Goal: Information Seeking & Learning: Learn about a topic

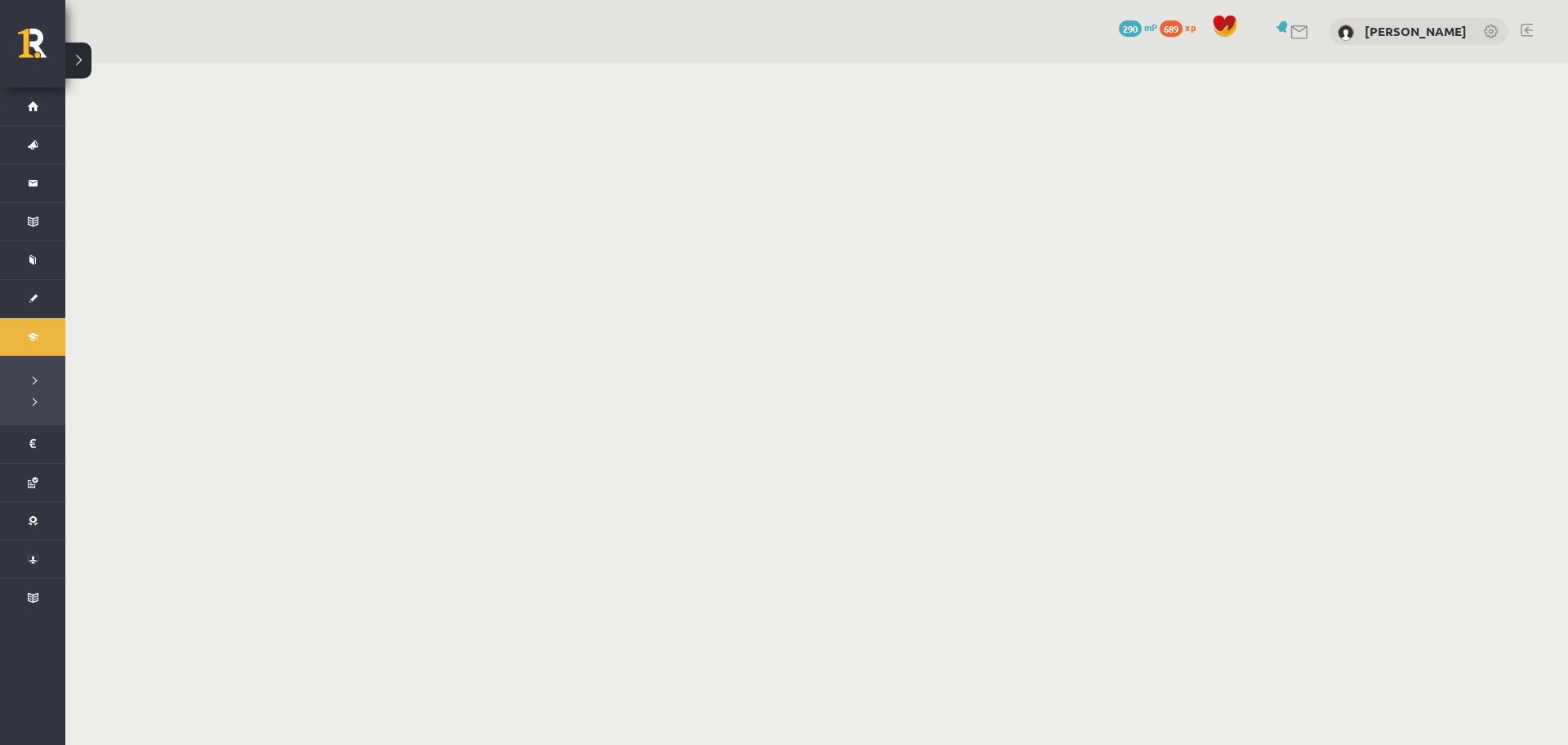
click at [754, 319] on body "0 Dāvanas 290 mP 689 xp Raitis Žaime Sākums Aktuāli Kā mācīties eSKOLĀ Kontakti…" at bounding box center [784, 372] width 1568 height 745
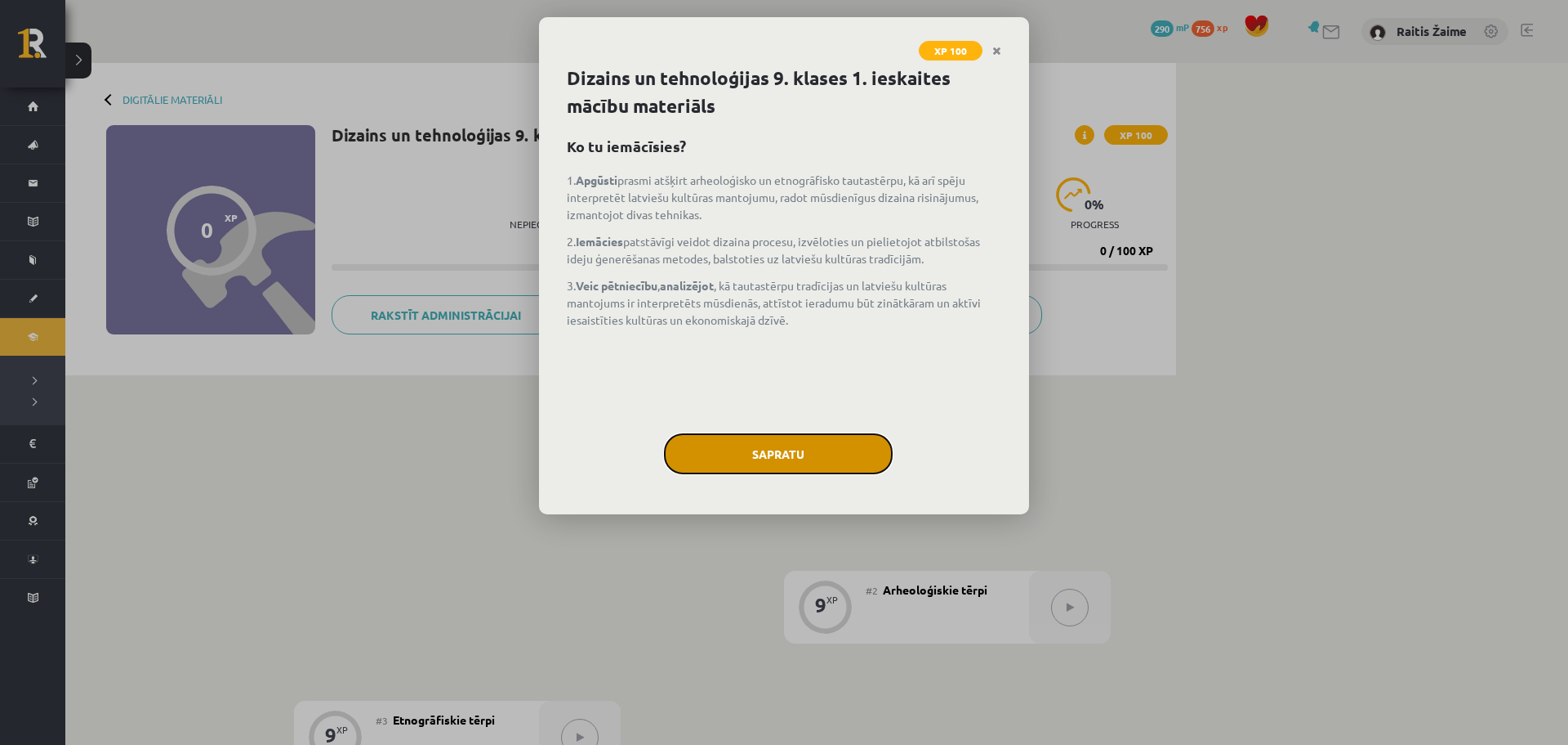
click at [812, 451] on button "Sapratu" at bounding box center [778, 453] width 229 height 41
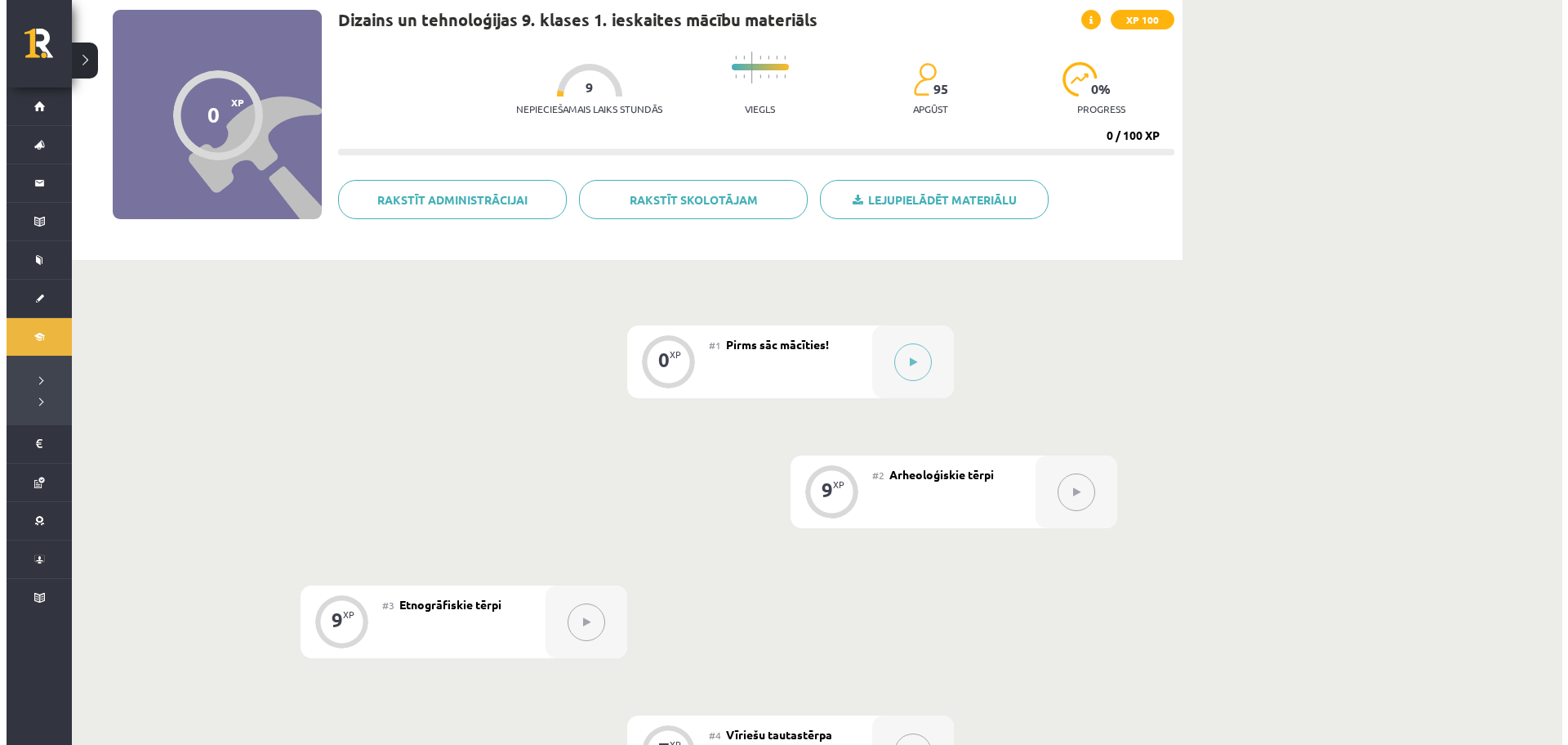
scroll to position [119, 0]
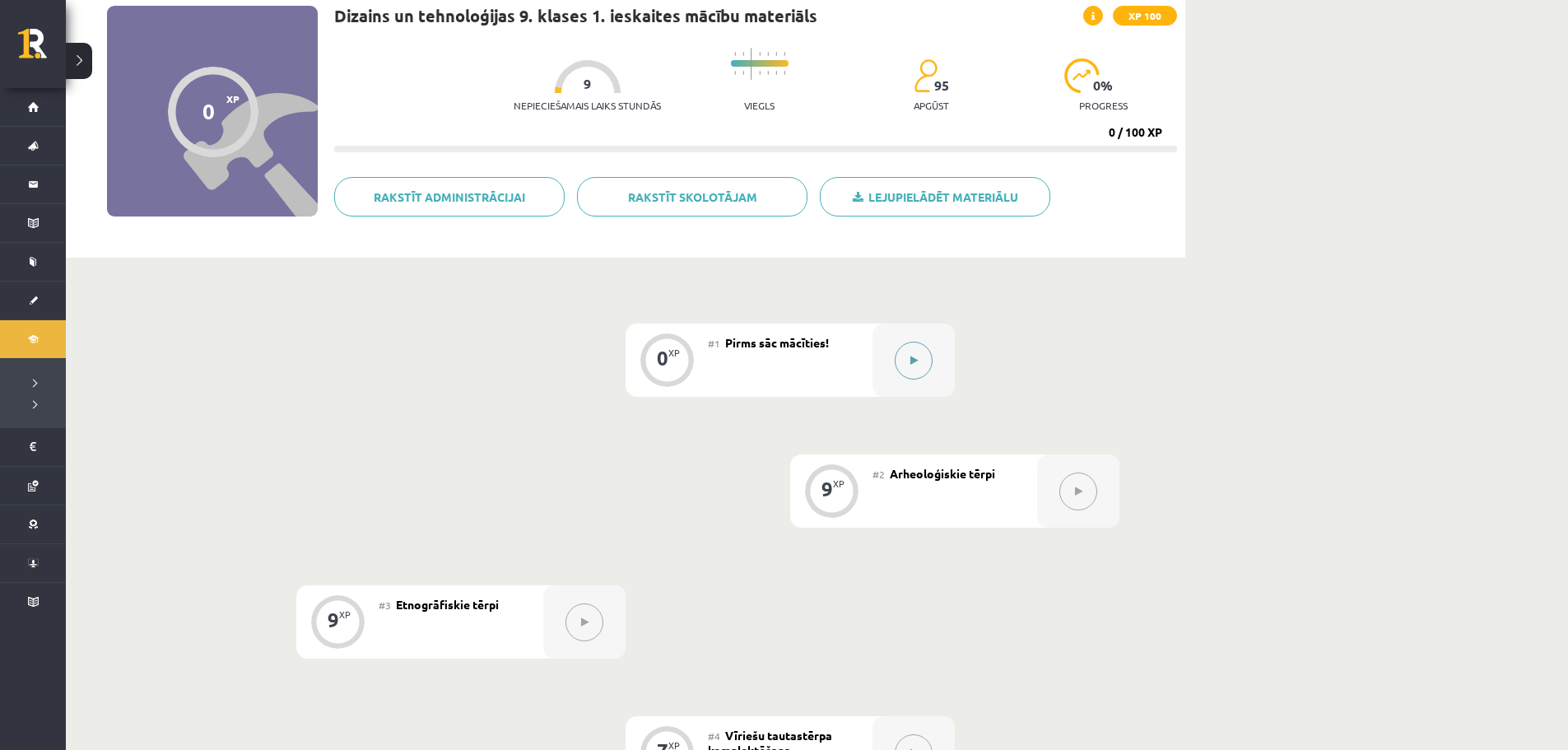
click at [919, 366] on button at bounding box center [913, 360] width 38 height 38
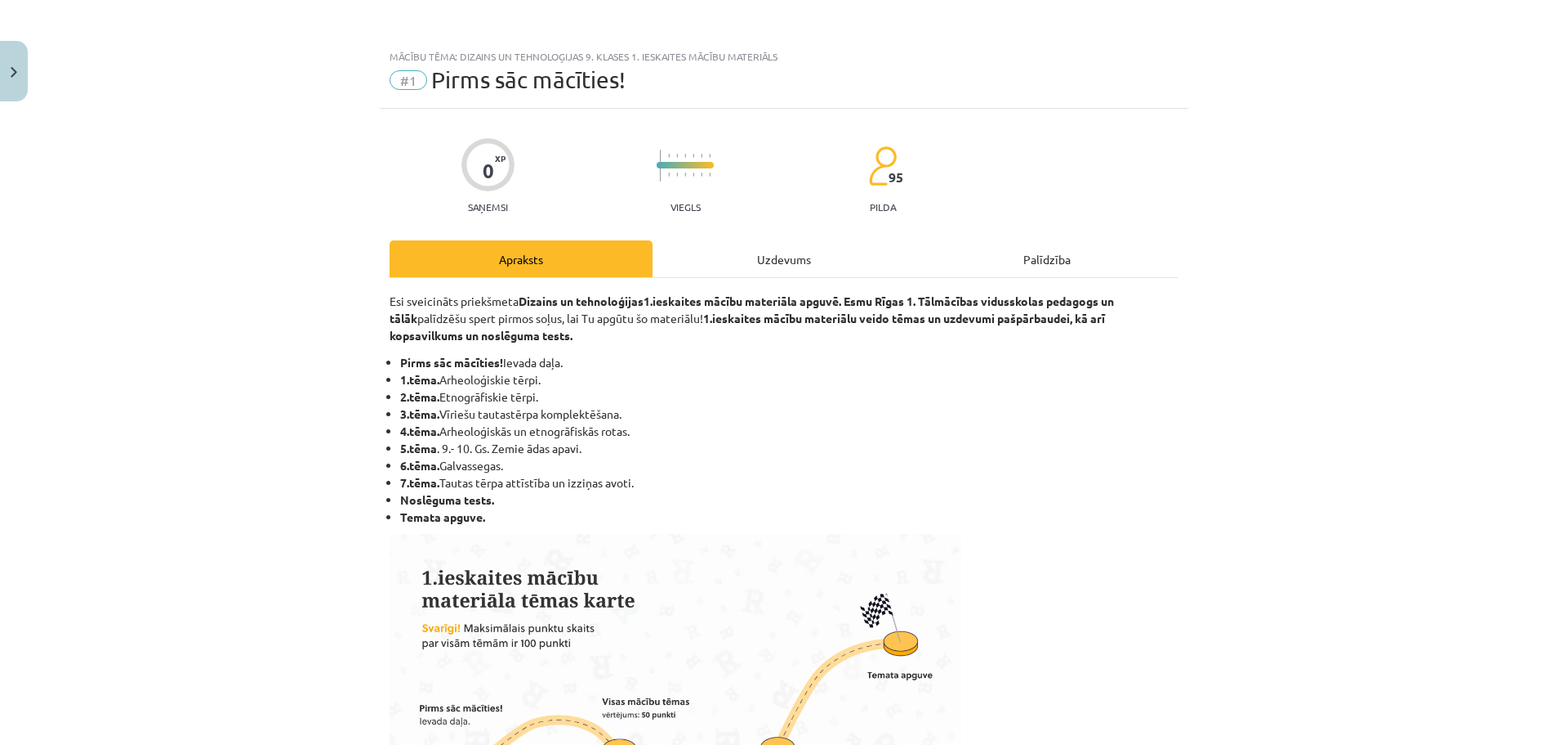
click at [845, 273] on div "Uzdevums" at bounding box center [784, 258] width 263 height 37
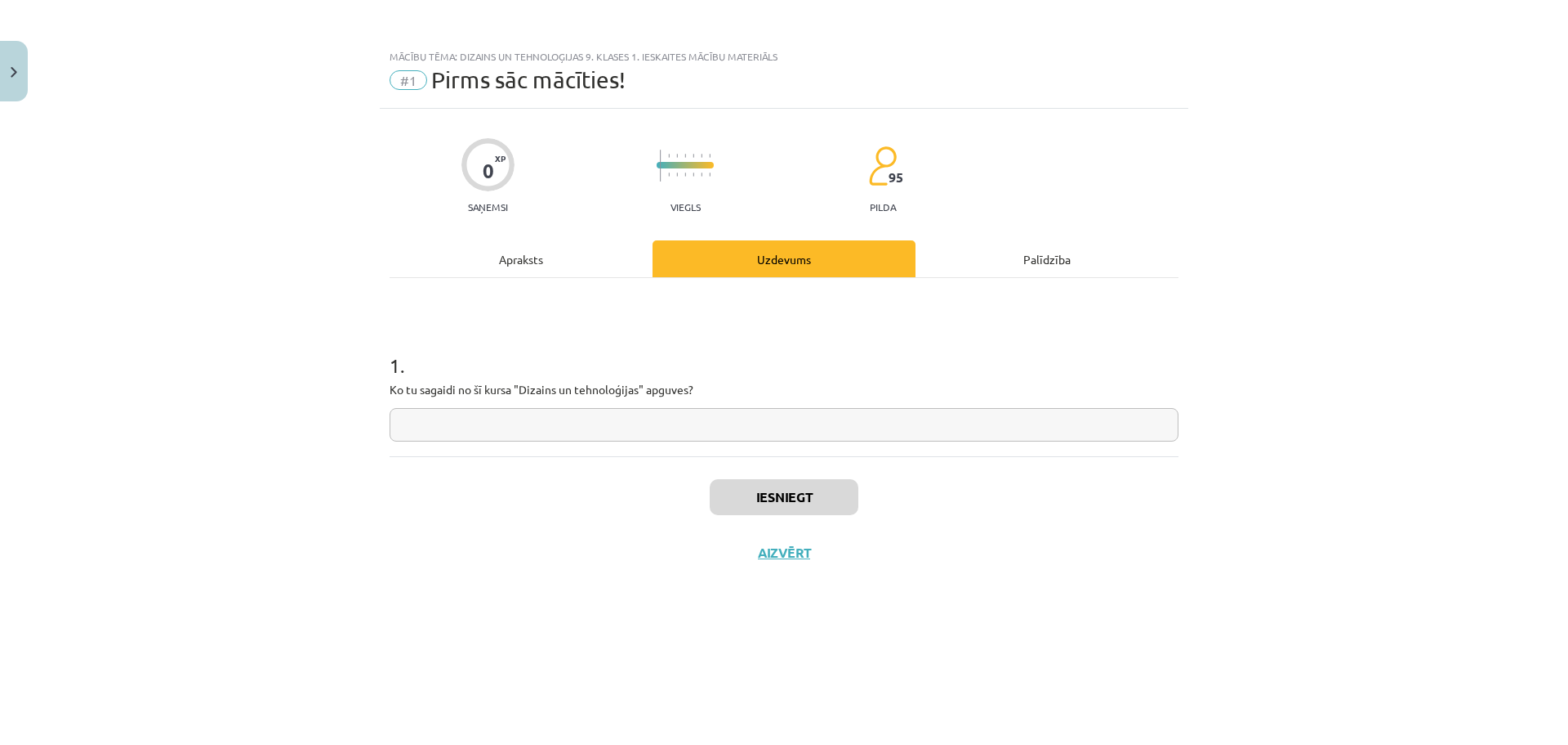
click at [706, 434] on input "text" at bounding box center [784, 424] width 789 height 33
type input "**********"
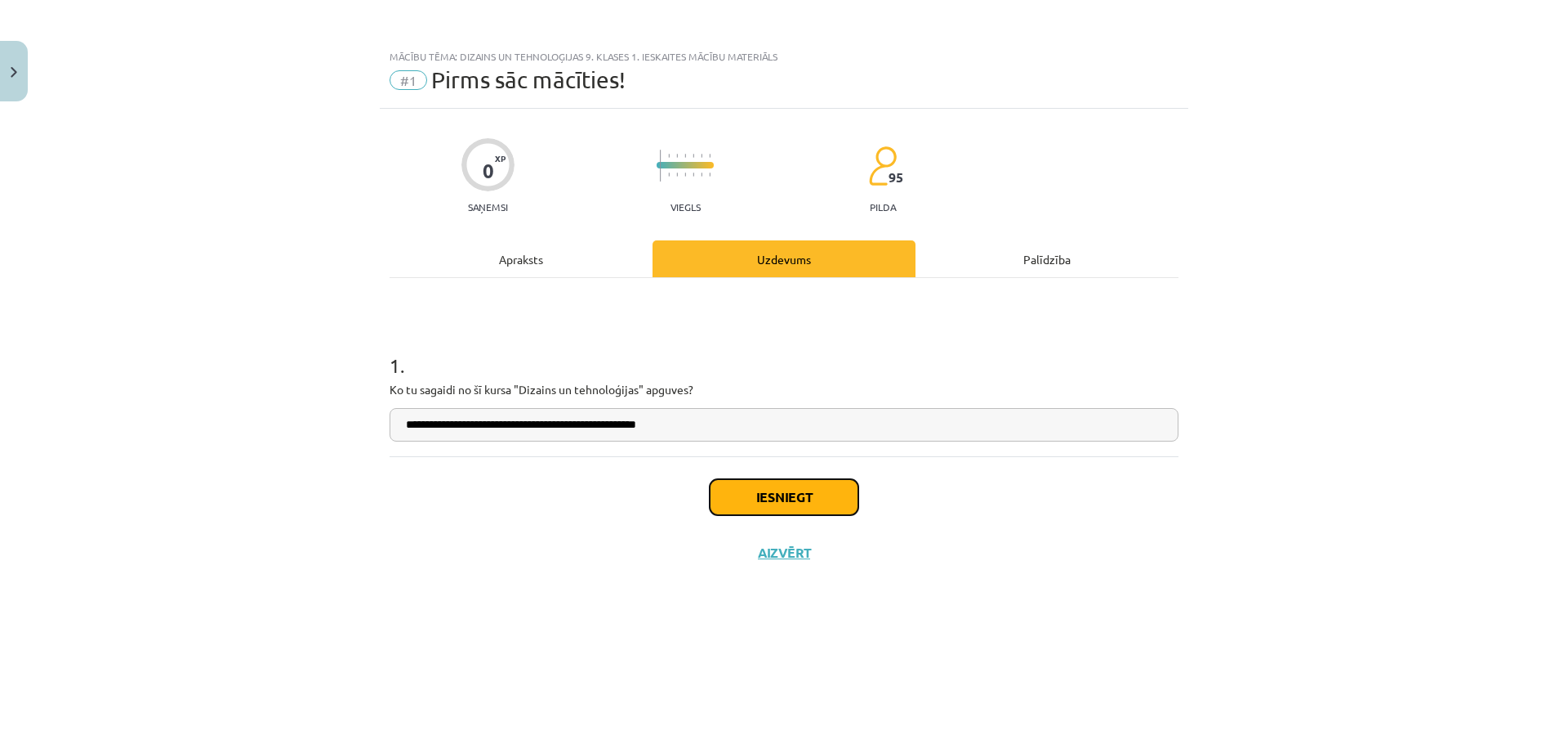
click at [811, 495] on button "Iesniegt" at bounding box center [784, 496] width 149 height 36
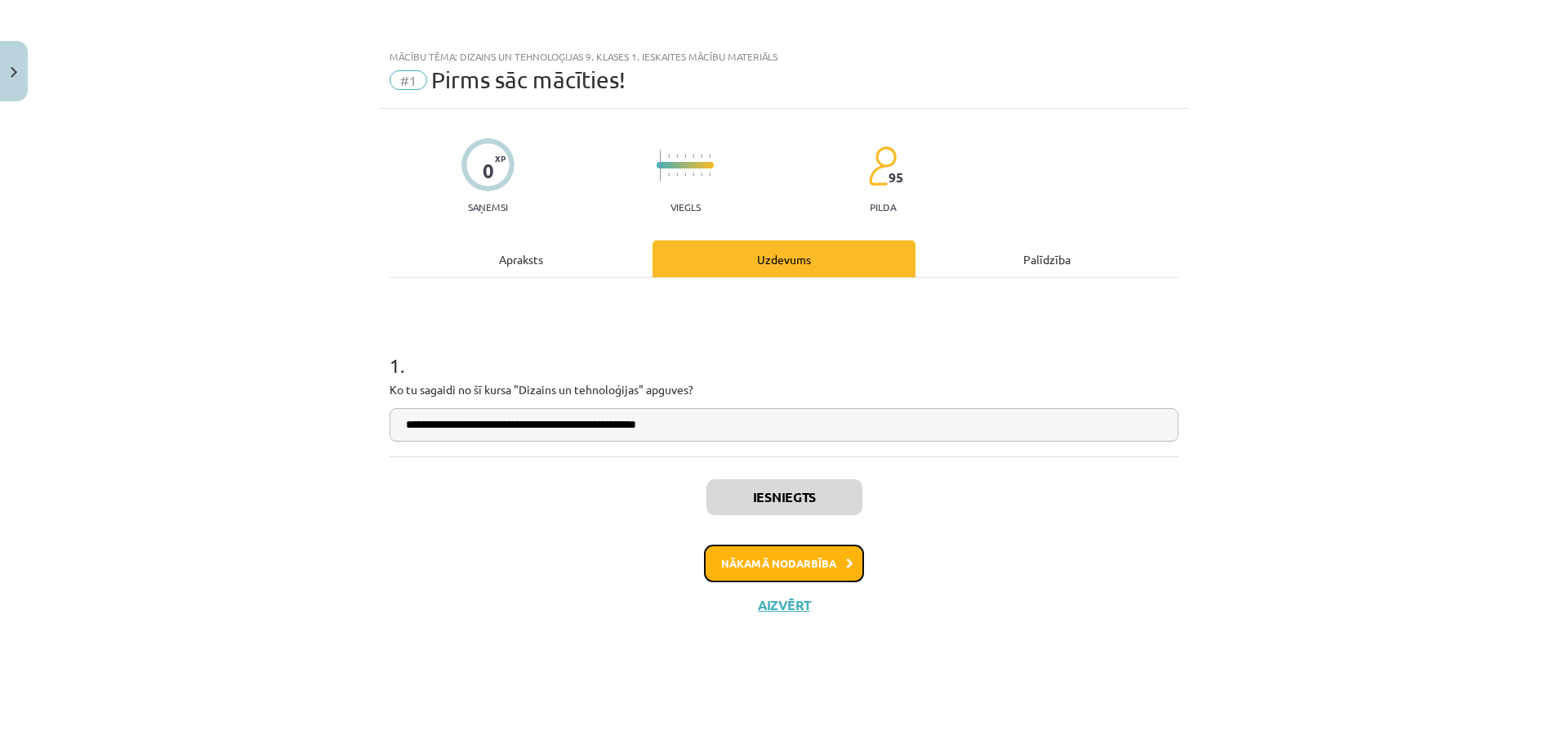
click at [821, 578] on button "Nākamā nodarbība" at bounding box center [784, 563] width 160 height 38
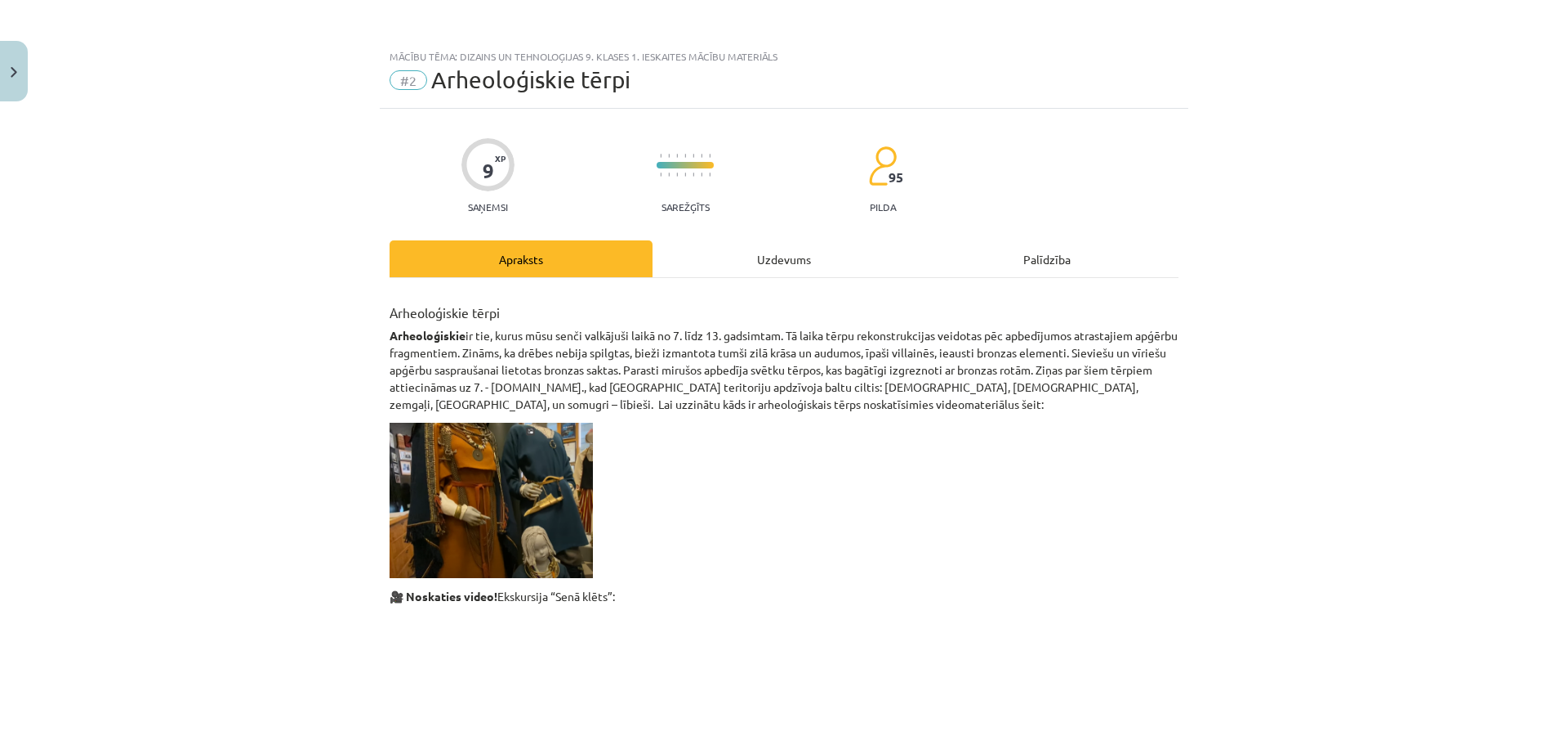
click at [737, 260] on div "Uzdevums" at bounding box center [784, 258] width 263 height 37
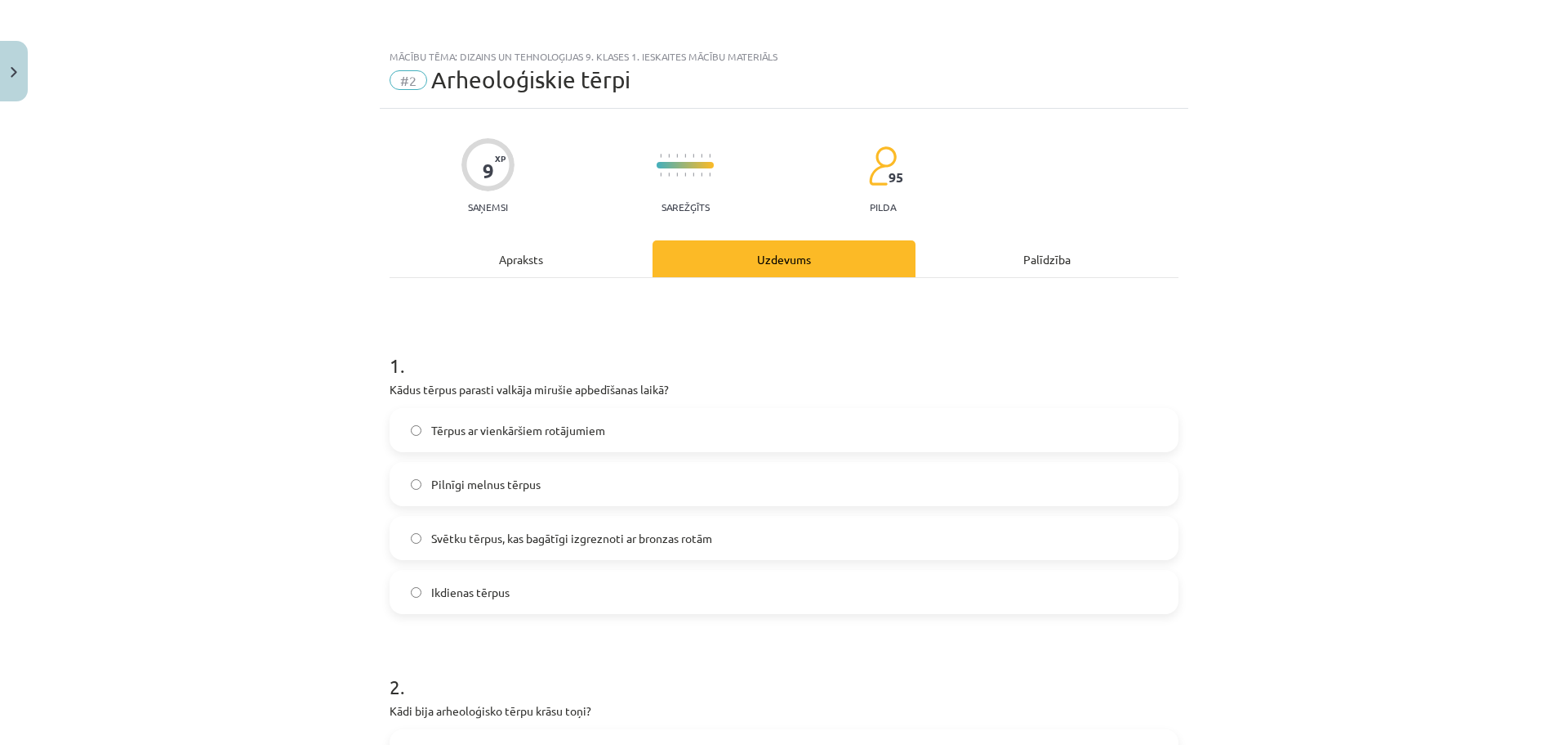
scroll to position [41, 0]
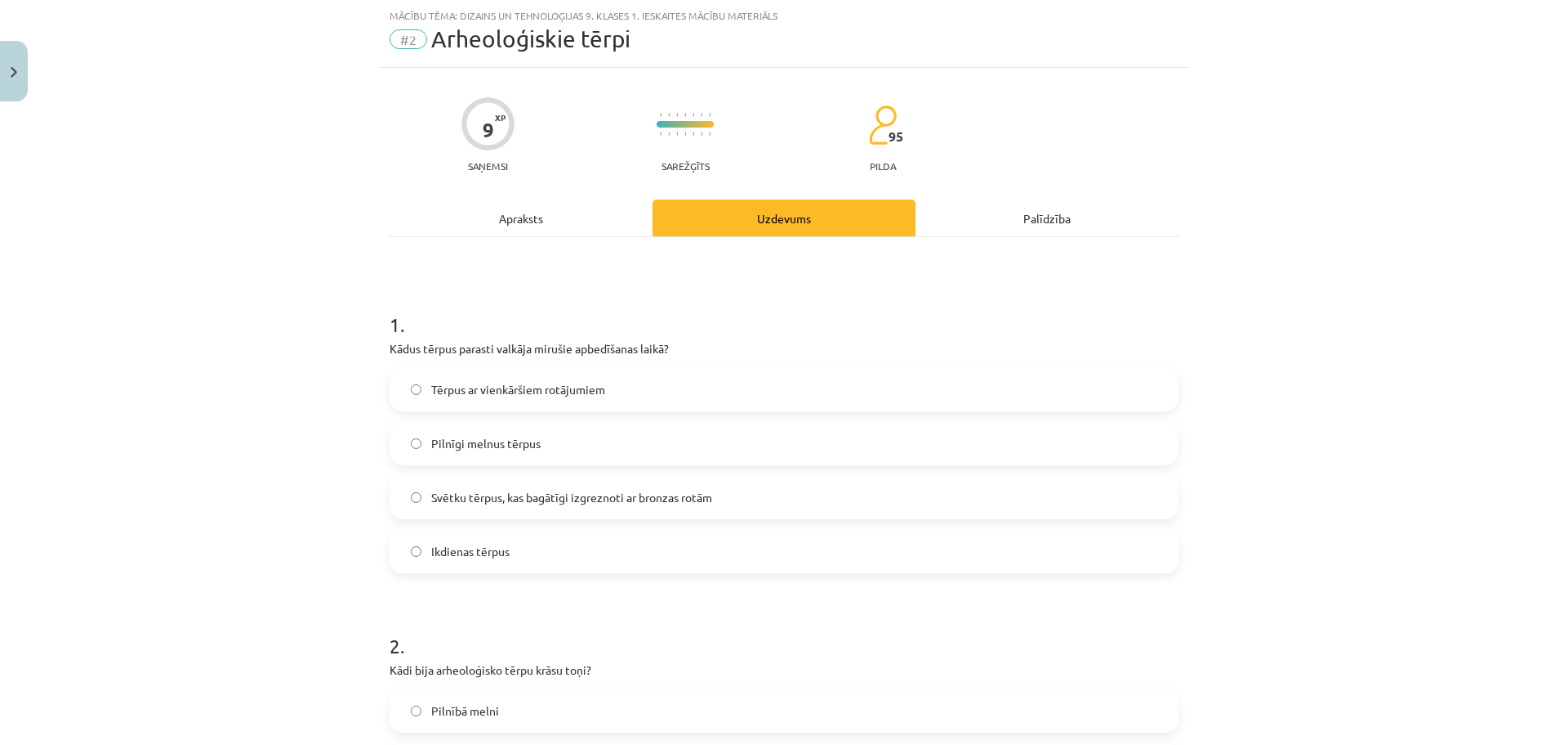
click at [688, 511] on label "Svētku tērpus, kas bagātīgi izgreznoti ar bronzas rotām" at bounding box center [784, 497] width 785 height 41
click at [1549, 123] on div "Mācību tēma: Dizains un tehnoloģijas 9. klases 1. ieskaites mācību materiāls #2…" at bounding box center [784, 372] width 1568 height 745
click at [1552, 123] on div "Mācību tēma: Dizains un tehnoloģijas 9. klases 1. ieskaites mācību materiāls #2…" at bounding box center [784, 372] width 1568 height 745
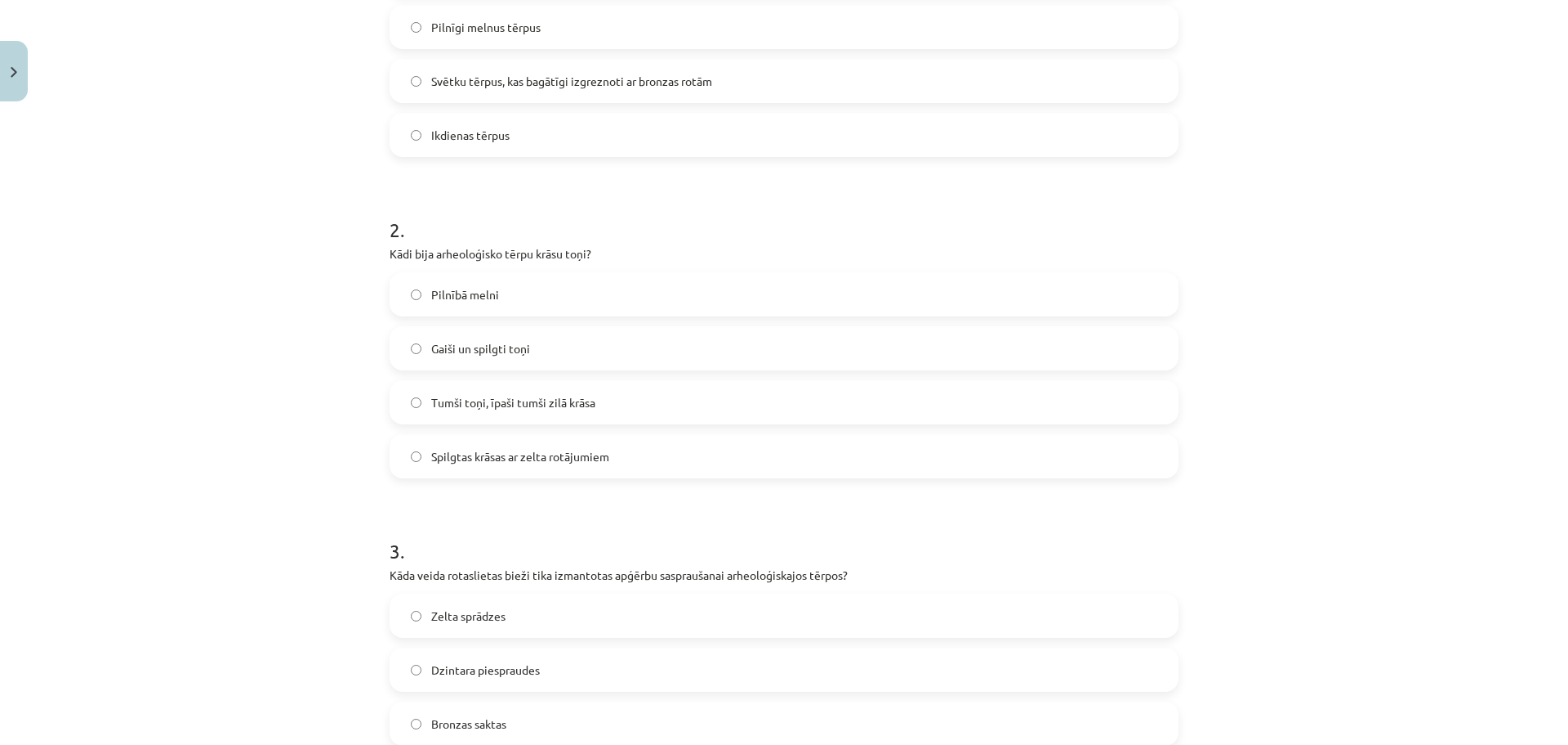
scroll to position [461, 0]
click at [638, 400] on label "Tumši toņi, īpaši tumši zilā krāsa" at bounding box center [784, 398] width 785 height 41
drag, startPoint x: 638, startPoint y: 400, endPoint x: 1416, endPoint y: 308, distance: 783.4
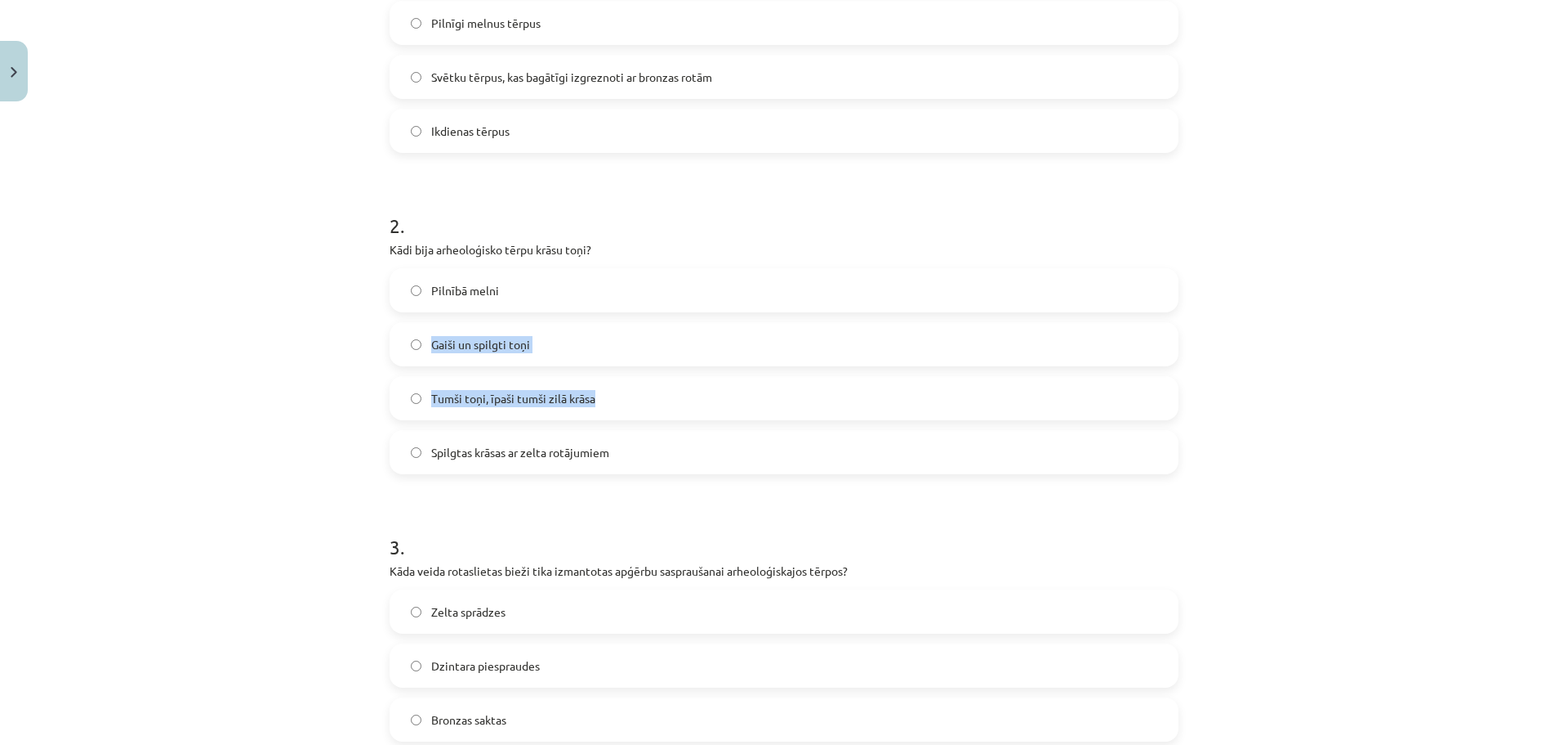
click at [1416, 308] on div "Mācību tēma: Dizains un tehnoloģijas 9. klases 1. ieskaites mācību materiāls #2…" at bounding box center [784, 372] width 1568 height 745
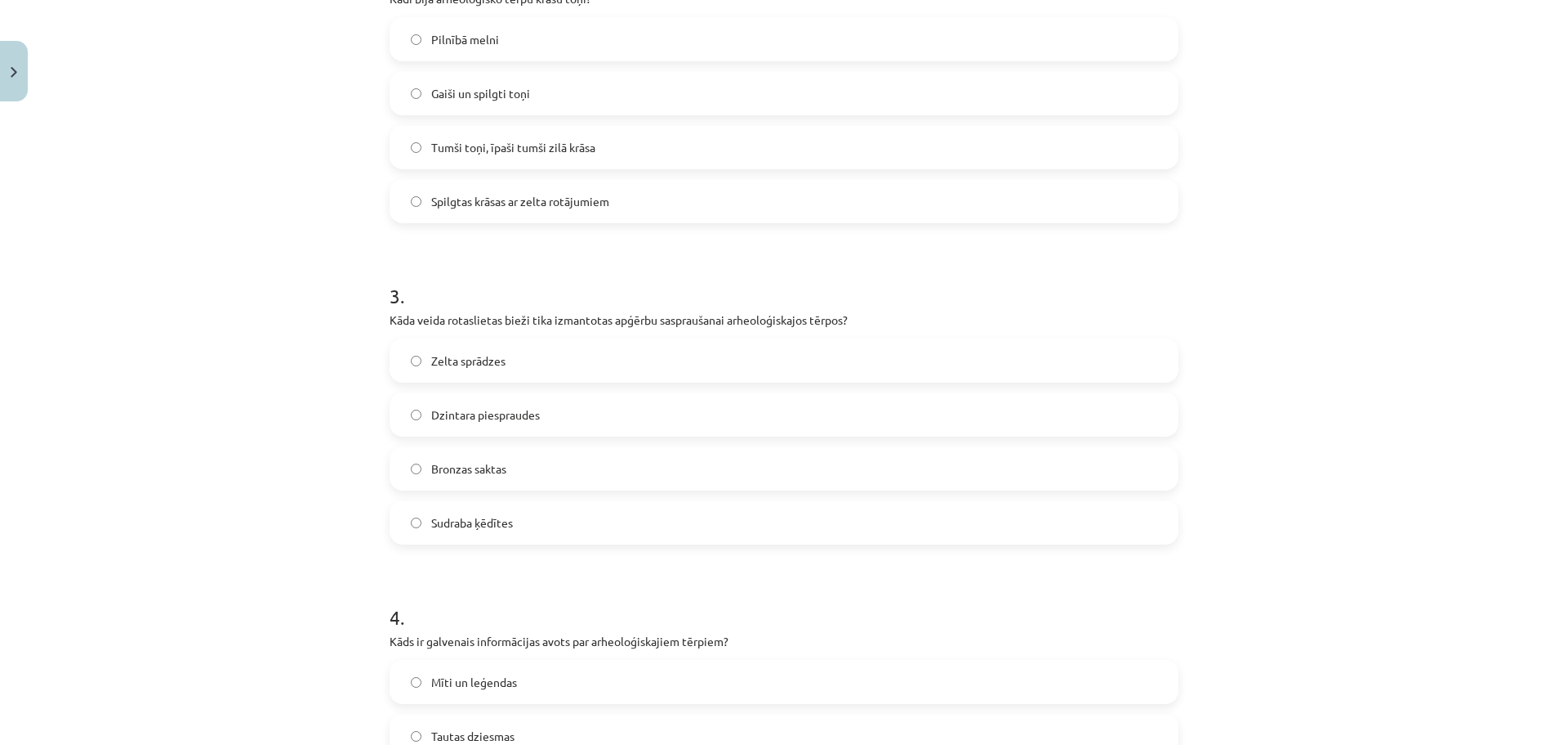
scroll to position [800, 0]
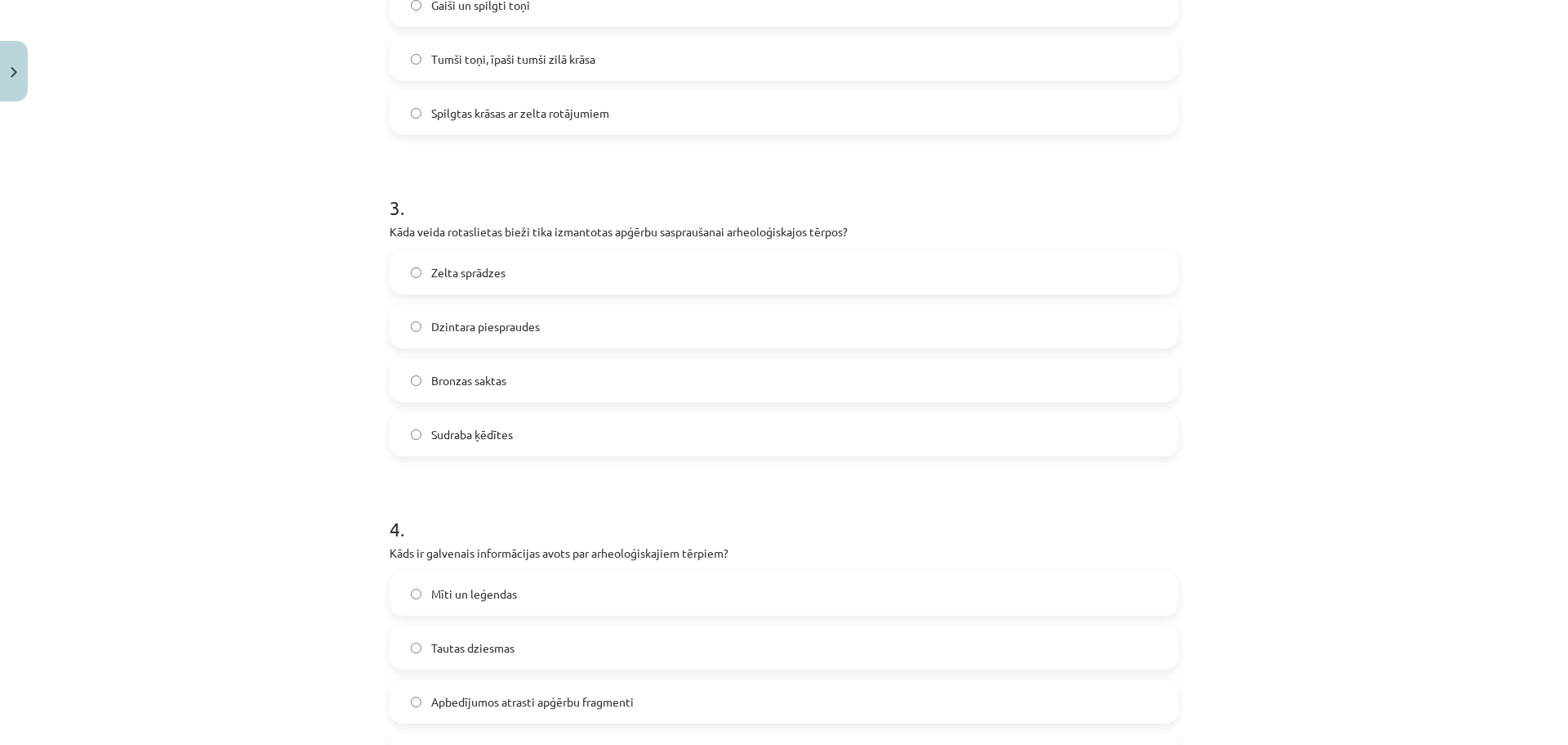
click at [604, 384] on label "Bronzas saktas" at bounding box center [784, 380] width 785 height 41
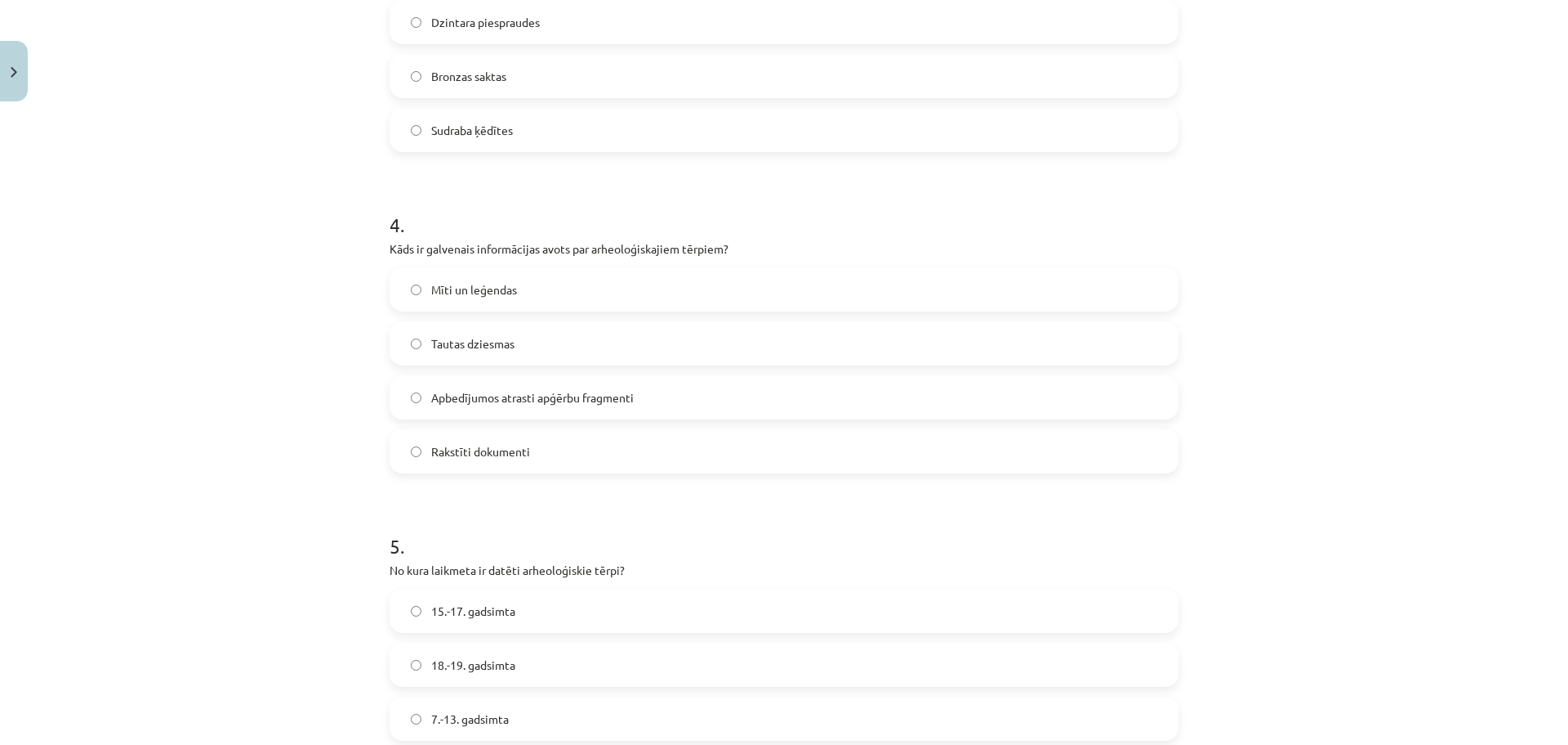
scroll to position [1119, 0]
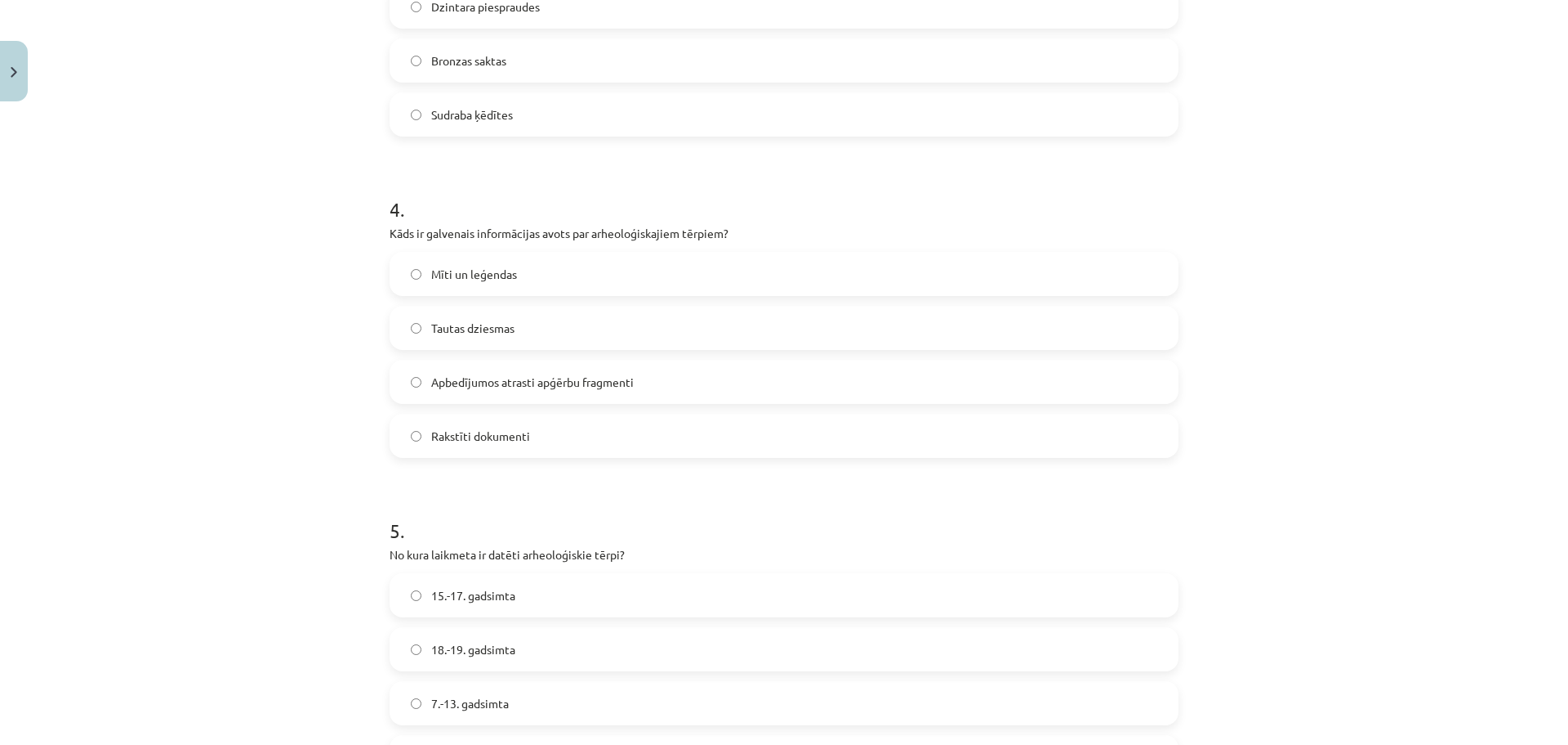
click at [1113, 225] on p "Kāds ir galvenais informācijas avots par arheoloģiskajiem tērpiem?" at bounding box center [784, 233] width 789 height 18
click at [648, 273] on label "Mīti un leģendas" at bounding box center [784, 274] width 785 height 41
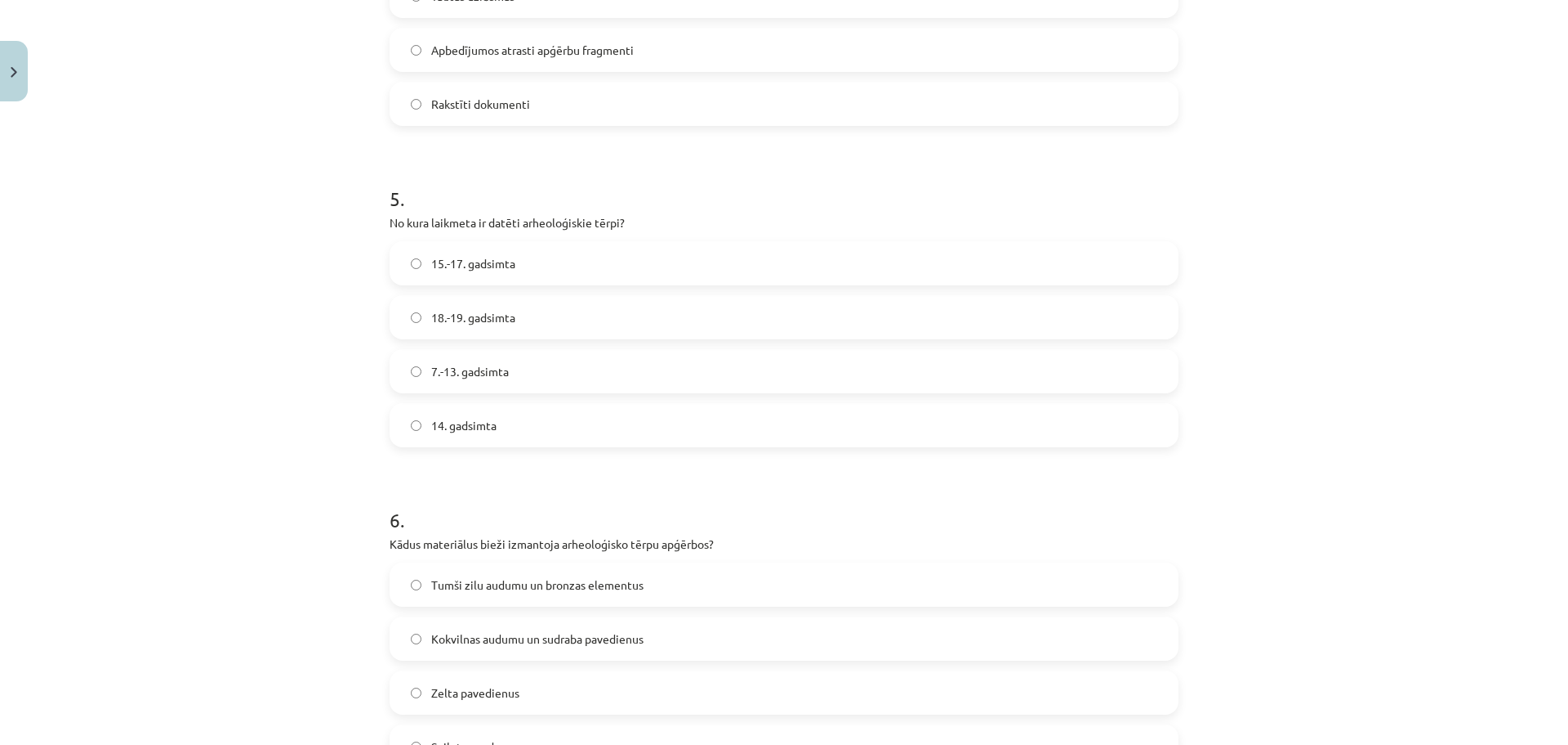
scroll to position [1456, 0]
click at [972, 363] on label "7.-13. gadsimta" at bounding box center [784, 367] width 785 height 41
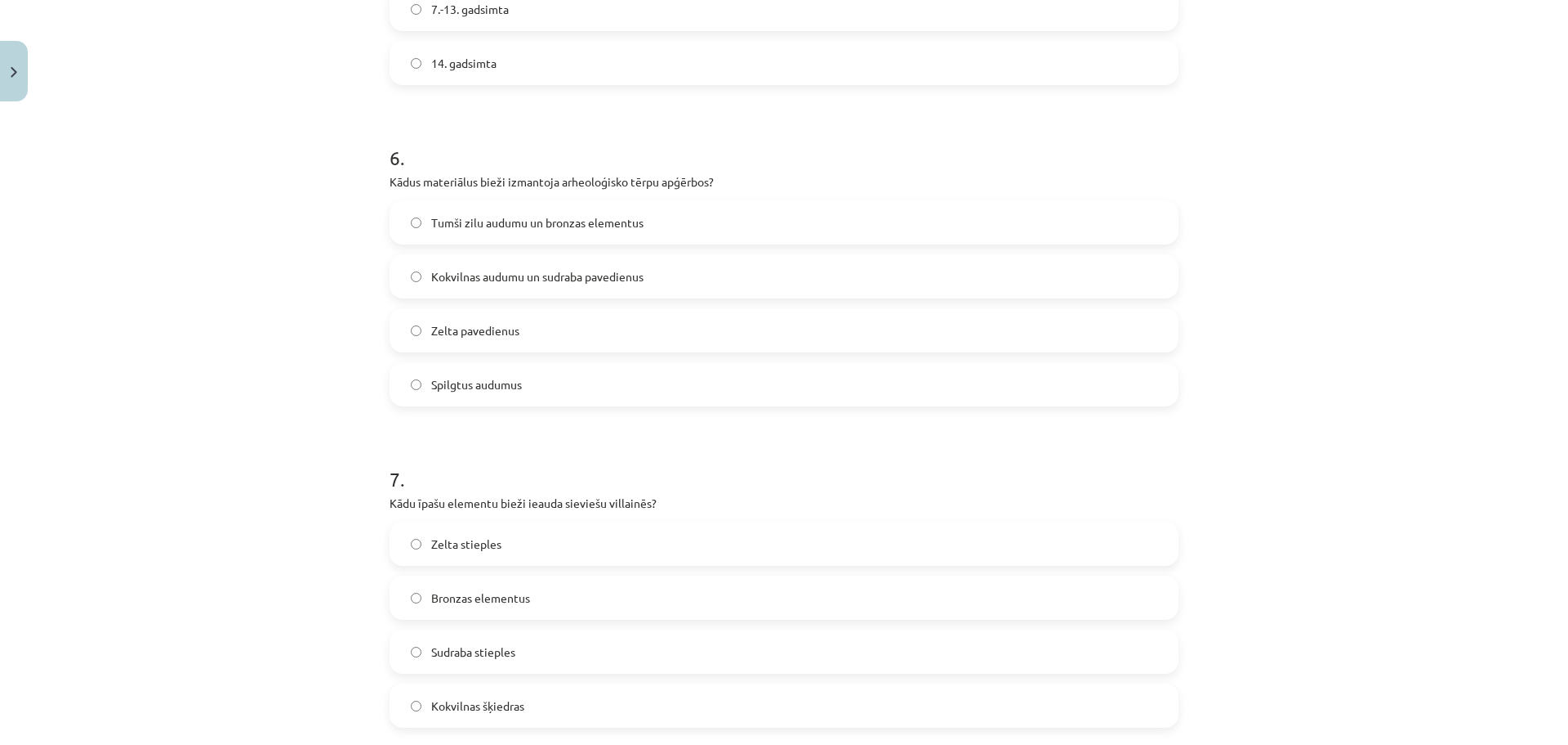
scroll to position [1798, 0]
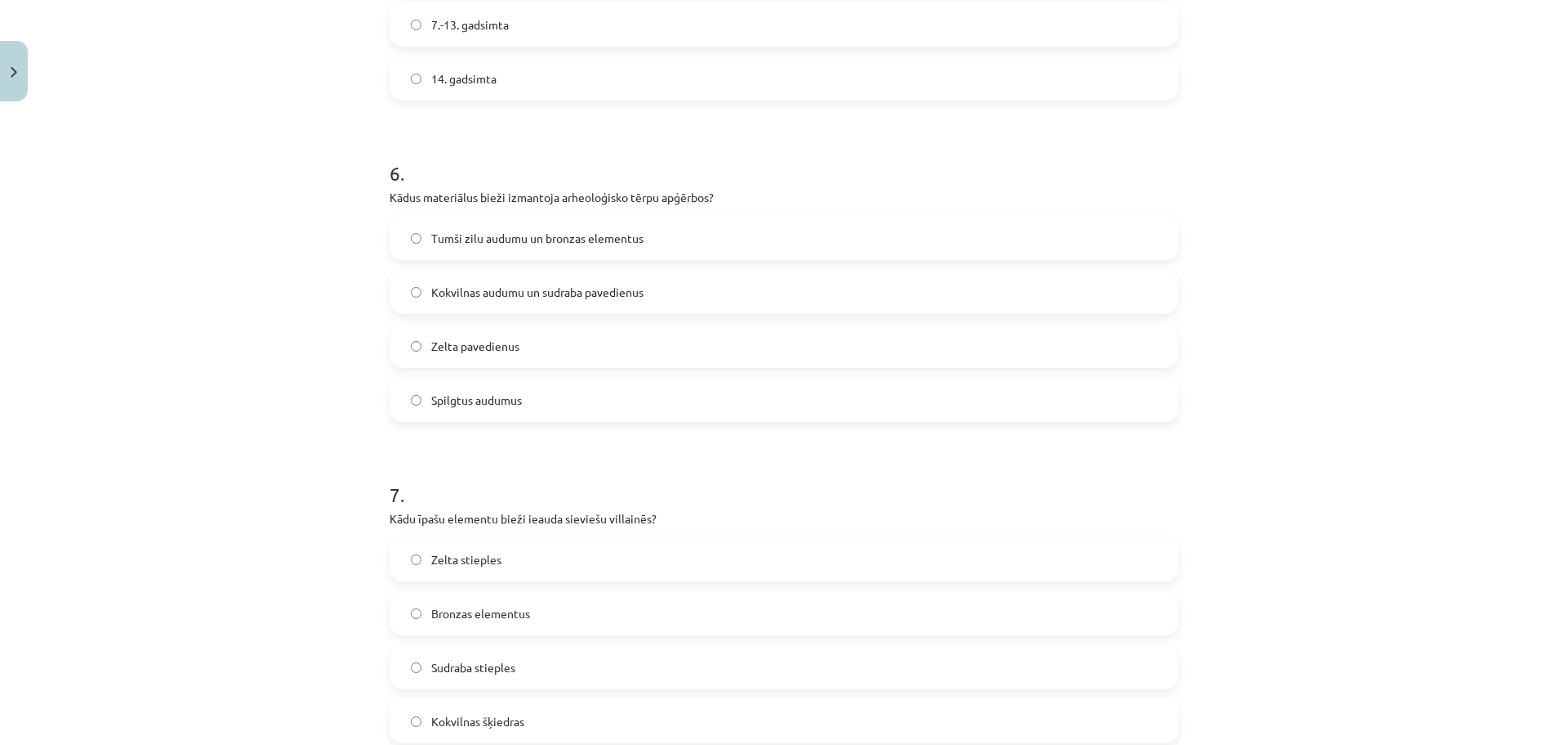
click at [751, 236] on label "Tumši zilu audumu un bronzas elementus" at bounding box center [784, 238] width 785 height 41
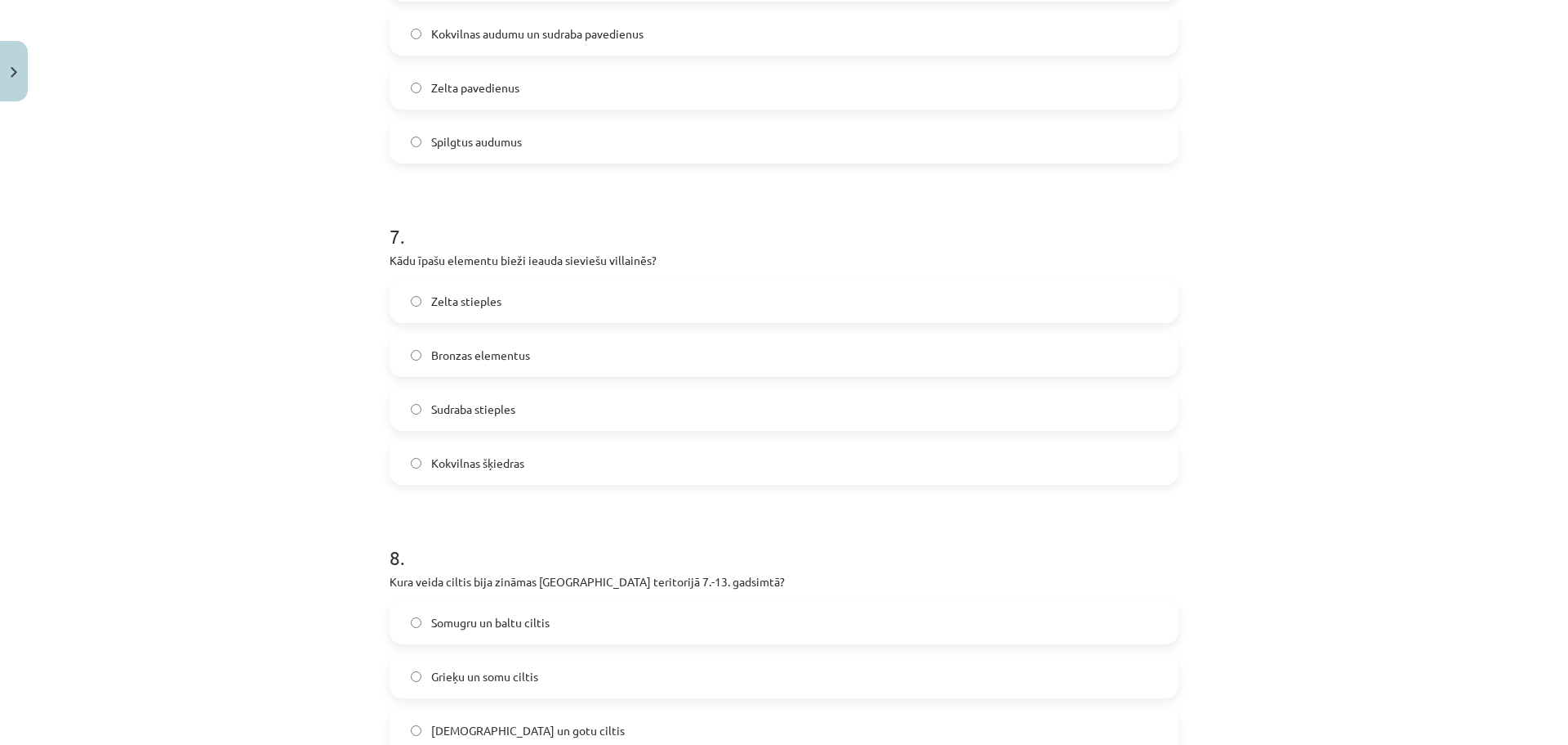
scroll to position [2064, 0]
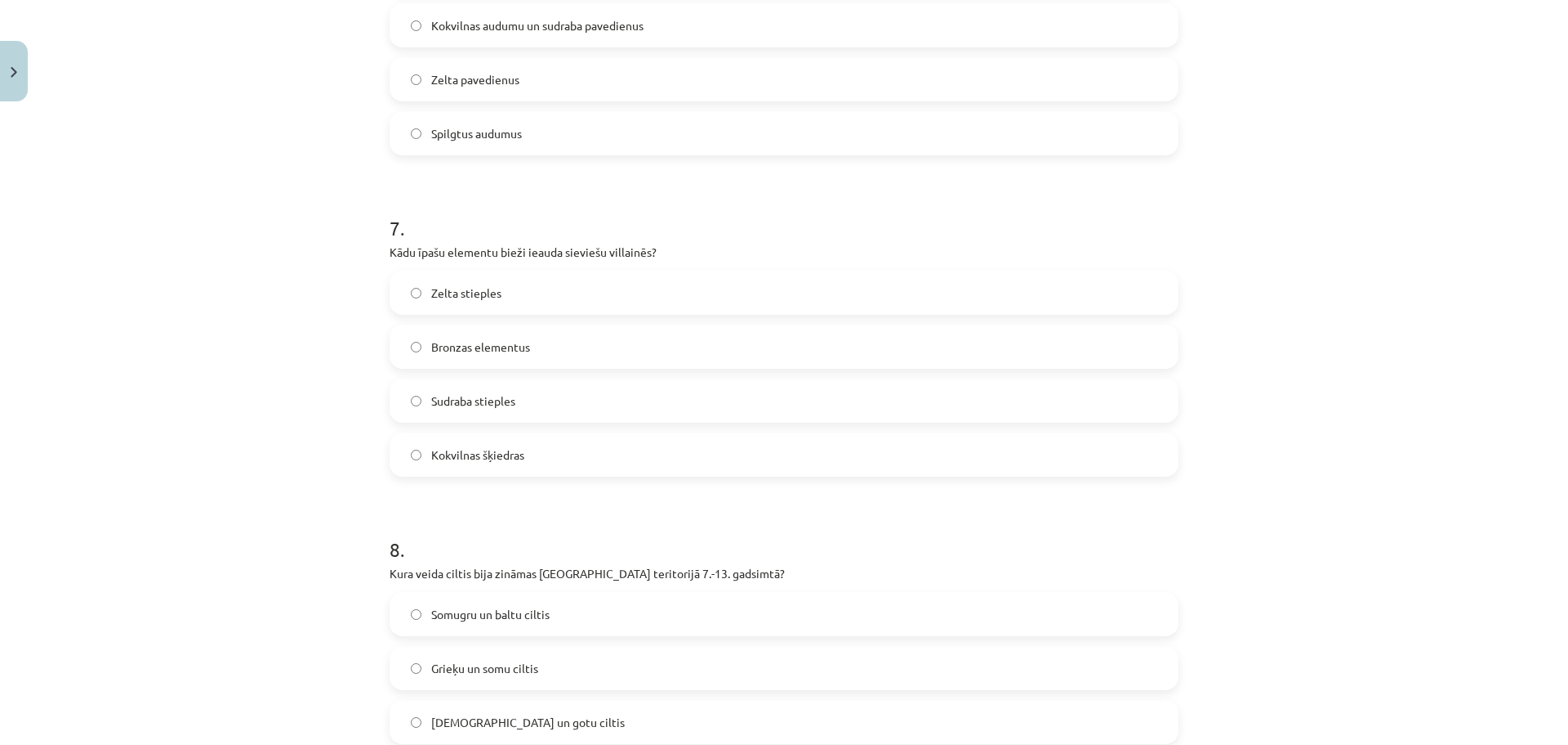
click at [899, 417] on label "Sudraba stieples" at bounding box center [784, 401] width 785 height 41
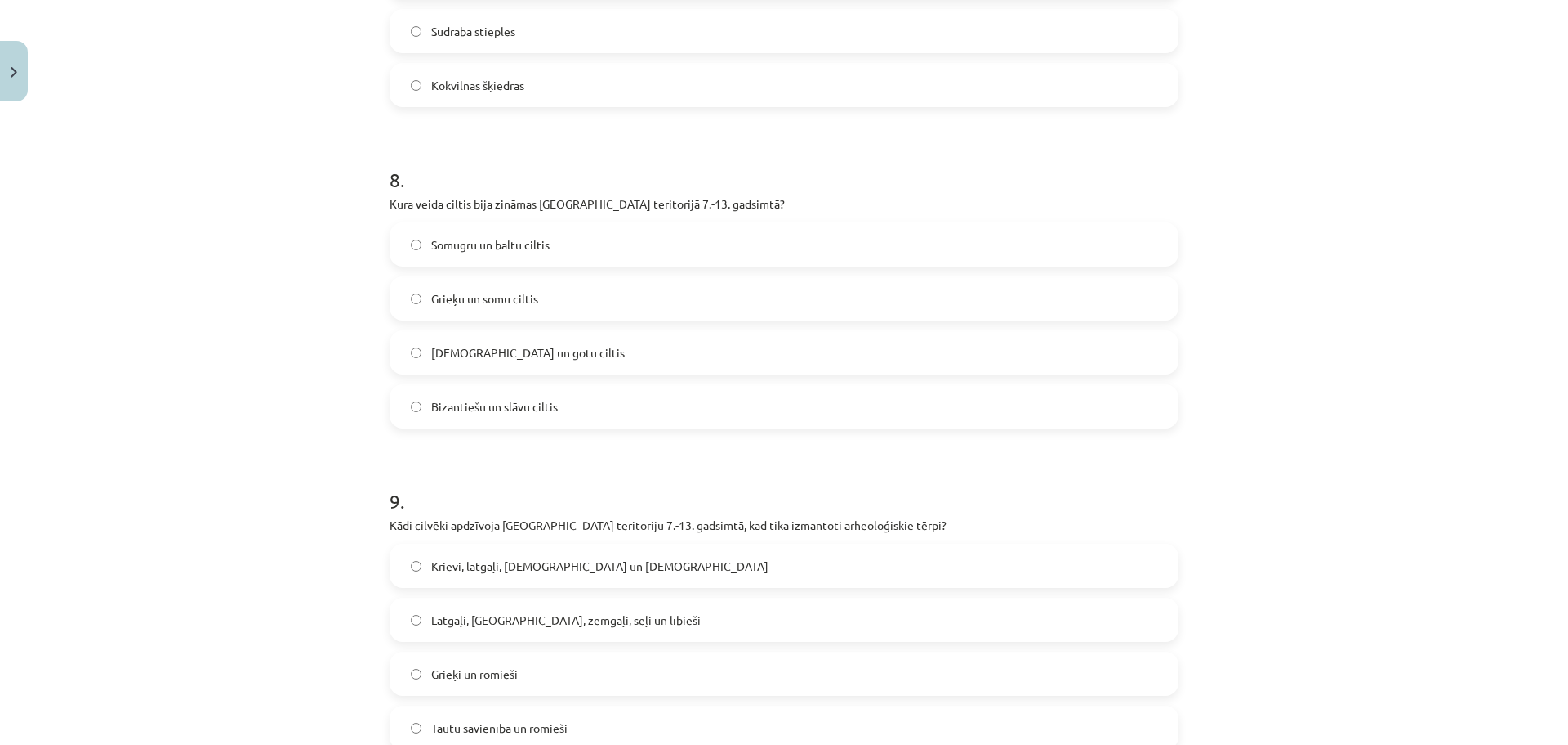
scroll to position [2442, 0]
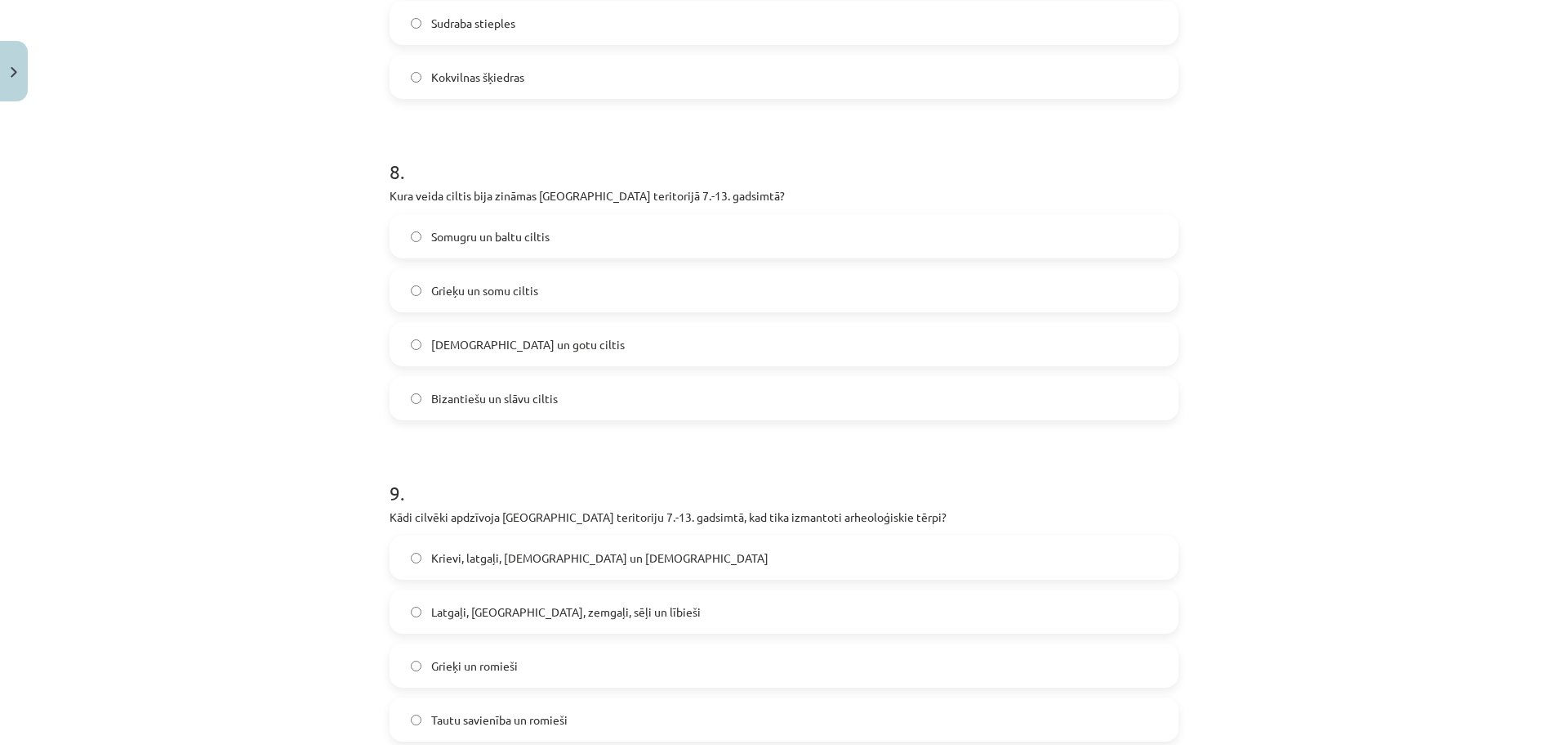
click at [1032, 347] on label "Romiešu un gotu ciltis" at bounding box center [784, 344] width 785 height 41
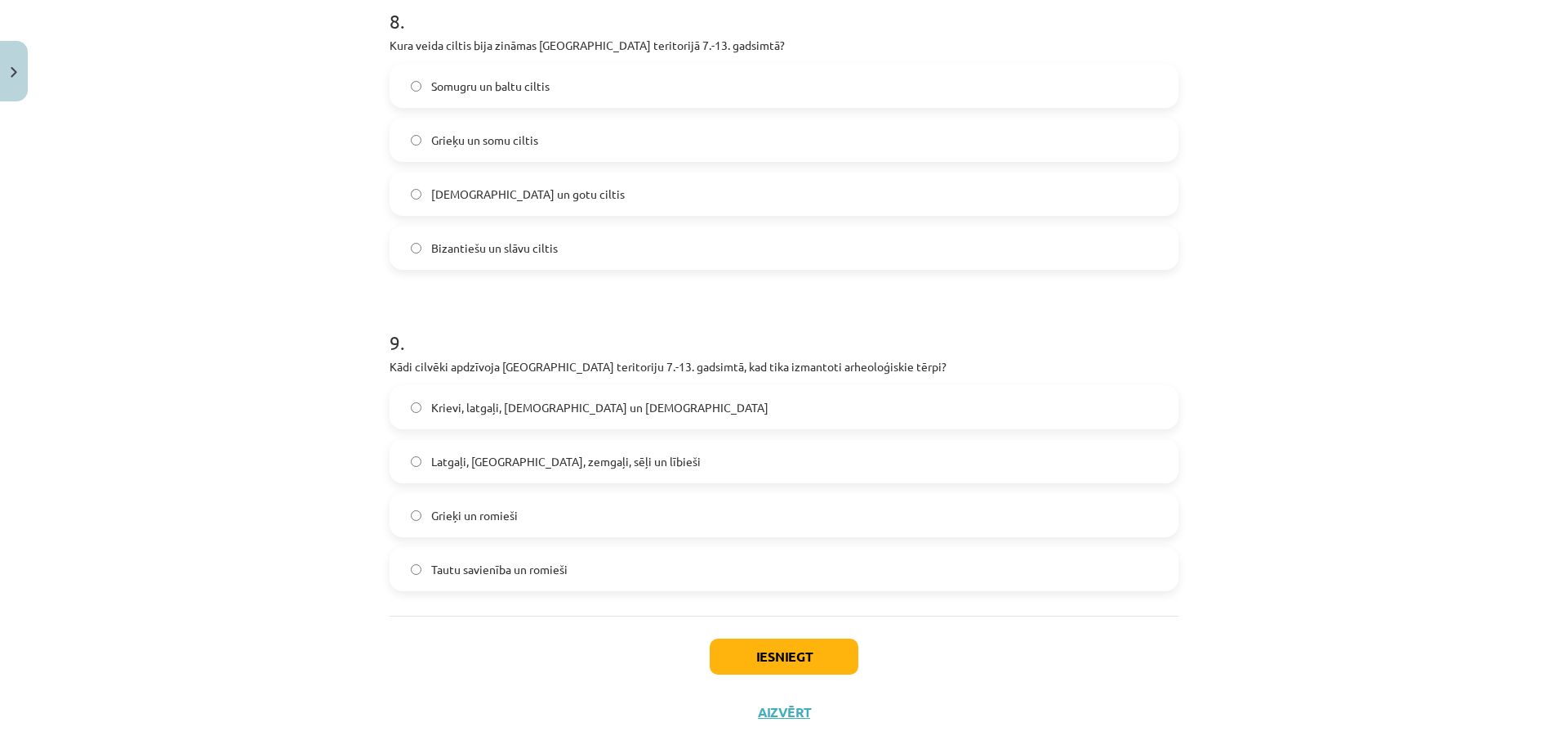
scroll to position [2611, 0]
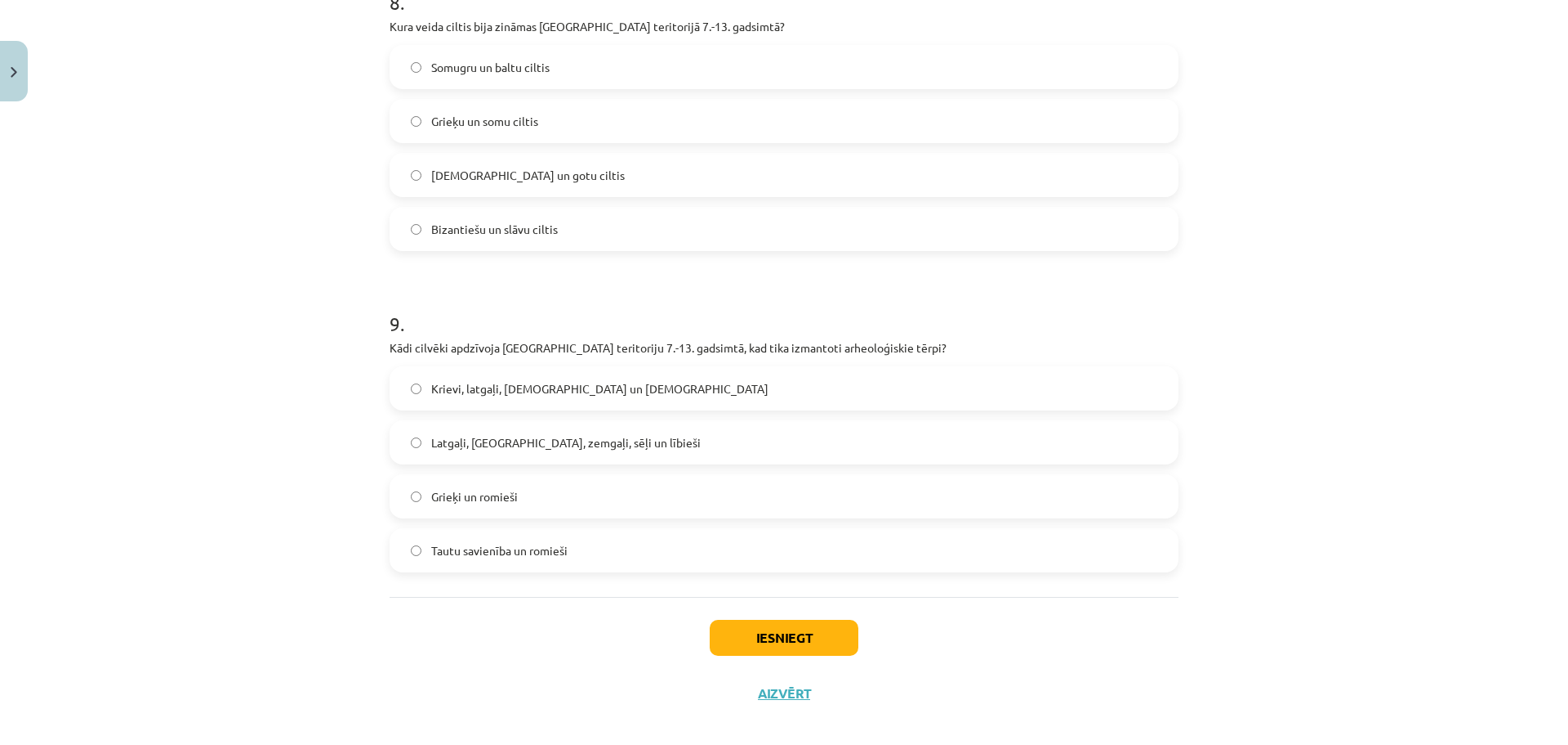
click at [1024, 512] on label "Grieķi un romieši" at bounding box center [784, 496] width 785 height 41
click at [825, 648] on button "Iesniegt" at bounding box center [784, 637] width 149 height 36
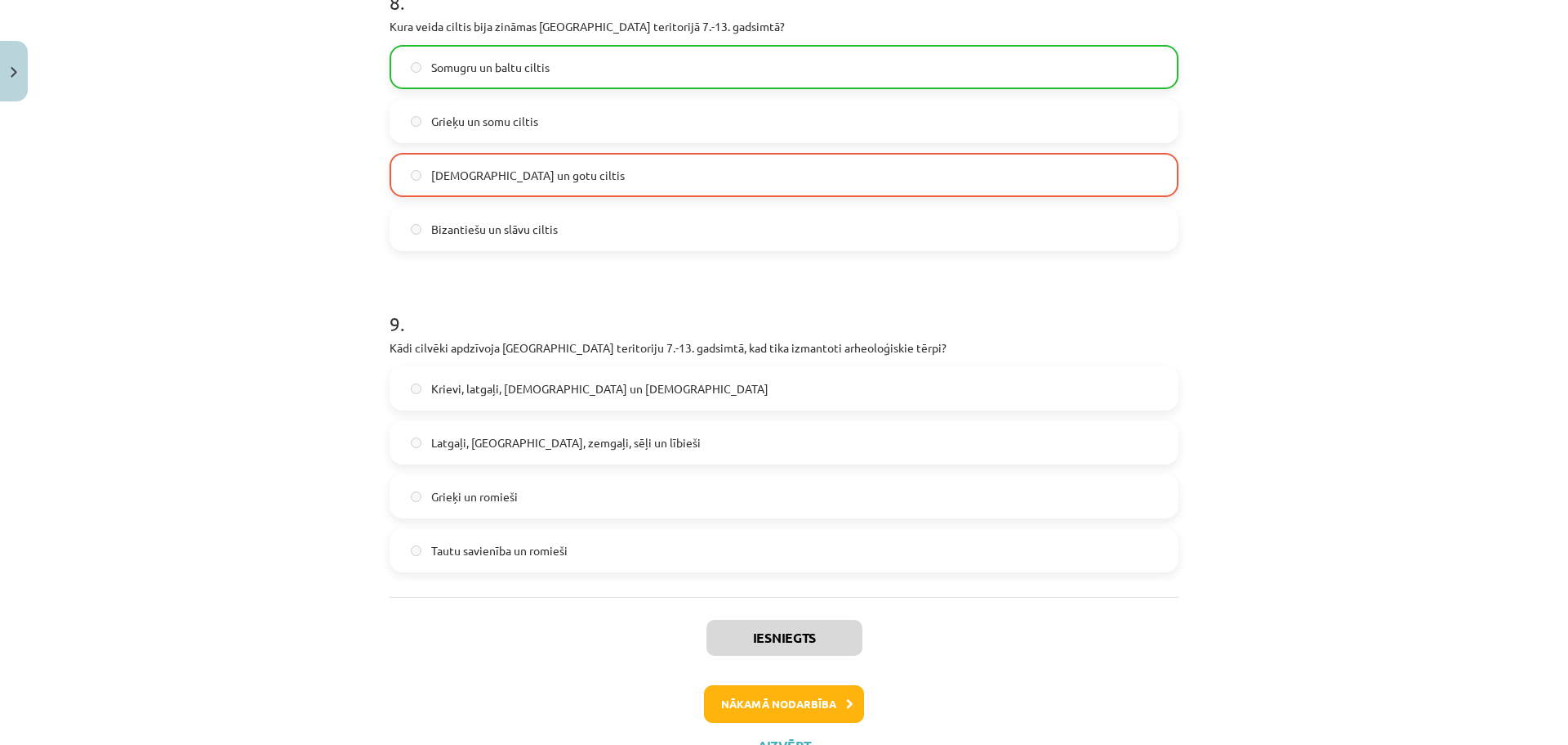
click at [724, 502] on label "Grieķi un romieši" at bounding box center [784, 496] width 785 height 41
click at [799, 699] on button "Nākamā nodarbība" at bounding box center [784, 703] width 160 height 38
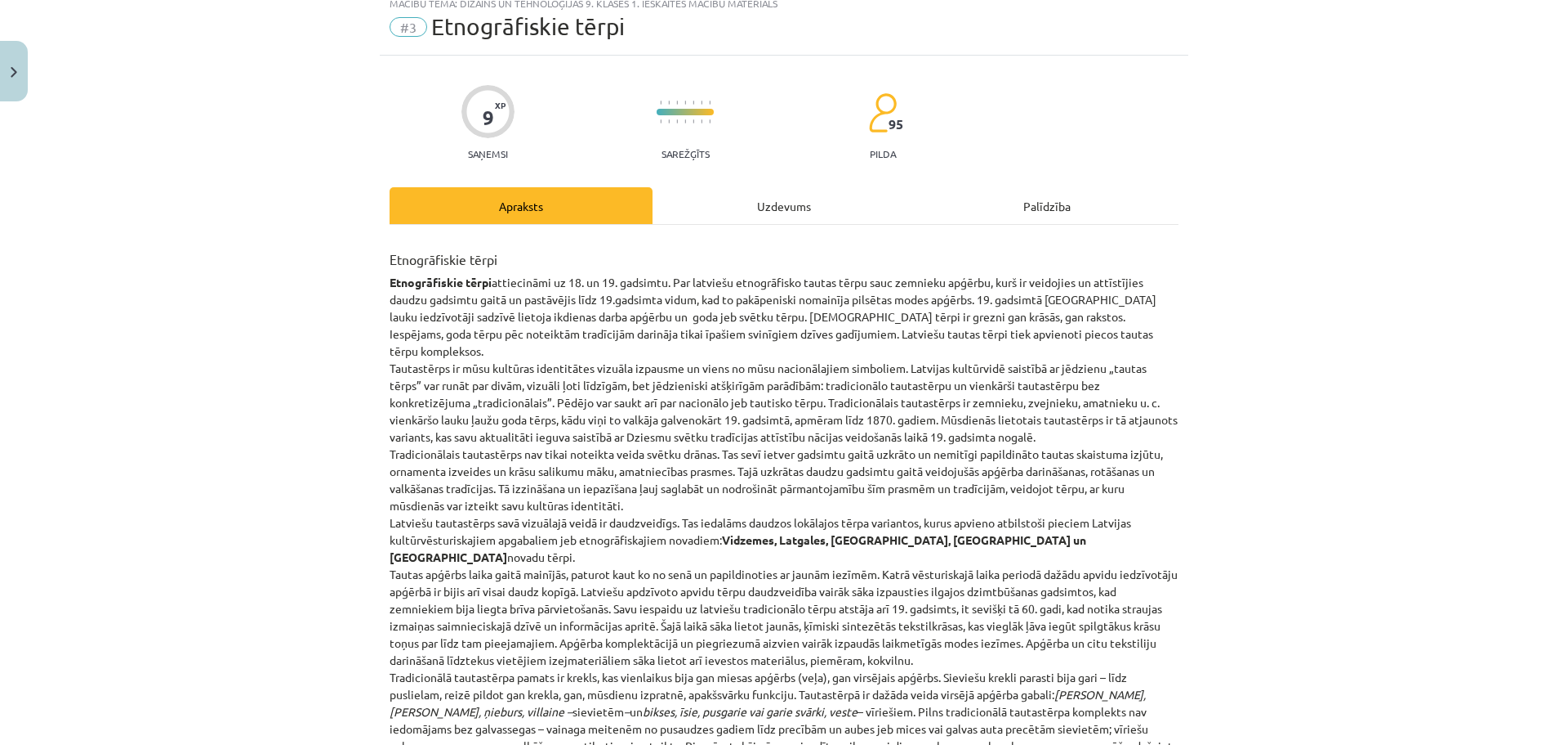
scroll to position [41, 0]
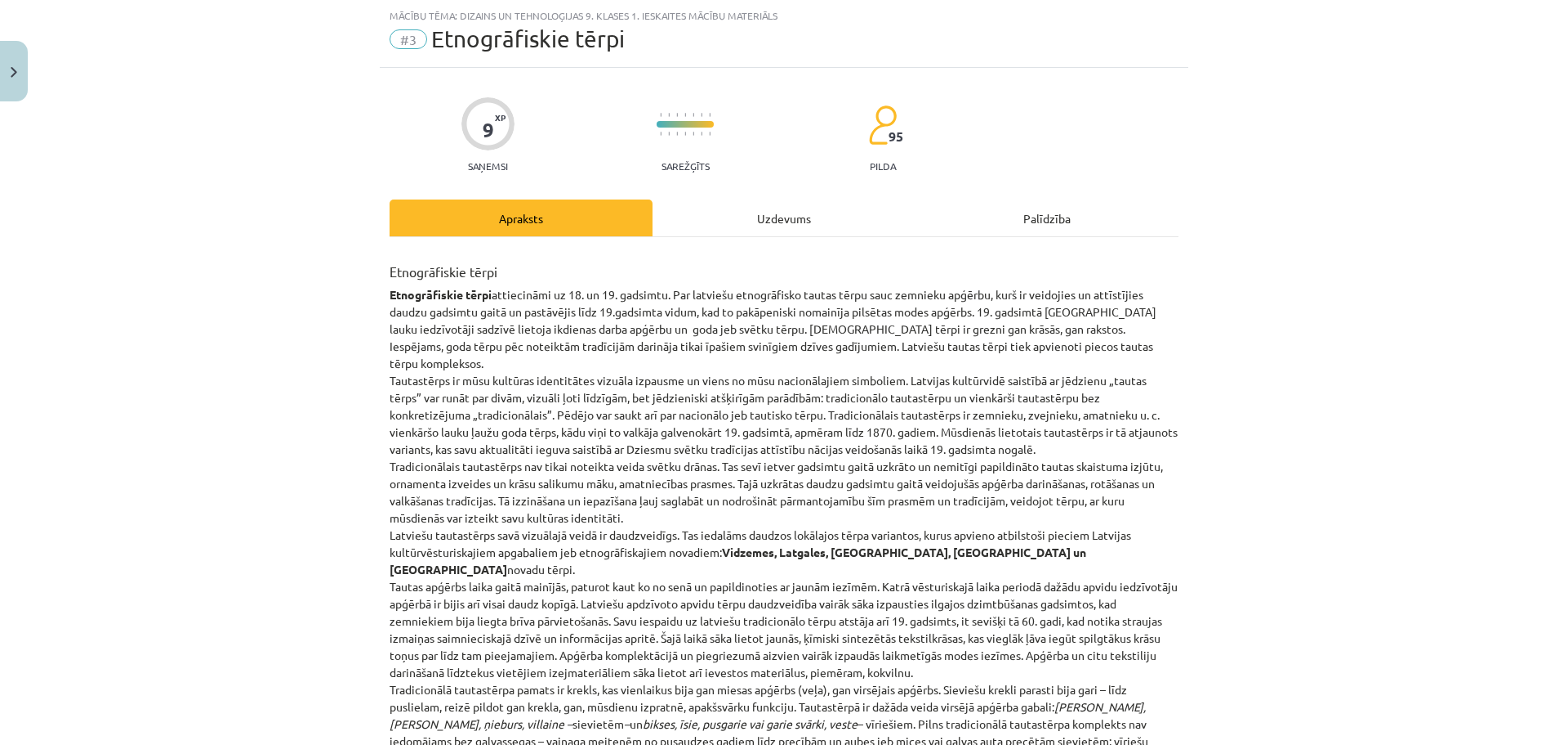
click at [774, 216] on div "Uzdevums" at bounding box center [784, 217] width 263 height 37
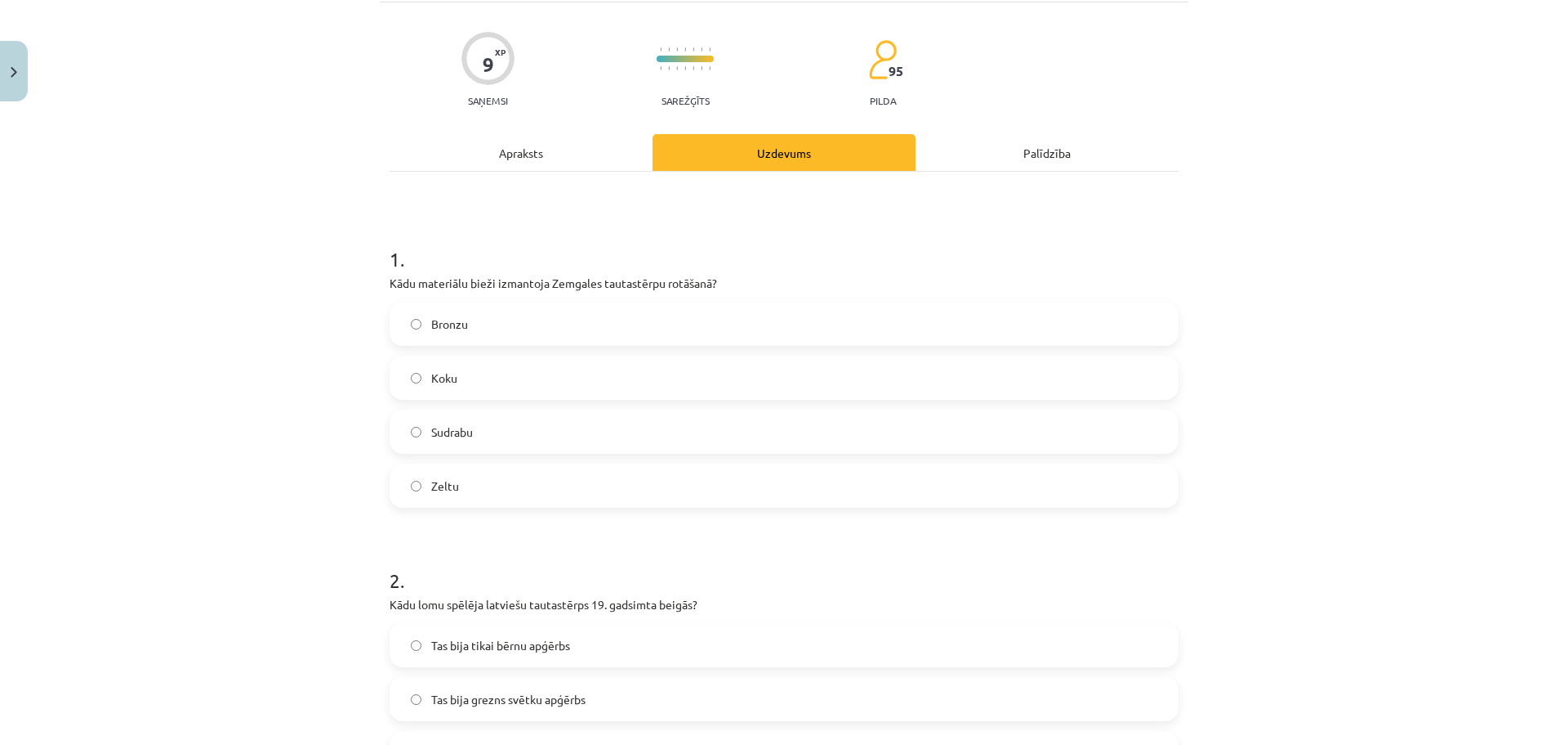
scroll to position [164, 0]
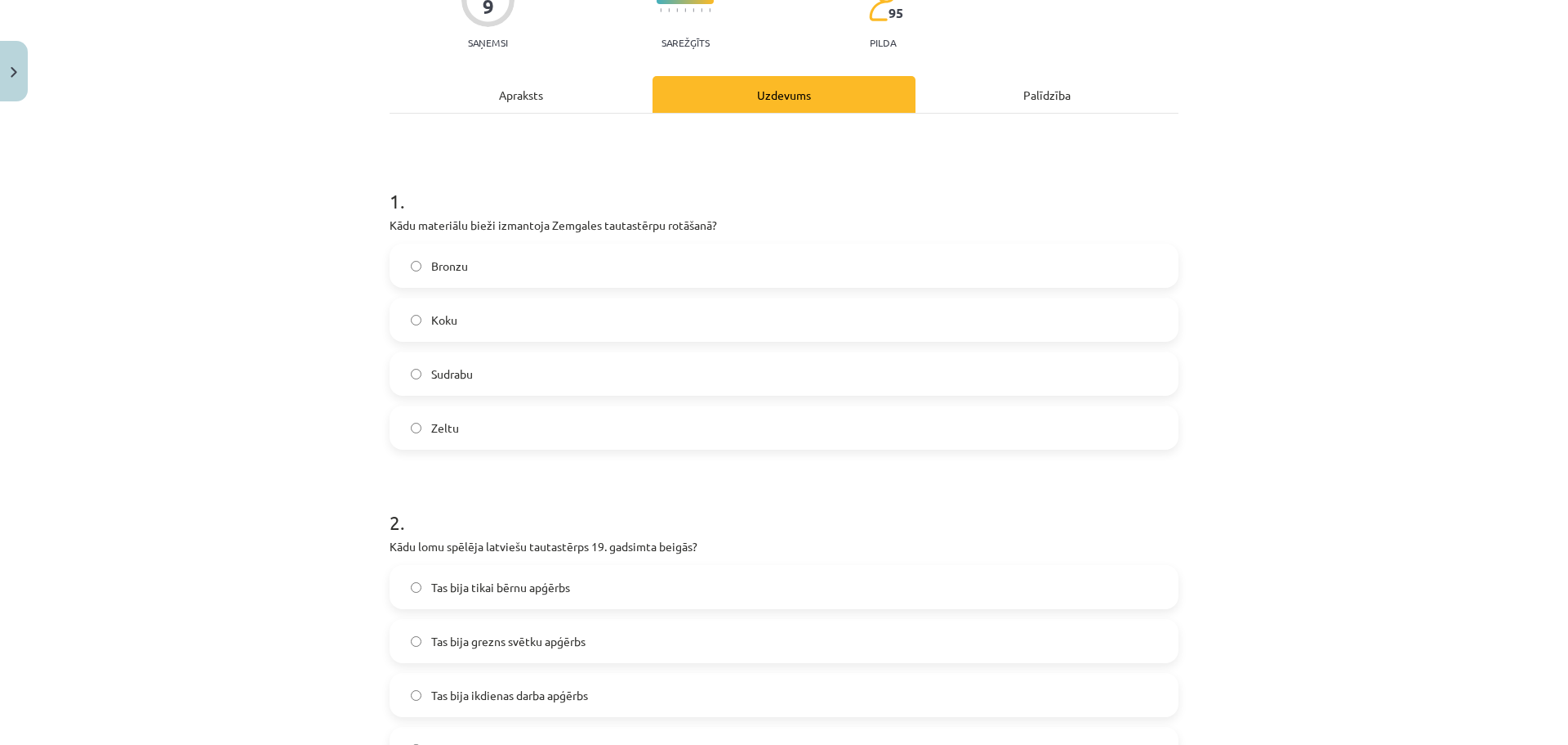
click at [623, 334] on label "Koku" at bounding box center [784, 320] width 785 height 41
click at [557, 373] on label "Sudrabu" at bounding box center [784, 373] width 785 height 41
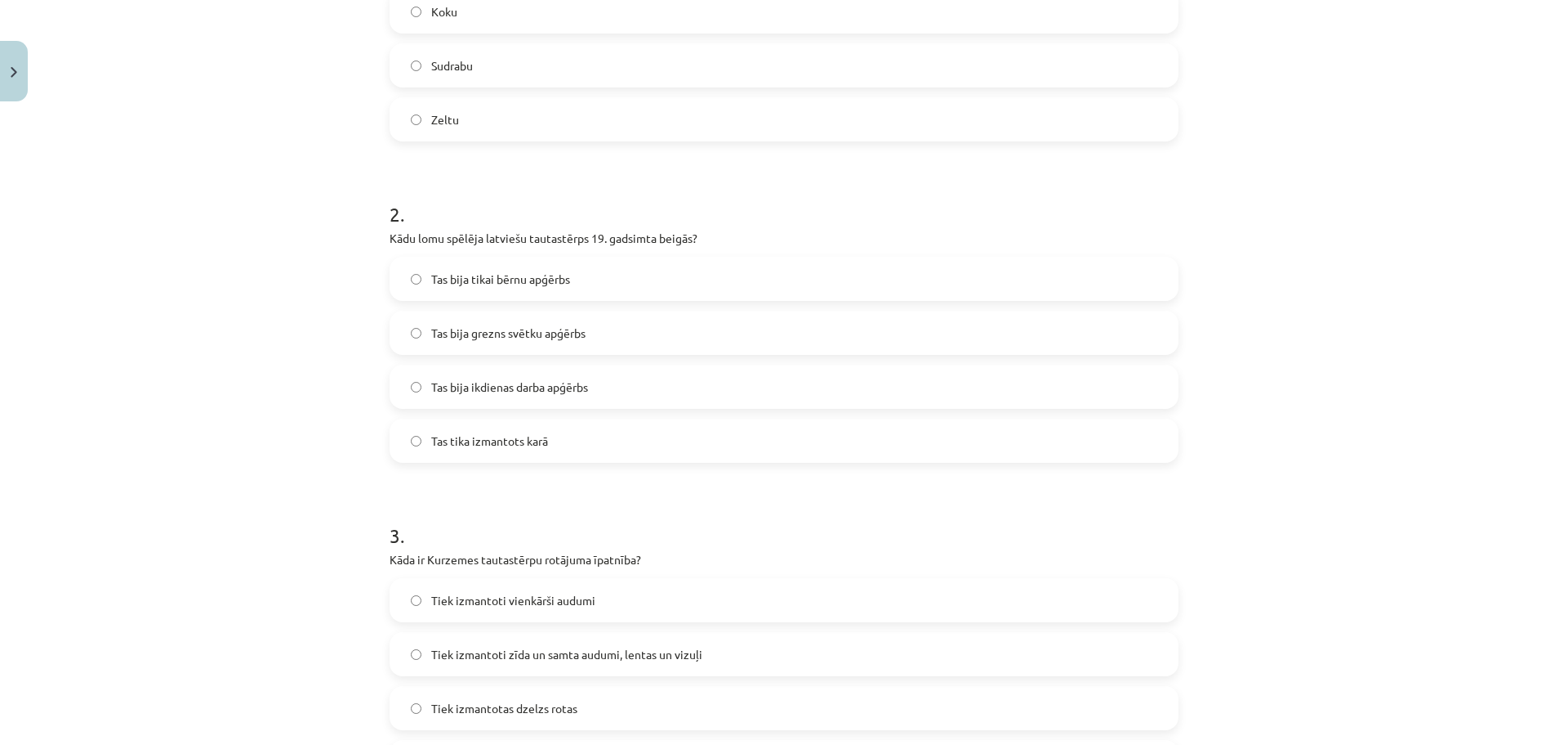
scroll to position [477, 0]
click at [739, 336] on label "Tas bija grezns svētku apģērbs" at bounding box center [784, 329] width 785 height 41
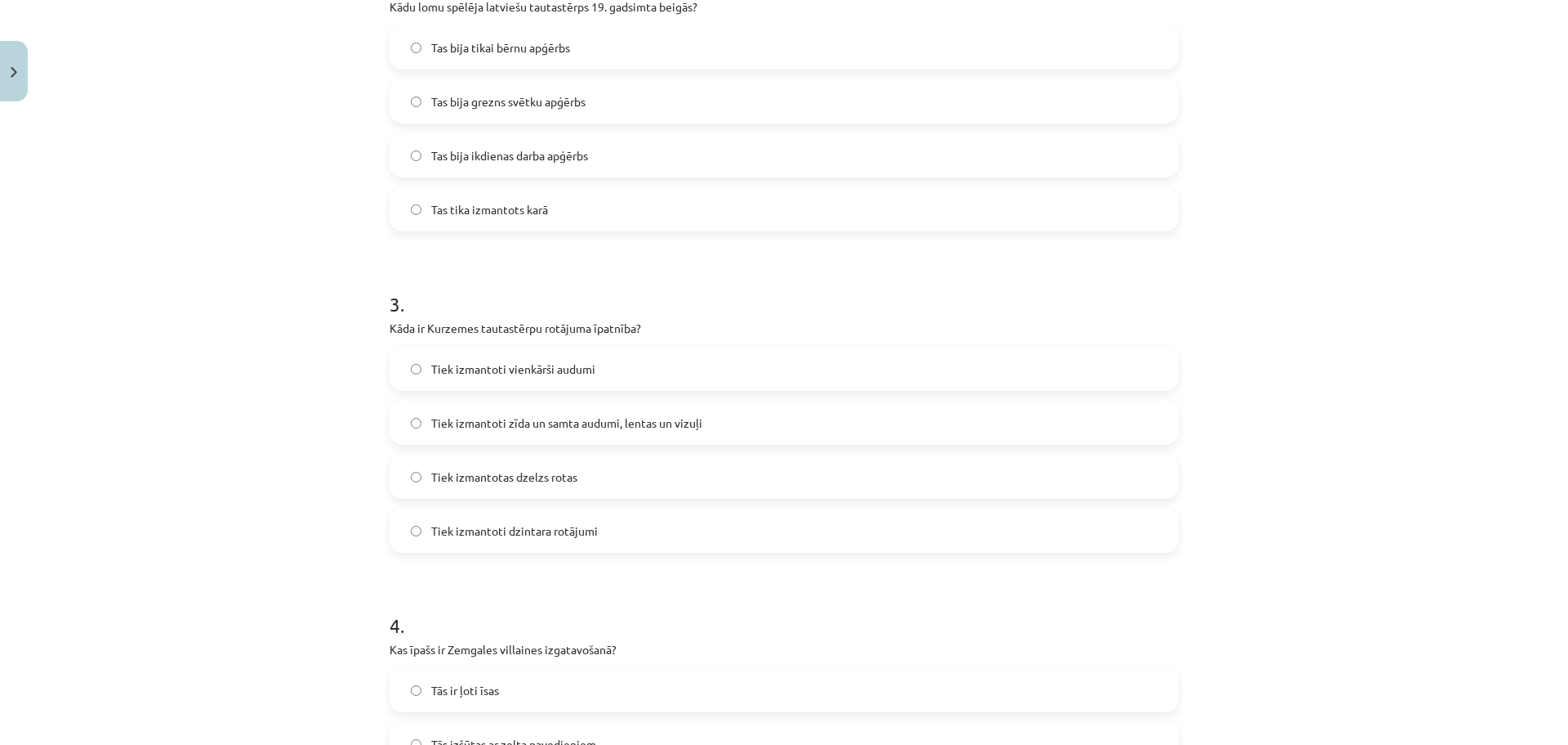
scroll to position [739, 0]
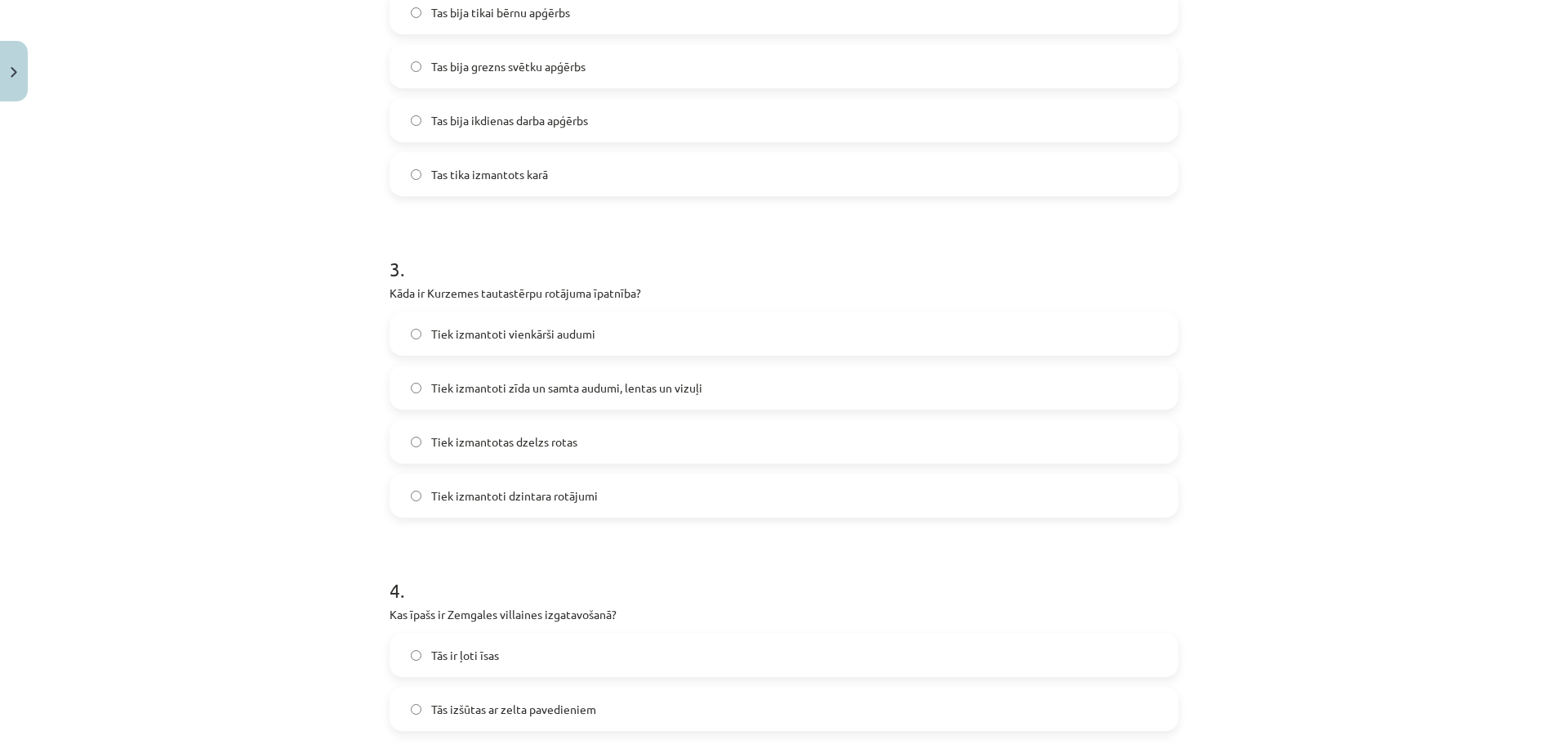
click at [944, 403] on label "Tiek izmantoti zīda un samta audumi, lentas un vizuļi" at bounding box center [784, 387] width 785 height 41
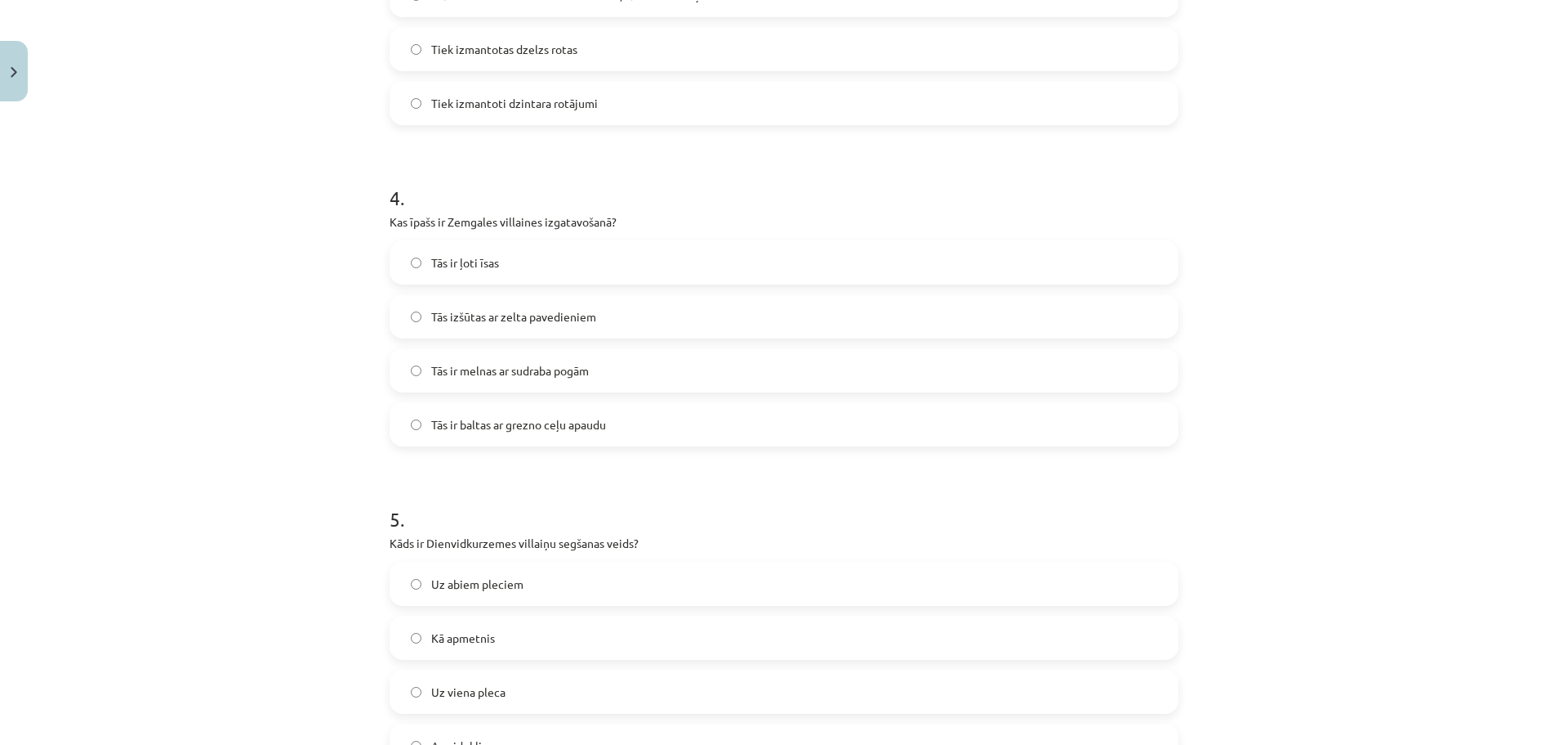
scroll to position [1151, 0]
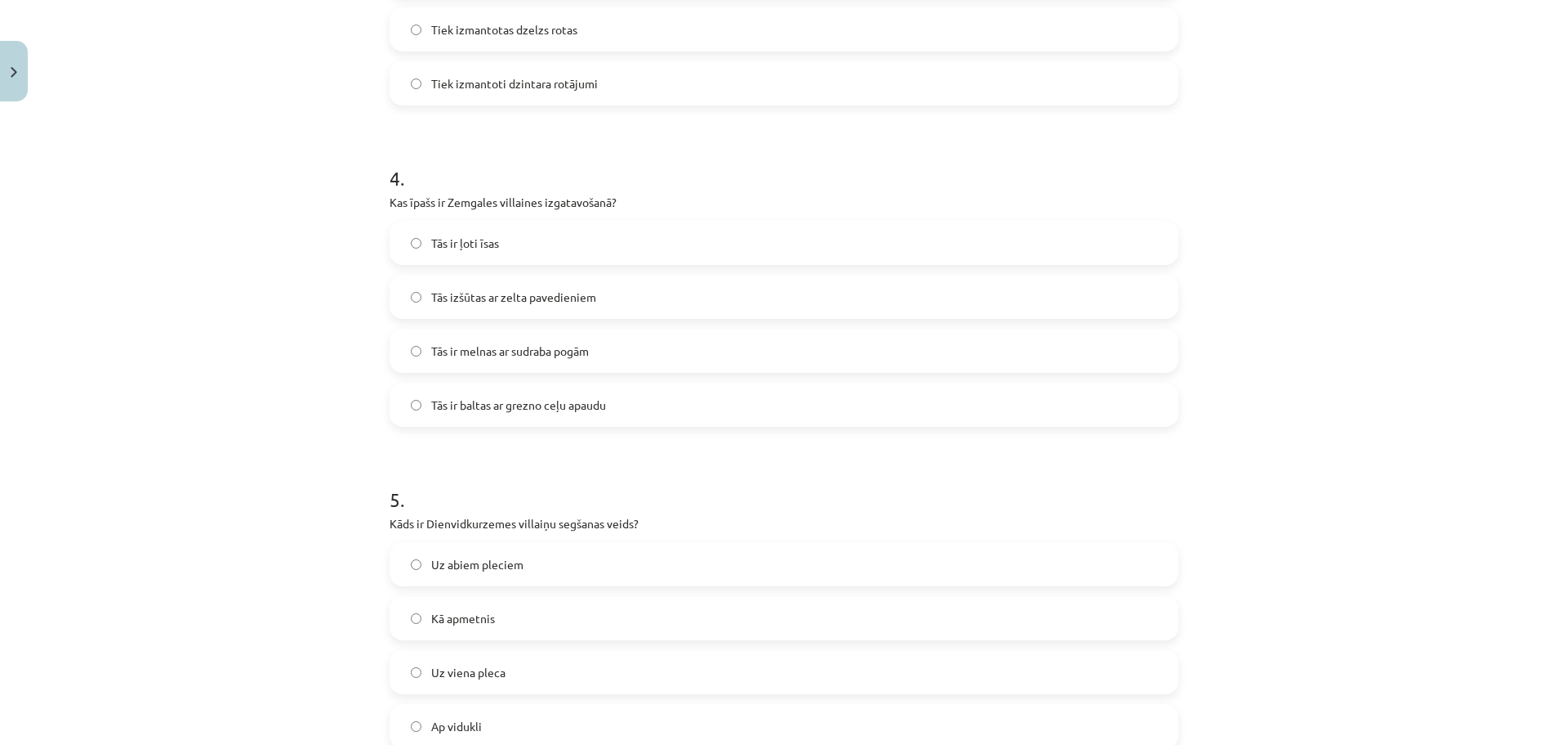
click at [676, 359] on label "Tās ir melnas ar sudraba pogām" at bounding box center [784, 351] width 785 height 41
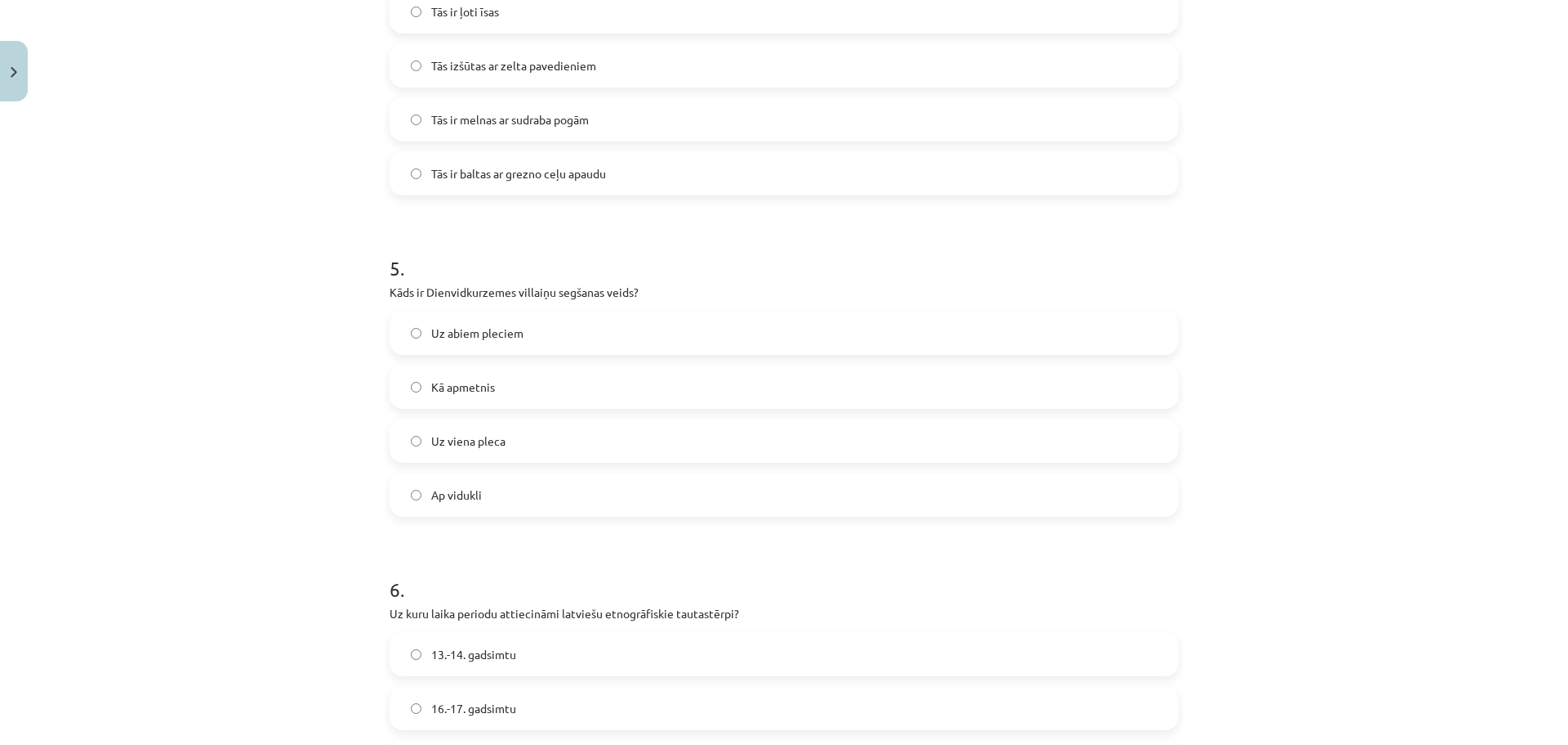
scroll to position [1397, 0]
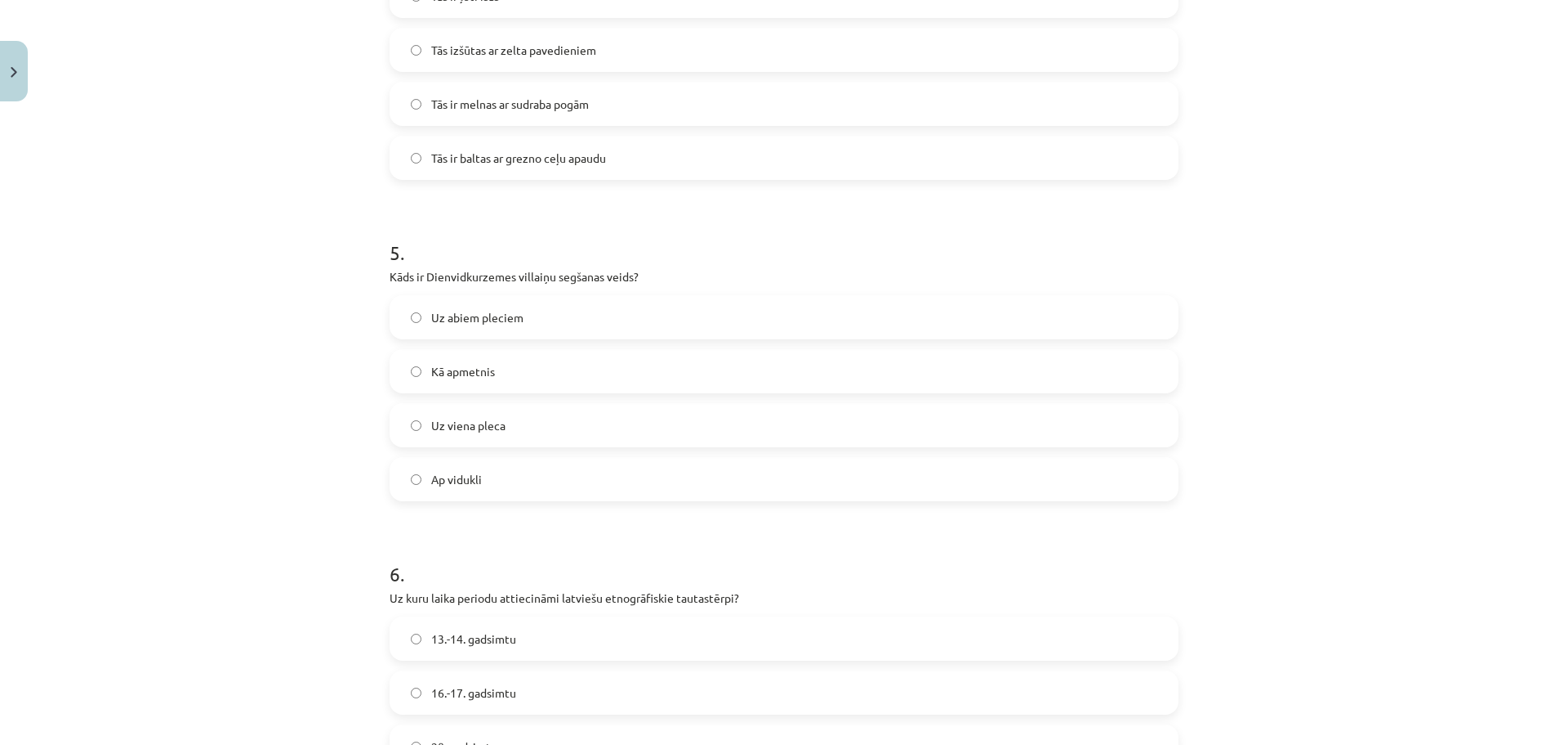
click at [532, 410] on label "Uz viena pleca" at bounding box center [784, 425] width 785 height 41
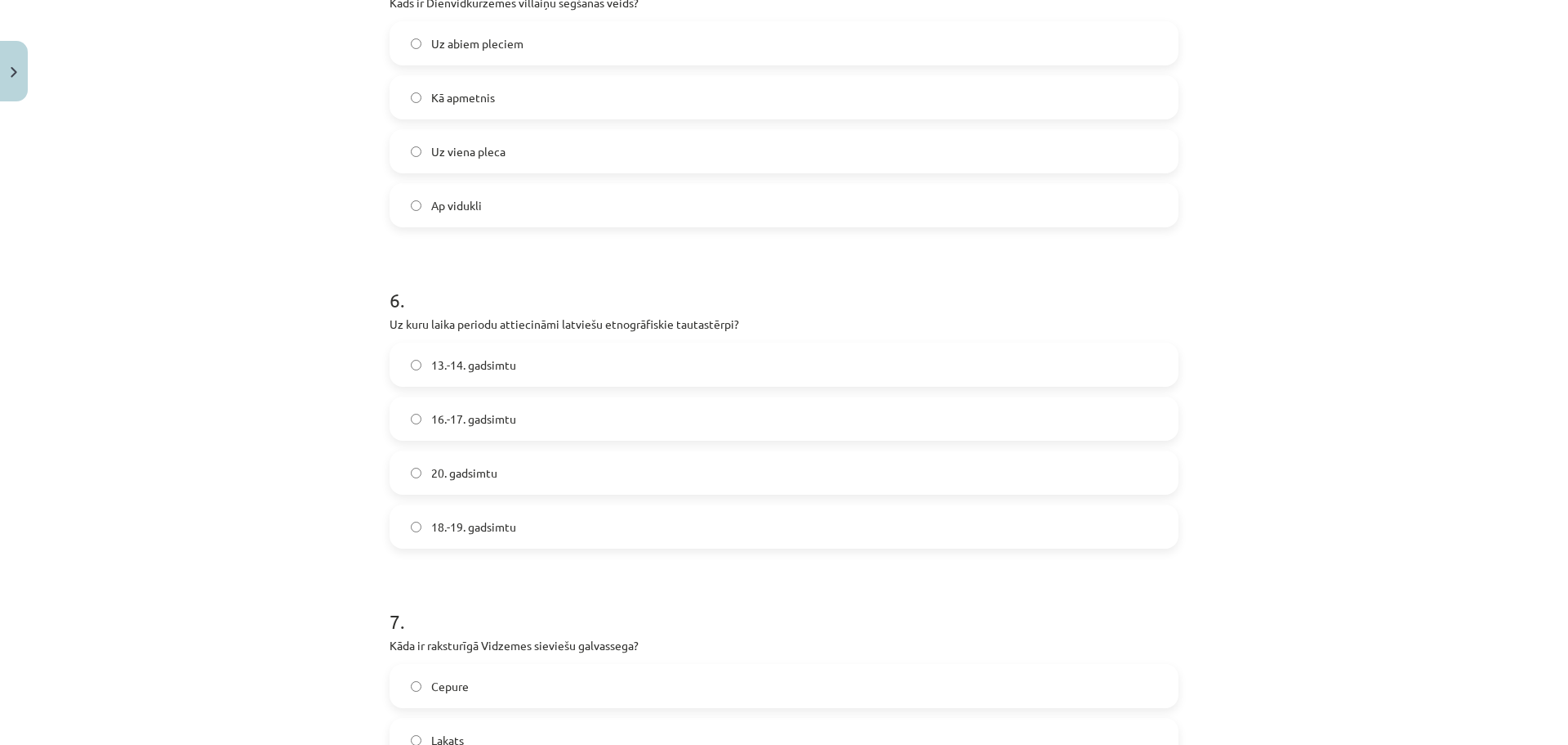
scroll to position [1702, 0]
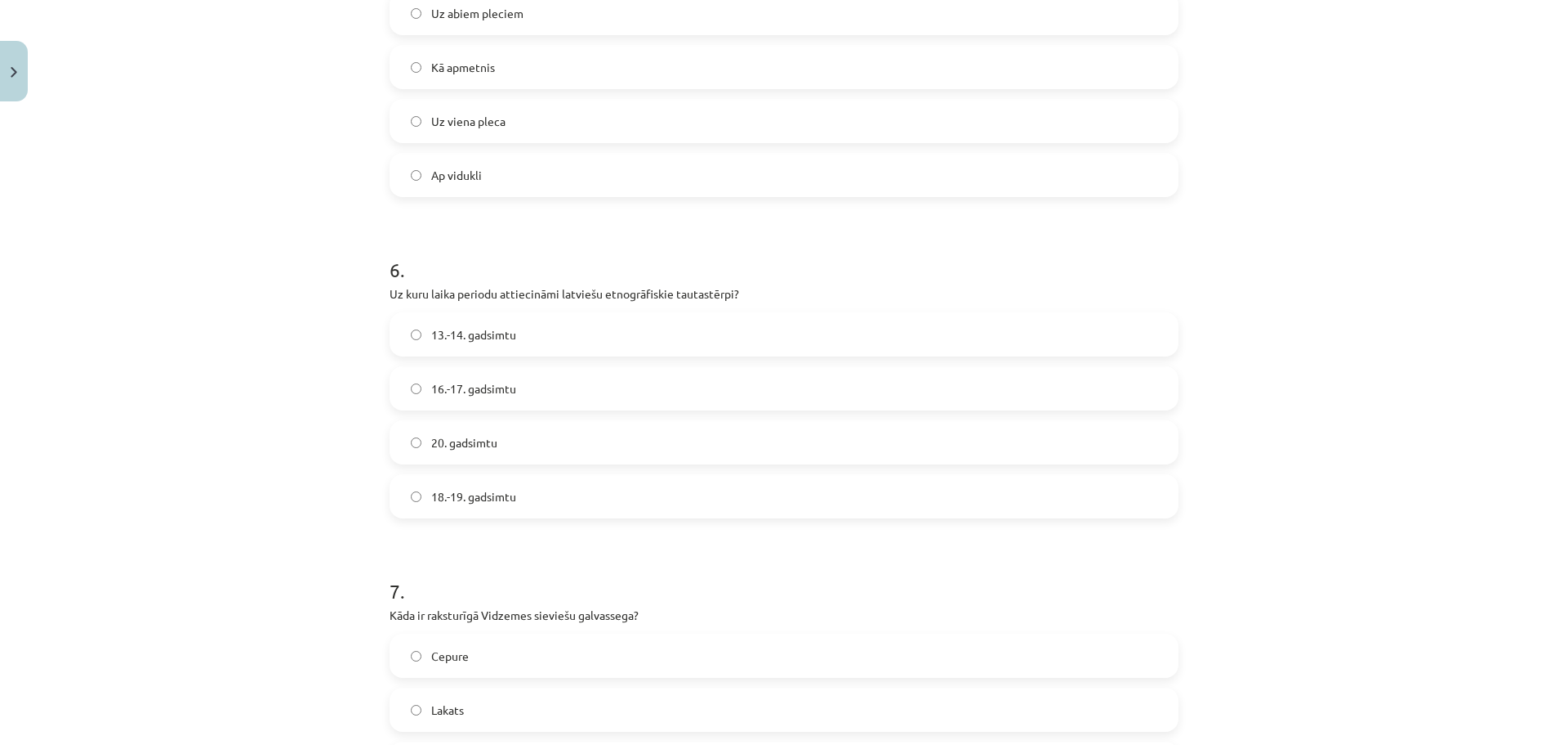
click at [837, 340] on label "13.-14. gadsimtu" at bounding box center [784, 334] width 785 height 41
click at [773, 399] on label "16.-17. gadsimtu" at bounding box center [784, 388] width 785 height 41
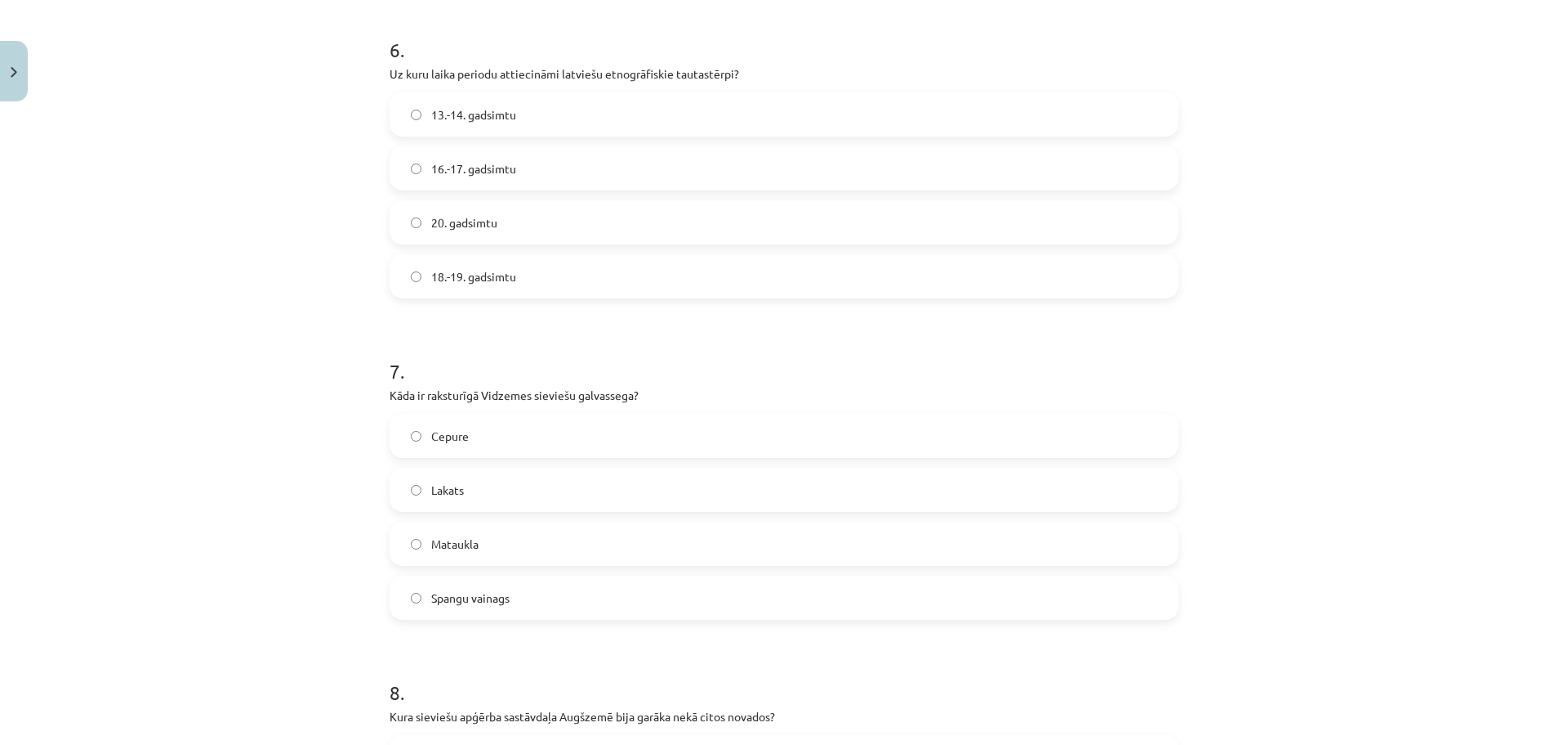
scroll to position [1995, 0]
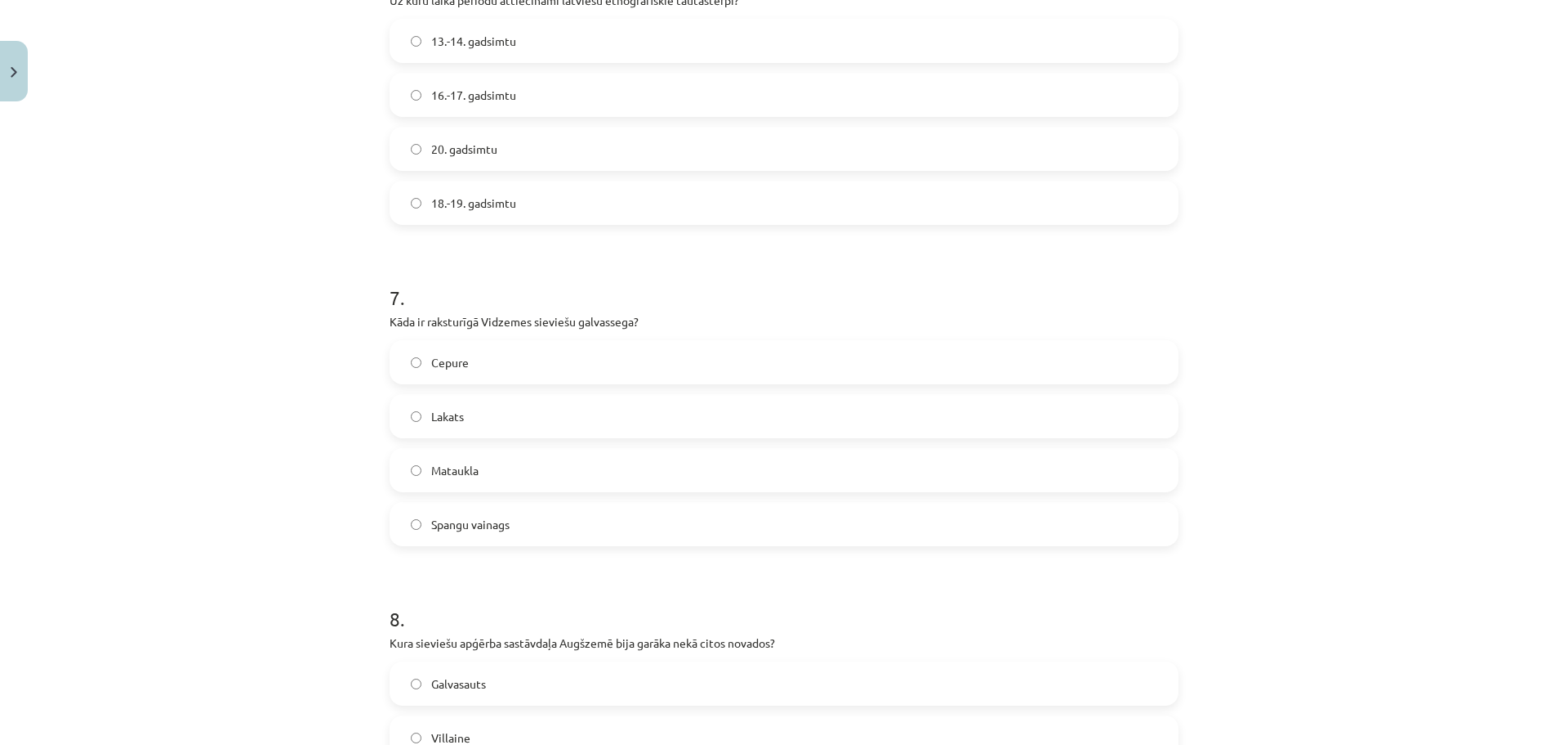
click at [671, 420] on label "Lakats" at bounding box center [784, 416] width 785 height 41
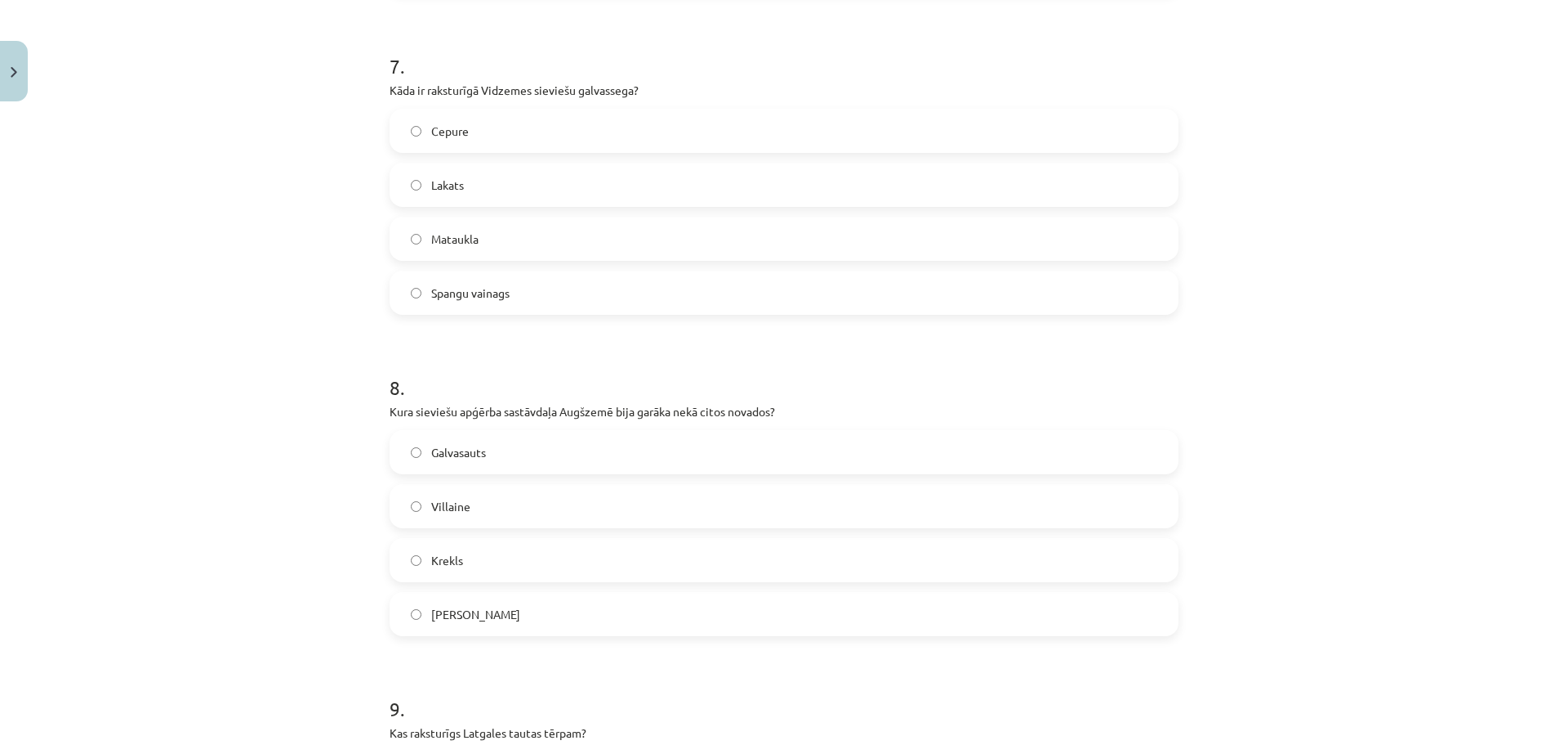
scroll to position [2292, 0]
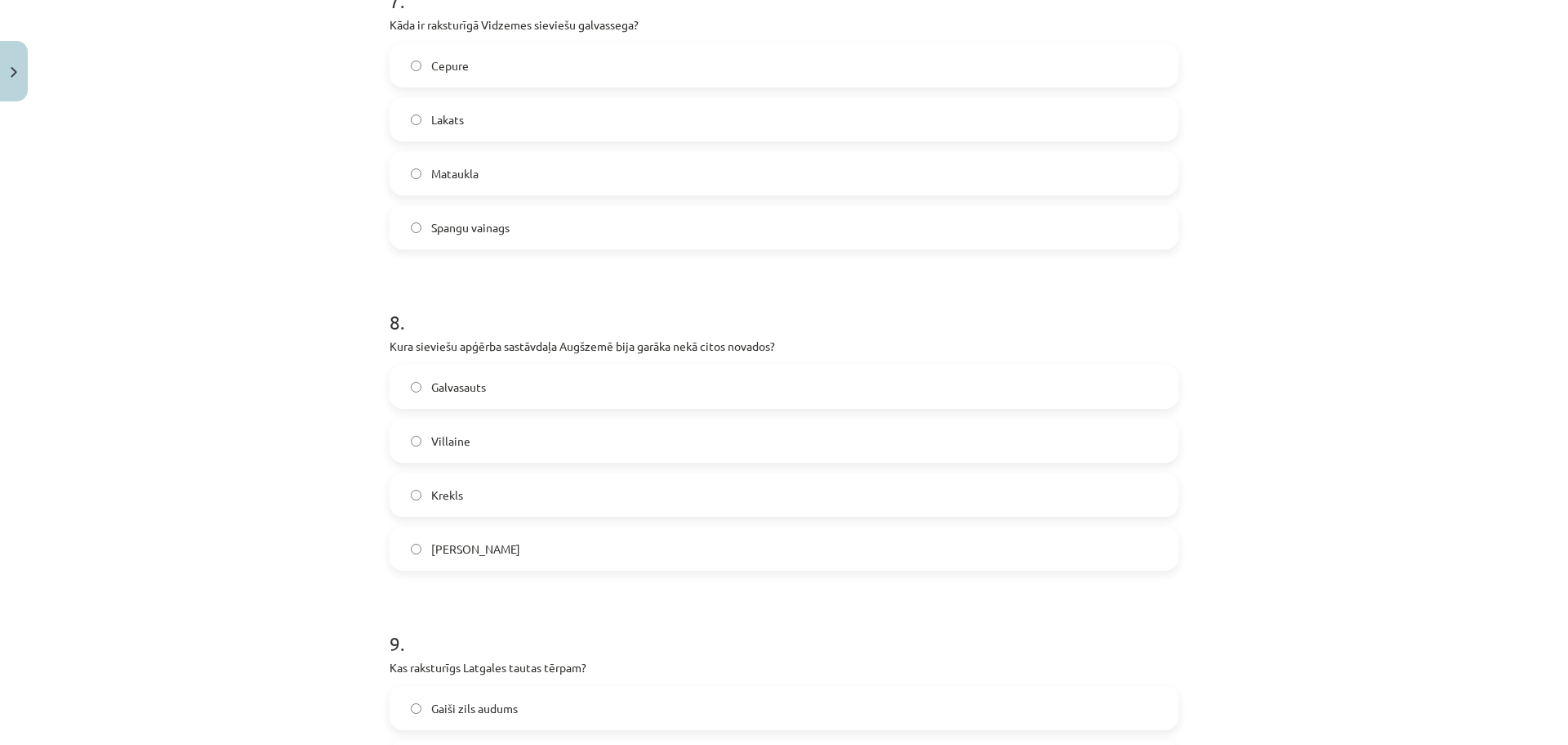
click at [481, 442] on label "Villaine" at bounding box center [784, 441] width 785 height 41
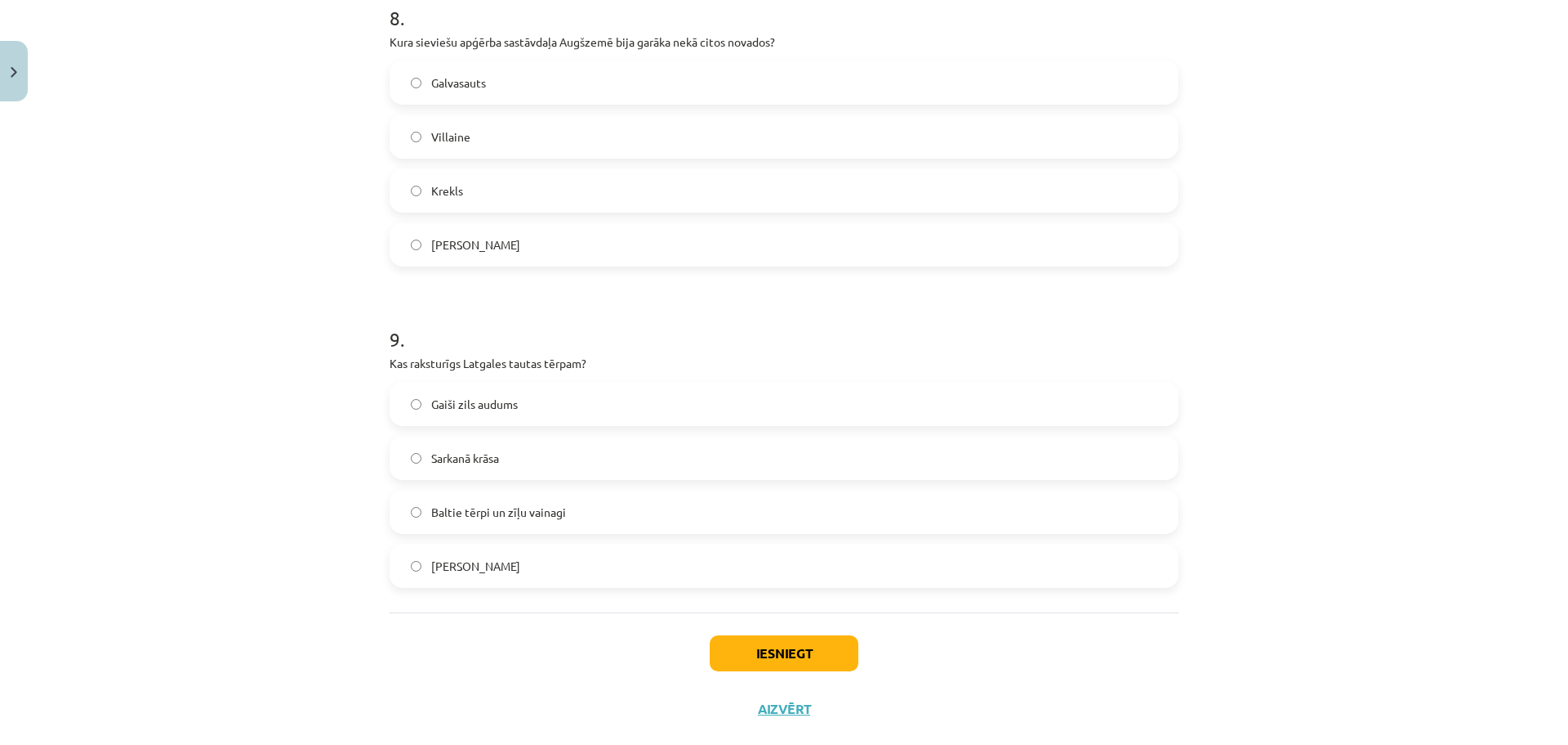
scroll to position [2600, 0]
click at [500, 456] on label "Sarkanā krāsa" at bounding box center [784, 453] width 785 height 41
click at [749, 641] on button "Iesniegt" at bounding box center [784, 648] width 149 height 36
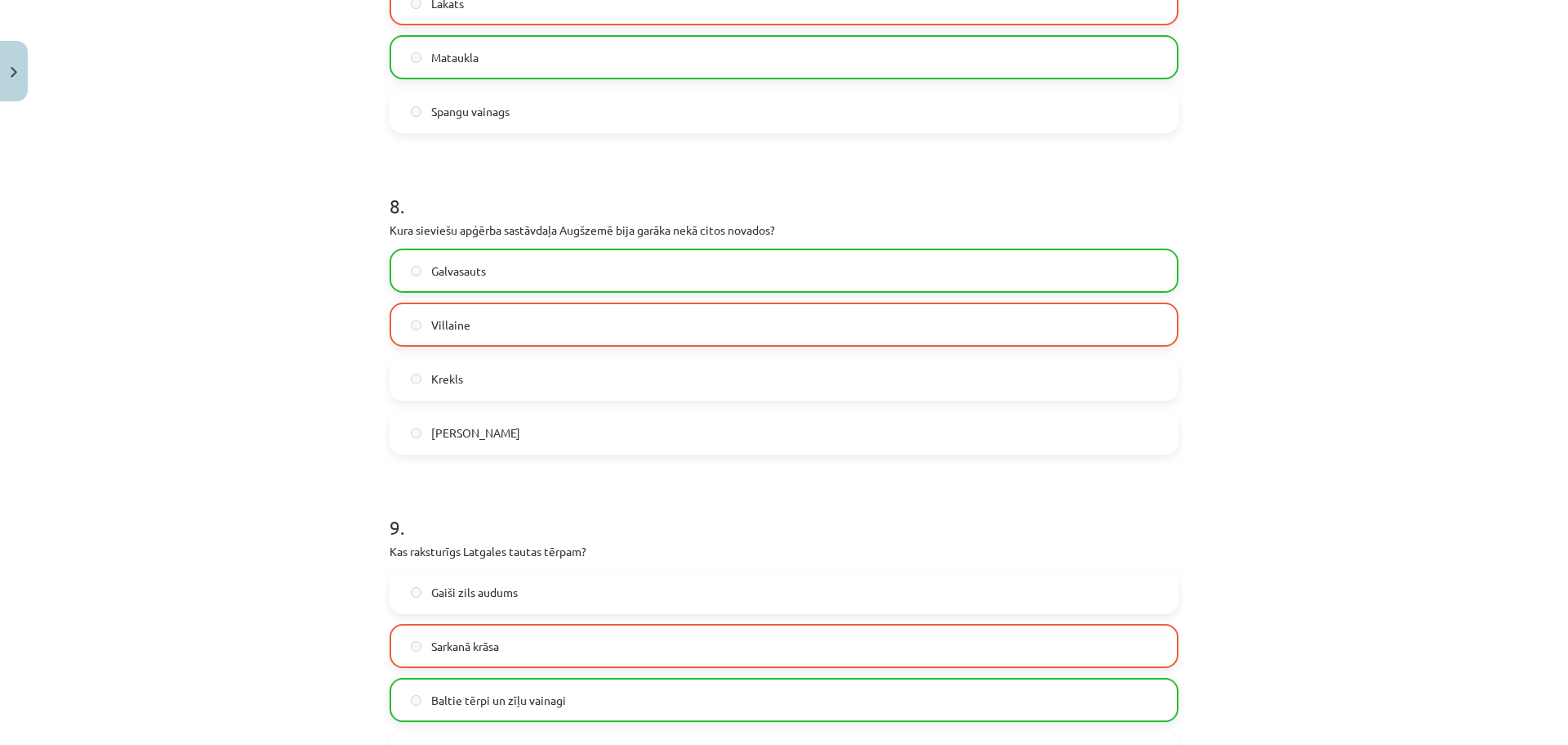
scroll to position [2681, 0]
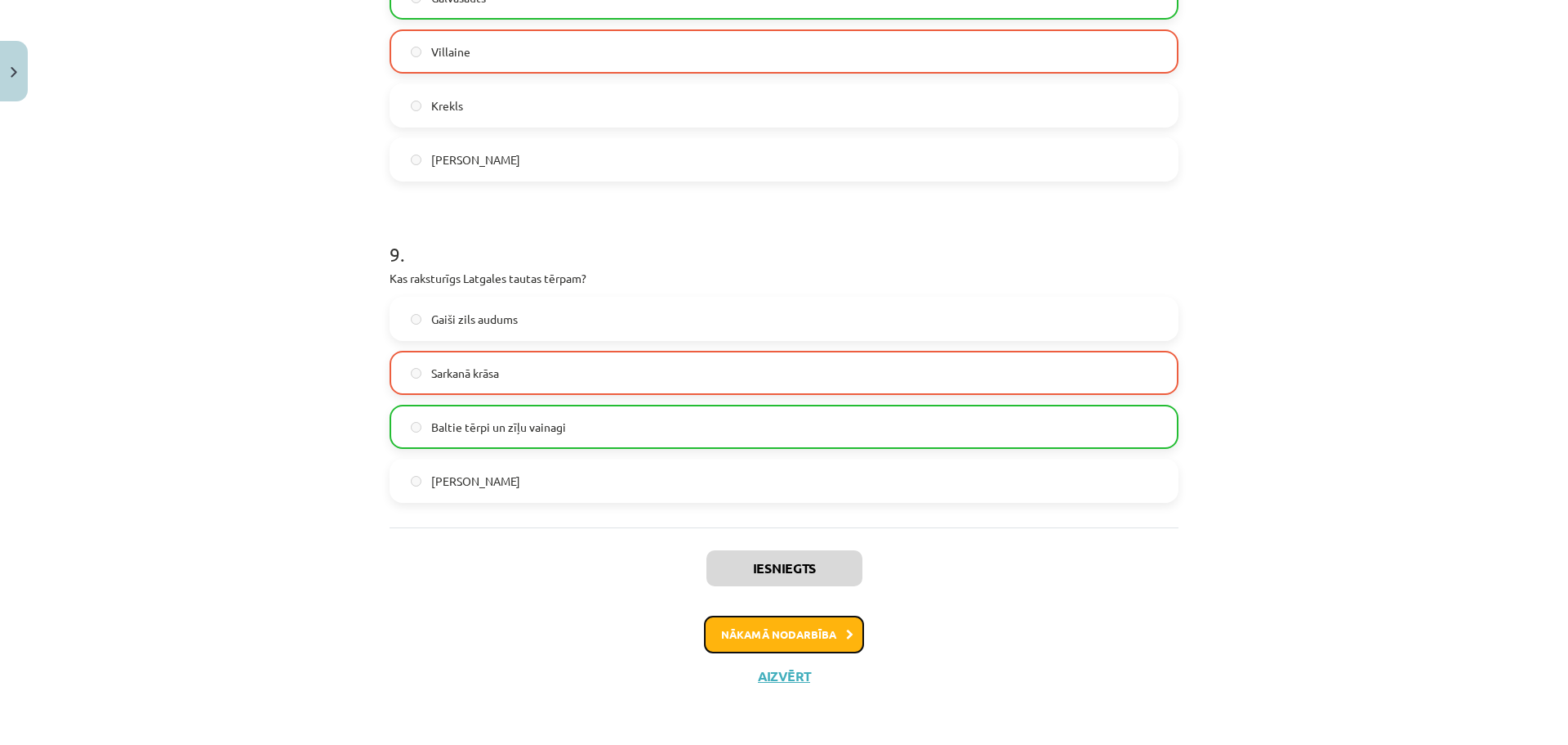
click at [816, 642] on button "Nākamā nodarbība" at bounding box center [784, 634] width 160 height 38
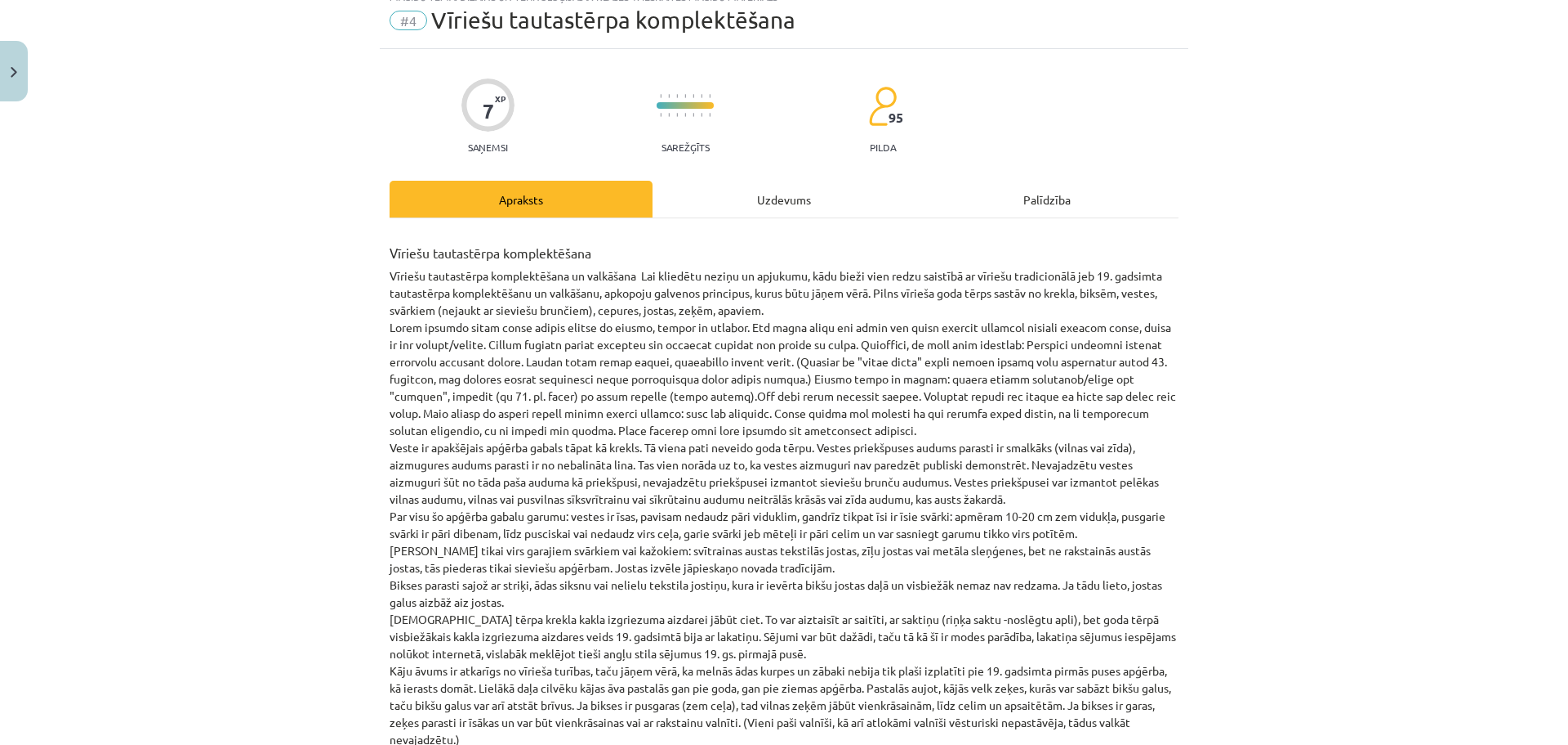
scroll to position [41, 0]
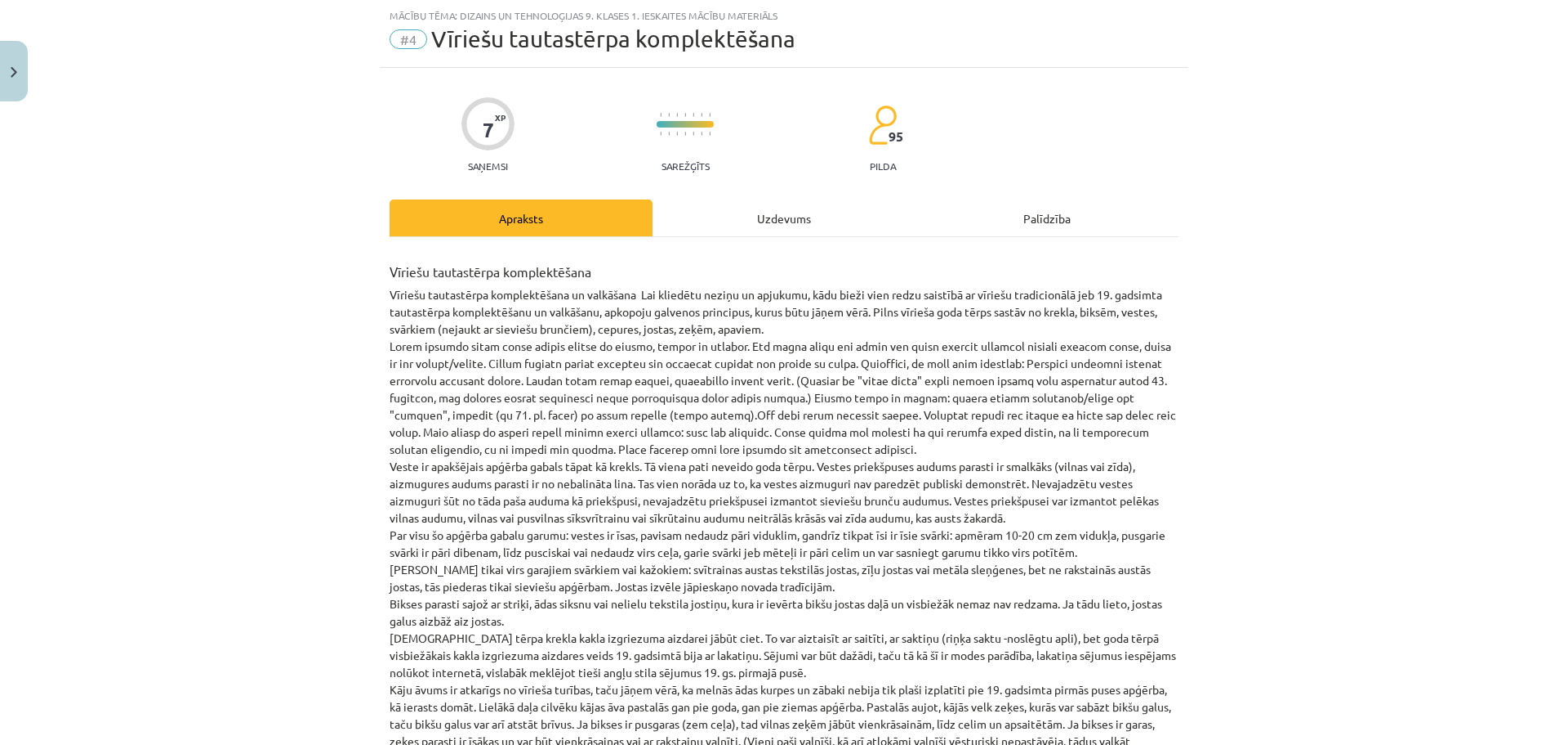
click at [784, 204] on div "Uzdevums" at bounding box center [784, 217] width 263 height 37
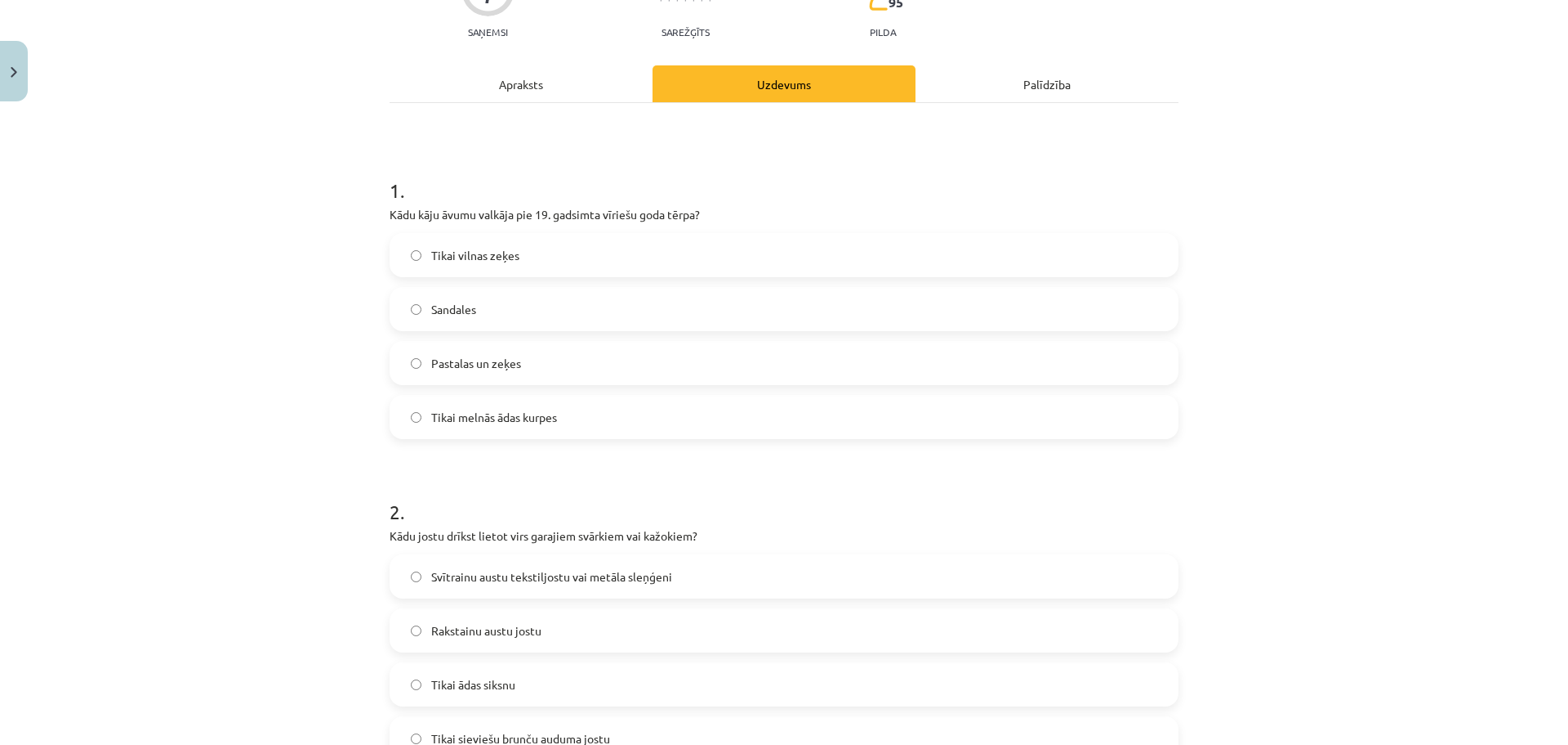
scroll to position [184, 0]
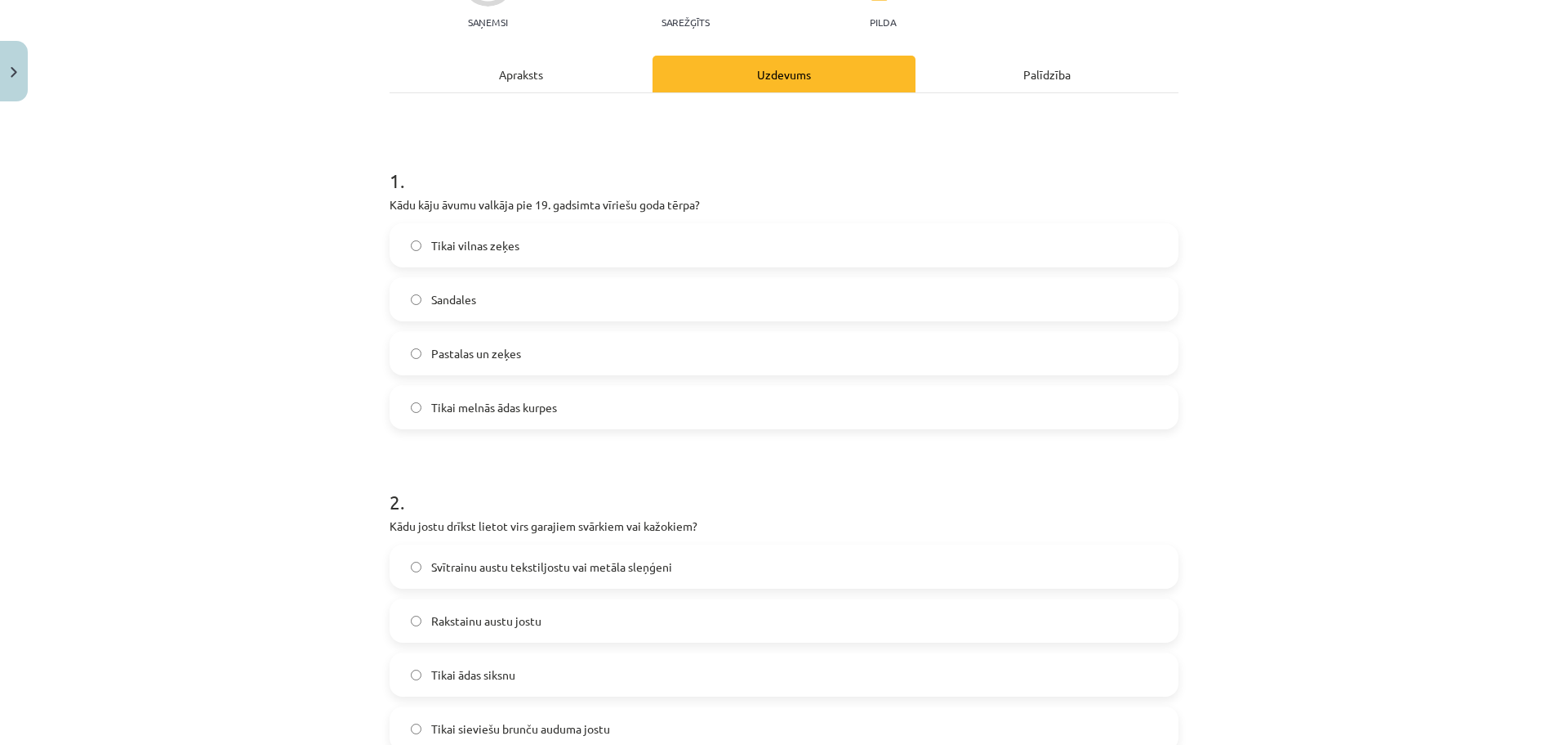
click at [612, 342] on label "Pastalas un zeķes" at bounding box center [784, 353] width 785 height 41
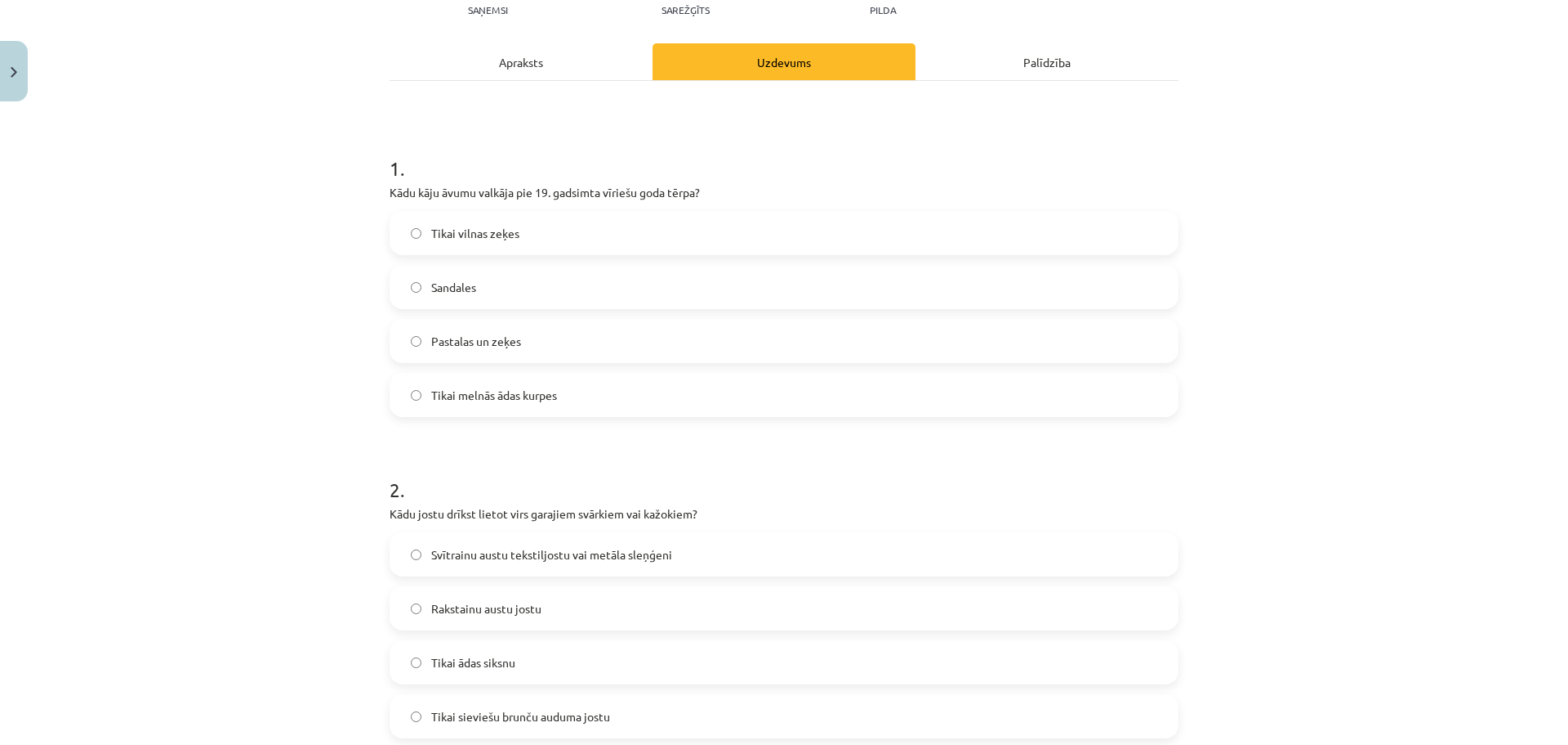
scroll to position [0, 0]
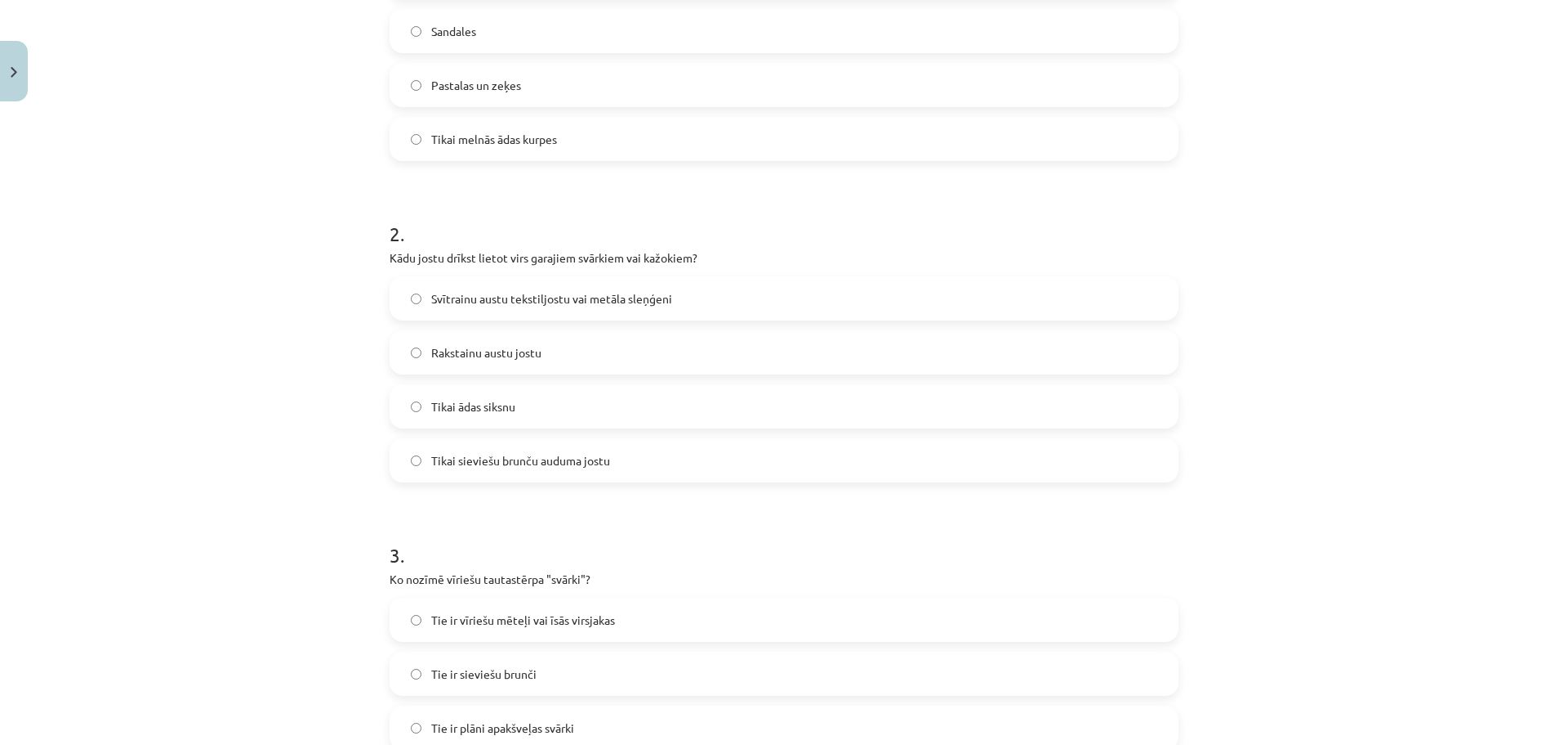
scroll to position [472, 0]
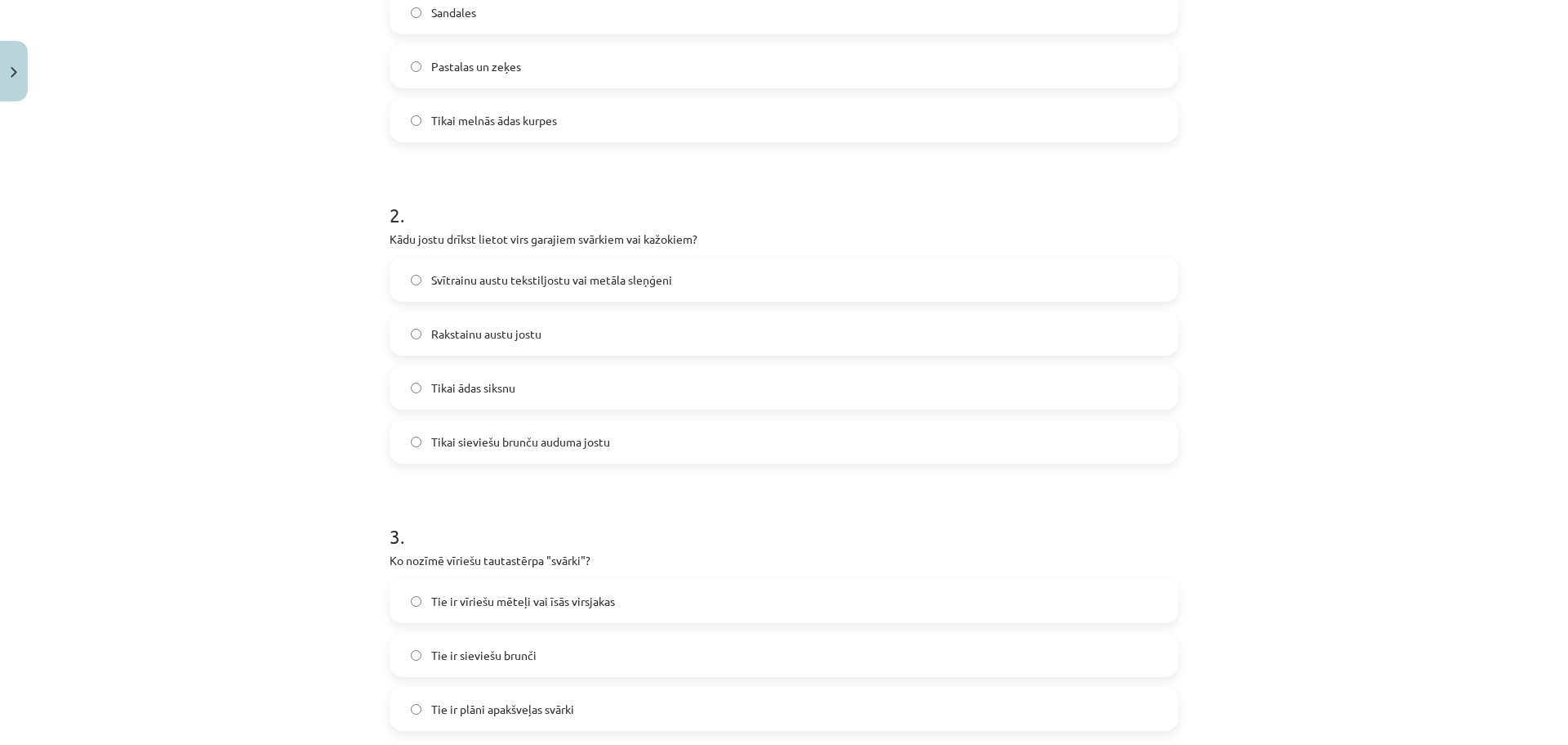
click at [700, 285] on label "Svītrainu austu tekstiljostu vai metāla sleņģeni" at bounding box center [784, 280] width 785 height 41
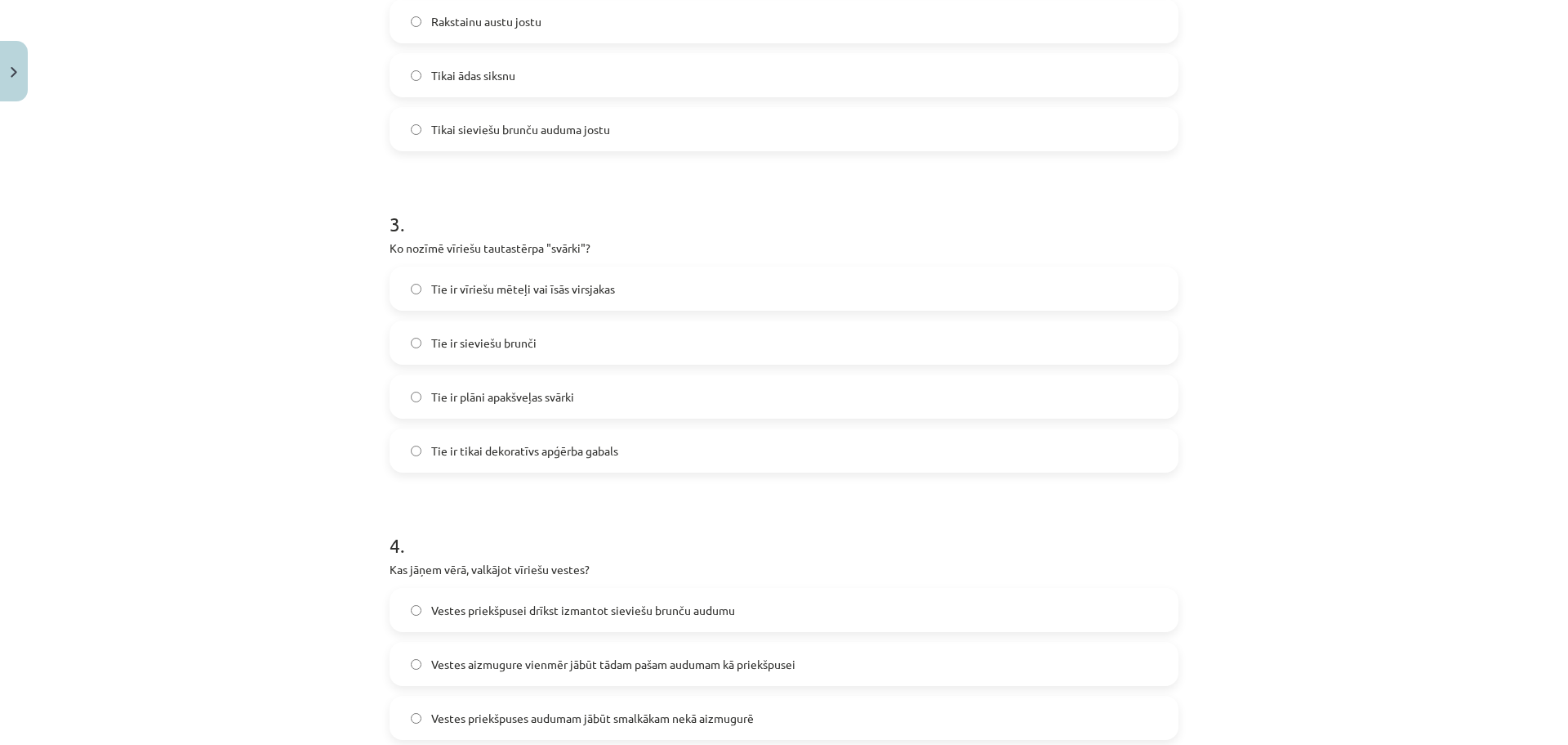
scroll to position [780, 0]
click at [687, 305] on label "Tie ir vīriešu mēteļi vai īsās virsjakas" at bounding box center [784, 292] width 785 height 41
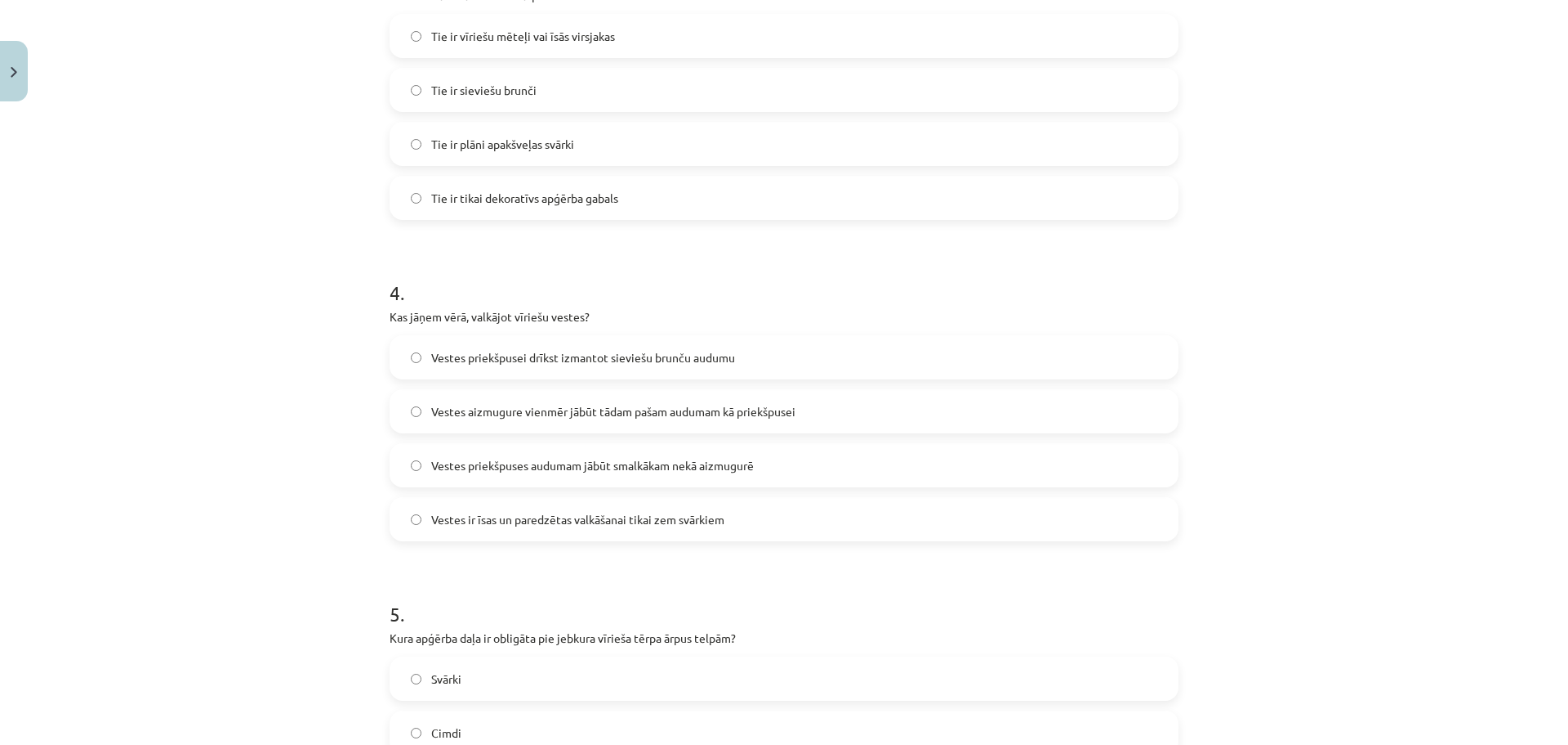
scroll to position [1042, 0]
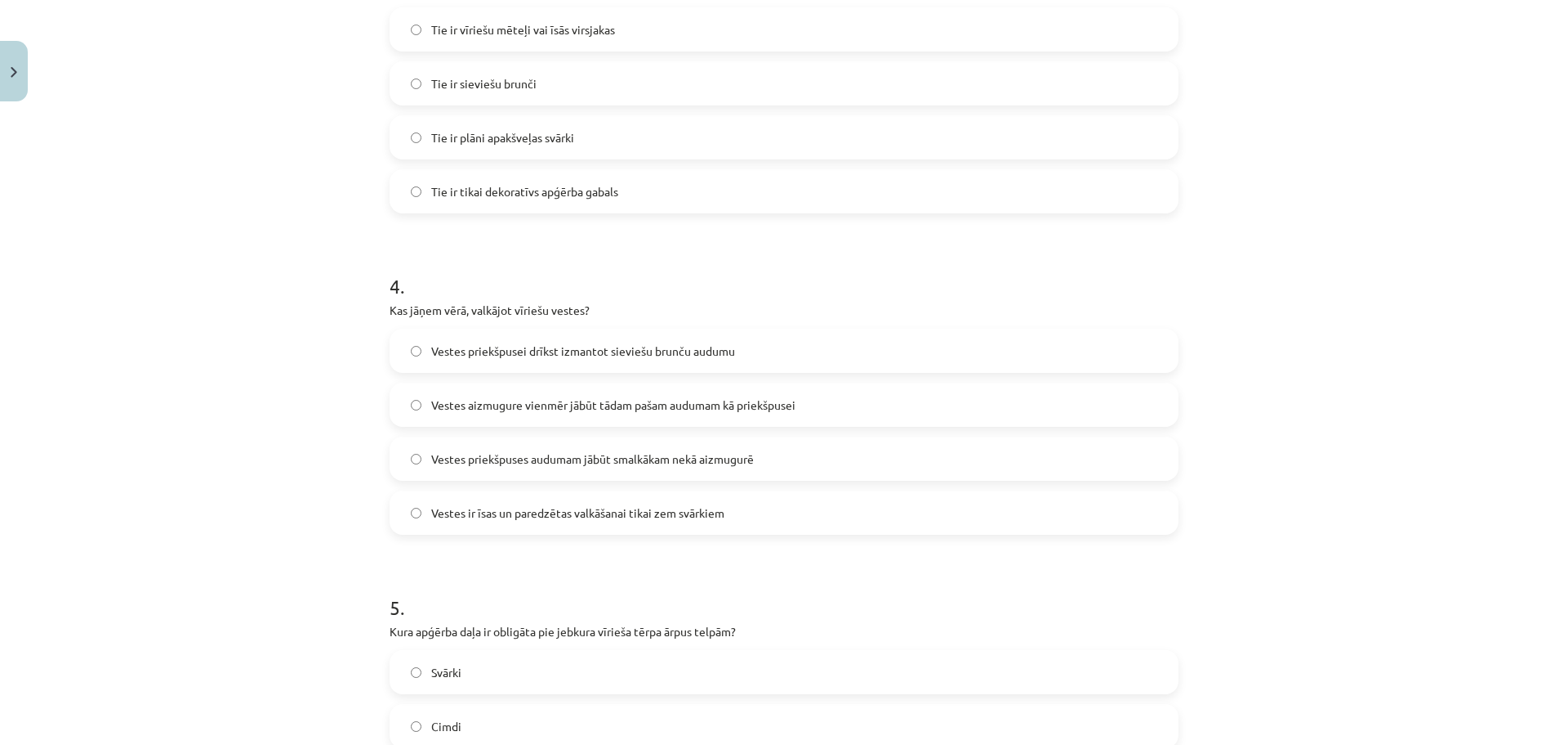
click at [690, 469] on label "Vestes priekšpuses audumam jābūt smalkākam nekā aizmugurē" at bounding box center [784, 458] width 785 height 41
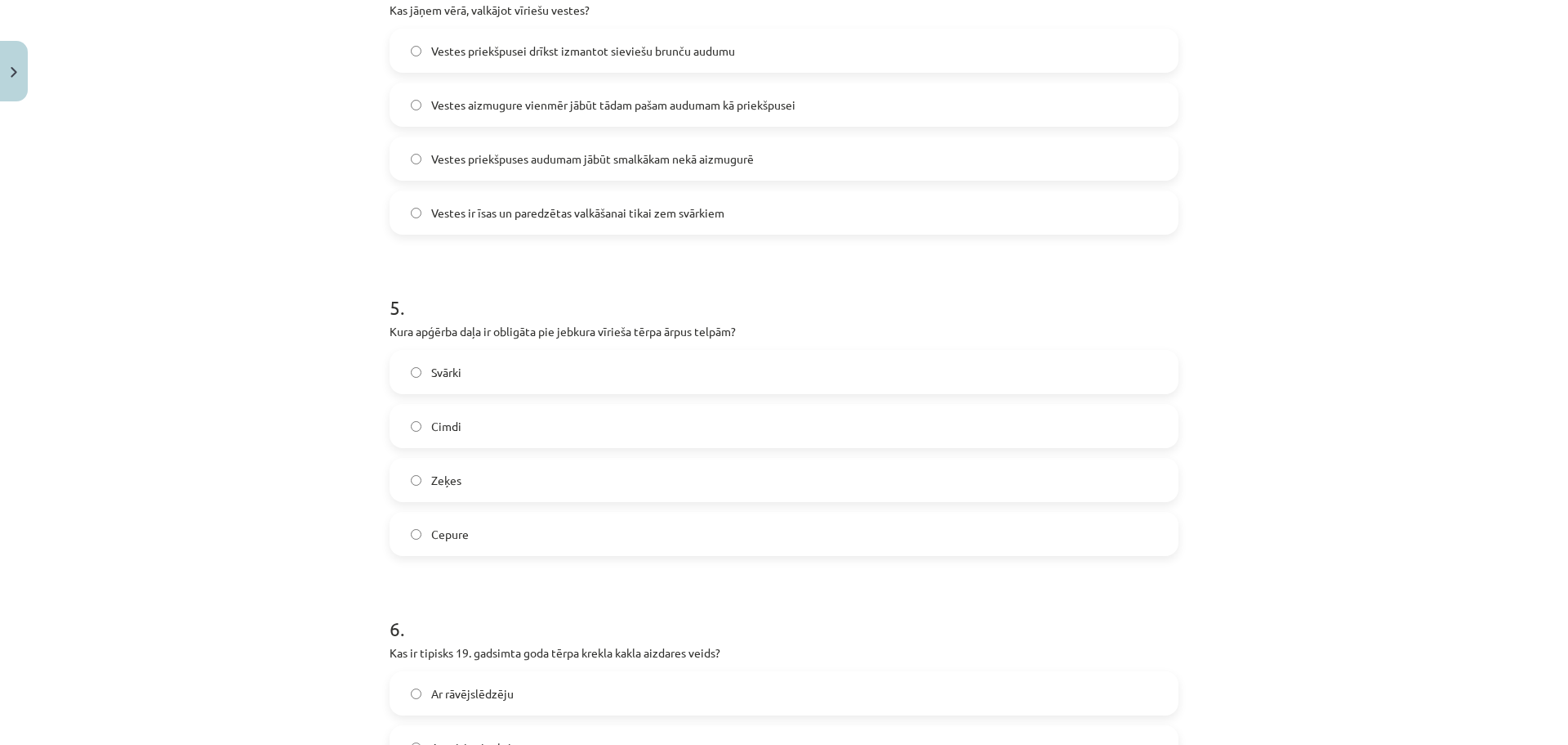
scroll to position [1350, 0]
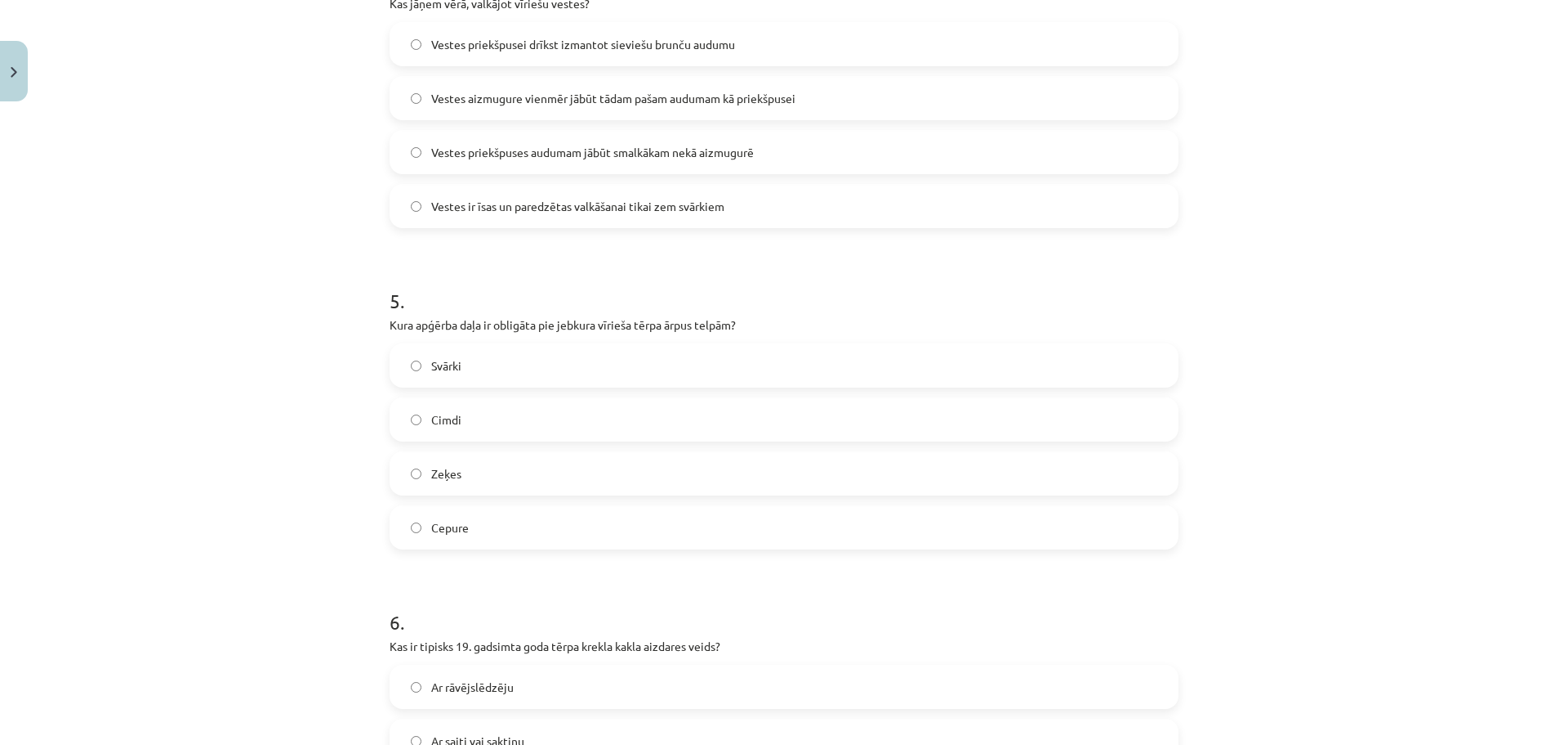
click at [638, 291] on h1 "5 ." at bounding box center [784, 286] width 789 height 51
click at [504, 489] on label "Zeķes" at bounding box center [784, 473] width 785 height 41
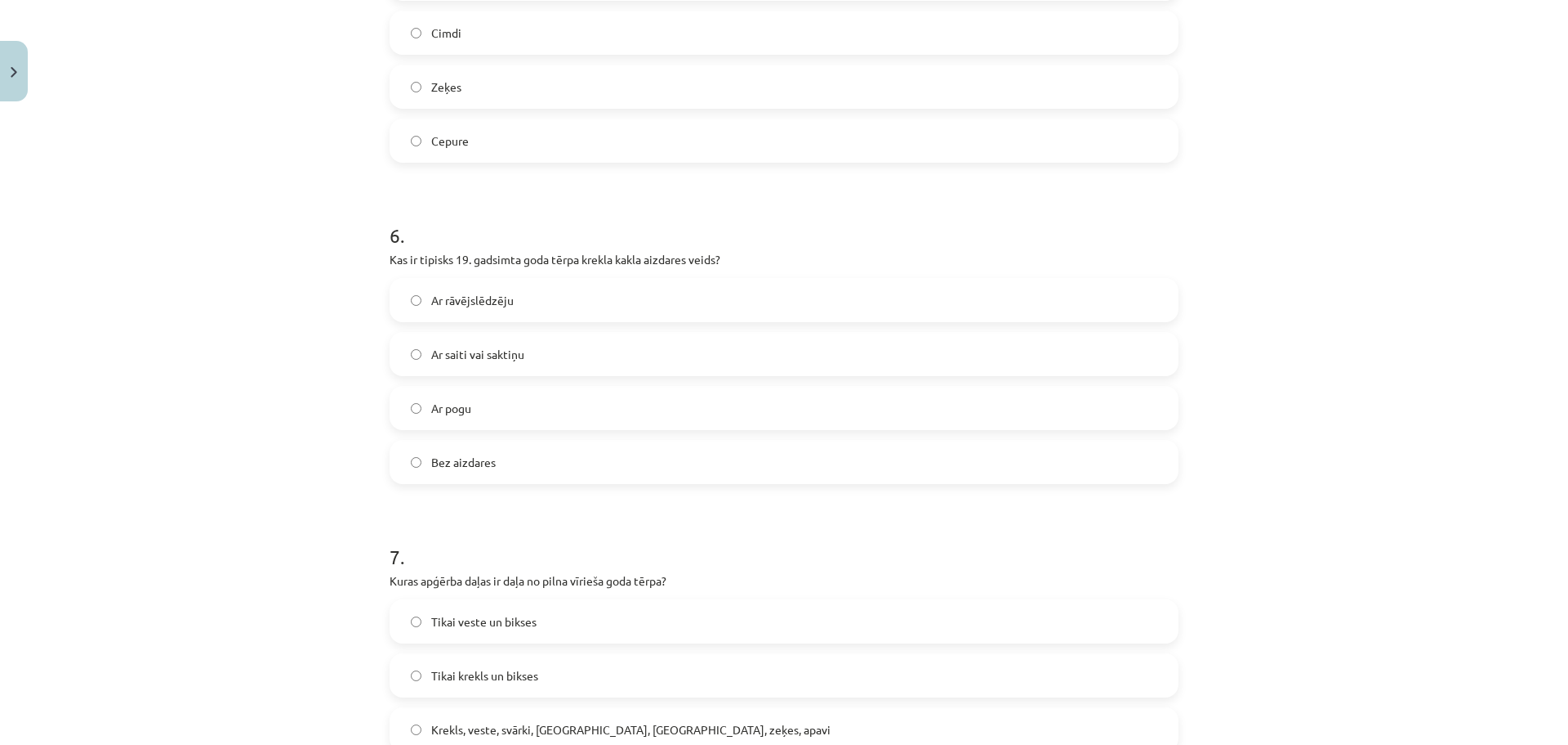
scroll to position [1734, 0]
click at [493, 412] on label "Ar pogu" at bounding box center [784, 411] width 785 height 41
click at [493, 351] on span "Ar saiti vai saktiņu" at bounding box center [478, 357] width 94 height 18
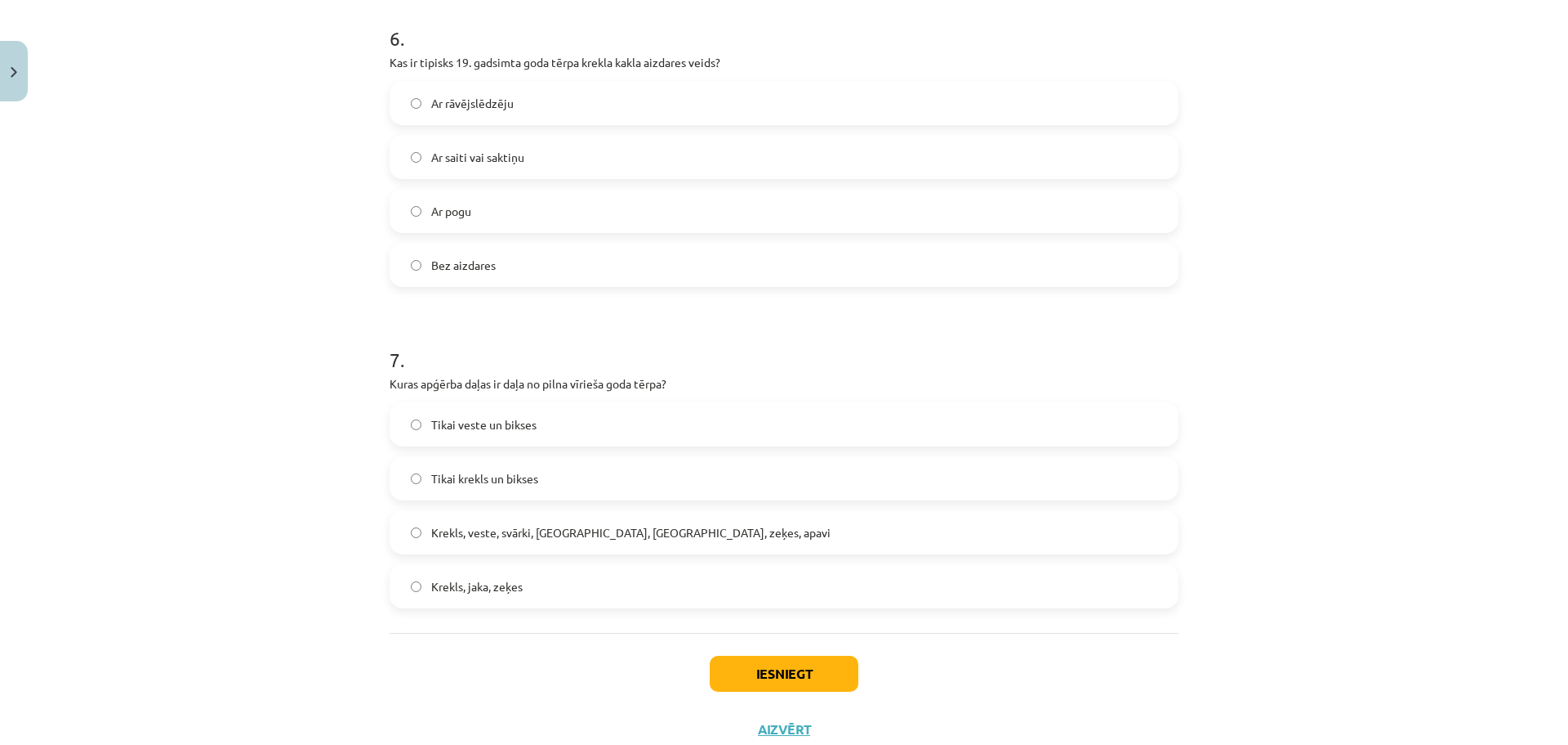
scroll to position [1958, 0]
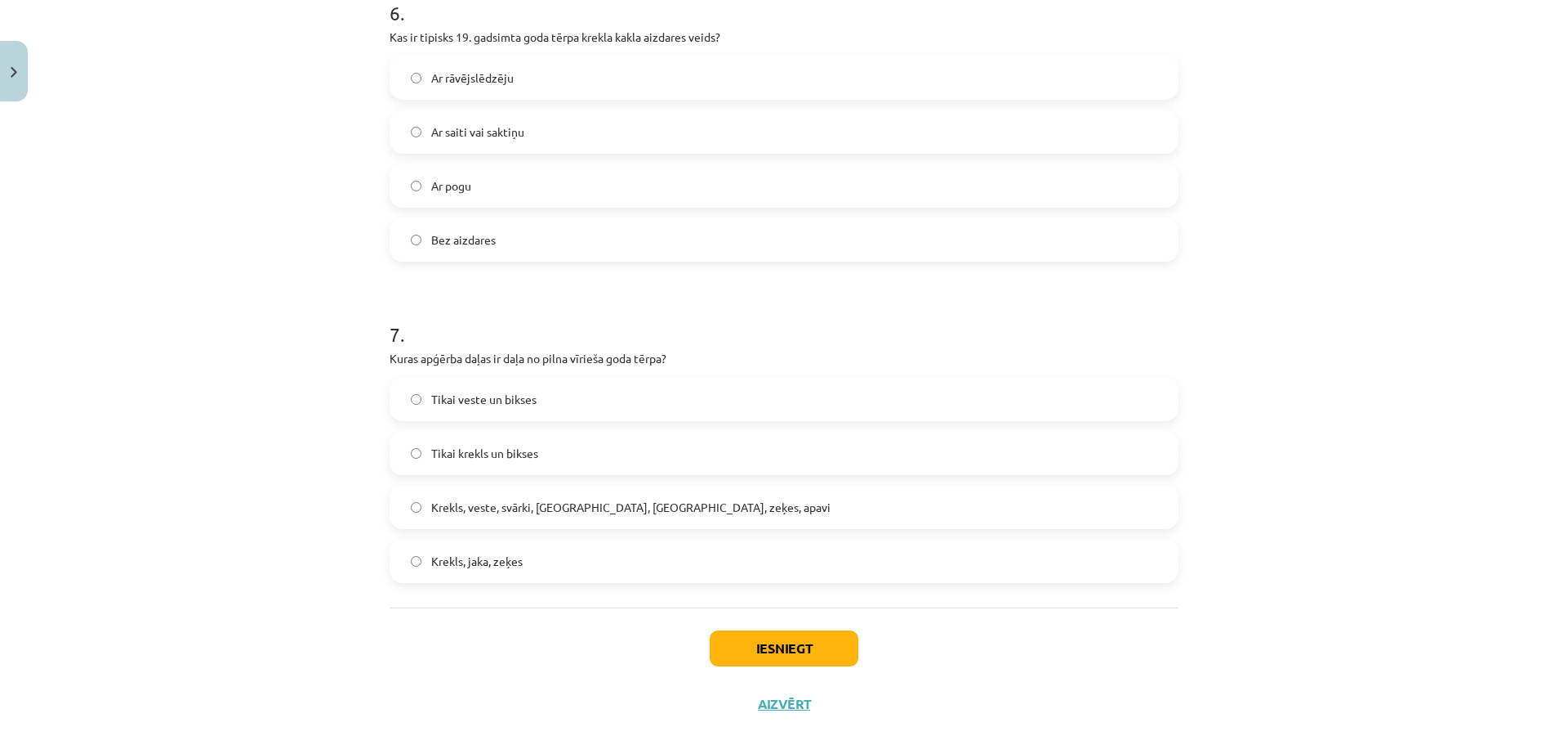
click at [775, 326] on h1 "7 ." at bounding box center [784, 320] width 789 height 51
click at [643, 518] on label "Krekls, veste, svārki, cepure, josta, zeķes, apavi" at bounding box center [784, 507] width 785 height 41
click at [557, 558] on label "Krekls, jaka, zeķes" at bounding box center [784, 561] width 785 height 41
click at [724, 638] on button "Iesniegt" at bounding box center [784, 647] width 149 height 36
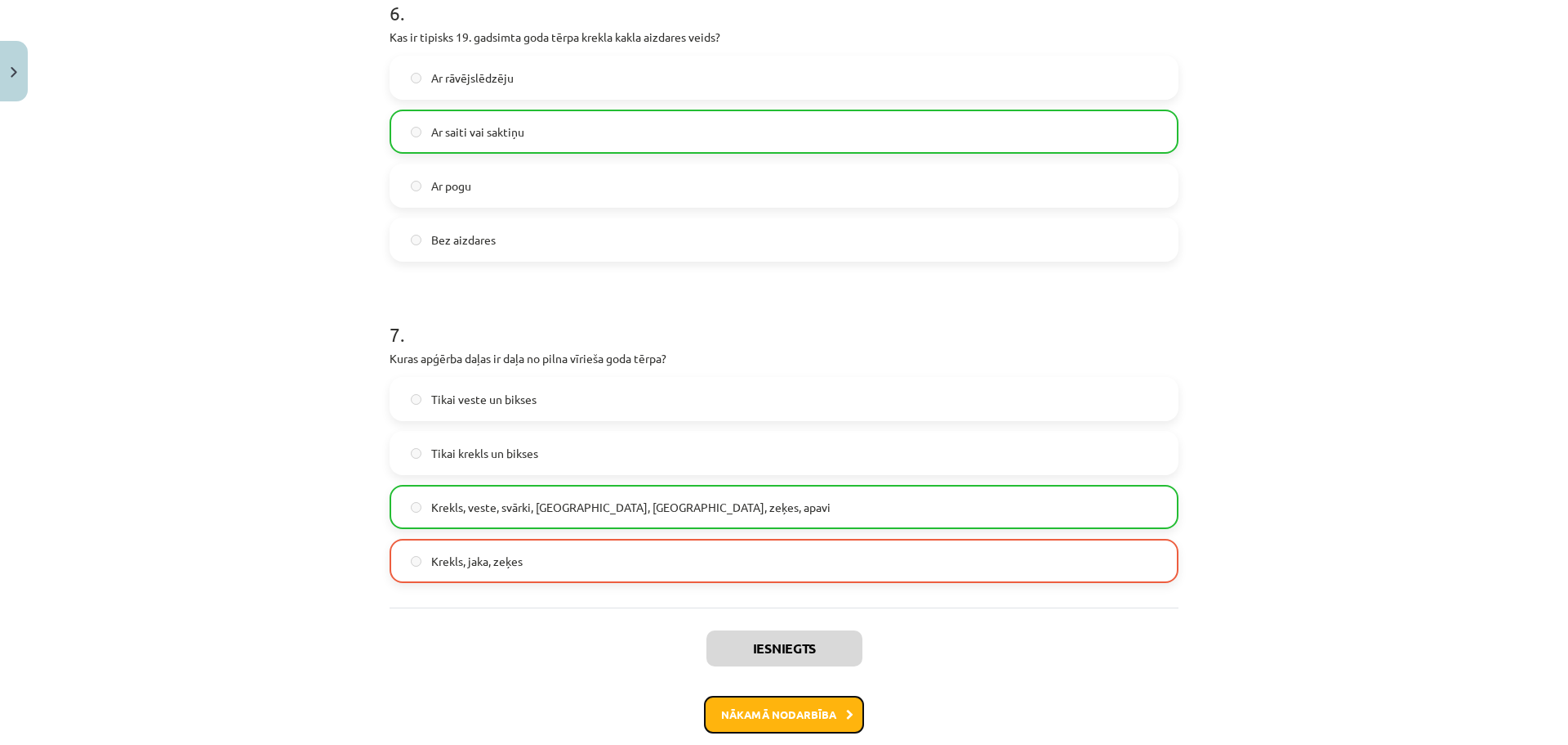
click at [725, 717] on button "Nākamā nodarbība" at bounding box center [784, 714] width 160 height 38
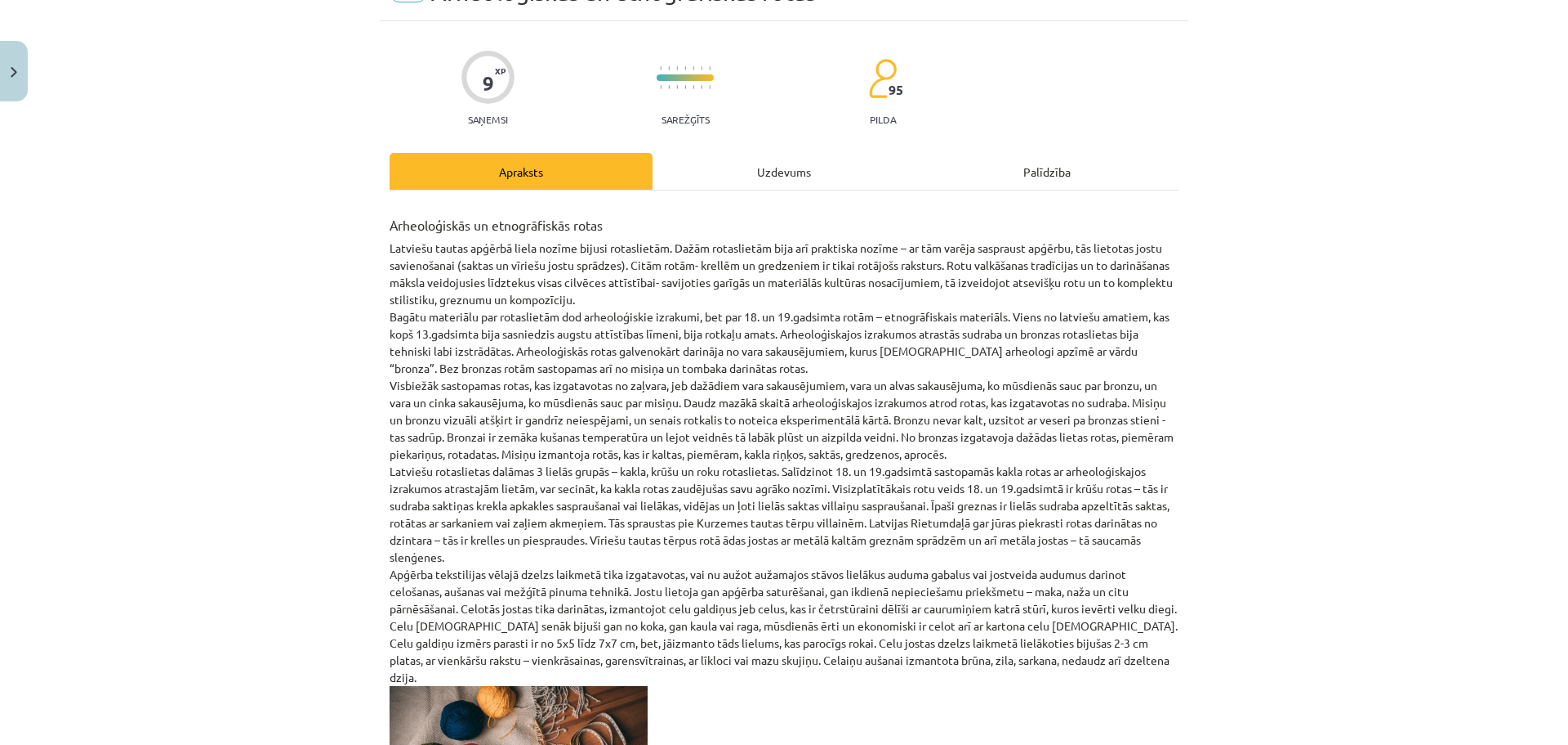
scroll to position [41, 0]
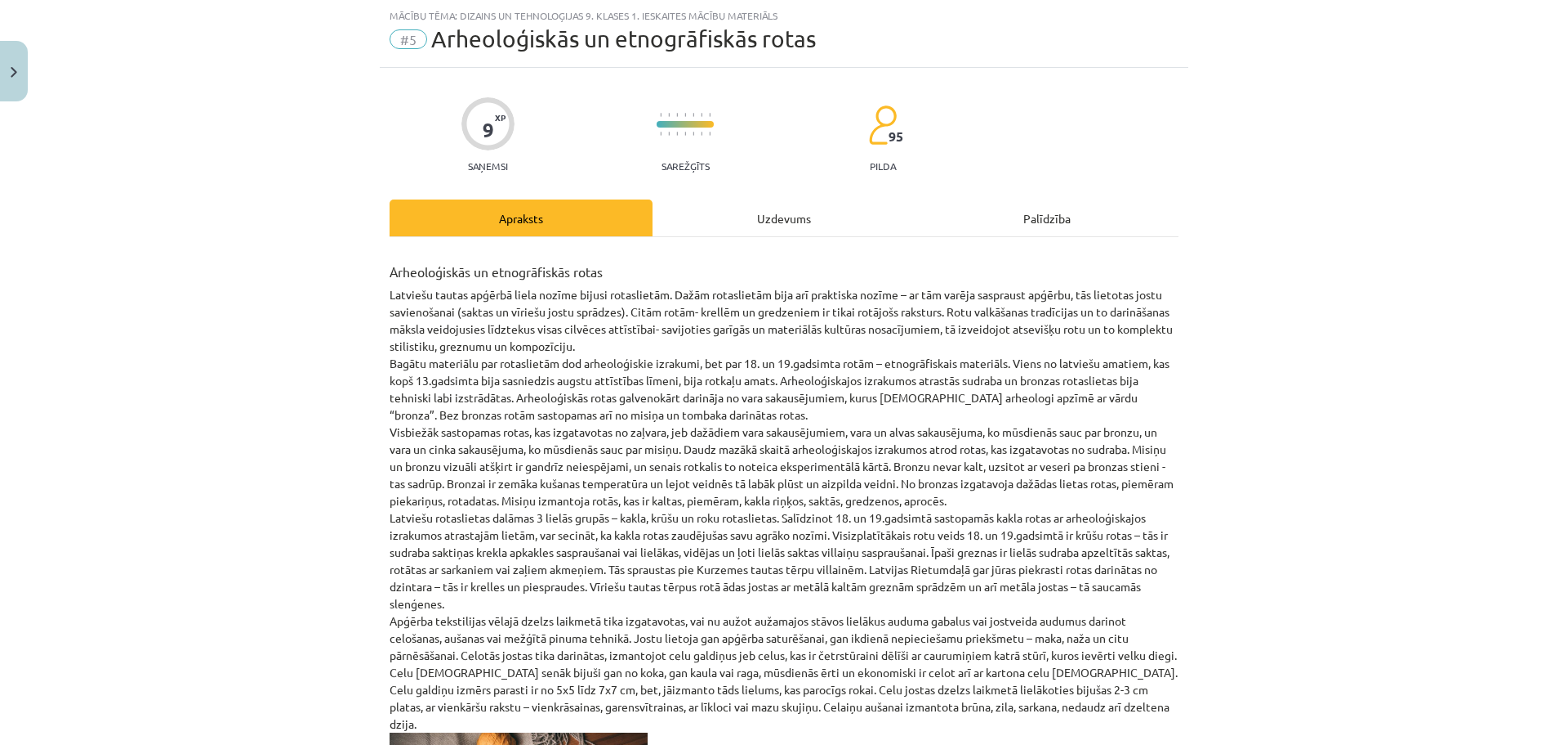
click at [790, 231] on div "Uzdevums" at bounding box center [784, 217] width 263 height 37
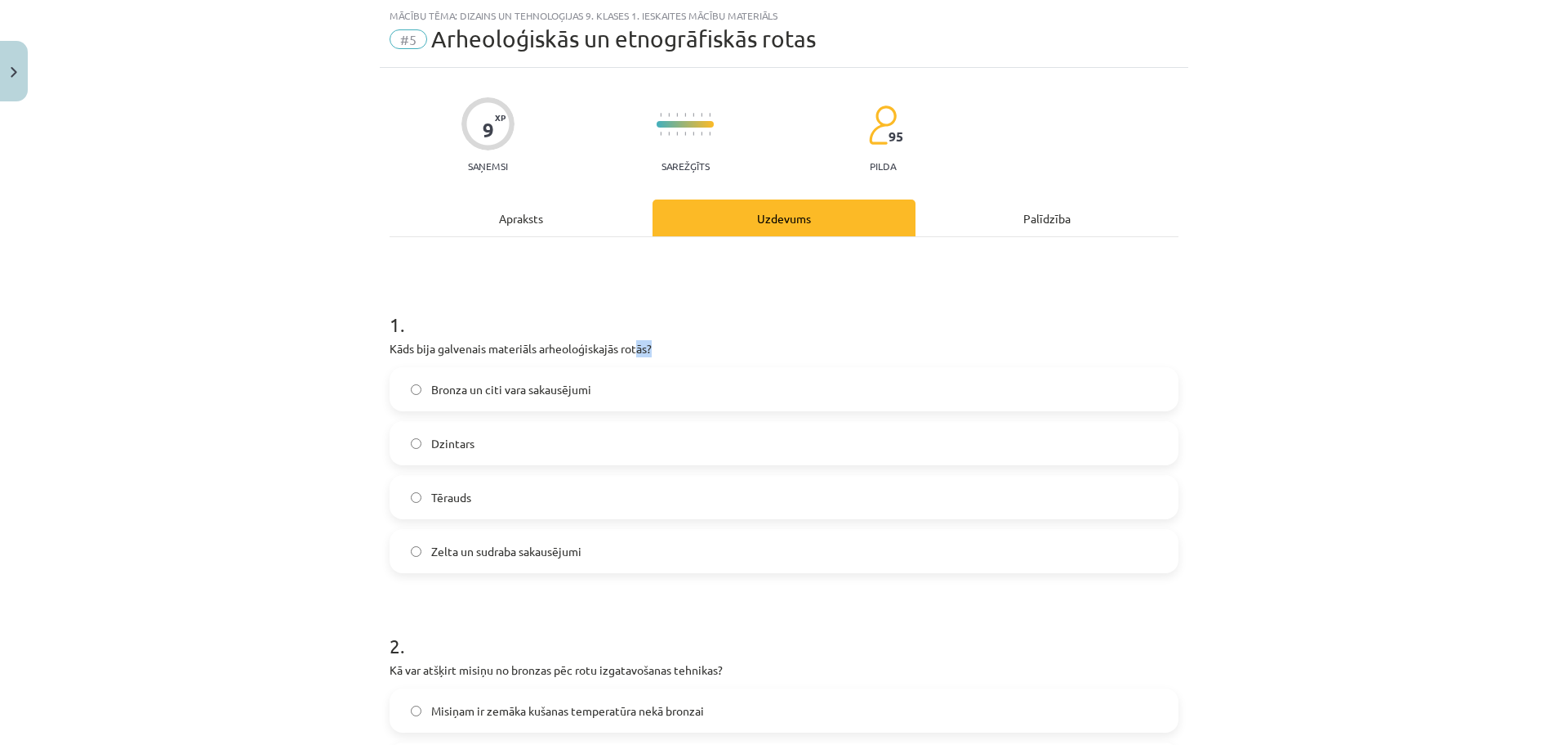
drag, startPoint x: 683, startPoint y: 349, endPoint x: 635, endPoint y: 338, distance: 49.2
click at [635, 338] on div "1 . Kāds bija galvenais materiāls arheoloģiskajās rotās? Bronza un citi vara sa…" at bounding box center [784, 429] width 789 height 289
click at [658, 385] on label "Bronza un citi vara sakausējumi" at bounding box center [784, 389] width 785 height 41
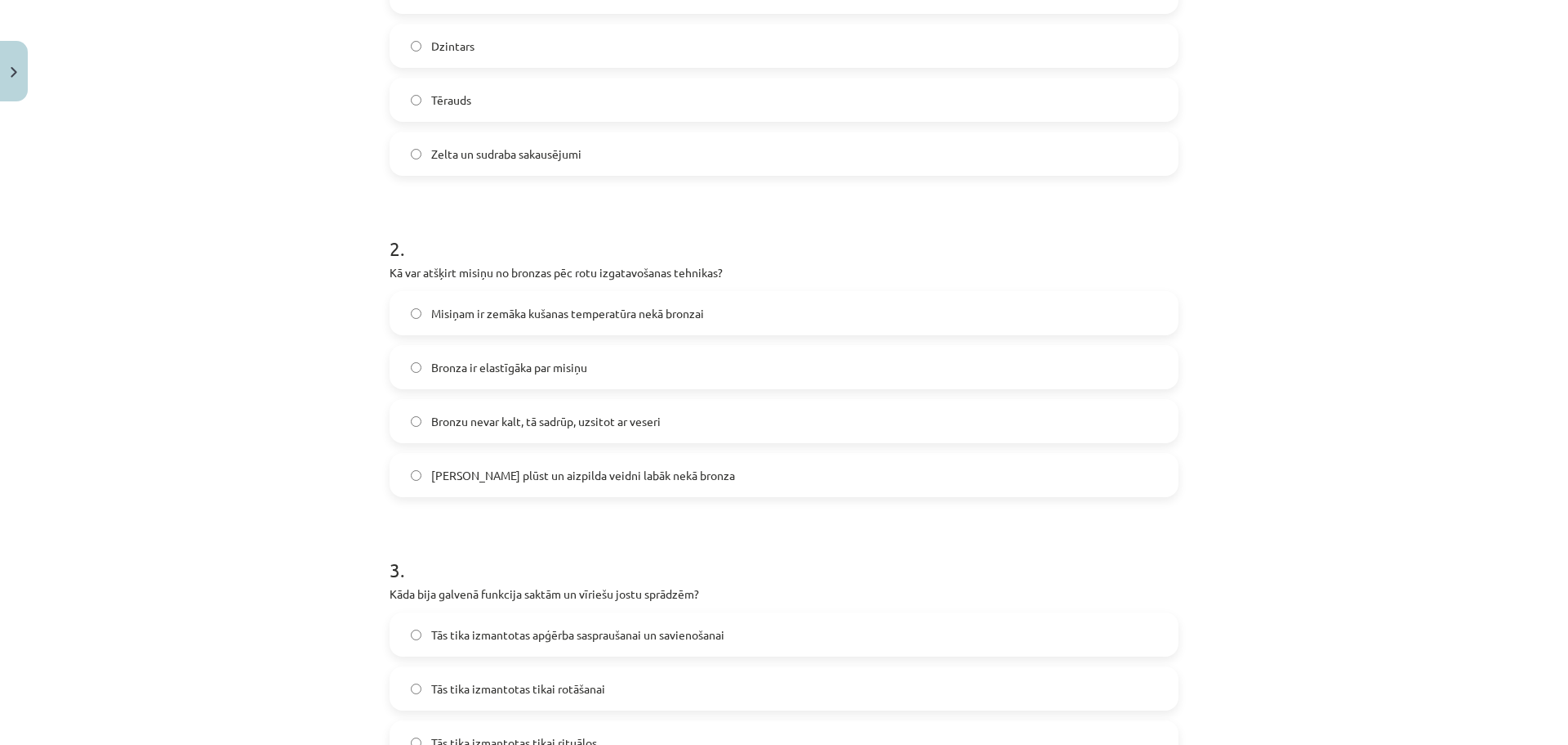
scroll to position [446, 0]
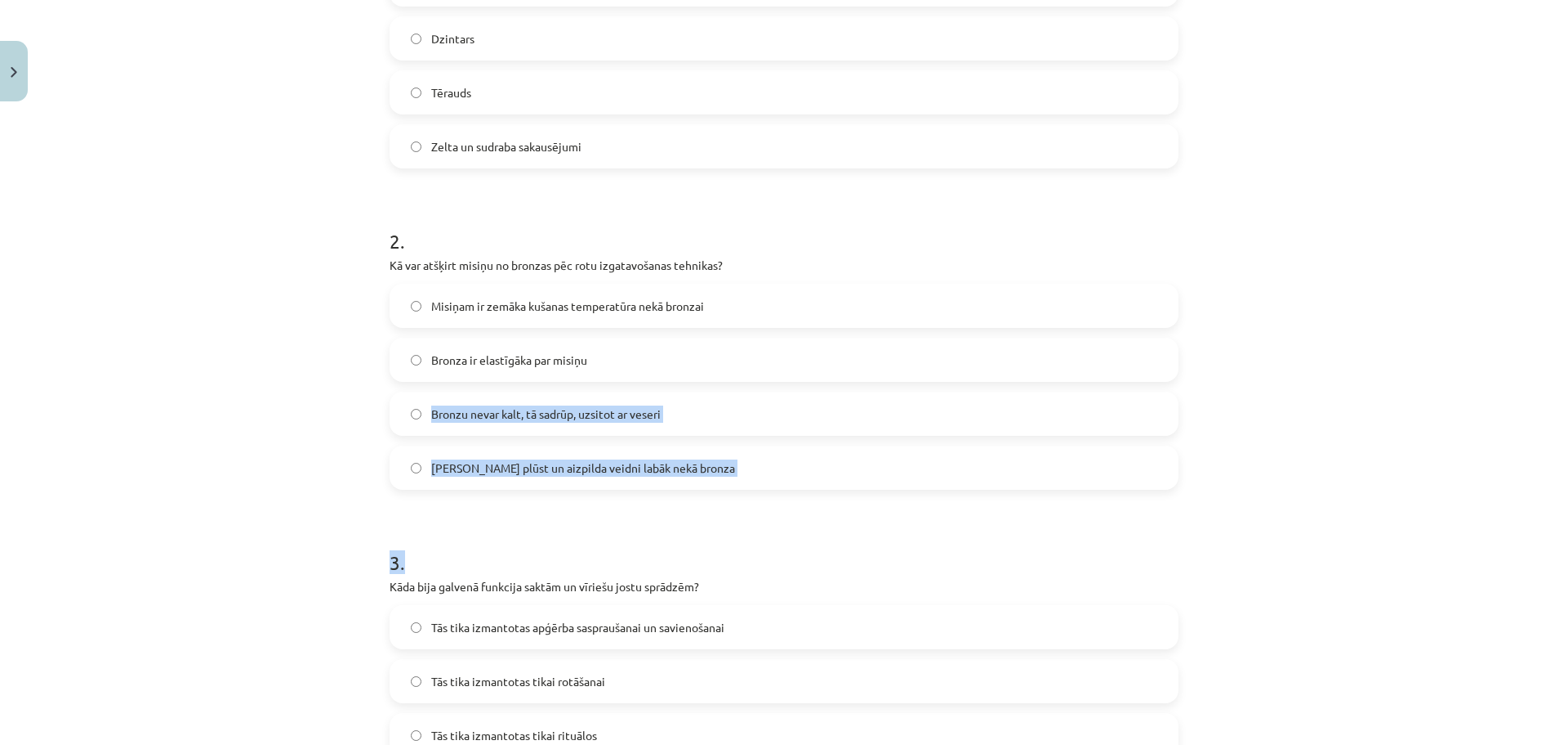
drag, startPoint x: 1305, startPoint y: 370, endPoint x: 1350, endPoint y: 501, distance: 138.5
click at [1350, 501] on div "Mācību tēma: Dizains un tehnoloģijas 9. klases 1. ieskaites mācību materiāls #5…" at bounding box center [784, 372] width 1568 height 745
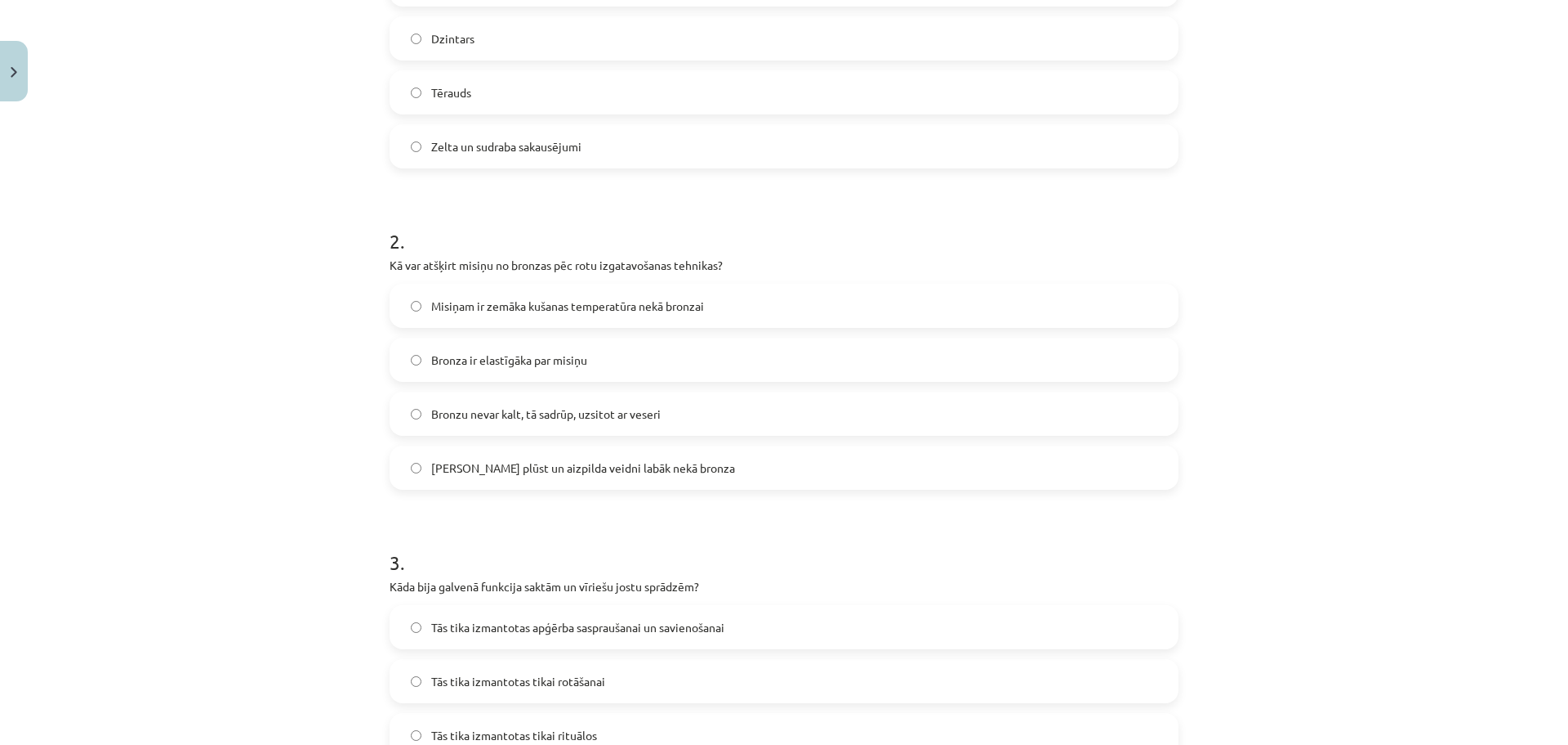
click at [716, 280] on div "2 . Kā var atšķirt misiņu no bronzas pēc rotu izgatavošanas tehnikas? Misiņam i…" at bounding box center [784, 345] width 789 height 289
click at [605, 489] on div "Misiņš plūst un aizpilda veidni labāk nekā bronza" at bounding box center [784, 467] width 789 height 44
click at [602, 474] on span "Misiņš plūst un aizpilda veidni labāk nekā bronza" at bounding box center [584, 468] width 304 height 18
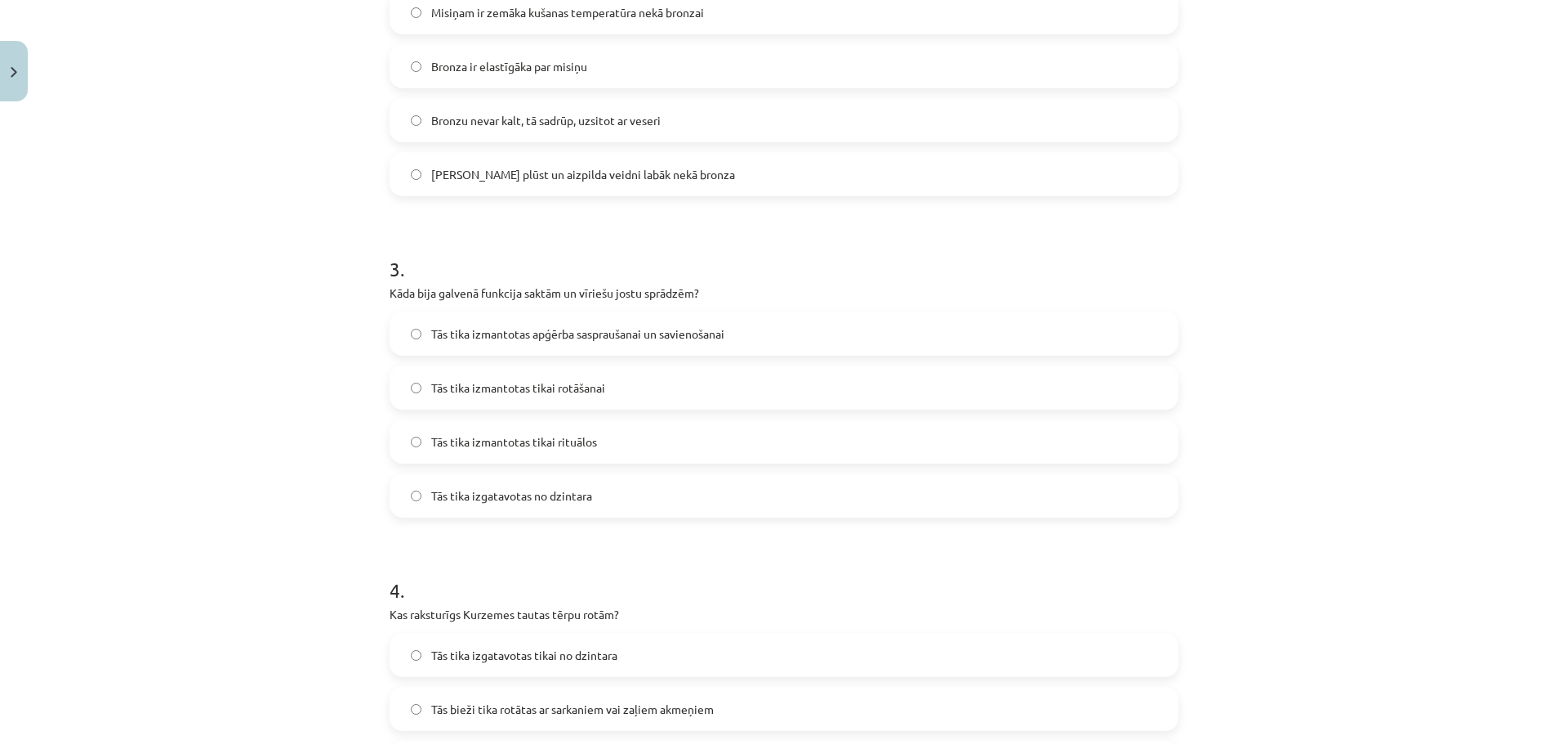
scroll to position [742, 0]
click at [618, 341] on label "Tās tika izmantotas apģērba saspraušanai un savienošanai" at bounding box center [784, 331] width 785 height 41
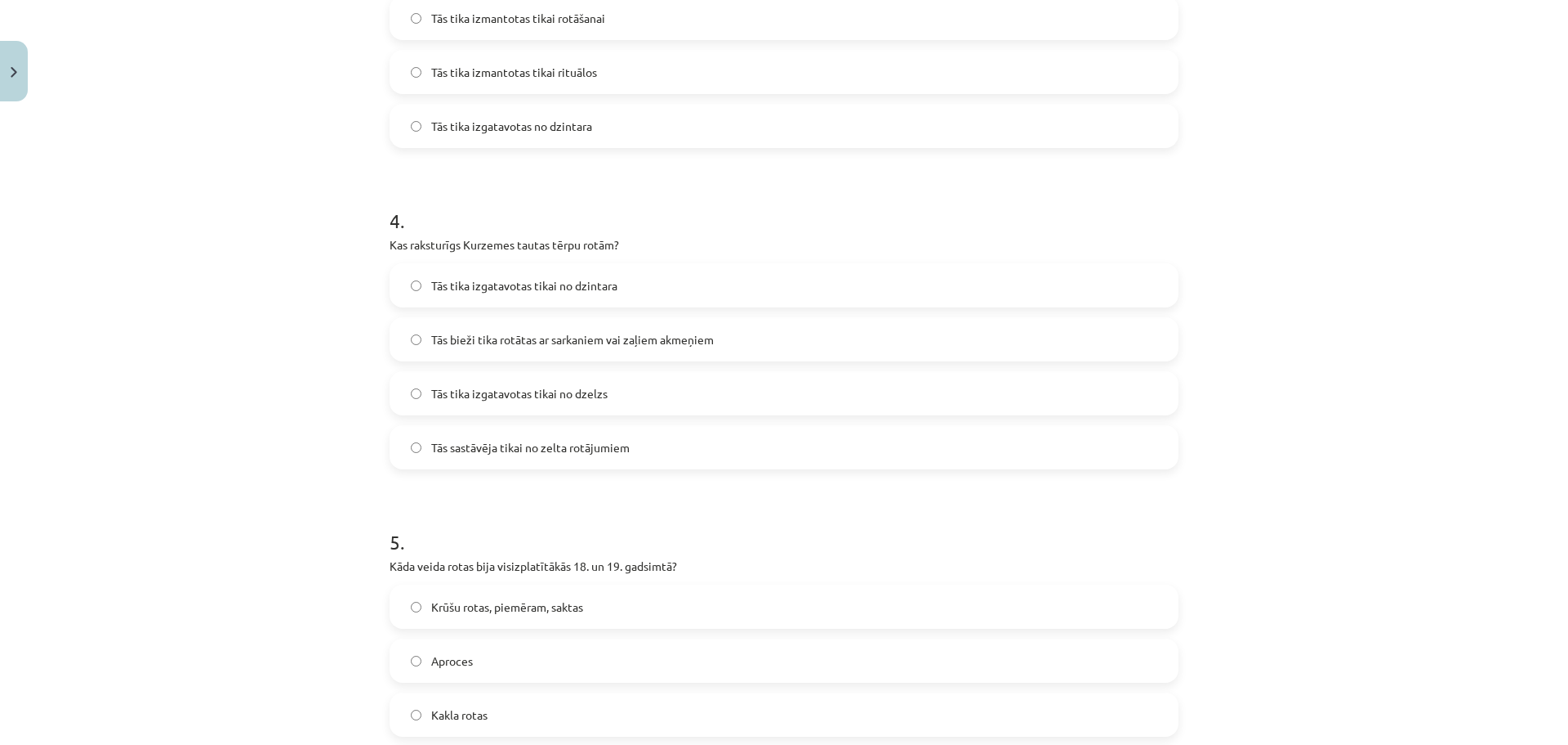
scroll to position [1104, 0]
click at [638, 290] on label "Tās tika izgatavotas tikai no dzintara" at bounding box center [784, 290] width 785 height 41
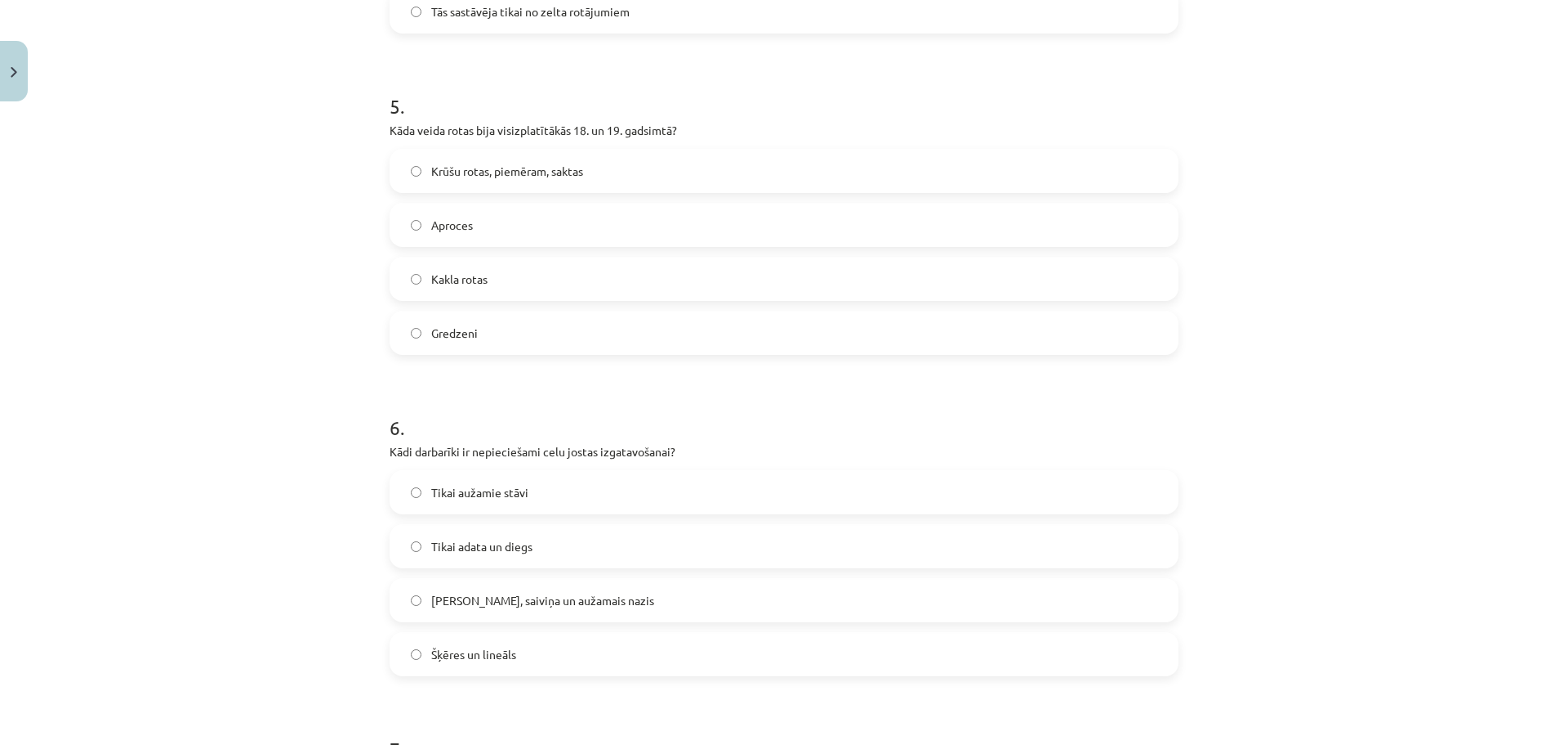
scroll to position [1540, 0]
click at [503, 290] on label "Kakla rotas" at bounding box center [784, 283] width 785 height 41
drag, startPoint x: 488, startPoint y: 227, endPoint x: 489, endPoint y: 184, distance: 43.0
click at [489, 184] on label "Krūšu rotas, piemēram, saktas" at bounding box center [784, 175] width 785 height 41
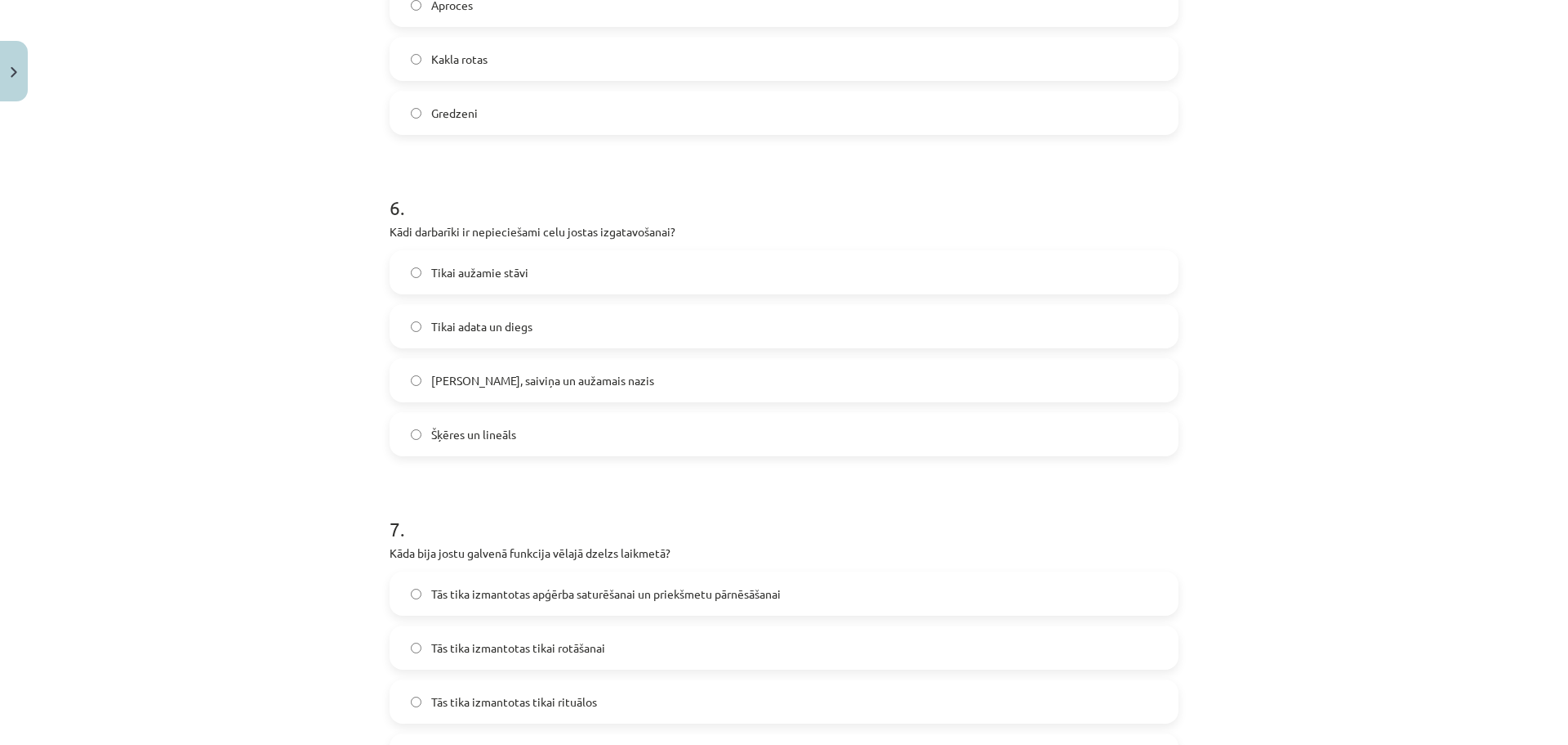
scroll to position [1794, 0]
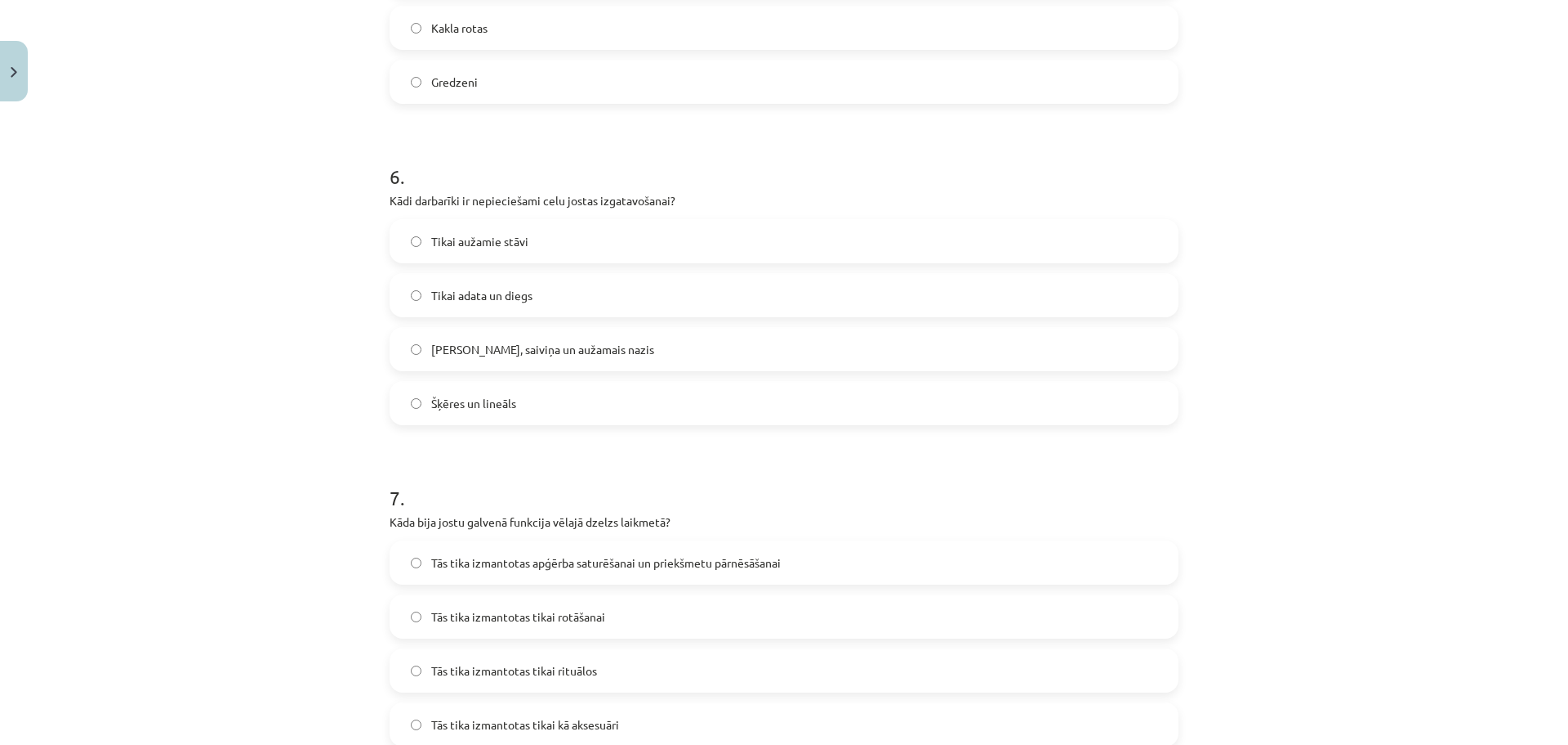
click at [531, 355] on span "Celu galdiņi, saiviņa un aužamais nazis" at bounding box center [543, 349] width 223 height 18
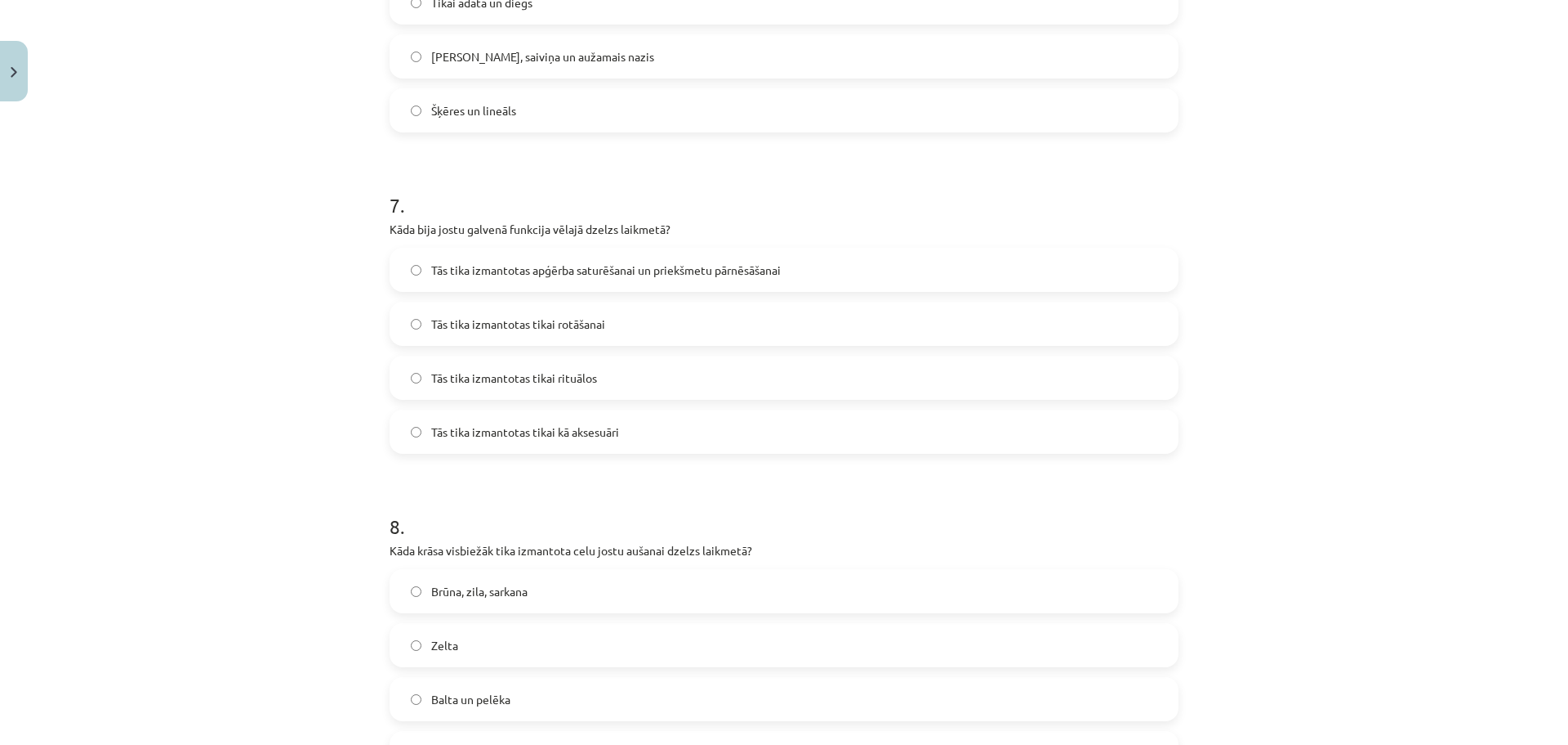
scroll to position [2102, 0]
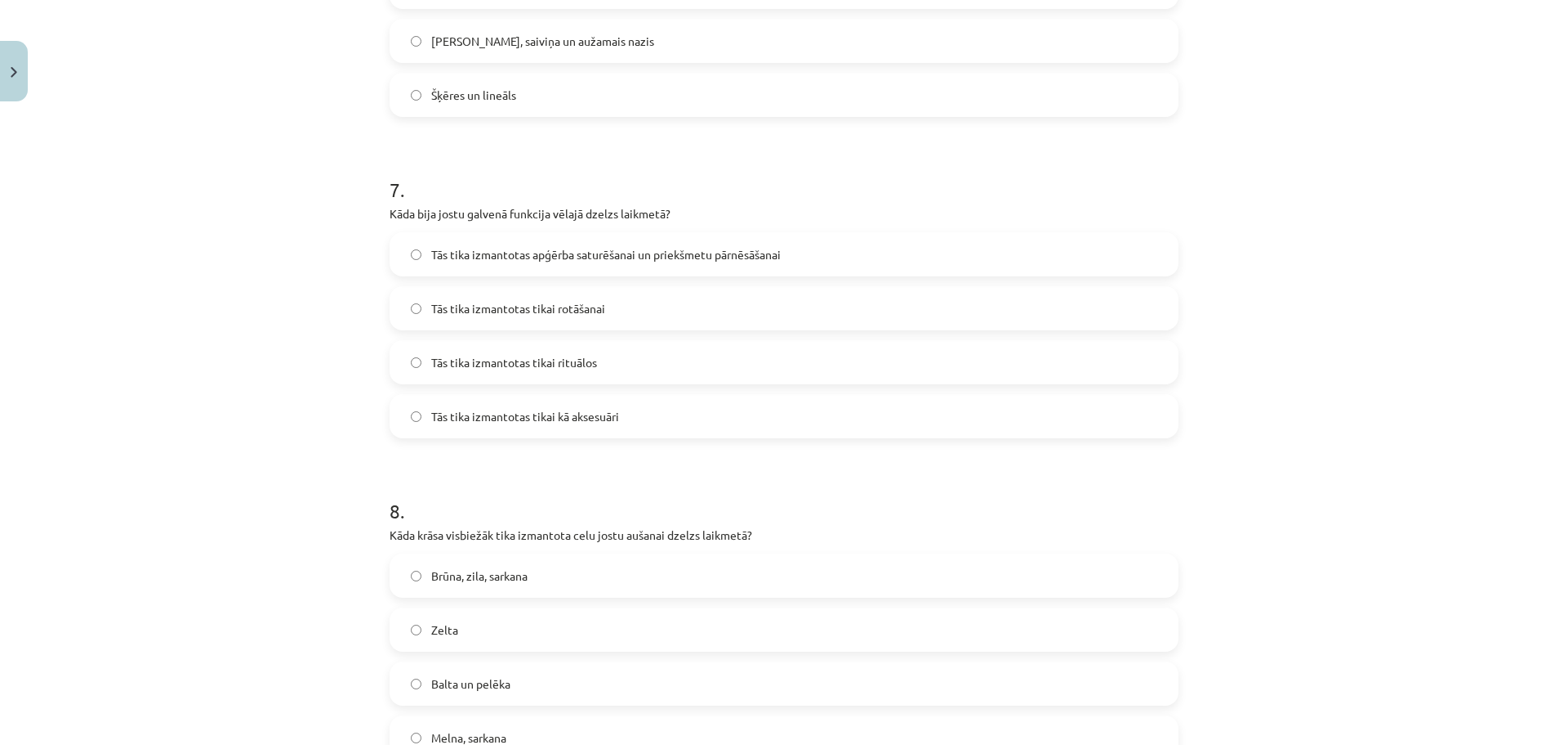
click at [544, 259] on span "Tās tika izmantotas apģērba saturēšanai un priekšmetu pārnēsāšanai" at bounding box center [606, 255] width 350 height 18
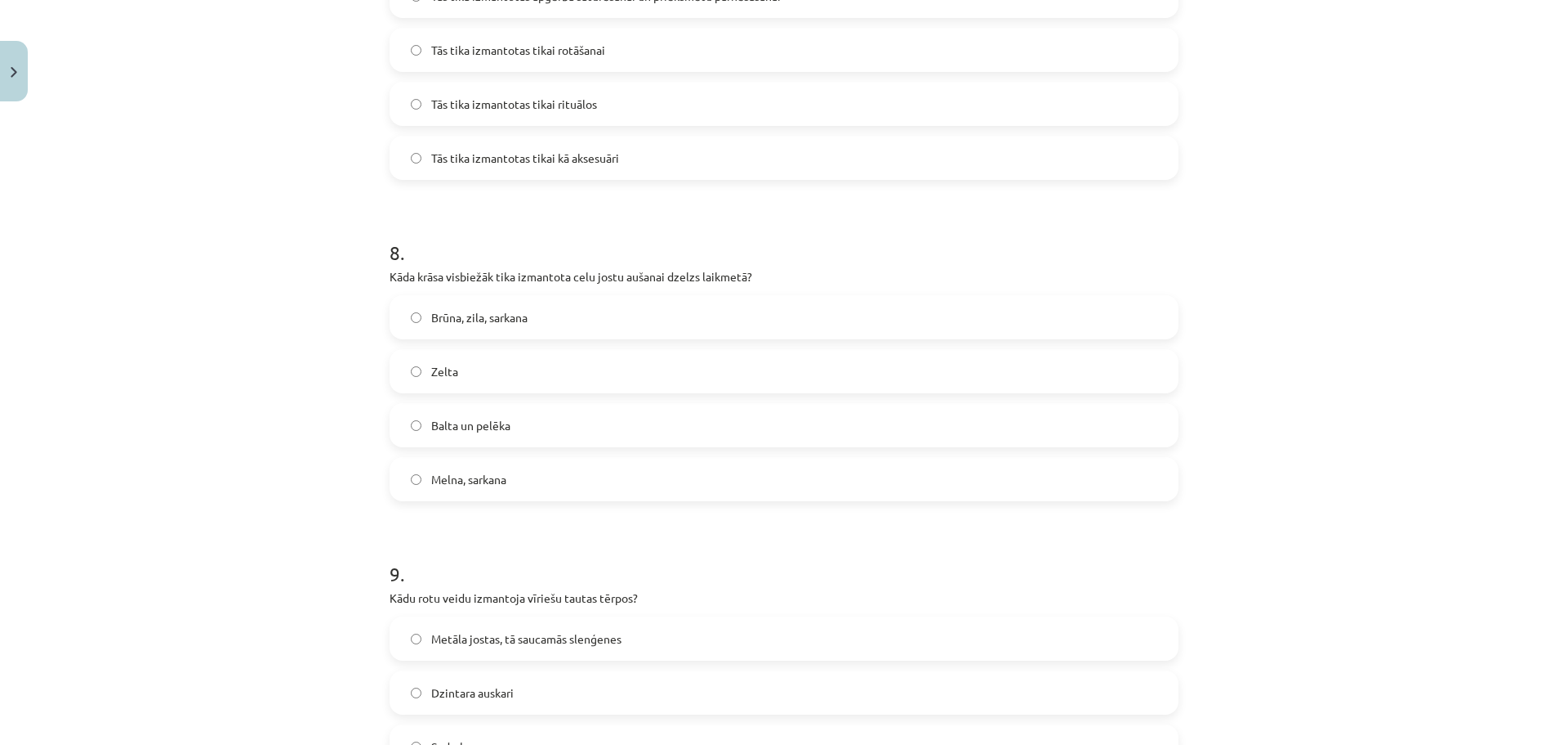
scroll to position [2369, 0]
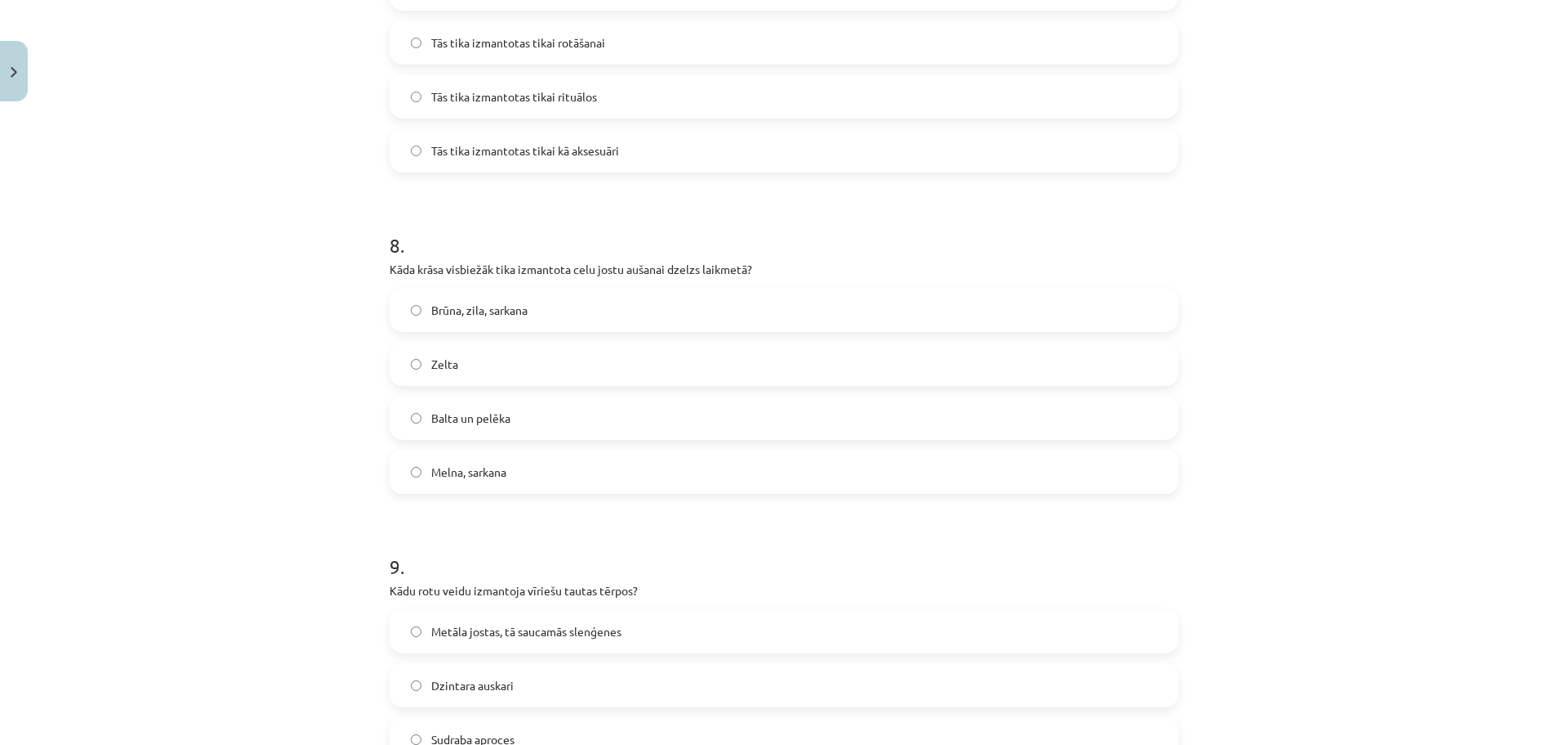
click at [553, 424] on label "Balta un pelēka" at bounding box center [784, 417] width 785 height 41
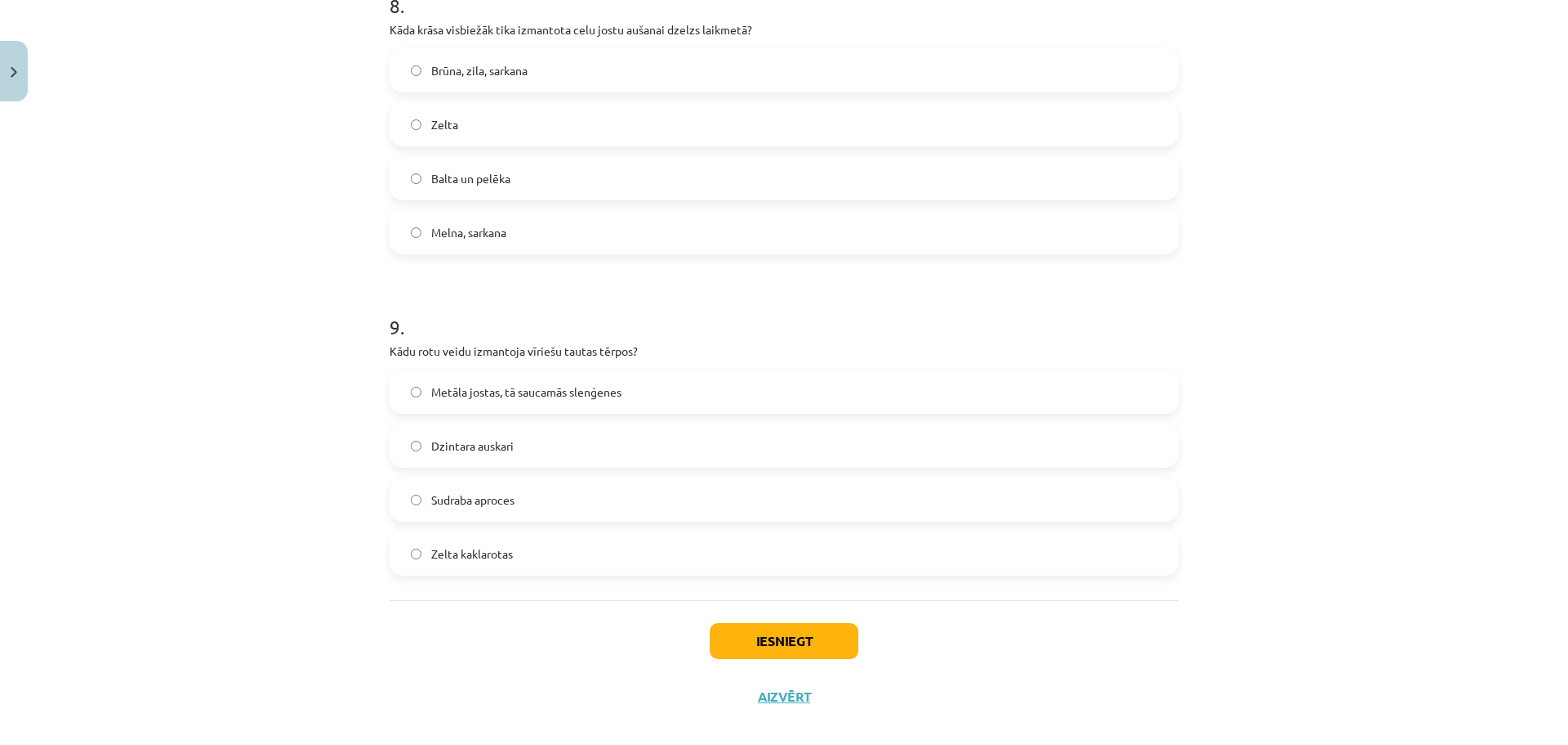
scroll to position [2628, 0]
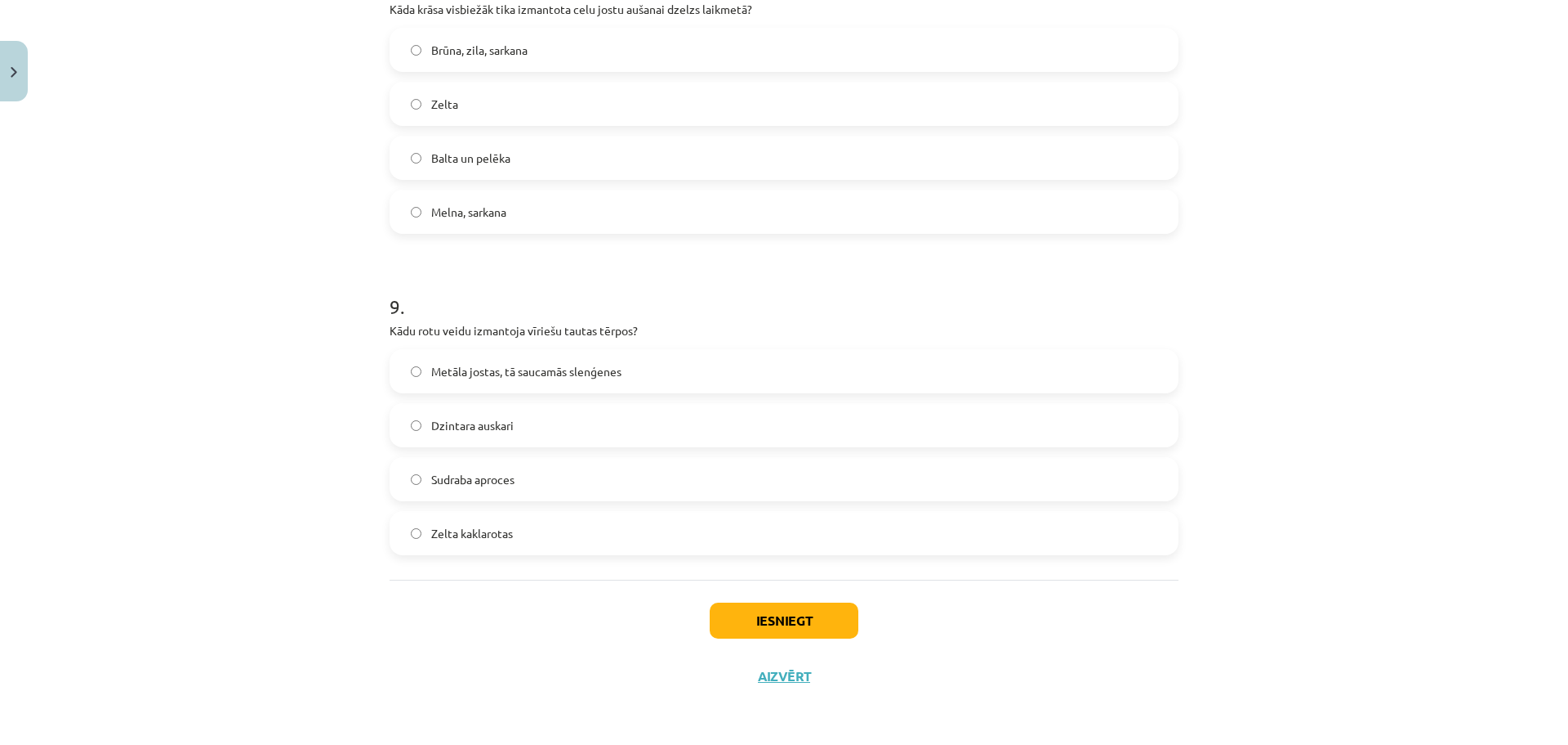
click at [569, 502] on div "Metāla jostas, tā saucamās slenģenes Dzintara auskari Sudraba aproces Zelta kak…" at bounding box center [784, 451] width 789 height 206
click at [565, 490] on label "Sudraba aproces" at bounding box center [784, 479] width 785 height 41
click at [733, 609] on button "Iesniegt" at bounding box center [784, 620] width 149 height 36
click at [603, 372] on span "Metāla jostas, tā saucamās slenģenes" at bounding box center [526, 372] width 190 height 18
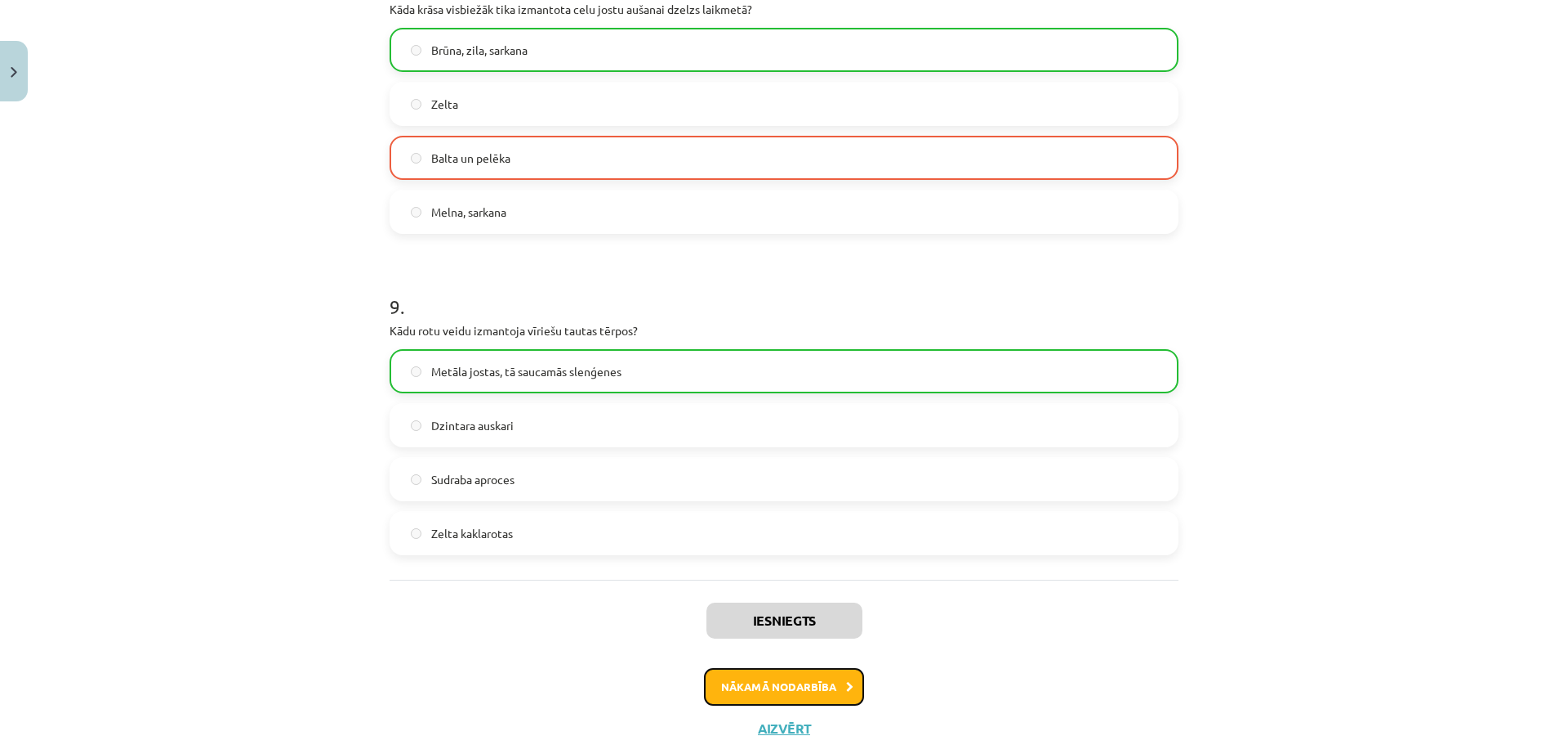
click at [779, 680] on button "Nākamā nodarbība" at bounding box center [784, 686] width 160 height 38
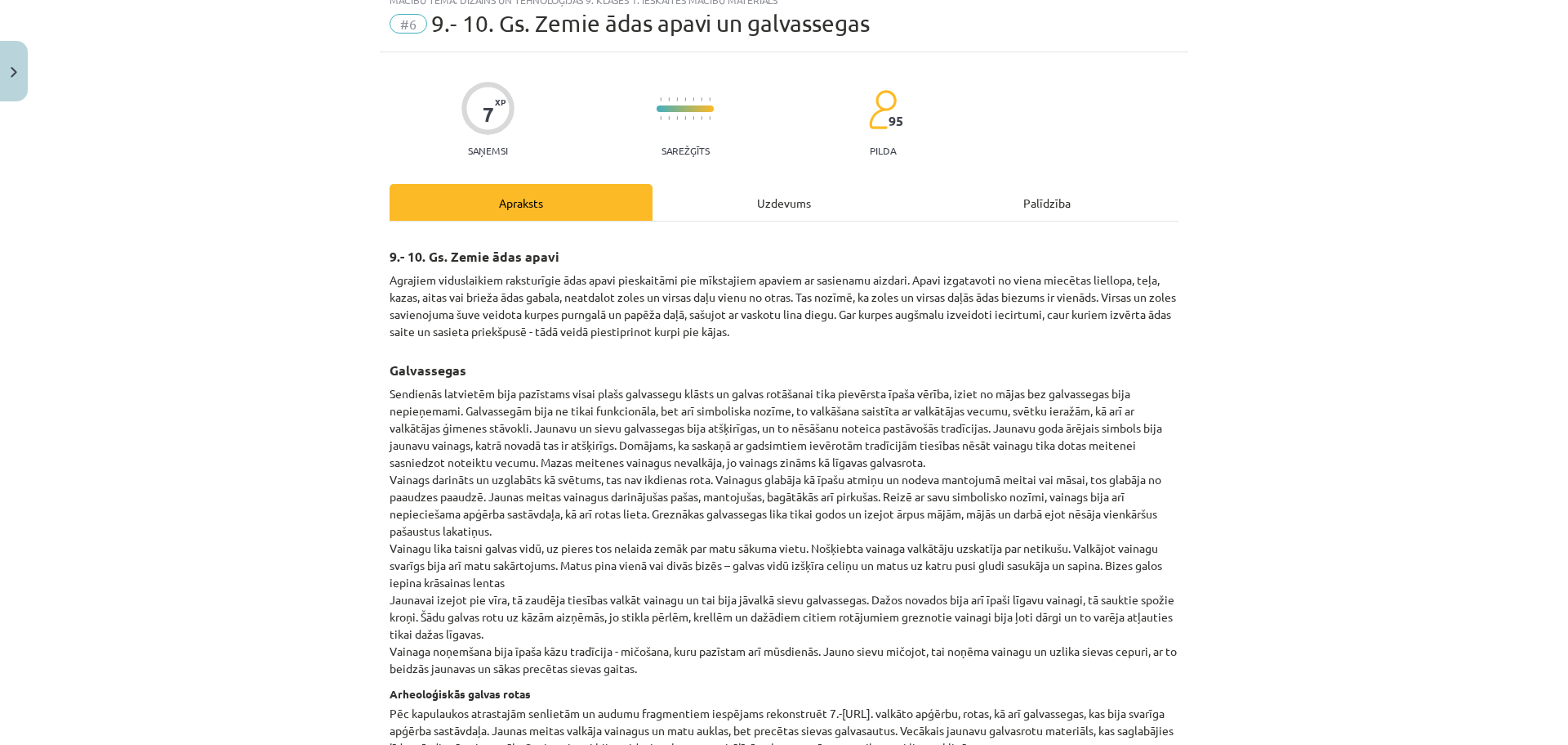
scroll to position [41, 0]
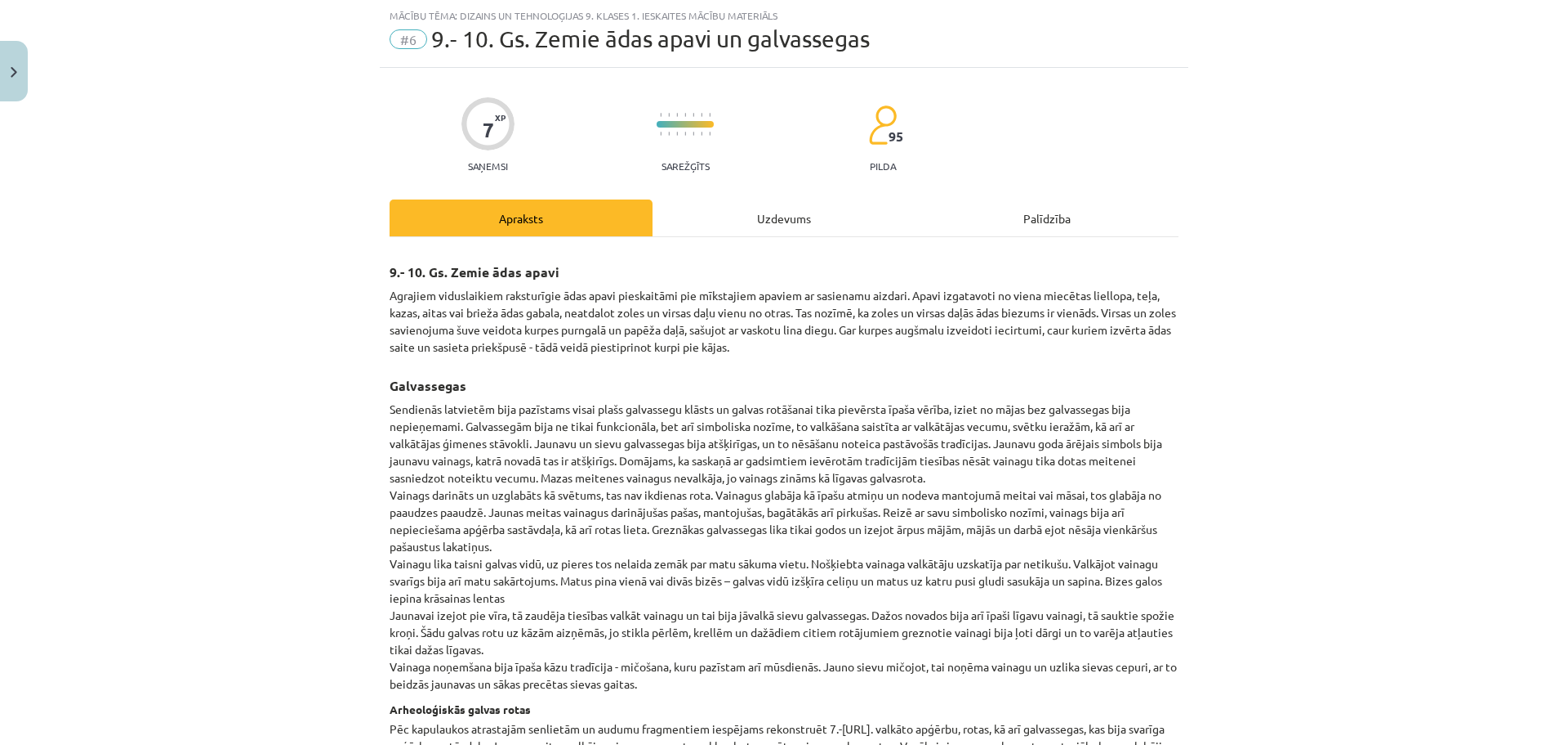
click at [754, 207] on div "Uzdevums" at bounding box center [784, 217] width 263 height 37
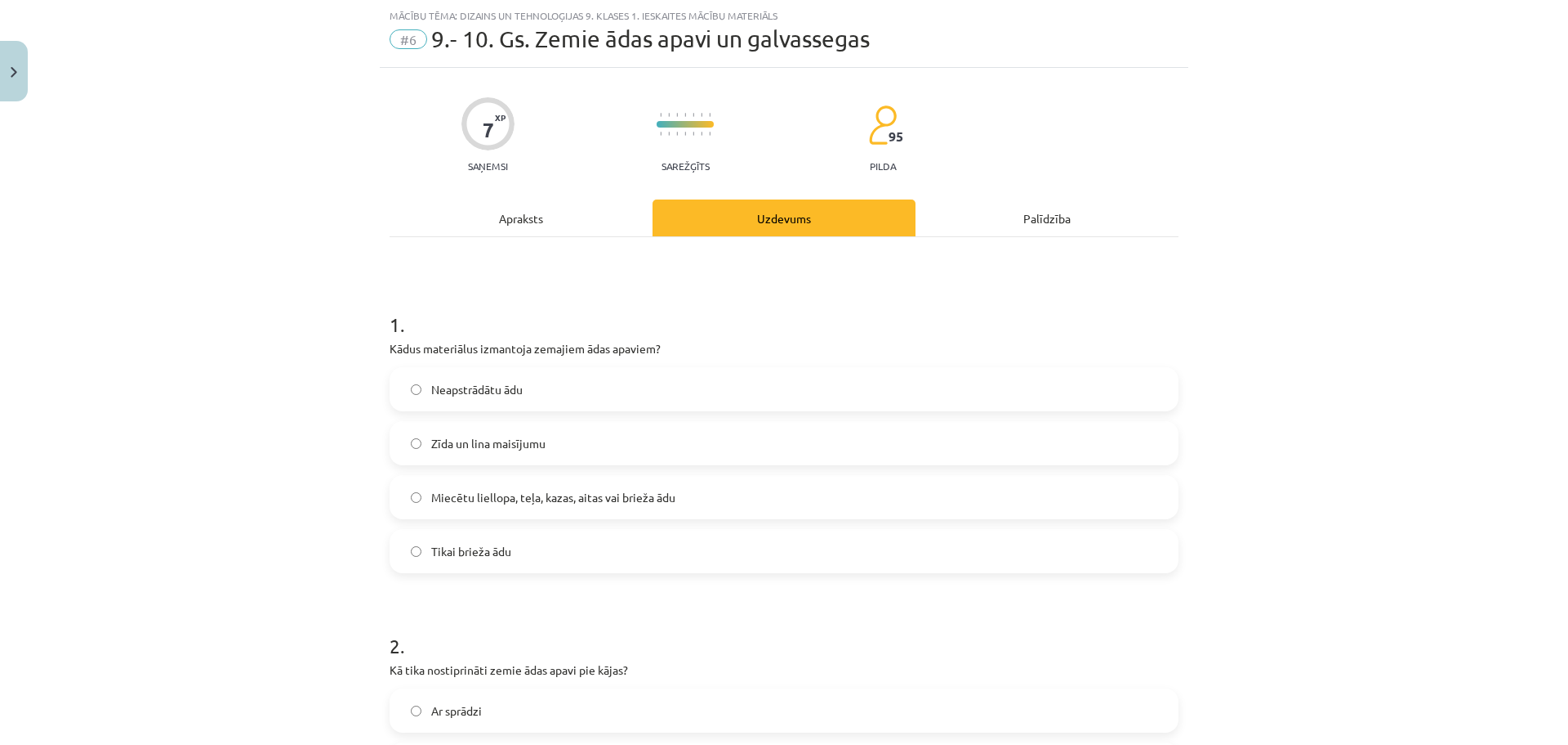
click at [575, 221] on div "Apraksts" at bounding box center [521, 217] width 263 height 37
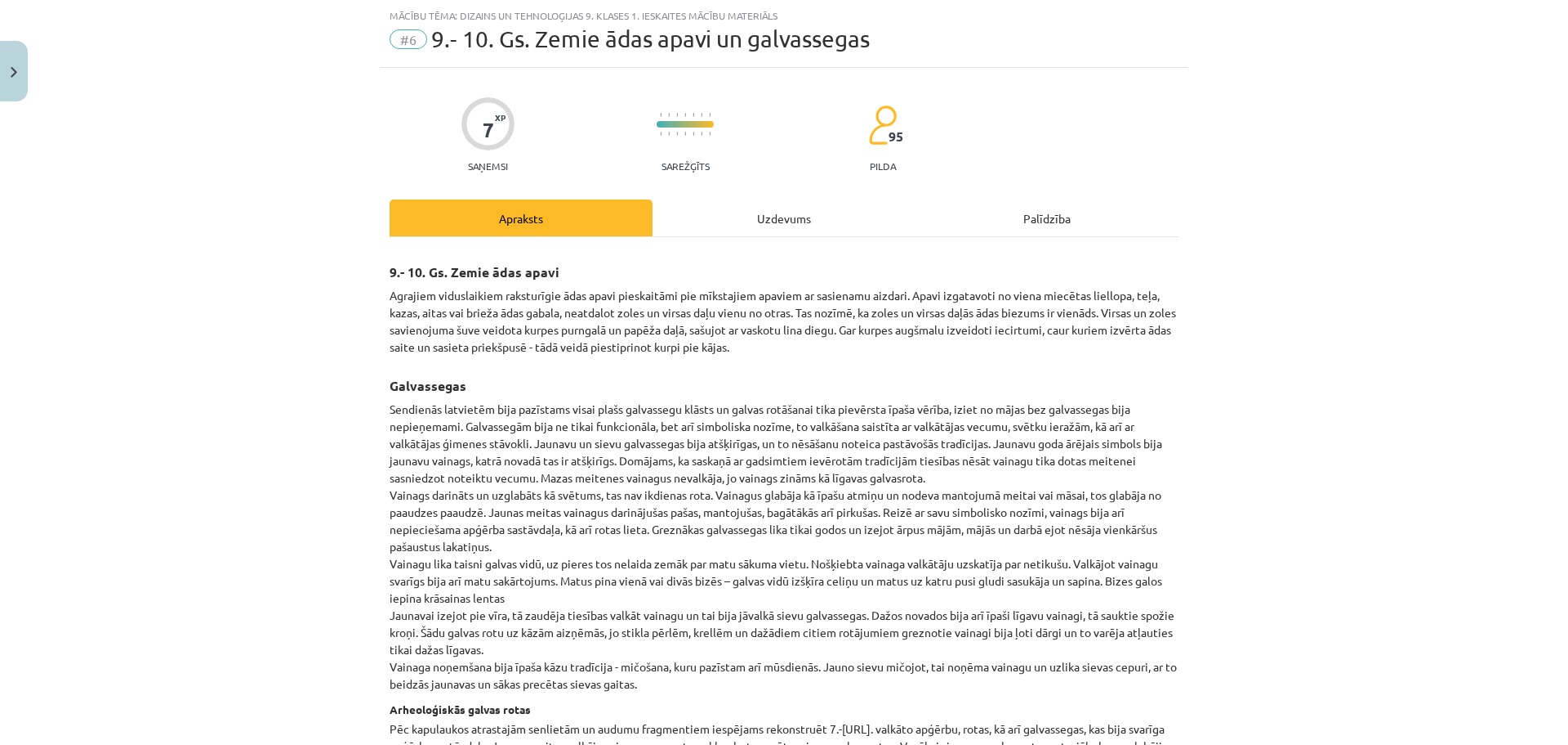
click at [780, 217] on div "Uzdevums" at bounding box center [784, 217] width 263 height 37
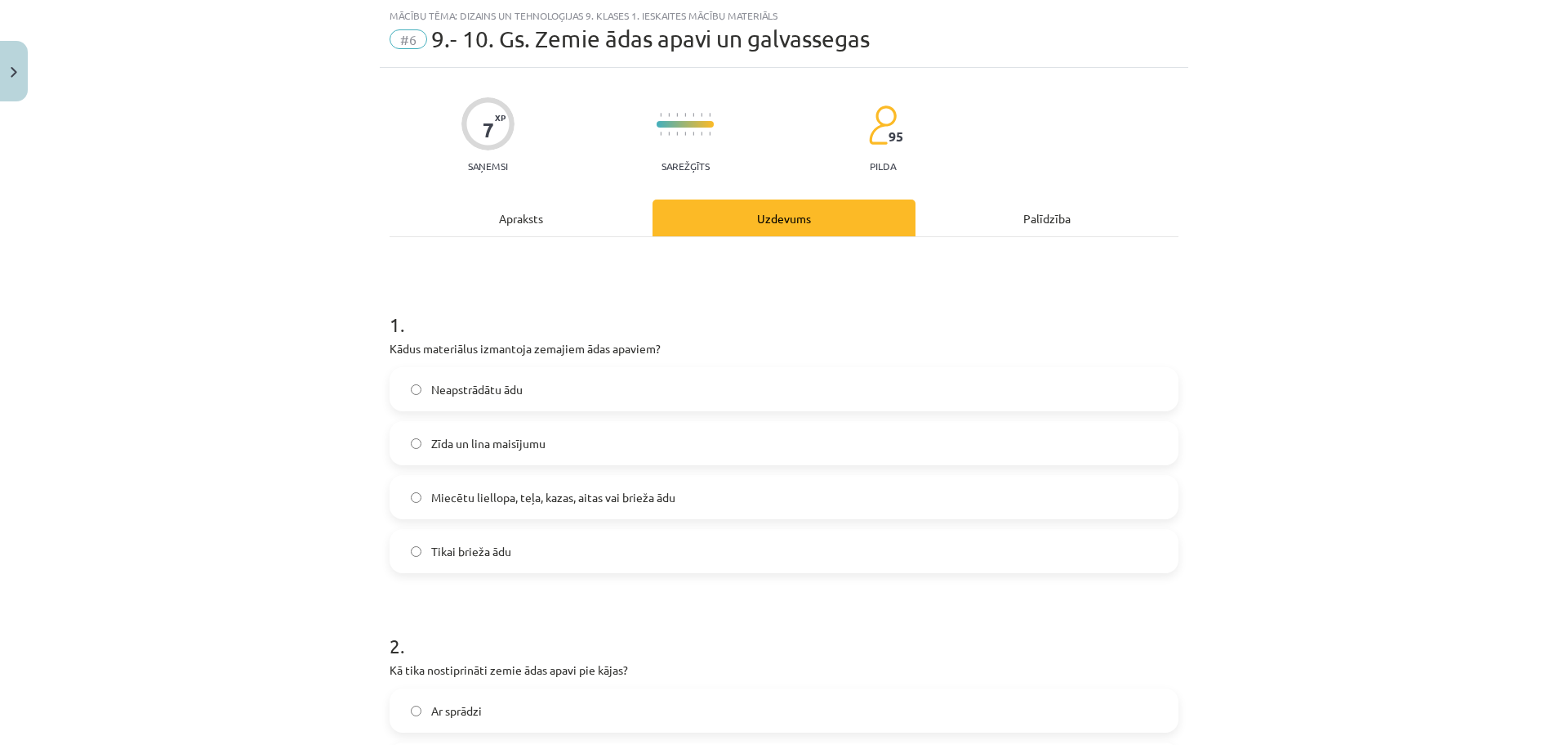
click at [591, 497] on span "Miecētu liellopa, teļa, kazas, aitas vai brieža ādu" at bounding box center [554, 497] width 245 height 18
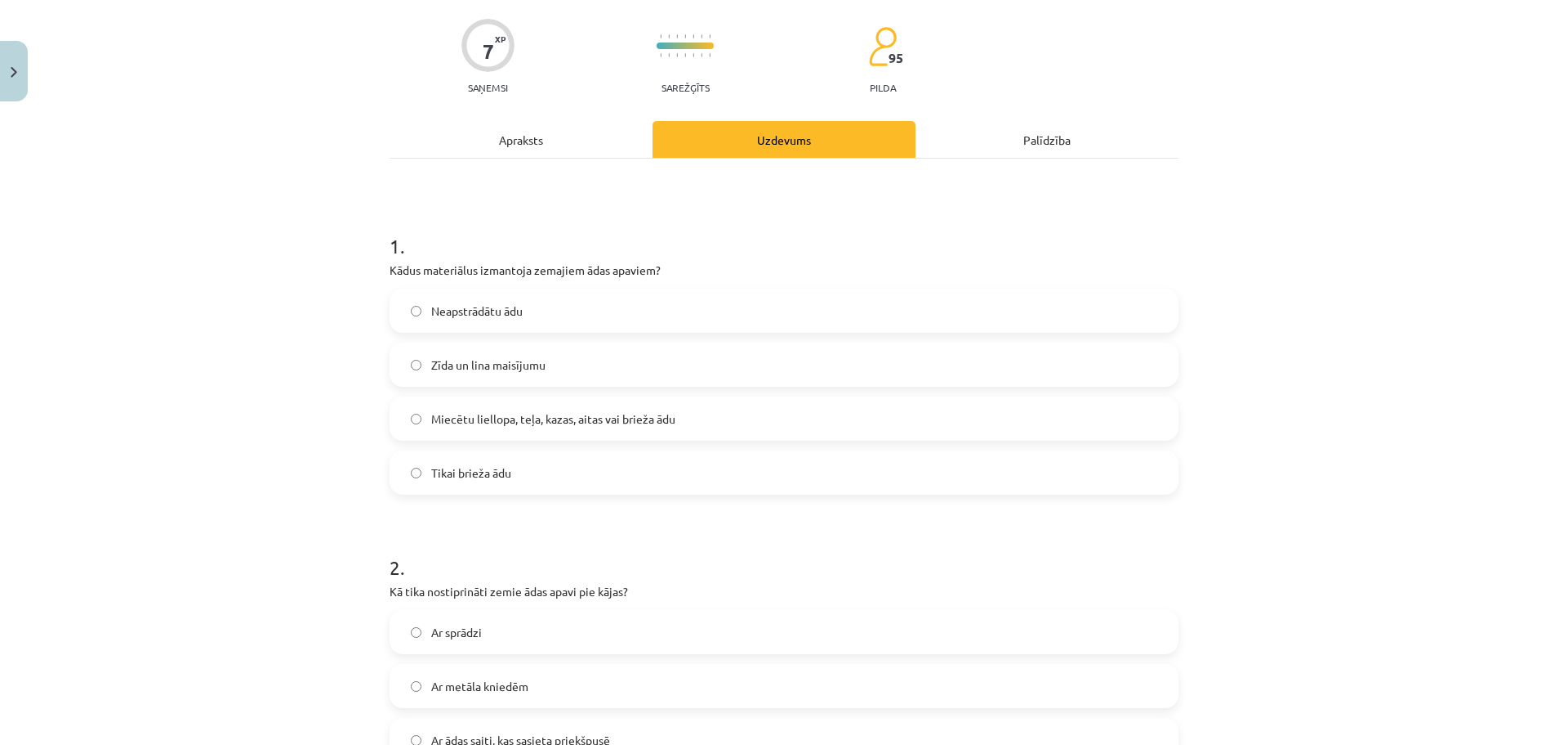
scroll to position [109, 0]
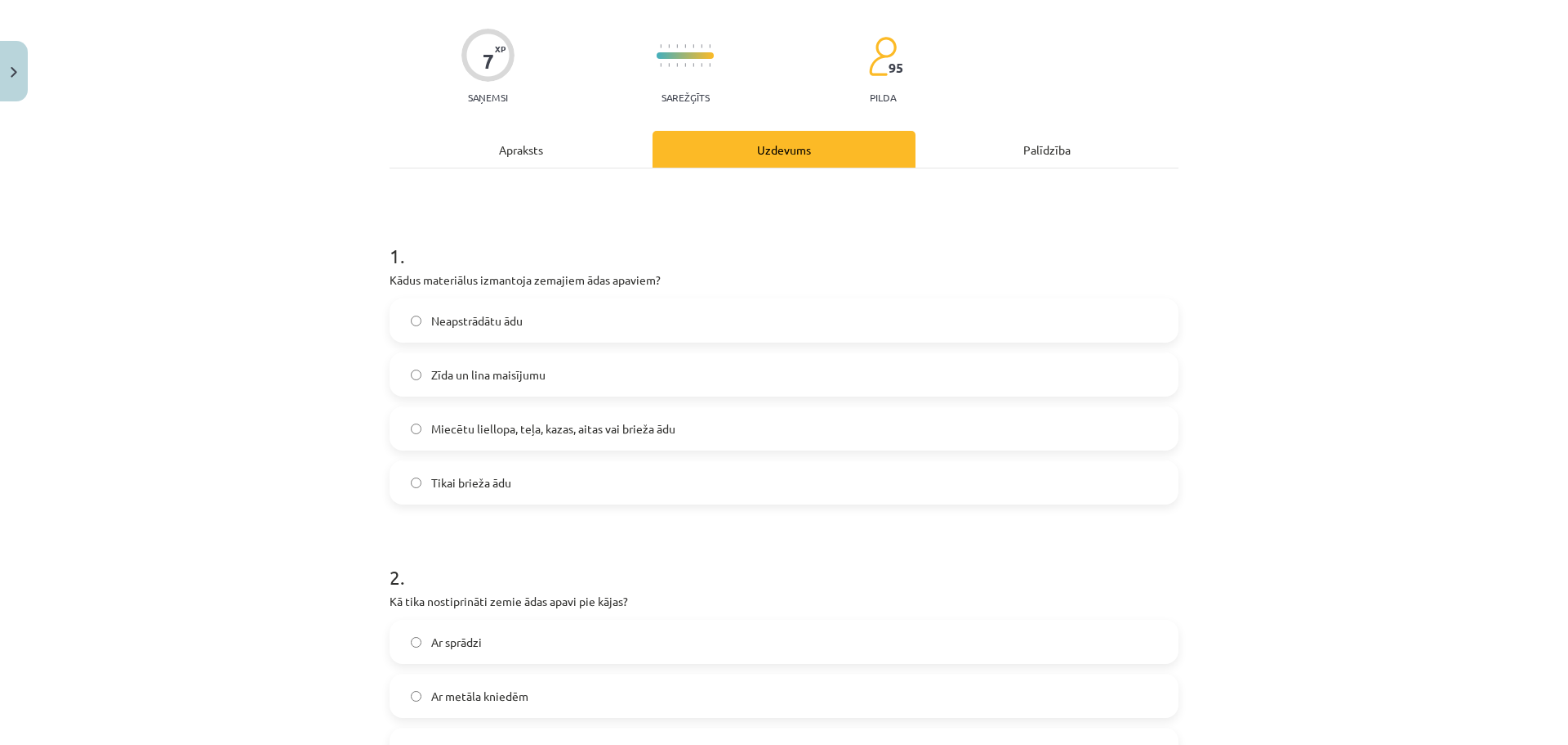
click at [532, 147] on div "Apraksts" at bounding box center [521, 149] width 263 height 37
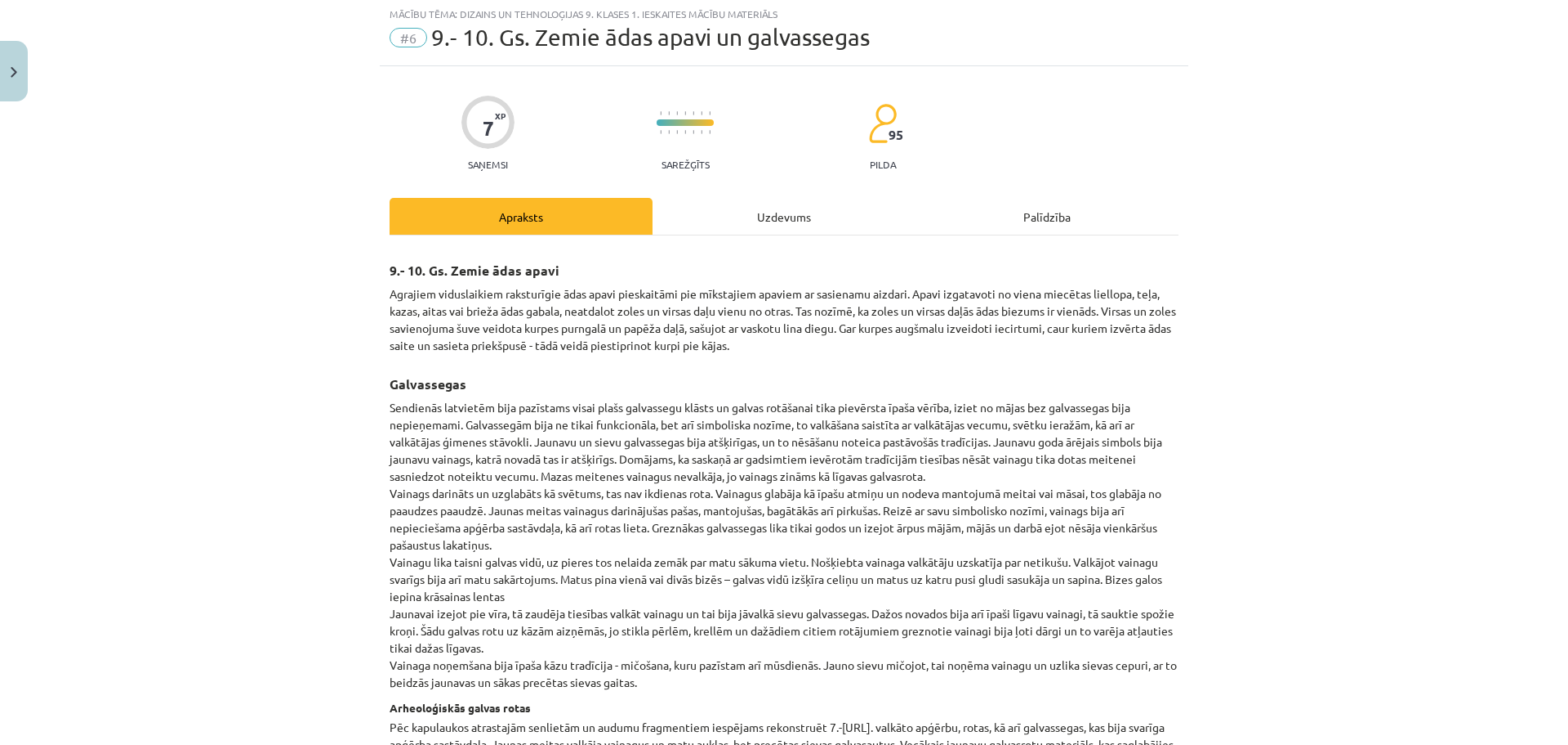
scroll to position [41, 0]
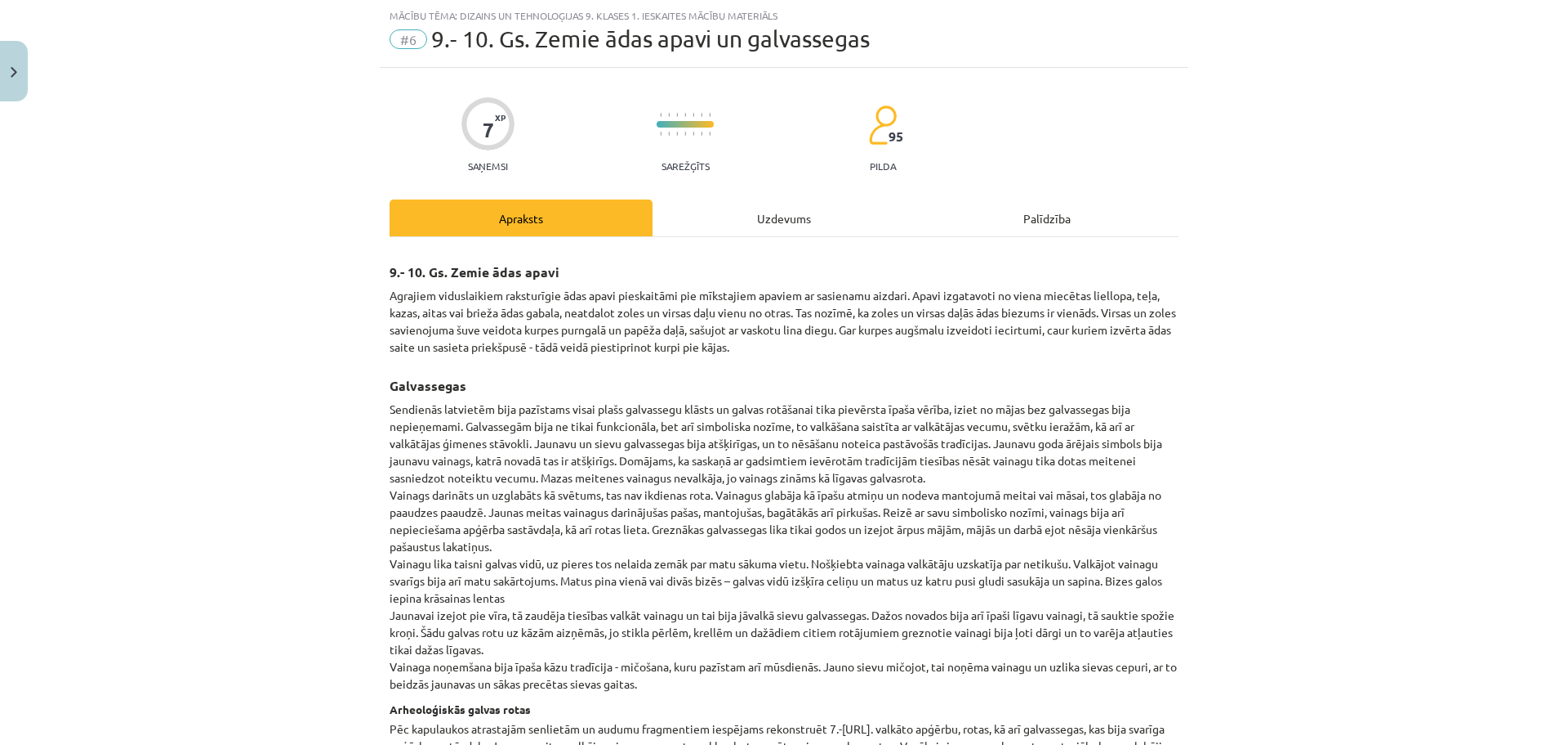
click at [760, 229] on div "Uzdevums" at bounding box center [784, 217] width 263 height 37
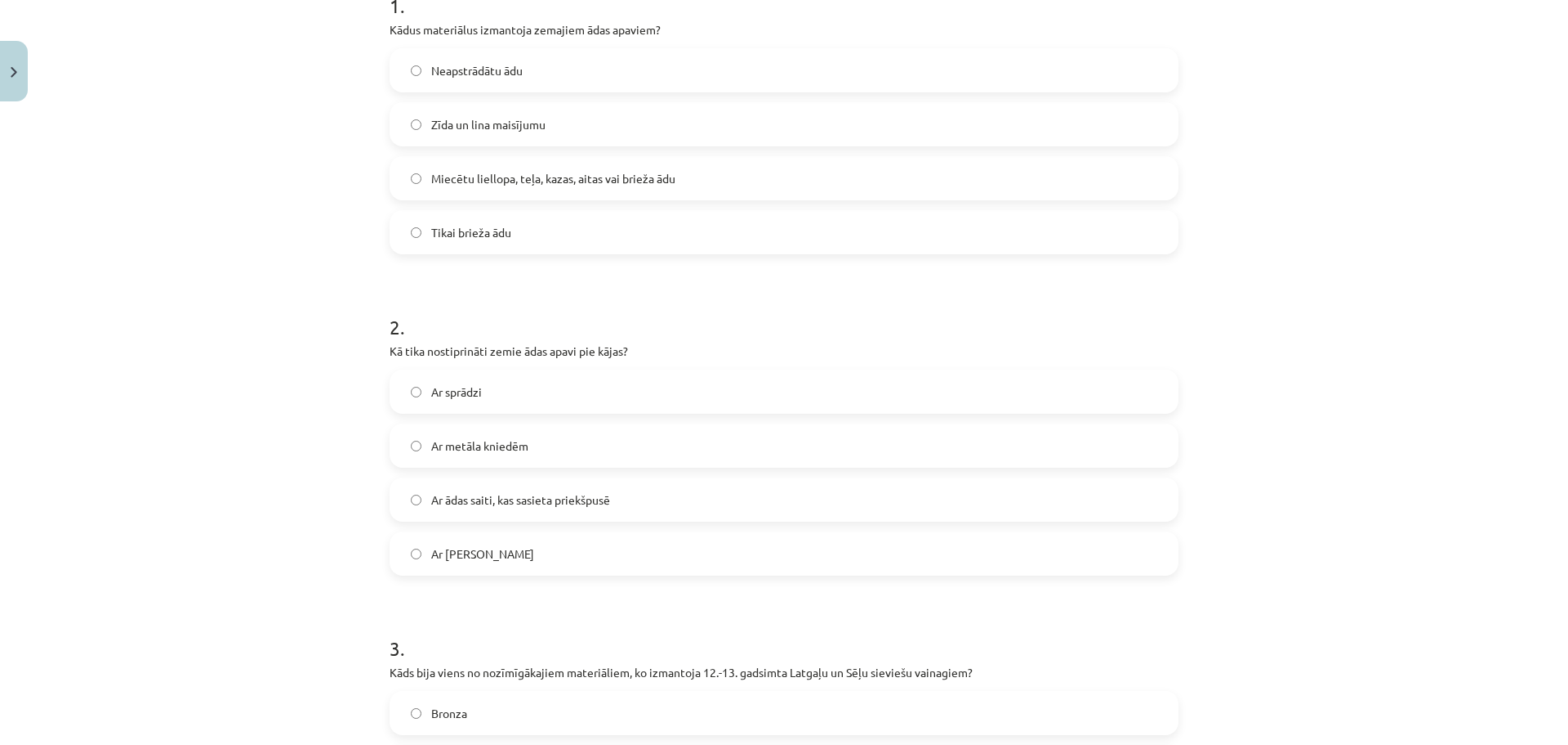
scroll to position [366, 0]
click at [553, 458] on label "Ar metāla kniedēm" at bounding box center [784, 440] width 785 height 41
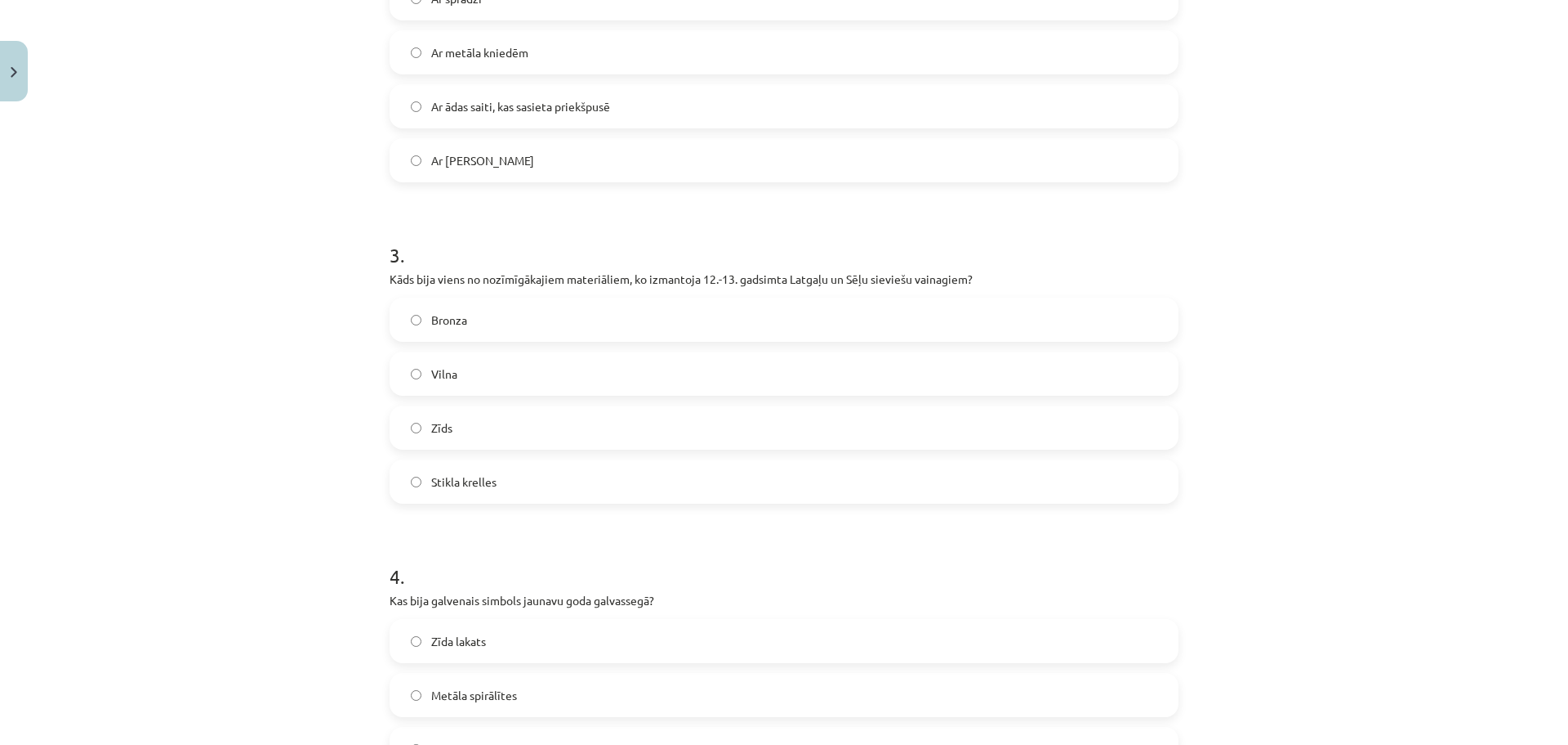
scroll to position [763, 0]
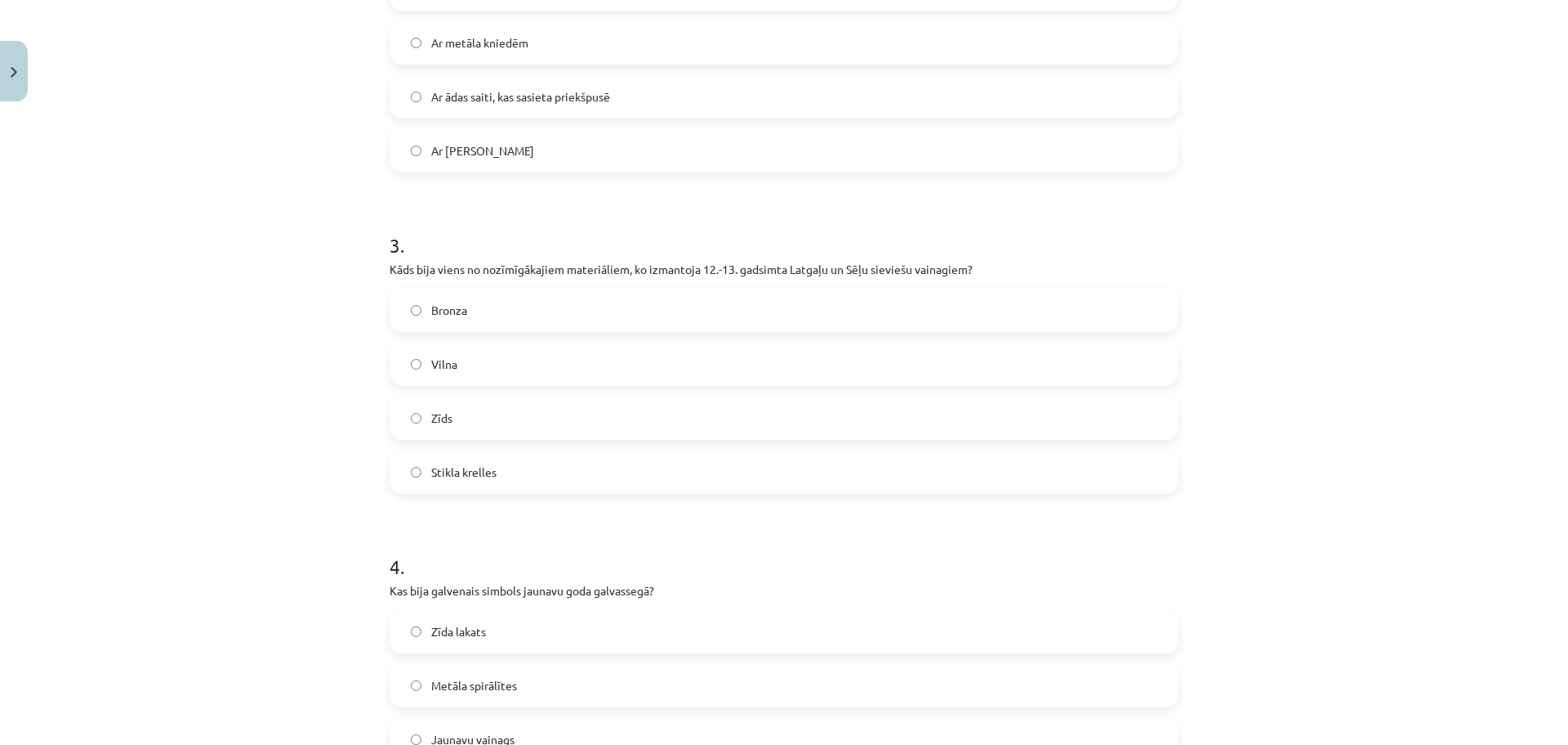
click at [541, 477] on label "Stikla krelles" at bounding box center [784, 472] width 785 height 41
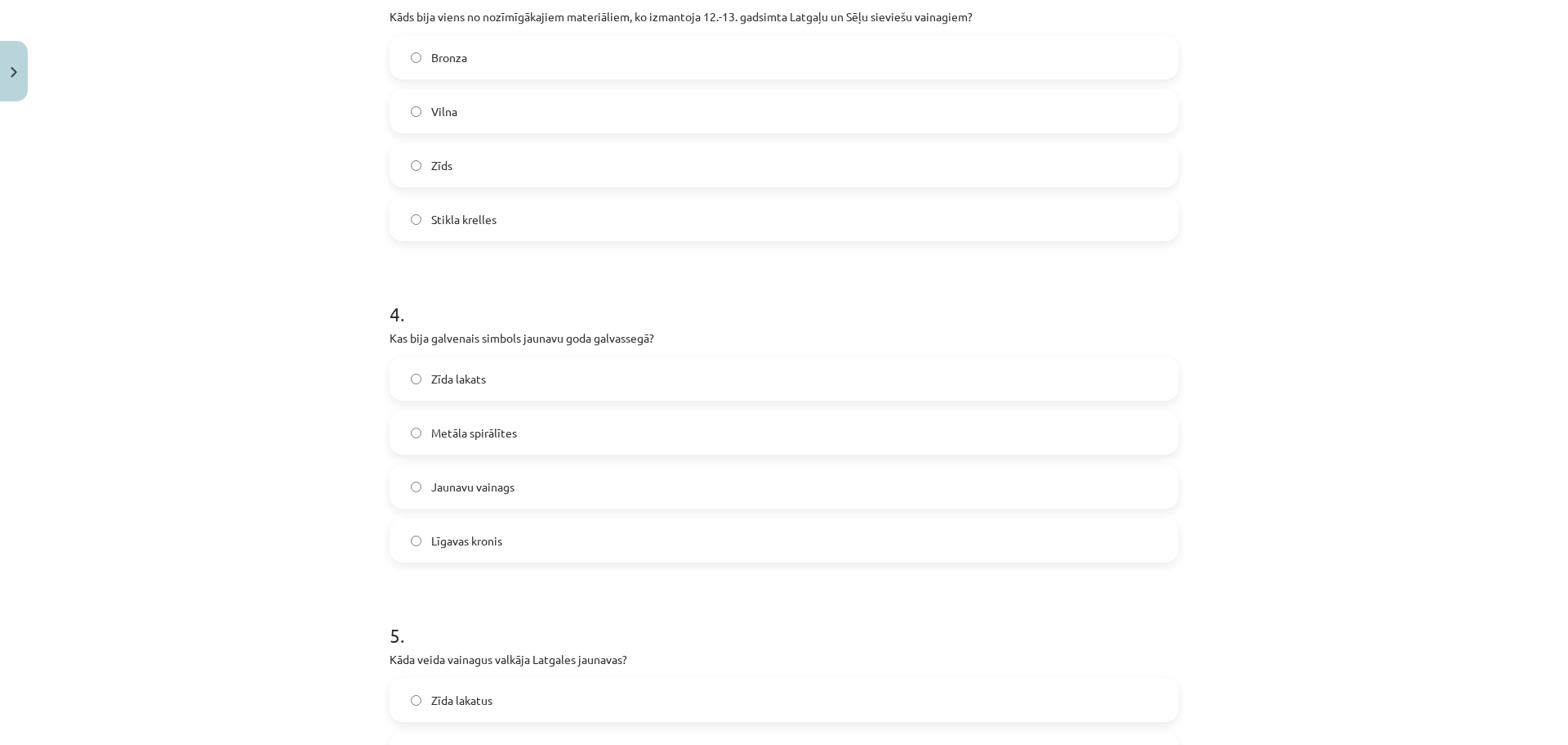
scroll to position [1031, 0]
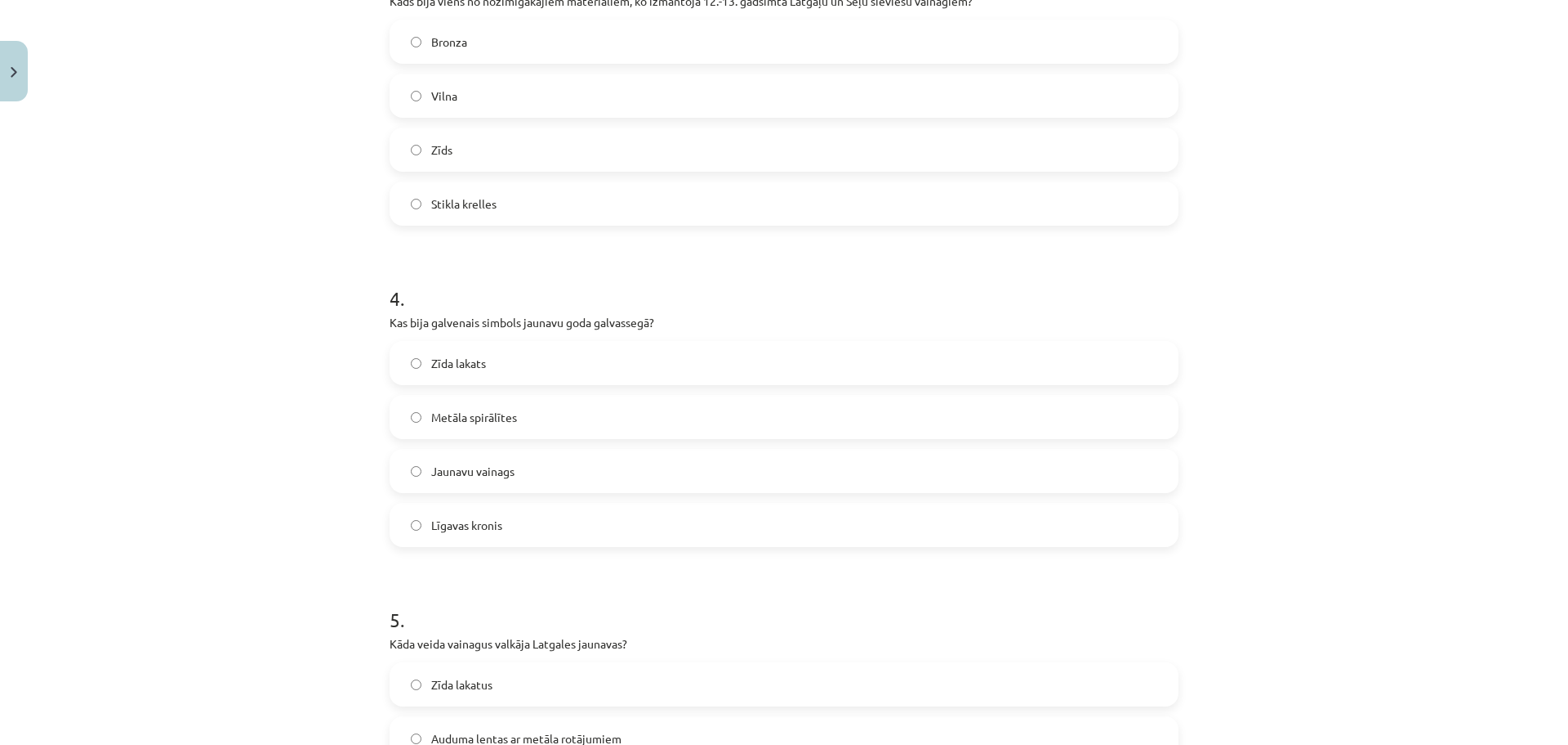
click at [450, 481] on label "Jaunavu vainags" at bounding box center [784, 471] width 785 height 41
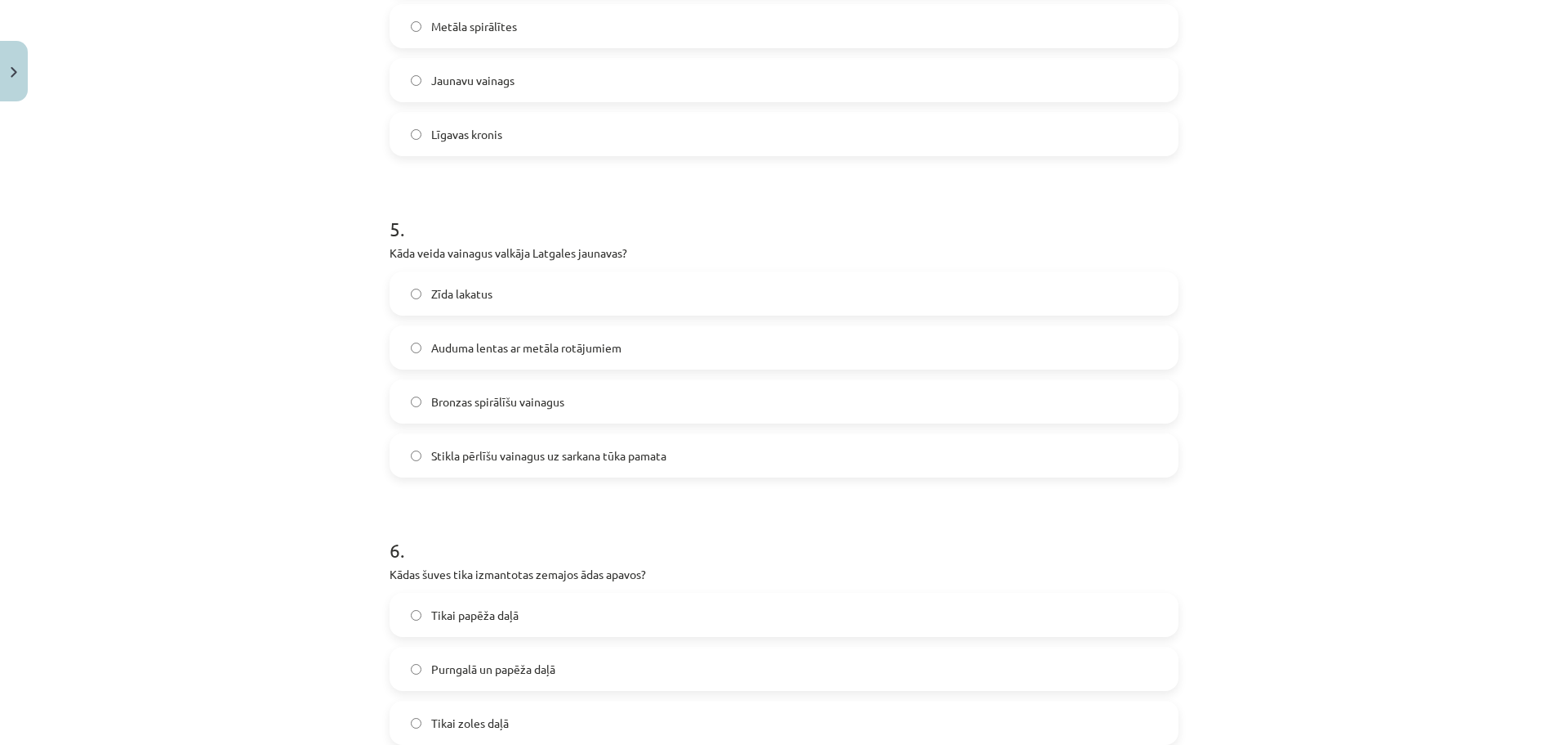
scroll to position [1436, 0]
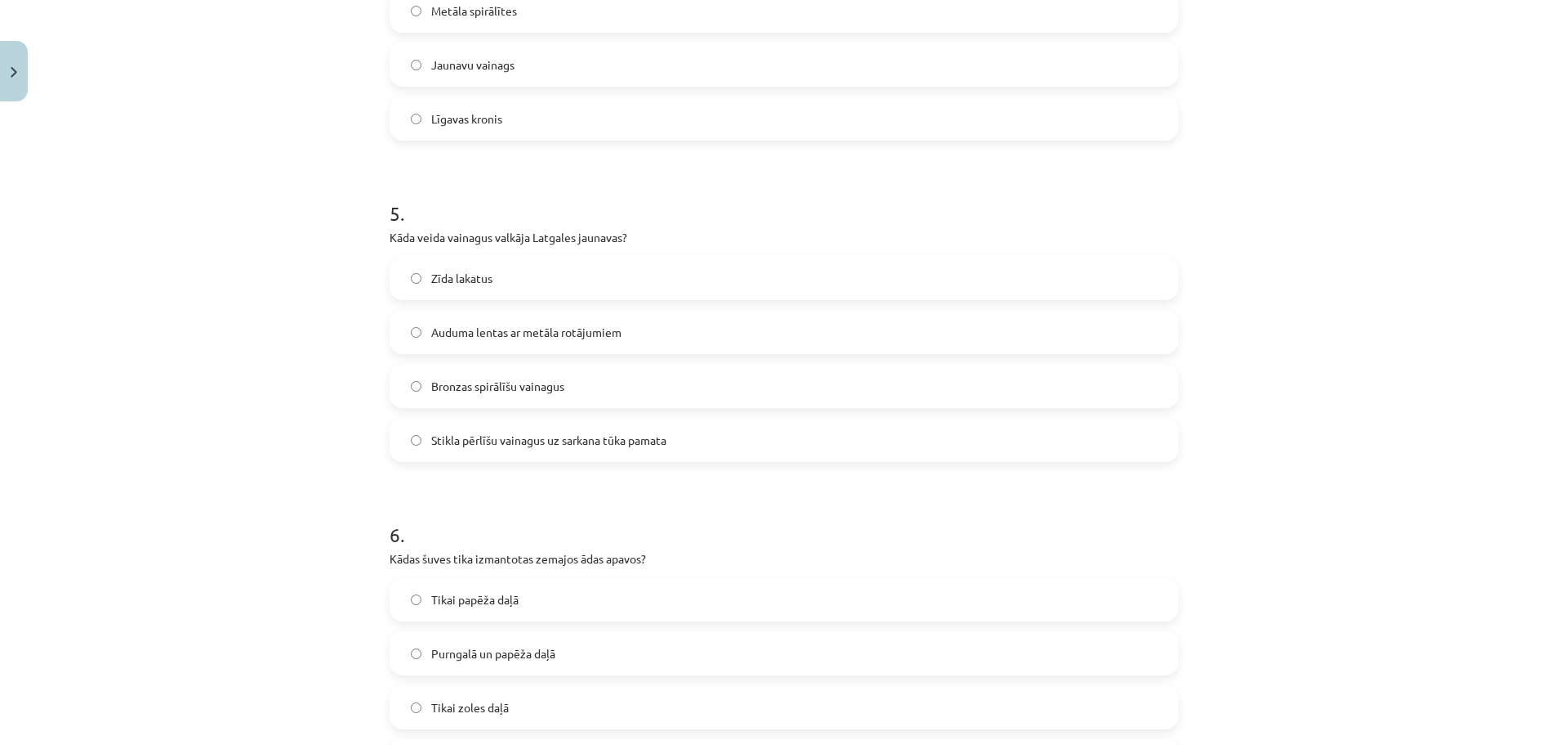
click at [685, 334] on label "Auduma lentas ar metāla rotājumiem" at bounding box center [784, 332] width 785 height 41
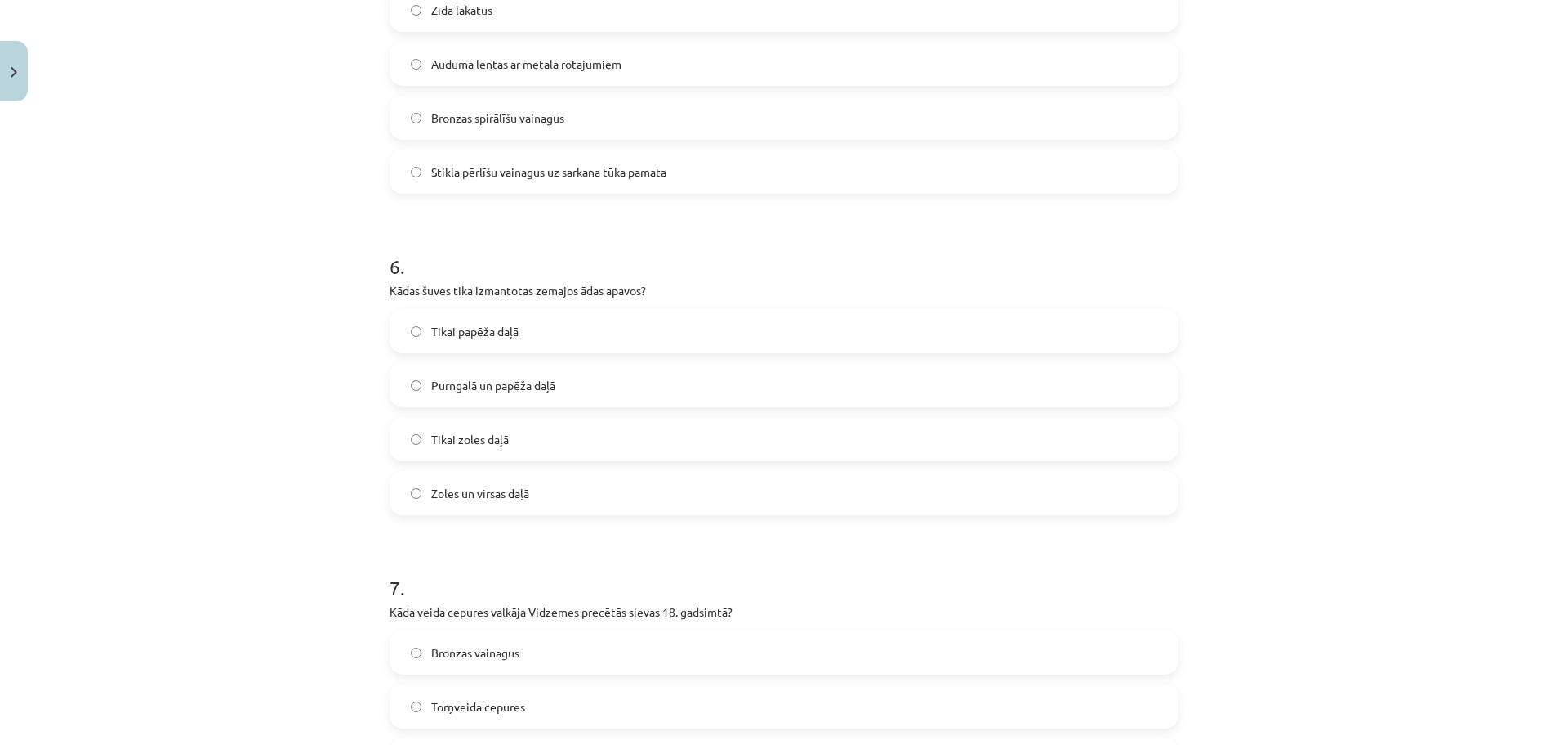
scroll to position [1724, 0]
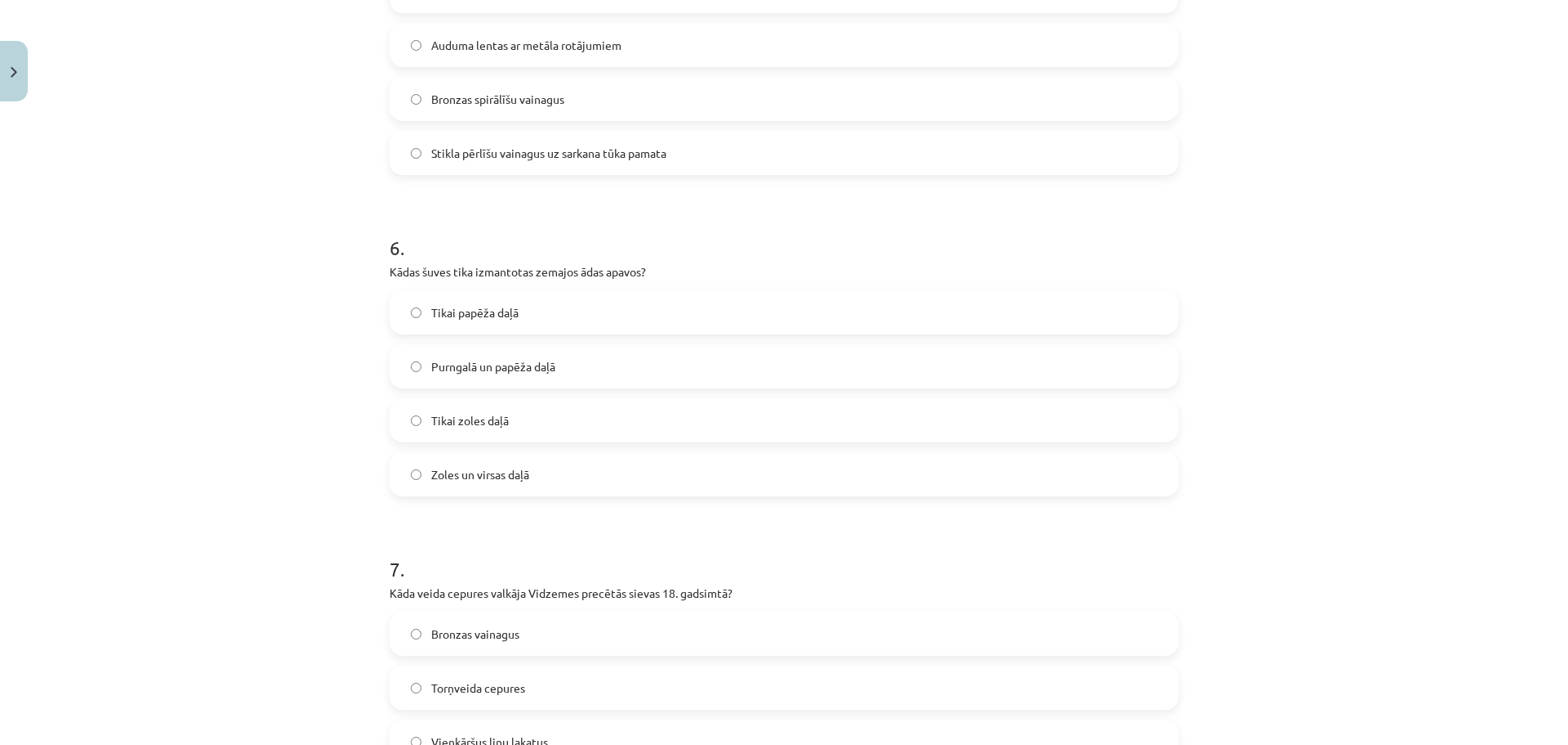
click at [482, 371] on span "Purngalā un papēža daļā" at bounding box center [493, 367] width 124 height 18
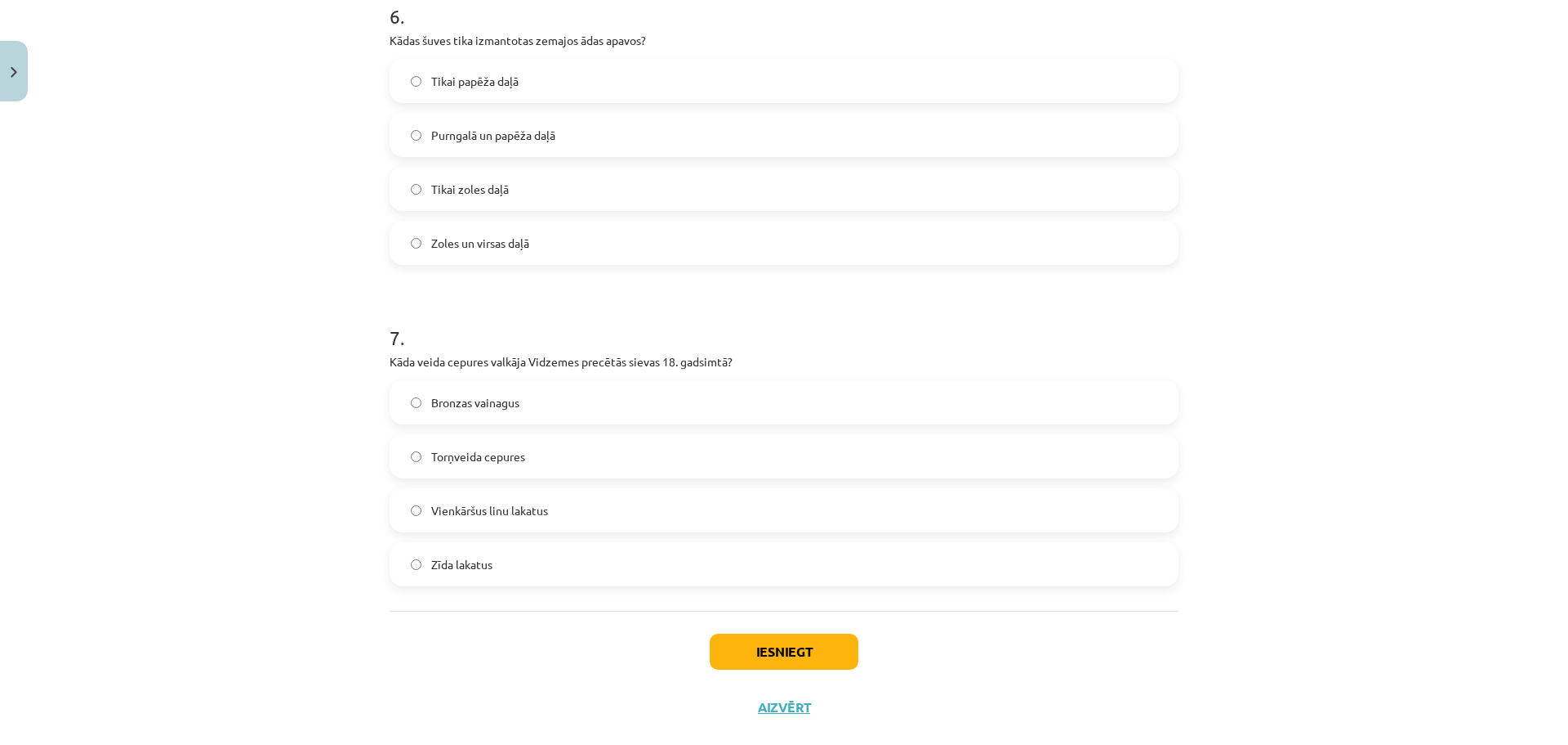
scroll to position [1986, 0]
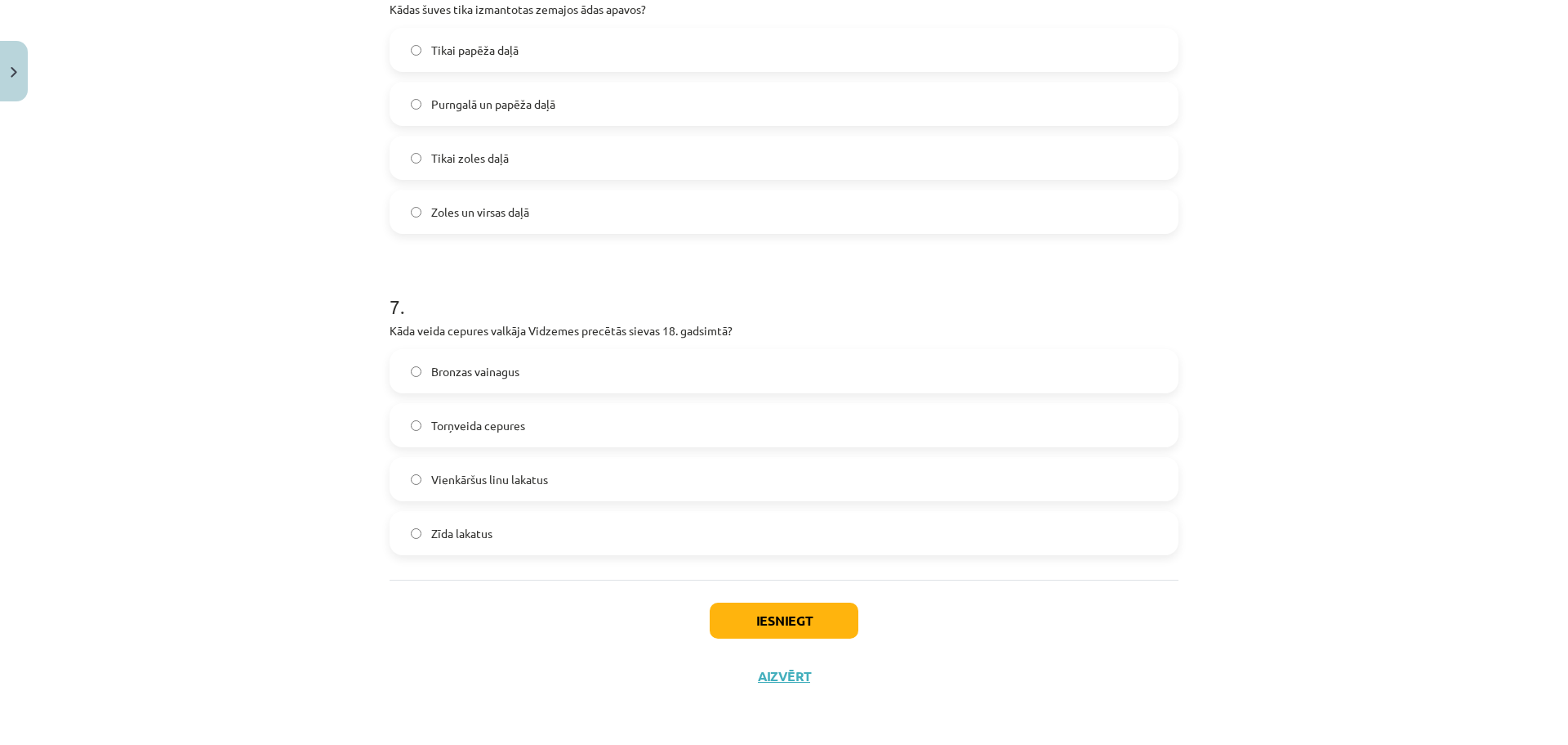
click at [526, 472] on span "Vienkāršus linu lakatus" at bounding box center [490, 480] width 117 height 18
click at [759, 620] on button "Iesniegt" at bounding box center [784, 620] width 149 height 36
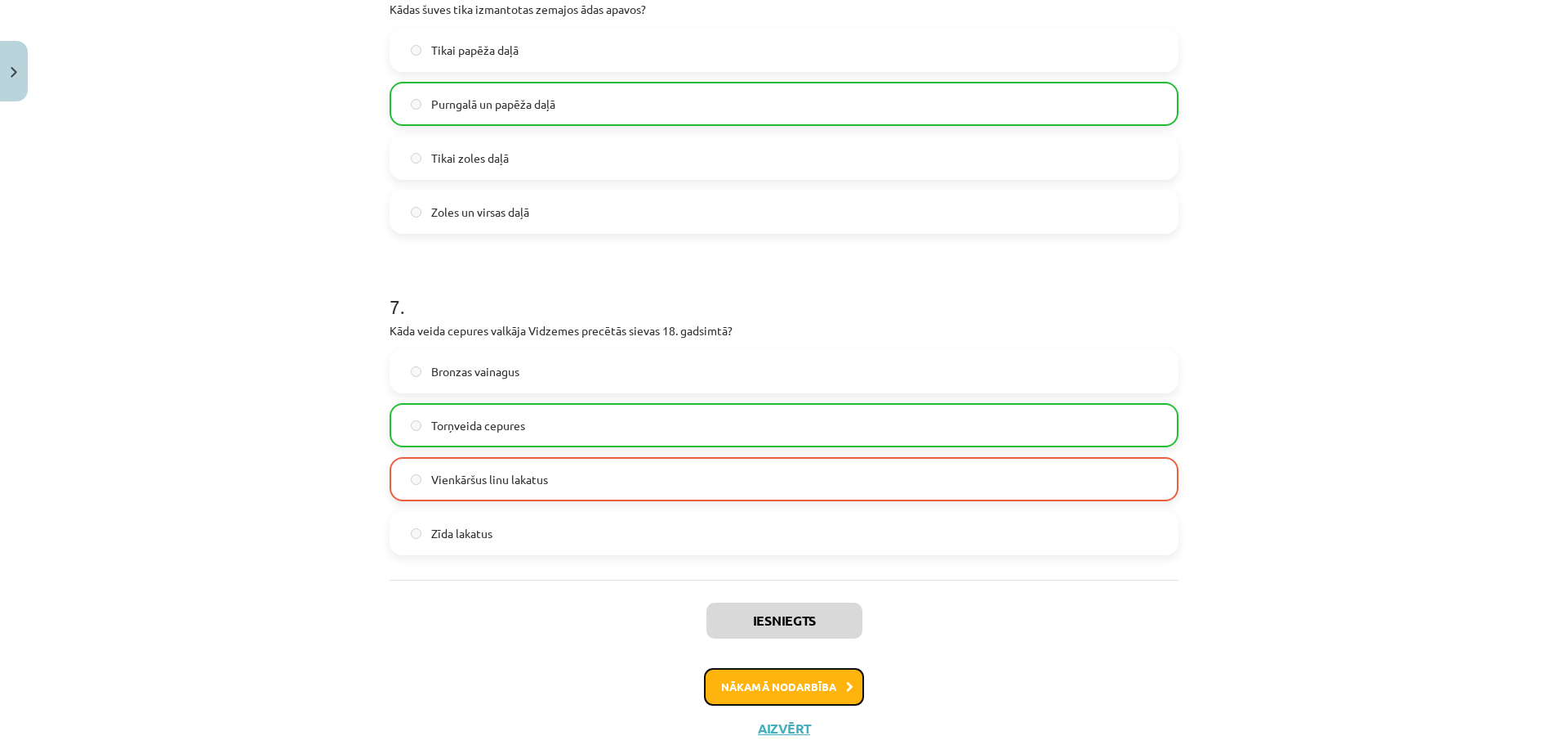
click at [727, 684] on button "Nākamā nodarbība" at bounding box center [784, 686] width 160 height 38
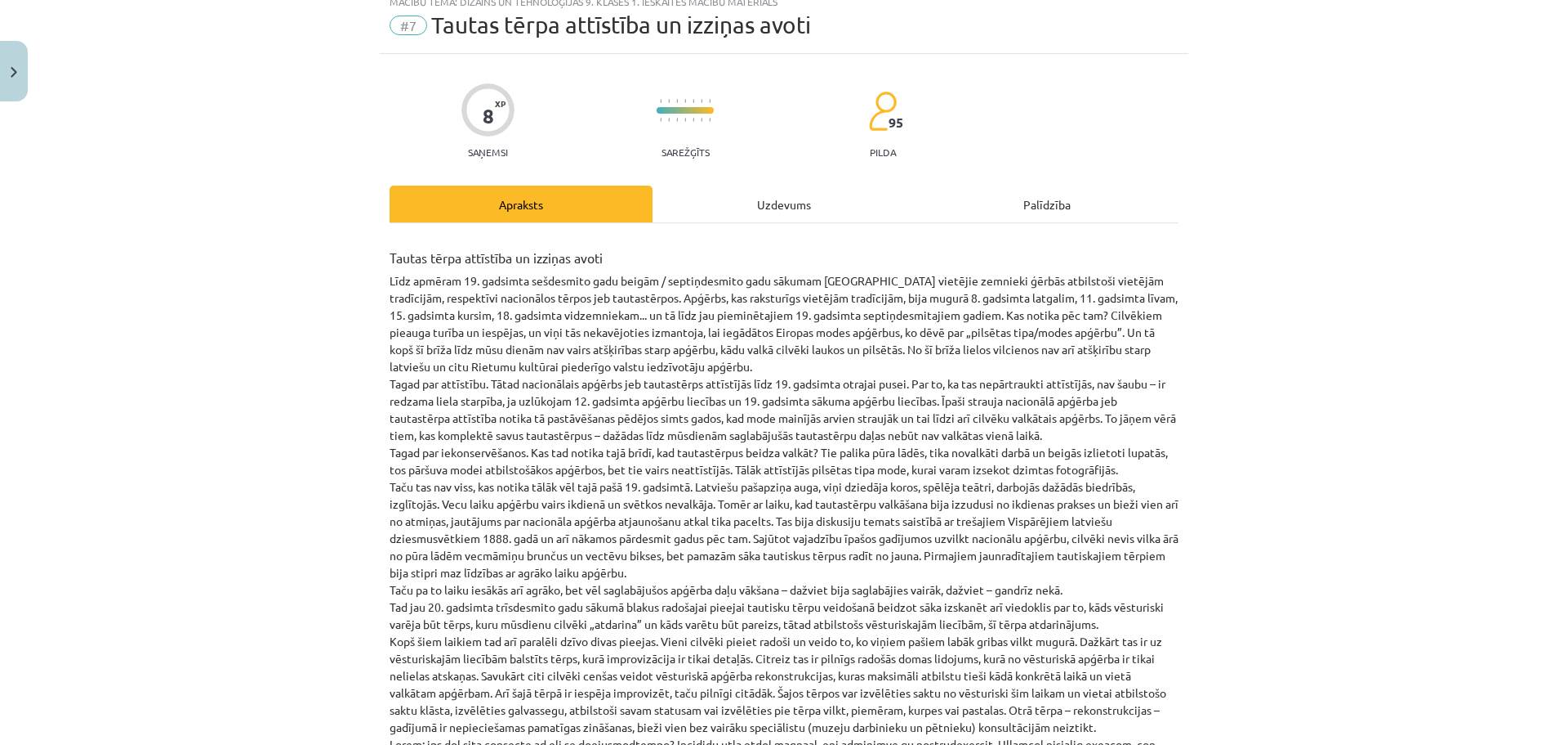
scroll to position [41, 0]
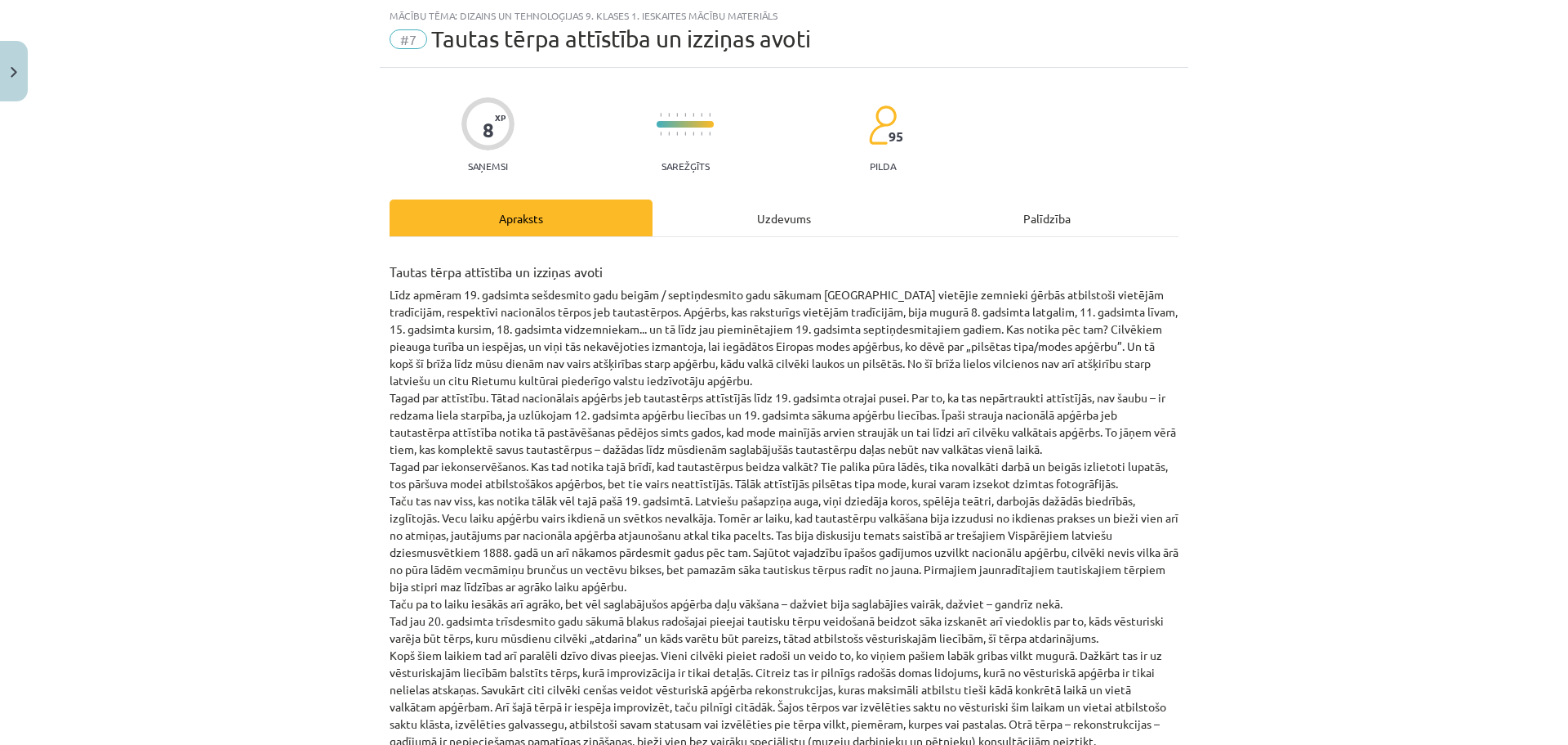
click at [782, 219] on div "Uzdevums" at bounding box center [784, 217] width 263 height 37
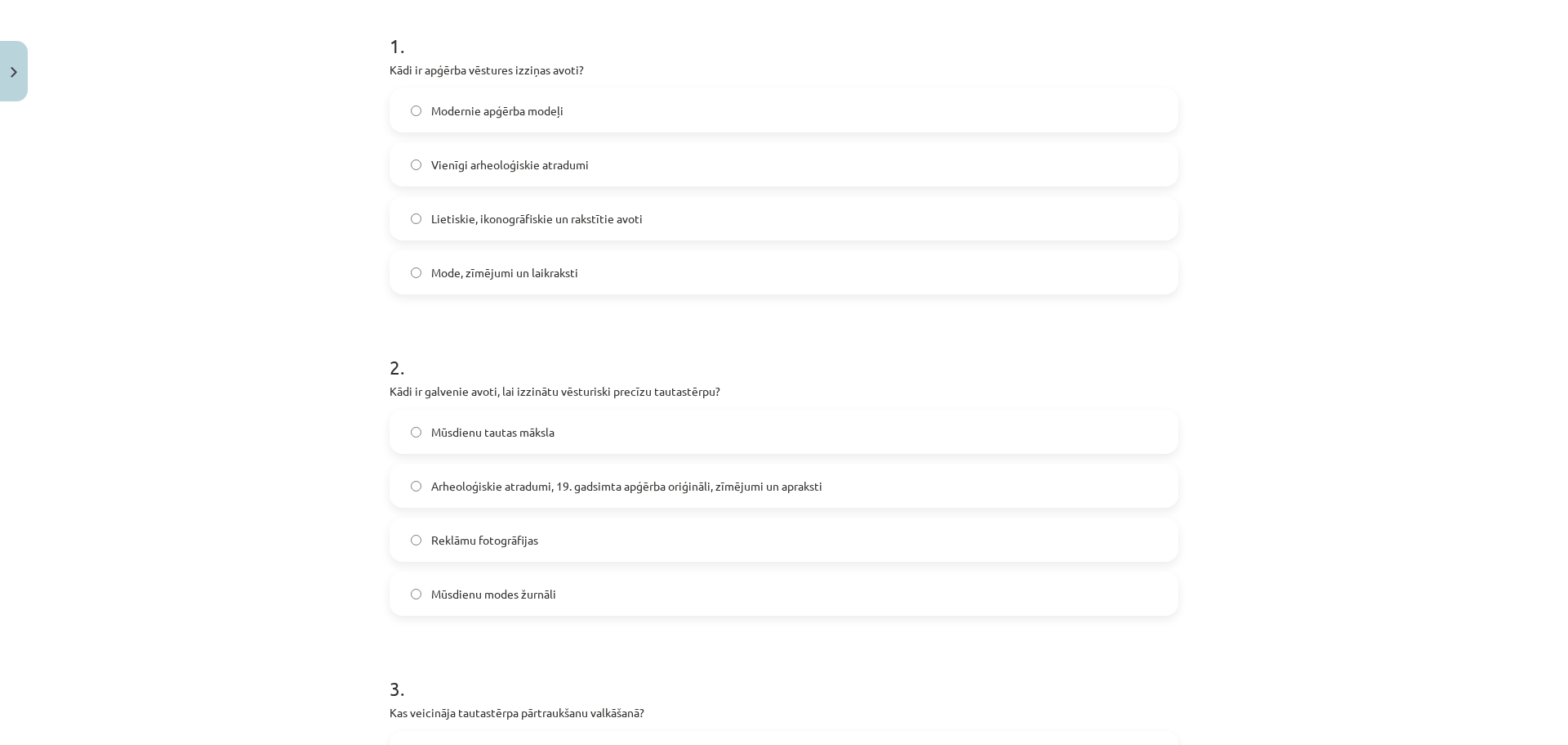
scroll to position [333, 0]
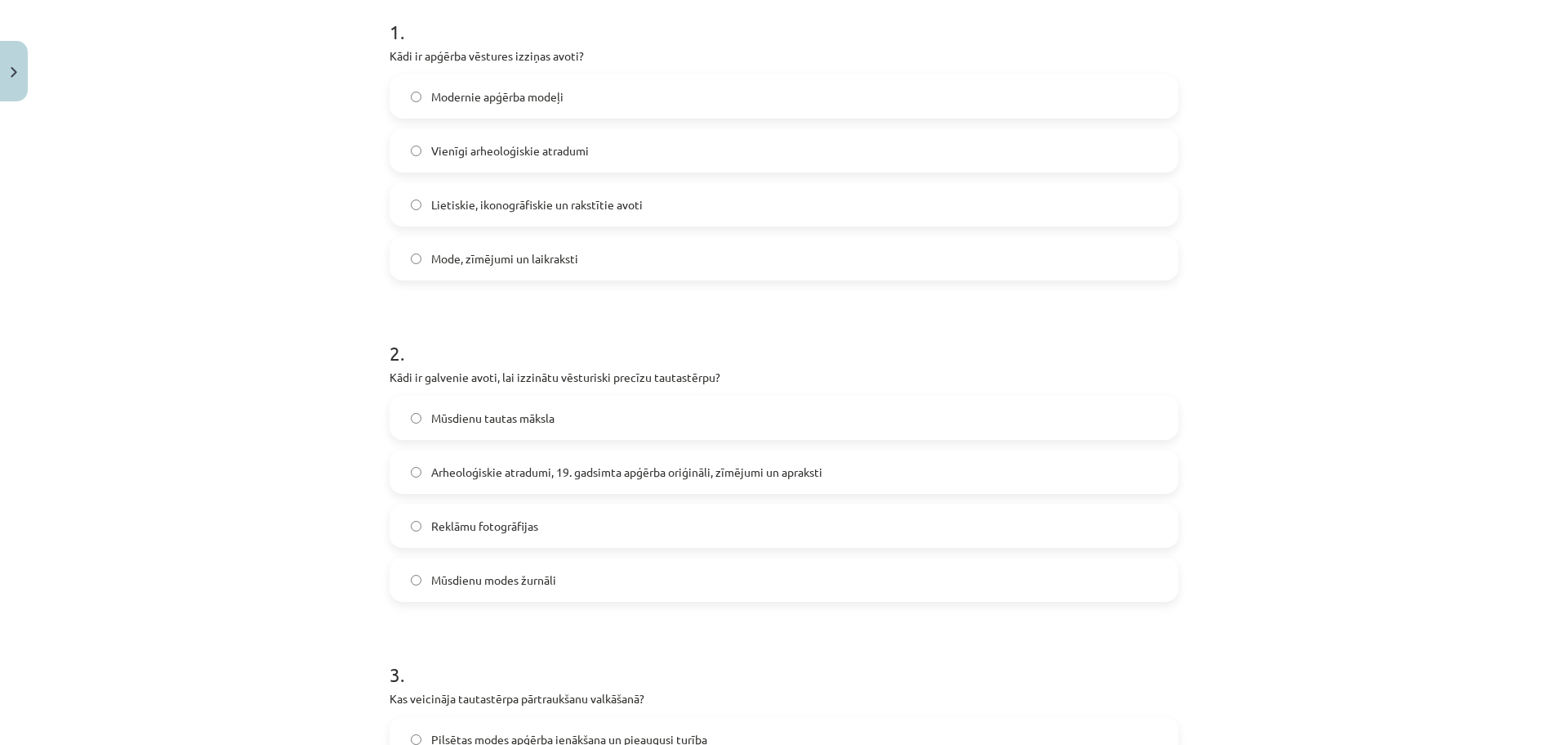
click at [934, 196] on label "Lietiskie, ikonogrāfiskie un rakstītie avoti" at bounding box center [784, 205] width 785 height 41
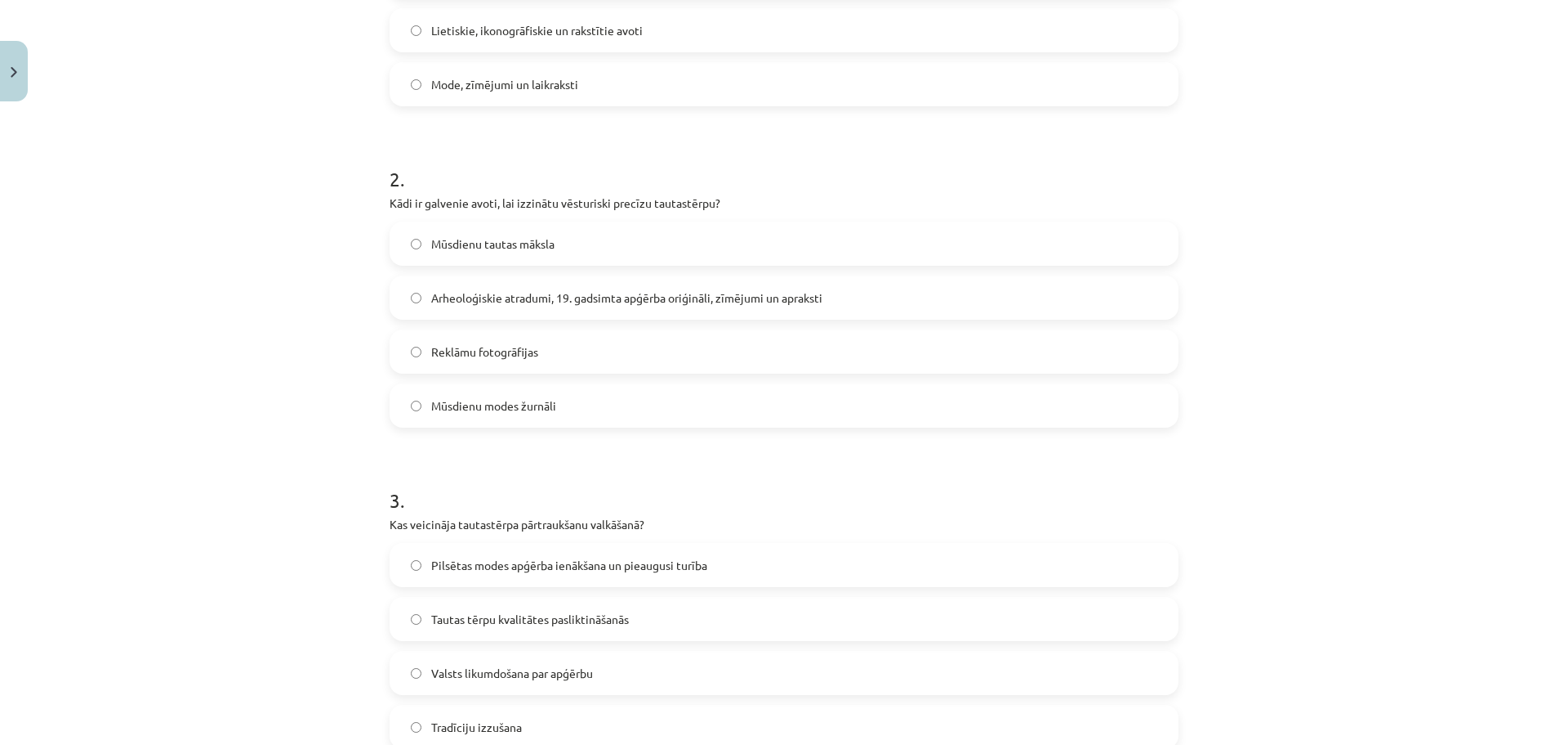
scroll to position [512, 0]
click at [1071, 298] on label "Arheoloģiskie atradumi, 19. gadsimta apģērba oriģināli, zīmējumi un apraksti" at bounding box center [784, 294] width 785 height 41
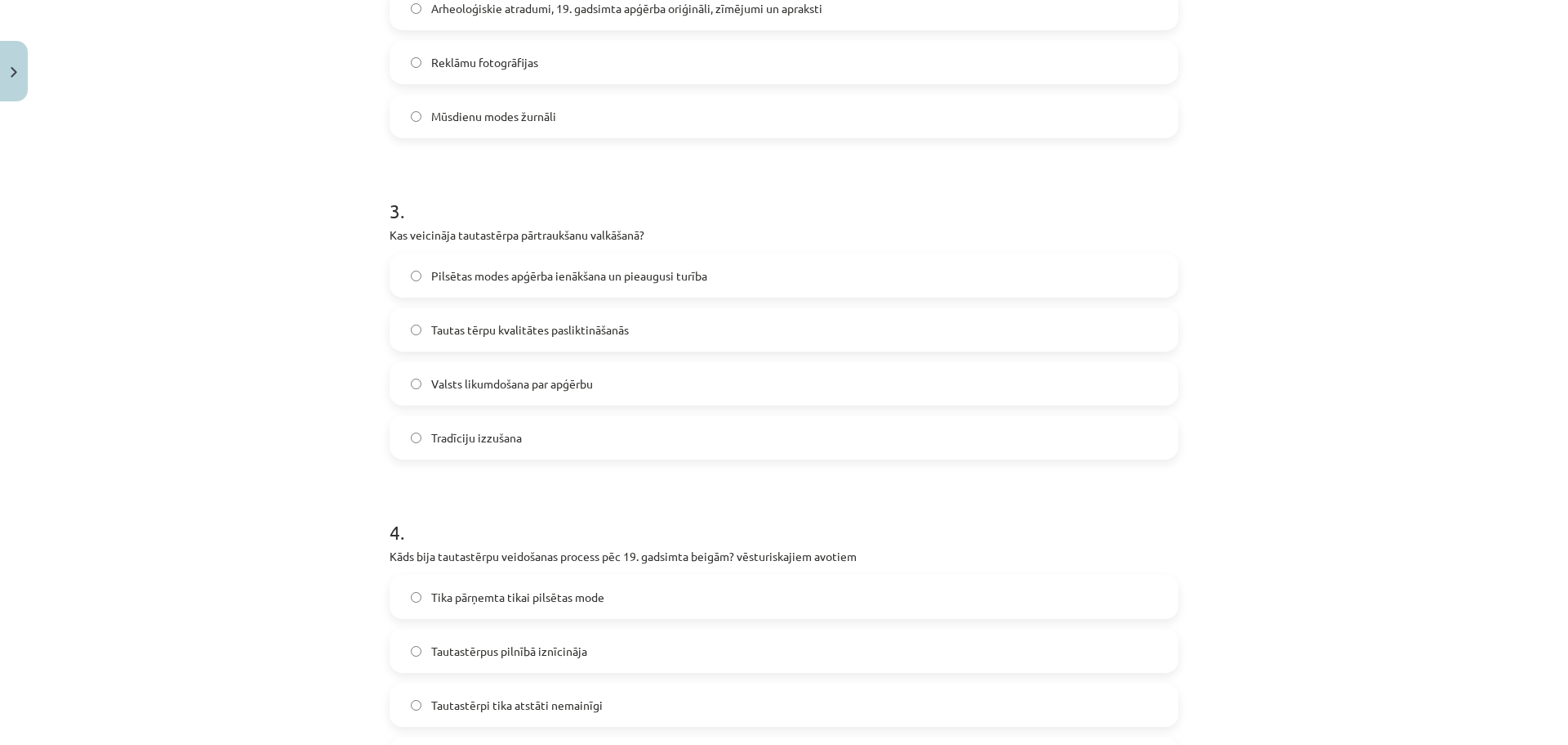
scroll to position [821, 0]
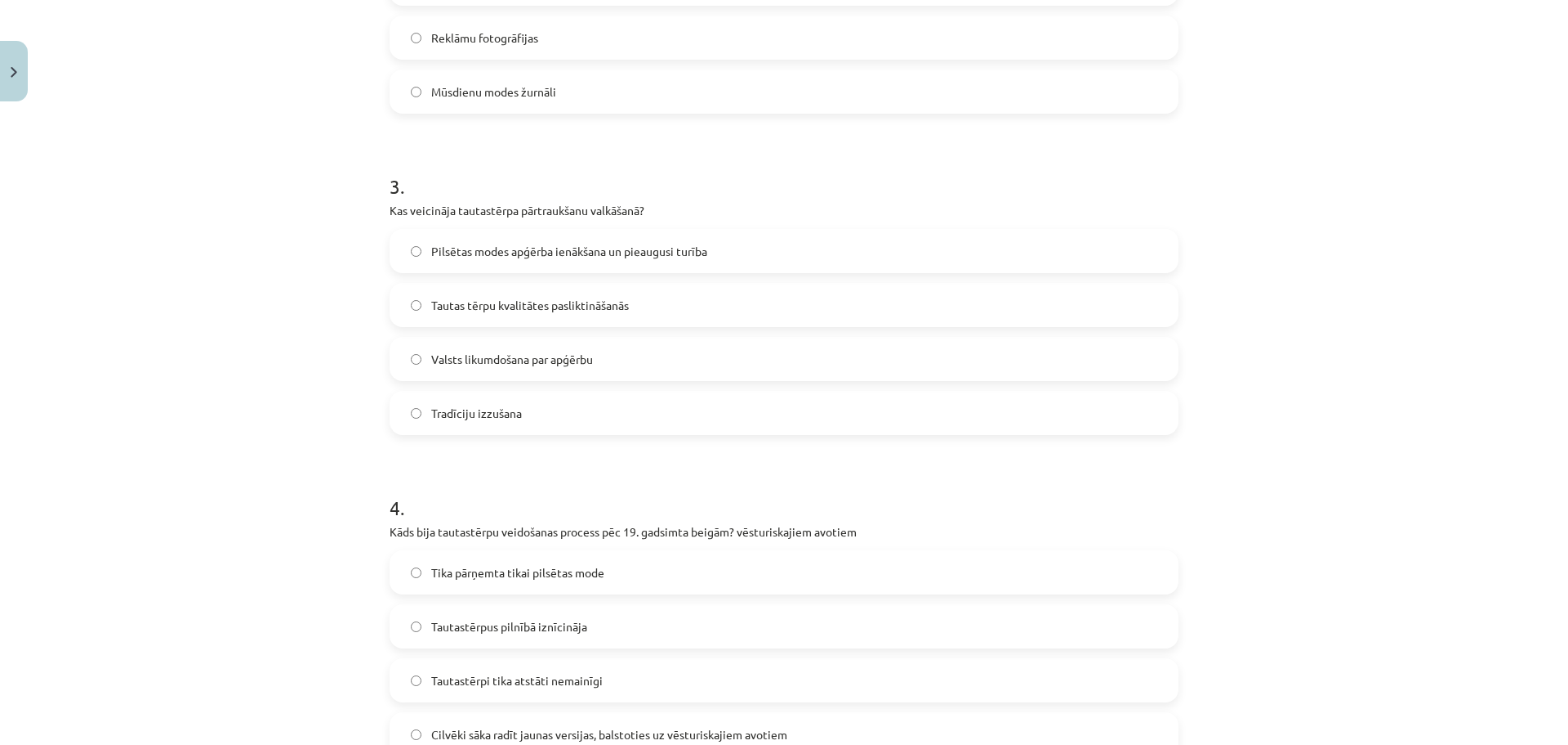
click at [1269, 266] on div "Mācību tēma: Dizains un tehnoloģijas 9. klases 1. ieskaites mācību materiāls #7…" at bounding box center [784, 372] width 1568 height 745
click at [908, 315] on label "Tautas tērpu kvalitātes pasliktināšanās" at bounding box center [784, 305] width 785 height 41
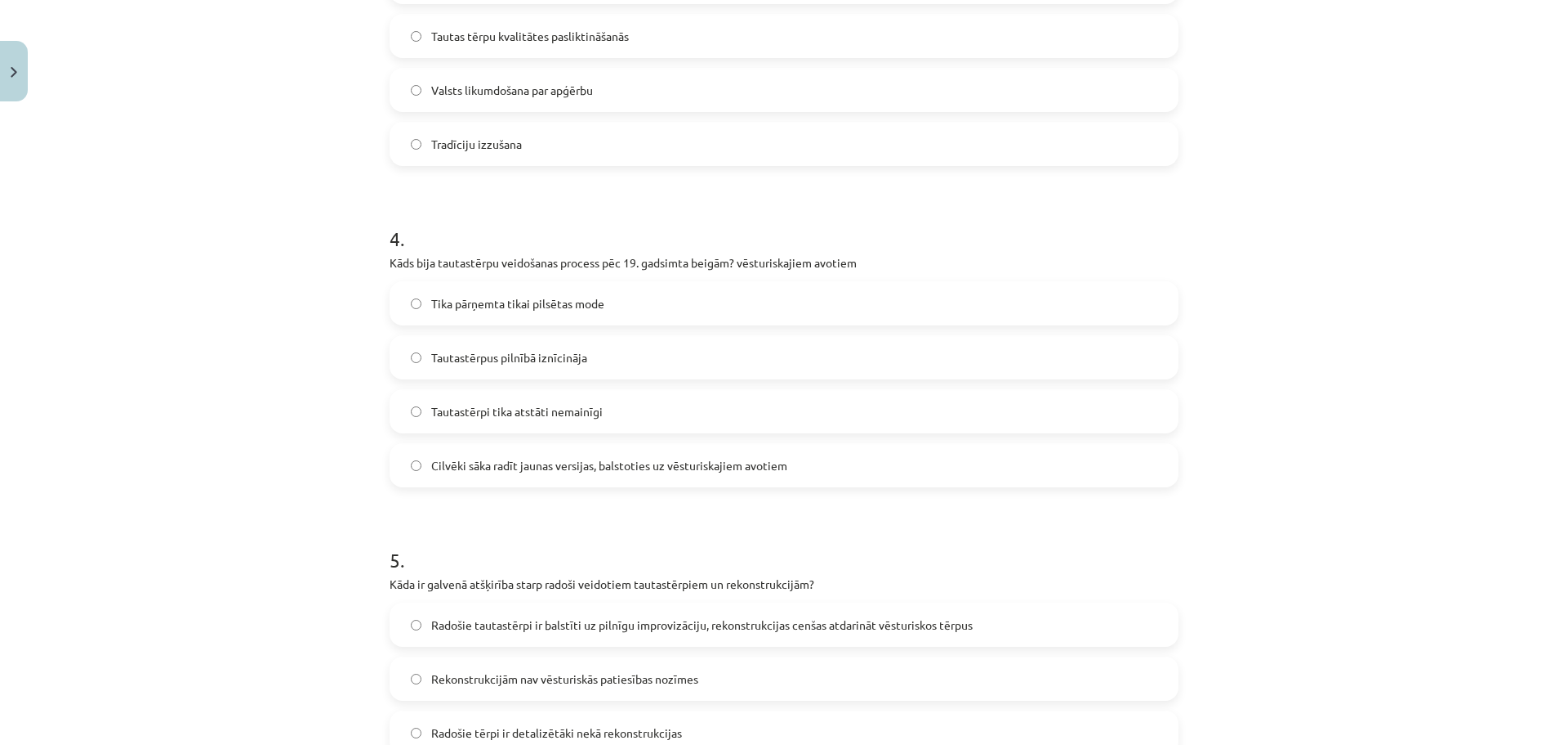
scroll to position [1093, 0]
click at [681, 461] on span "Cilvēki sāka radīt jaunas versijas, balstoties uz vēsturiskajiem avotiem" at bounding box center [609, 462] width 356 height 18
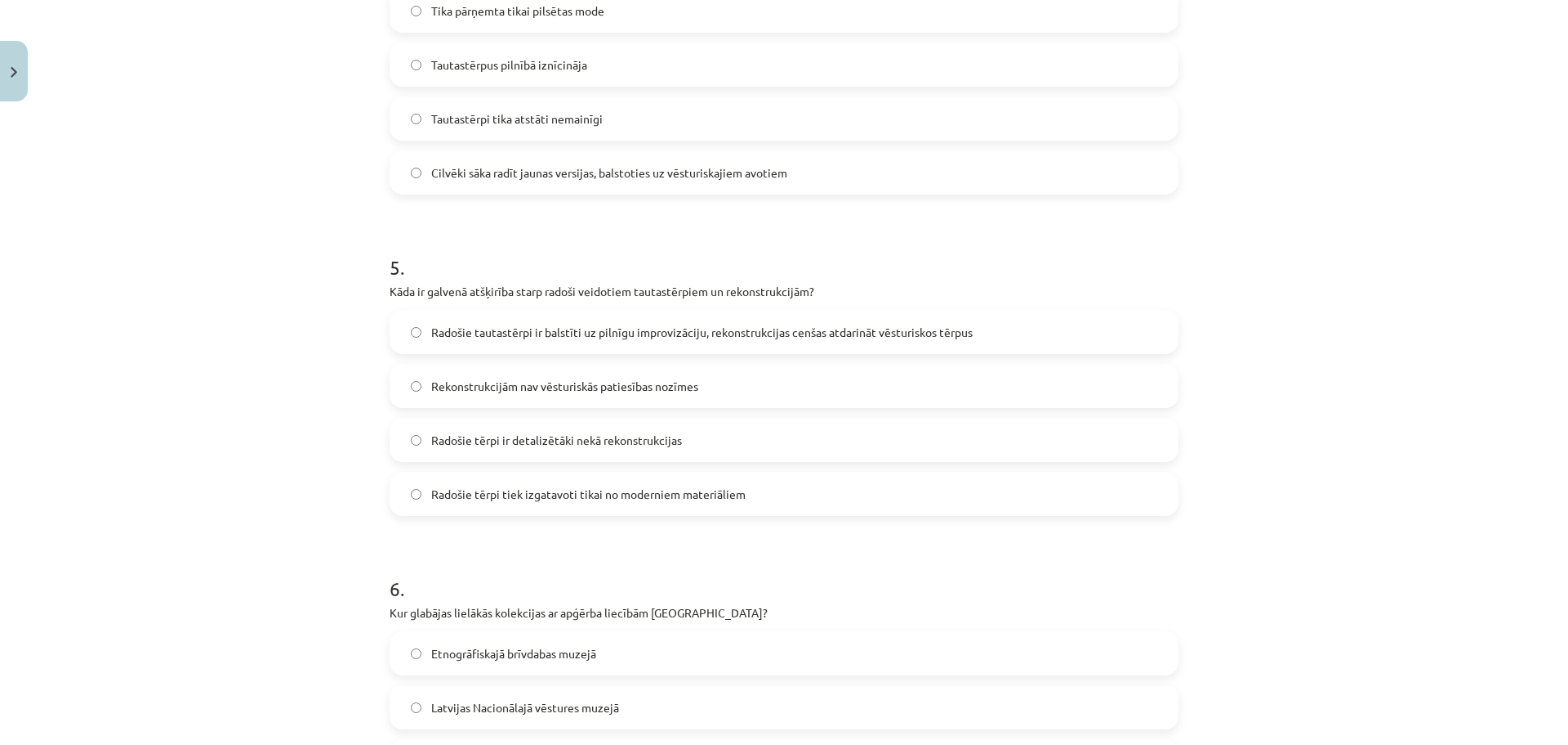
scroll to position [1386, 0]
click at [1111, 314] on label "Radošie tautastērpi ir balstīti uz pilnīgu improvizāciju, rekonstrukcijas cenša…" at bounding box center [784, 329] width 785 height 41
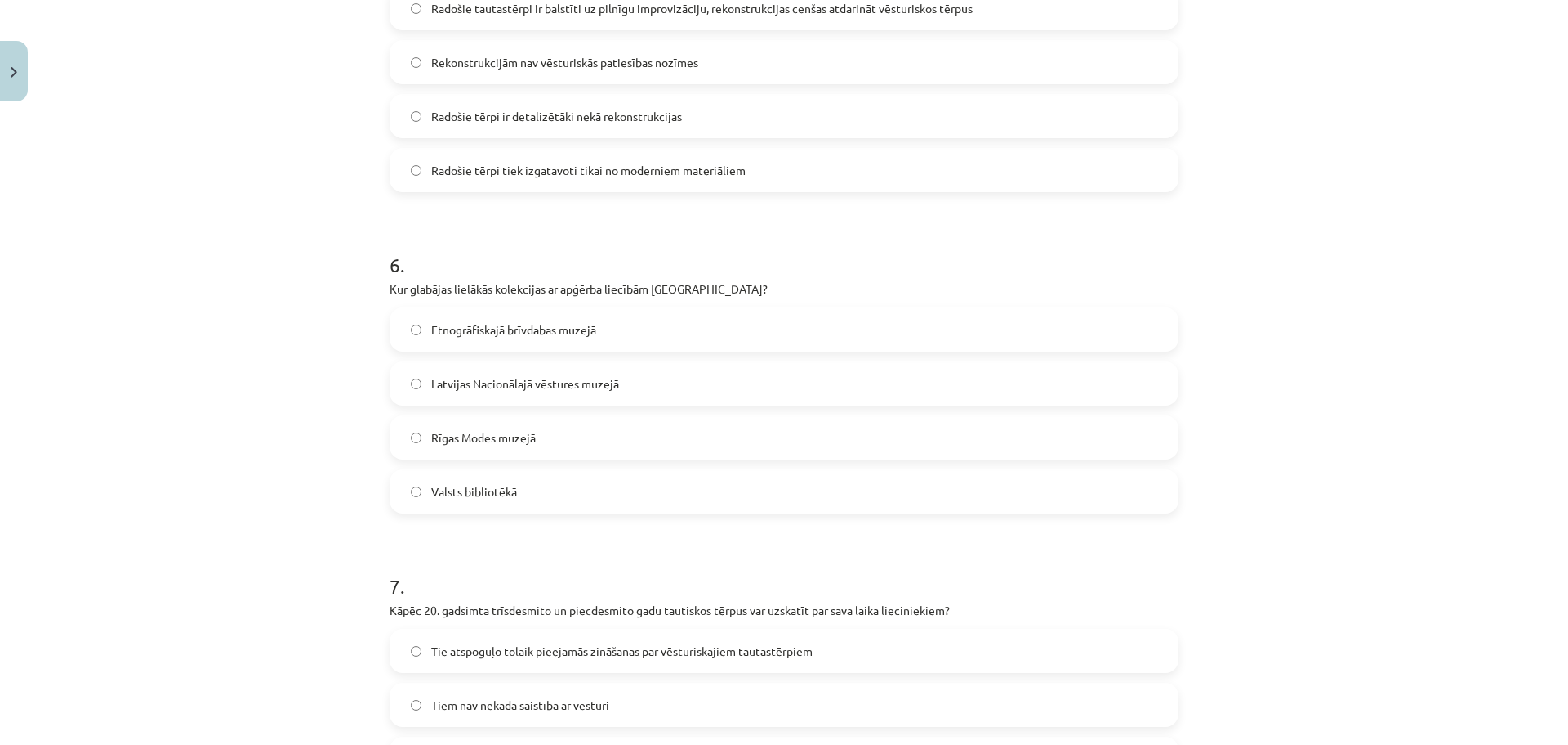
scroll to position [1745, 0]
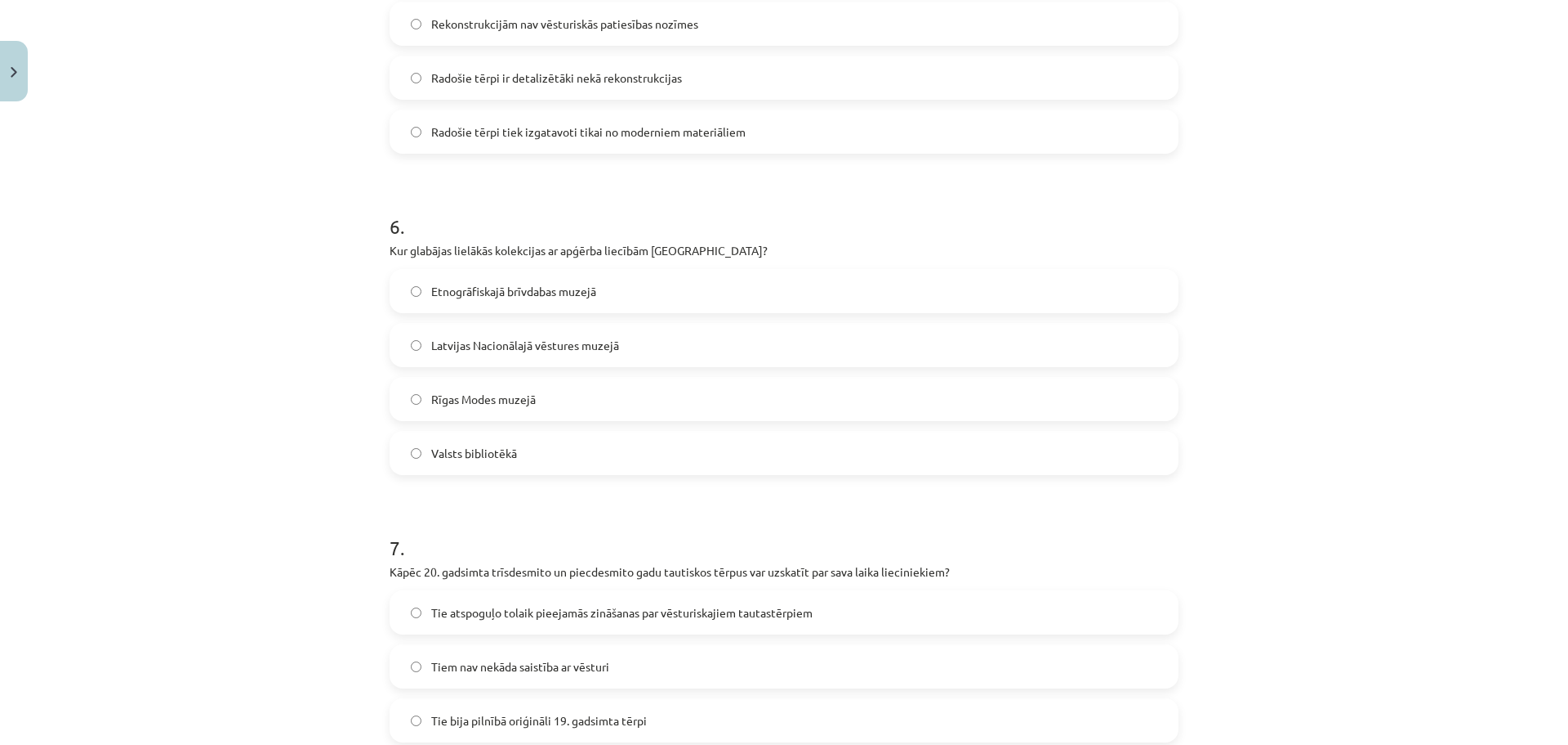
click at [1264, 379] on div "Mācību tēma: Dizains un tehnoloģijas 9. klases 1. ieskaites mācību materiāls #7…" at bounding box center [784, 372] width 1568 height 745
drag, startPoint x: 1005, startPoint y: 335, endPoint x: 992, endPoint y: 338, distance: 13.3
click at [992, 338] on label "Latvijas Nacionālajā vēstures muzejā" at bounding box center [784, 345] width 785 height 41
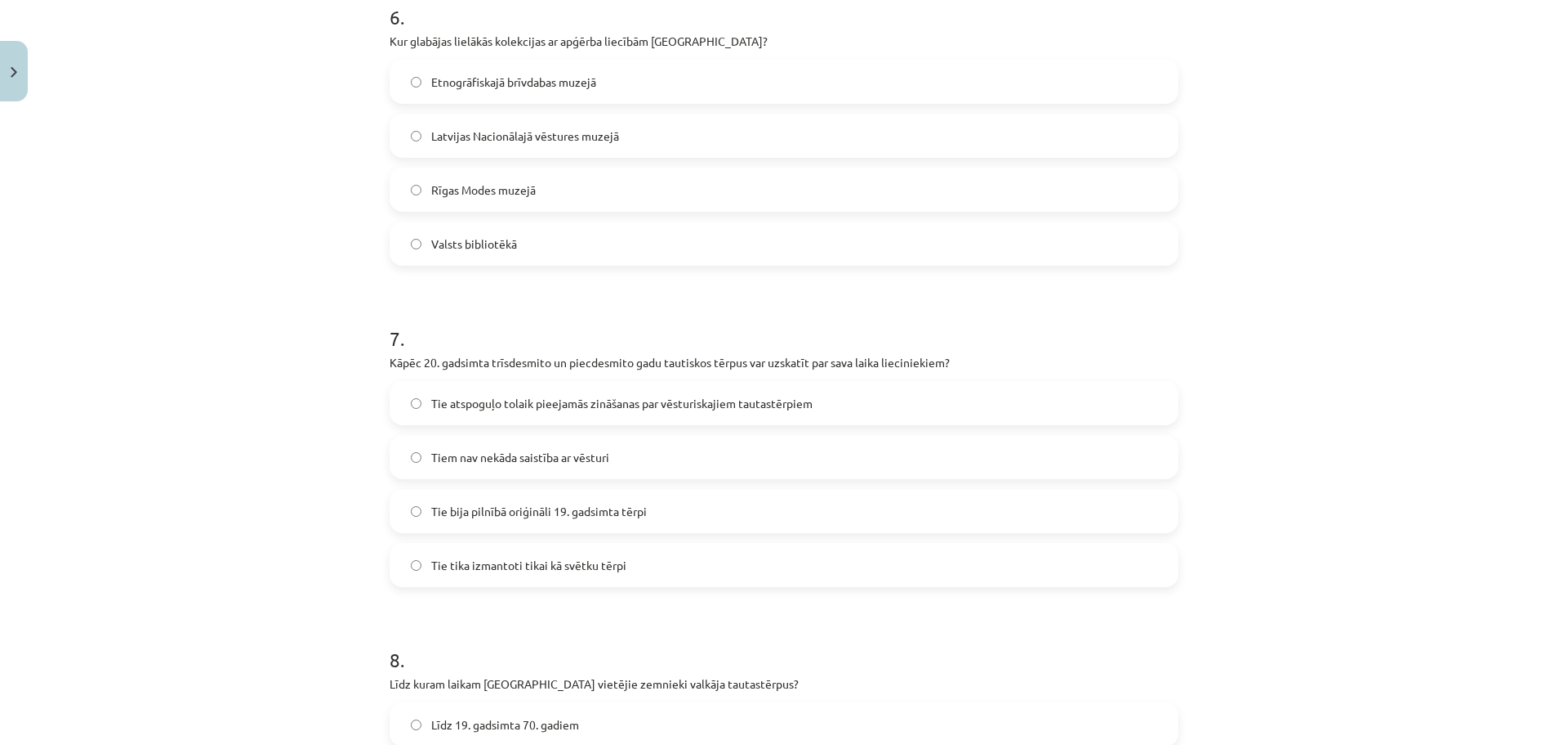
scroll to position [1965, 0]
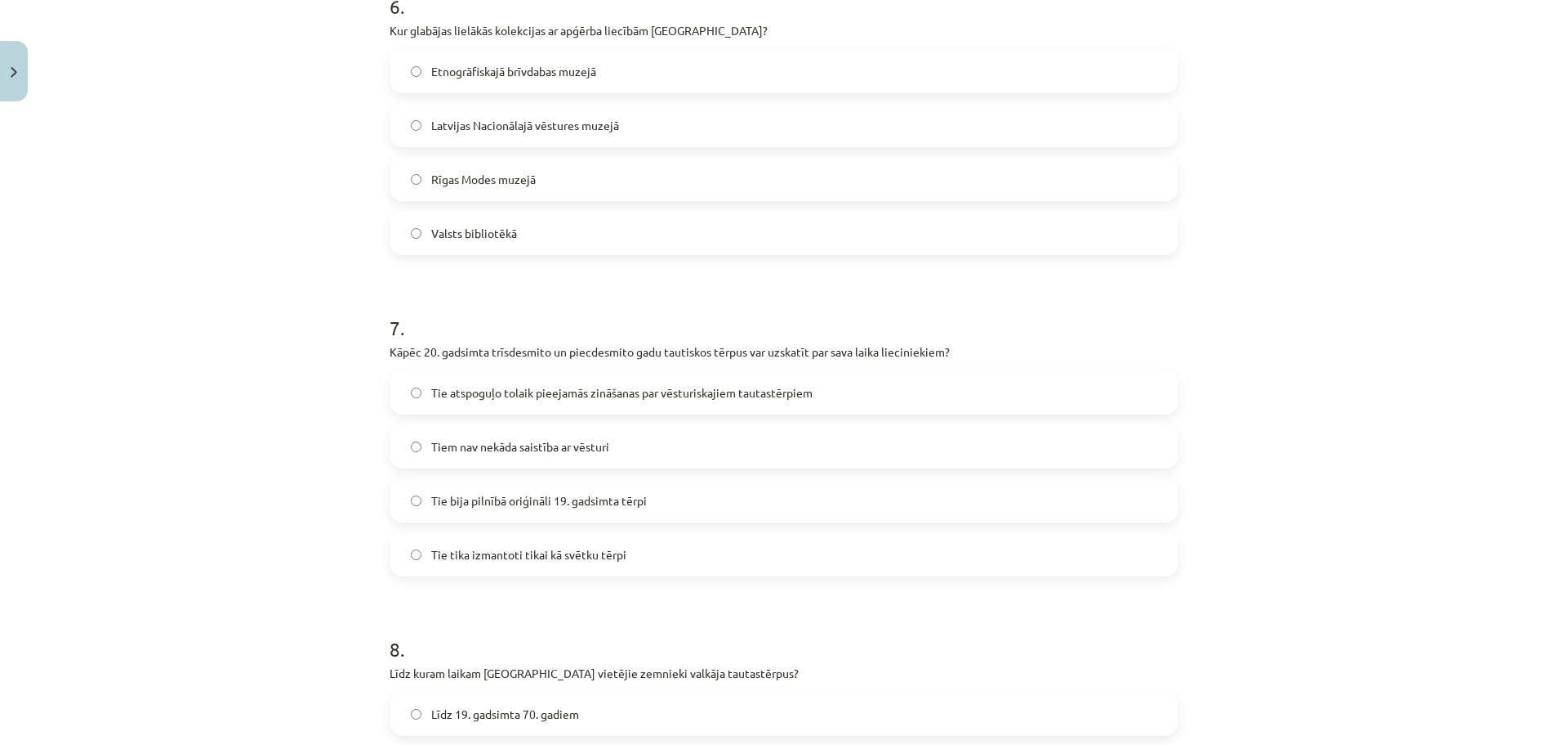
click at [988, 387] on label "Tie atspoguļo tolaik pieejamās zināšanas par vēsturiskajiem tautastērpiem" at bounding box center [784, 392] width 785 height 41
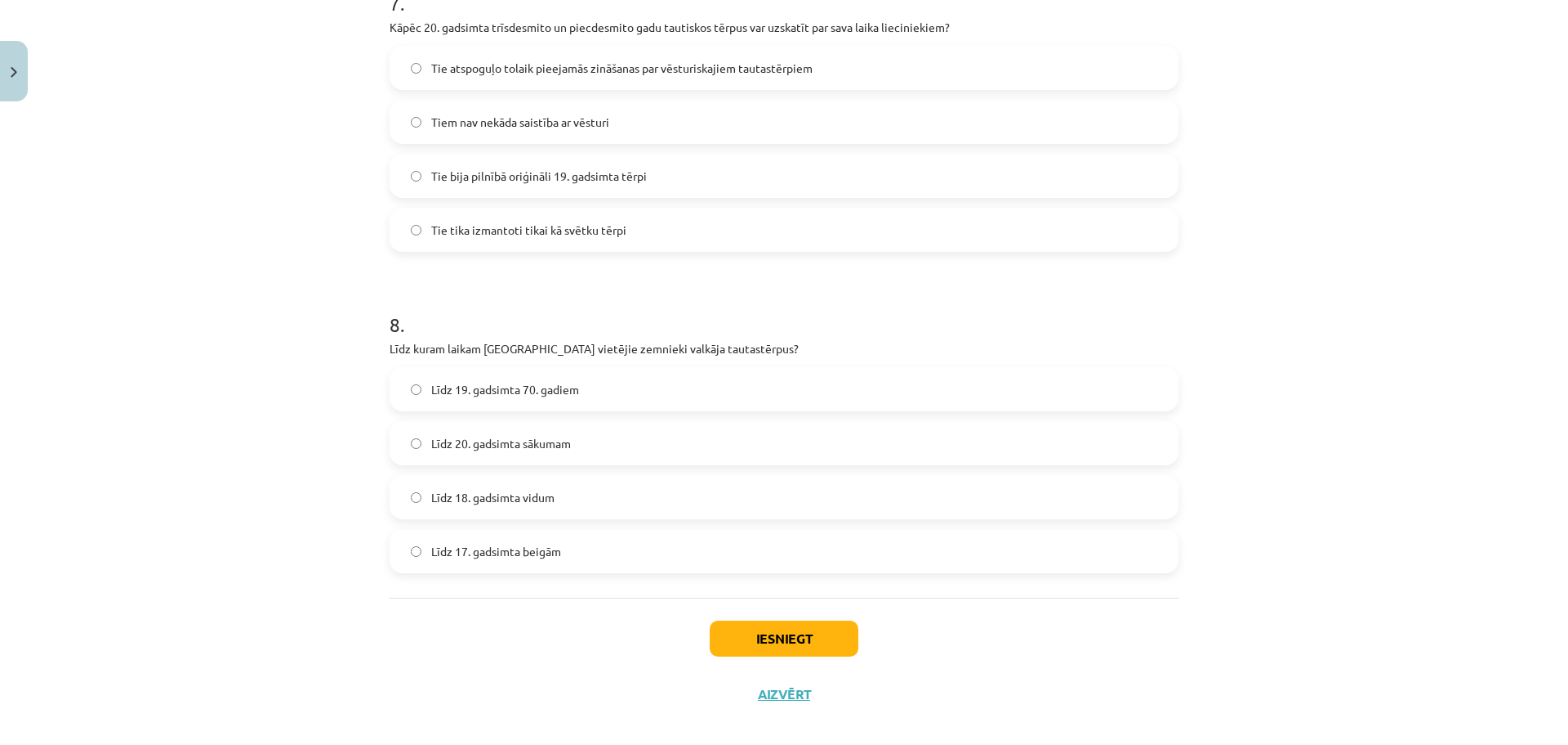
scroll to position [2307, 0]
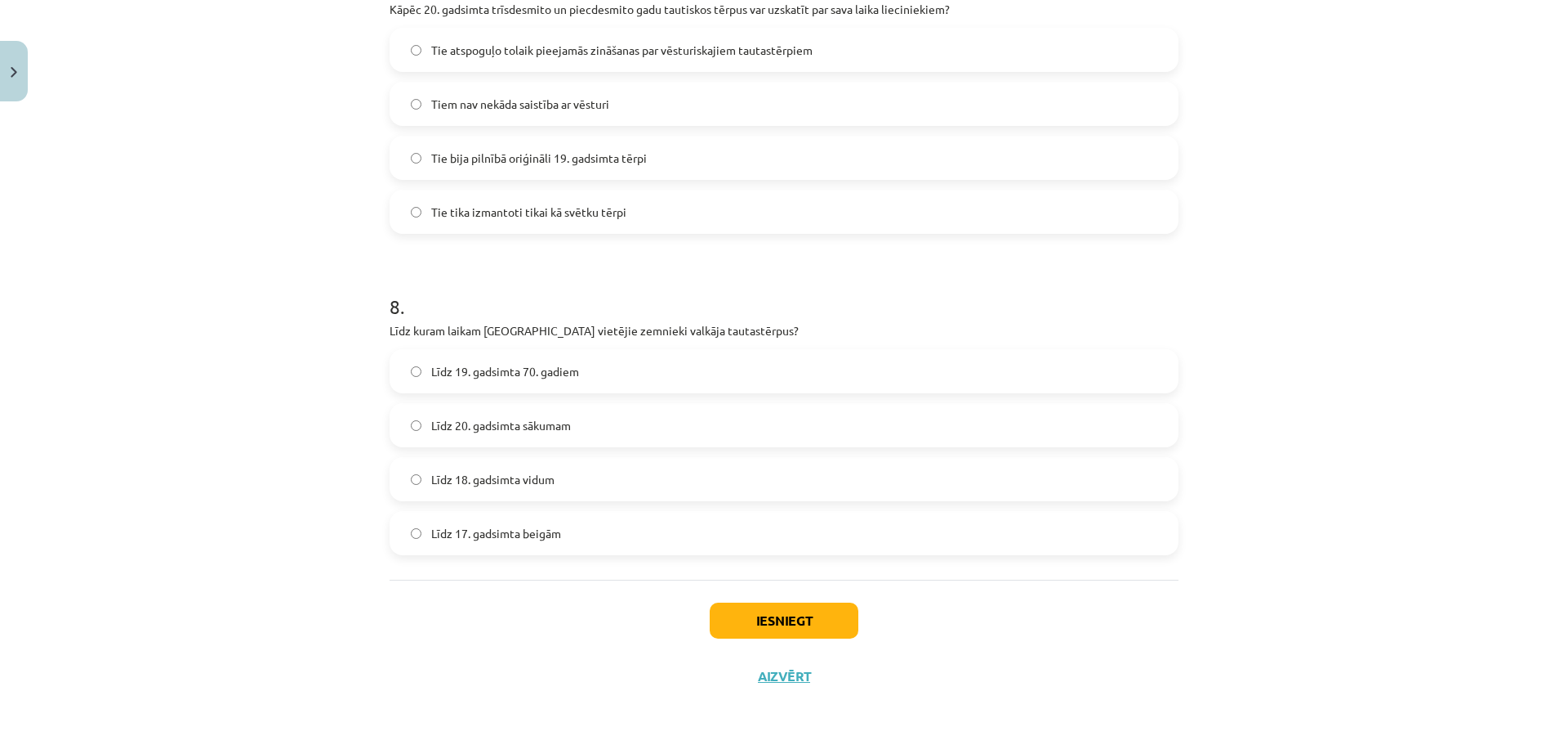
click at [559, 473] on label "Līdz 18. gadsimta vidum" at bounding box center [784, 479] width 785 height 41
click at [743, 616] on button "Iesniegt" at bounding box center [784, 620] width 149 height 36
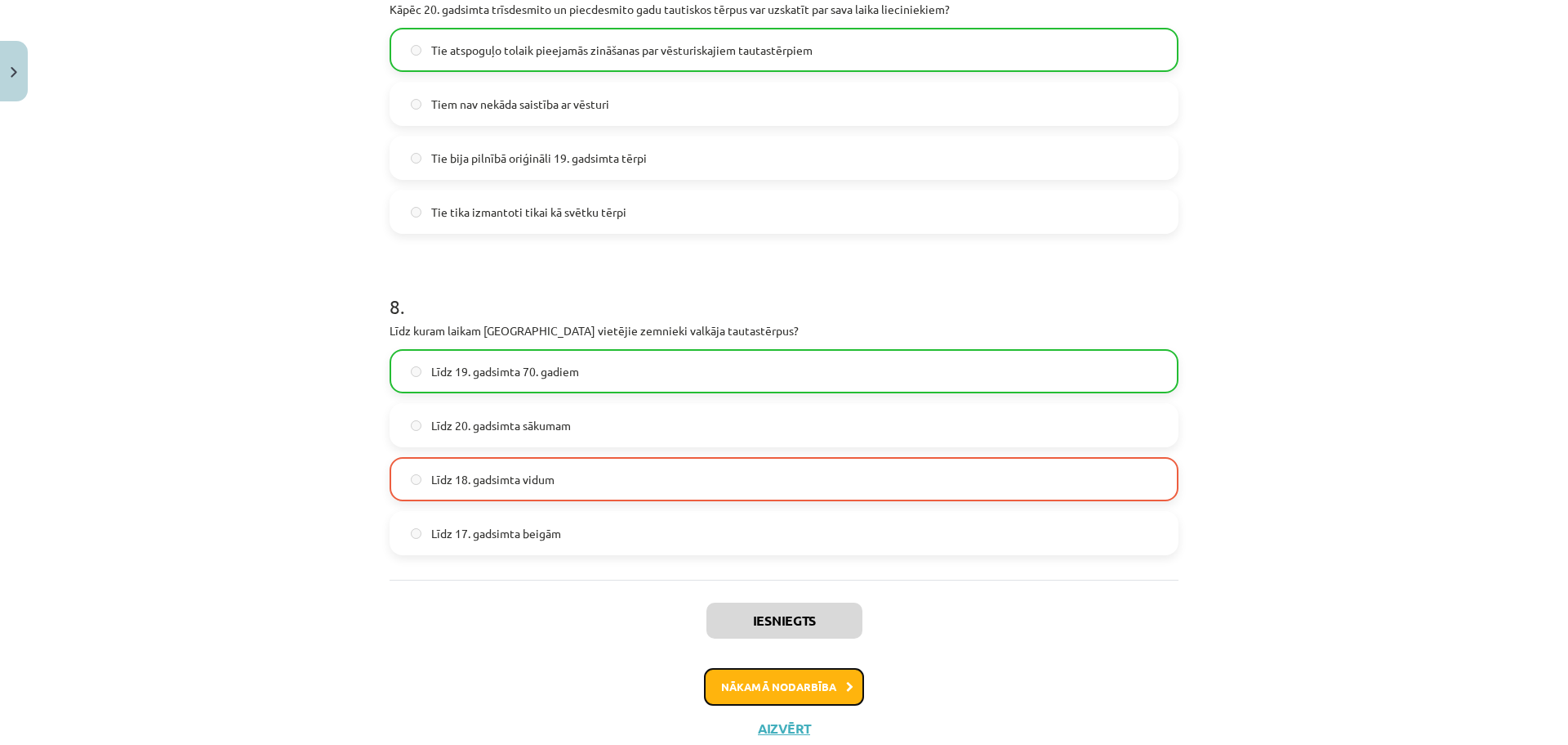
click at [747, 687] on button "Nākamā nodarbība" at bounding box center [784, 686] width 160 height 38
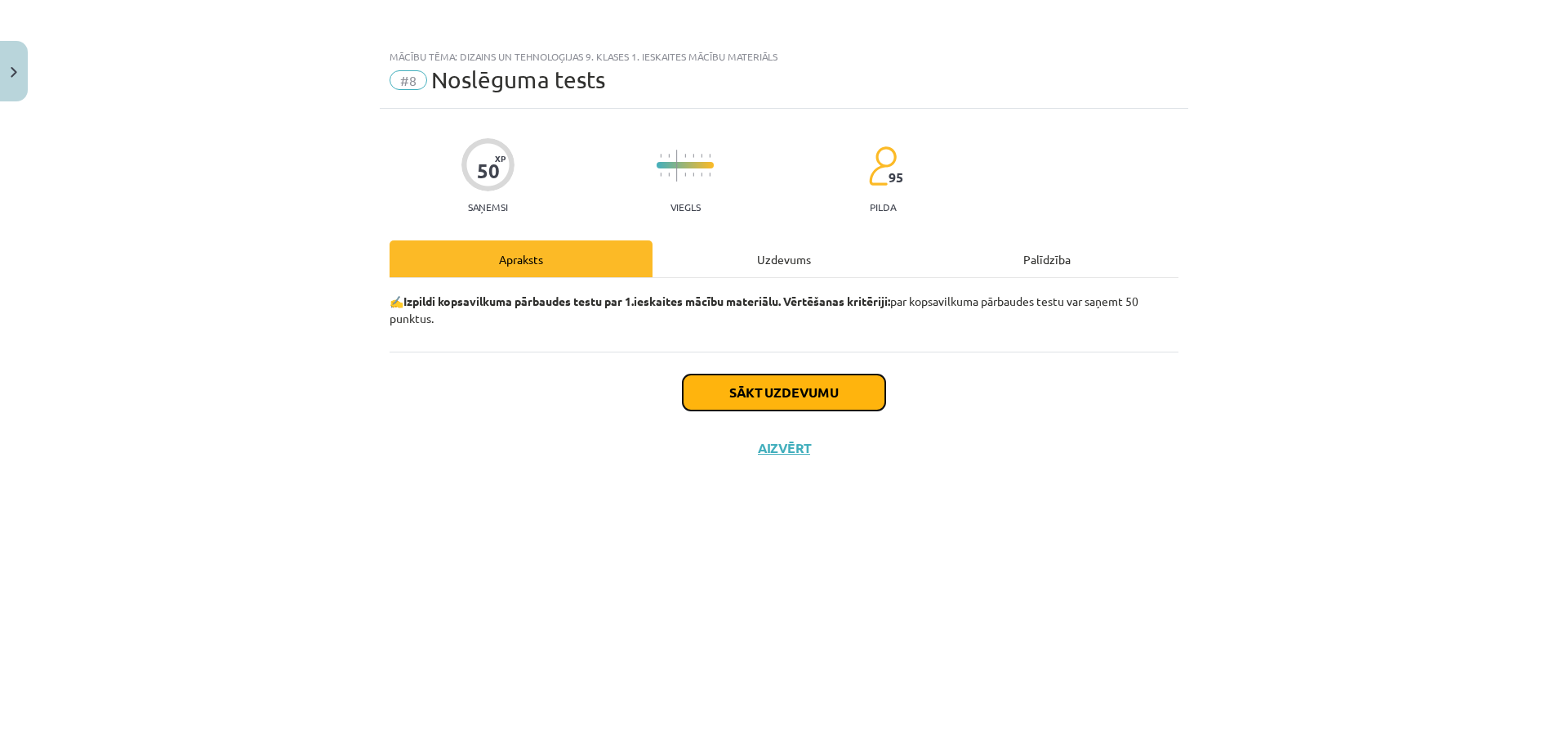
click at [742, 376] on button "Sākt uzdevumu" at bounding box center [784, 392] width 203 height 36
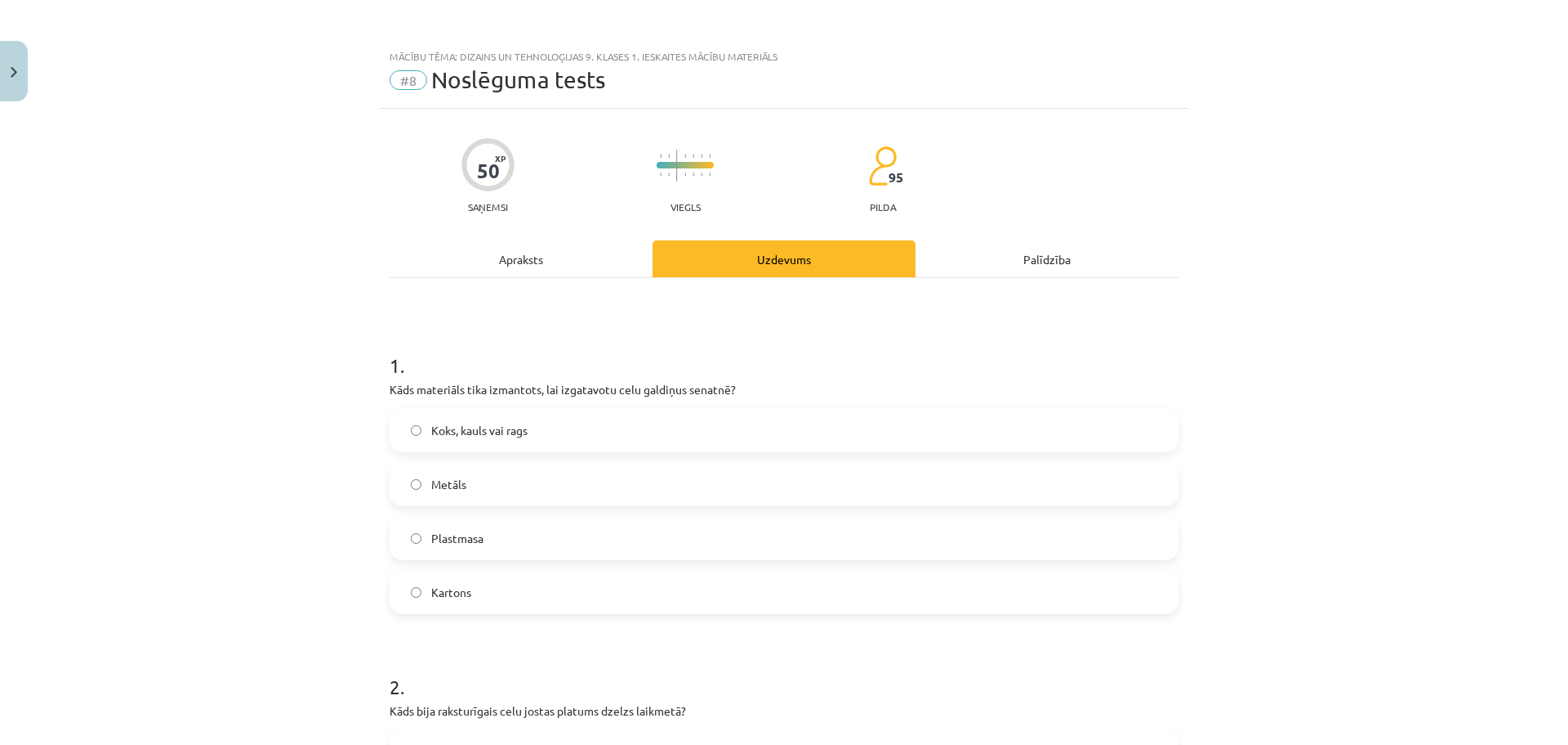
drag, startPoint x: 1555, startPoint y: 121, endPoint x: 1557, endPoint y: 157, distance: 36.1
click at [1557, 158] on div "Mācību tēma: Dizains un tehnoloģijas 9. klases 1. ieskaites mācību materiāls #8…" at bounding box center [784, 372] width 1568 height 745
click at [1537, 121] on div "Mācību tēma: Dizains un tehnoloģijas 9. klases 1. ieskaites mācību materiāls #8…" at bounding box center [784, 372] width 1568 height 745
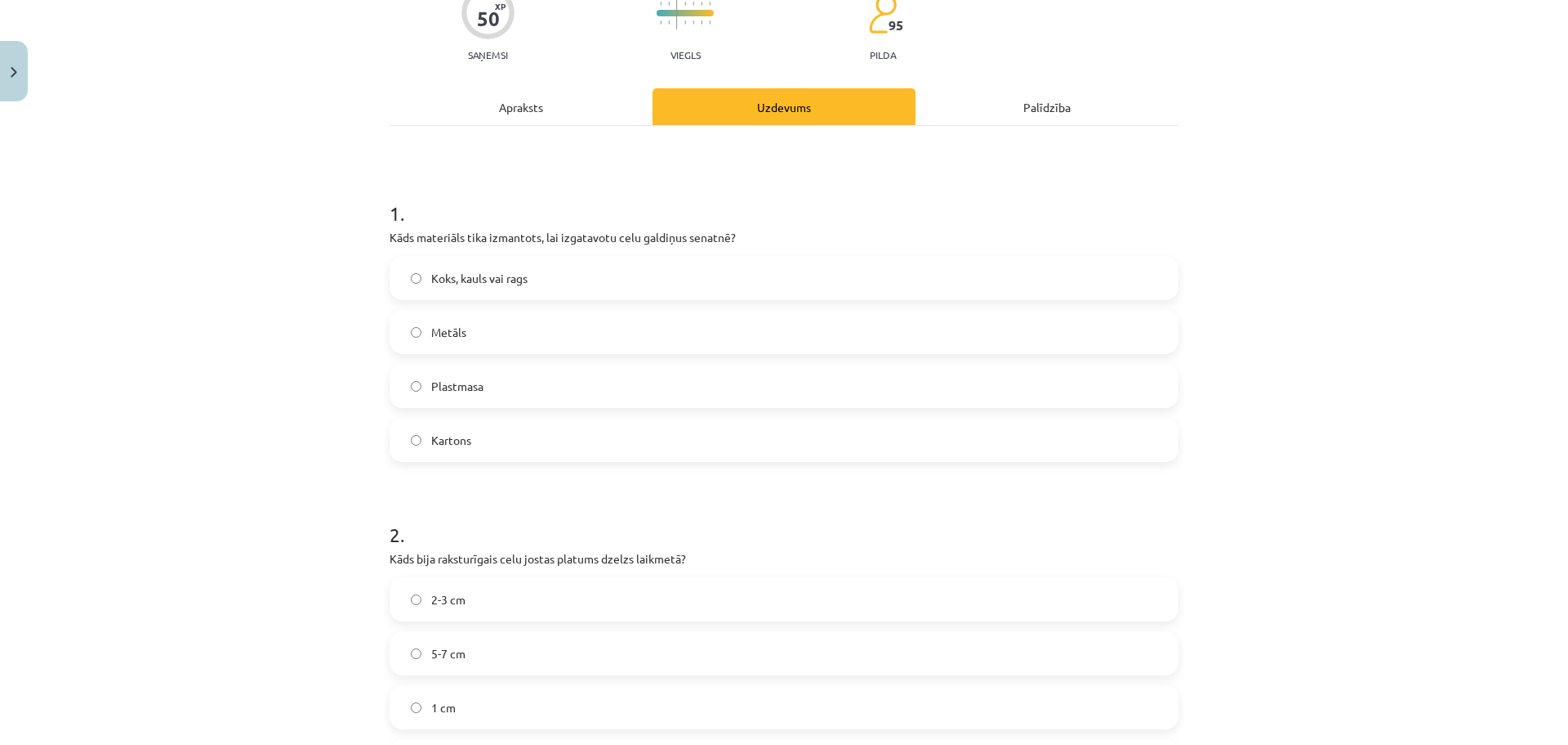
scroll to position [169, 0]
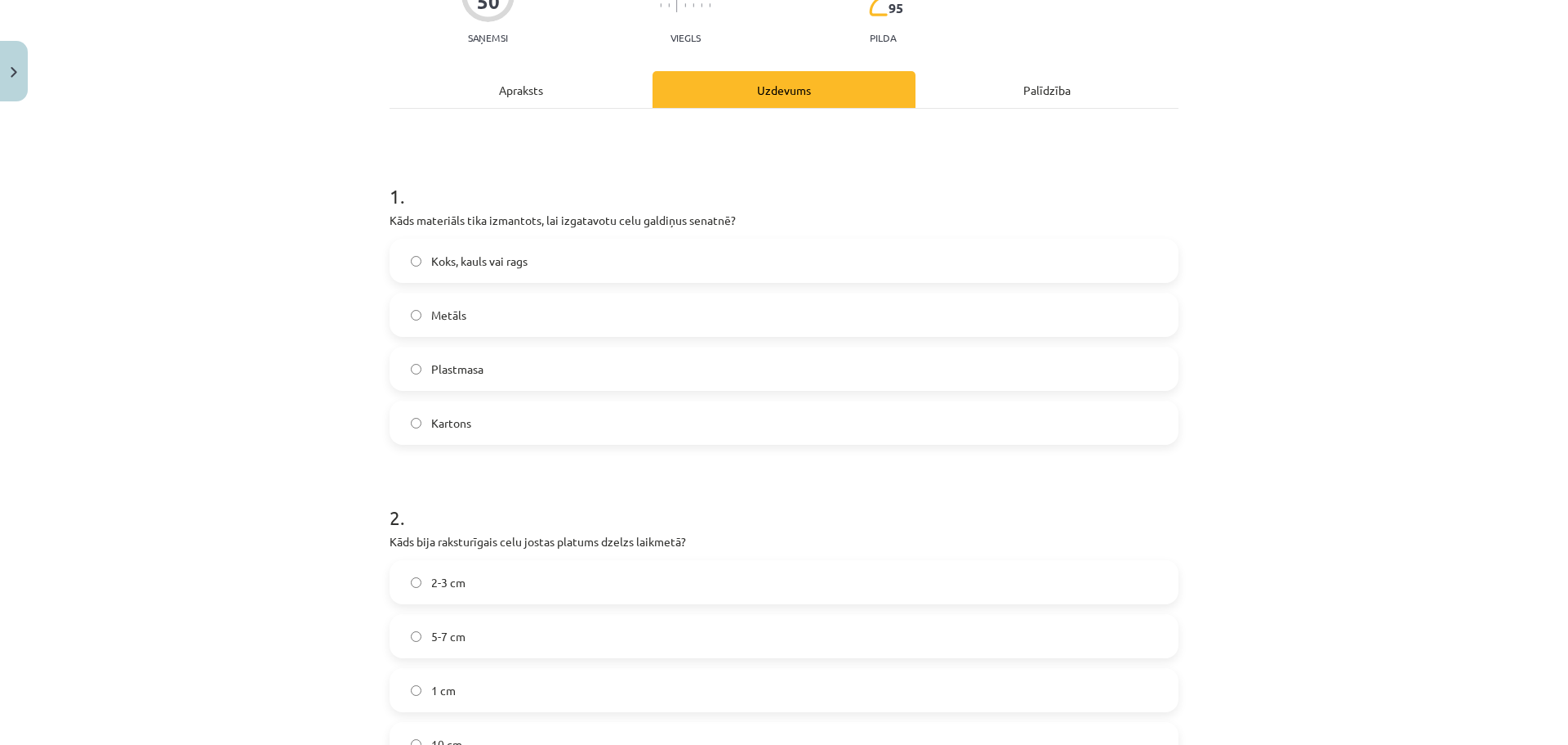
click at [569, 258] on label "Koks, kauls vai rags" at bounding box center [784, 260] width 785 height 41
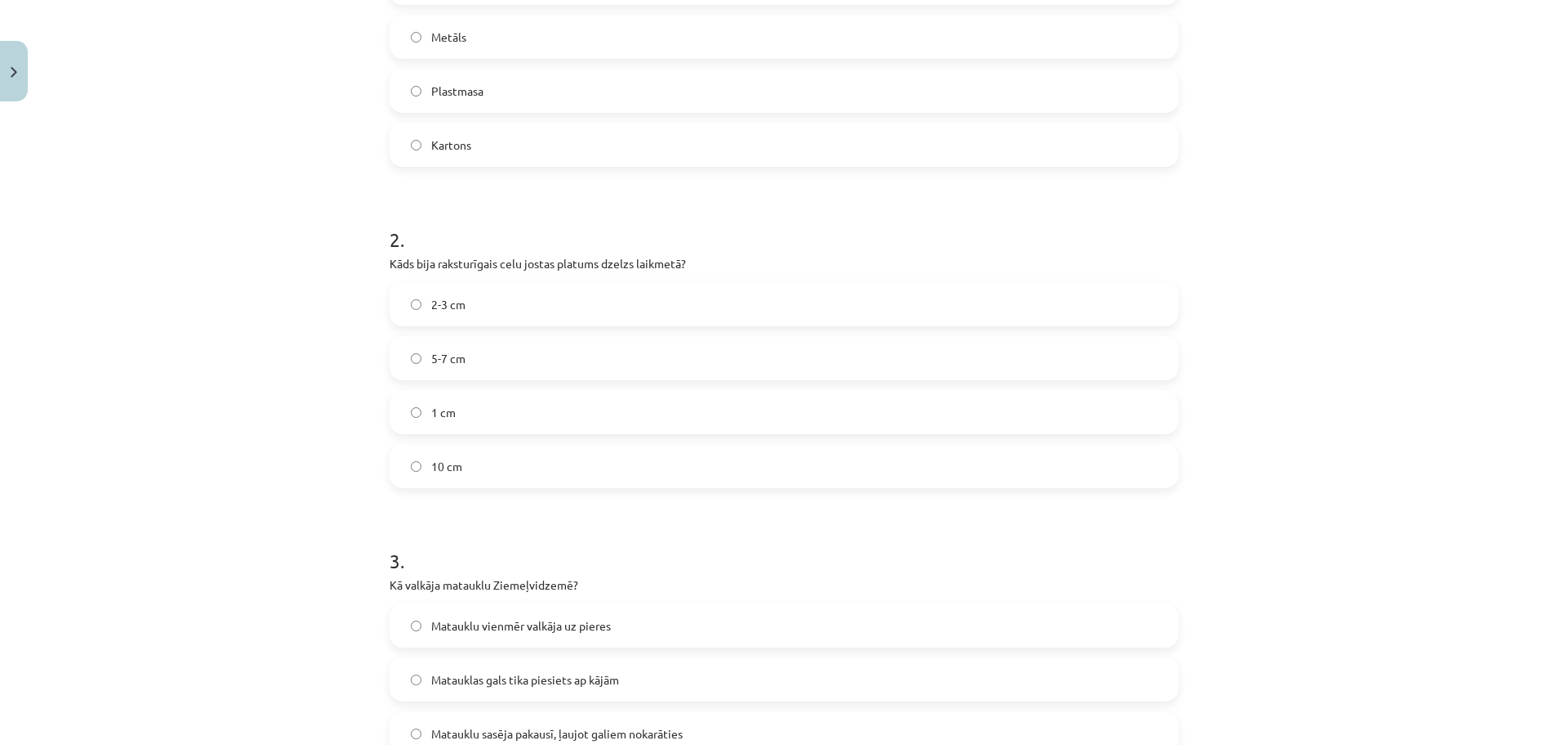
scroll to position [464, 0]
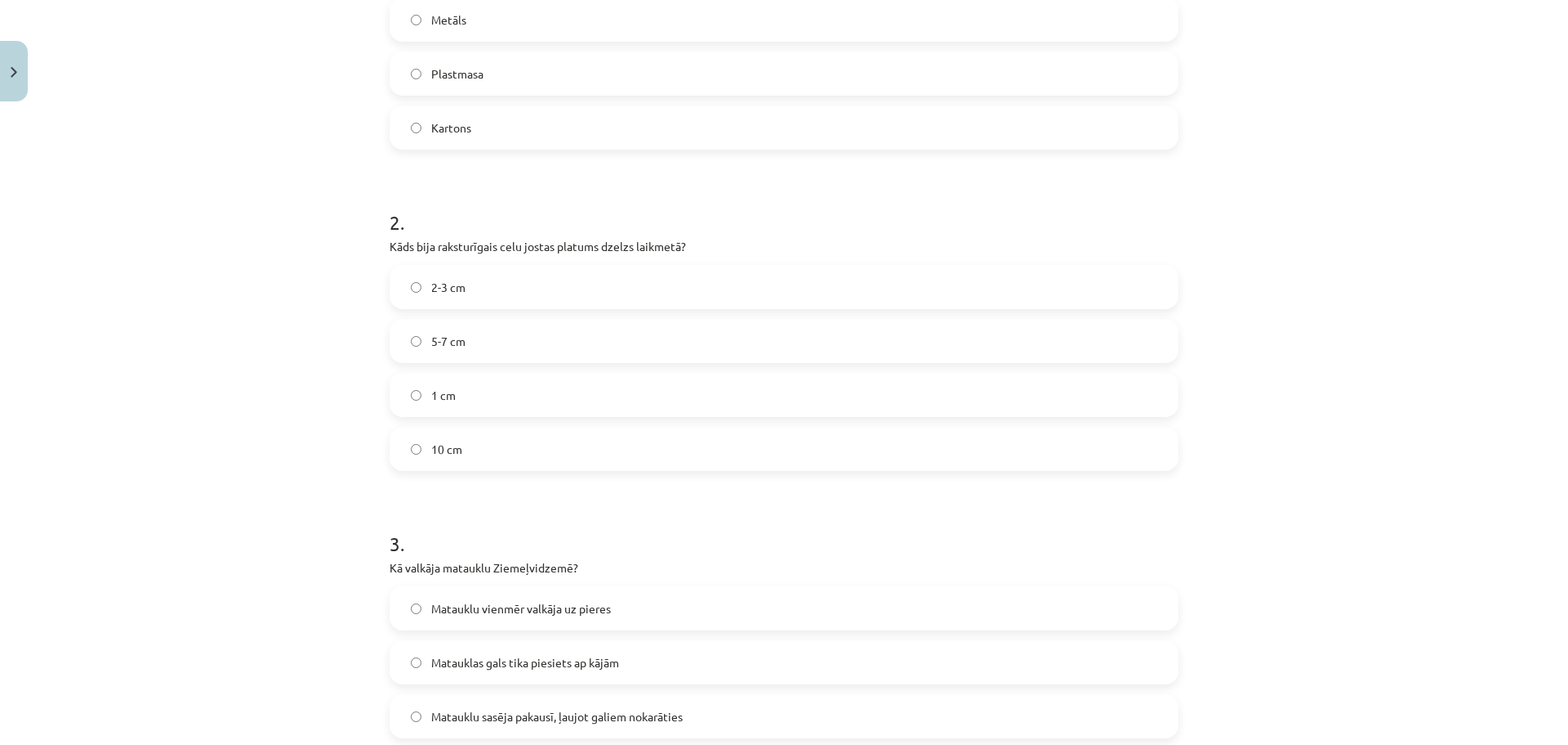
click at [736, 339] on label "5-7 cm" at bounding box center [784, 341] width 785 height 41
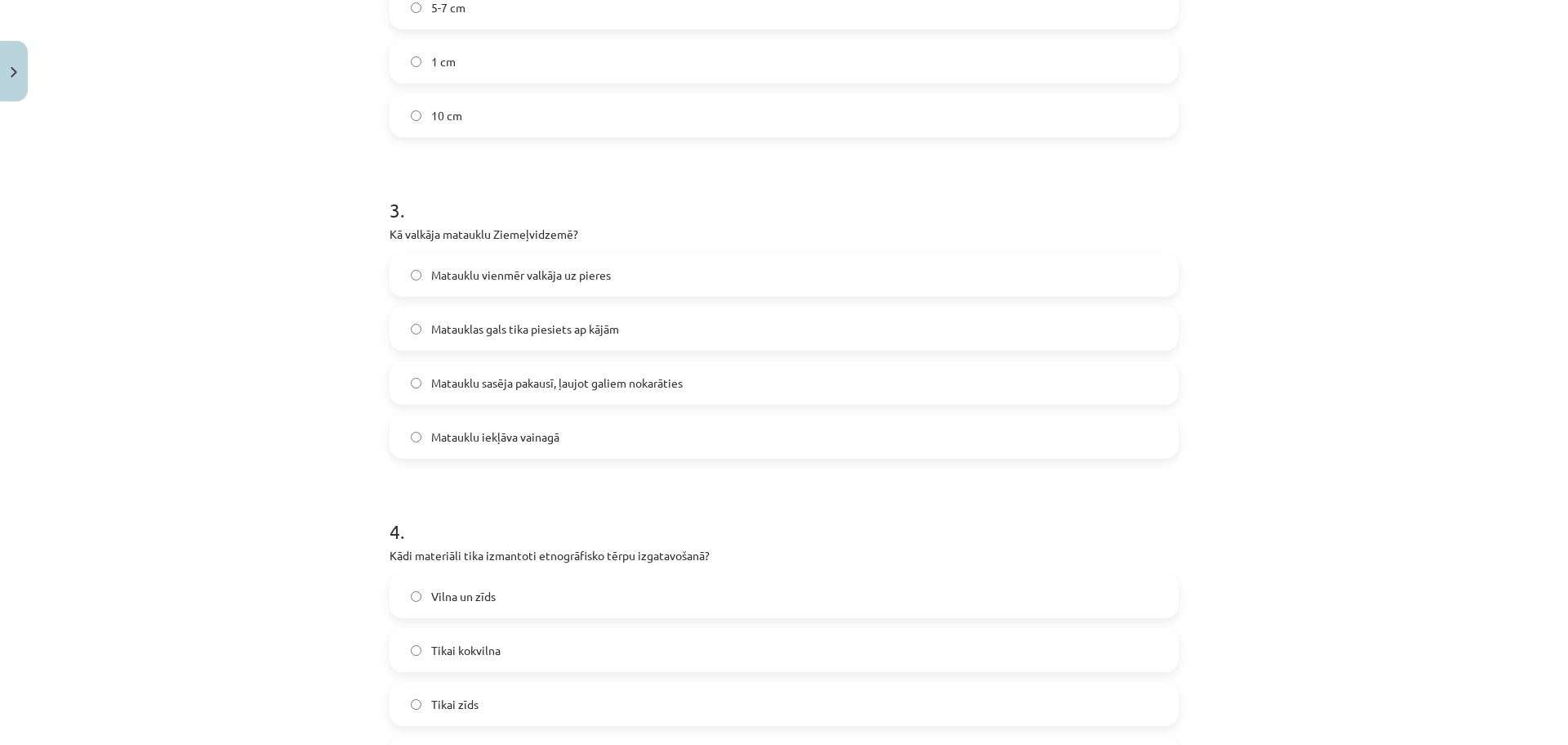
scroll to position [802, 0]
click at [697, 384] on label "Matauklu sasēja pakausī, ļaujot galiem nokarāties" at bounding box center [784, 378] width 785 height 41
drag, startPoint x: 1553, startPoint y: 225, endPoint x: 1543, endPoint y: 289, distance: 64.8
click at [1543, 289] on div "Mācību tēma: Dizains un tehnoloģijas 9. klases 1. ieskaites mācību materiāls #8…" at bounding box center [784, 372] width 1568 height 745
click at [1526, 277] on div "Mācību tēma: Dizains un tehnoloģijas 9. klases 1. ieskaites mācību materiāls #8…" at bounding box center [784, 372] width 1568 height 745
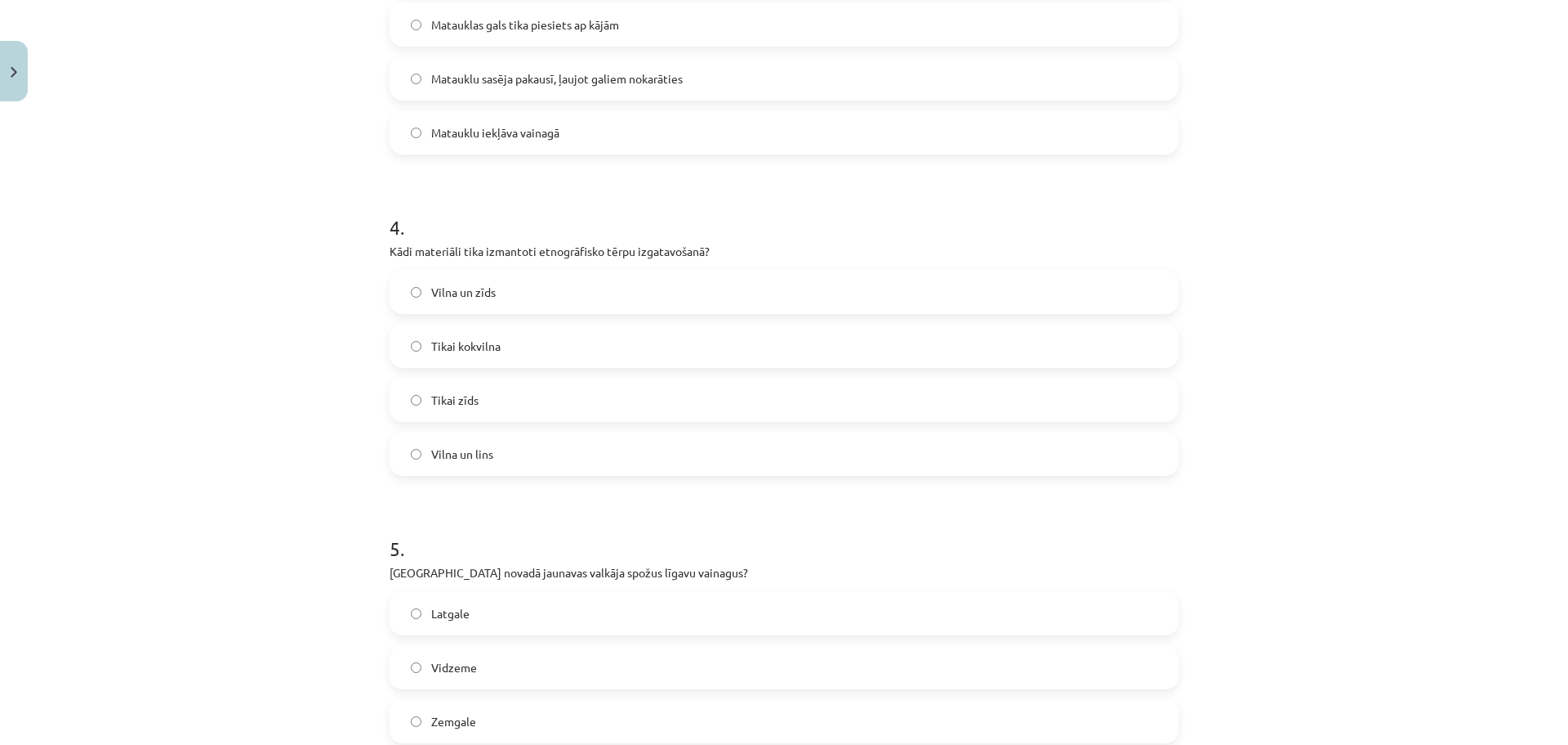
scroll to position [1097, 0]
click at [902, 302] on label "Vilna un zīds" at bounding box center [784, 296] width 785 height 41
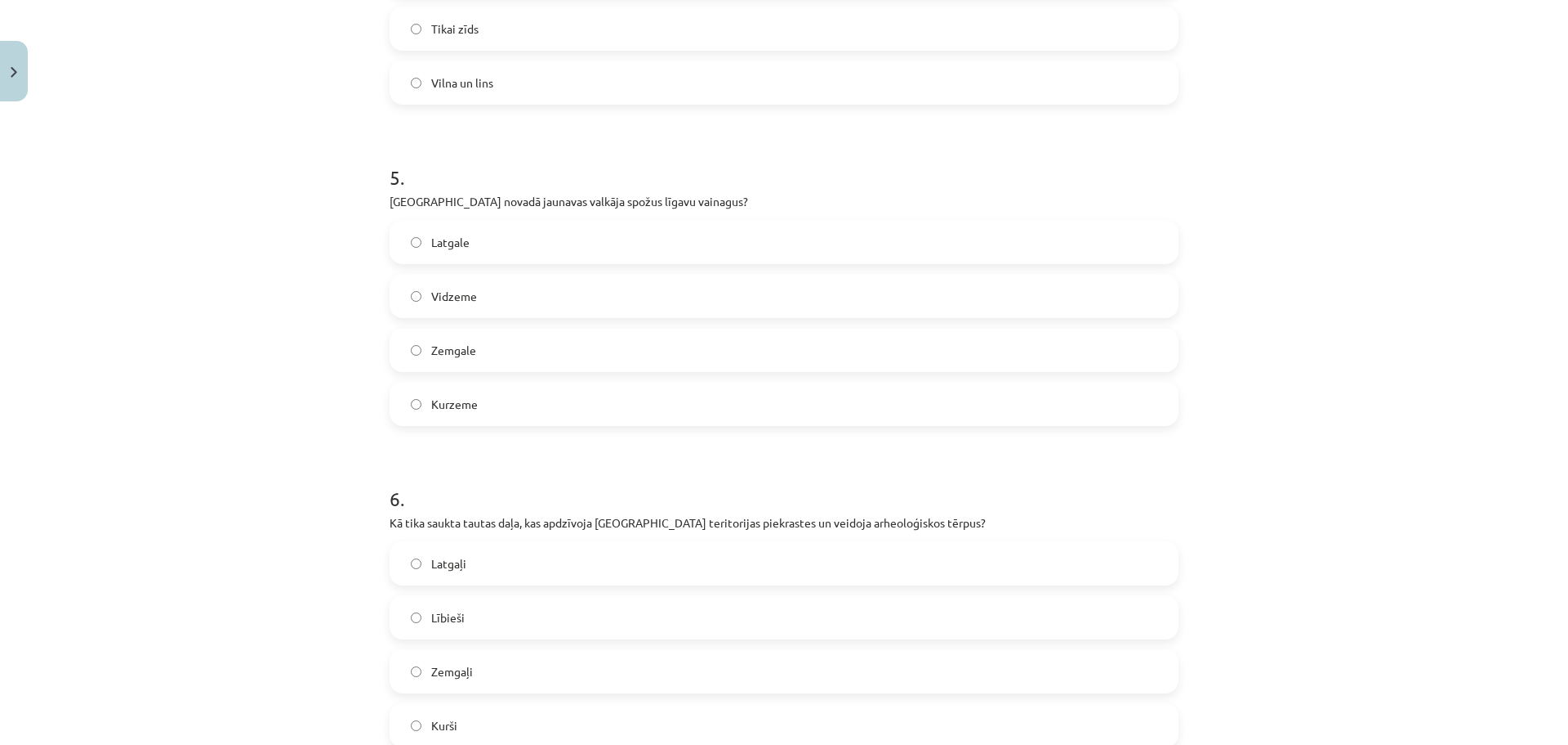
scroll to position [1469, 0]
click at [978, 403] on label "Kurzeme" at bounding box center [784, 408] width 785 height 41
click at [1554, 326] on div "Mācību tēma: Dizains un tehnoloģijas 9. klases 1. ieskaites mācību materiāls #8…" at bounding box center [784, 372] width 1568 height 745
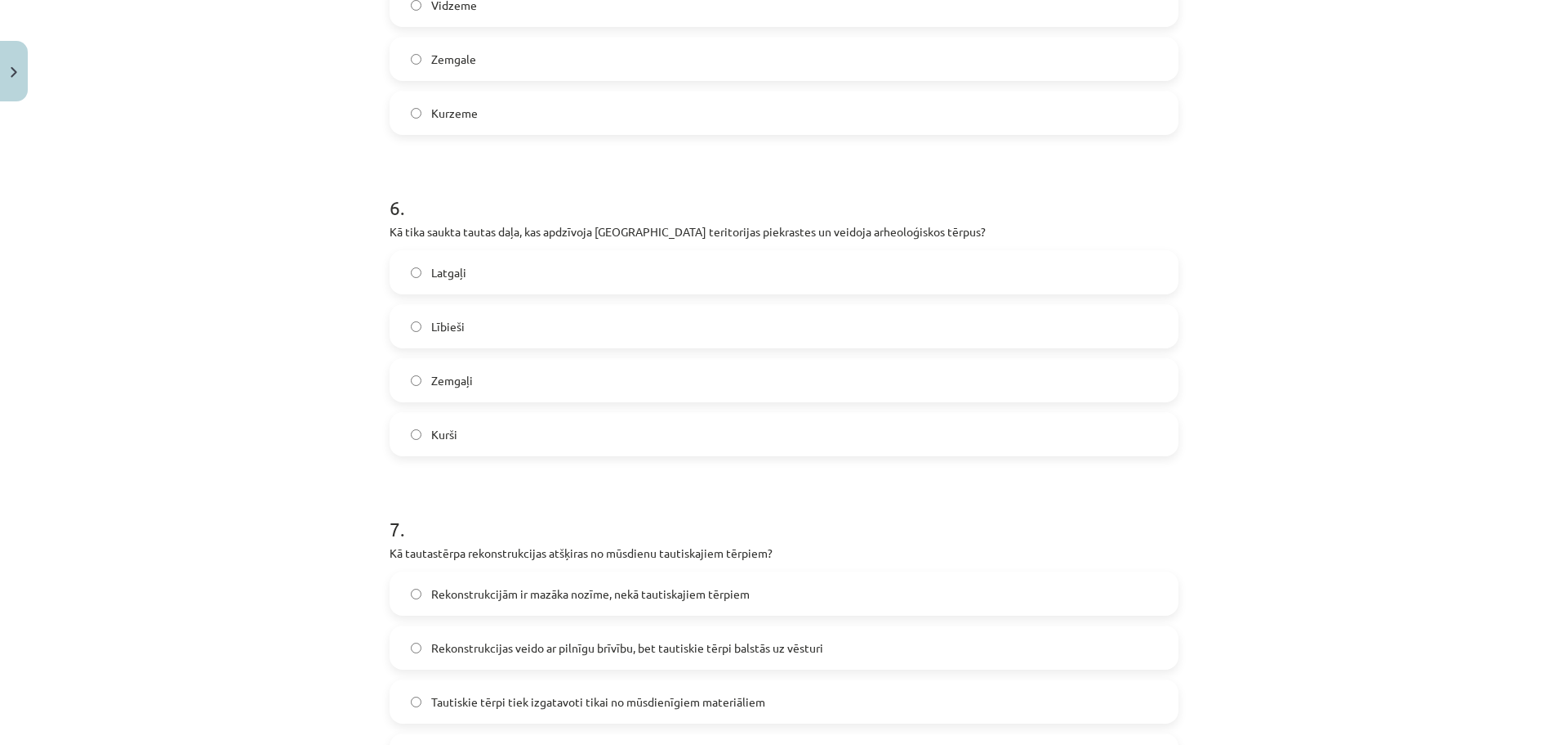
scroll to position [1764, 0]
click at [443, 330] on span "Lībieši" at bounding box center [448, 327] width 33 height 18
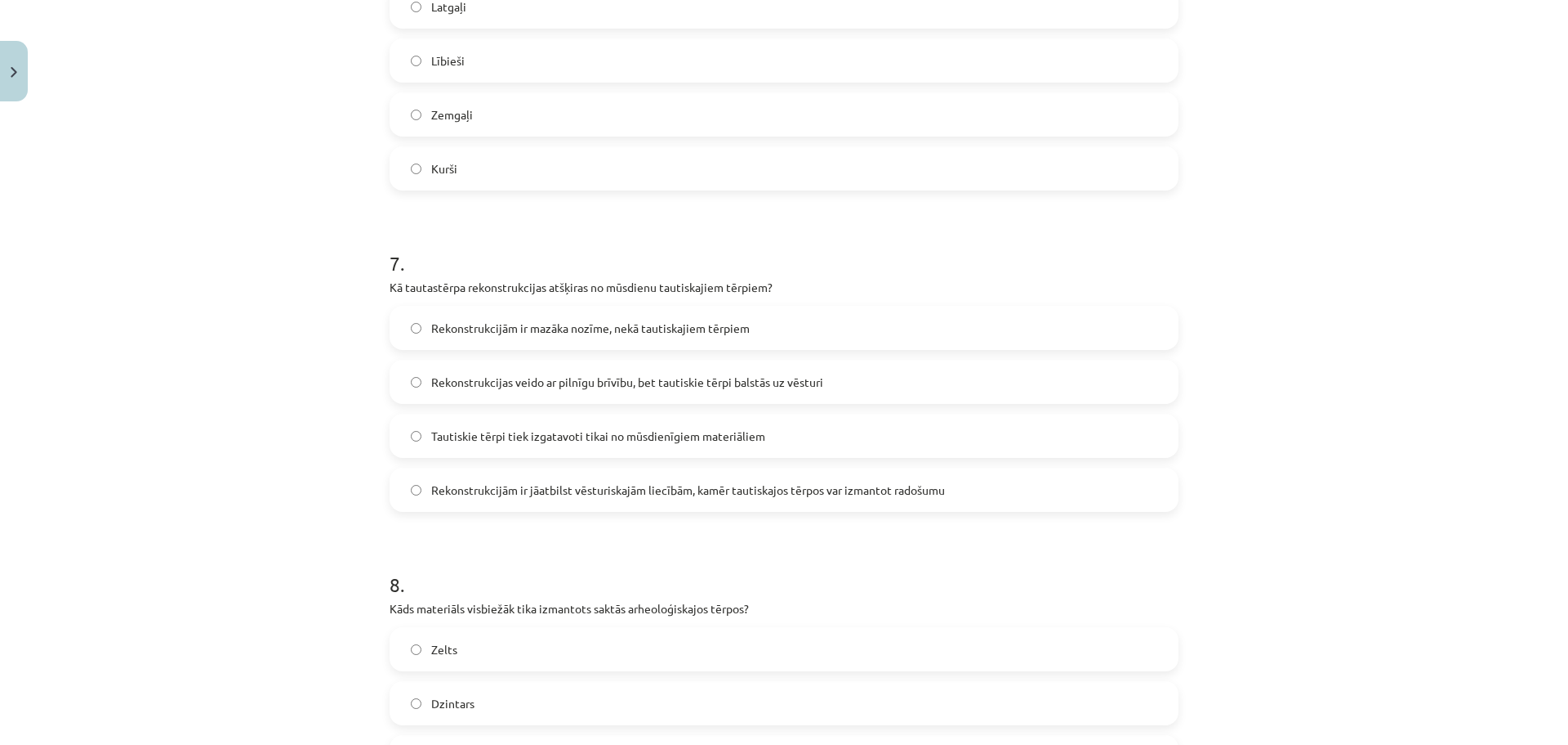
scroll to position [2059, 0]
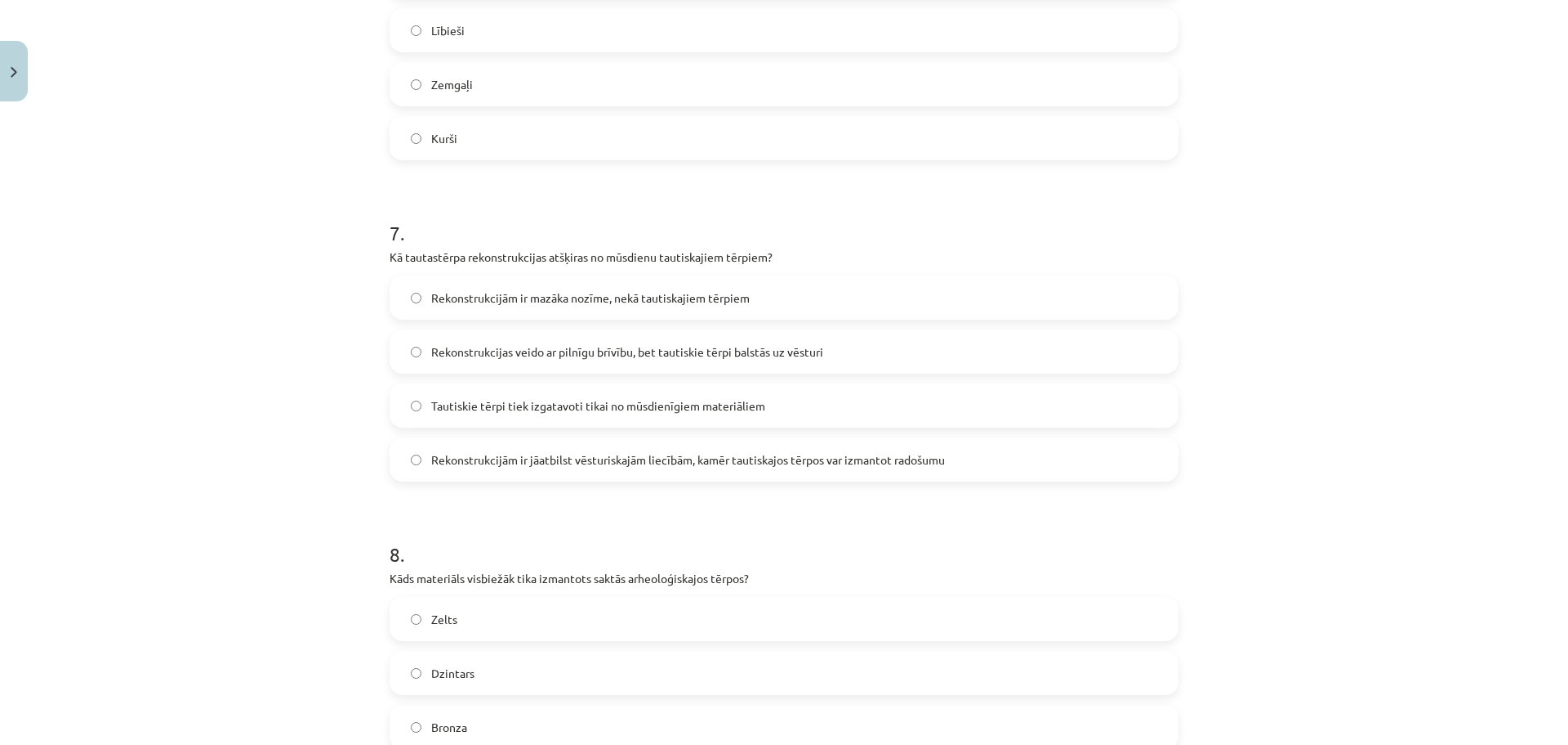
click at [462, 231] on h1 "7 ." at bounding box center [784, 218] width 789 height 51
click at [666, 455] on span "Rekonstrukcijām ir jāatbilst vēsturiskajām liecībām, kamēr tautiskajos tērpos v…" at bounding box center [688, 460] width 514 height 18
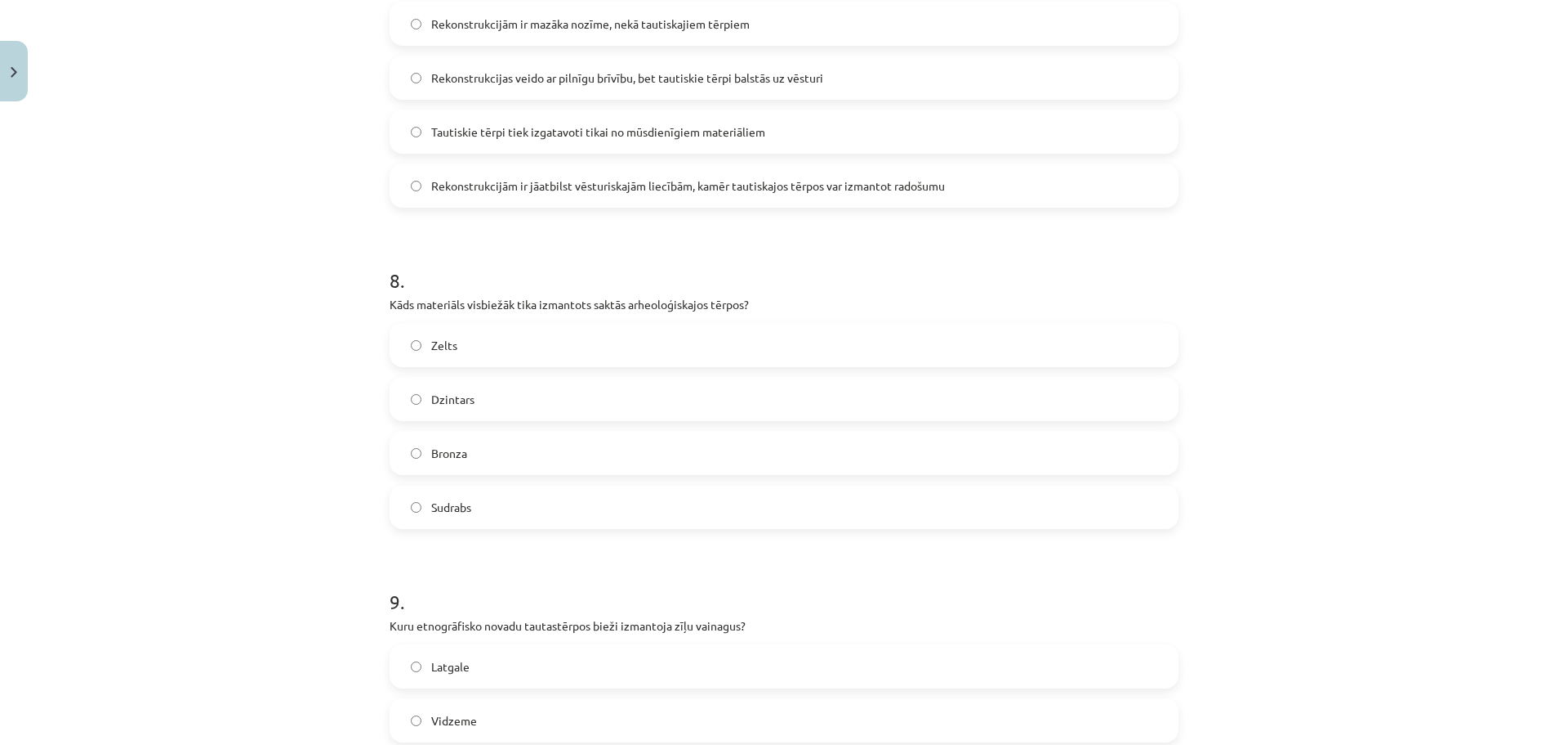
scroll to position [2342, 0]
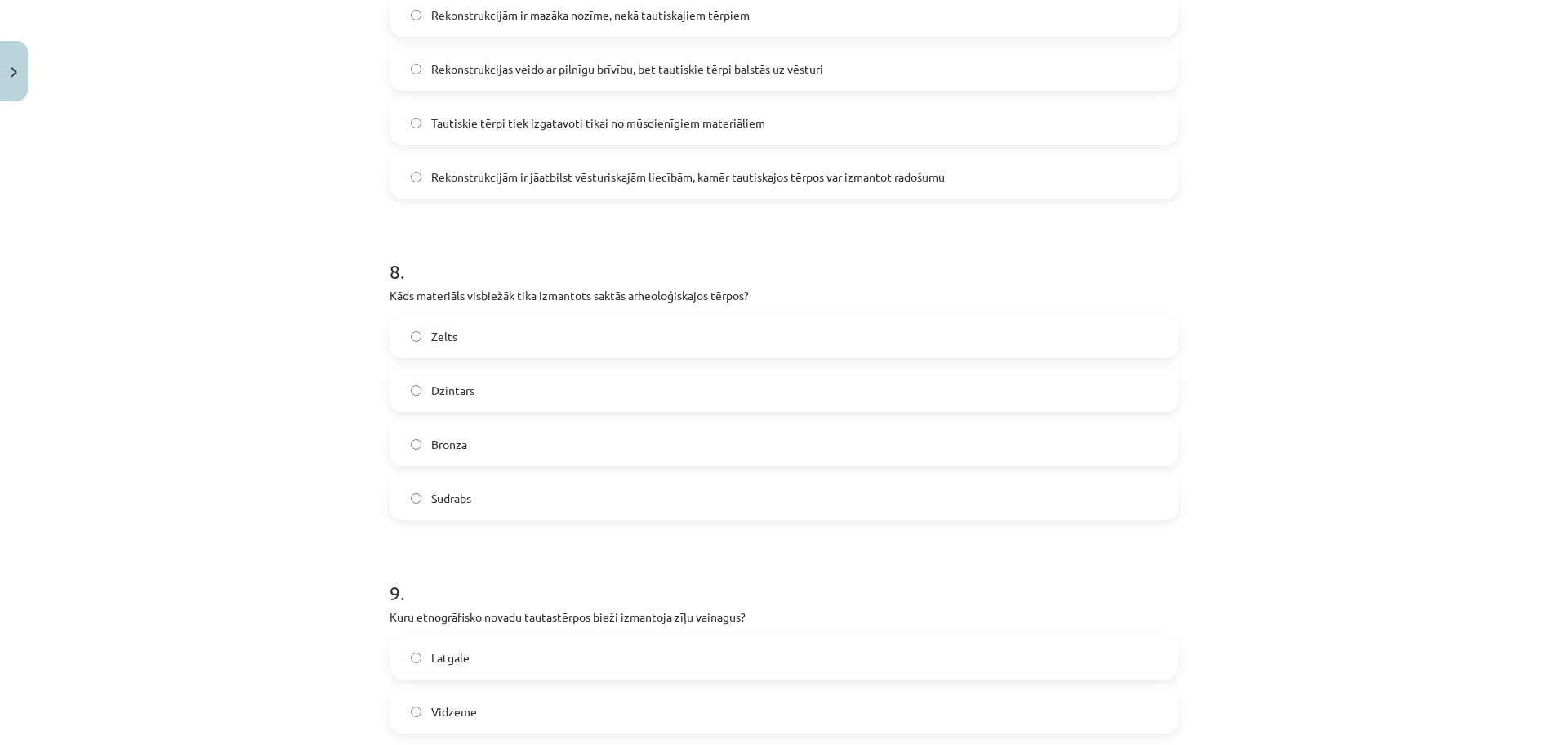
click at [837, 504] on label "Sudrabs" at bounding box center [784, 497] width 785 height 41
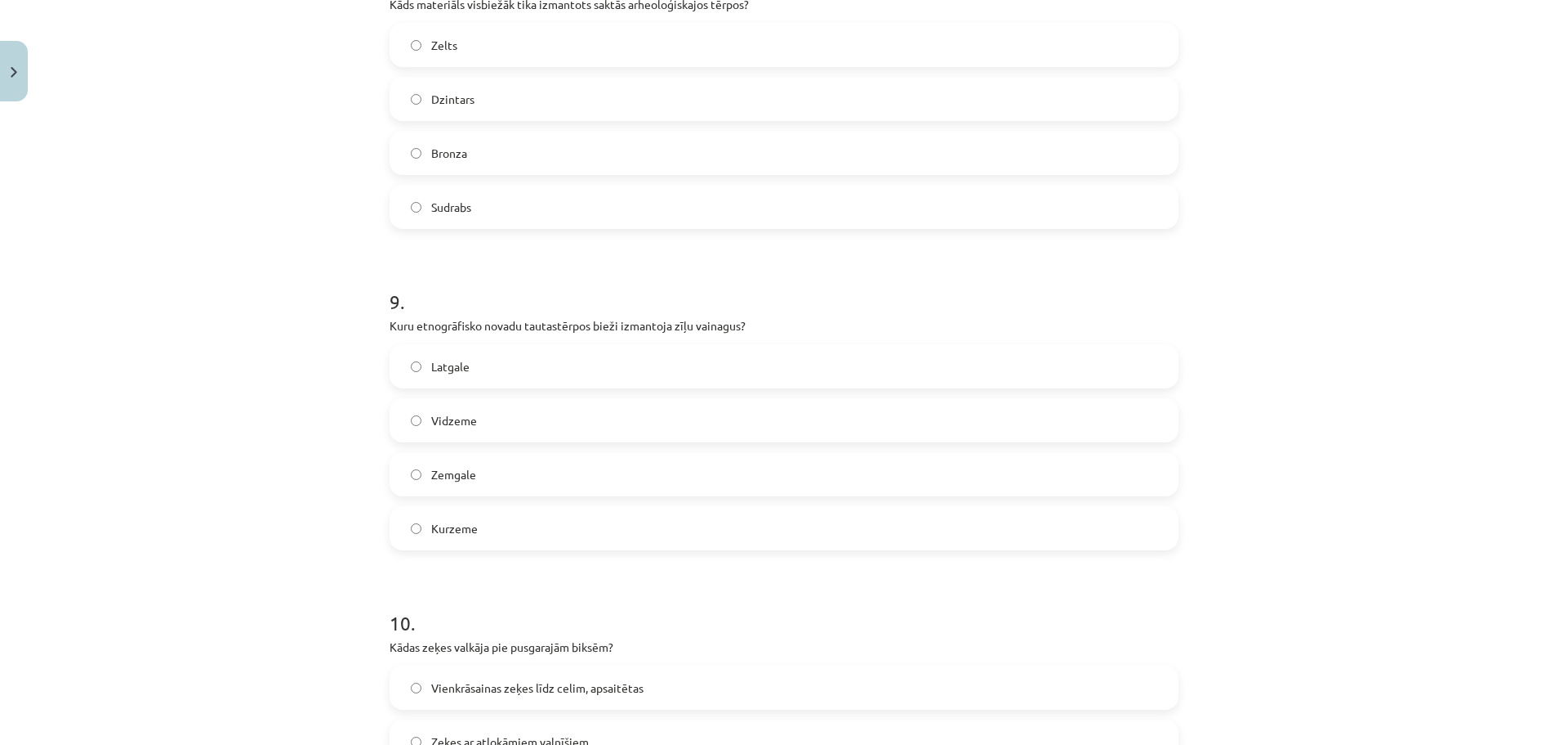
scroll to position [2646, 0]
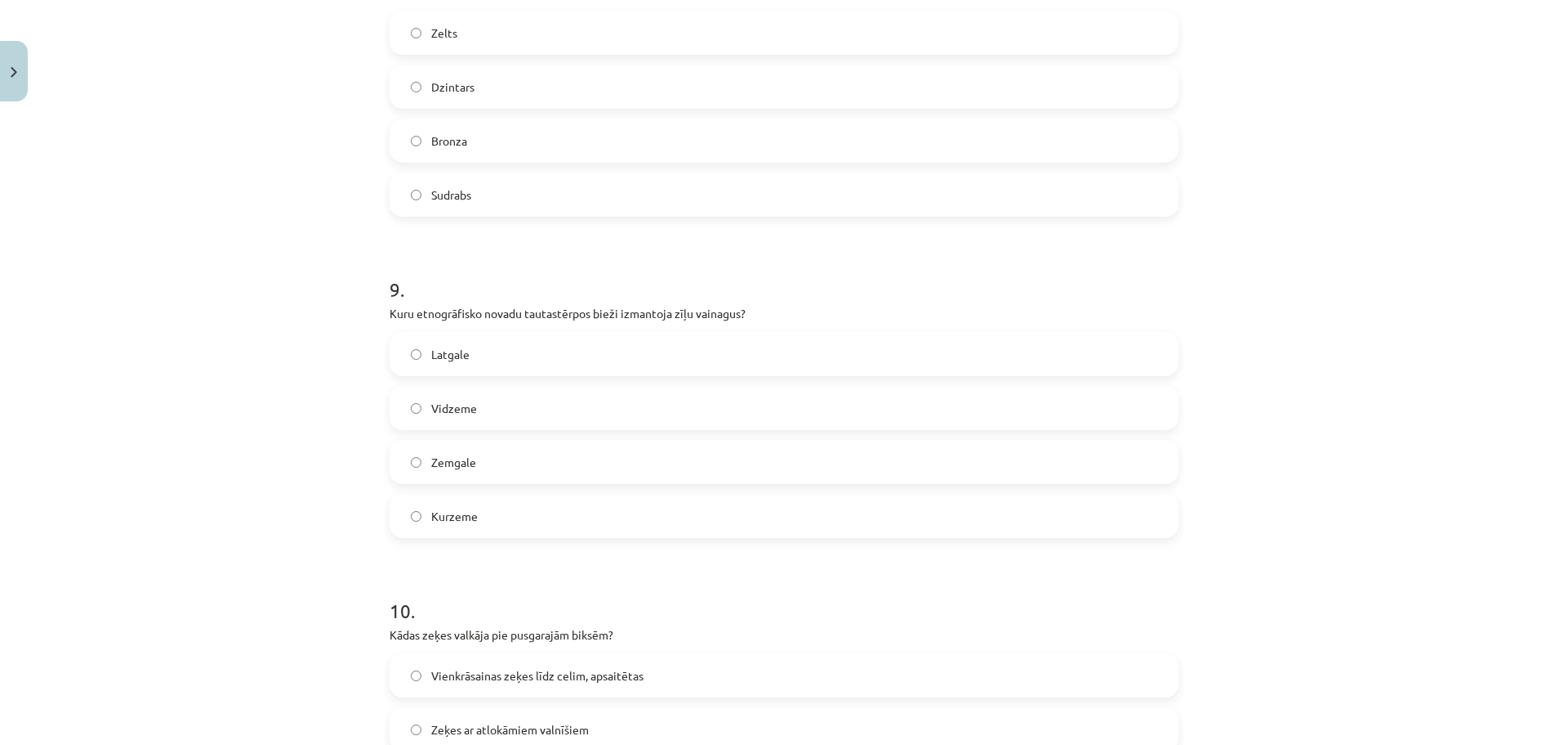
click at [500, 366] on label "Latgale" at bounding box center [784, 354] width 785 height 41
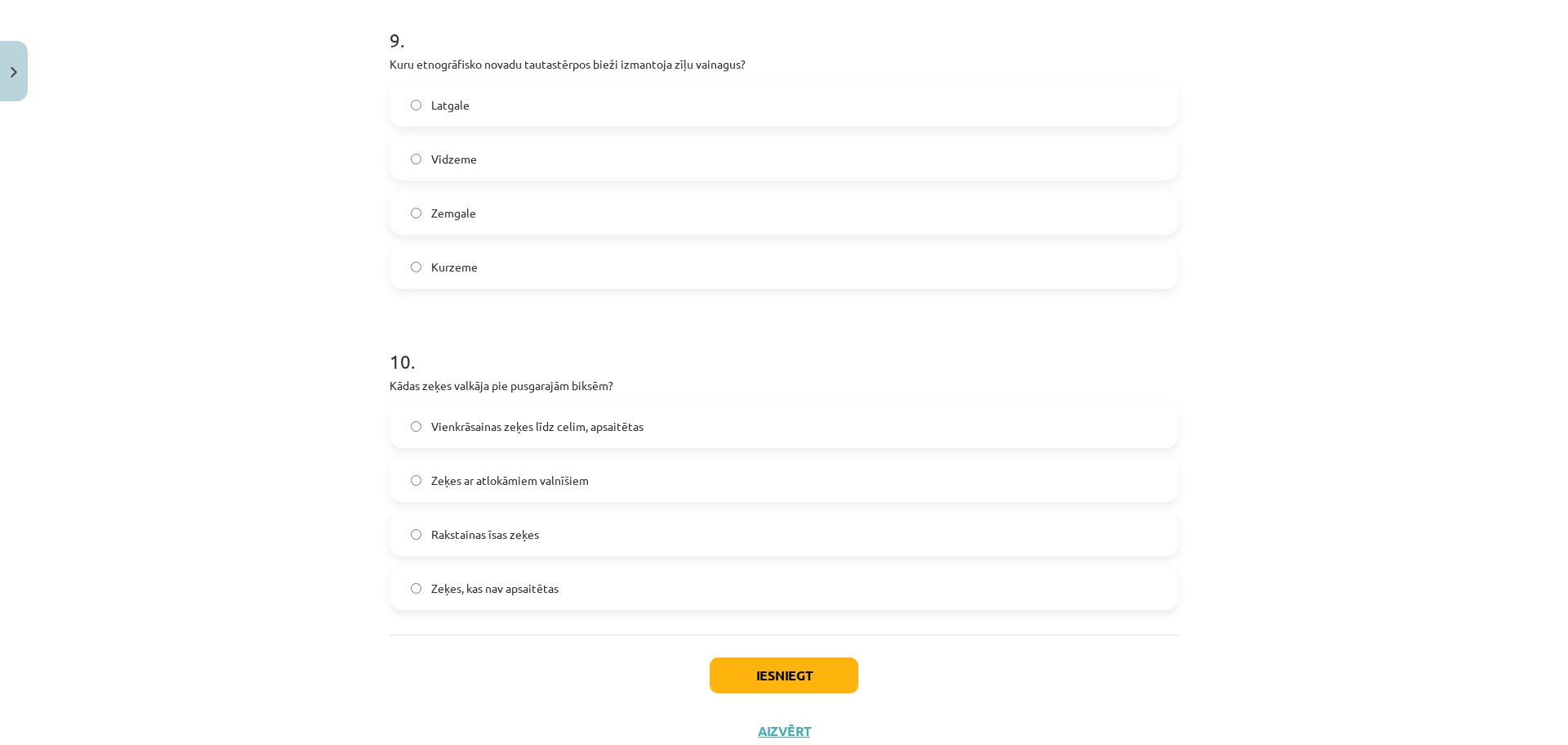
scroll to position [2950, 0]
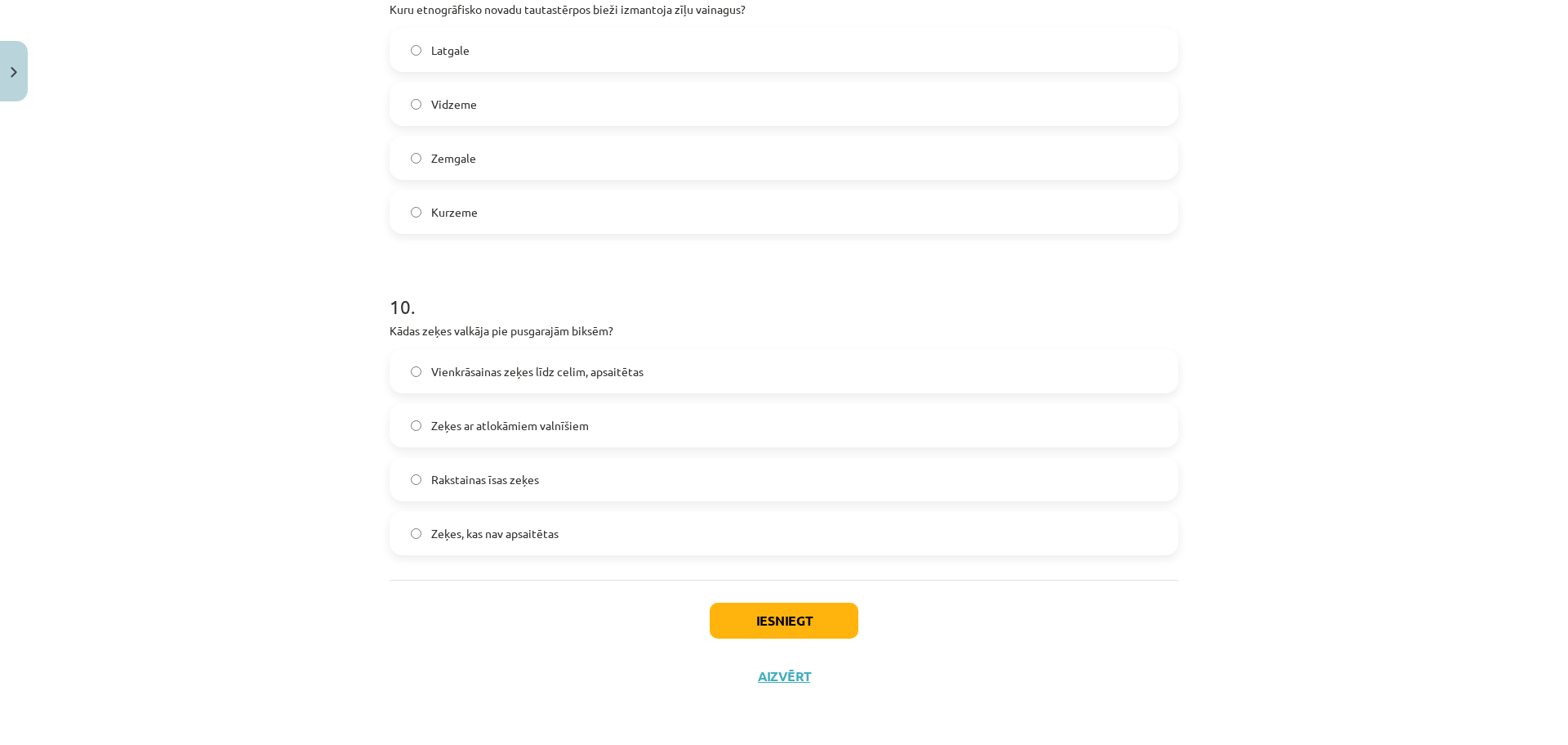
click at [562, 432] on span "Zeķes ar atlokāmiem valnīšiem" at bounding box center [511, 425] width 158 height 18
click at [800, 609] on button "Iesniegt" at bounding box center [784, 620] width 149 height 36
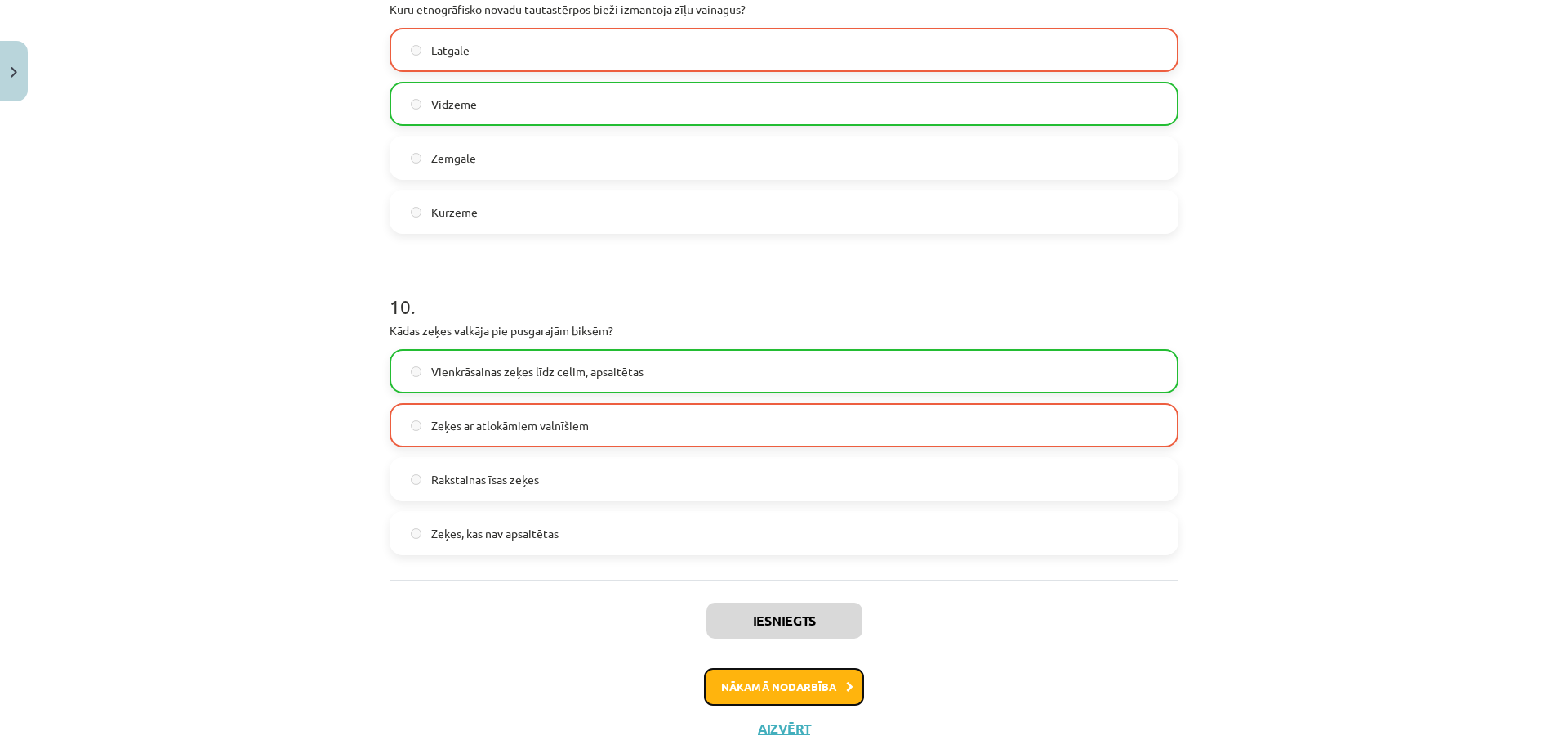
click at [745, 671] on button "Nākamā nodarbība" at bounding box center [784, 686] width 160 height 38
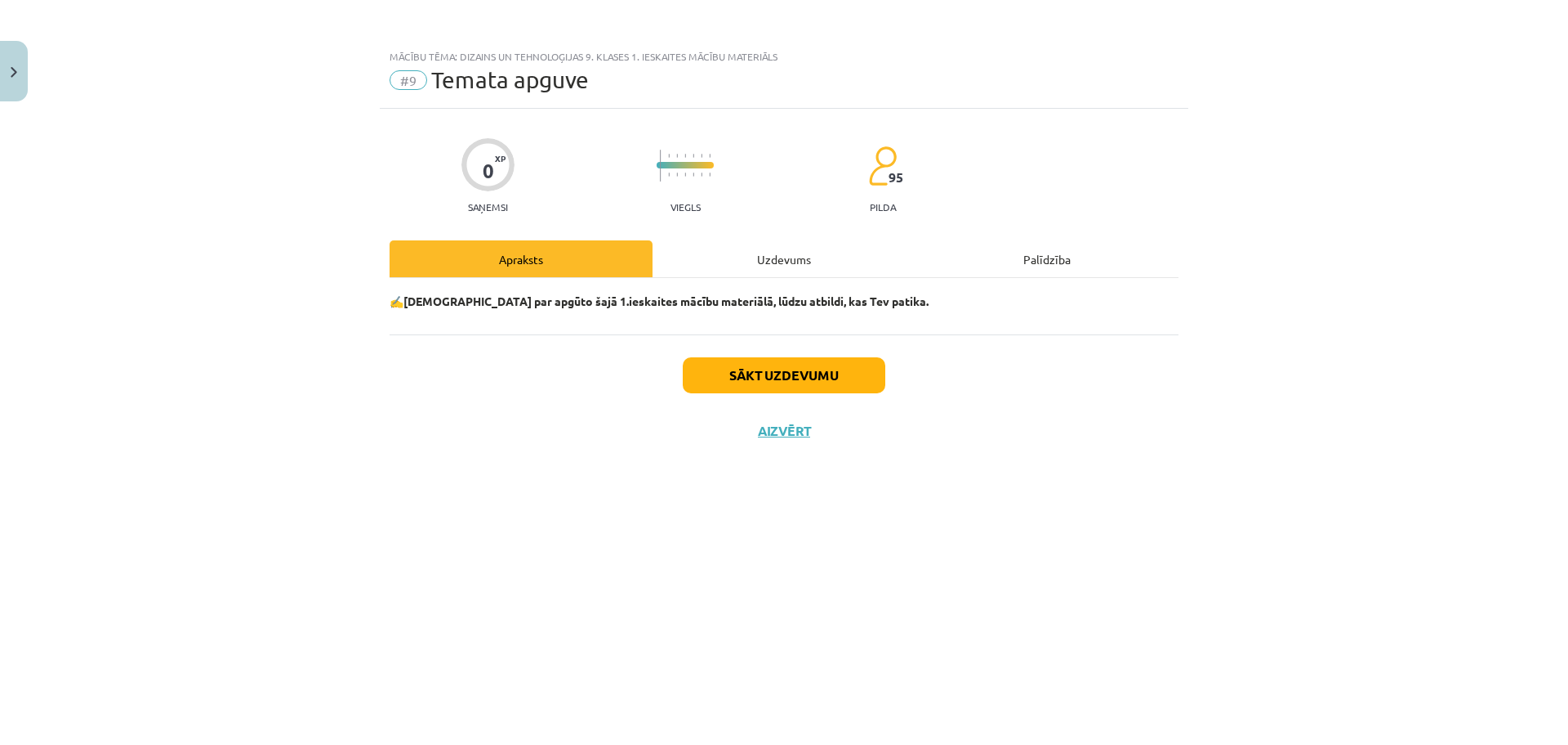
scroll to position [0, 0]
click at [775, 379] on button "Sākt uzdevumu" at bounding box center [784, 374] width 203 height 36
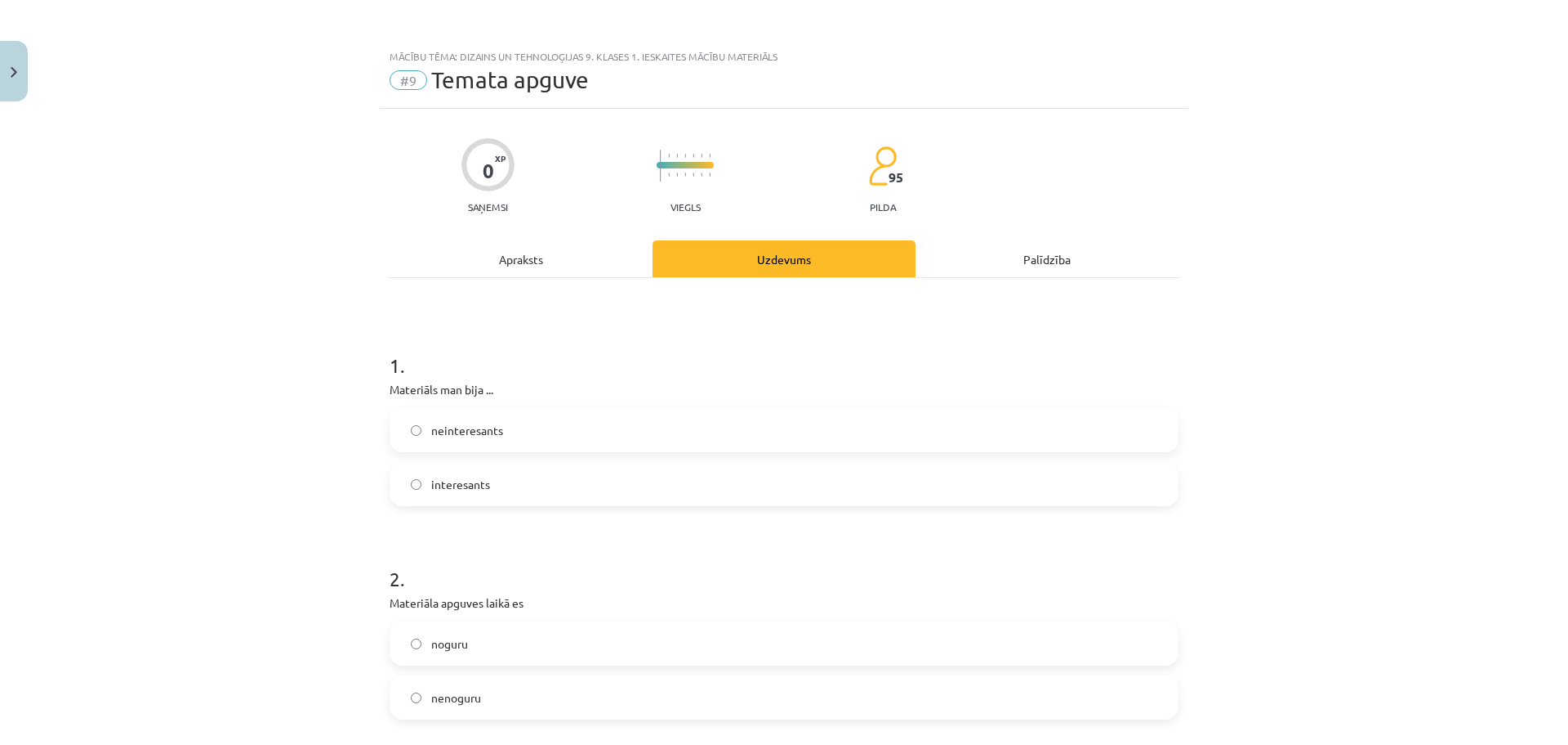
click at [588, 491] on label "interesants" at bounding box center [784, 484] width 785 height 41
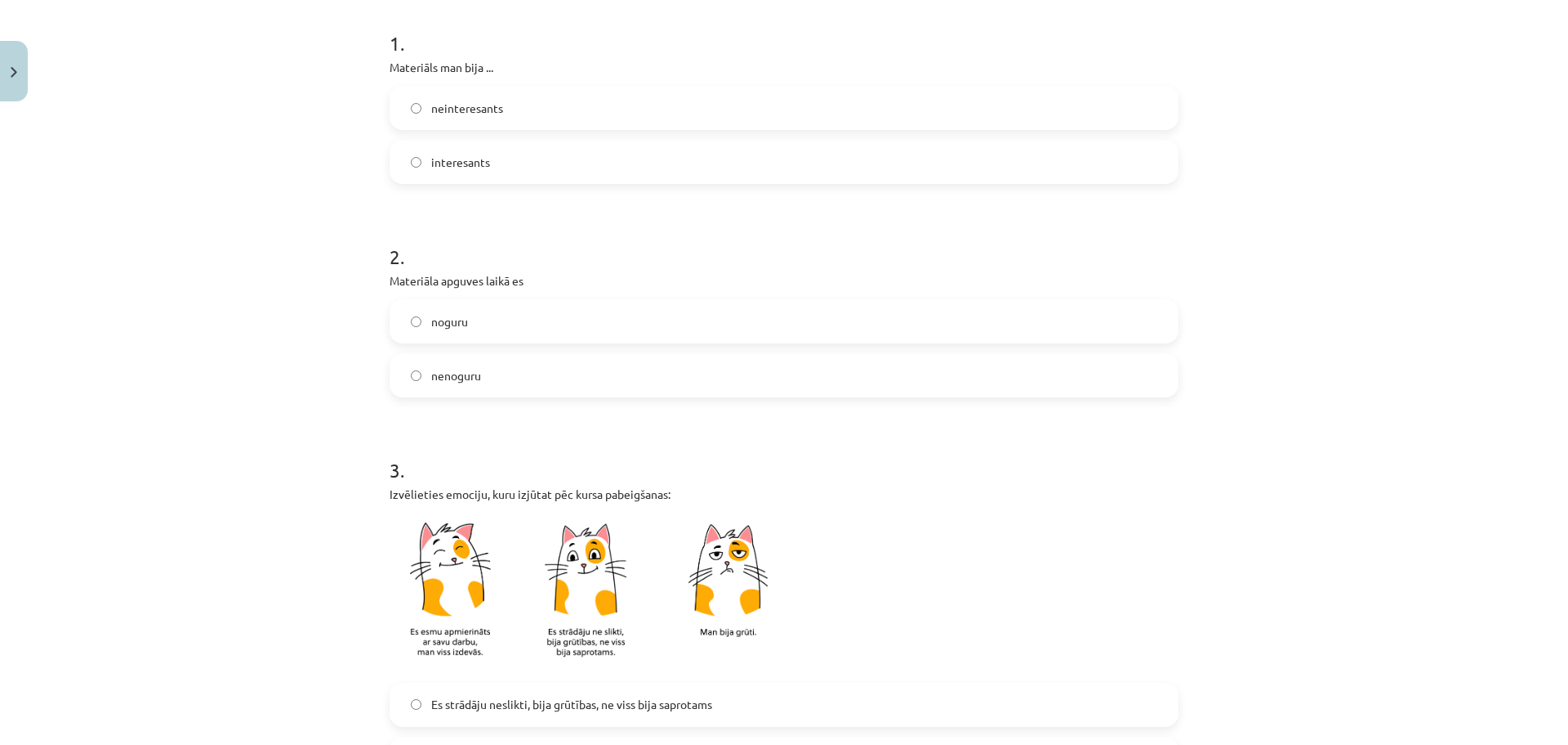
scroll to position [342, 0]
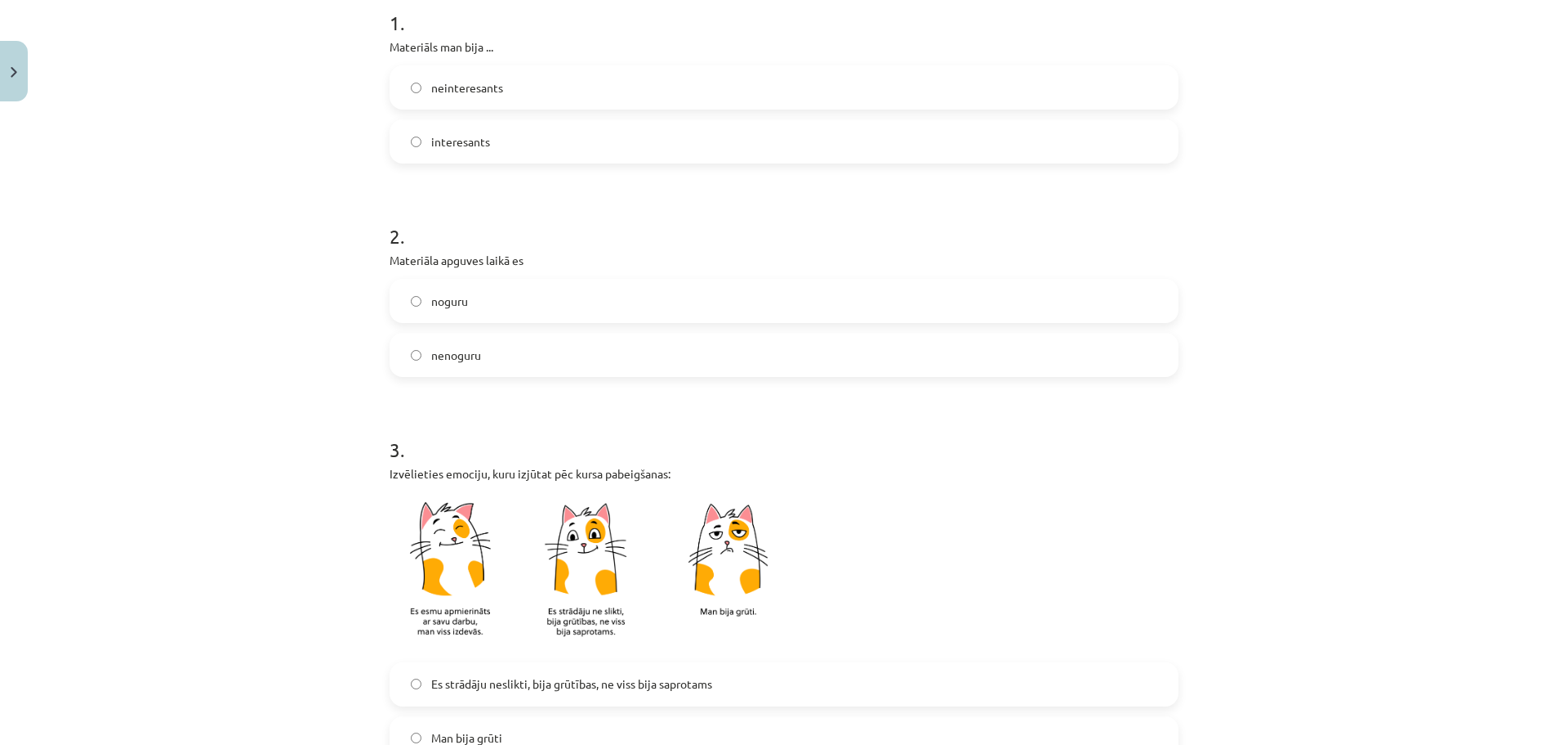
click at [991, 309] on label "noguru" at bounding box center [784, 300] width 785 height 41
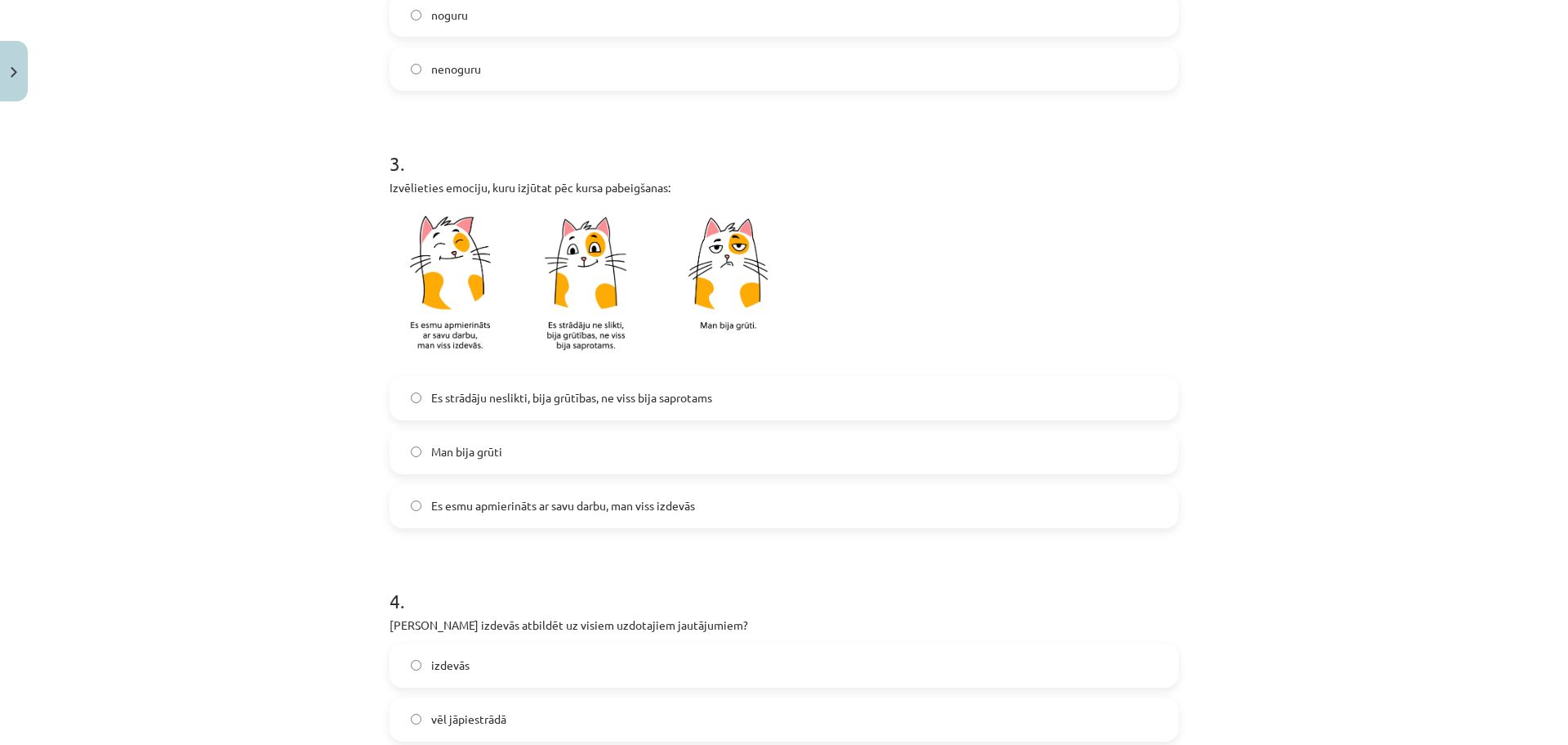
scroll to position [647, 0]
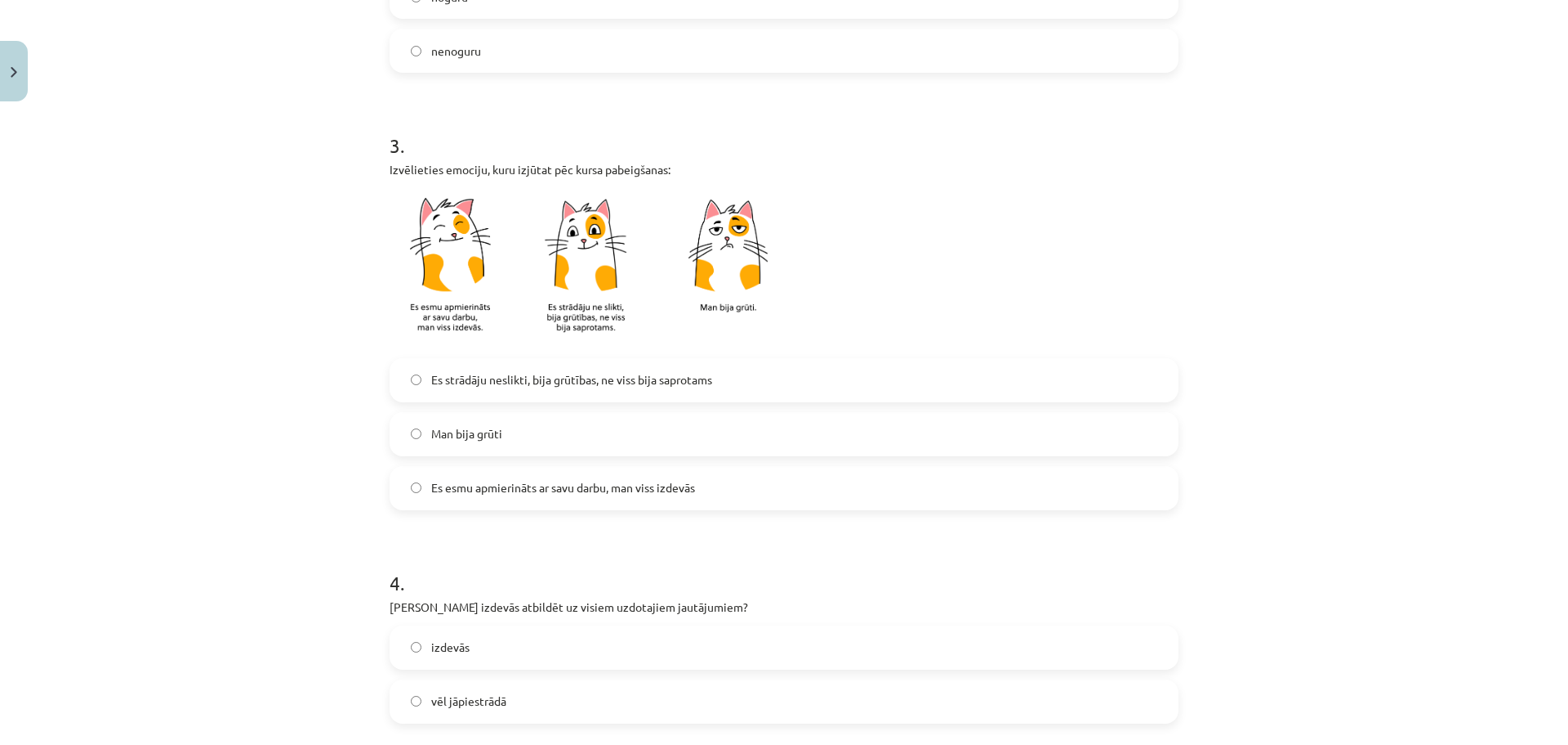
click at [742, 53] on label "nenoguru" at bounding box center [784, 51] width 785 height 41
click at [624, 380] on span "Es strādāju neslikti, bija grūtības, ne viss bija saprotams" at bounding box center [572, 379] width 281 height 18
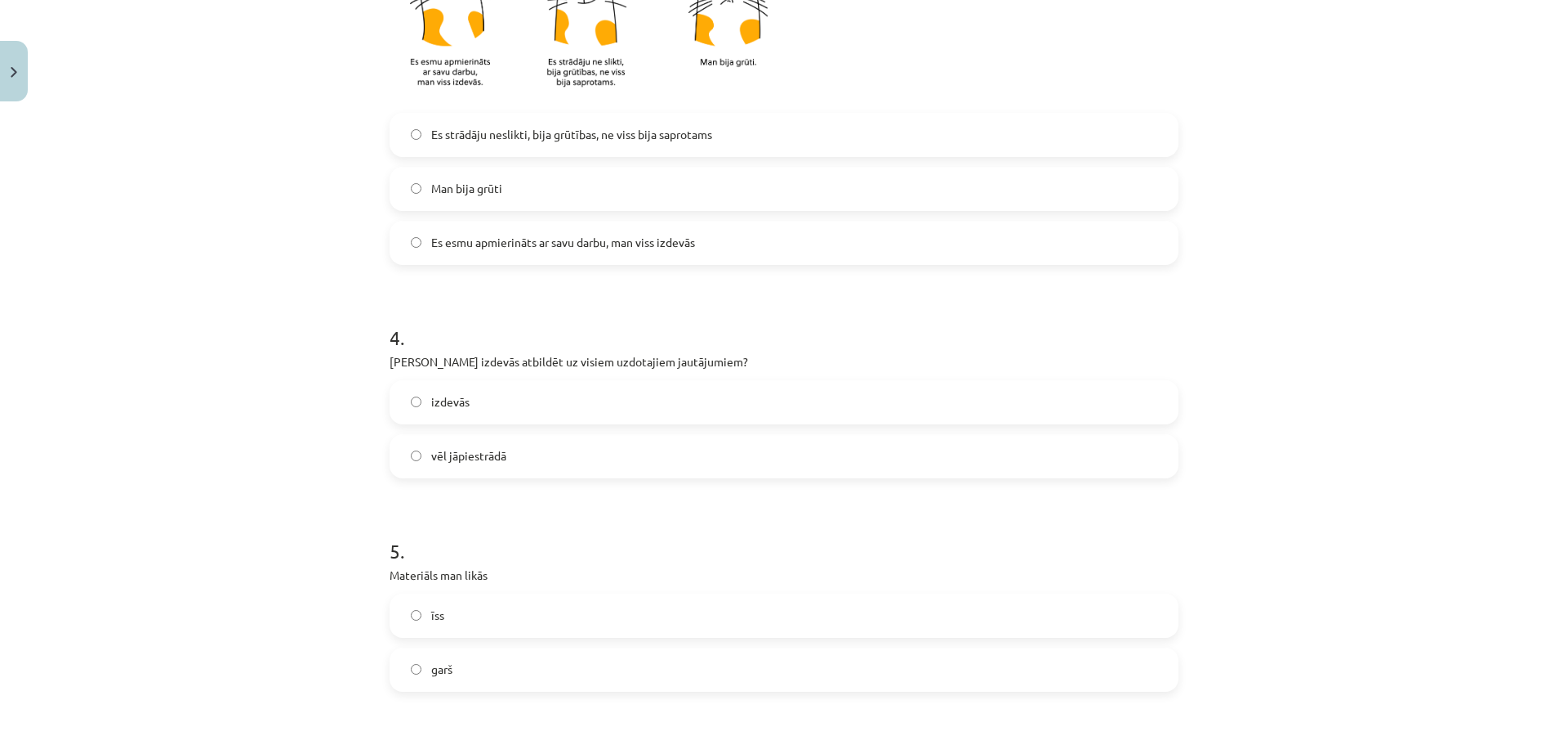
scroll to position [949, 0]
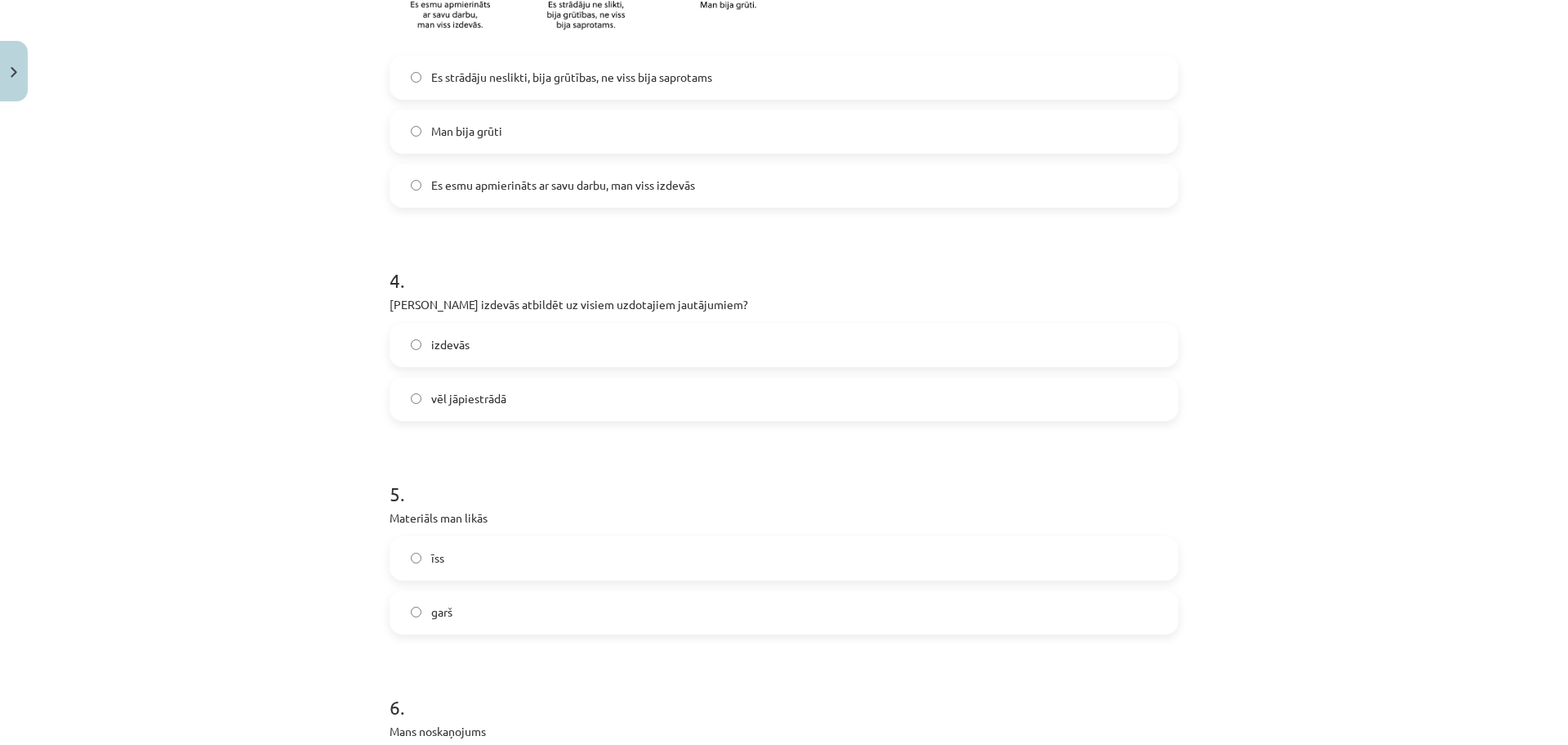
click at [703, 406] on label "vēl jāpiestrādā" at bounding box center [784, 399] width 785 height 41
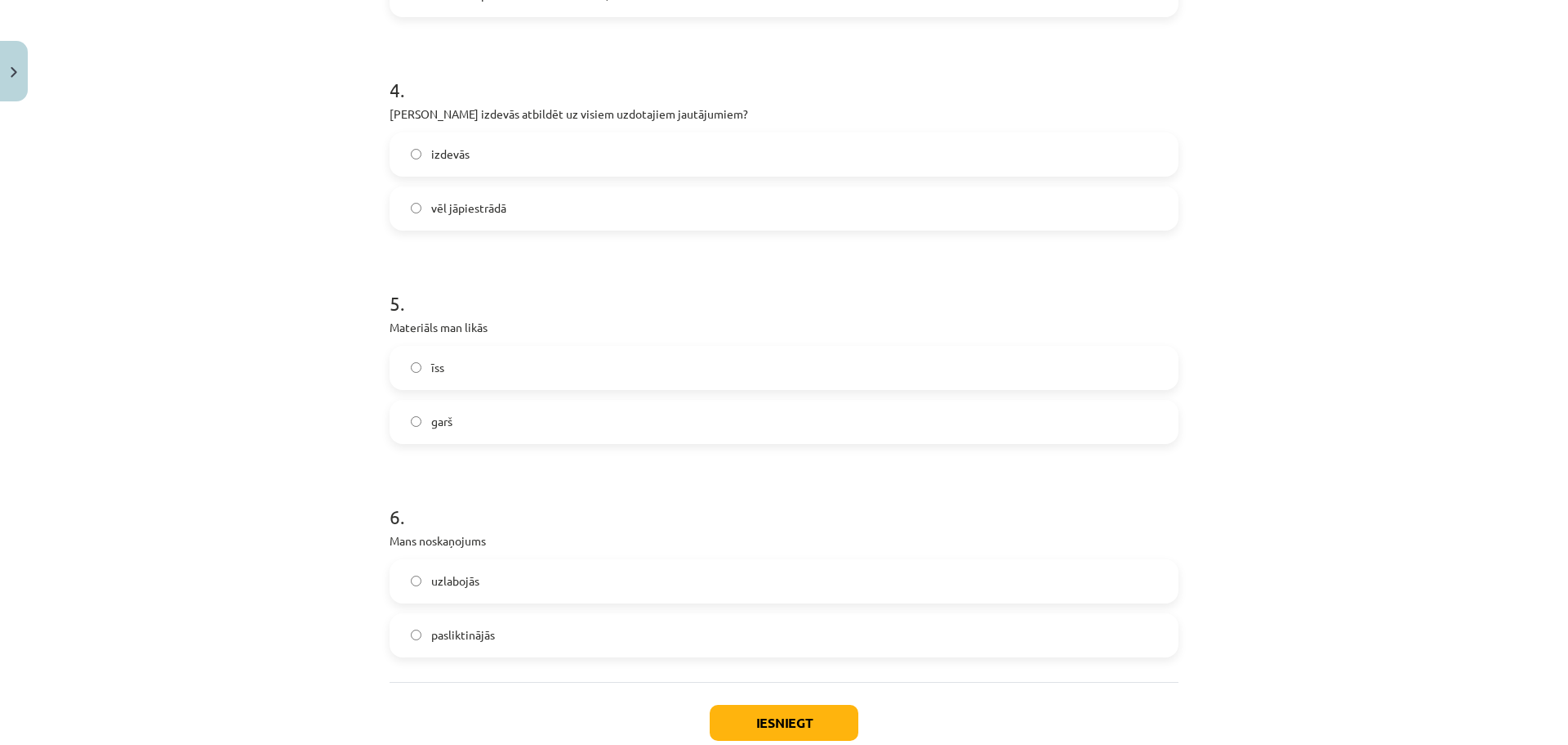
scroll to position [1187, 0]
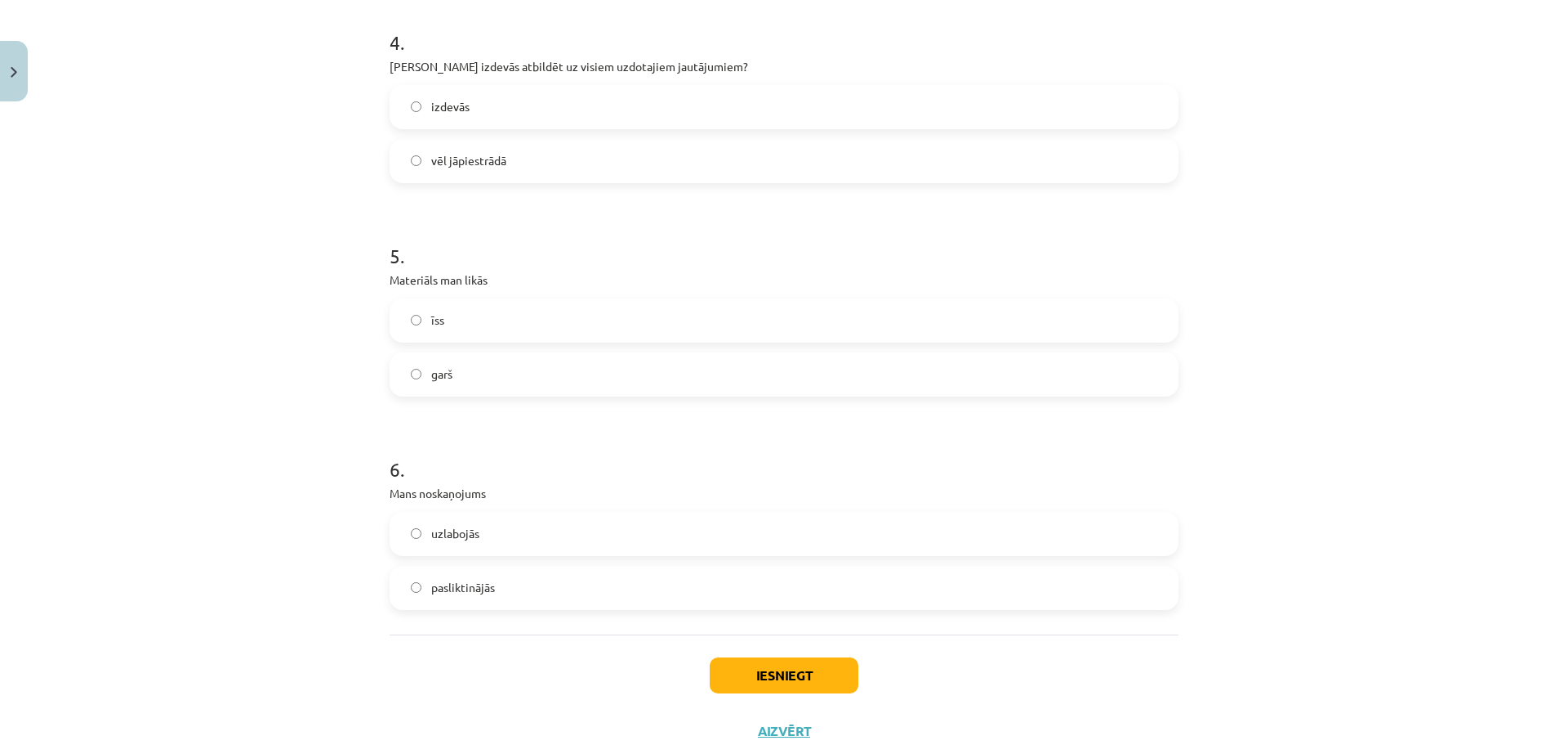
click at [508, 331] on label "īss" at bounding box center [784, 321] width 785 height 41
click at [512, 534] on label "uzlabojās" at bounding box center [784, 533] width 785 height 41
click at [727, 679] on button "Iesniegt" at bounding box center [784, 675] width 149 height 36
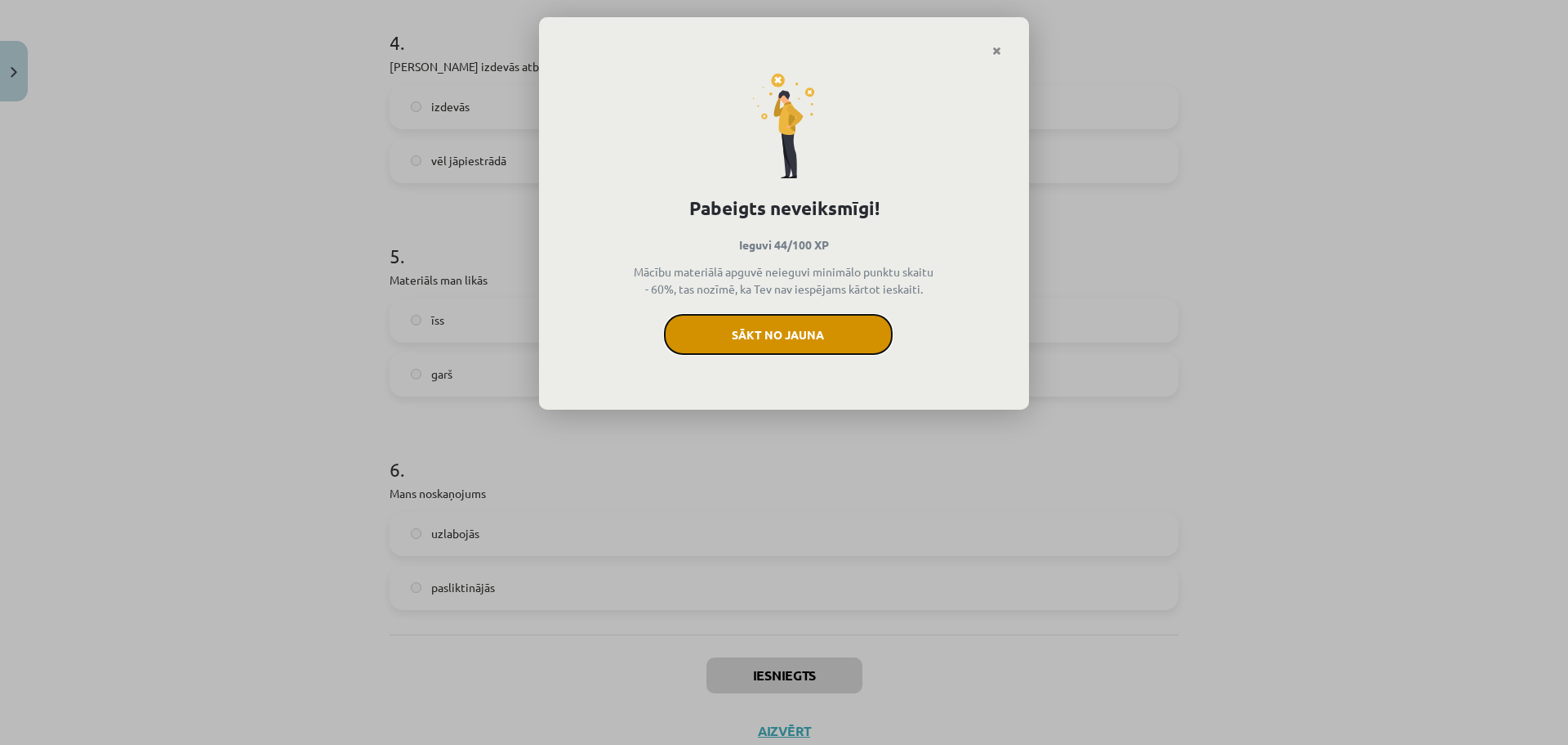
click at [799, 346] on button "Sākt no jauna" at bounding box center [778, 334] width 229 height 41
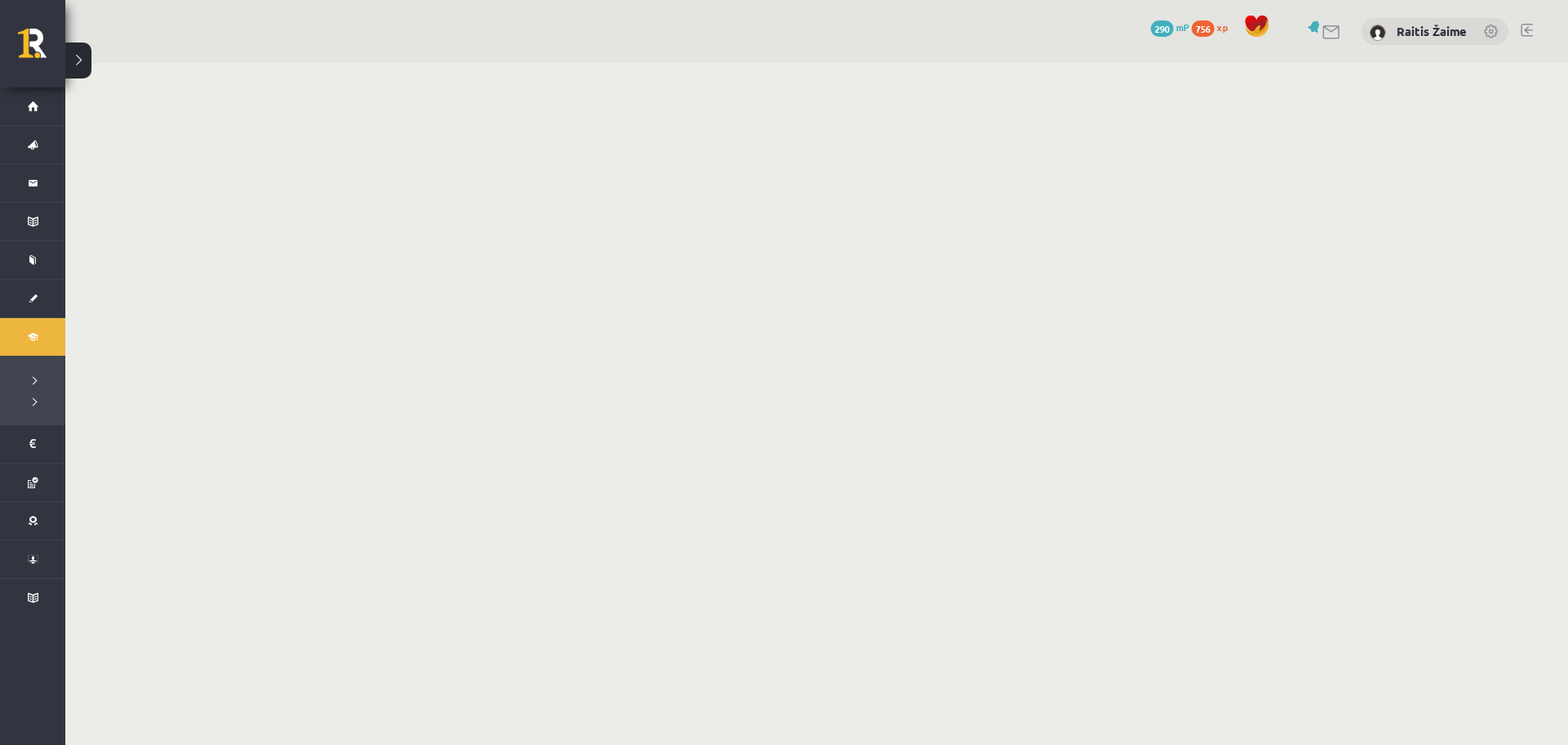
scroll to position [119, 0]
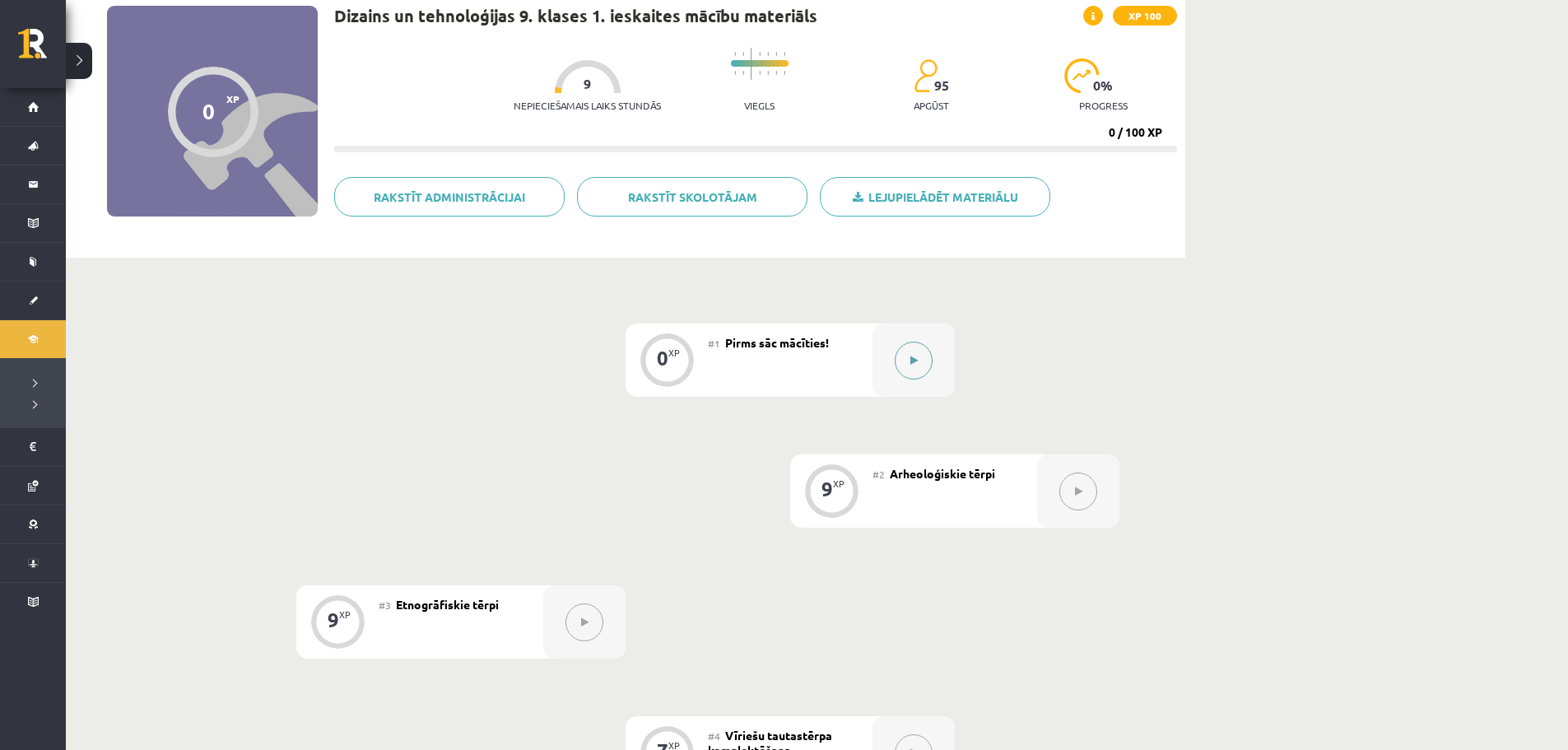
click at [908, 353] on button at bounding box center [913, 360] width 38 height 38
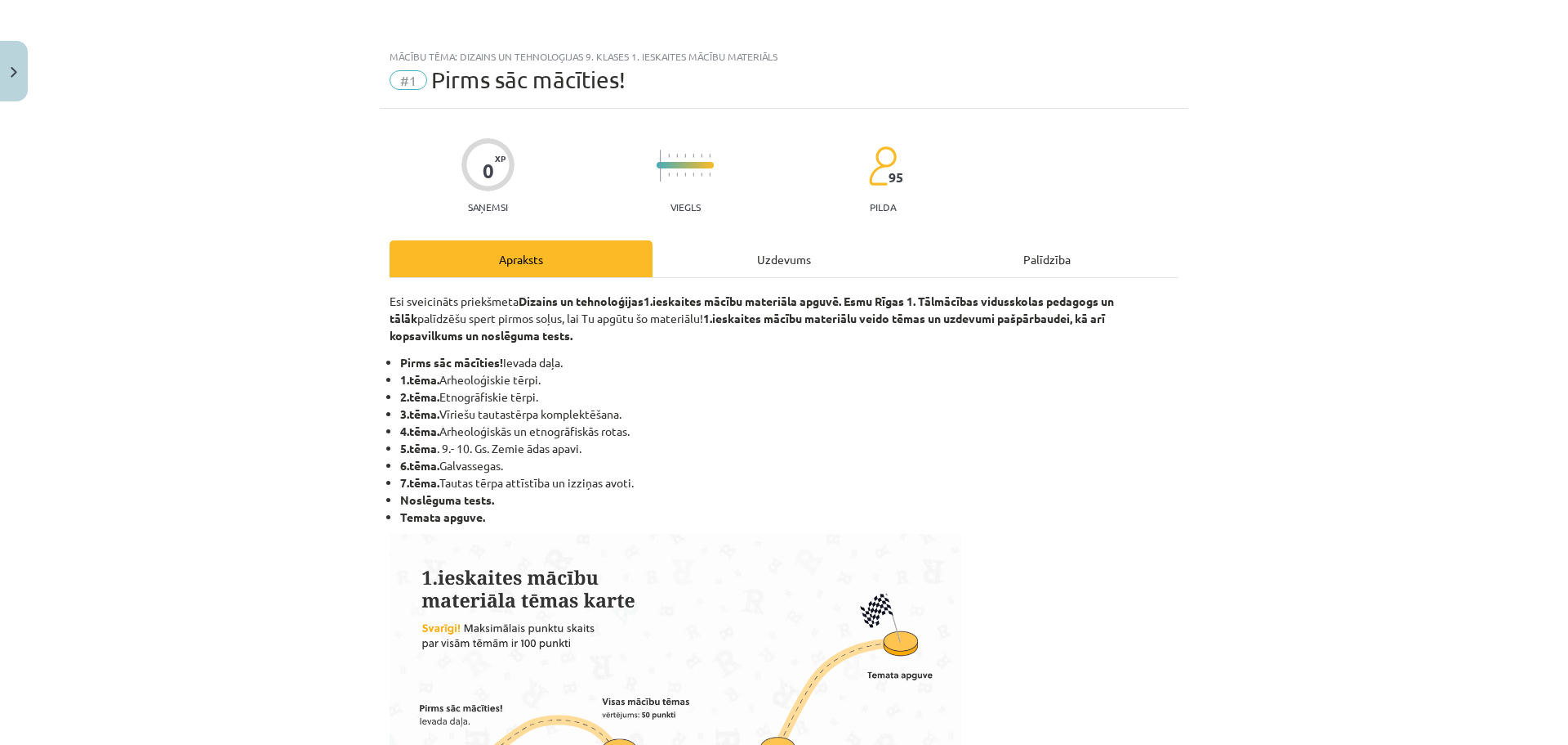
click at [850, 254] on div "Uzdevums" at bounding box center [784, 258] width 263 height 37
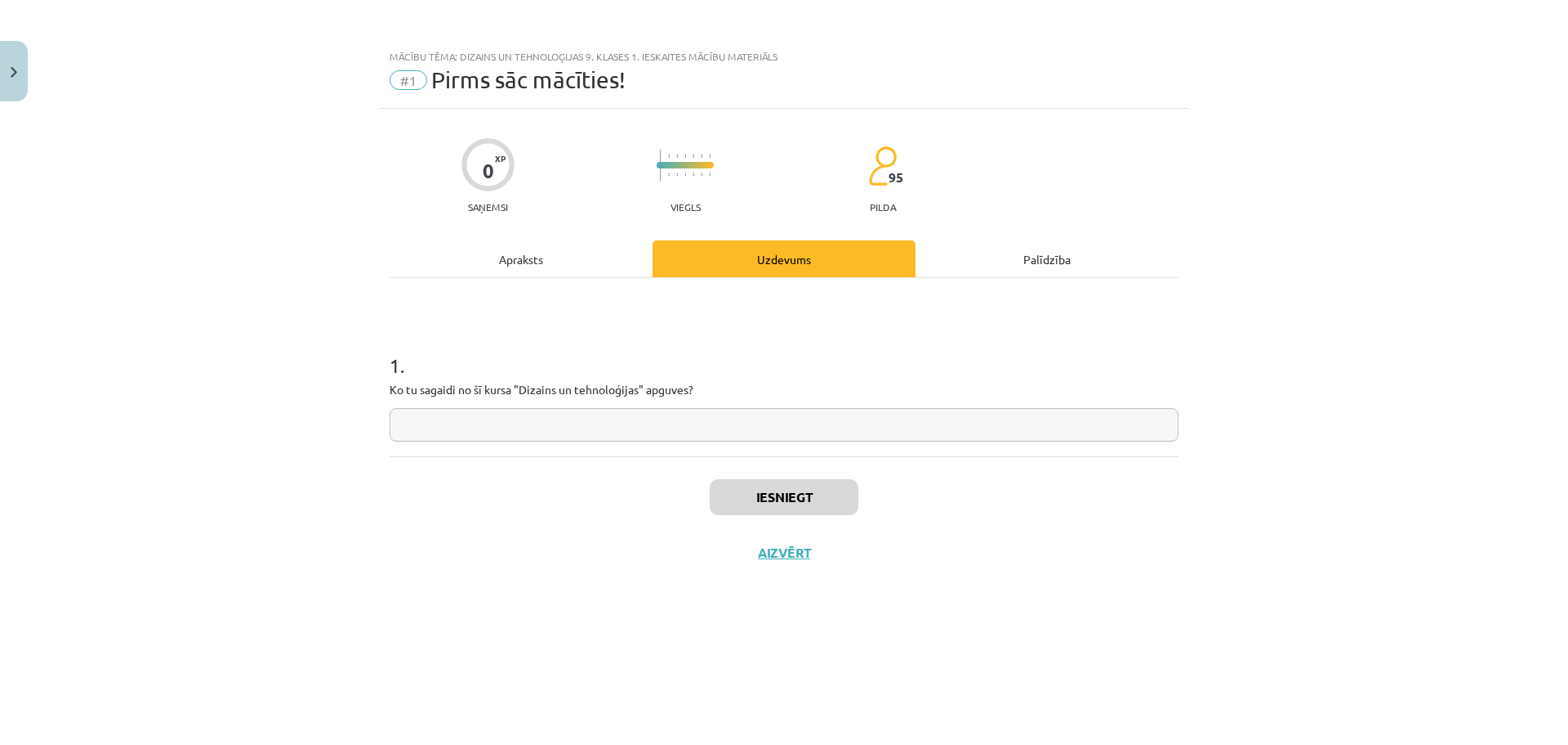
click at [769, 426] on input "text" at bounding box center [784, 424] width 789 height 33
type input "*"
click at [799, 507] on button "Iesniegt" at bounding box center [784, 496] width 149 height 36
click at [811, 549] on button "Nākamā nodarbība" at bounding box center [784, 563] width 160 height 38
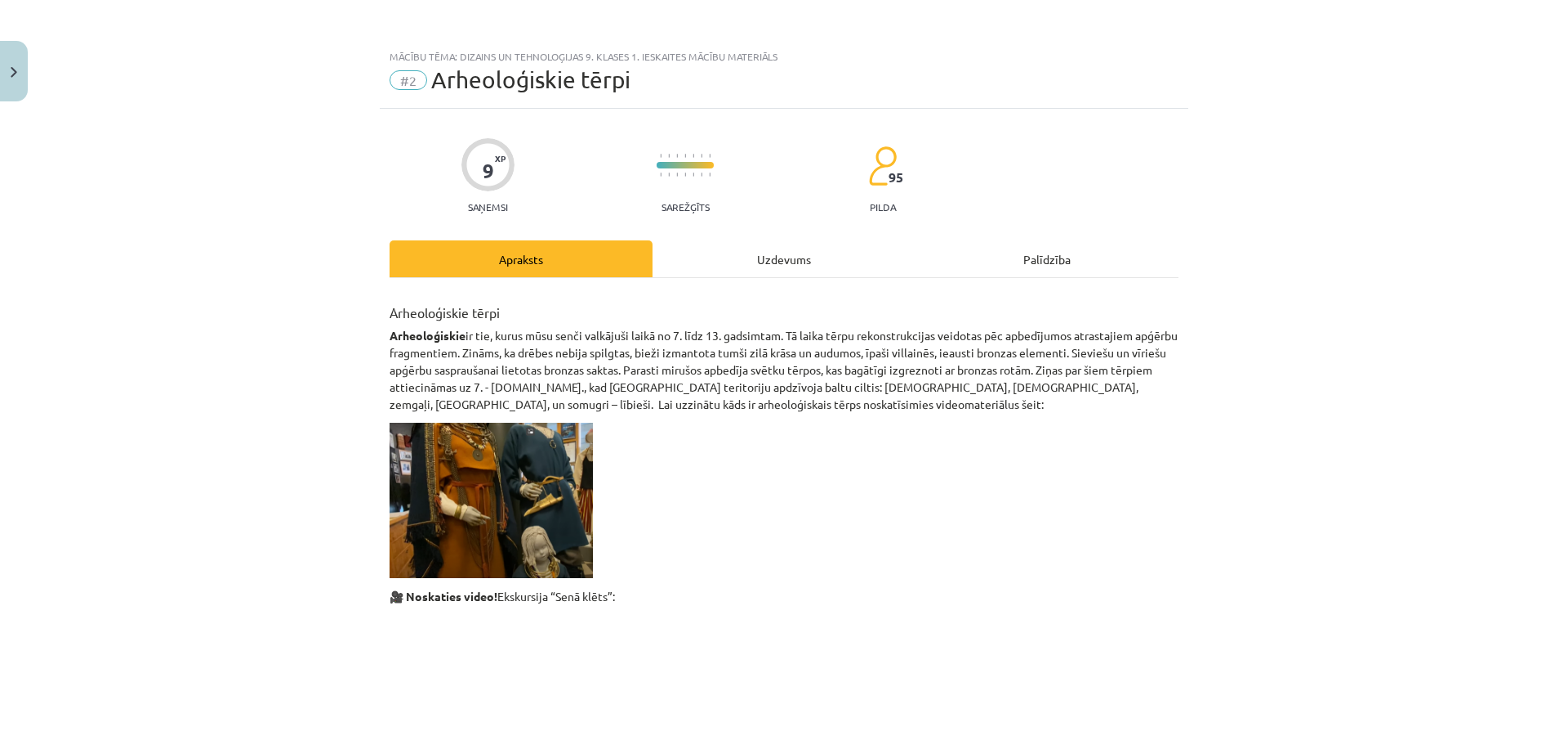
click at [803, 256] on div "Uzdevums" at bounding box center [784, 258] width 263 height 37
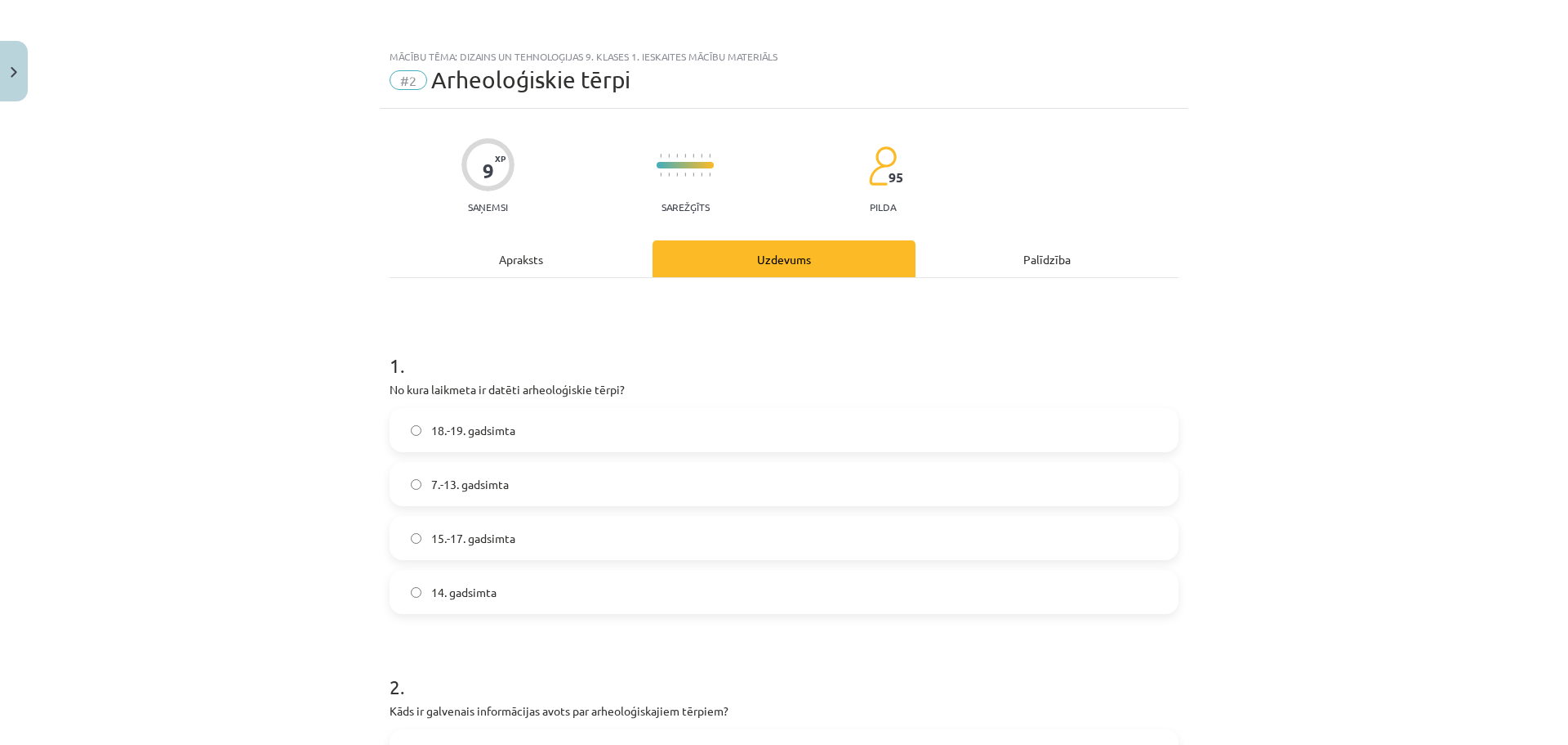
scroll to position [41, 0]
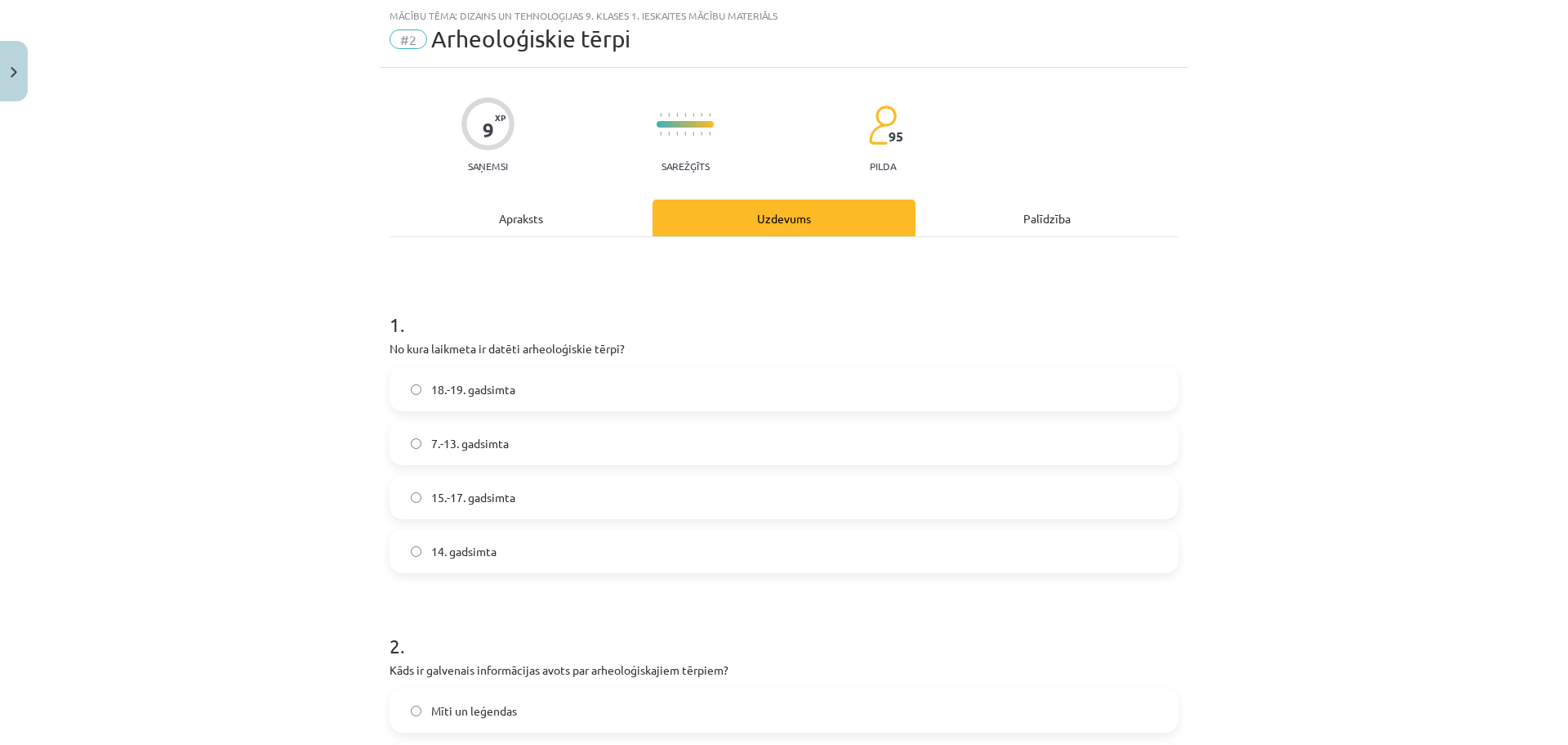
click at [602, 450] on label "7.-13. gadsimta" at bounding box center [784, 443] width 785 height 41
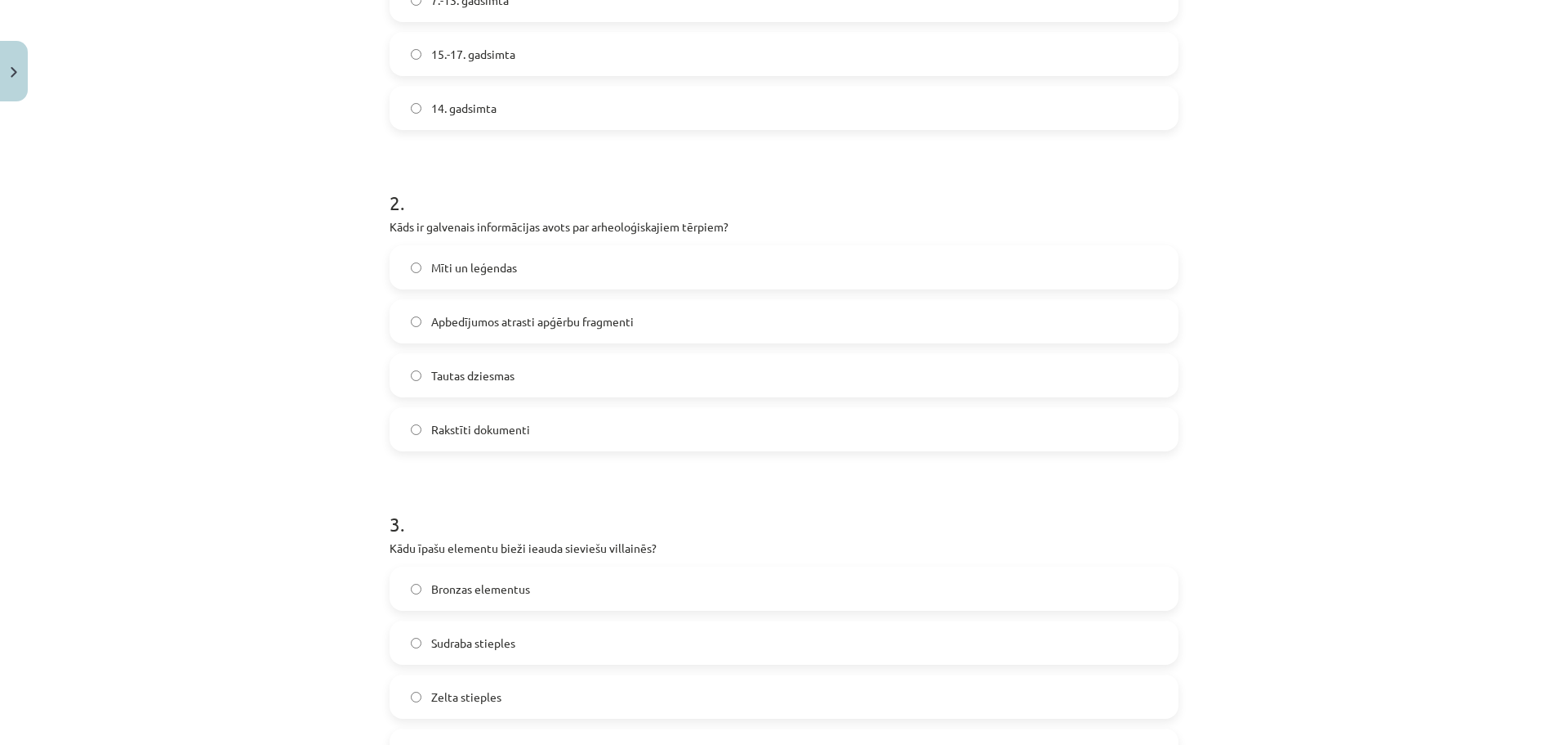
scroll to position [519, 0]
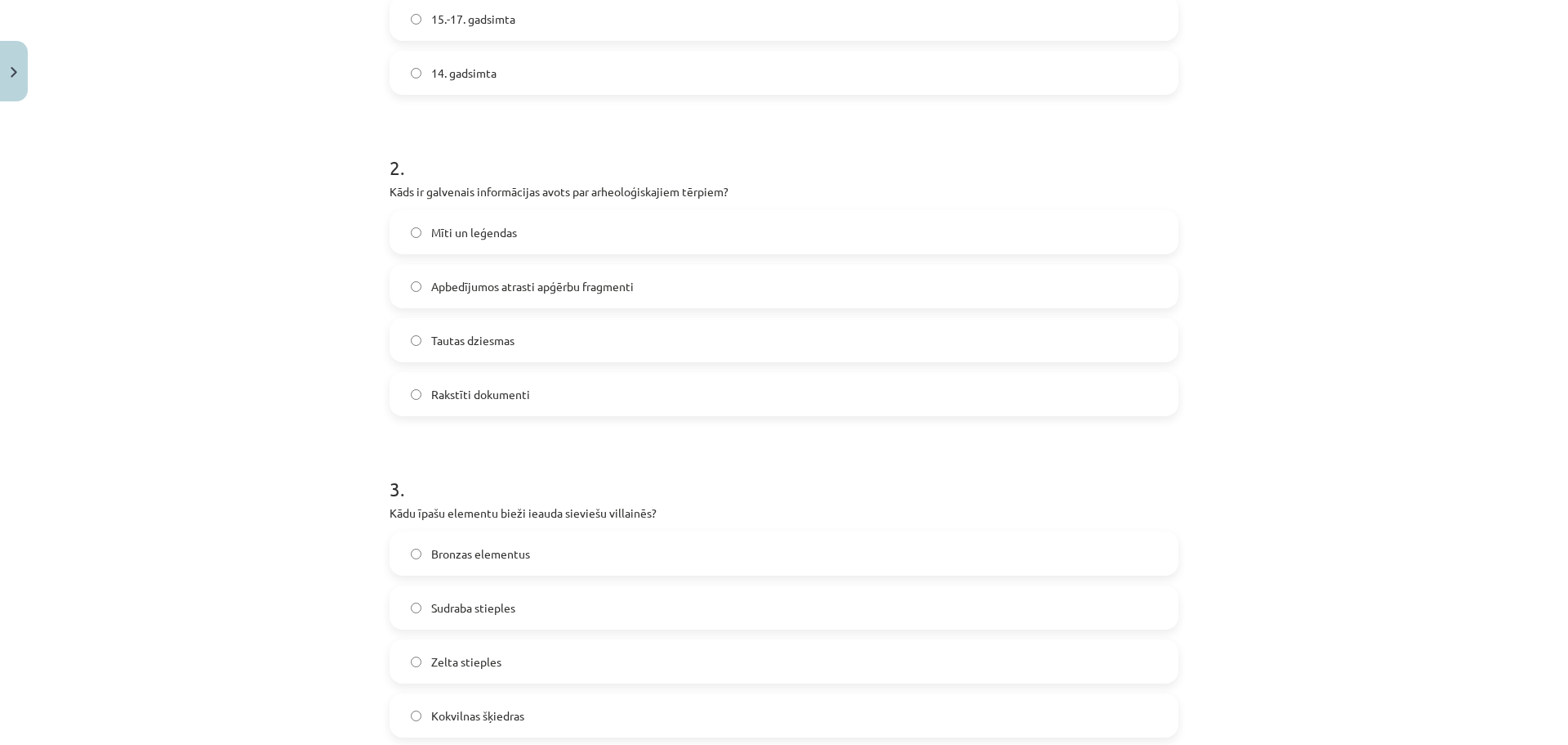
click at [636, 235] on label "Mīti un leģendas" at bounding box center [784, 232] width 785 height 41
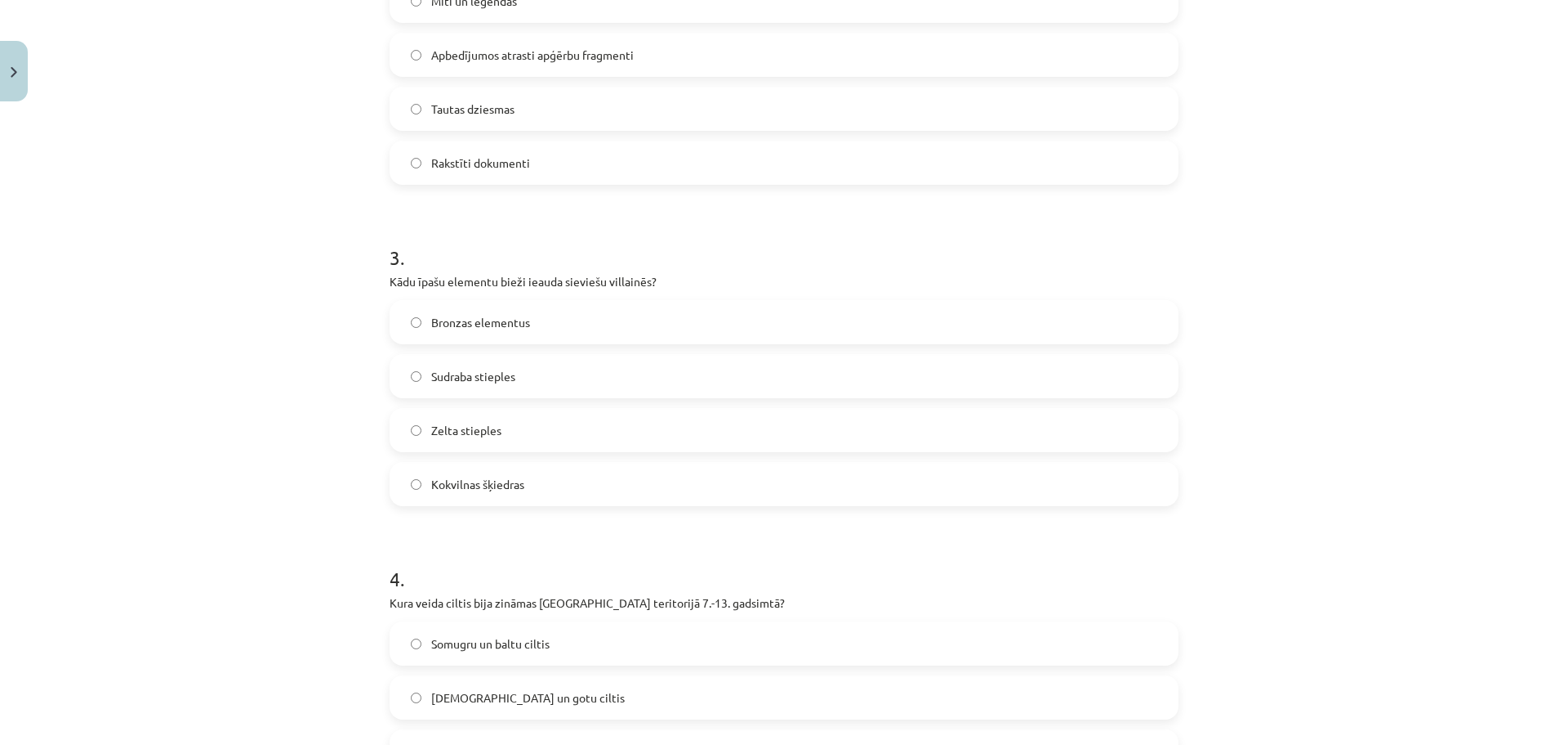
scroll to position [765, 0]
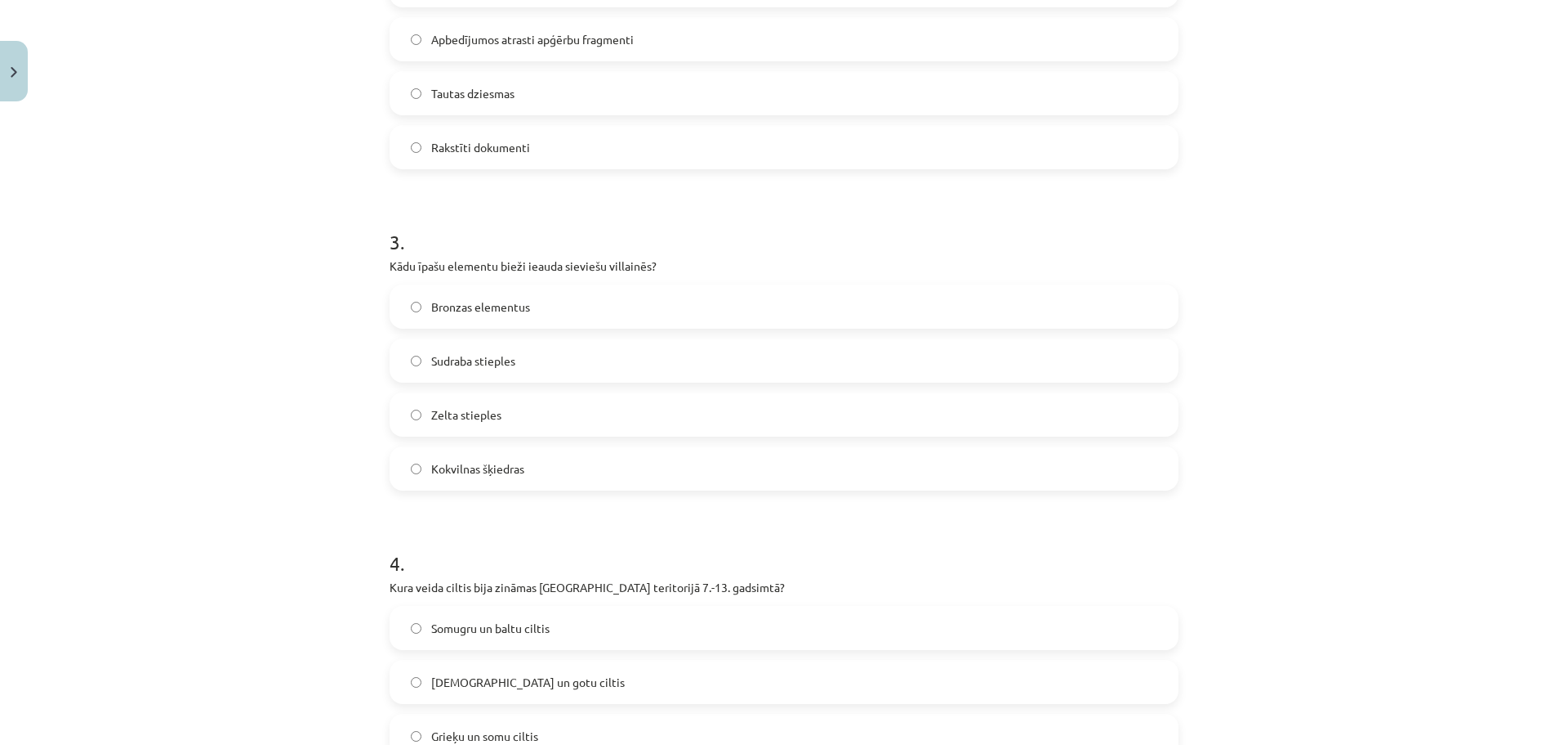
click at [678, 368] on label "Sudraba stieples" at bounding box center [784, 361] width 785 height 41
drag, startPoint x: 678, startPoint y: 368, endPoint x: 1354, endPoint y: 310, distance: 678.5
click at [1354, 310] on div "Mācību tēma: Dizains un tehnoloģijas 9. klases 1. ieskaites mācību materiāls #2…" at bounding box center [784, 372] width 1568 height 745
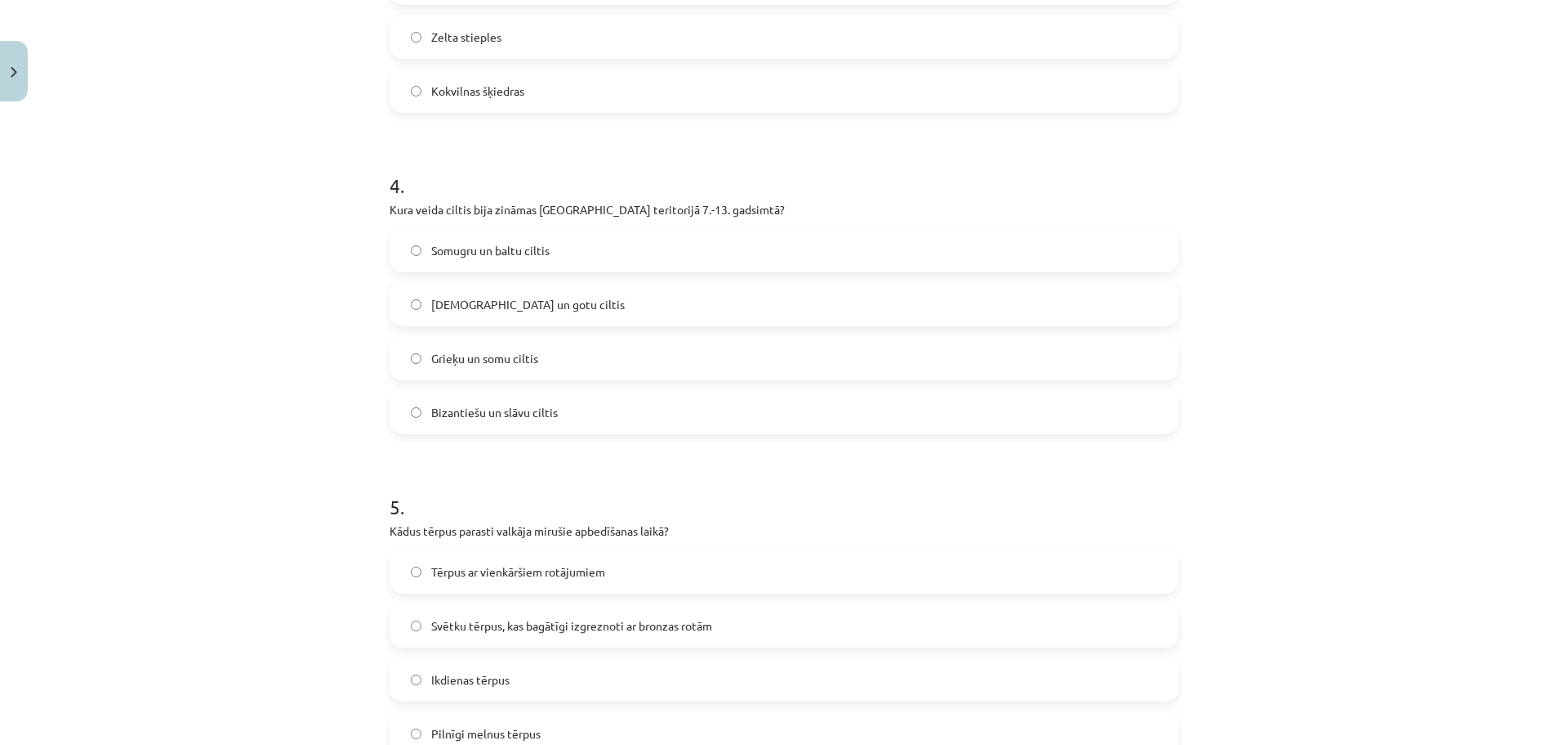
scroll to position [1147, 0]
click at [516, 354] on span "Grieķu un somu ciltis" at bounding box center [485, 355] width 107 height 18
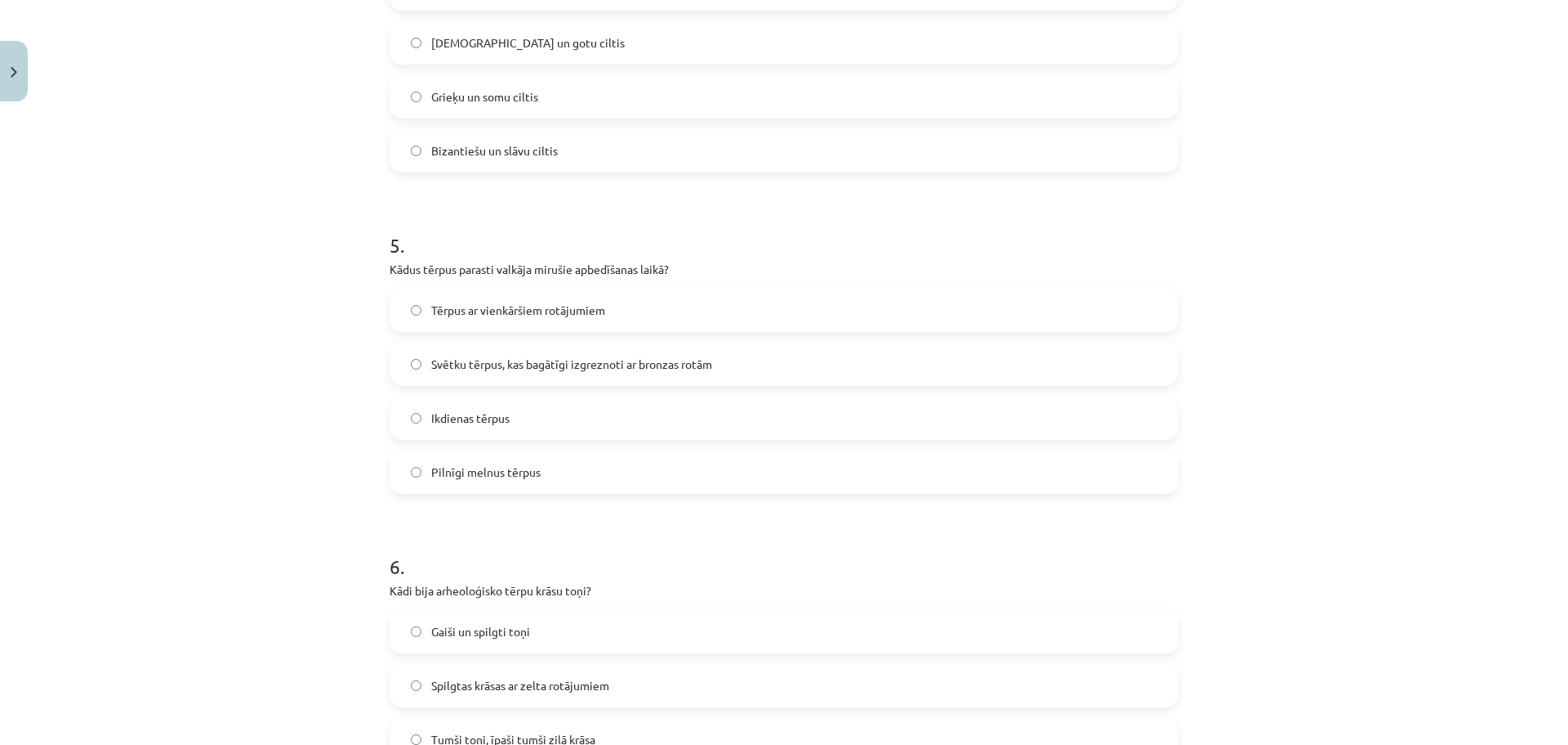
scroll to position [1397, 0]
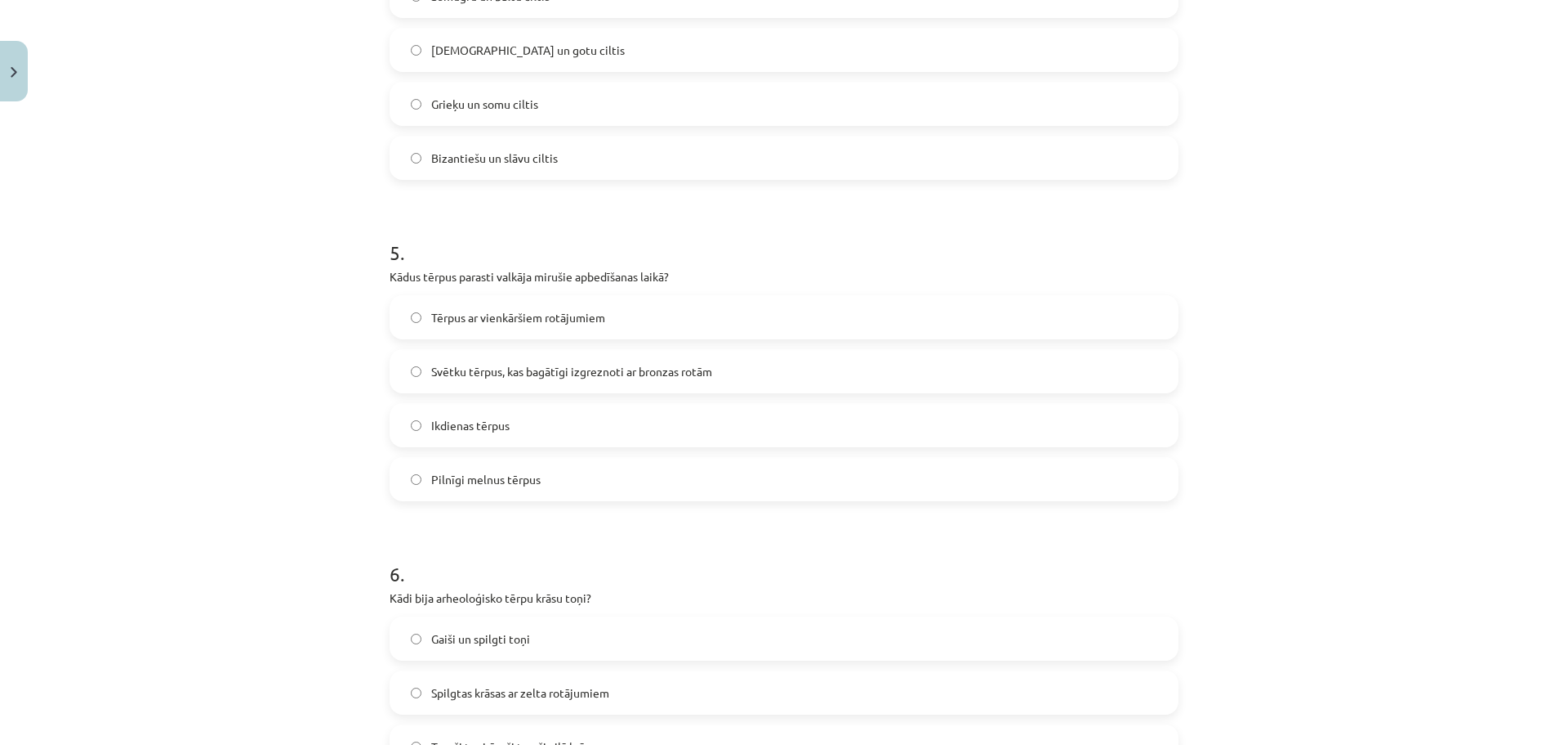
click at [561, 361] on label "Svētku tērpus, kas bagātīgi izgreznoti ar bronzas rotām" at bounding box center [784, 372] width 785 height 41
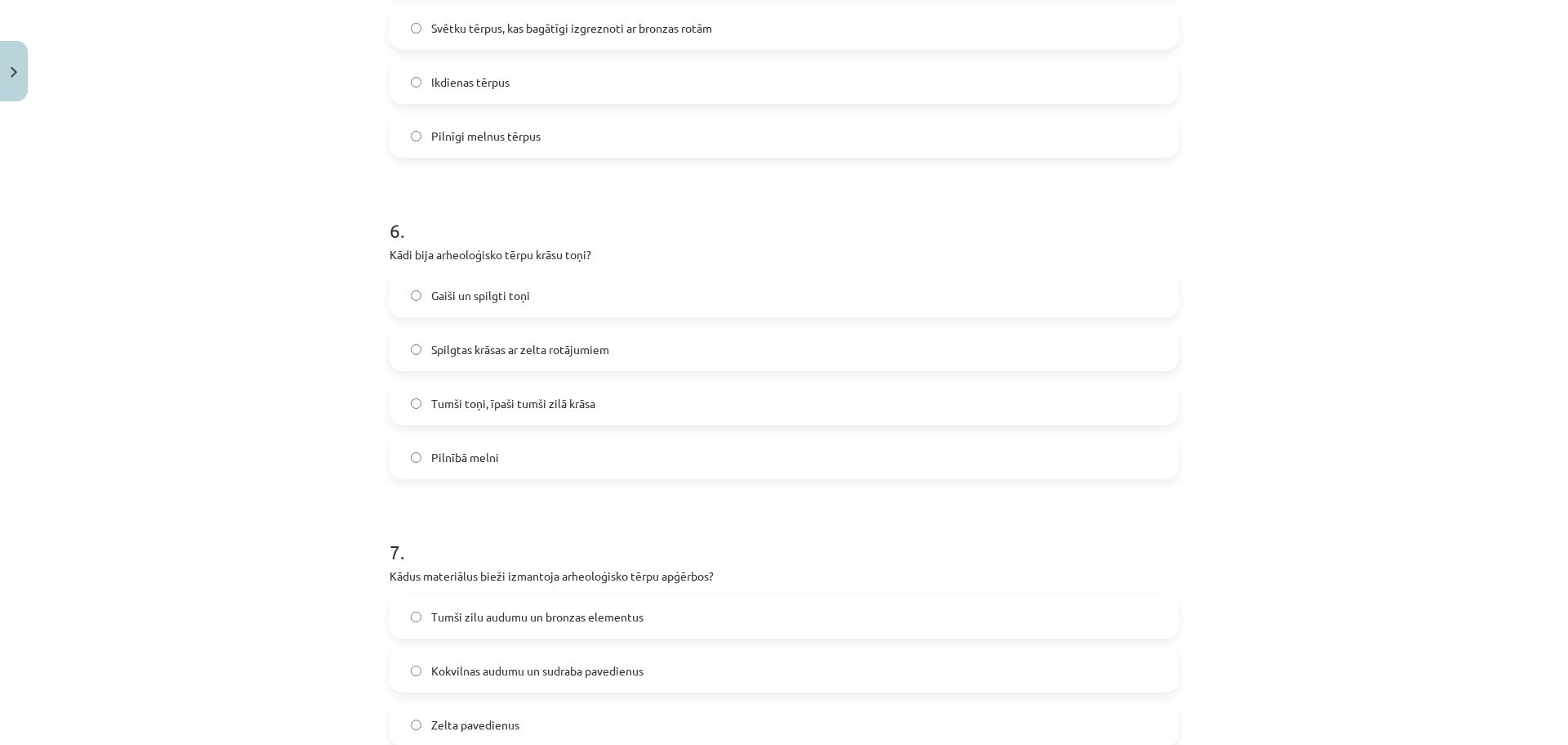
scroll to position [1755, 0]
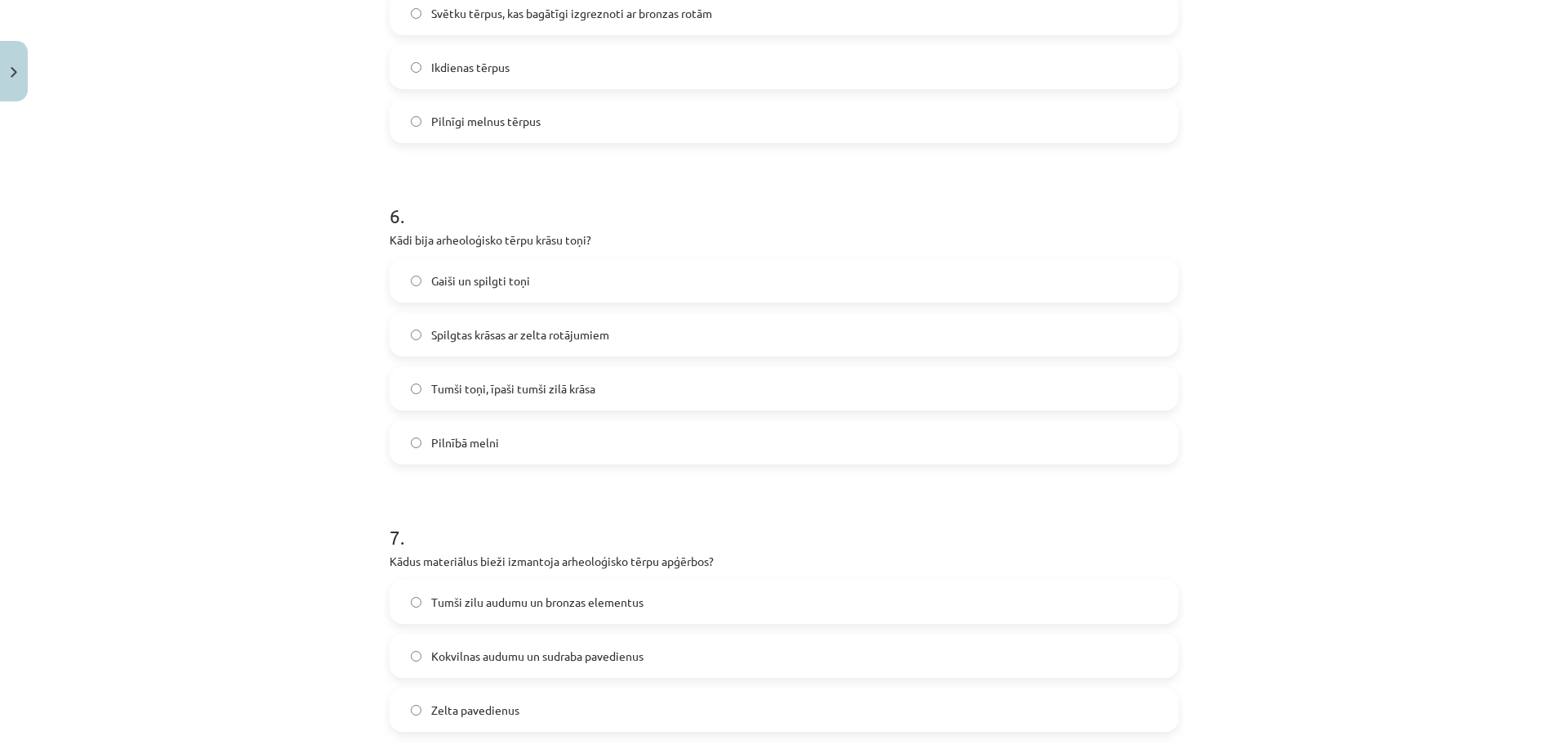
click at [529, 381] on span "Tumši toņi, īpaši tumši zilā krāsa" at bounding box center [514, 389] width 164 height 18
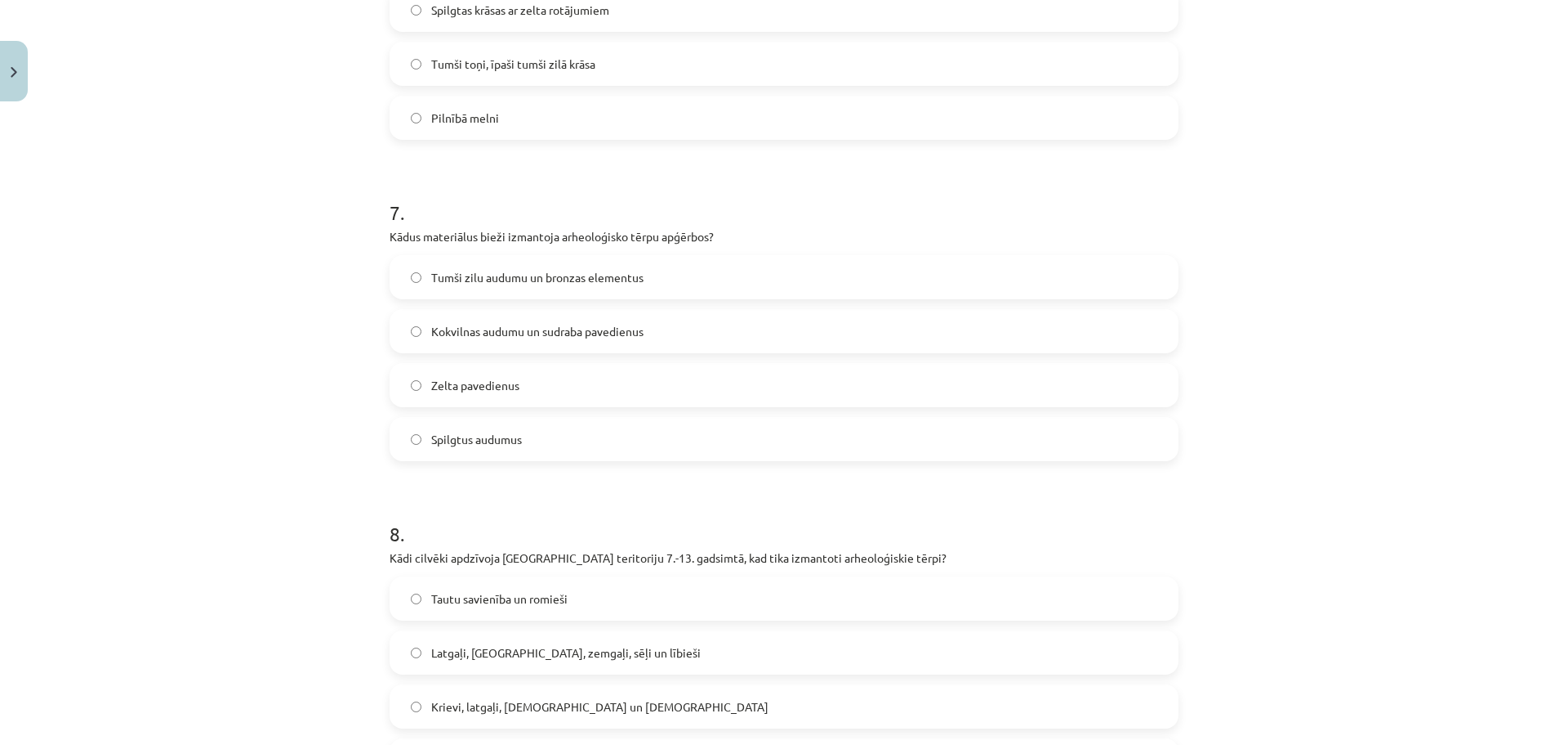
scroll to position [2092, 0]
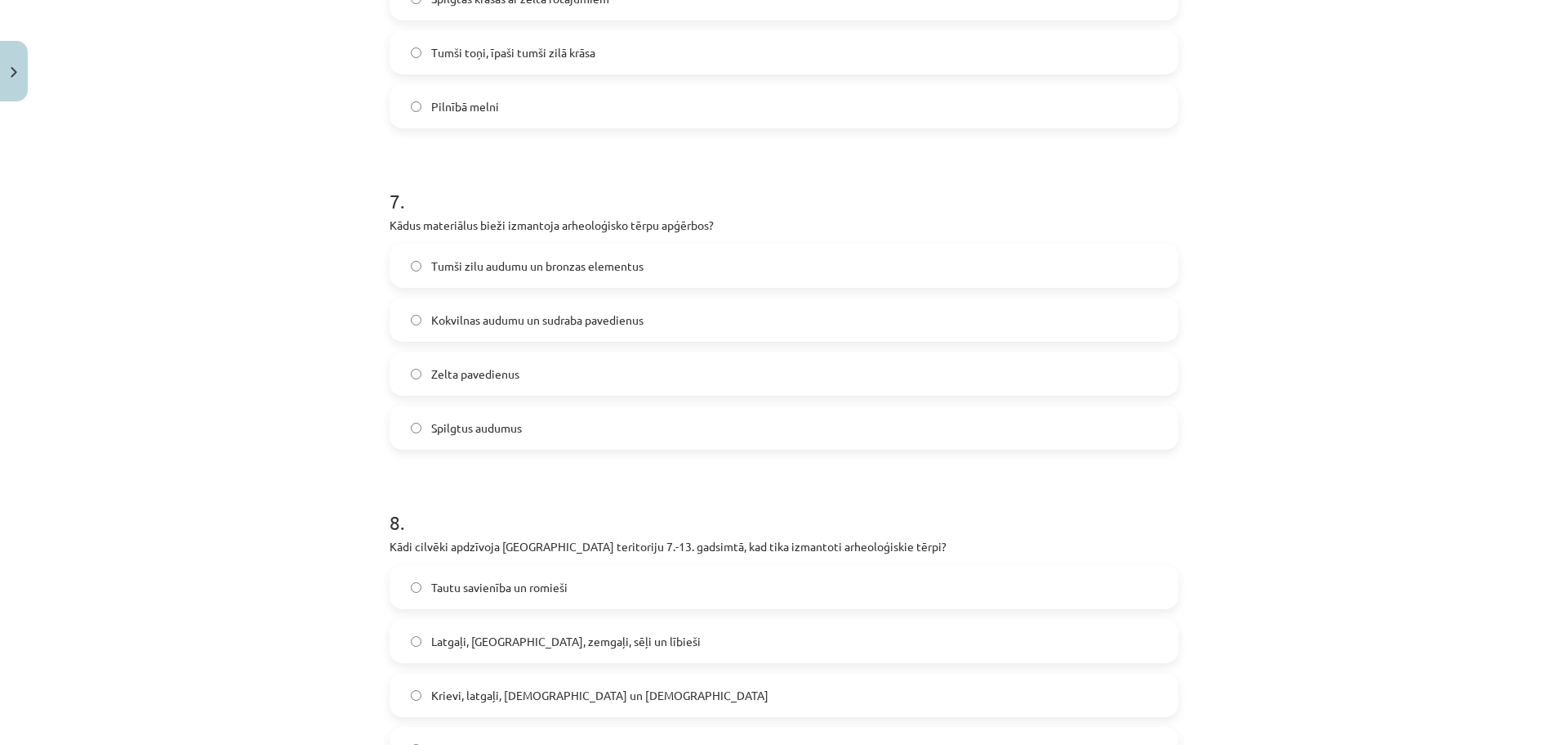
click at [710, 262] on label "Tumši zilu audumu un bronzas elementus" at bounding box center [784, 265] width 785 height 41
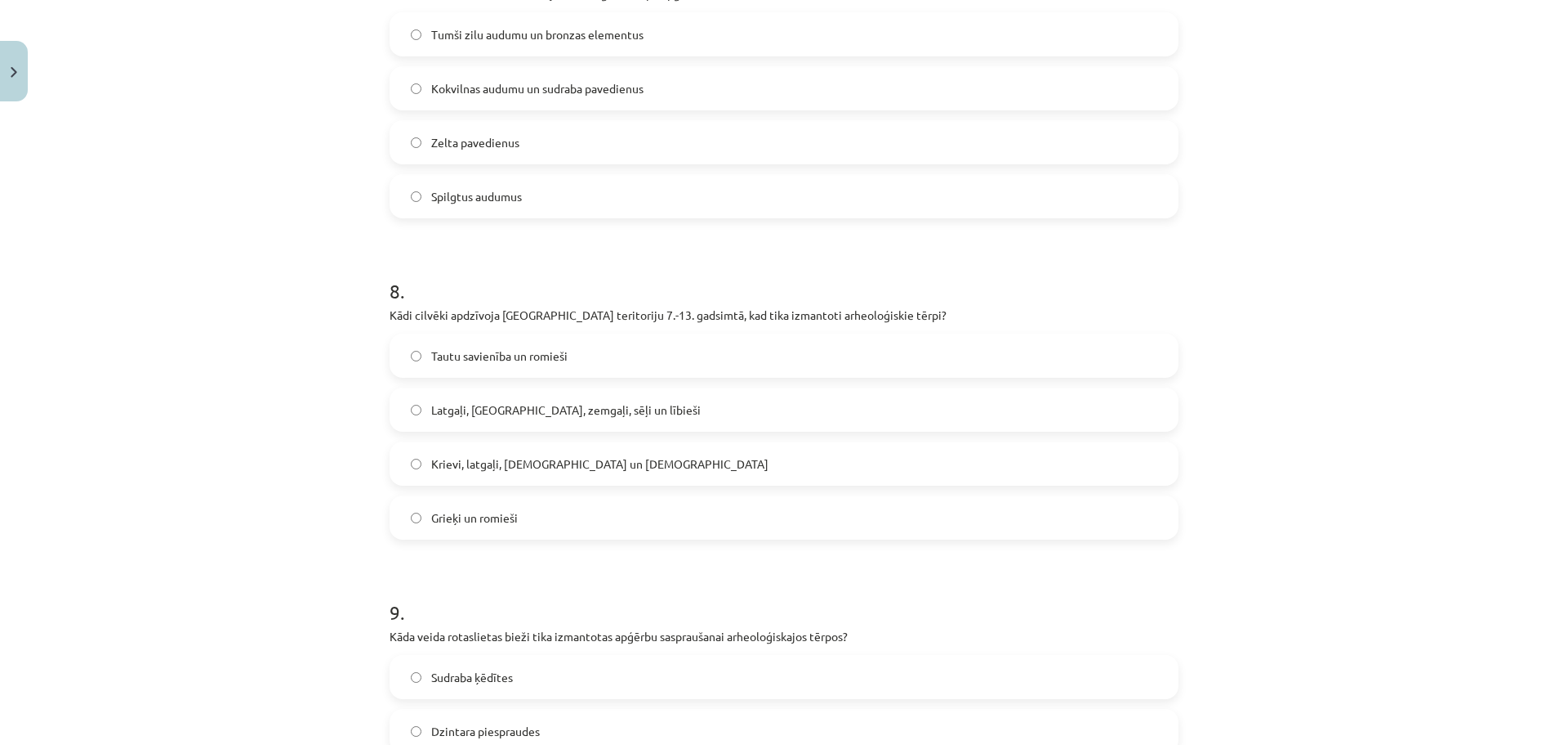
scroll to position [2341, 0]
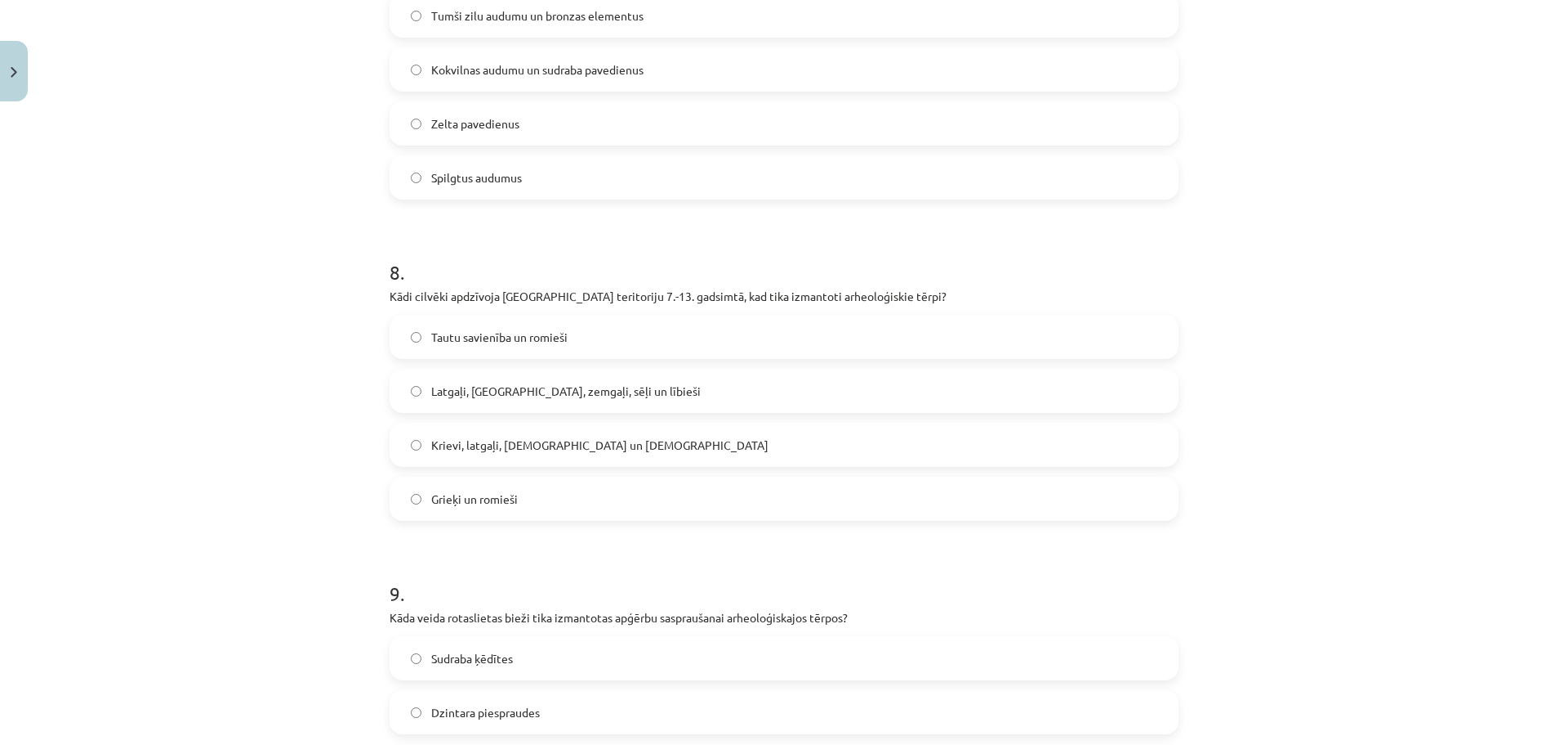
click at [570, 400] on label "Latgaļi, kurši, zemgaļi, sēļi un lībieši" at bounding box center [784, 391] width 785 height 41
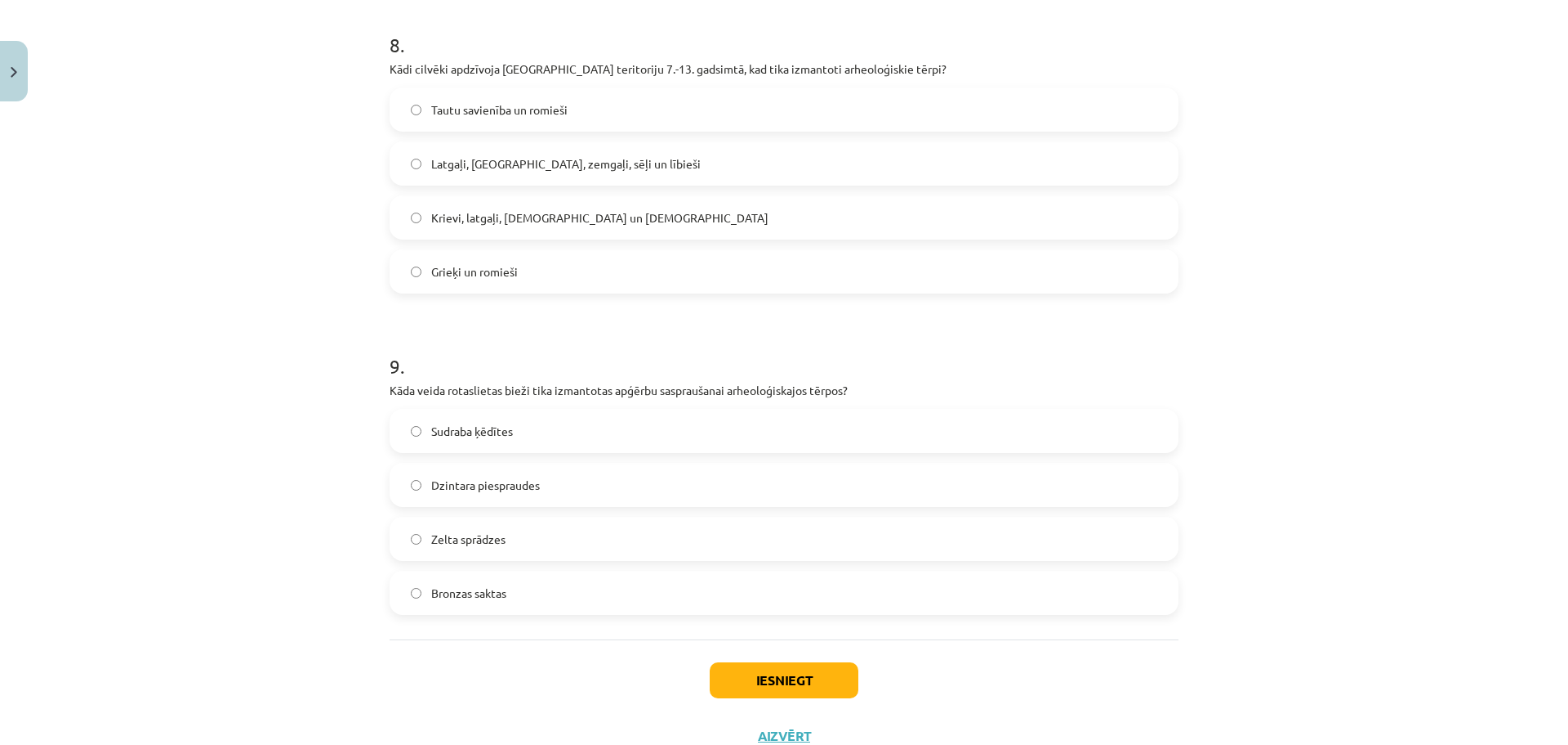
scroll to position [2584, 0]
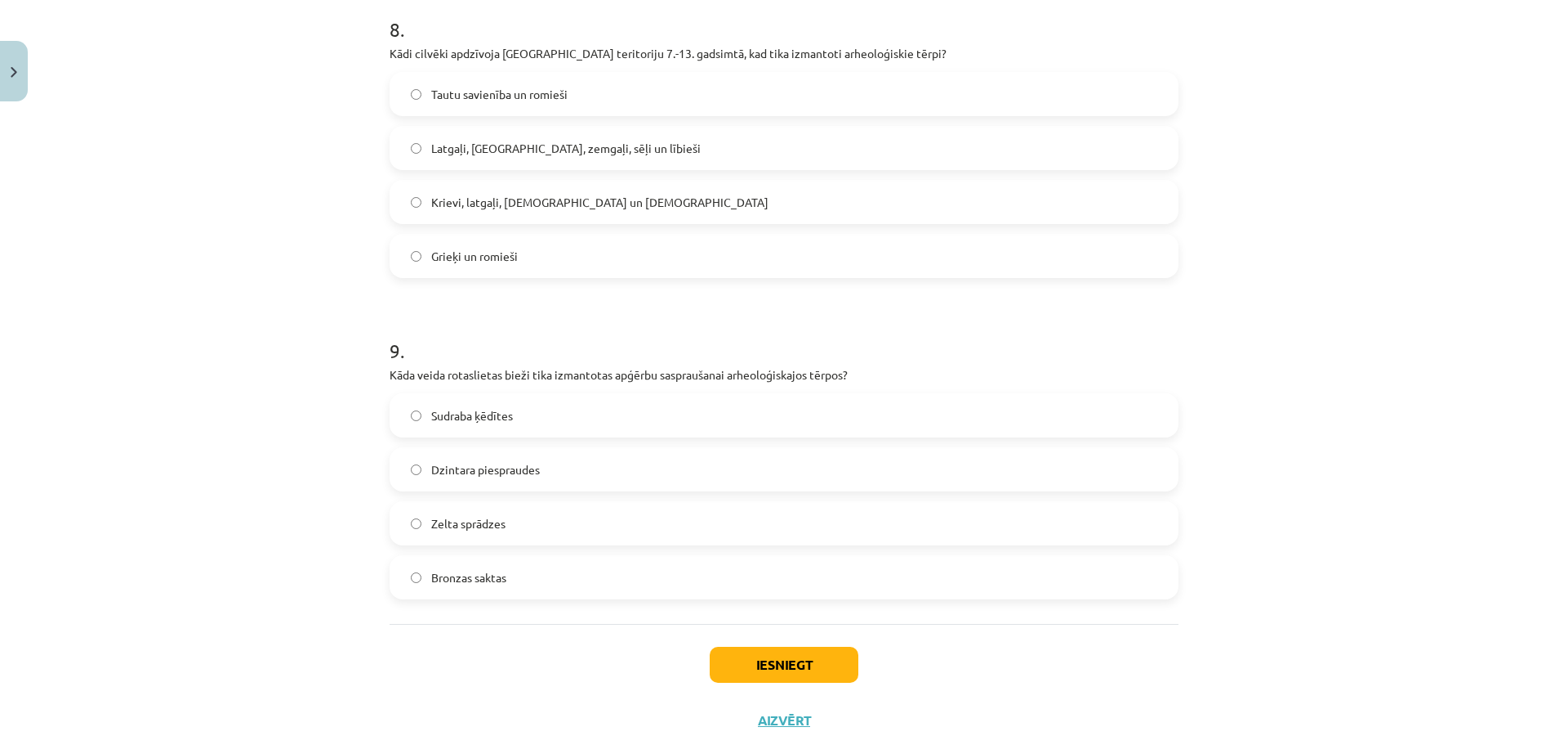
click at [514, 411] on label "Sudraba ķēdītes" at bounding box center [784, 415] width 785 height 41
click at [749, 651] on button "Iesniegt" at bounding box center [784, 664] width 149 height 36
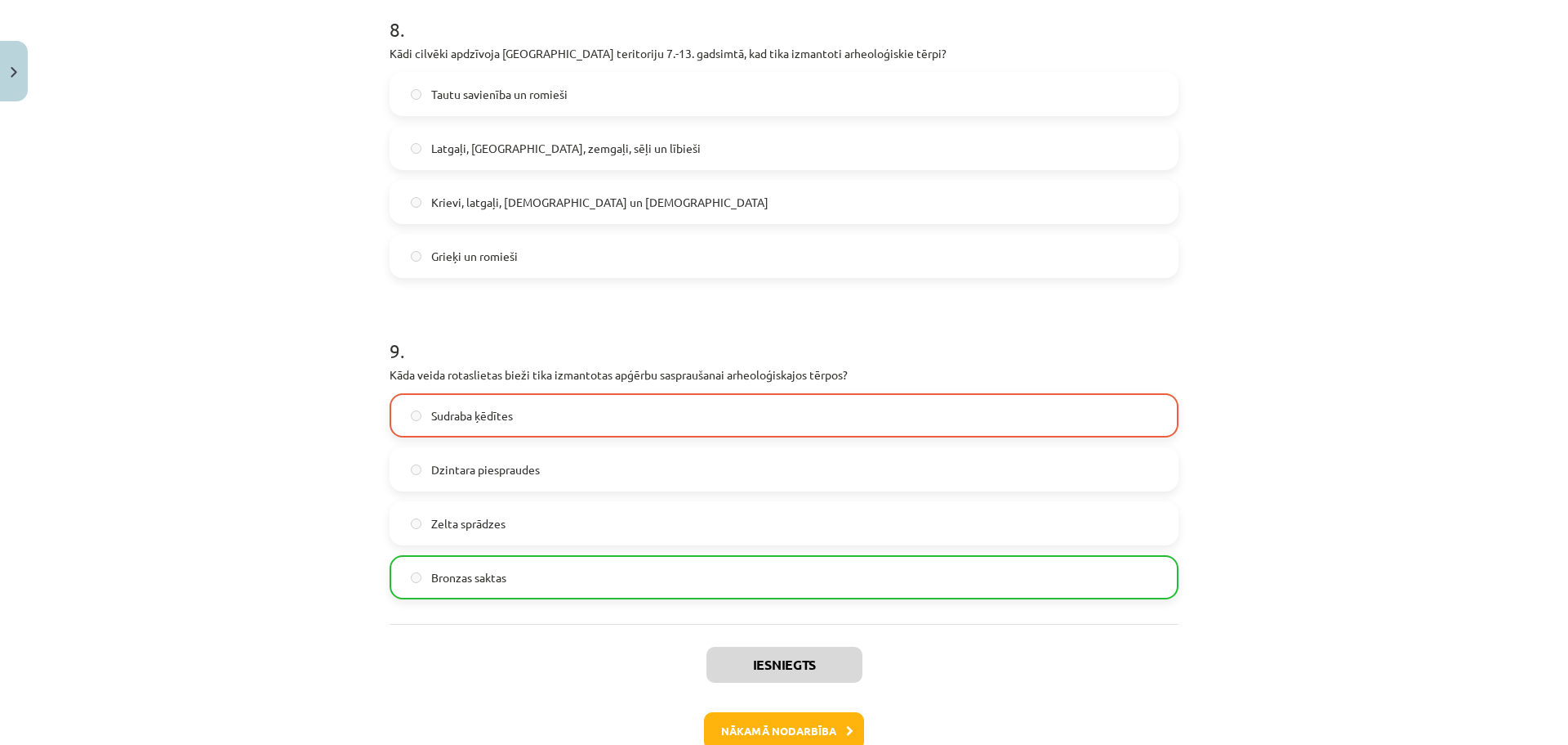
click at [701, 149] on label "Latgaļi, kurši, zemgaļi, sēļi un lībieši" at bounding box center [784, 148] width 785 height 41
click at [770, 714] on button "Nākamā nodarbība" at bounding box center [784, 730] width 160 height 38
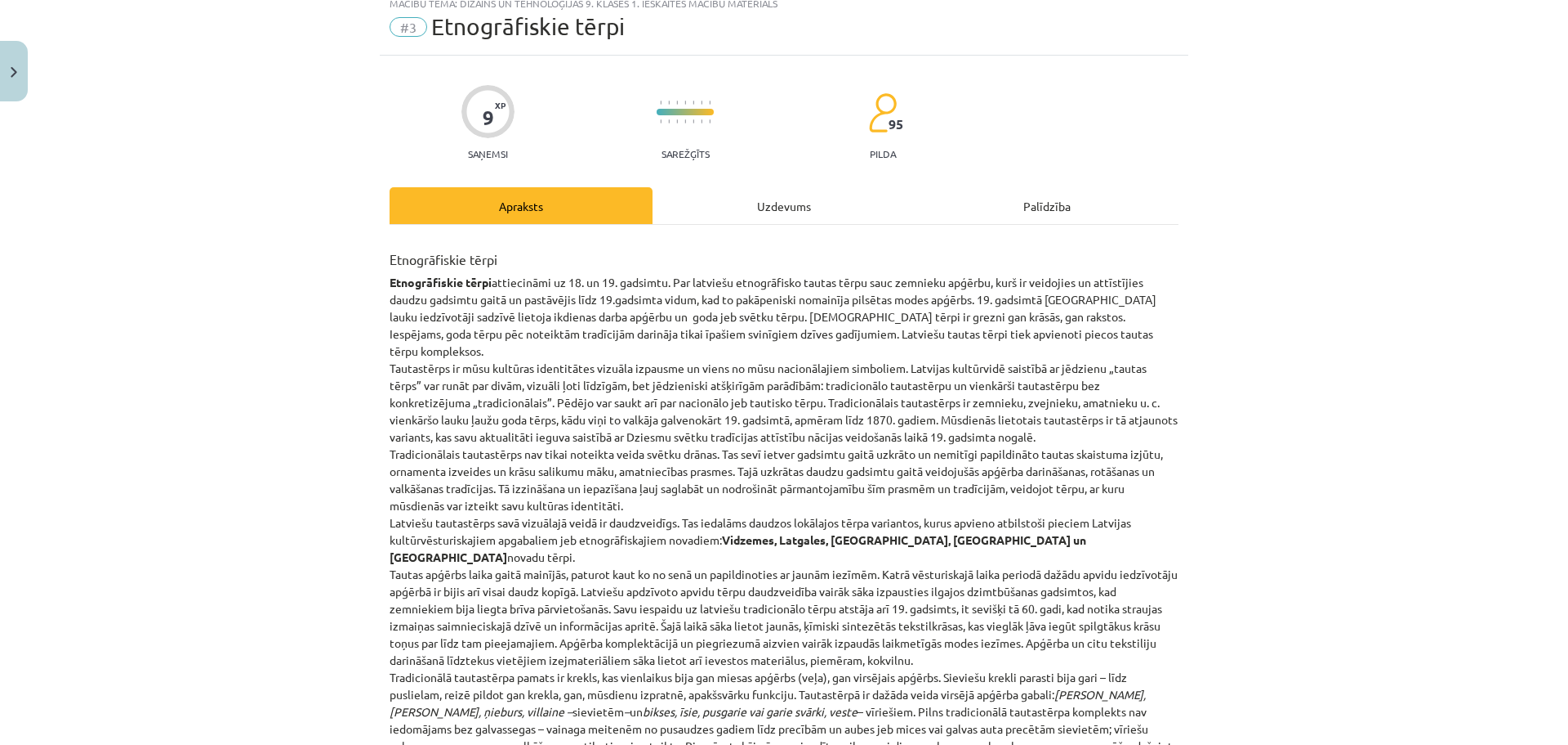
scroll to position [41, 0]
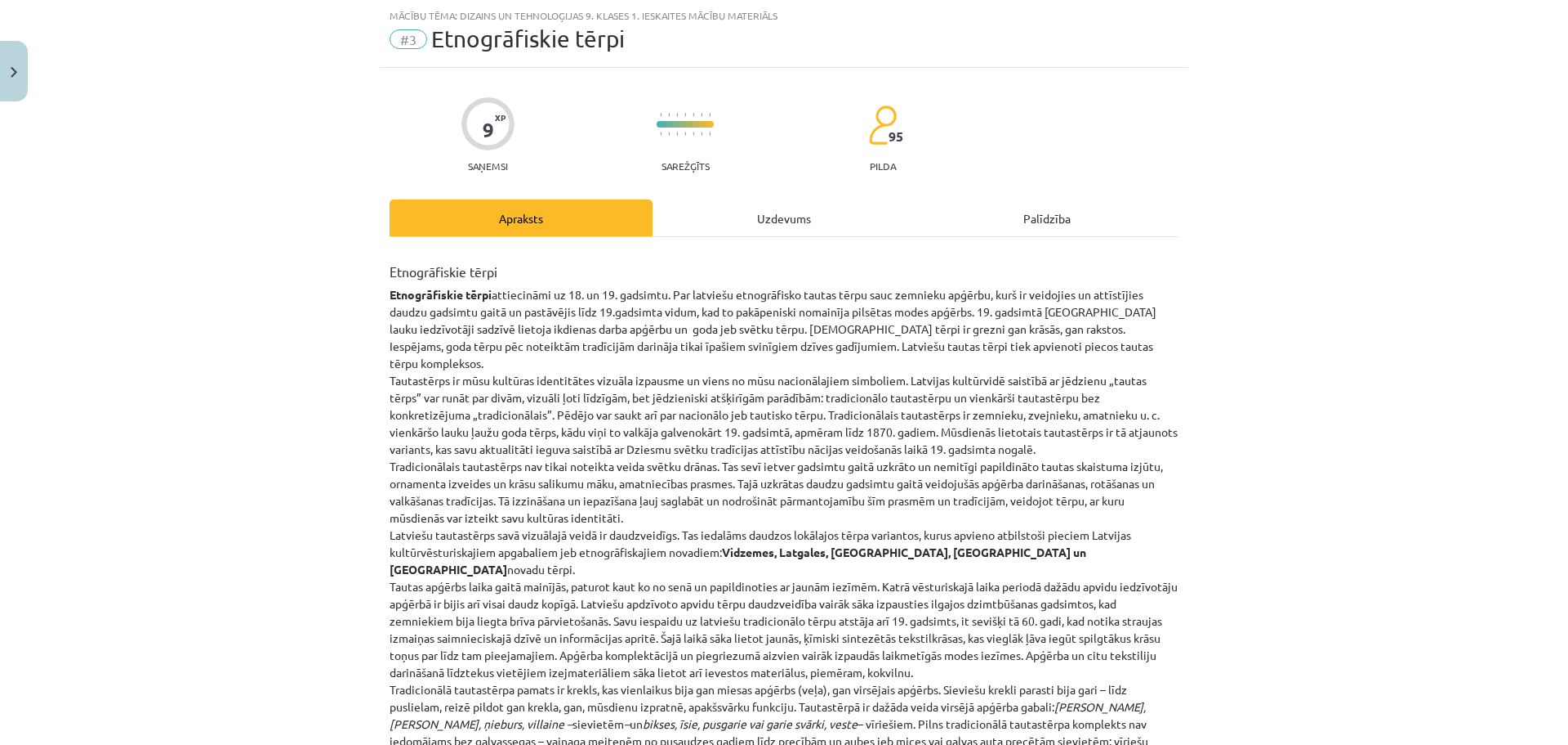
click at [794, 219] on div "Uzdevums" at bounding box center [784, 217] width 263 height 37
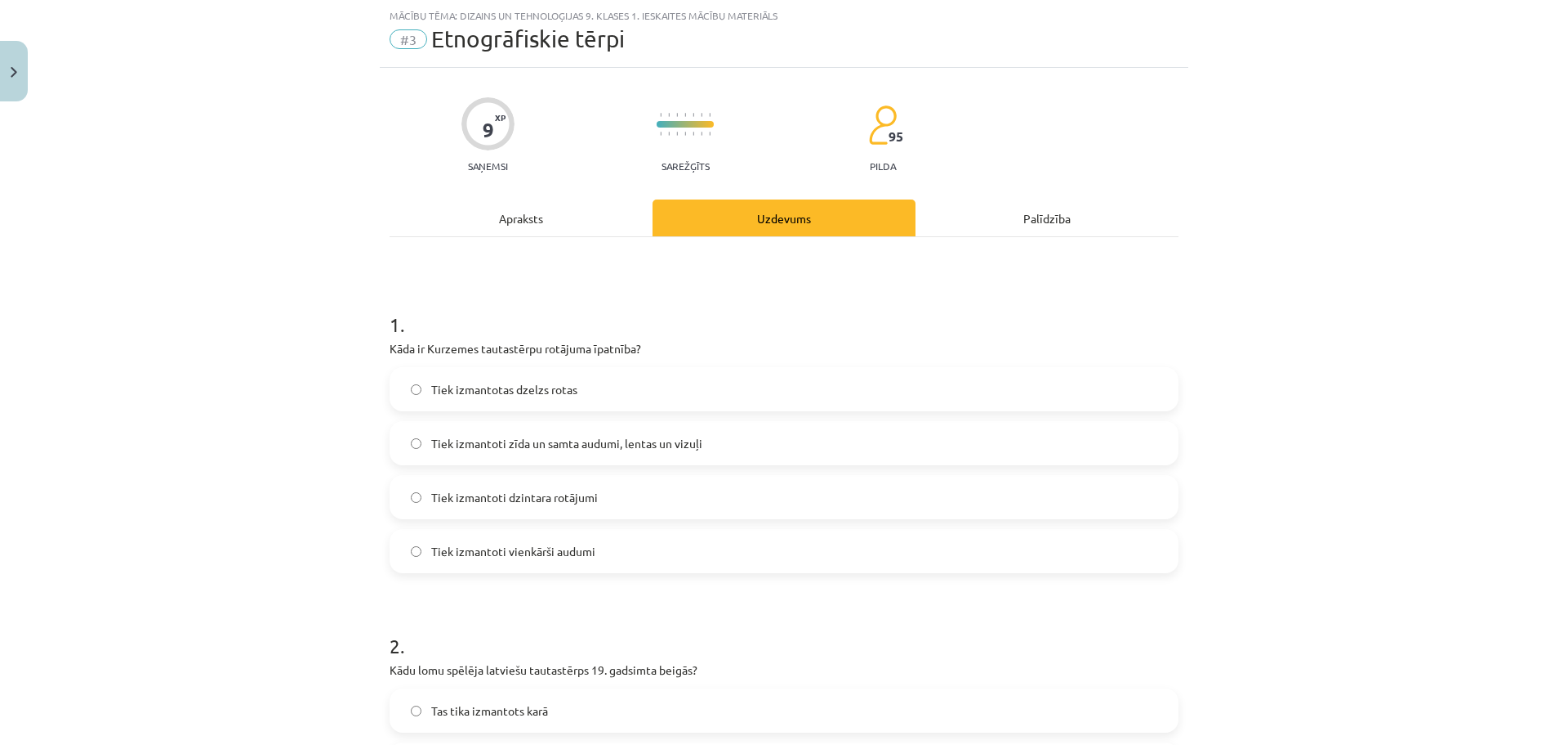
drag, startPoint x: 1555, startPoint y: 98, endPoint x: 1553, endPoint y: 144, distance: 46.0
click at [1553, 144] on div "Mācību tēma: Dizains un tehnoloģijas 9. klases 1. ieskaites mācību materiāls #3…" at bounding box center [784, 372] width 1568 height 745
click at [1548, 114] on div "Mācību tēma: Dizains un tehnoloģijas 9. klases 1. ieskaites mācību materiāls #3…" at bounding box center [784, 372] width 1568 height 745
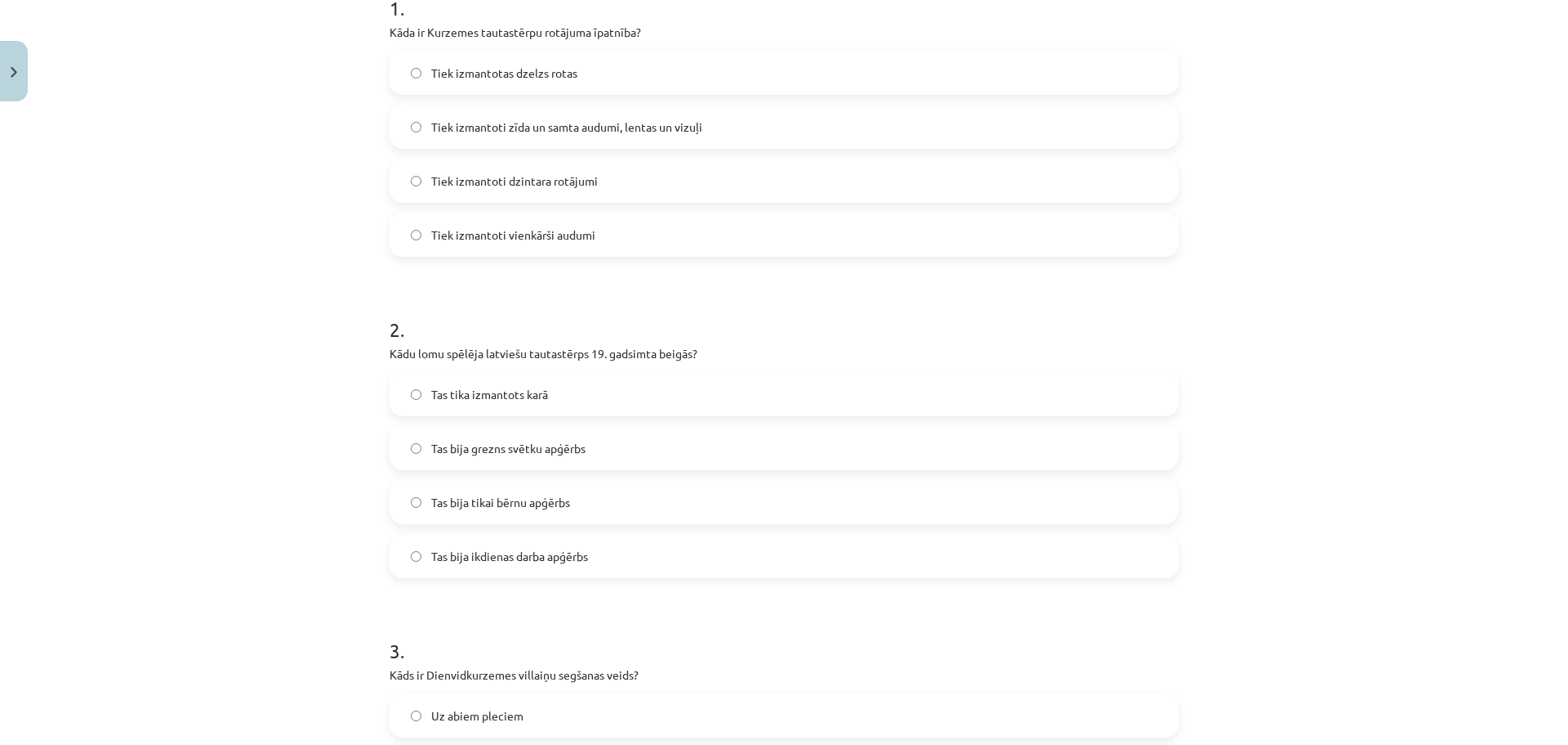
scroll to position [353, 0]
click at [465, 140] on label "Tiek izmantoti zīda un samta audumi, lentas un vizuļi" at bounding box center [784, 131] width 785 height 41
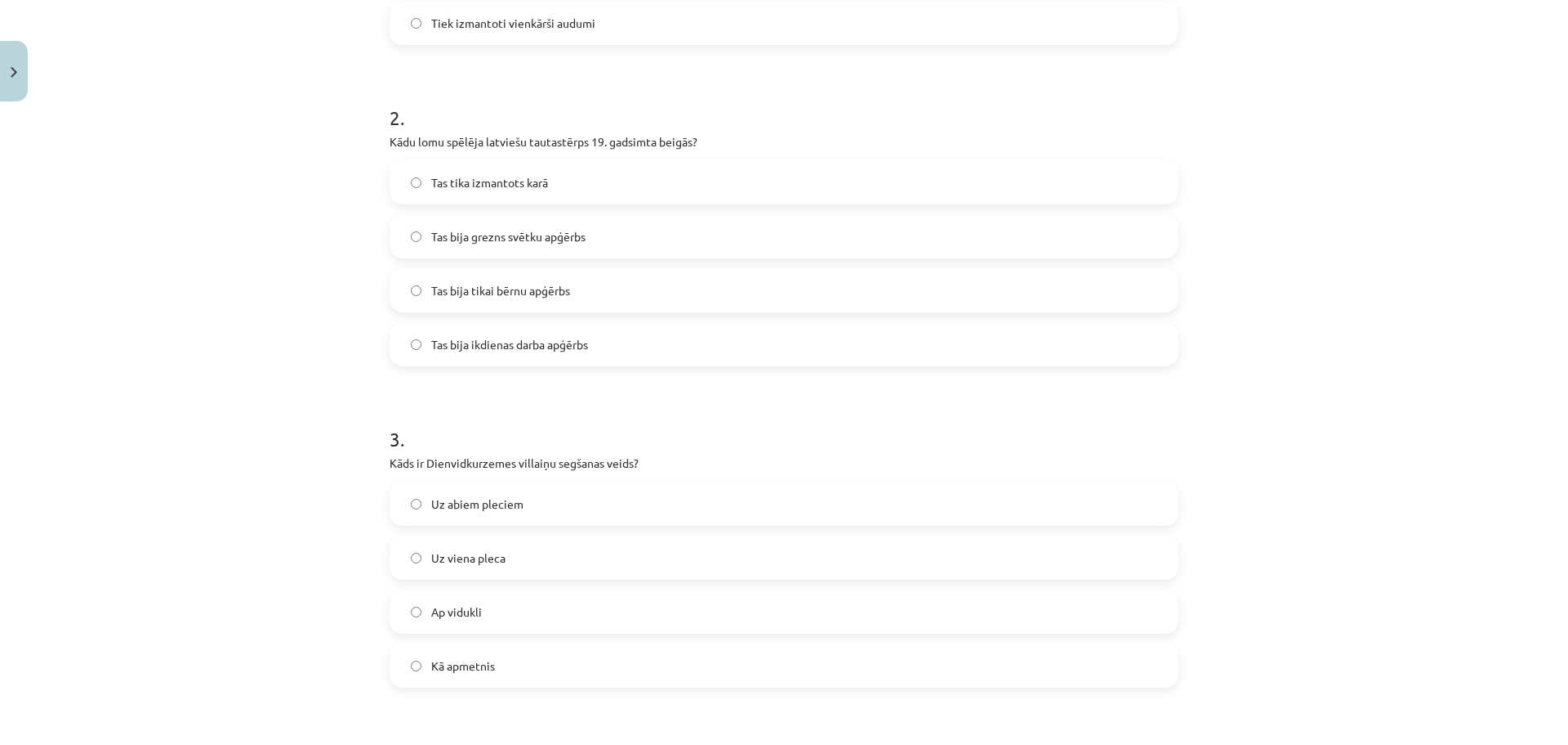
scroll to position [573, 0]
click at [618, 231] on label "Tas bija grezns svētku apģērbs" at bounding box center [784, 232] width 785 height 41
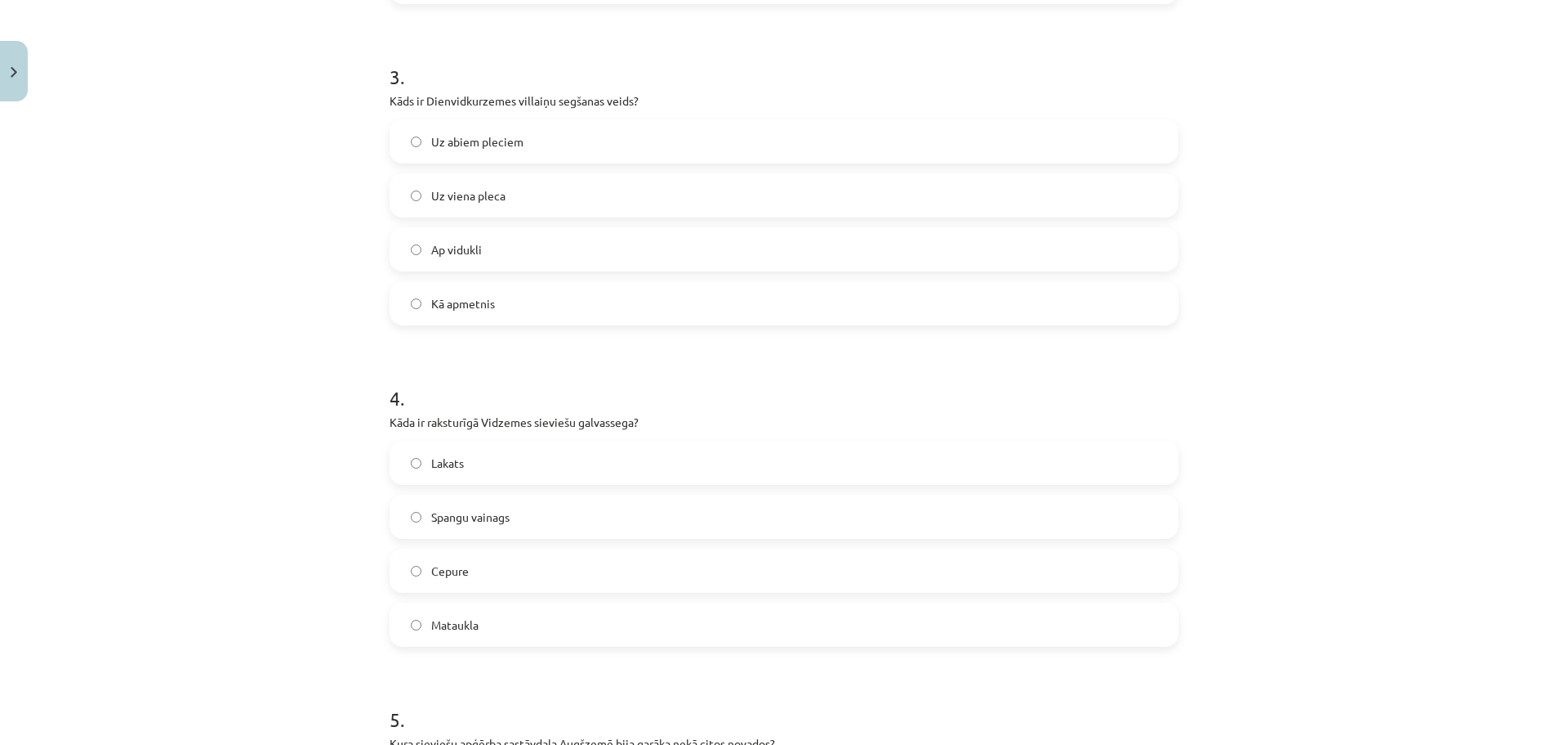
scroll to position [920, 0]
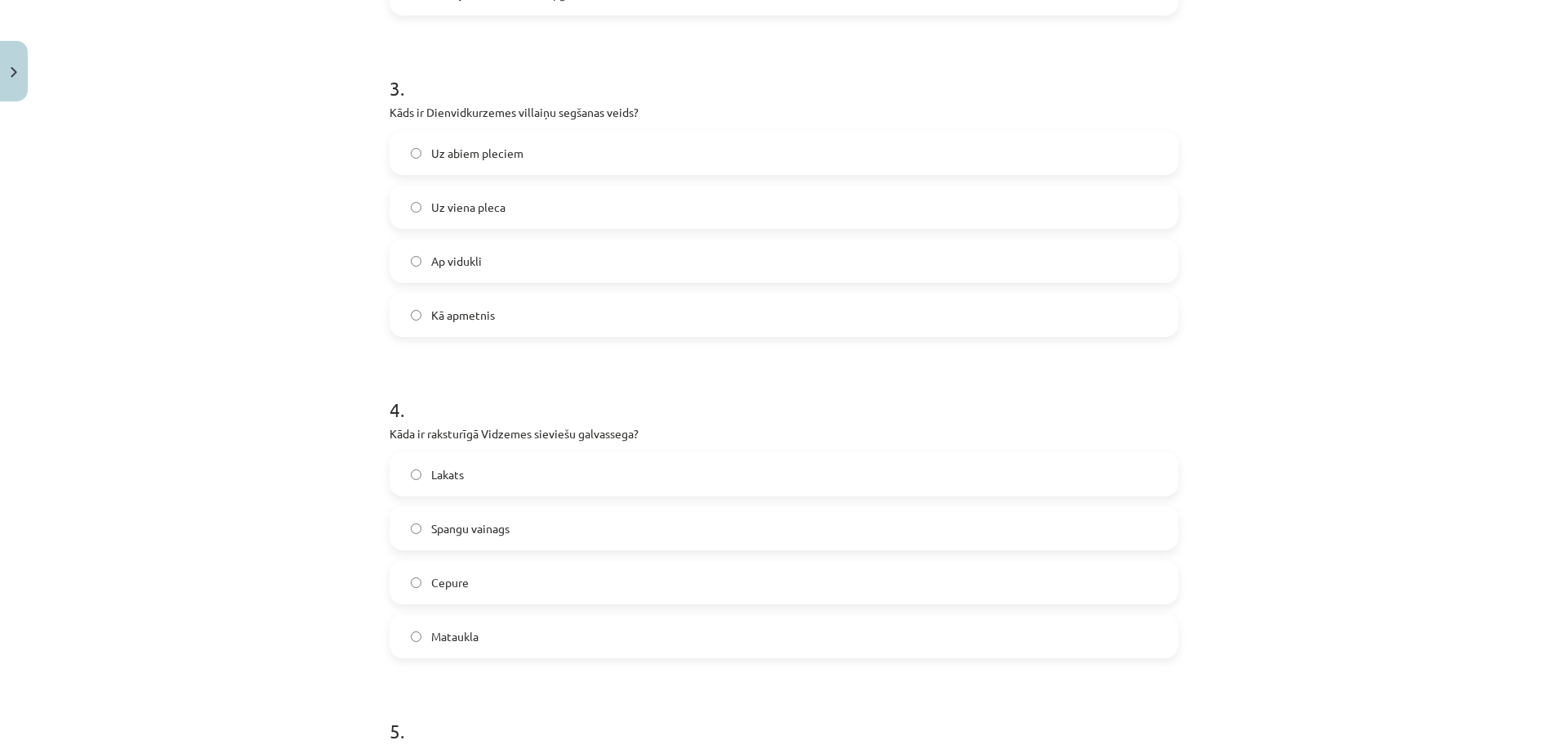
click at [608, 216] on label "Uz viena pleca" at bounding box center [784, 207] width 785 height 41
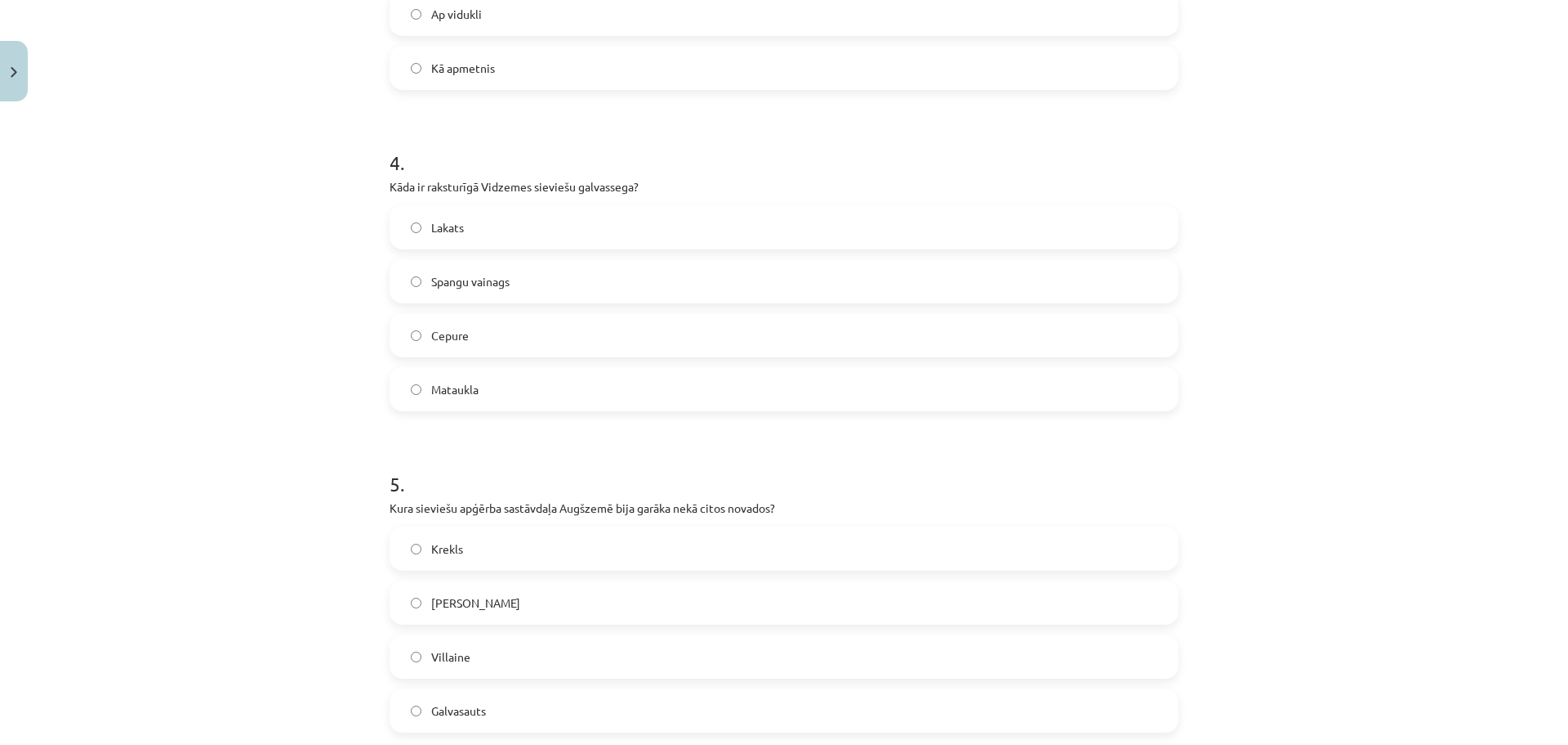
scroll to position [1204, 0]
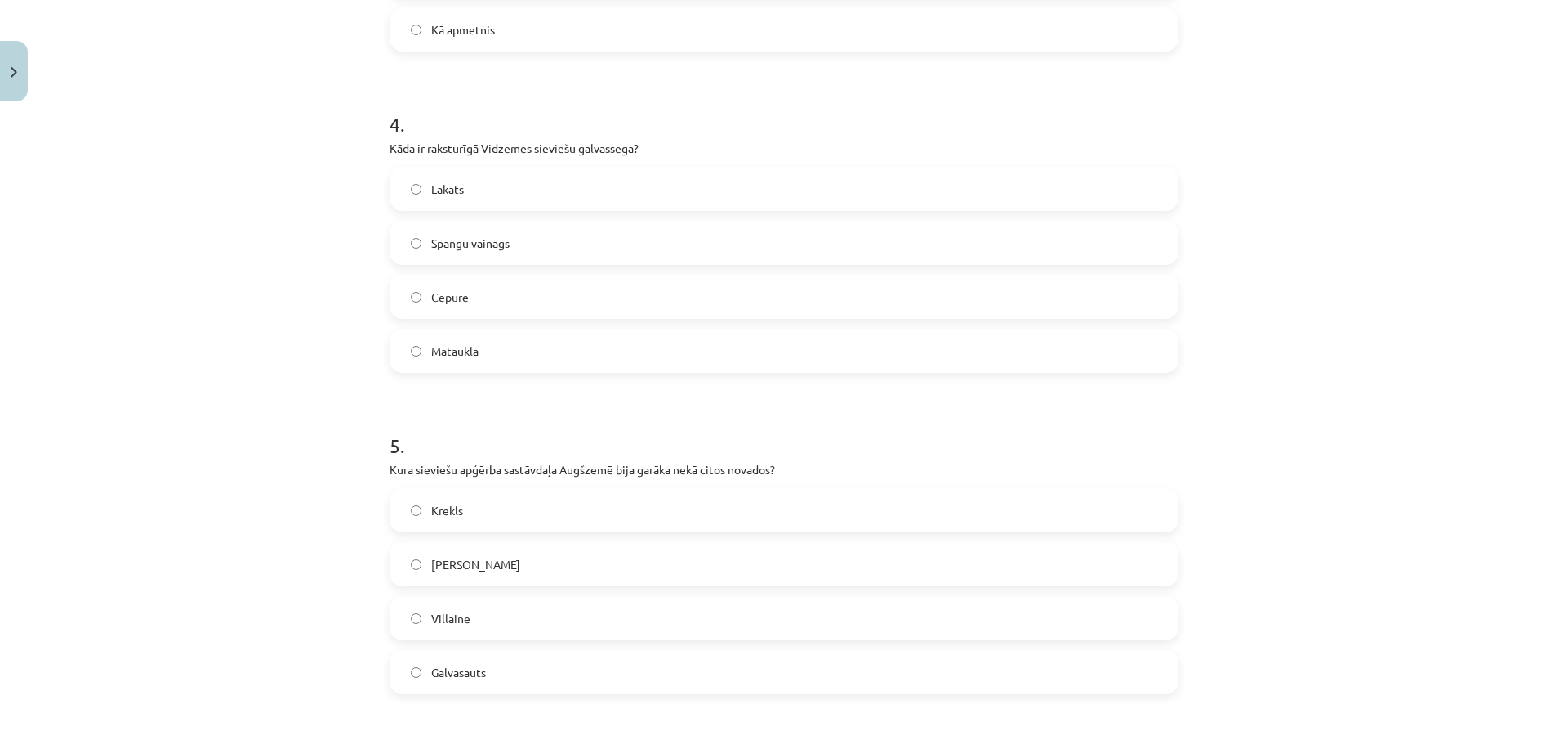
click at [649, 244] on label "Spangu vainags" at bounding box center [784, 243] width 785 height 41
drag, startPoint x: 1553, startPoint y: 332, endPoint x: 1551, endPoint y: 399, distance: 67.0
click at [1551, 399] on div "Mācību tēma: Dizains un tehnoloģijas 9. klases 1. ieskaites mācību materiāls #3…" at bounding box center [784, 372] width 1568 height 745
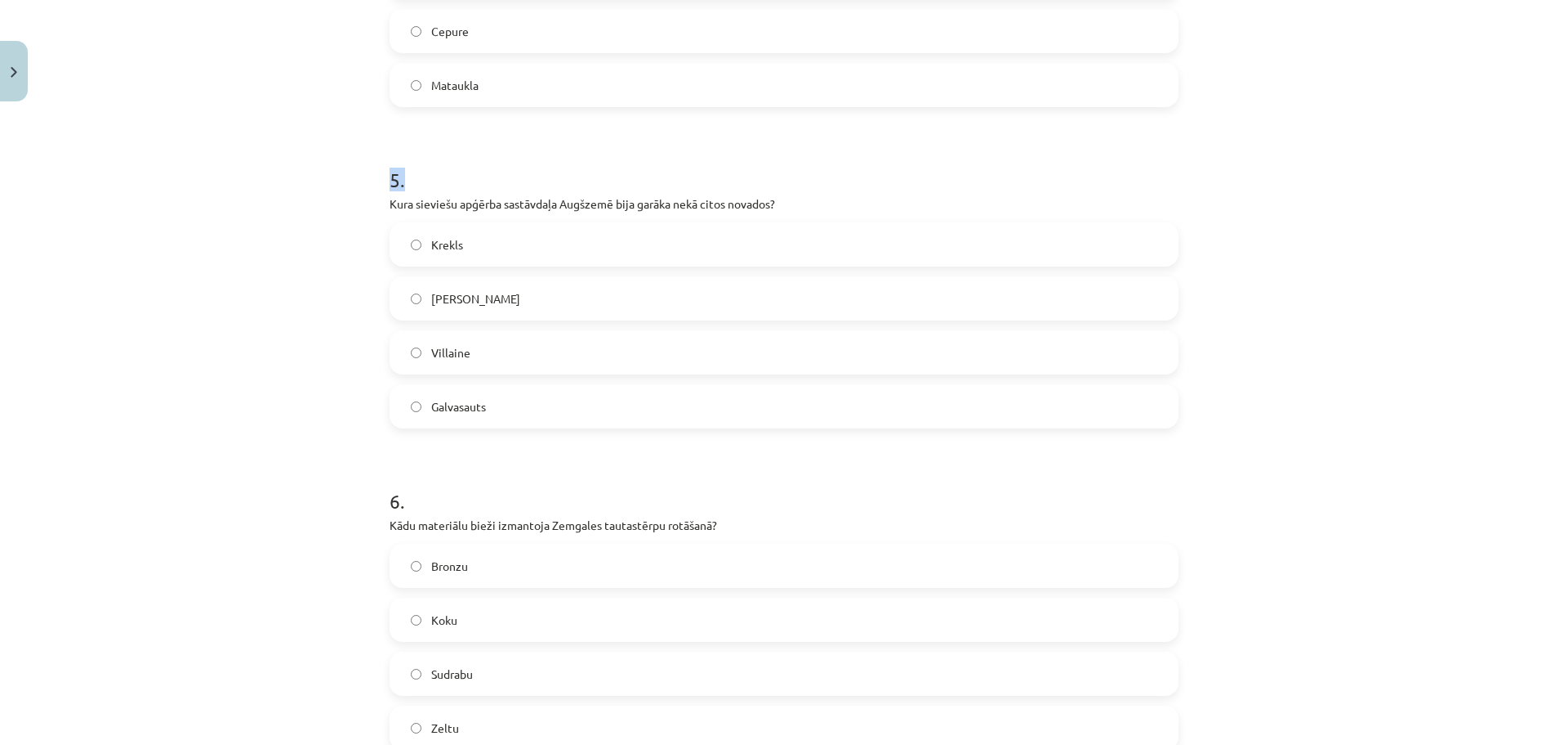
scroll to position [1494, 0]
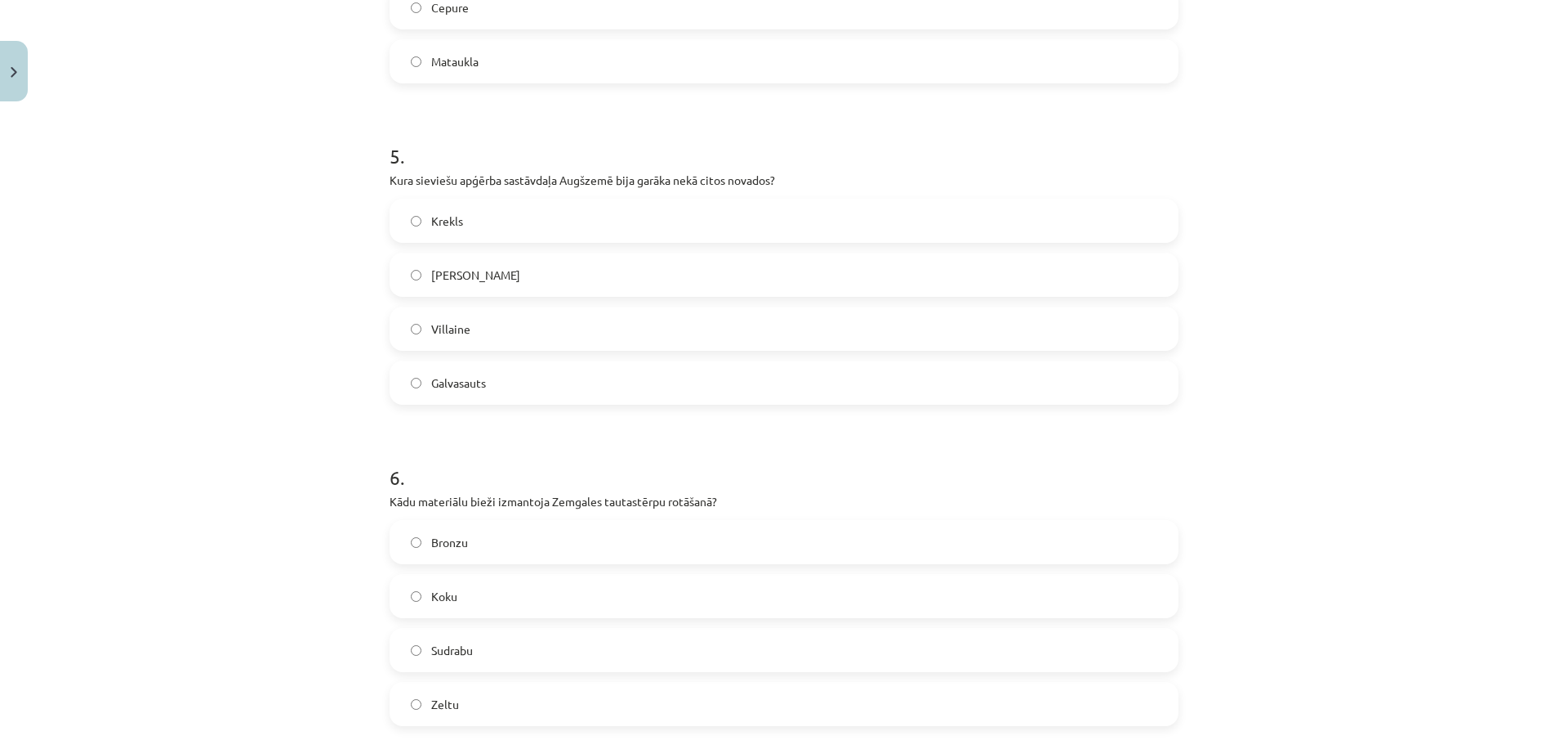
click at [578, 331] on label "Villaine" at bounding box center [784, 329] width 785 height 41
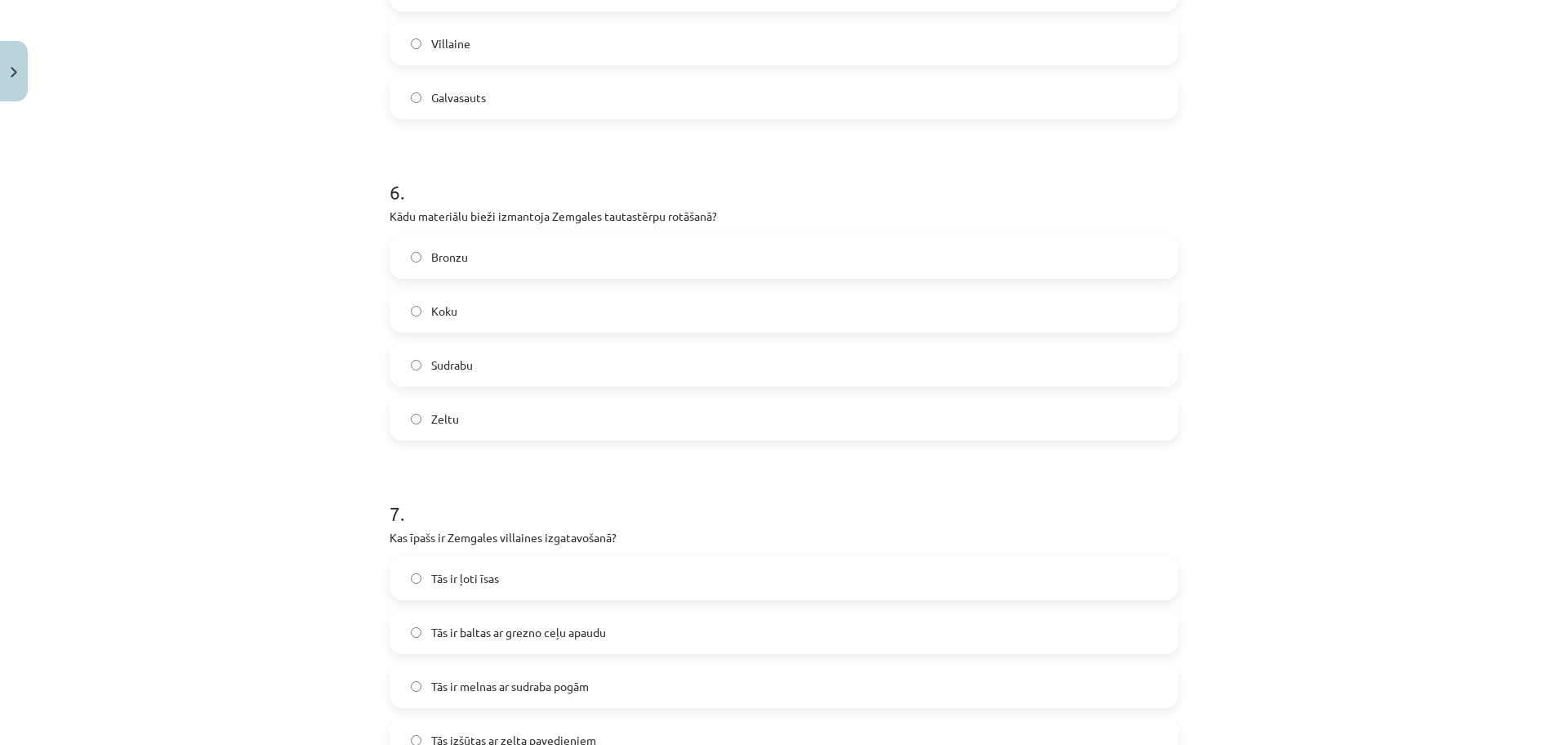
scroll to position [1775, 0]
click at [456, 372] on span "Sudrabu" at bounding box center [452, 370] width 42 height 18
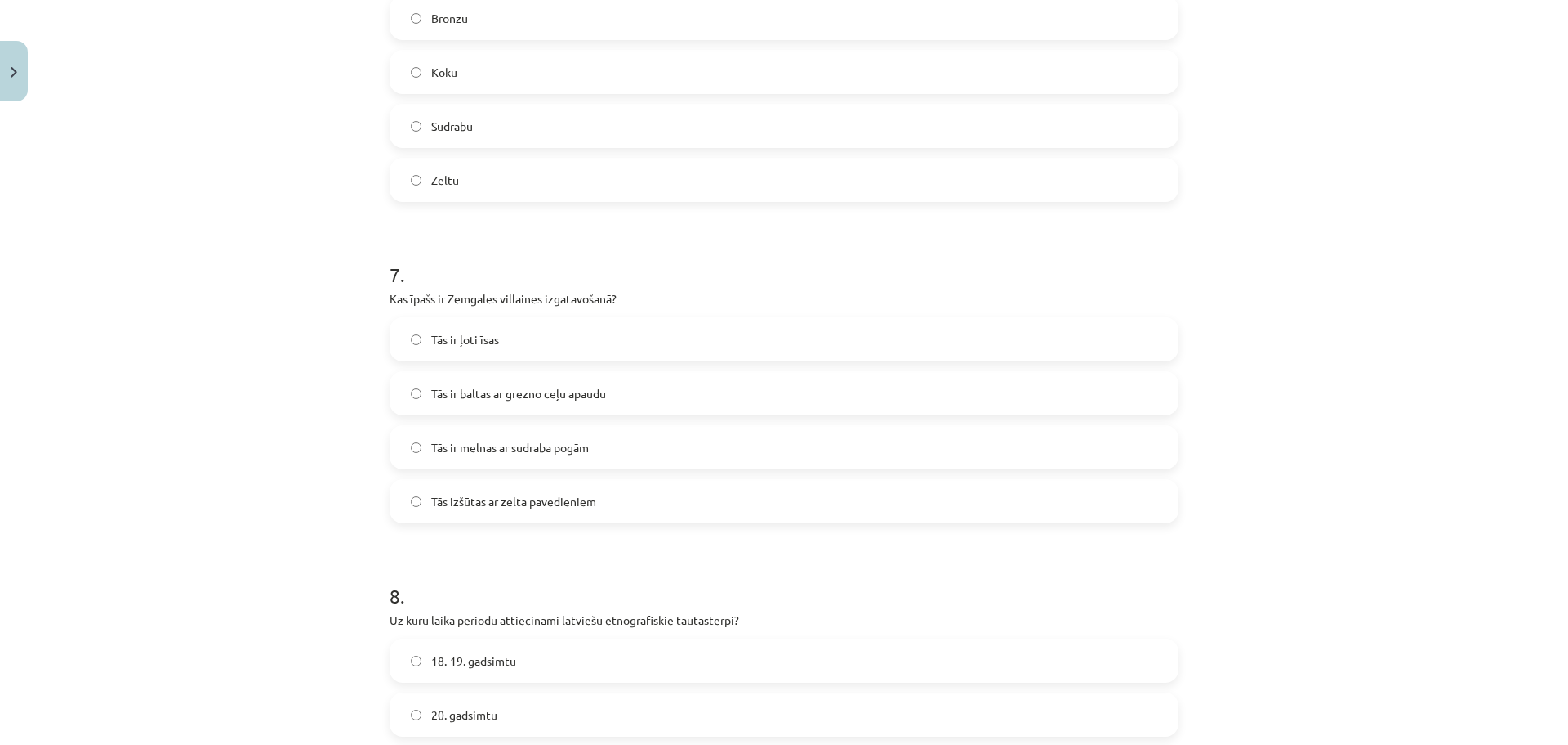
scroll to position [2053, 0]
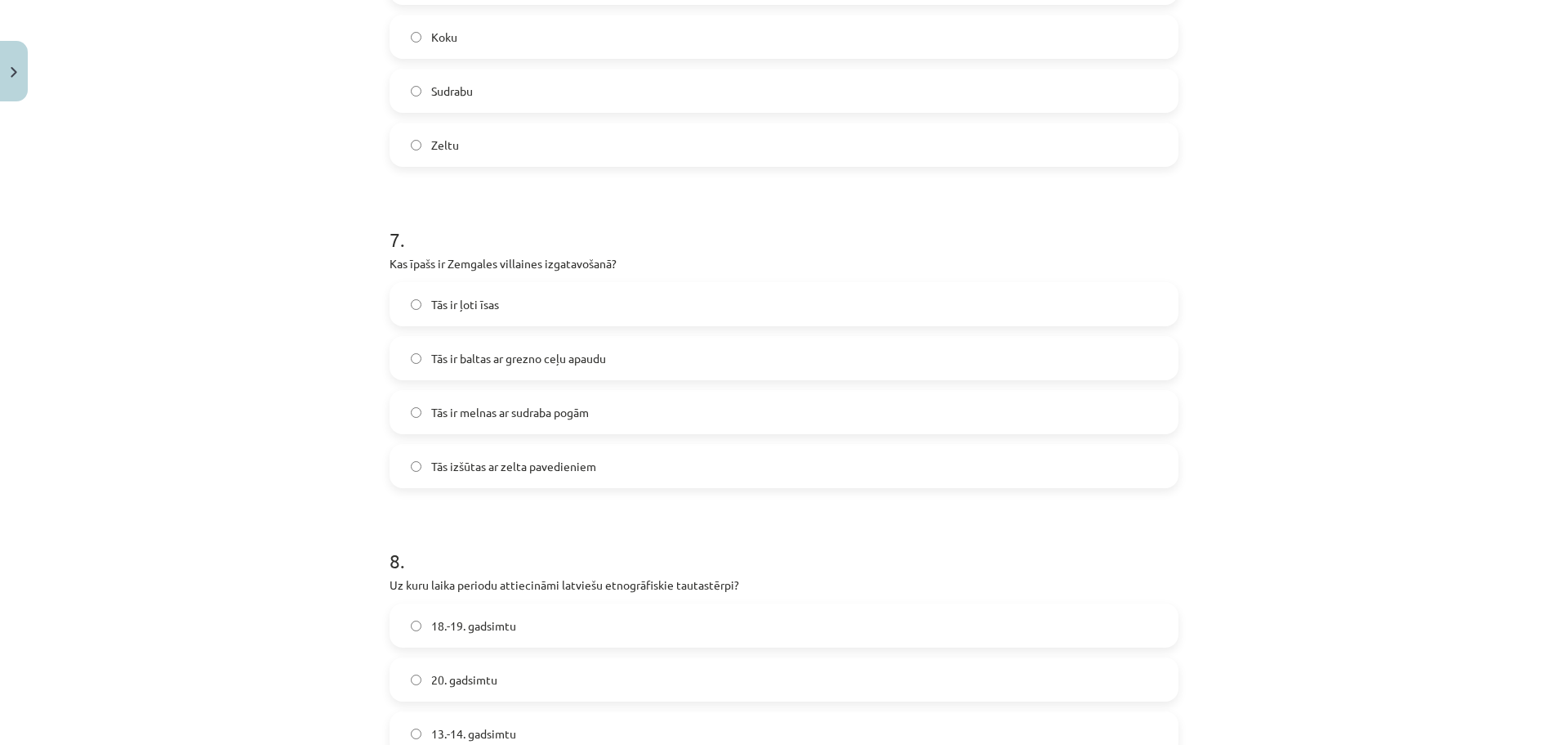
click at [545, 372] on label "Tās ir baltas ar grezno ceļu apaudu" at bounding box center [784, 358] width 785 height 41
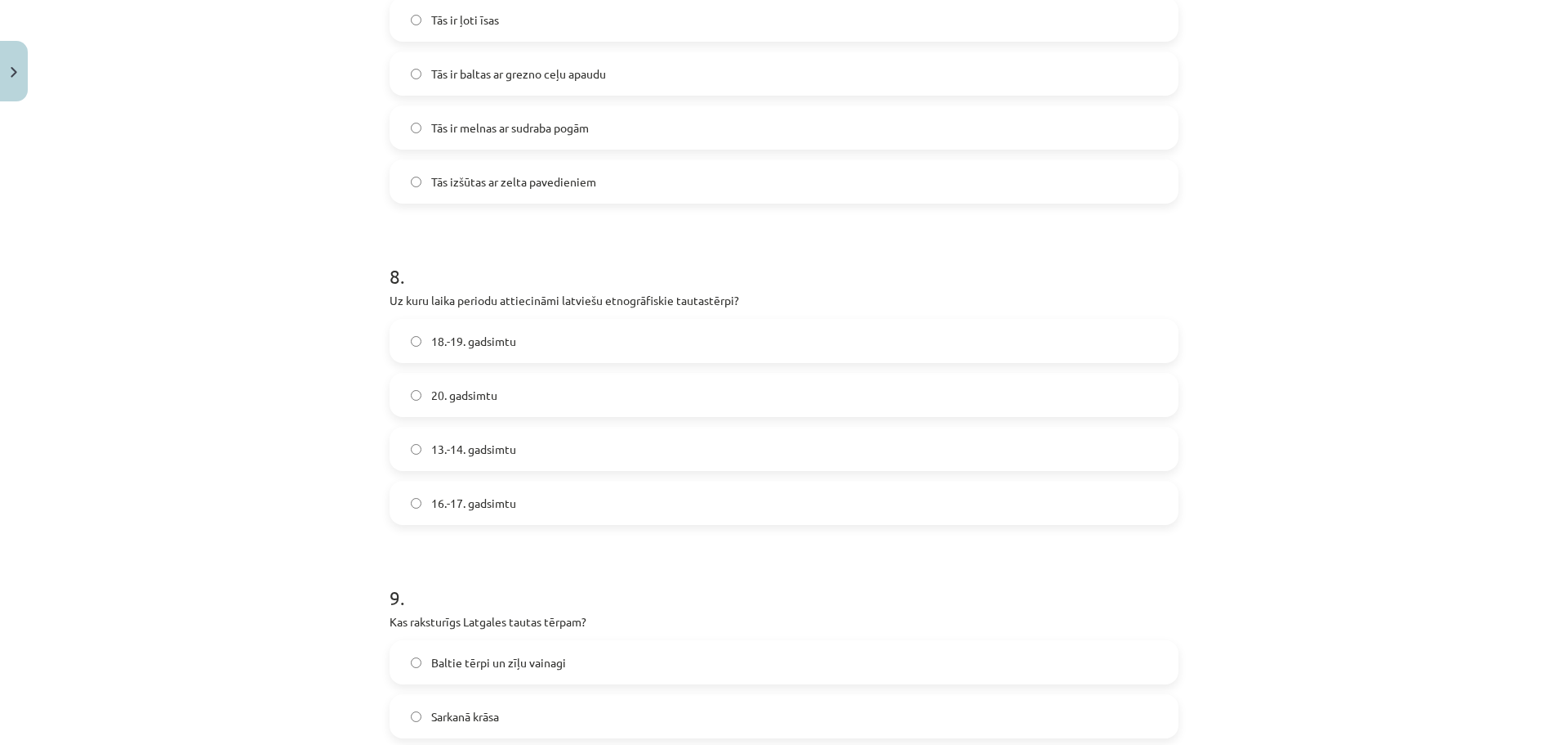
scroll to position [2353, 0]
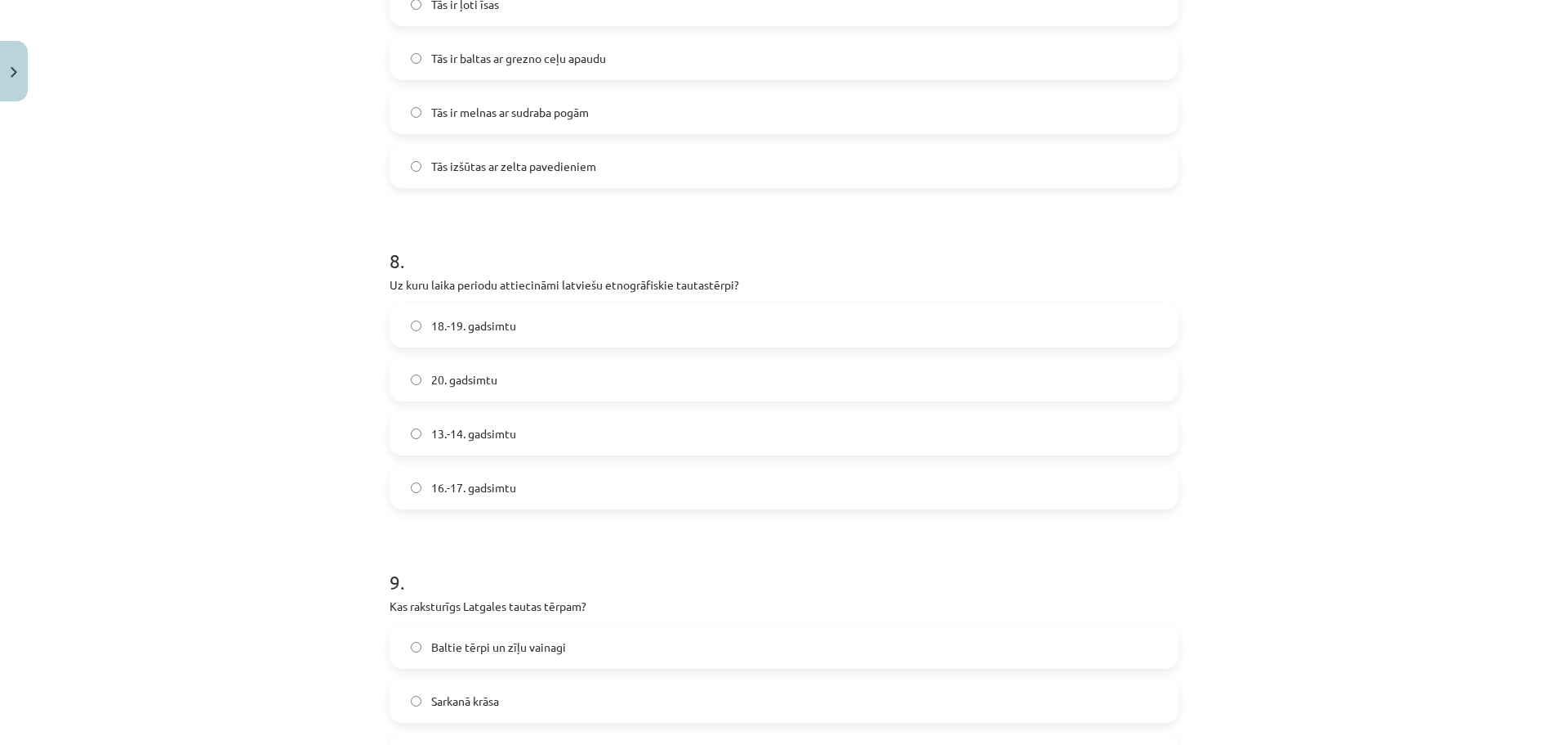
click at [515, 432] on label "13.-14. gadsimtu" at bounding box center [784, 433] width 785 height 41
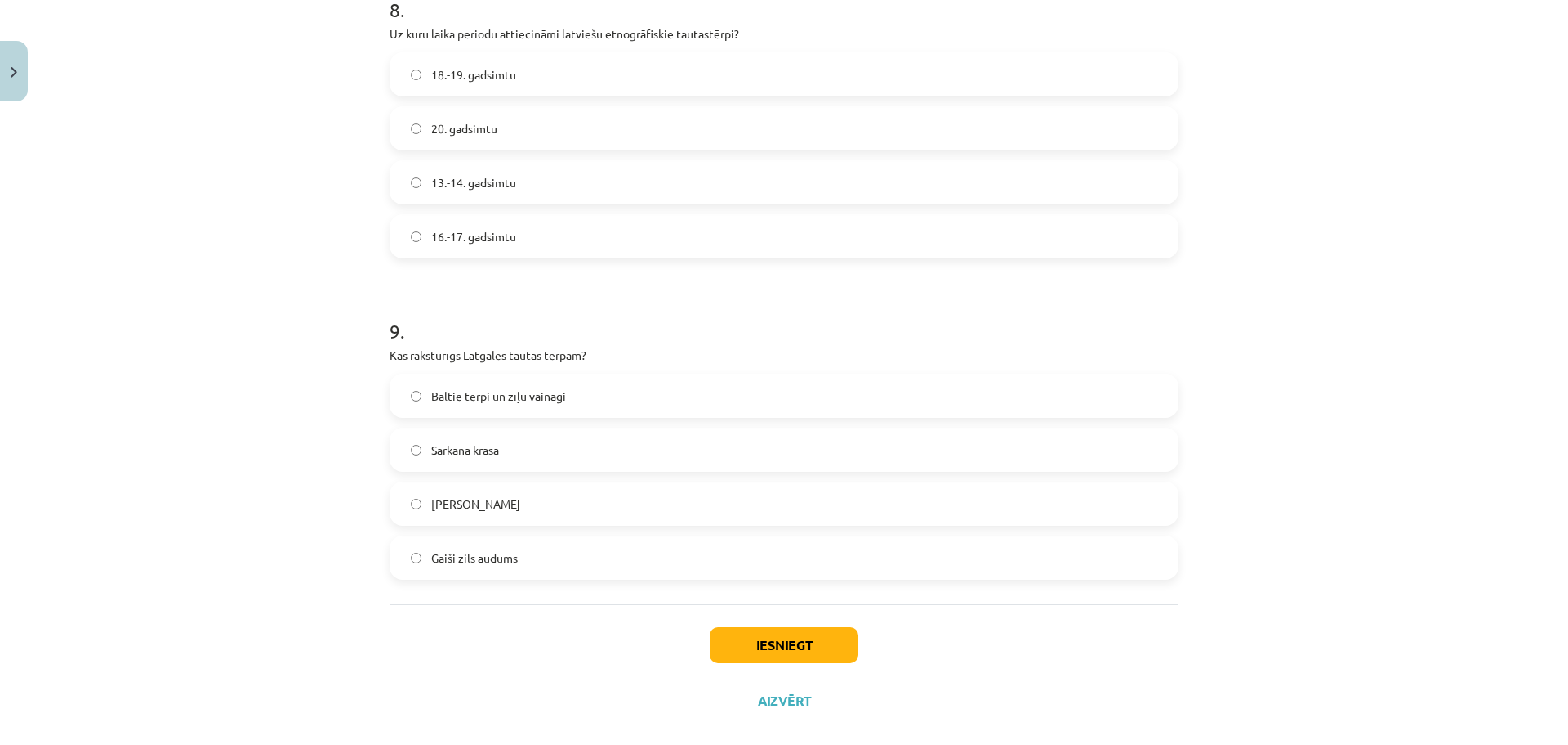
scroll to position [2628, 0]
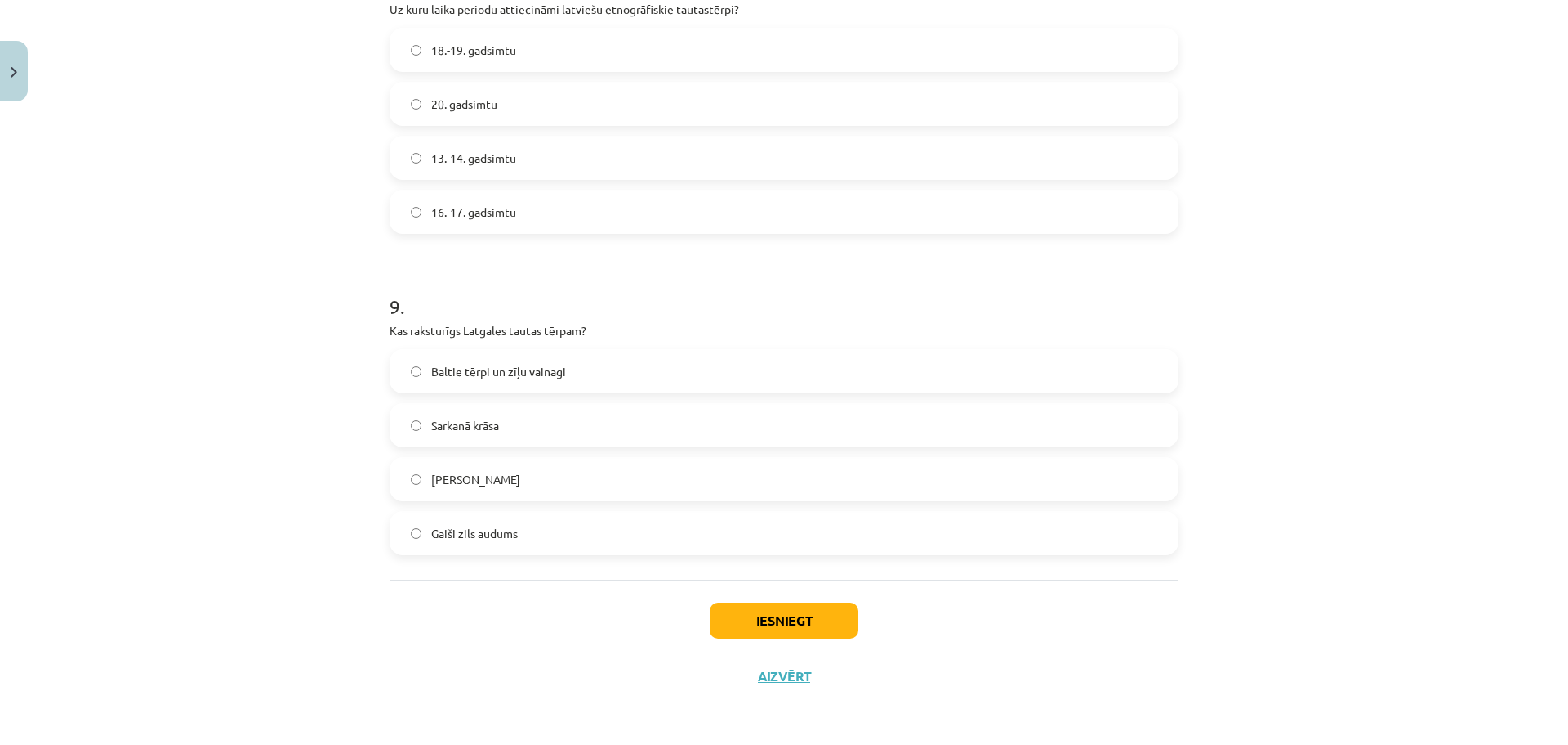
click at [554, 381] on label "Baltie tērpi un zīļu vainagi" at bounding box center [784, 372] width 785 height 41
click at [800, 610] on button "Iesniegt" at bounding box center [784, 620] width 149 height 36
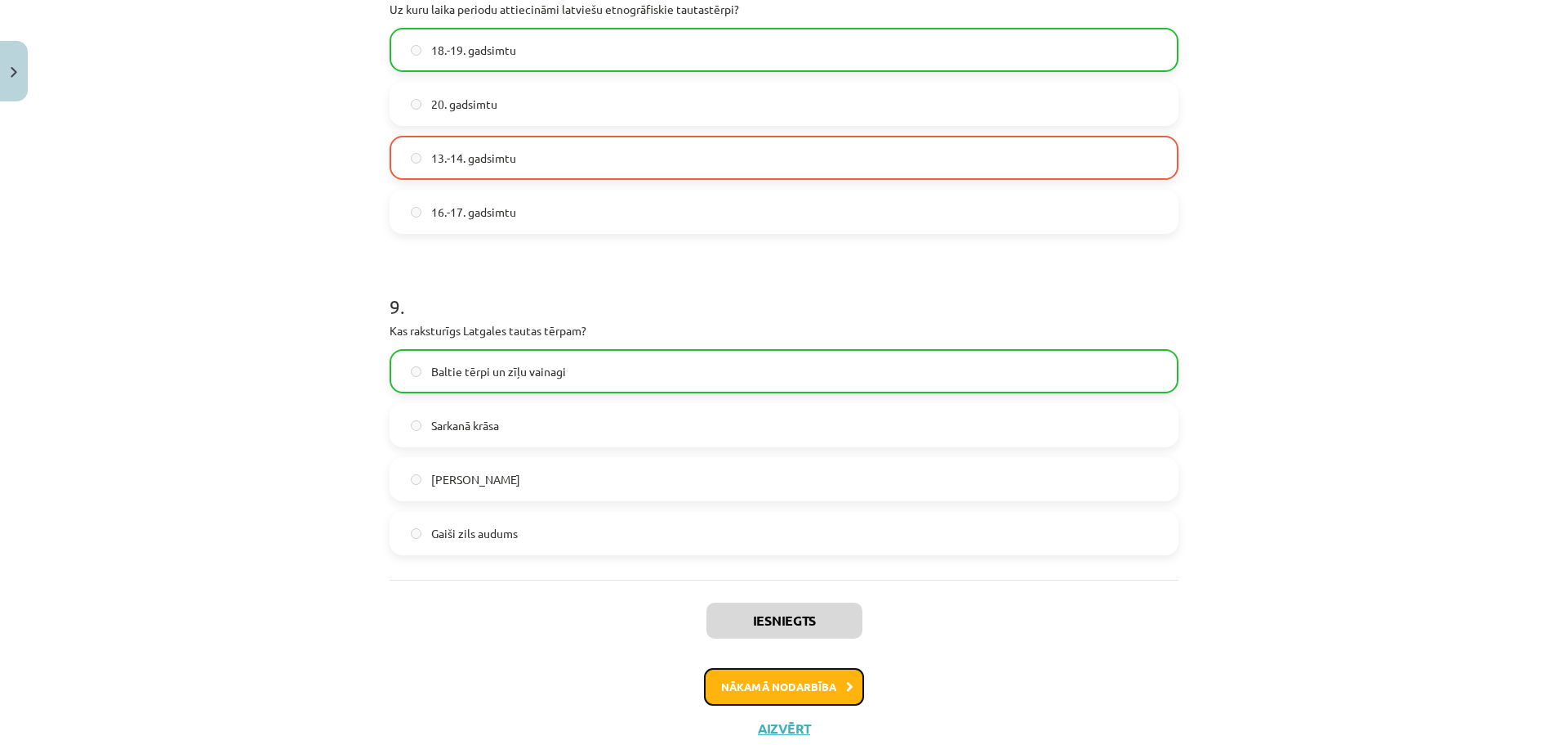
click at [781, 686] on button "Nākamā nodarbība" at bounding box center [784, 686] width 160 height 38
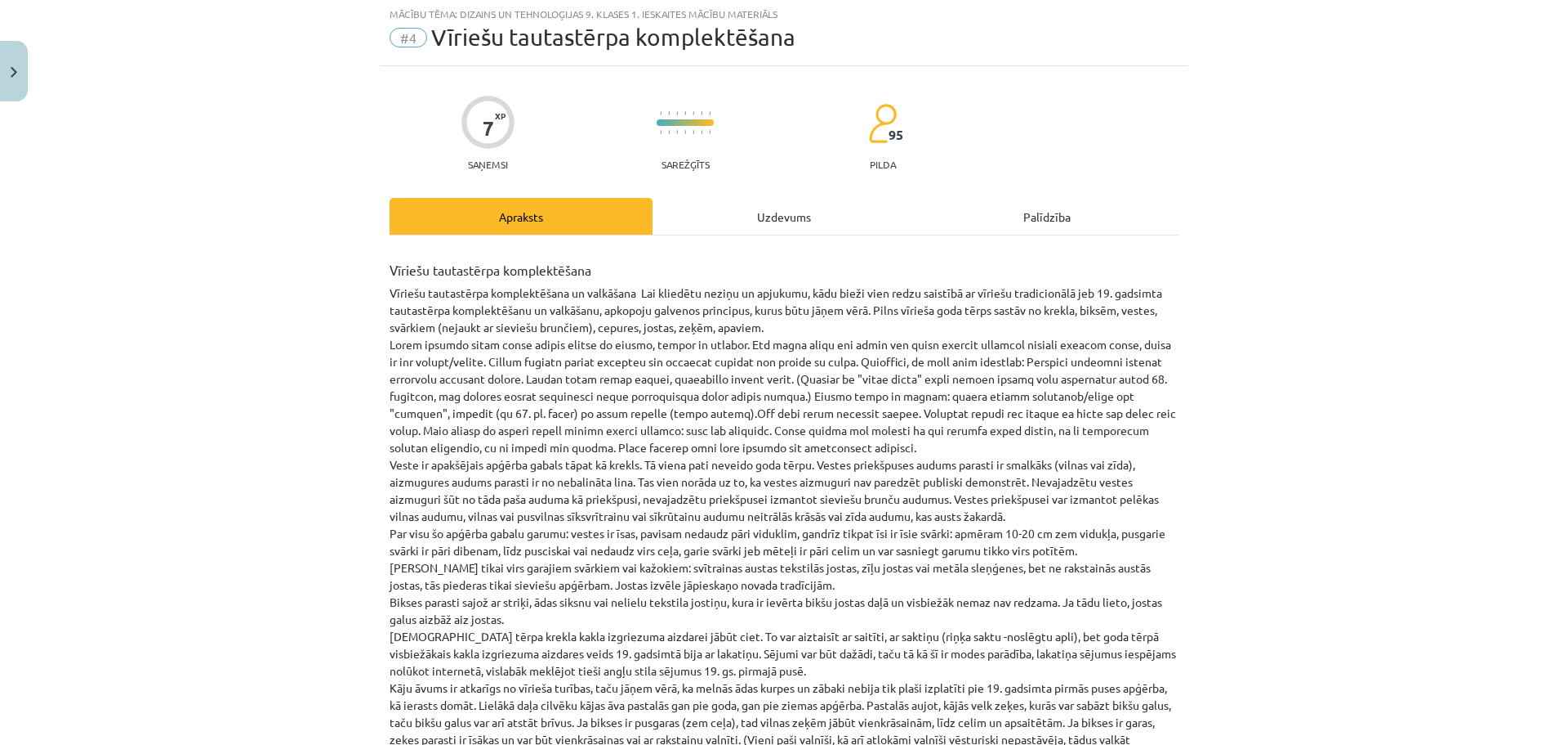
scroll to position [41, 0]
click at [780, 219] on div "Uzdevums" at bounding box center [784, 217] width 263 height 37
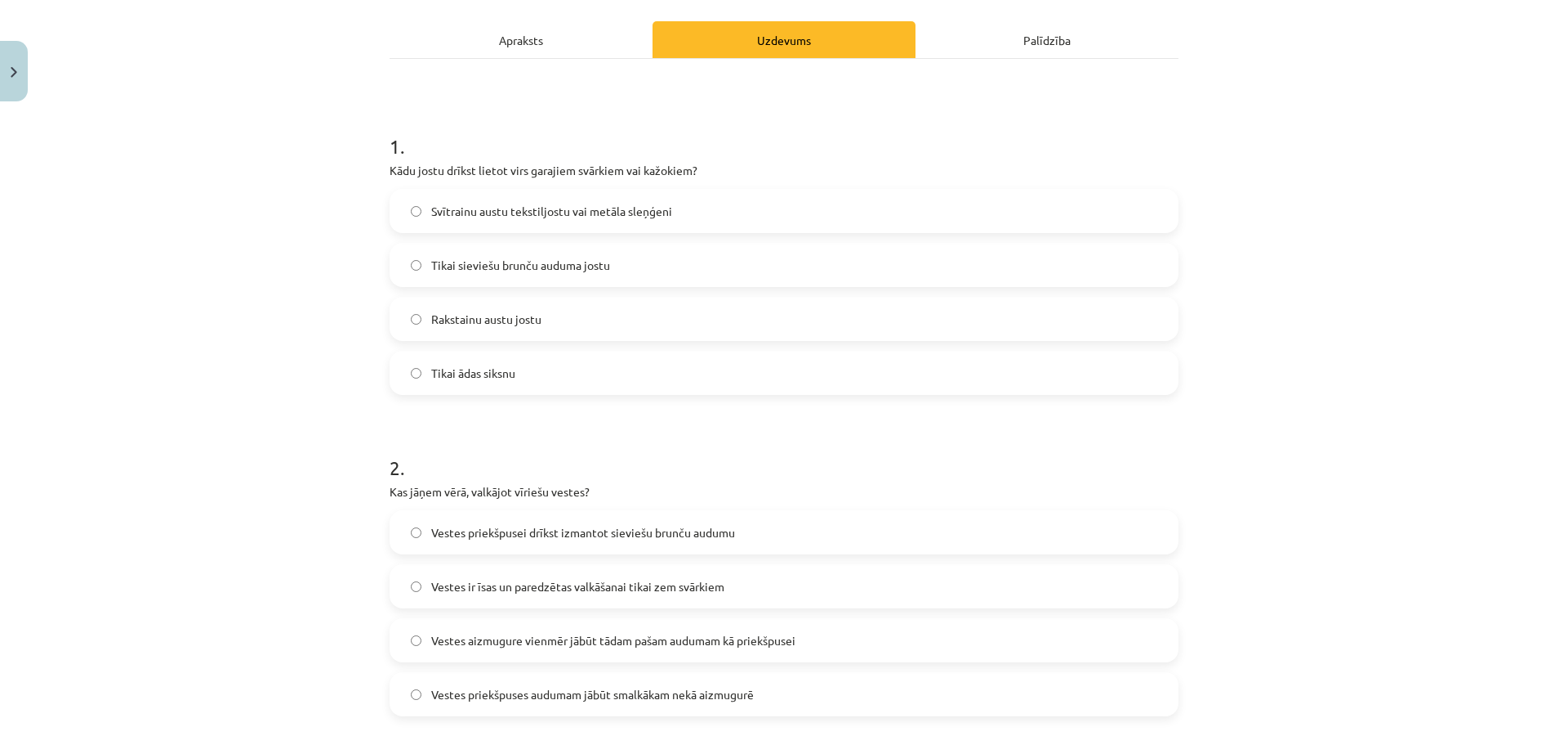
scroll to position [224, 0]
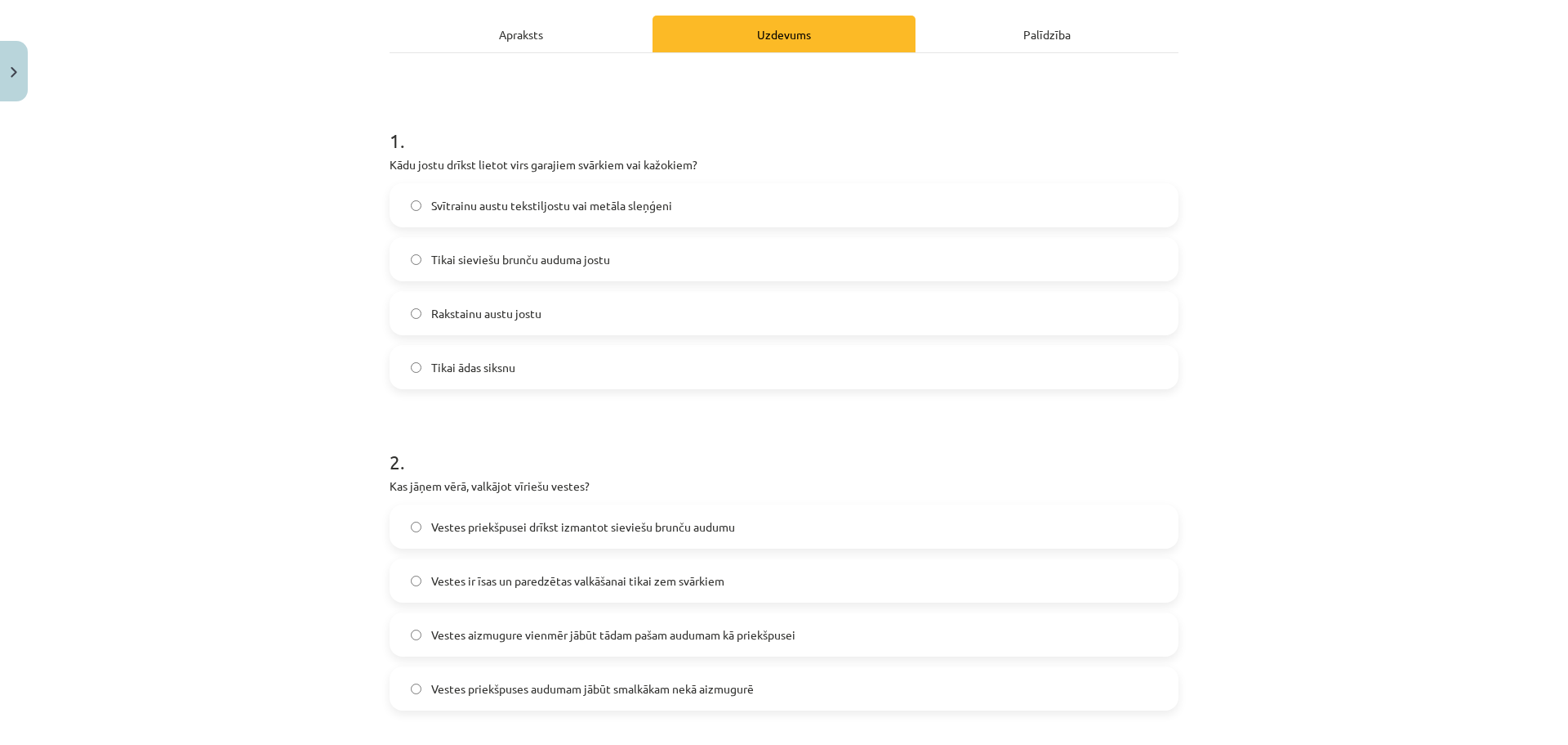
click at [586, 211] on span "Svītrainu austu tekstiljostu vai metāla sleņģeni" at bounding box center [552, 206] width 241 height 18
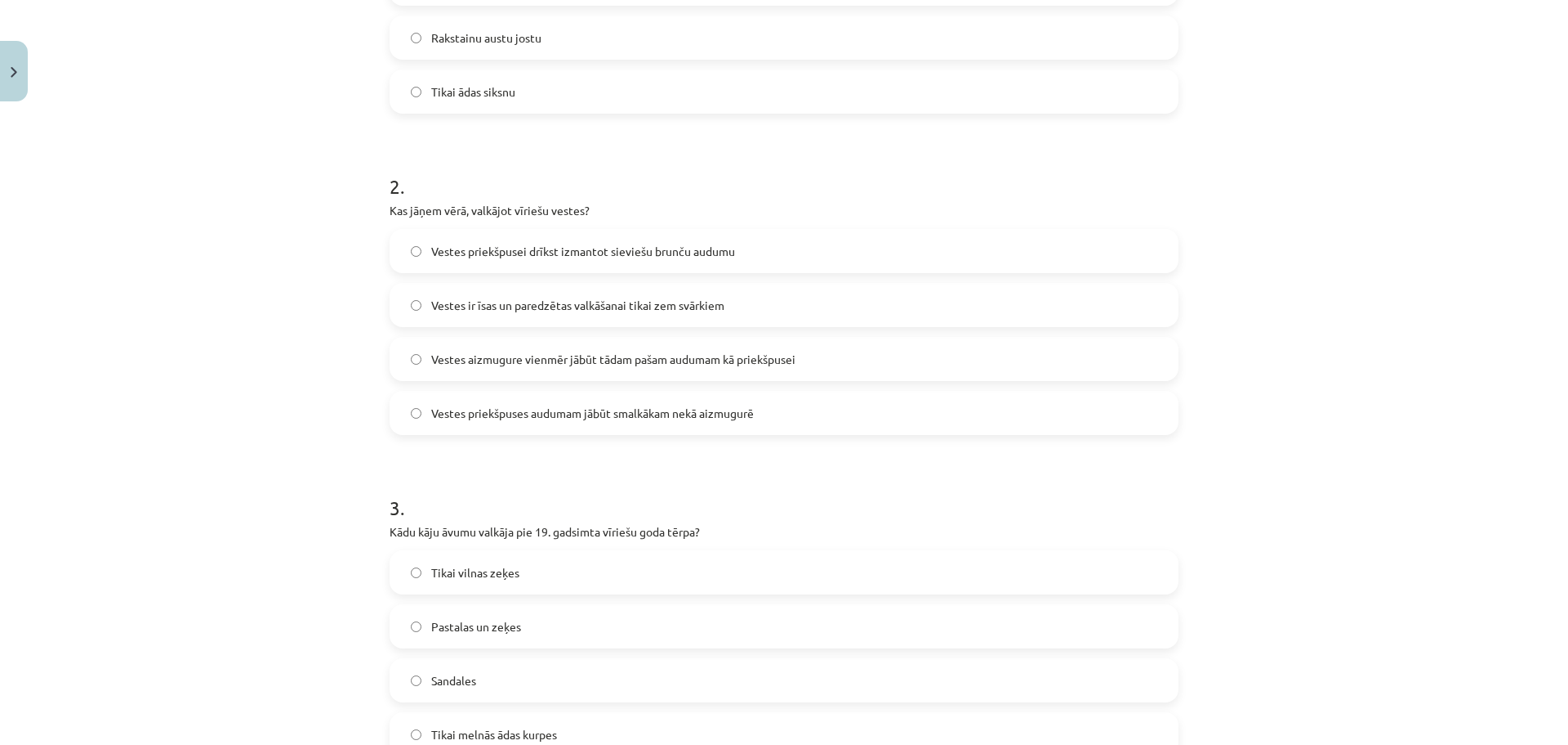
scroll to position [497, 0]
click at [887, 370] on label "Vestes aizmugure vienmēr jābūt tādam pašam audumam kā priekšpusei" at bounding box center [784, 362] width 785 height 41
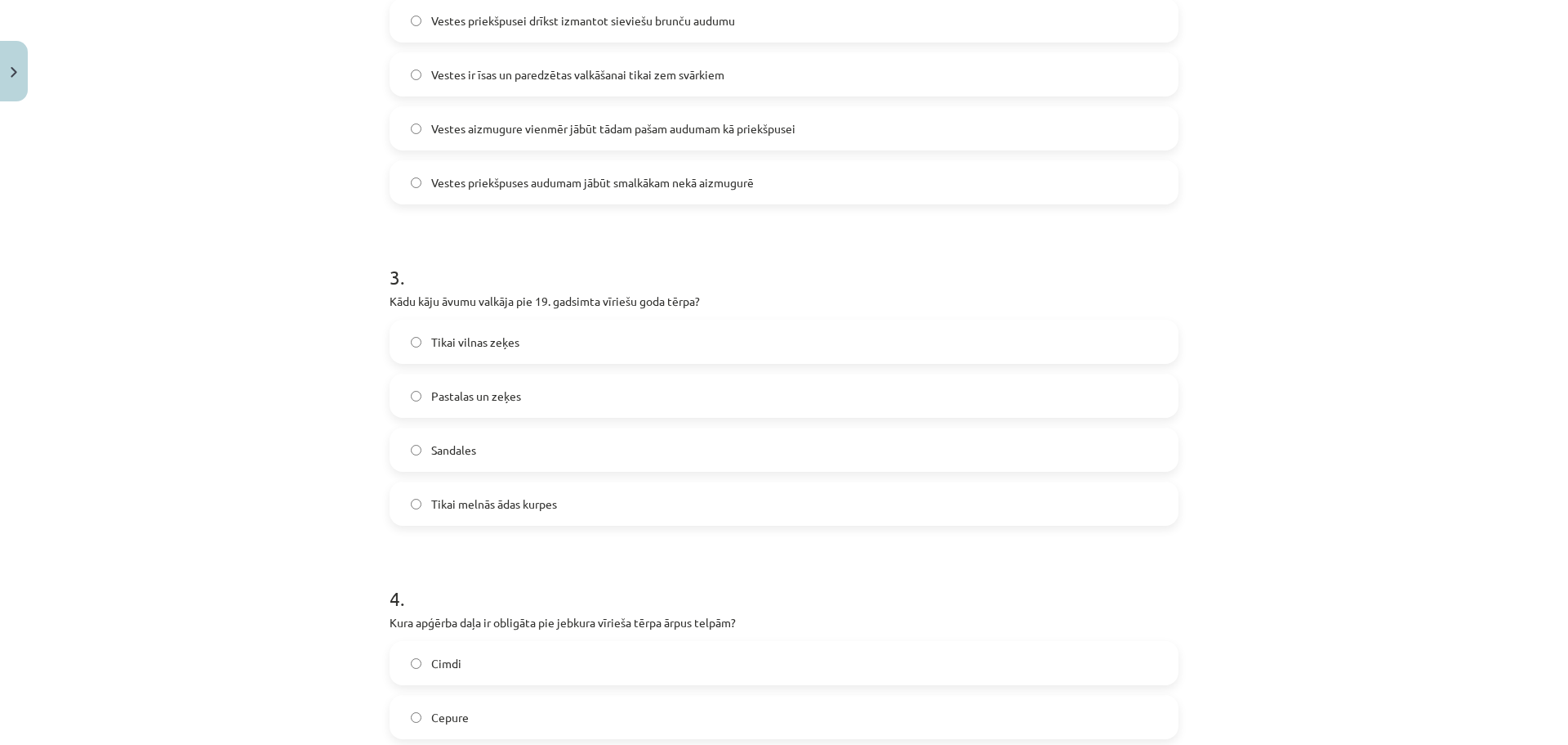
scroll to position [821, 0]
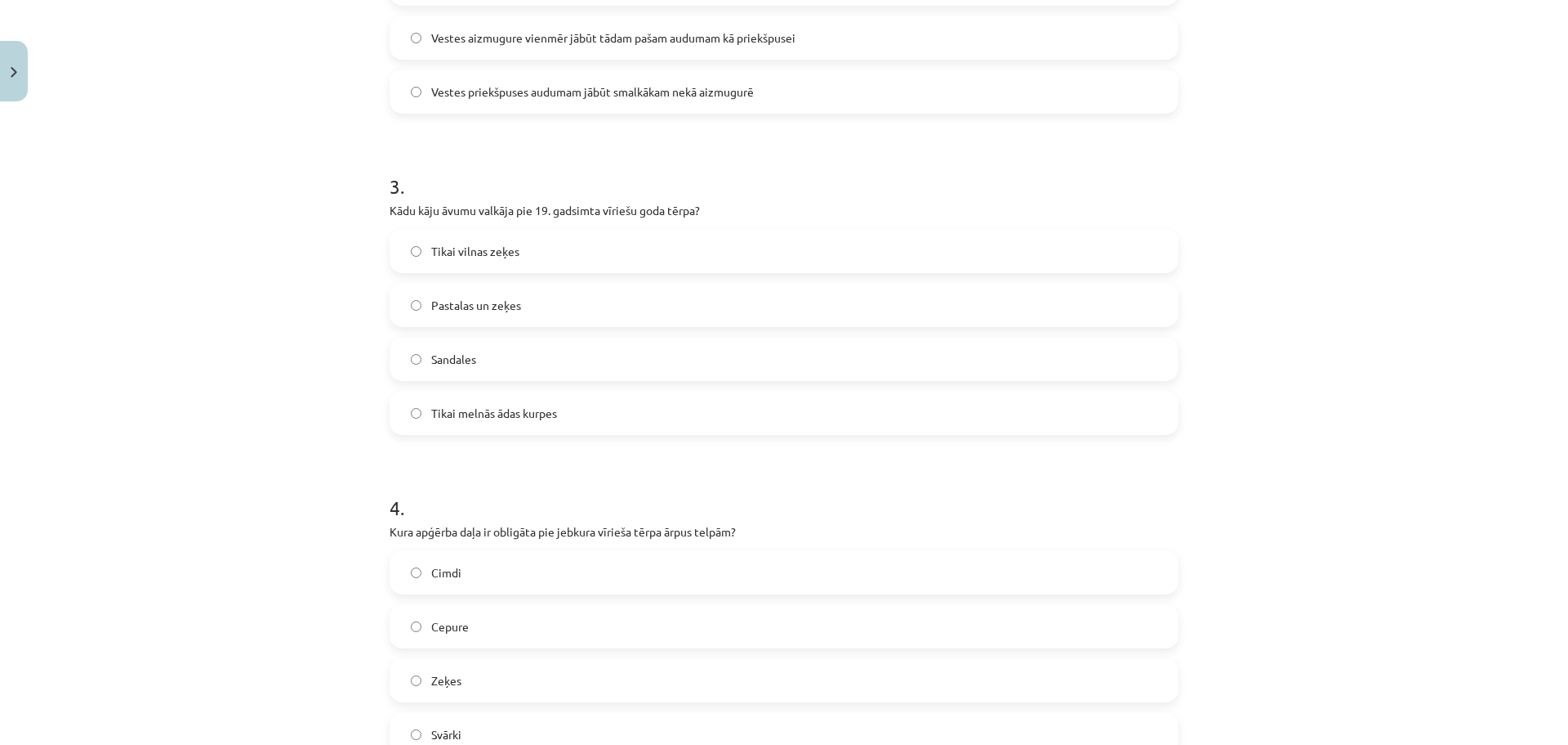
click at [576, 308] on label "Pastalas un zeķes" at bounding box center [784, 305] width 785 height 41
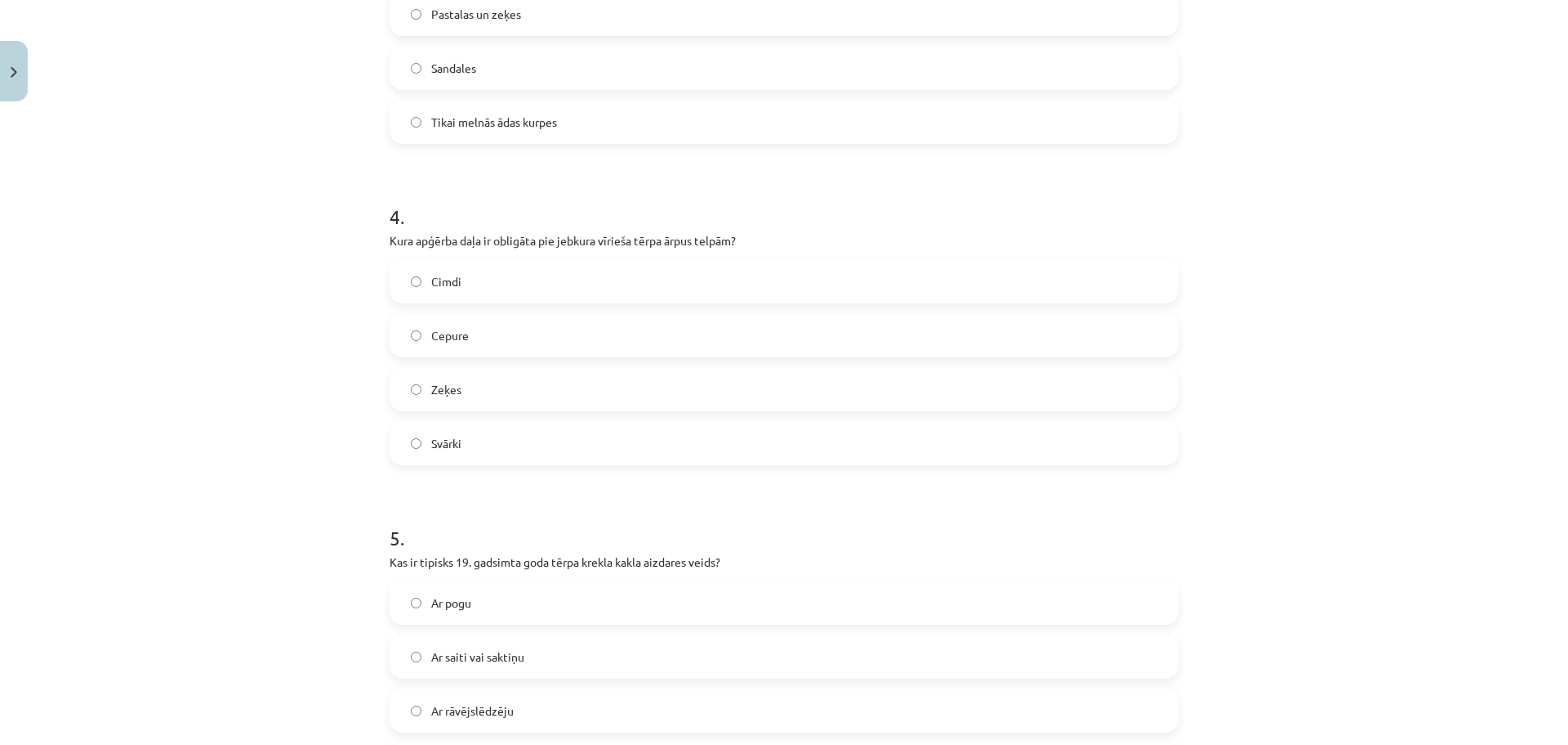
scroll to position [1115, 0]
click at [651, 387] on label "Zeķes" at bounding box center [784, 386] width 785 height 41
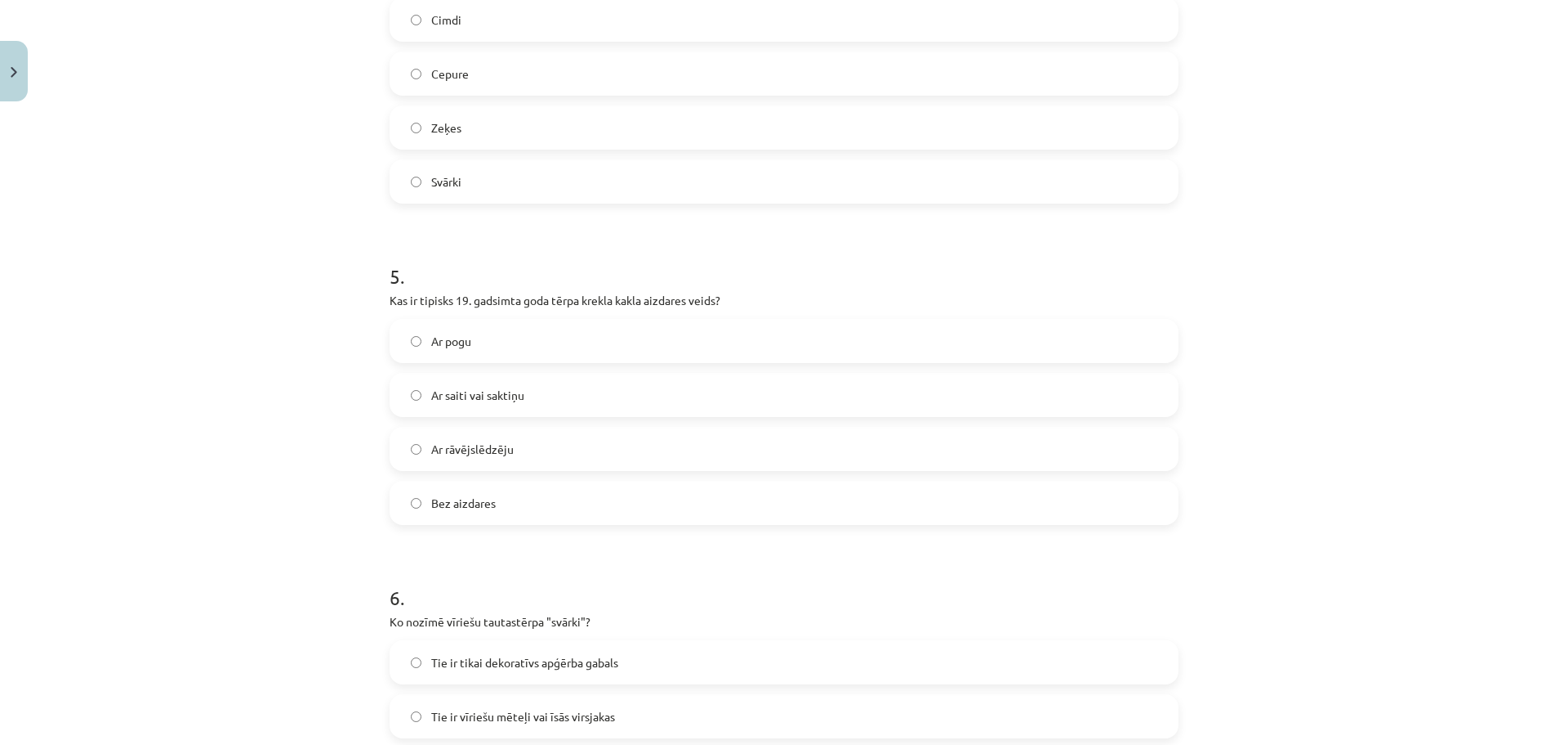
scroll to position [1418, 0]
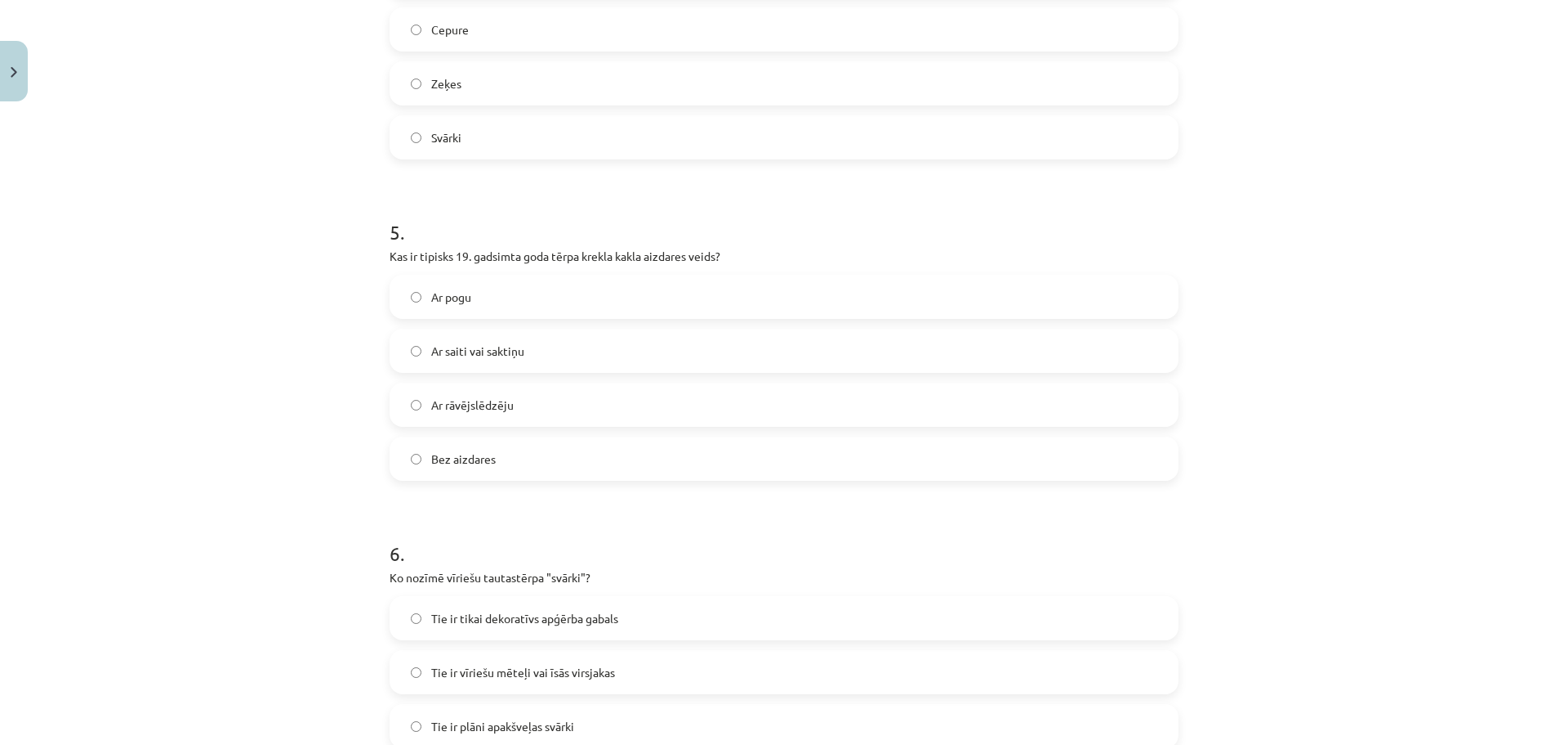
click at [501, 295] on label "Ar pogu" at bounding box center [784, 296] width 785 height 41
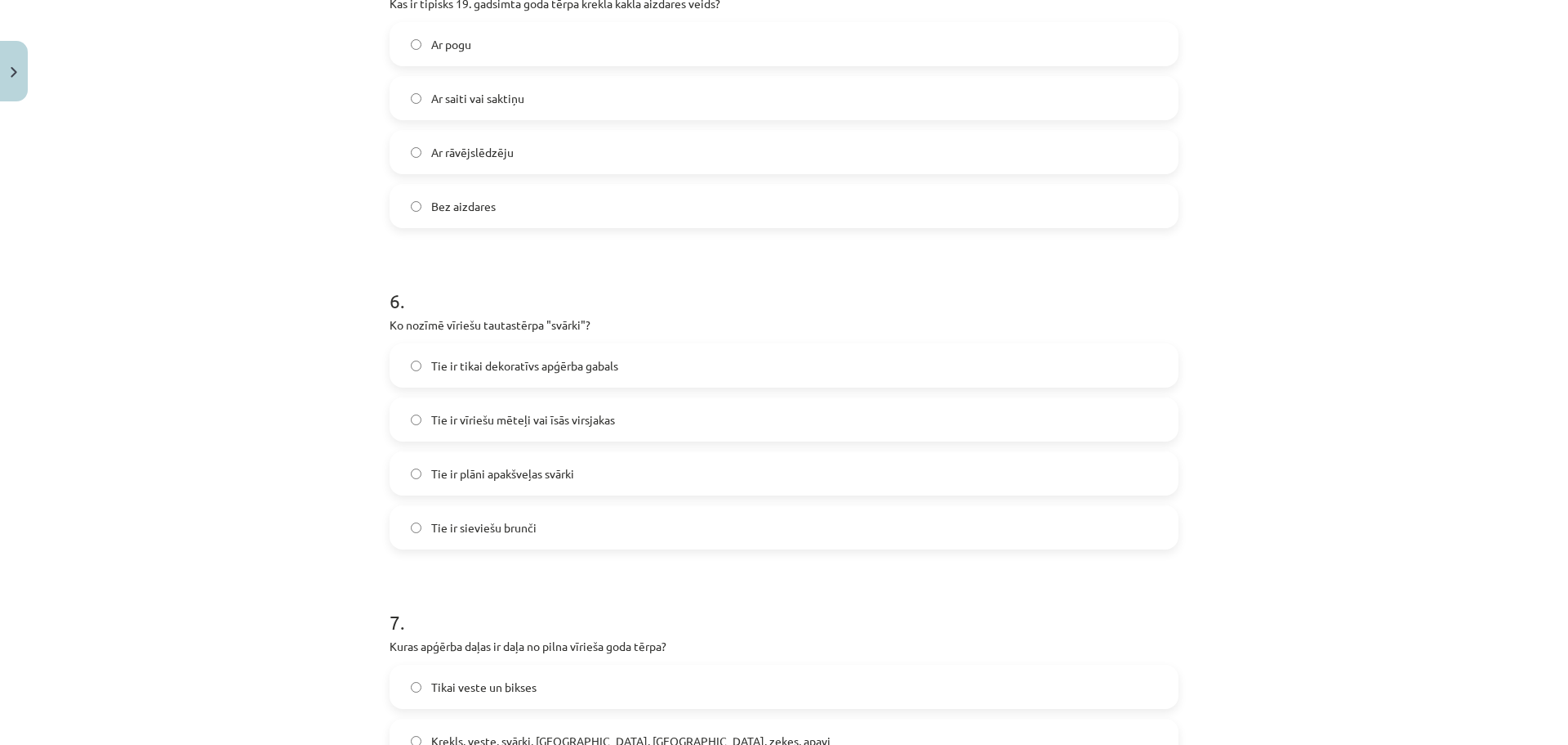
scroll to position [1680, 0]
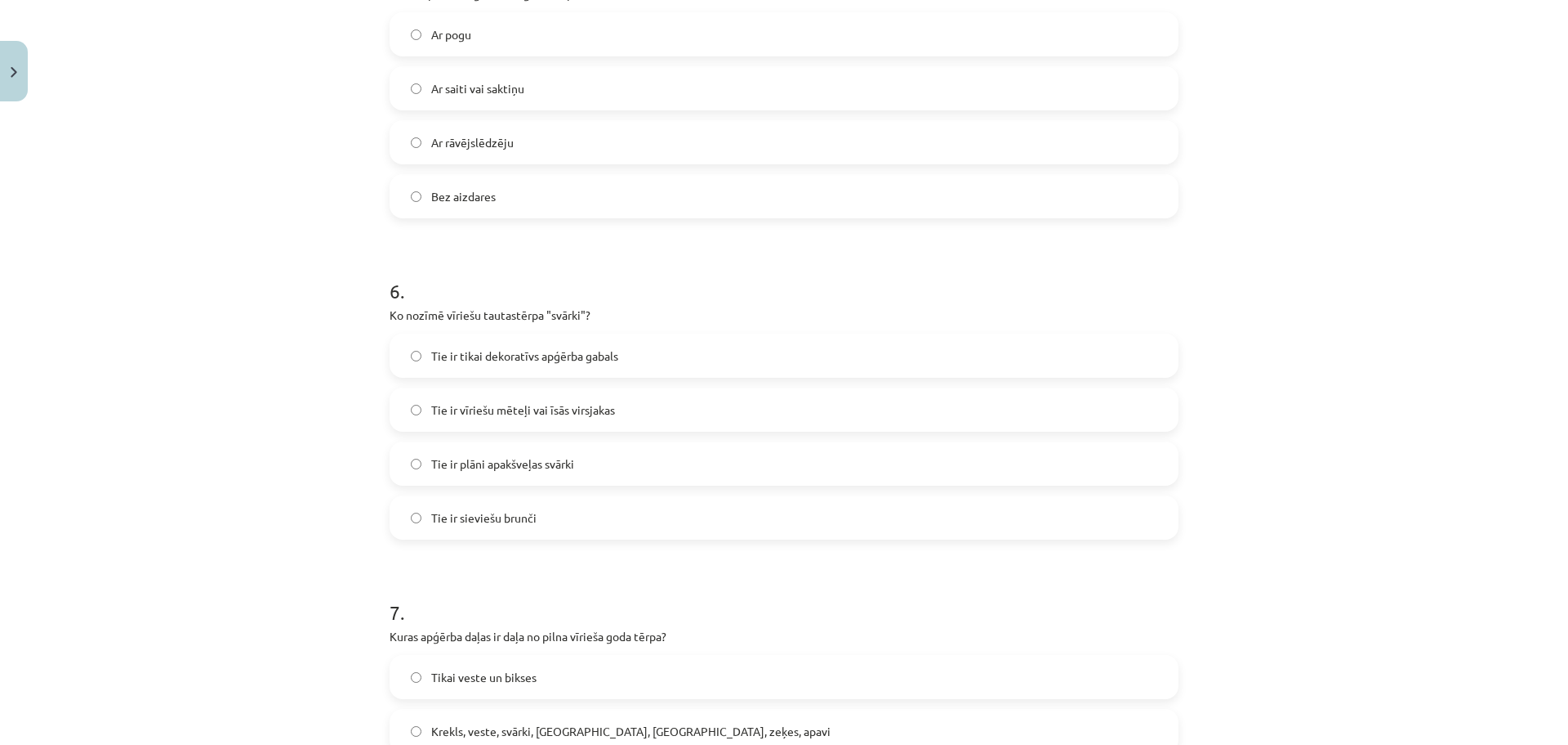
click at [1555, 477] on div "Mācību tēma: Dizains un tehnoloģijas 9. klases 1. ieskaites mācību materiāls #4…" at bounding box center [784, 372] width 1568 height 745
click at [1123, 73] on label "Ar saiti vai saktiņu" at bounding box center [784, 89] width 785 height 41
click at [530, 413] on span "Tie ir vīriešu mēteļi vai īsās virsjakas" at bounding box center [523, 411] width 184 height 18
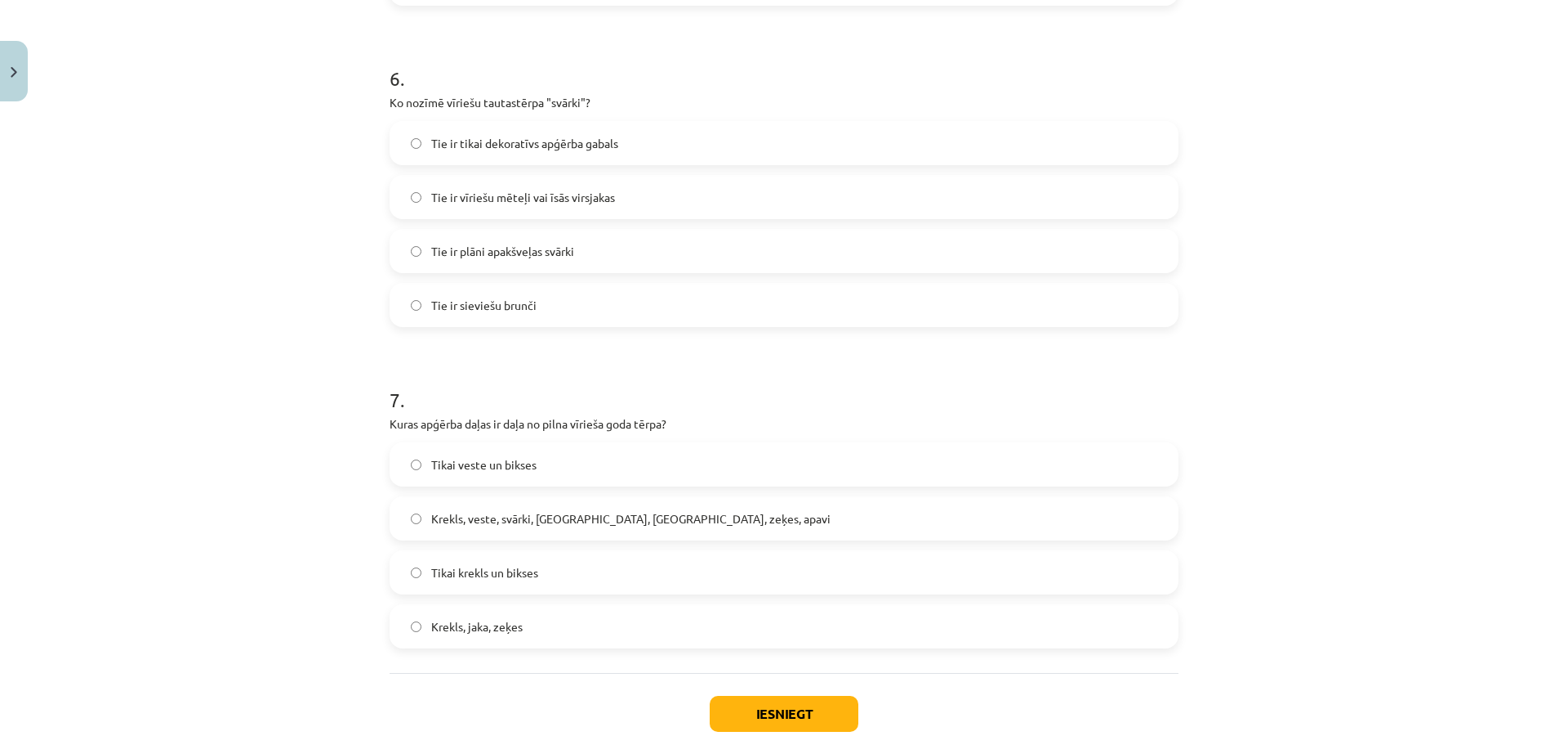
scroll to position [1986, 0]
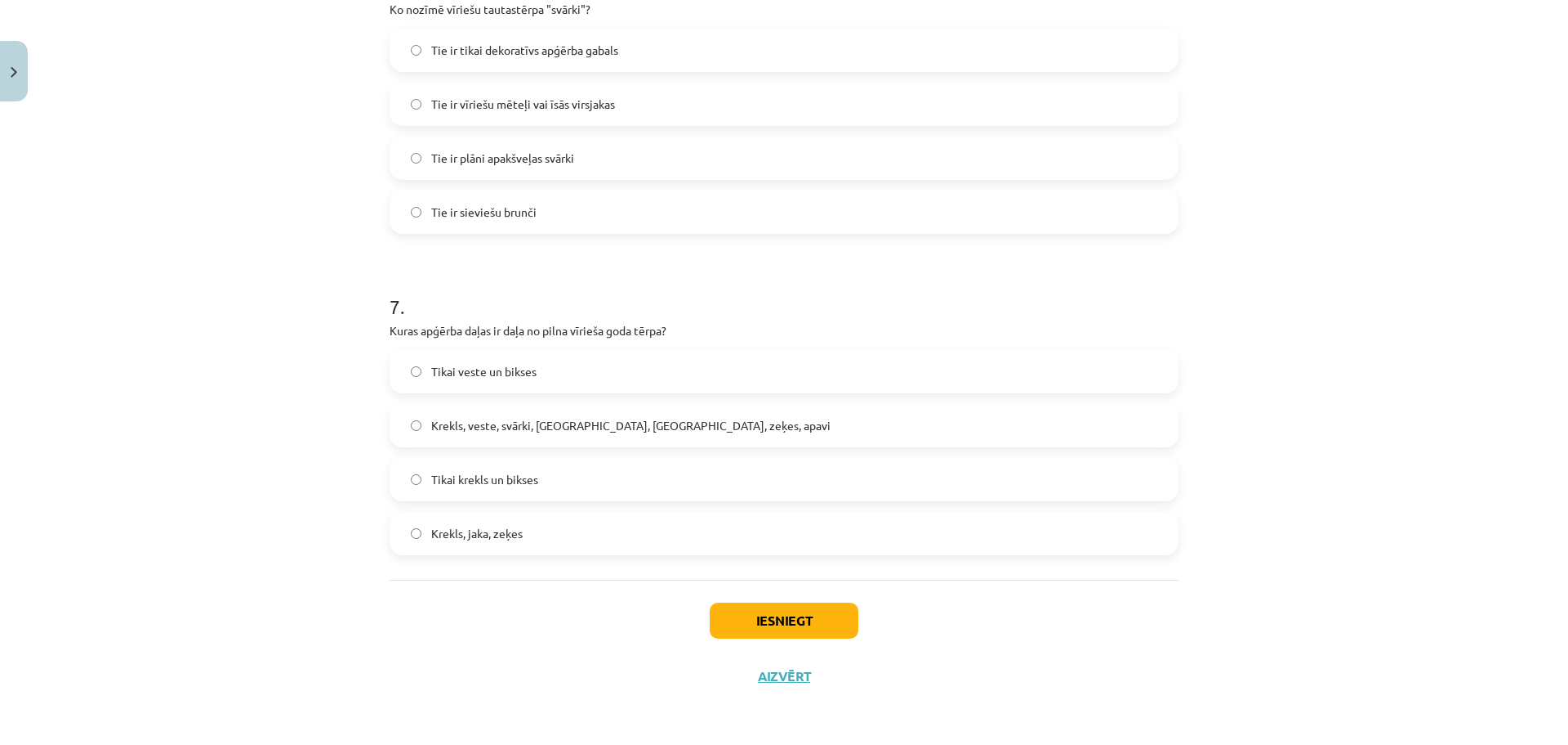
click at [549, 436] on label "Krekls, veste, svārki, cepure, josta, zeķes, apavi" at bounding box center [784, 425] width 785 height 41
click at [647, 376] on label "Tikai veste un bikses" at bounding box center [784, 372] width 785 height 41
click at [666, 527] on label "Krekls, jaka, zeķes" at bounding box center [784, 532] width 785 height 41
click at [731, 609] on button "Iesniegt" at bounding box center [784, 620] width 149 height 36
click at [653, 417] on span "Krekls, veste, svārki, cepure, josta, zeķes, apavi" at bounding box center [631, 425] width 400 height 18
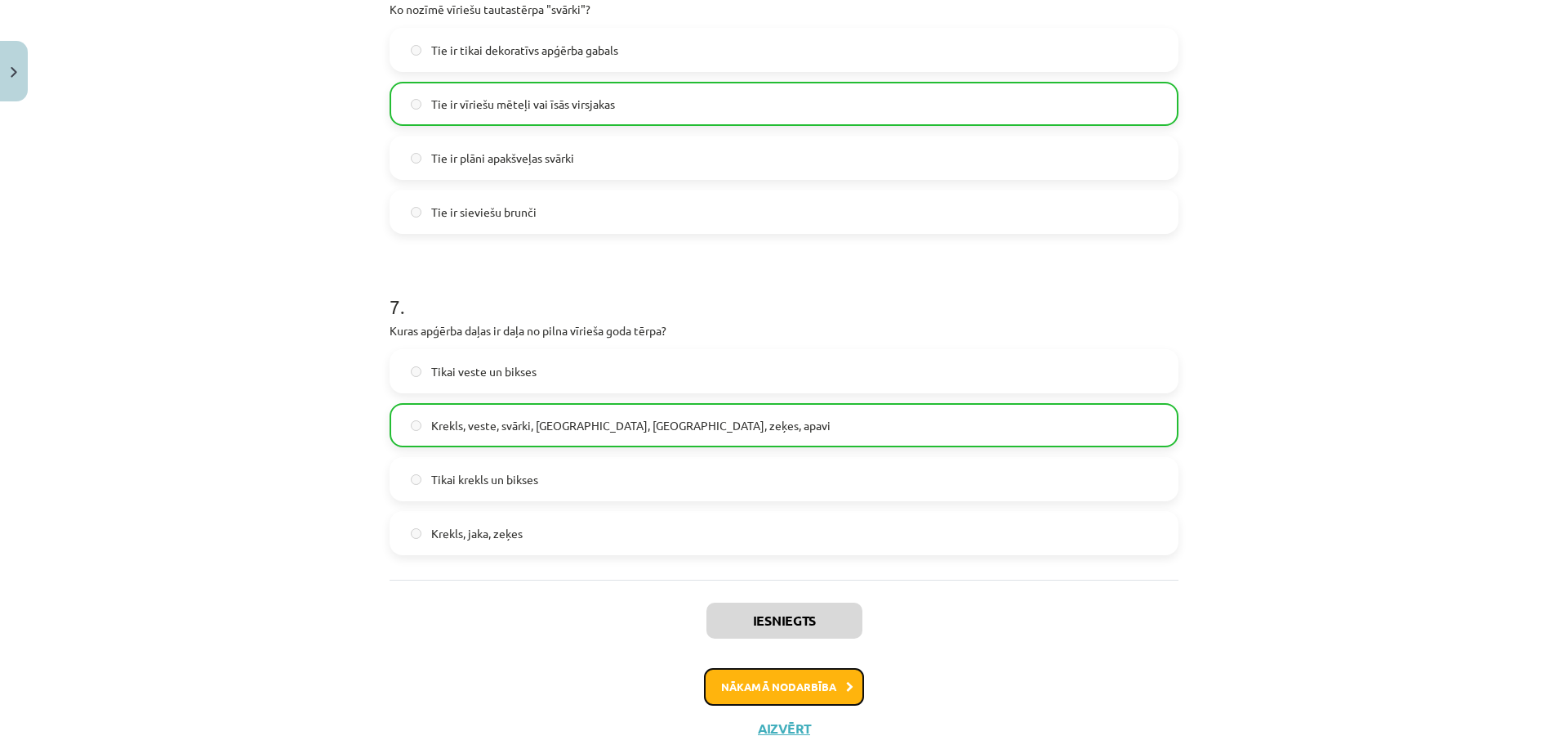
click at [790, 686] on button "Nākamā nodarbība" at bounding box center [784, 686] width 160 height 38
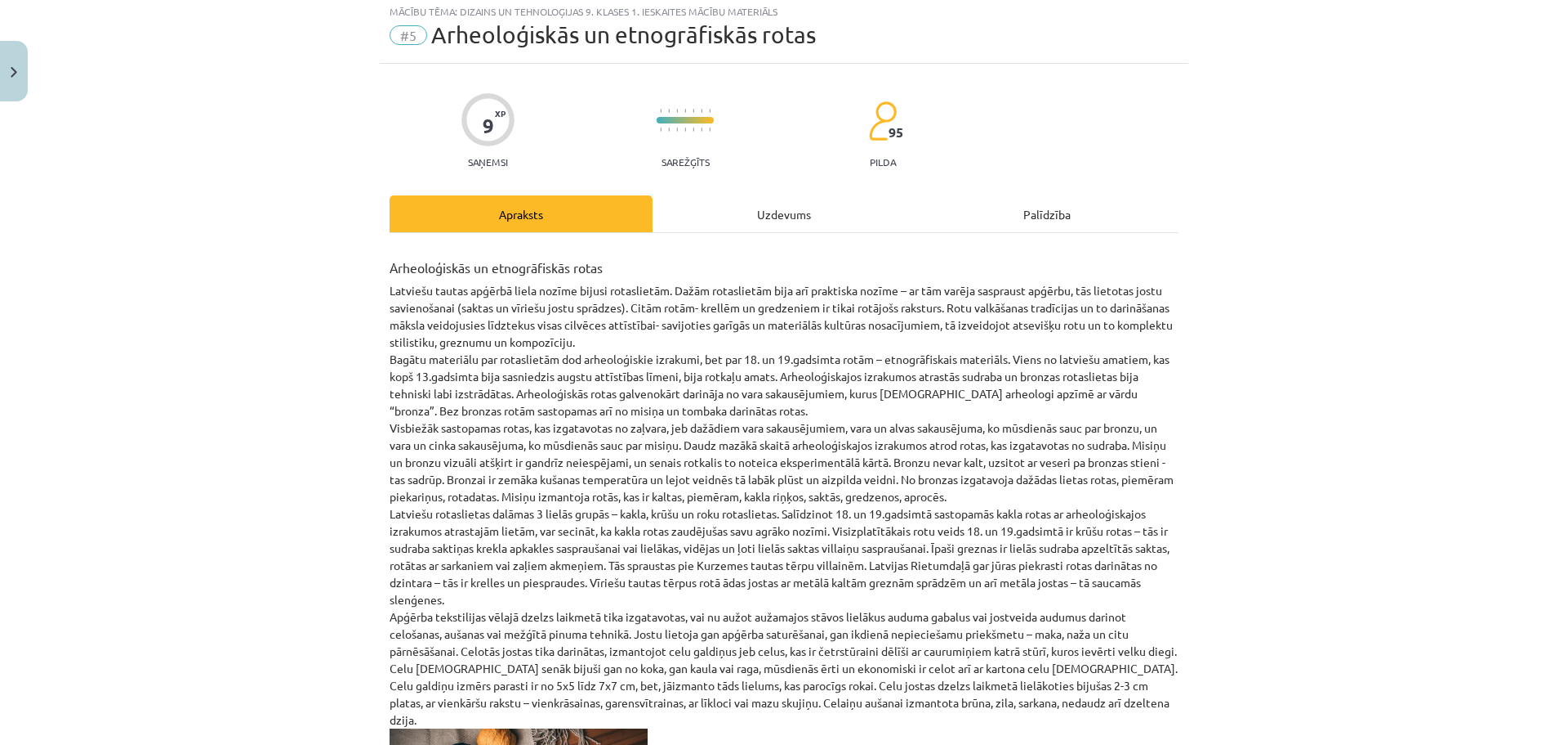
scroll to position [41, 0]
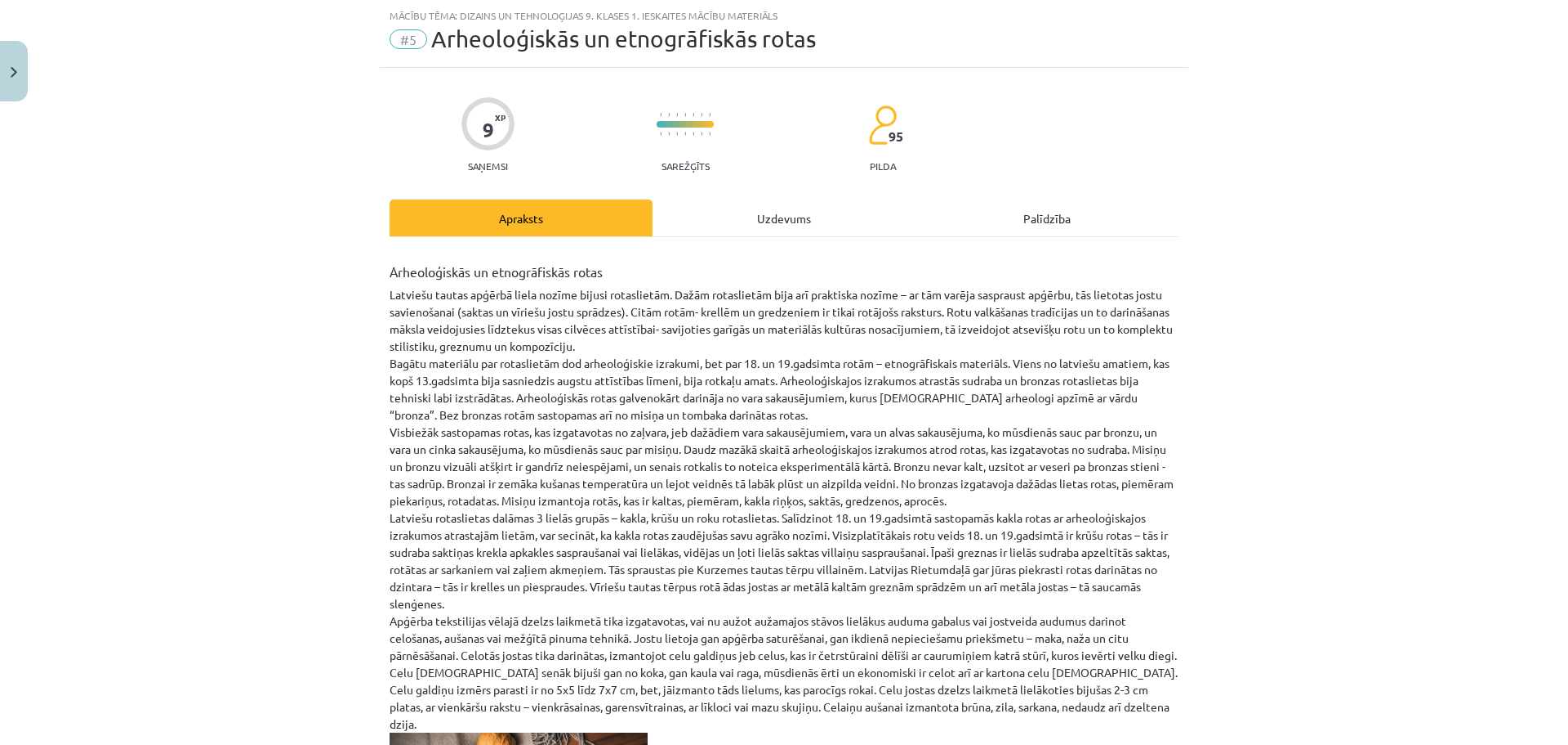
click at [784, 225] on div "Uzdevums" at bounding box center [784, 217] width 263 height 37
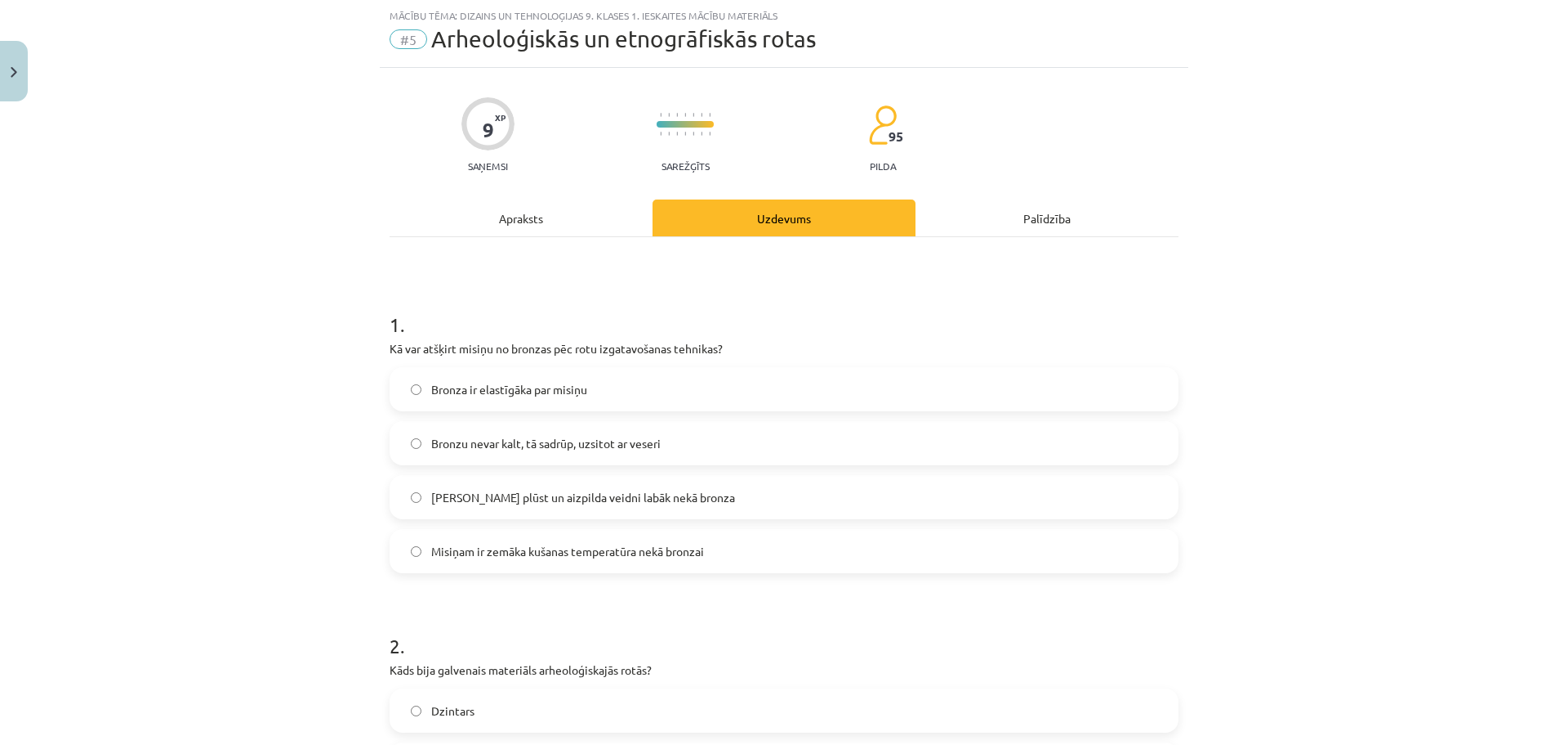
click at [720, 560] on label "Misiņam ir zemāka kušanas temperatūra nekā bronzai" at bounding box center [784, 551] width 785 height 41
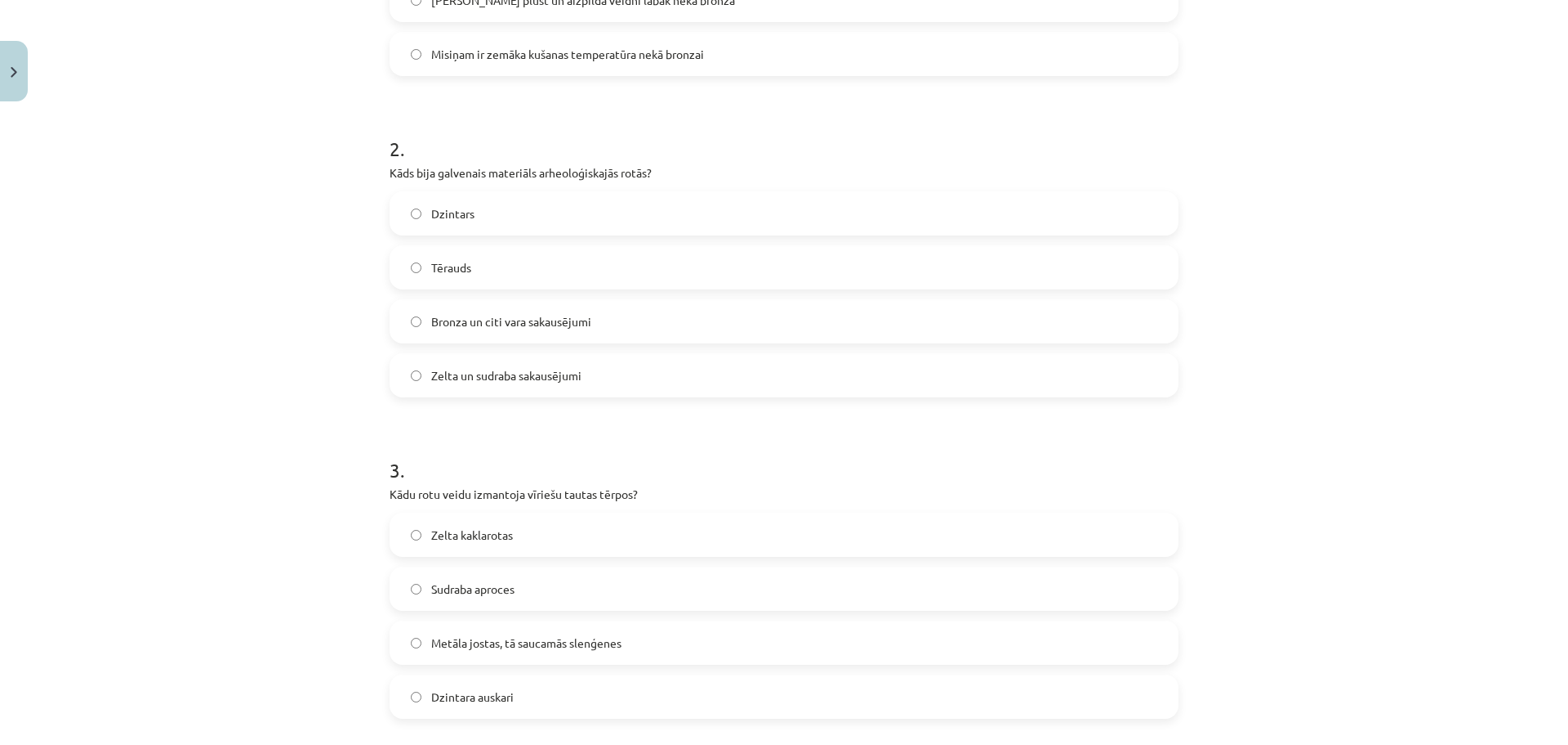
scroll to position [558, 0]
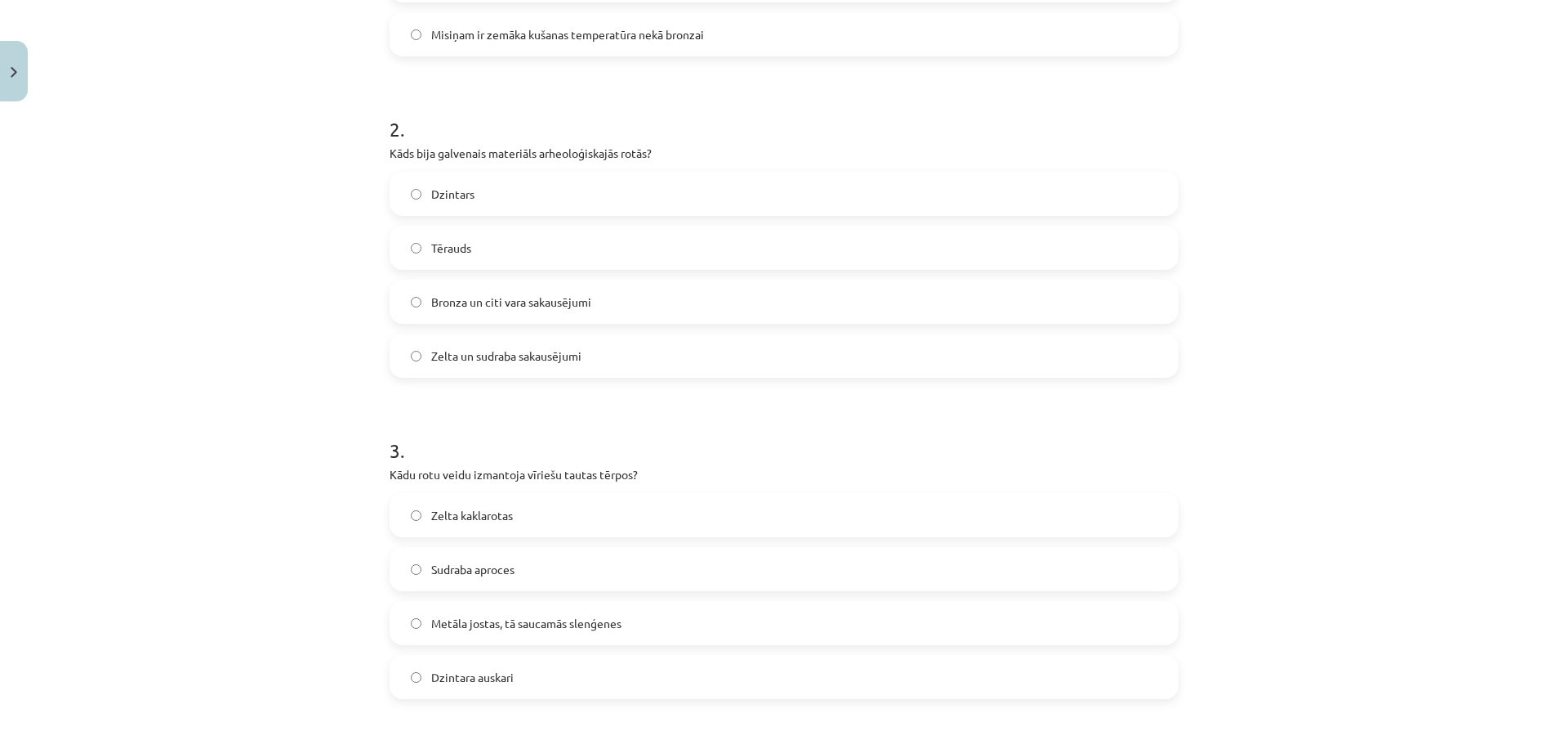
click at [610, 361] on label "Zelta un sudraba sakausējumi" at bounding box center [784, 356] width 785 height 41
click at [578, 278] on div "Dzintars Tērauds Bronza un citi vara sakausējumi Zelta un sudraba sakausējumi" at bounding box center [784, 274] width 789 height 206
click at [580, 299] on span "Bronza un citi vara sakausējumi" at bounding box center [512, 302] width 160 height 18
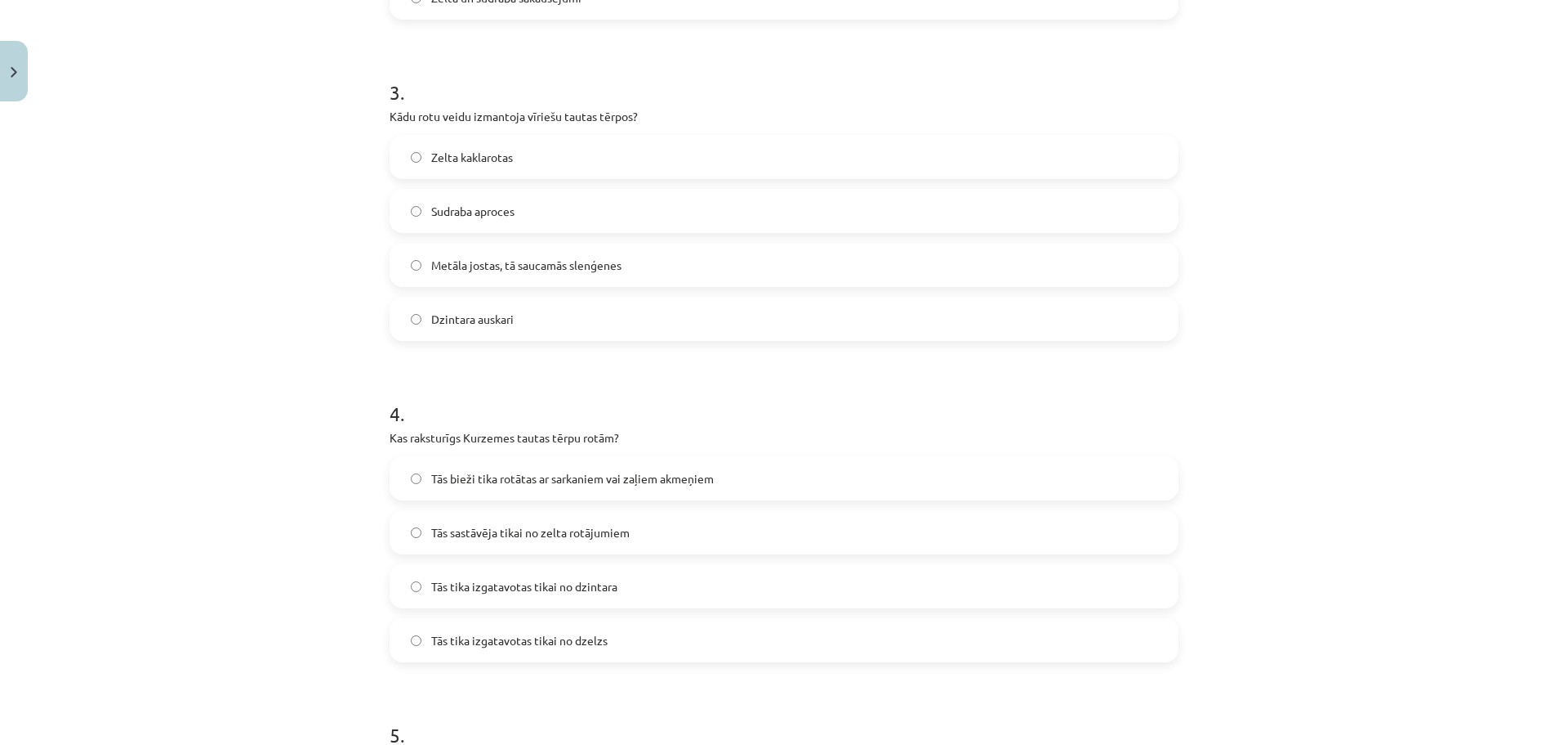
scroll to position [955, 0]
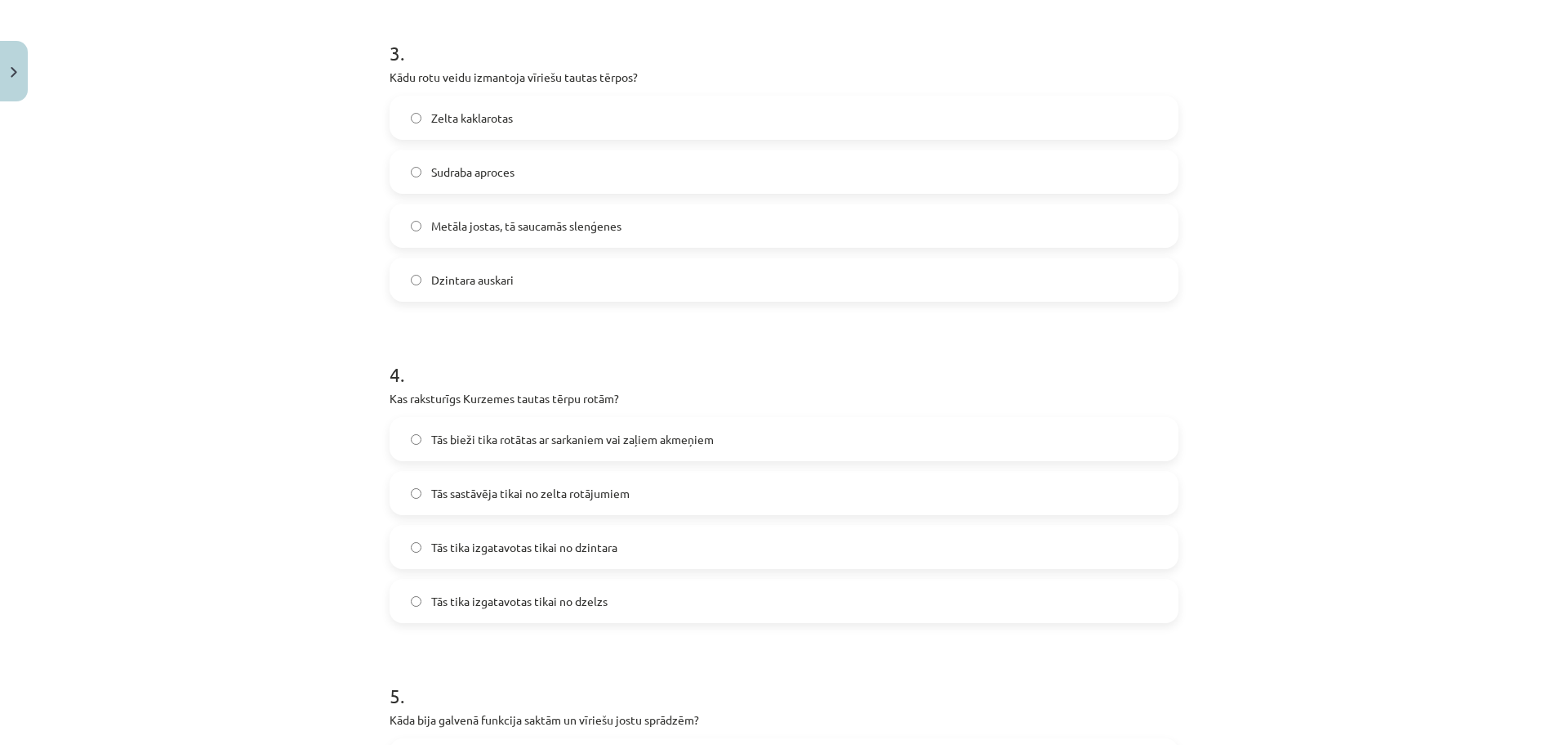
click at [535, 169] on label "Sudraba aproces" at bounding box center [784, 172] width 785 height 41
click at [561, 226] on span "Metāla jostas, tā saucamās slenģenes" at bounding box center [526, 226] width 190 height 18
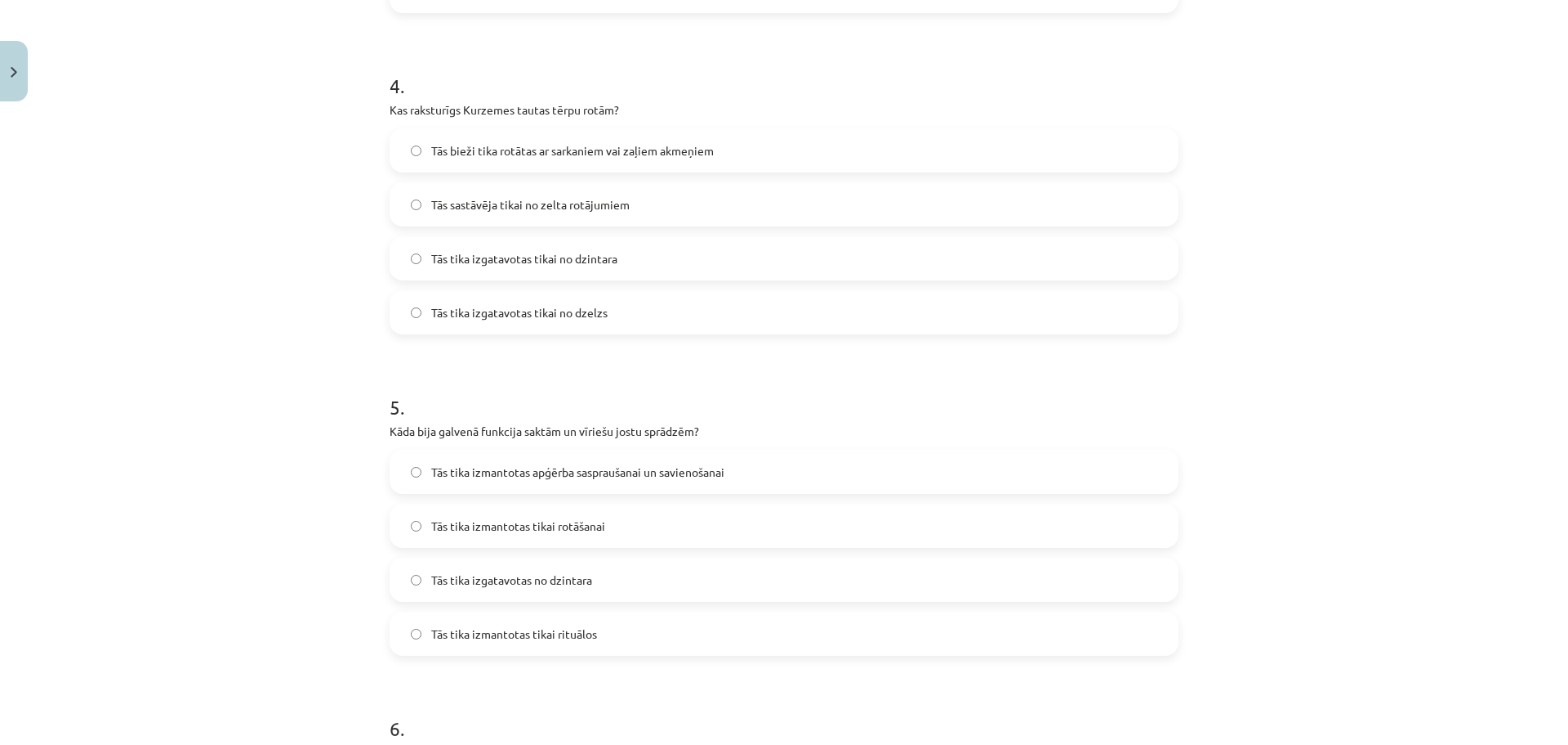
scroll to position [1251, 0]
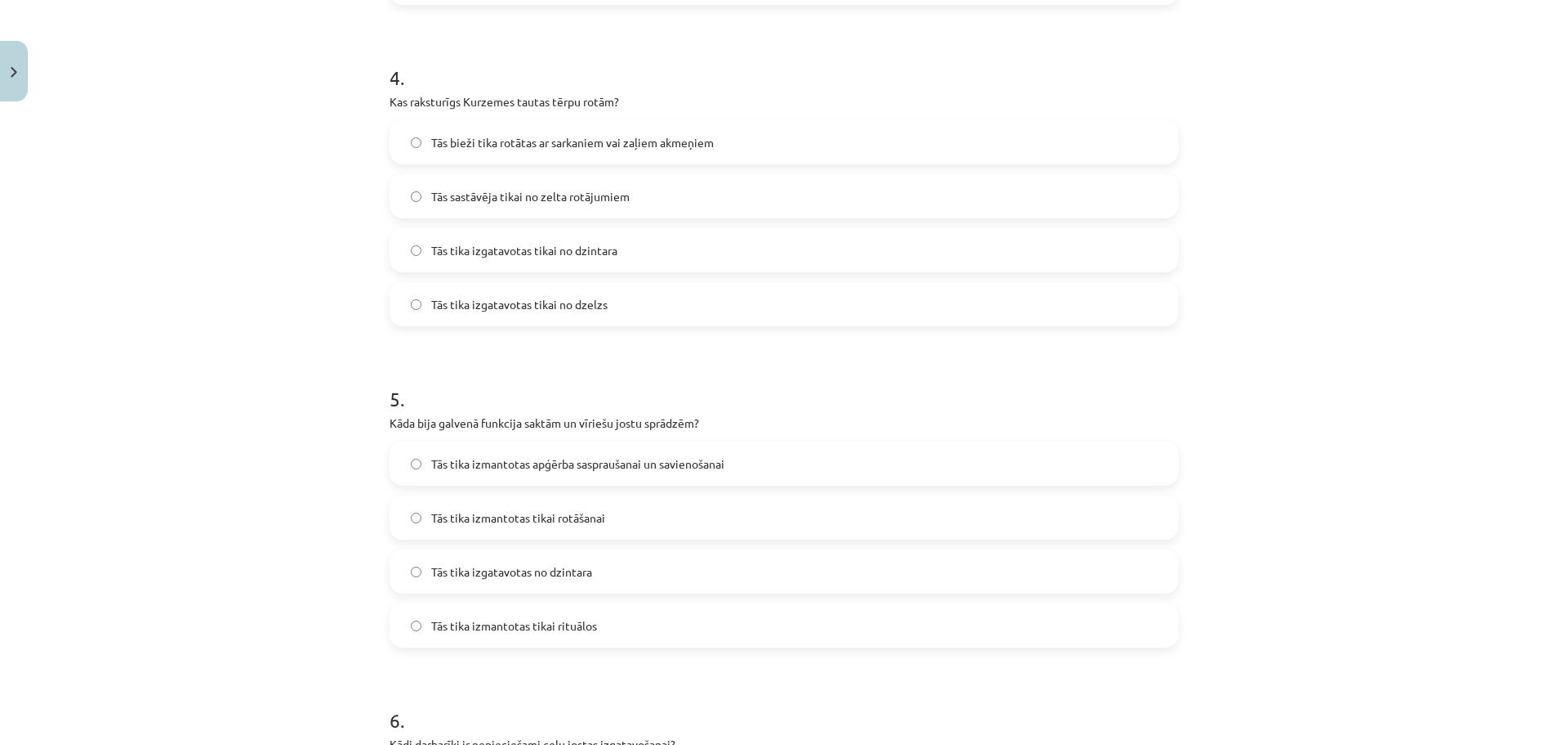
click at [562, 141] on span "Tās bieži tika rotātas ar sarkaniem vai zaļiem akmeņiem" at bounding box center [573, 142] width 283 height 18
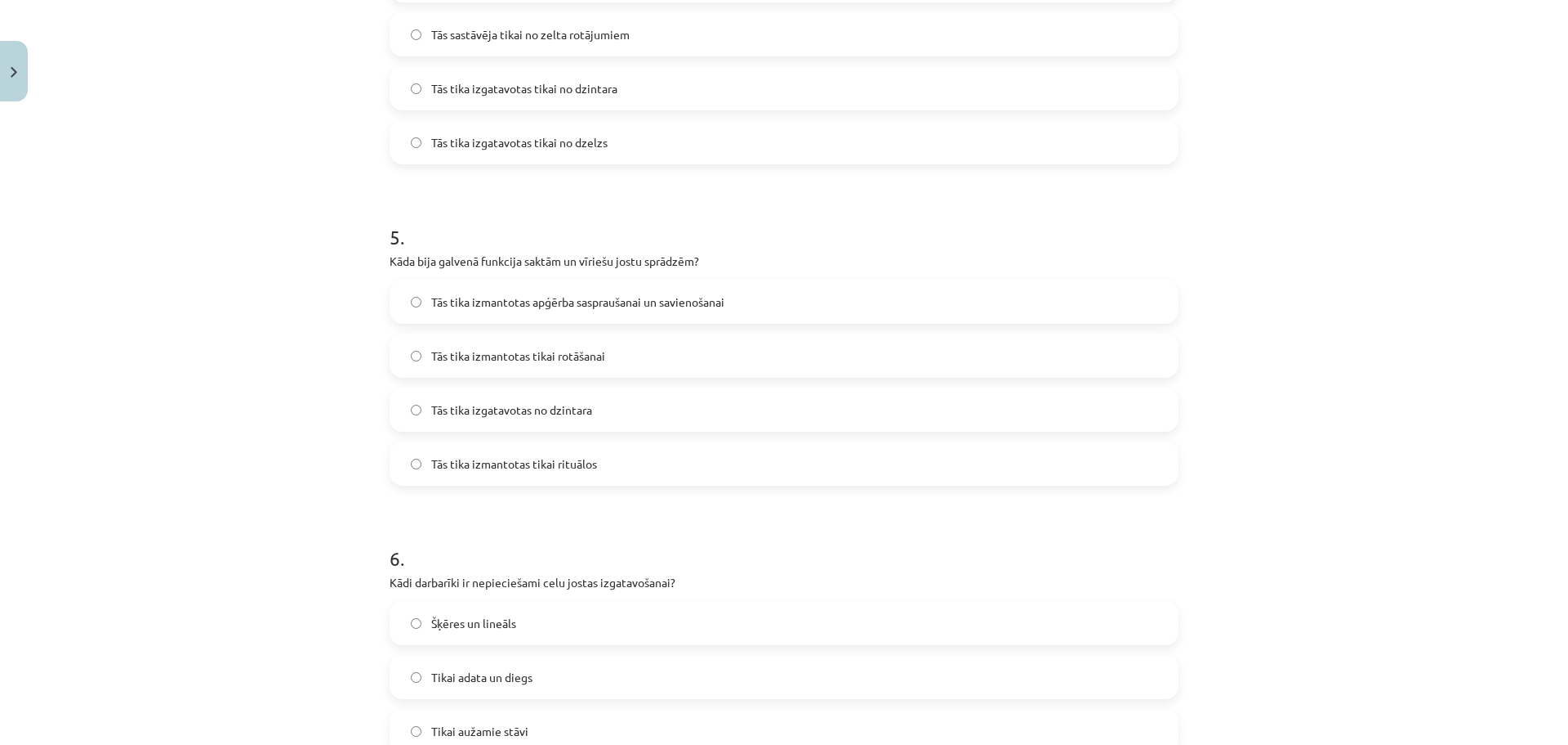
scroll to position [1409, 0]
click at [630, 309] on span "Tās tika izmantotas apģērba saspraušanai un savienošanai" at bounding box center [578, 306] width 293 height 18
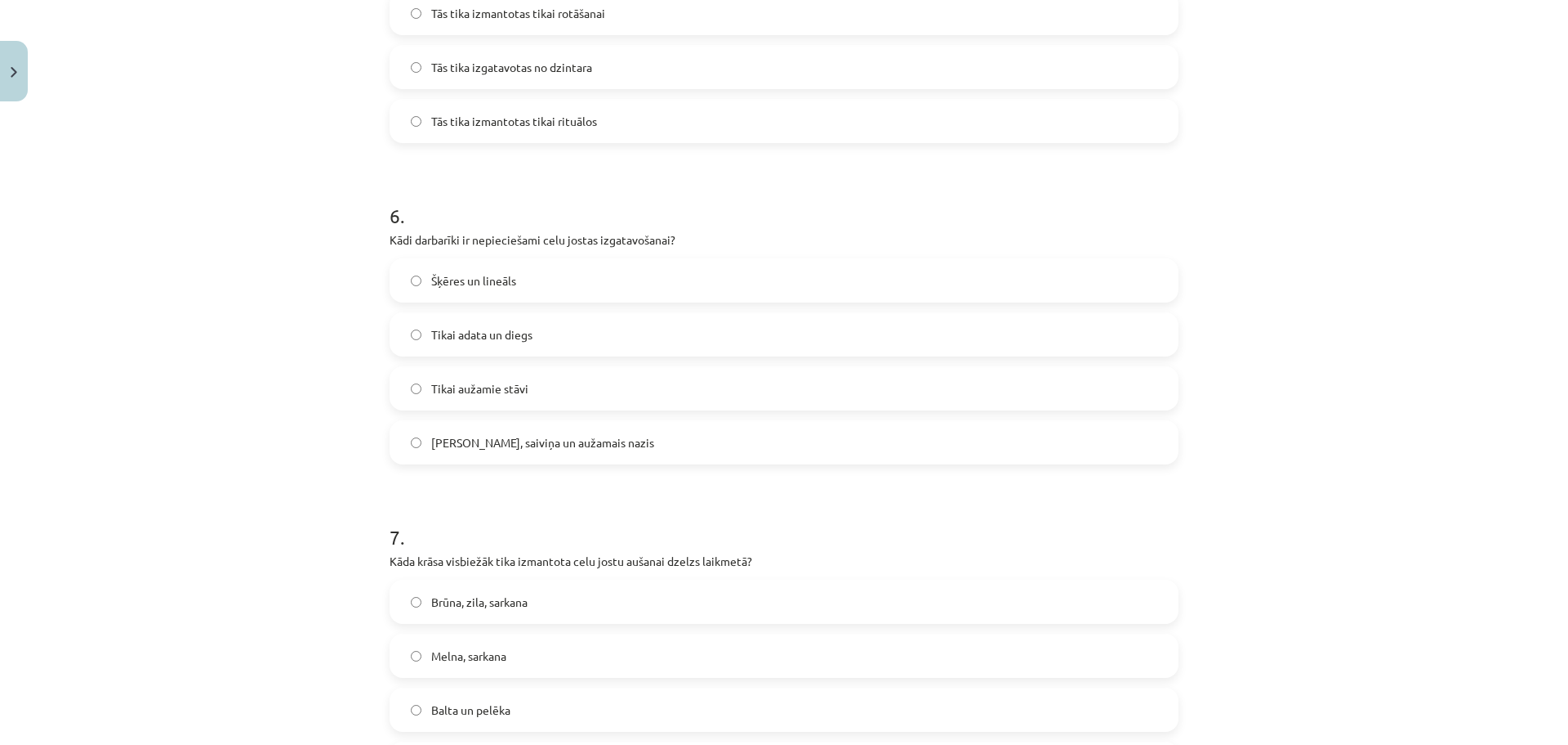
scroll to position [1786, 0]
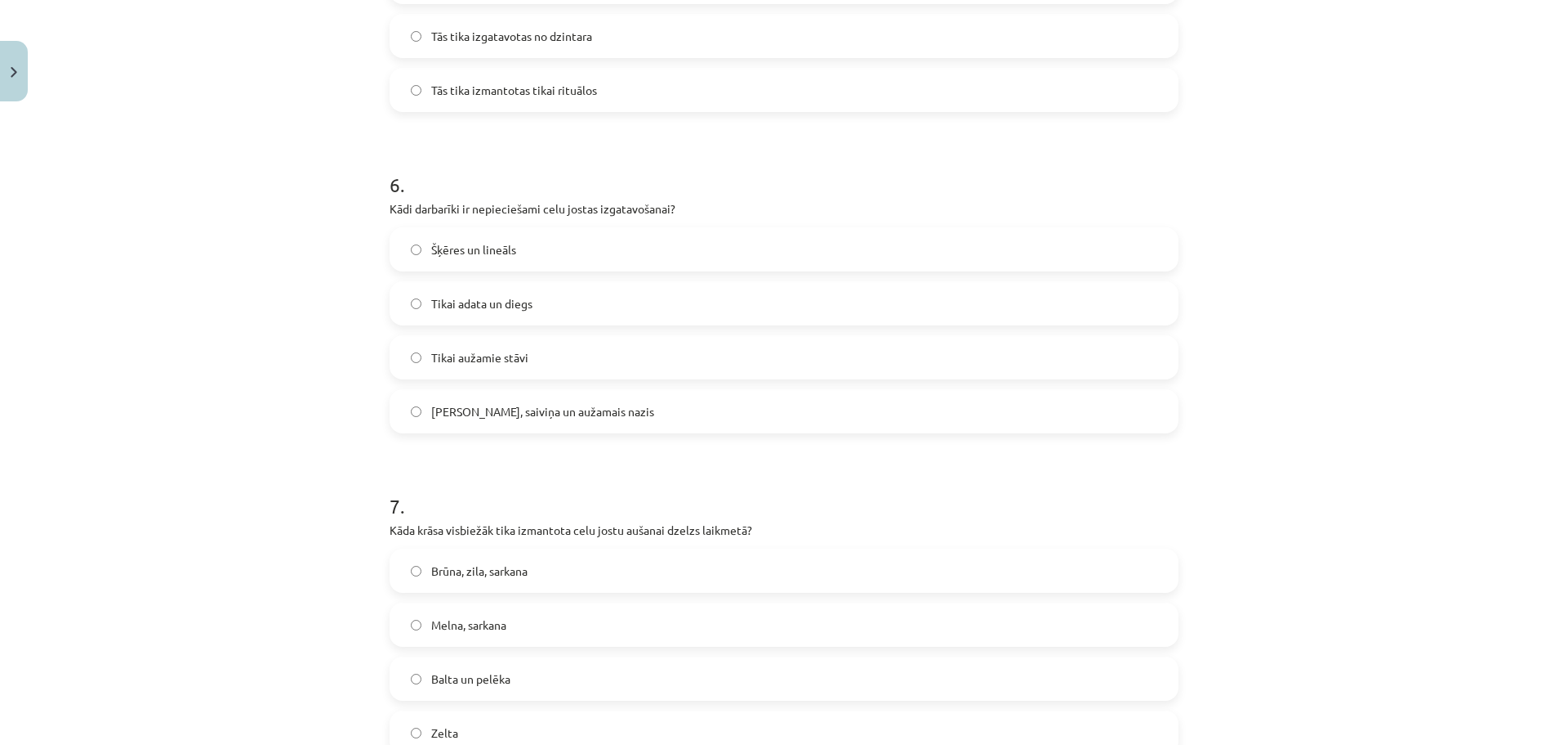
click at [538, 418] on span "Celu galdiņi, saiviņa un aužamais nazis" at bounding box center [543, 412] width 223 height 18
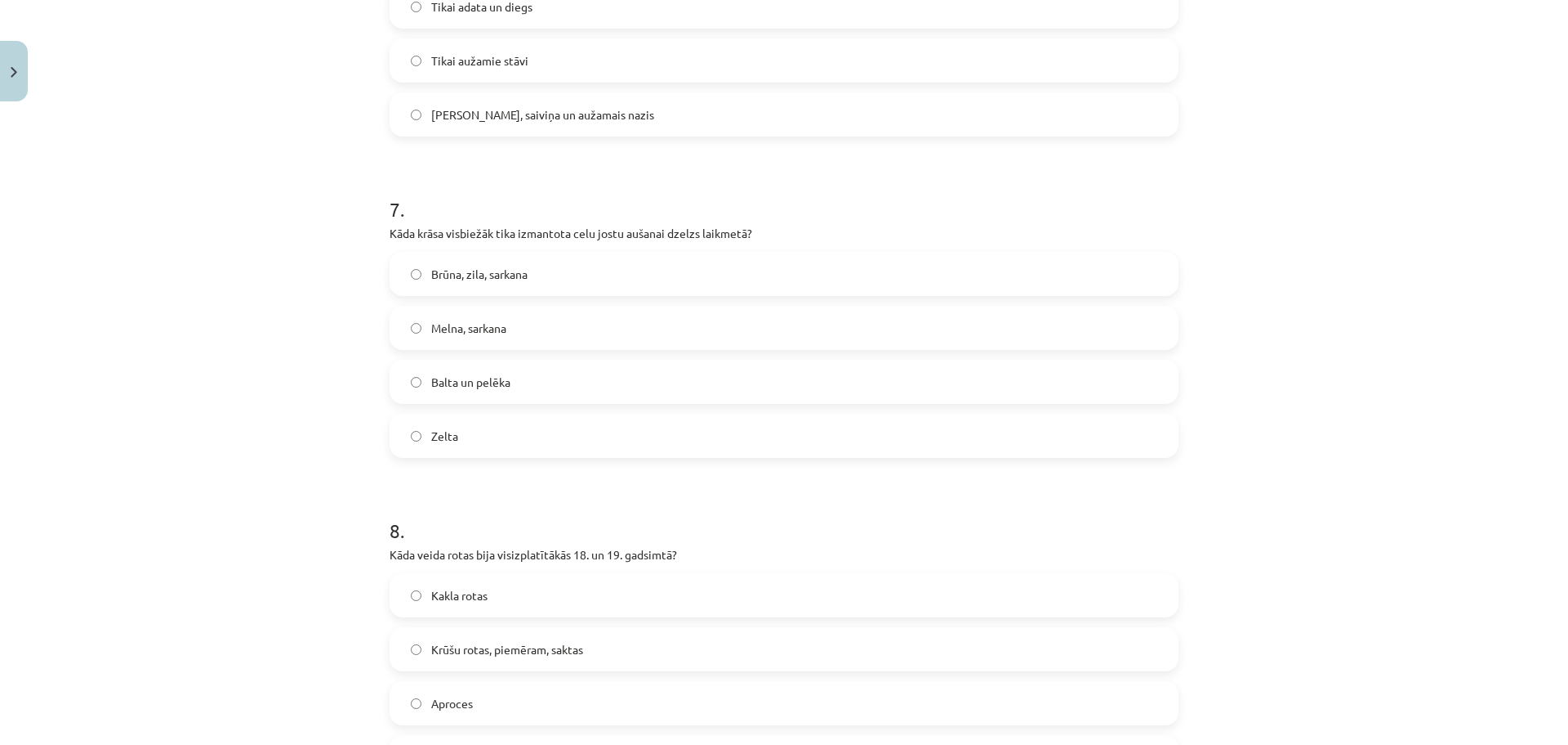
scroll to position [2092, 0]
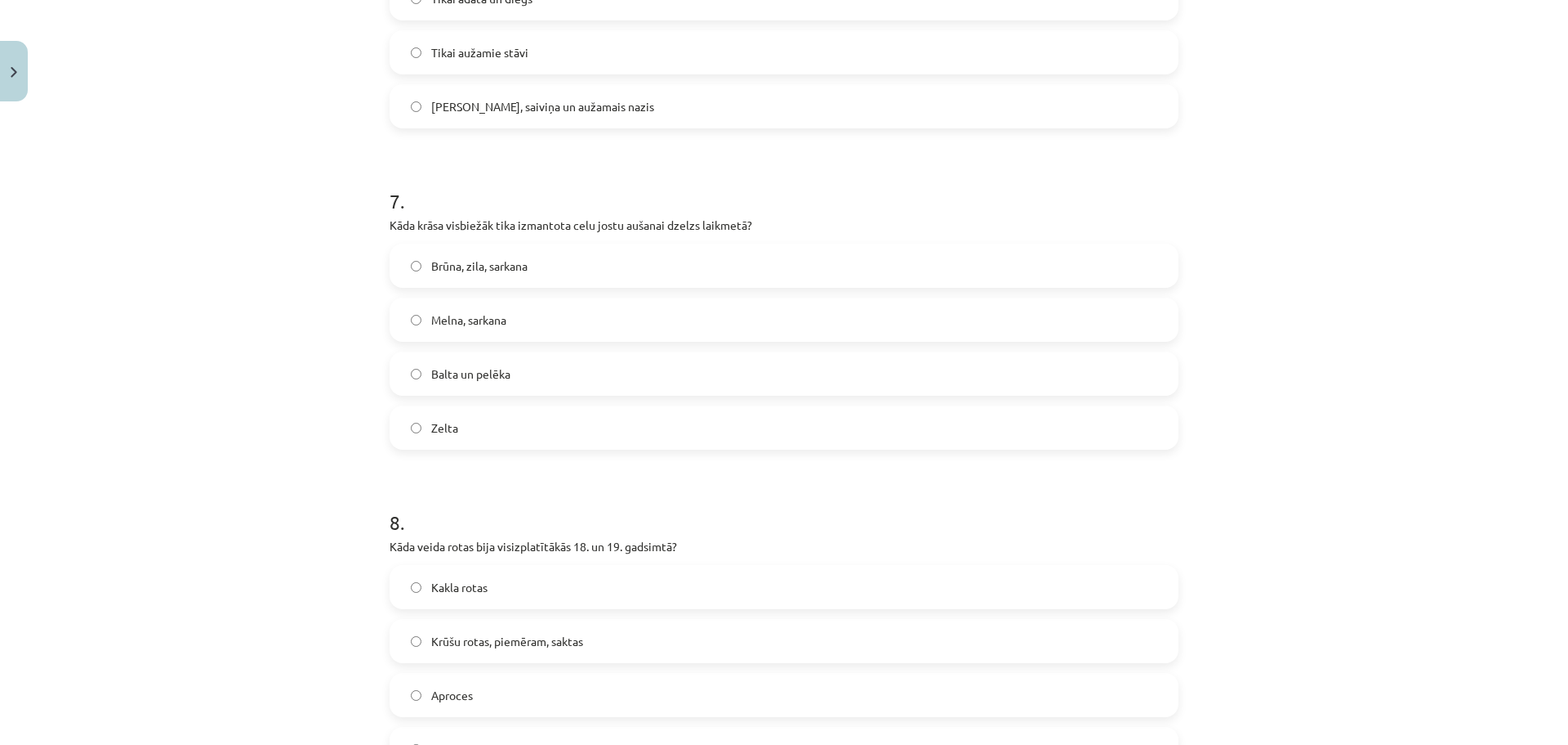
click at [552, 266] on label "Brūna, zila, sarkana" at bounding box center [784, 265] width 785 height 41
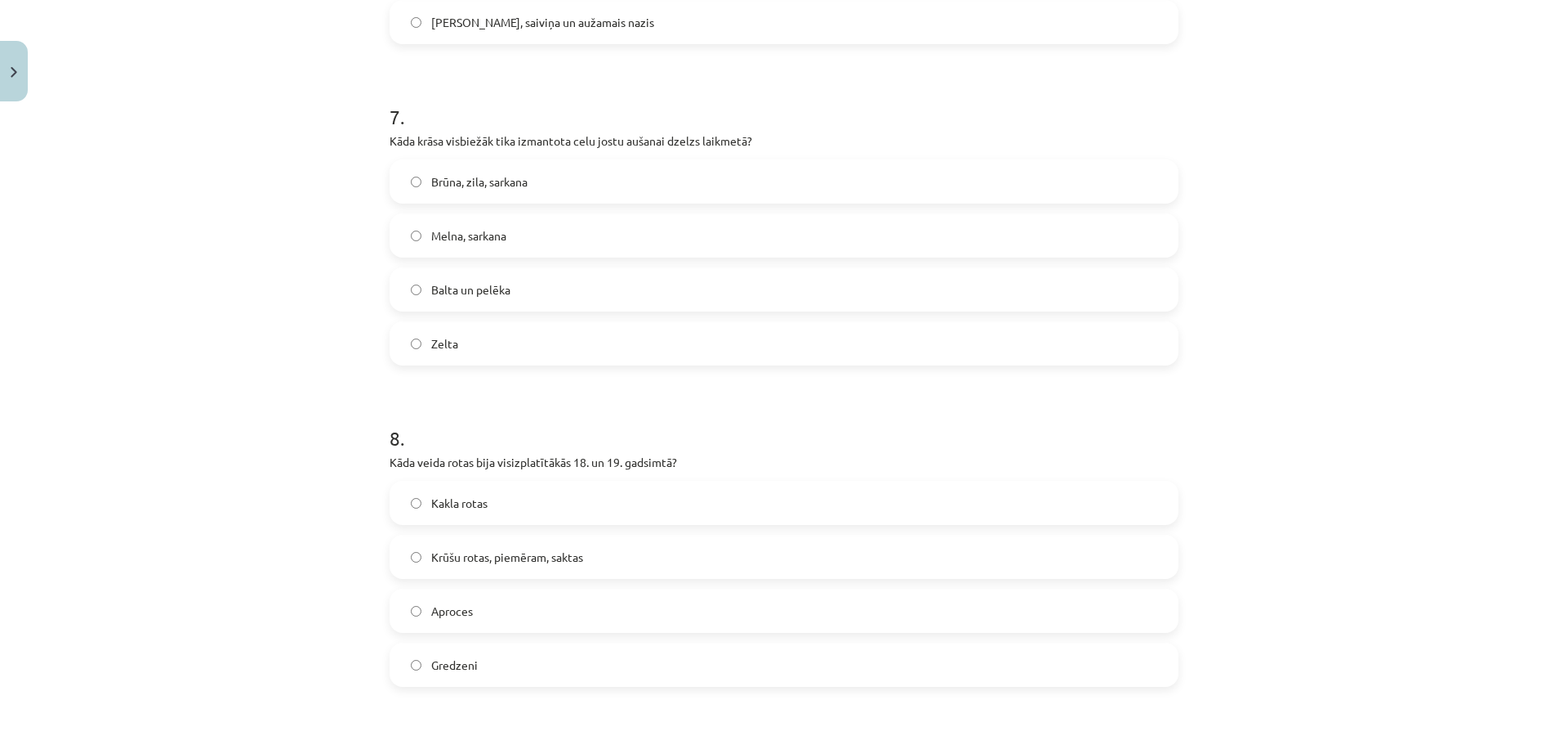
scroll to position [2191, 0]
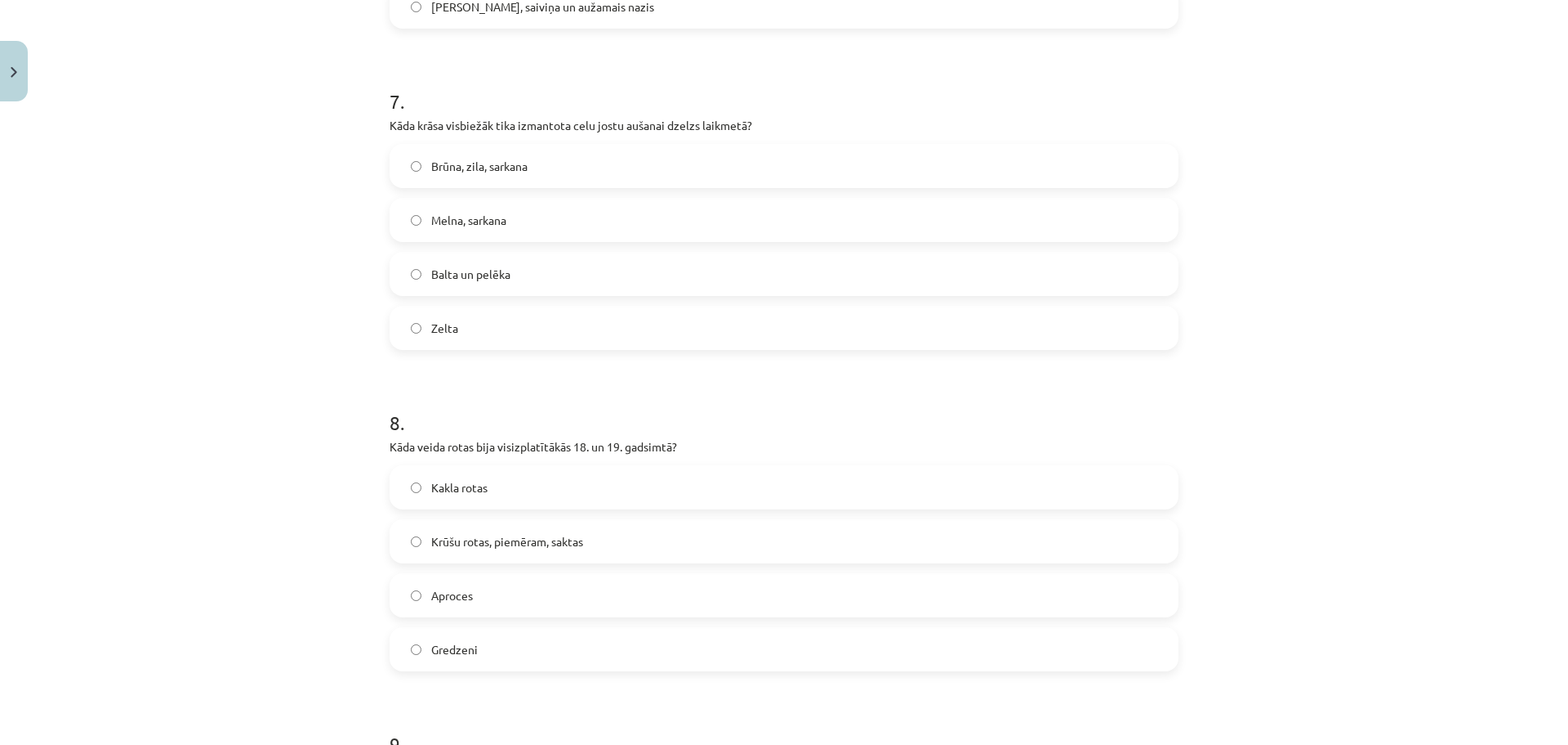
click at [1034, 272] on label "Balta un pelēka" at bounding box center [784, 274] width 785 height 41
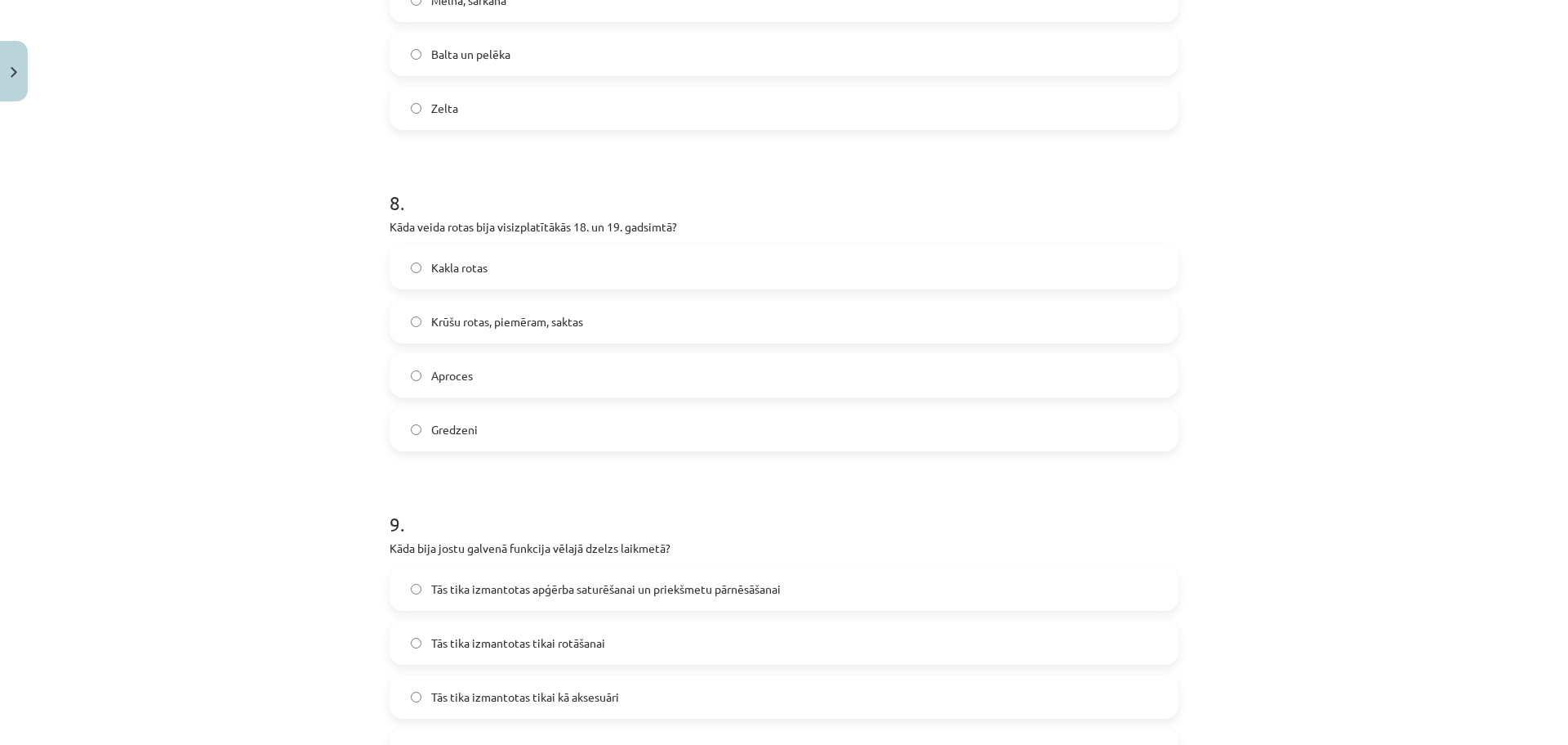
scroll to position [2426, 0]
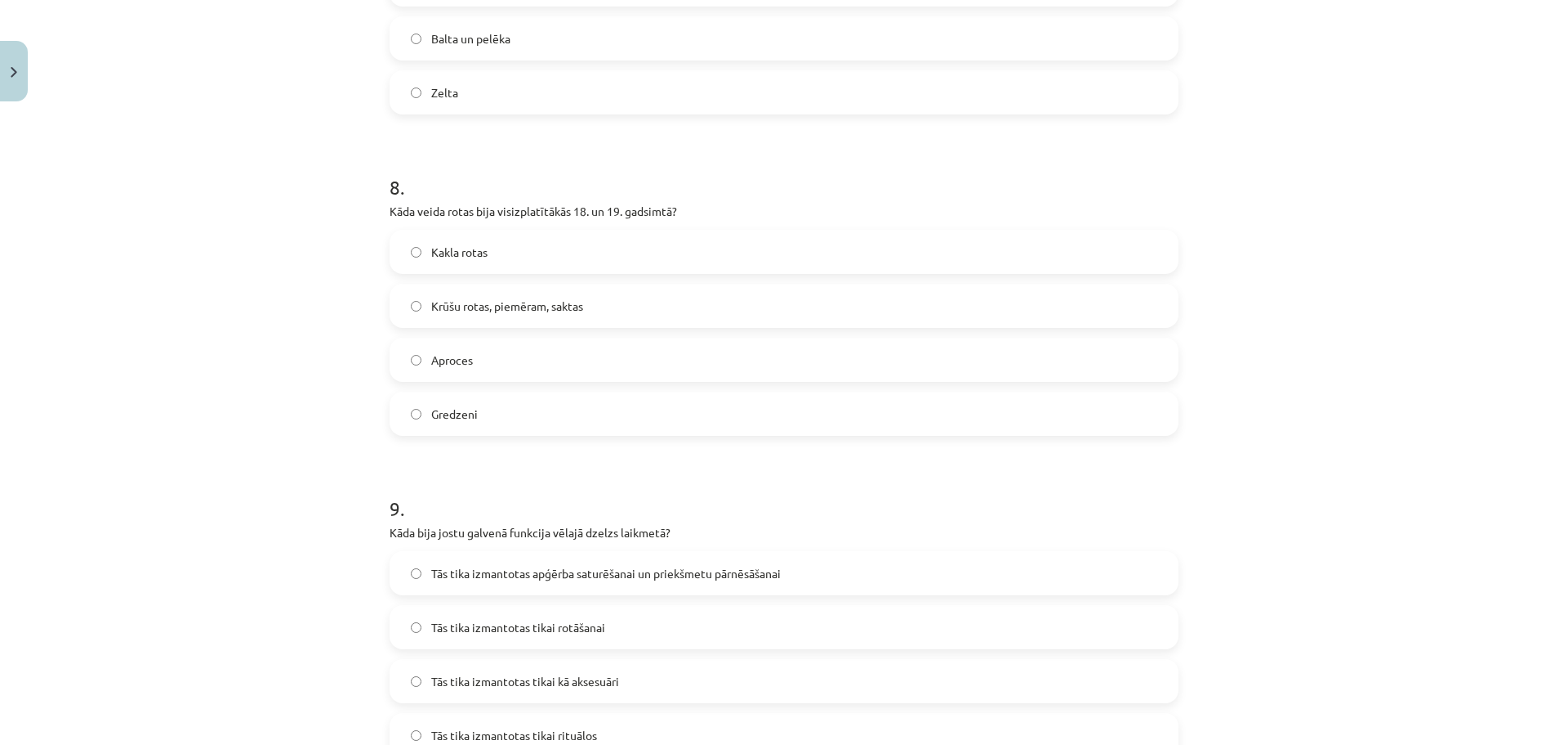
click at [567, 310] on span "Krūšu rotas, piemēram, saktas" at bounding box center [508, 306] width 152 height 18
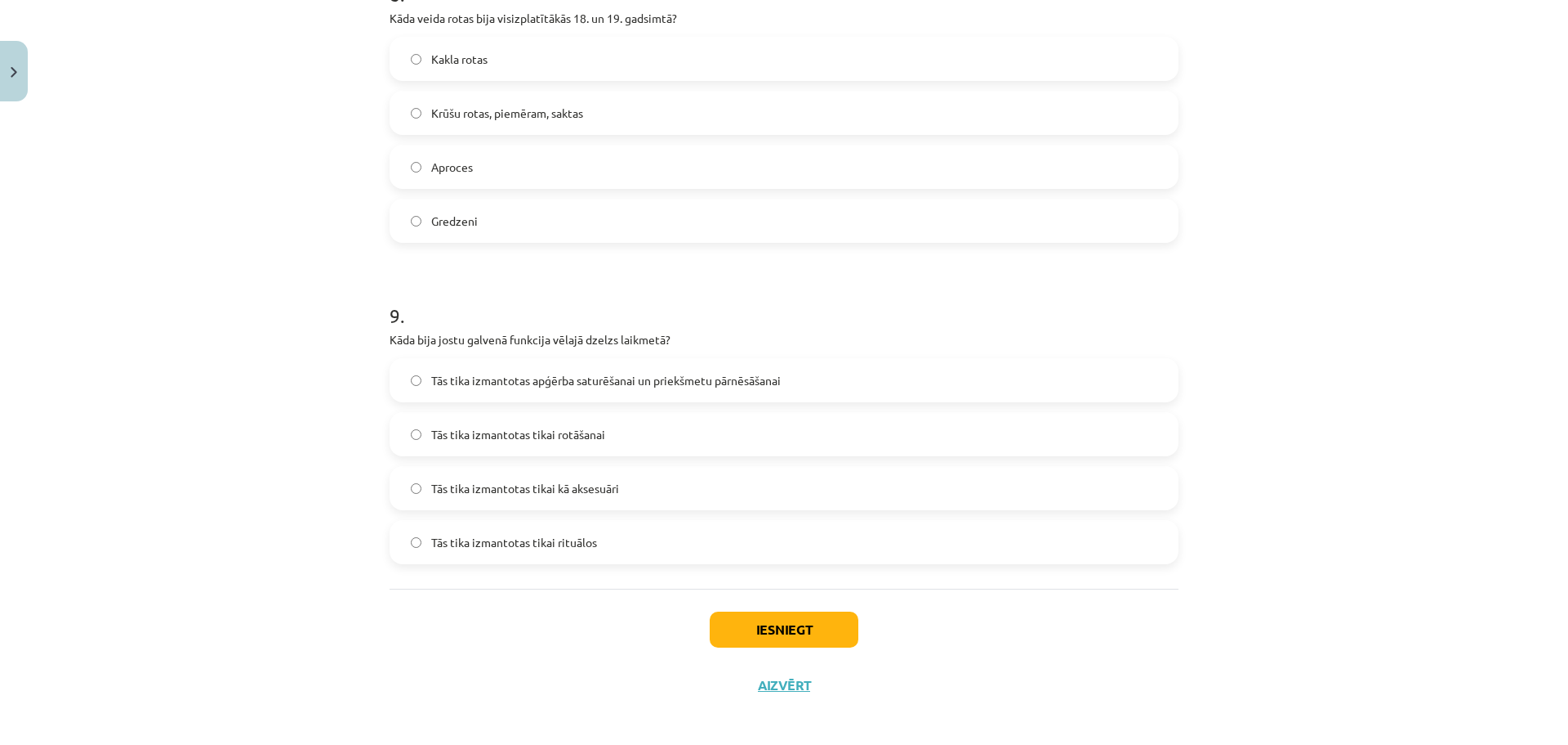
scroll to position [2622, 0]
click at [613, 376] on span "Tās tika izmantotas apģērba saturēšanai un priekšmetu pārnēsāšanai" at bounding box center [606, 377] width 350 height 18
click at [750, 631] on button "Iesniegt" at bounding box center [784, 626] width 149 height 36
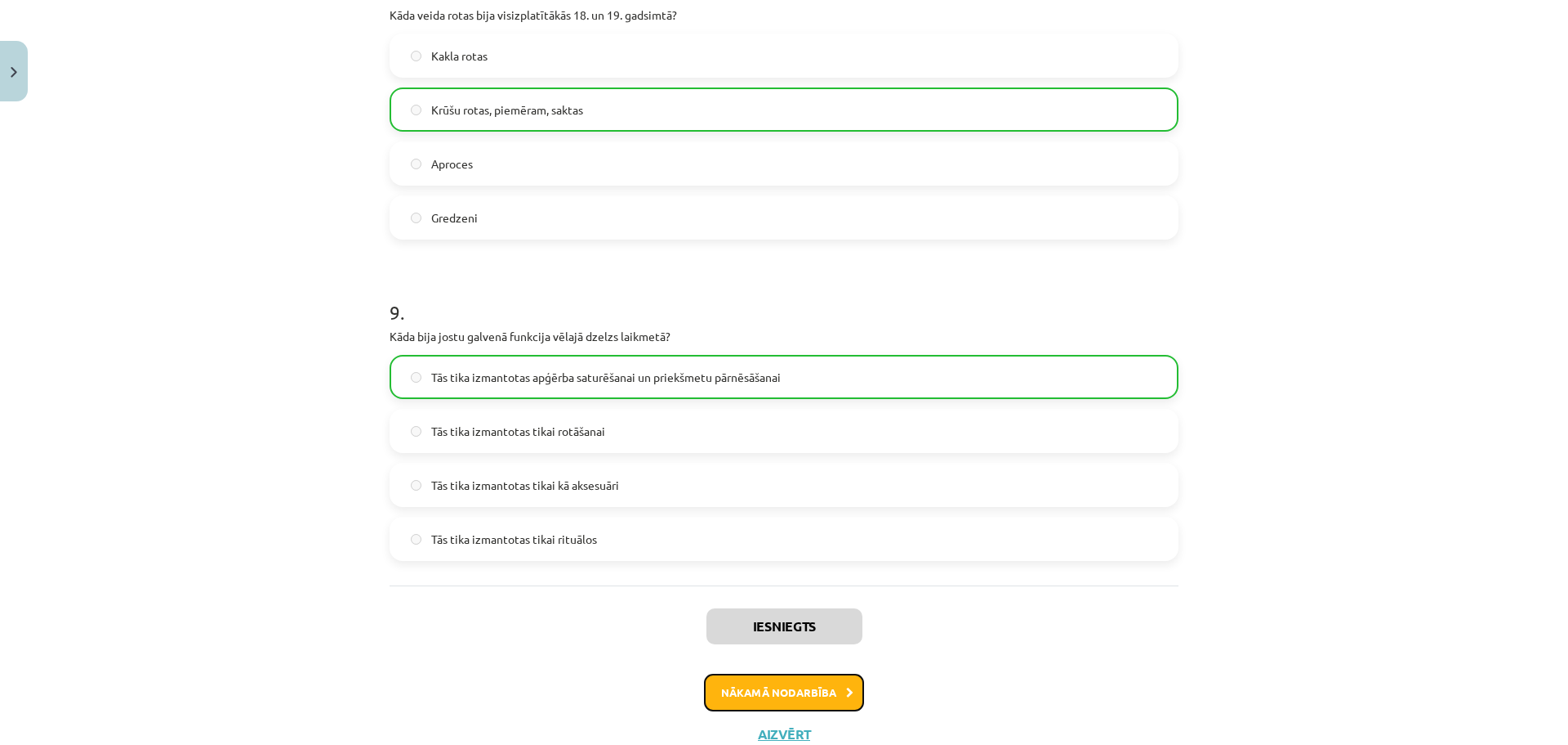
click at [787, 688] on button "Nākamā nodarbība" at bounding box center [784, 692] width 160 height 38
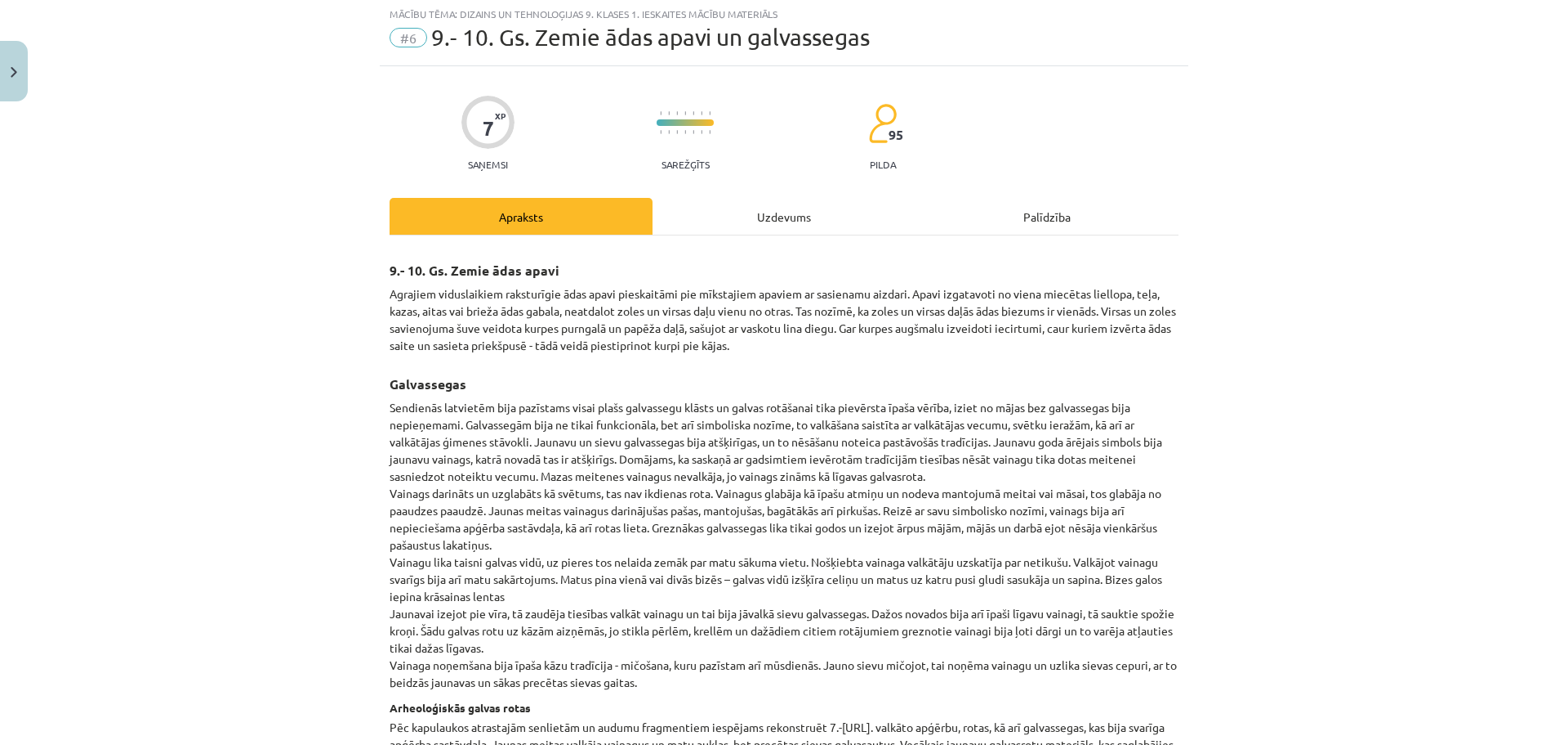
scroll to position [41, 0]
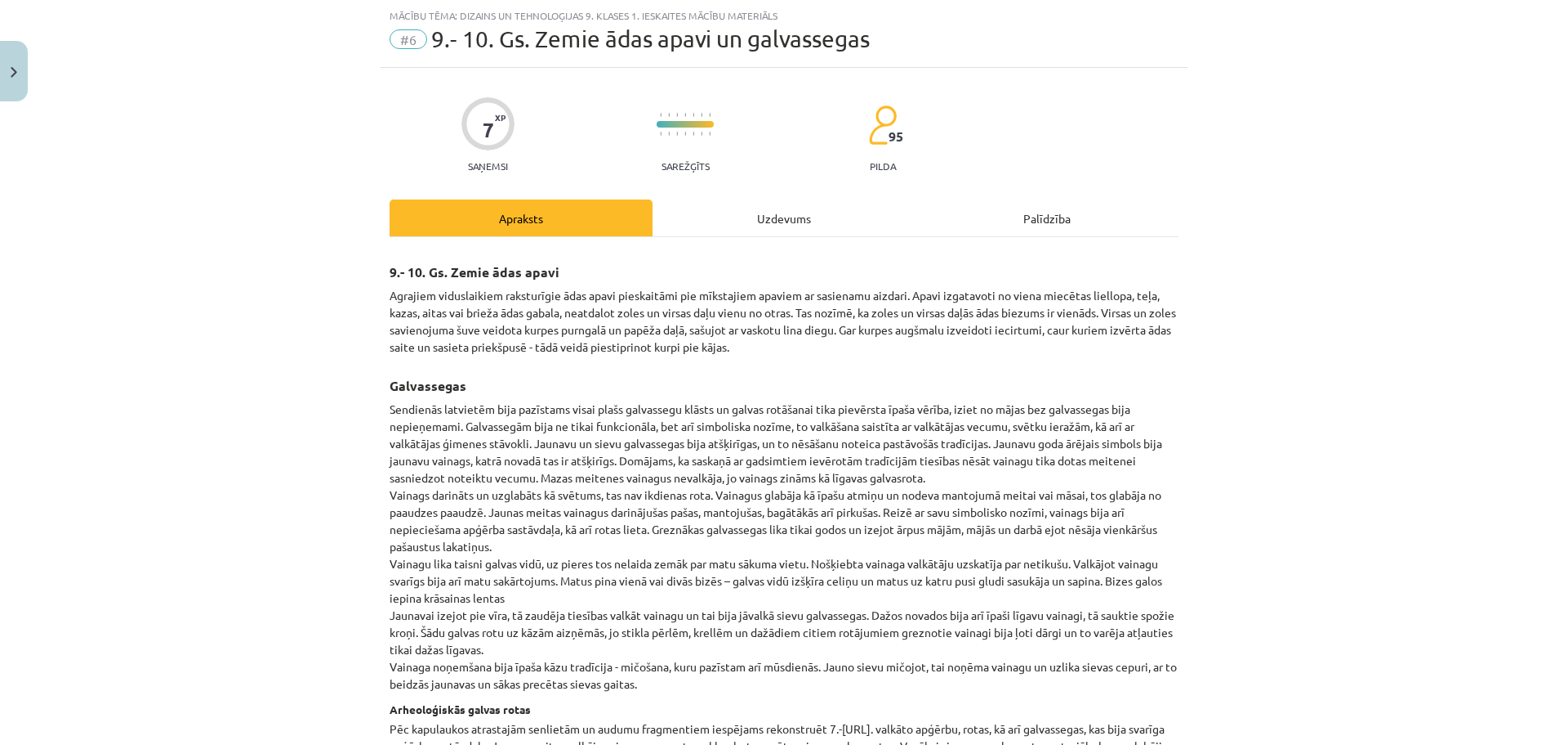
click at [801, 213] on div "Uzdevums" at bounding box center [784, 217] width 263 height 37
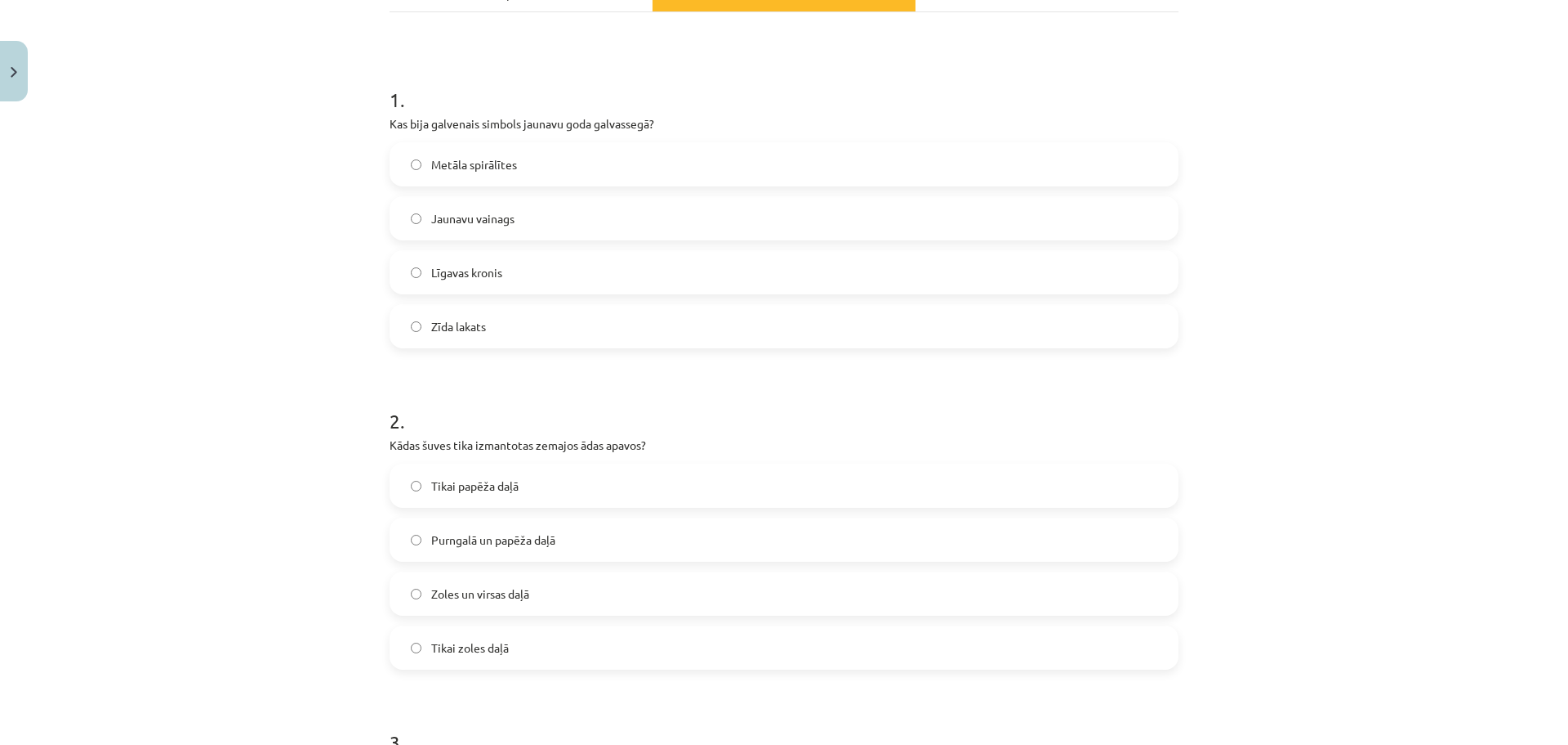
scroll to position [269, 0]
click at [460, 216] on span "Jaunavu vainags" at bounding box center [473, 216] width 83 height 18
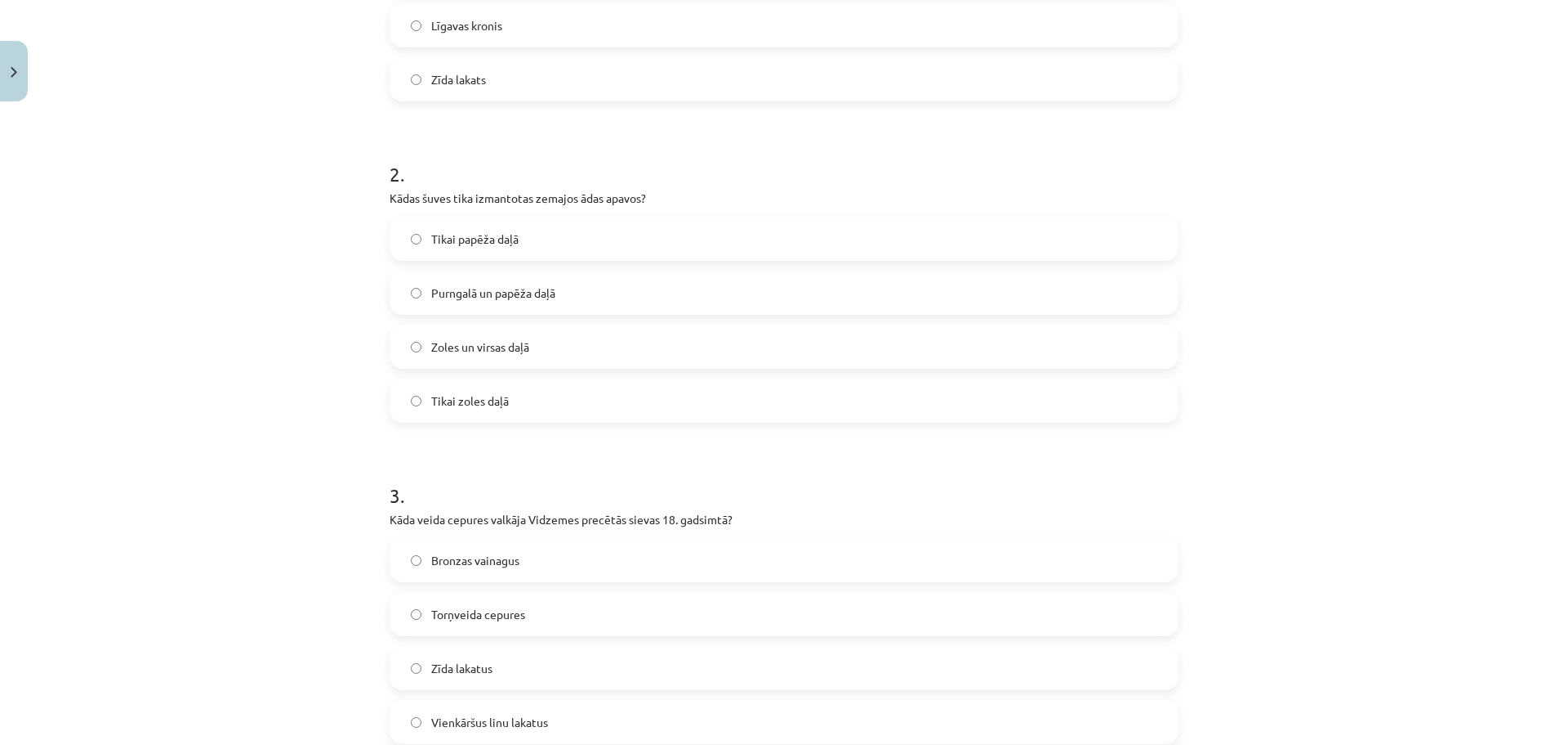
scroll to position [516, 0]
click at [524, 290] on span "Purngalā un papēža daļā" at bounding box center [493, 290] width 124 height 18
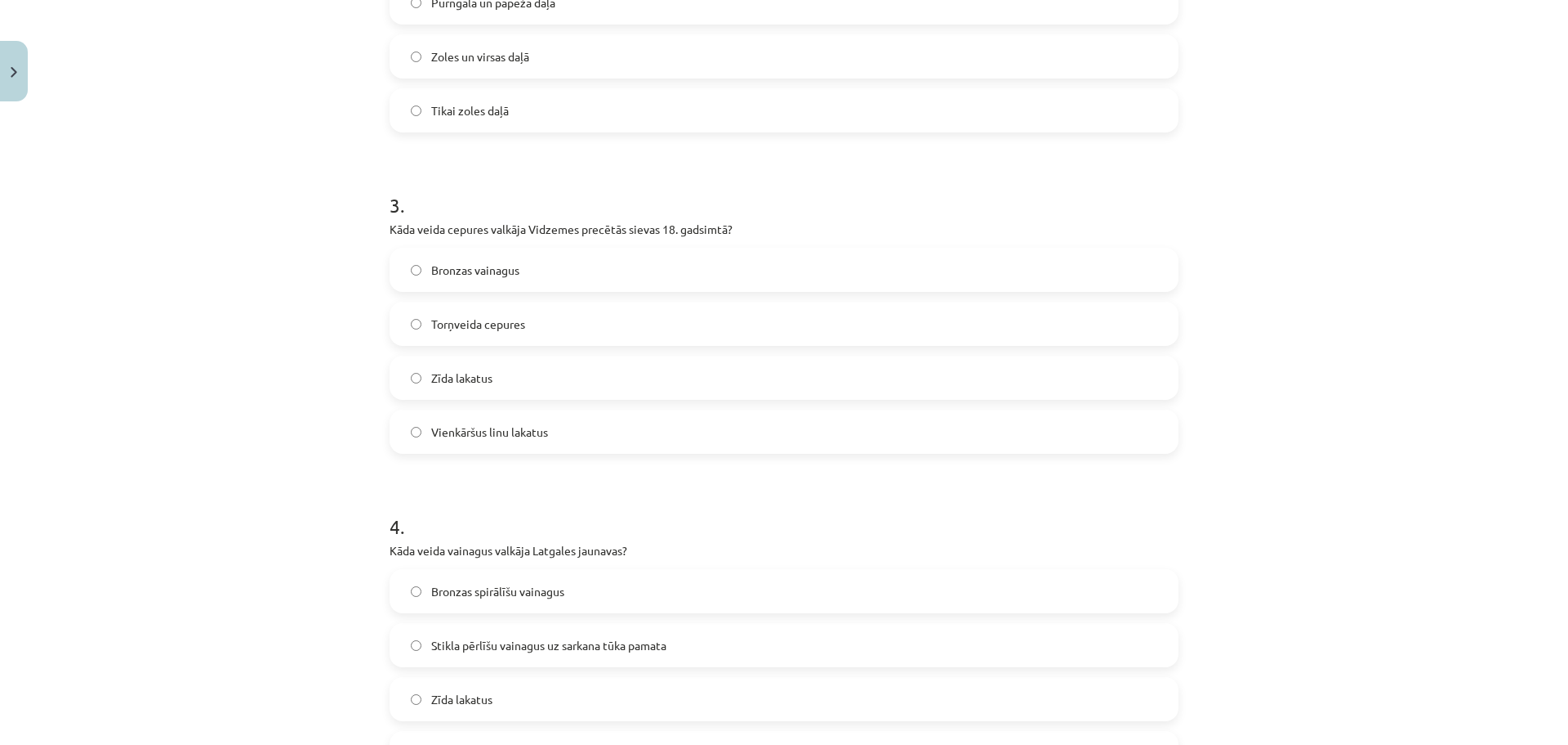
scroll to position [812, 0]
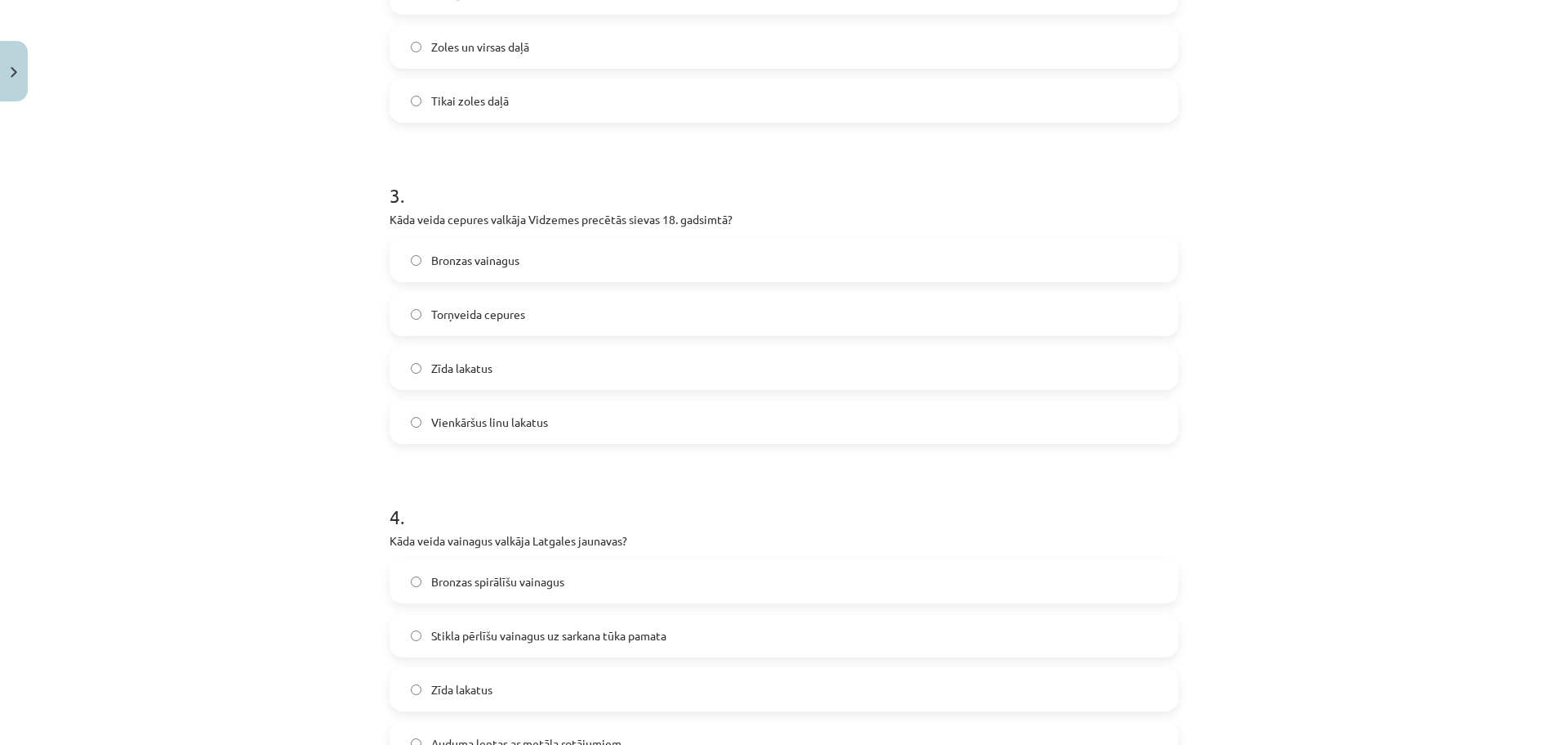
click at [725, 306] on label "Torņveida cepures" at bounding box center [784, 314] width 785 height 41
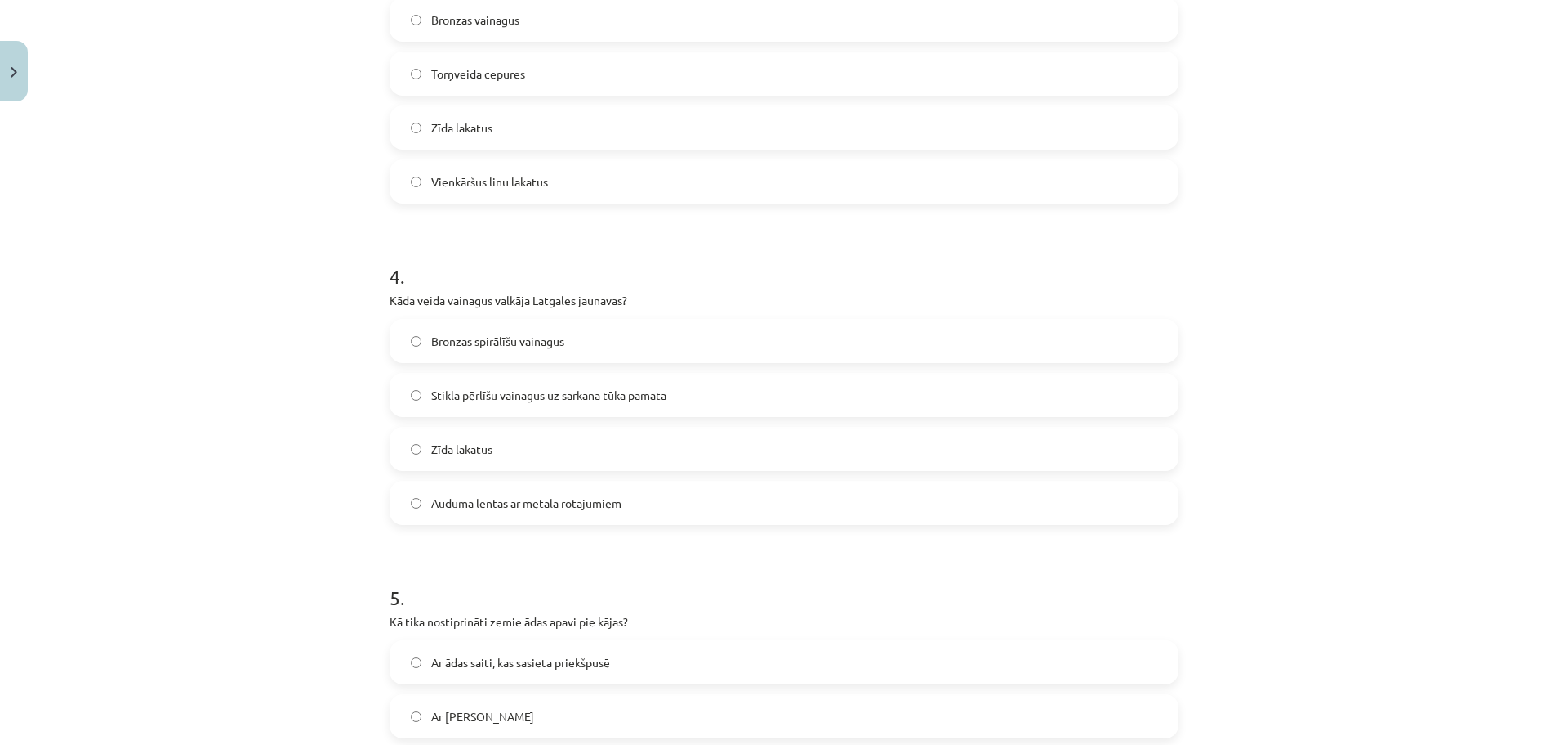
scroll to position [1124, 0]
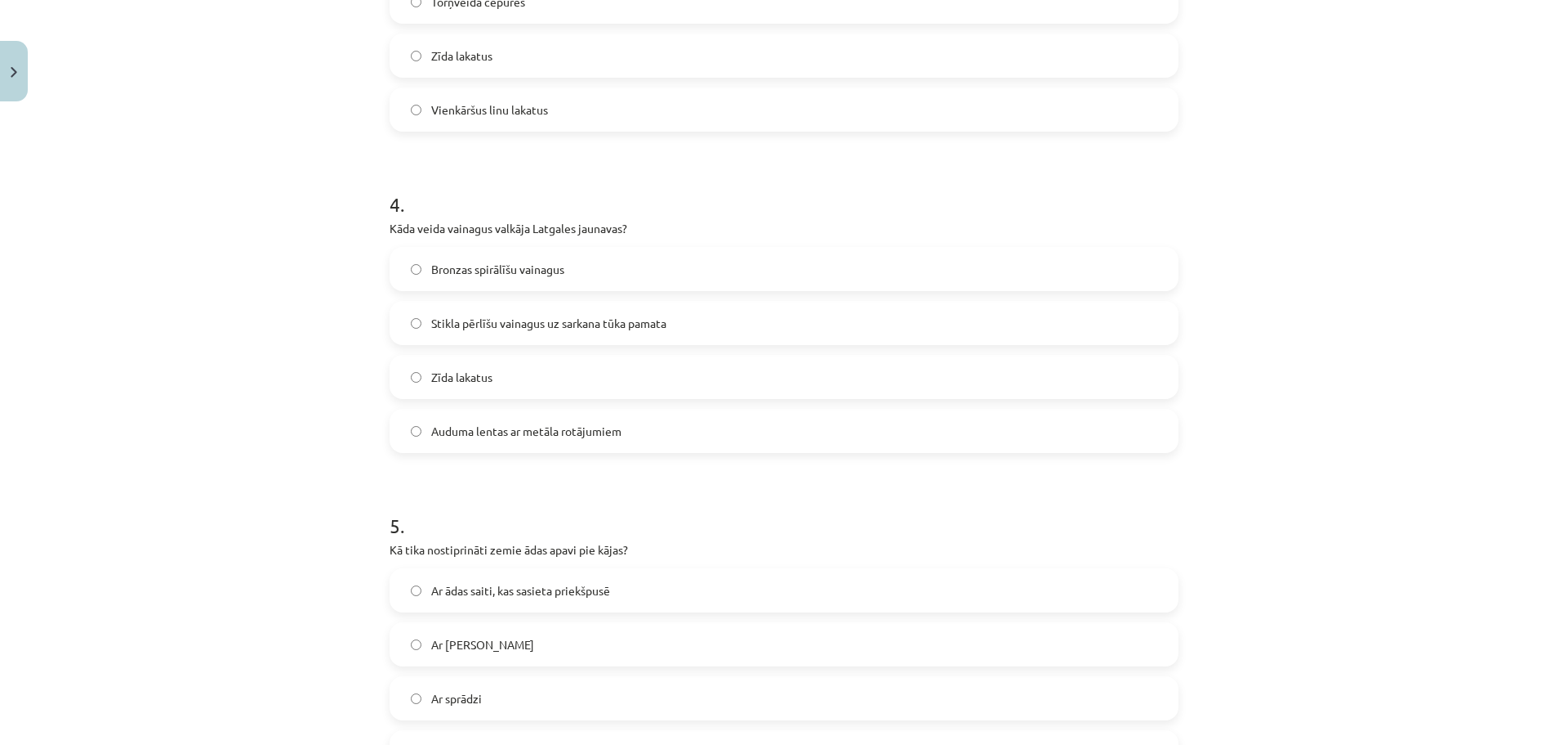
click at [643, 324] on span "Stikla pērlīšu vainagus uz sarkana tūka pamata" at bounding box center [549, 324] width 235 height 18
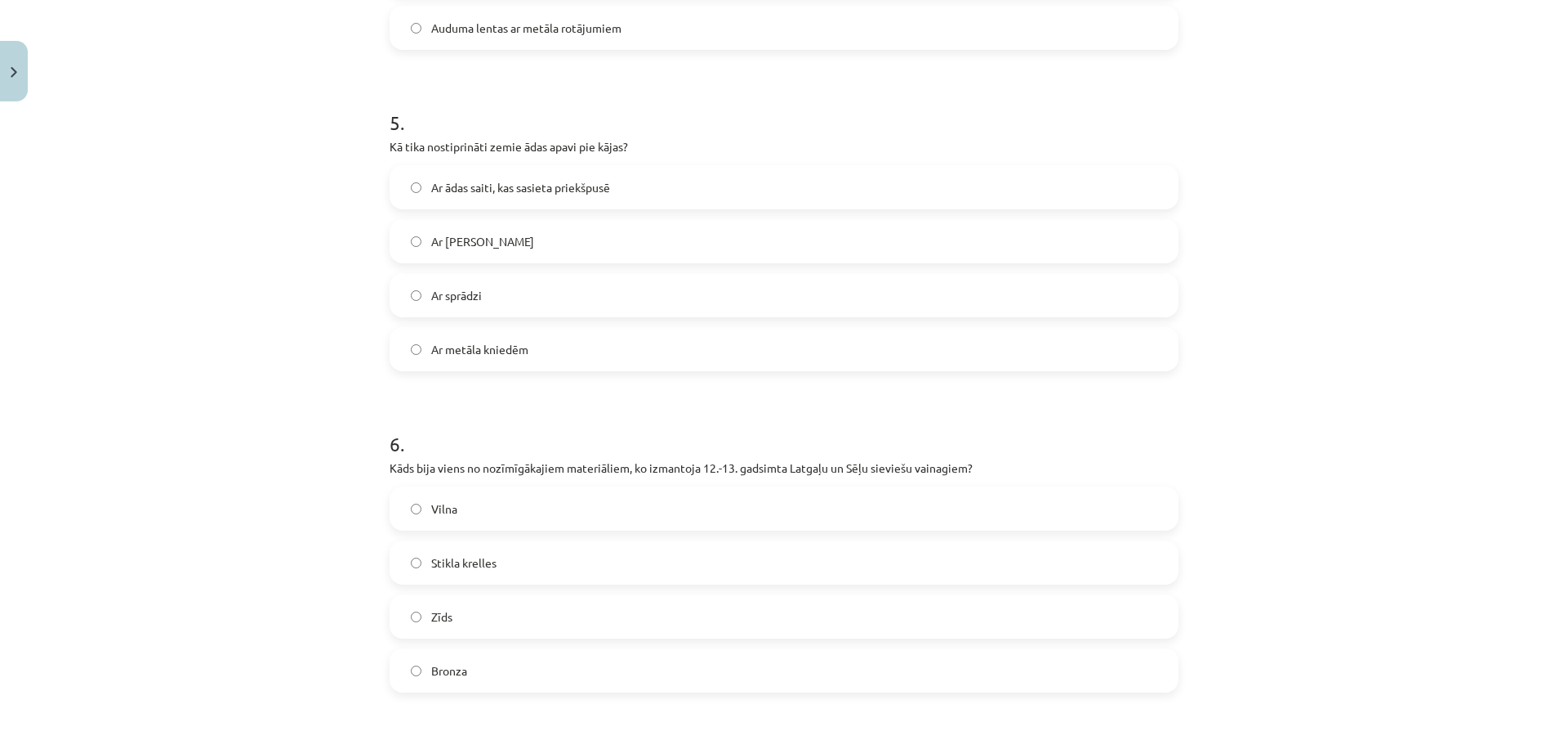
scroll to position [1540, 0]
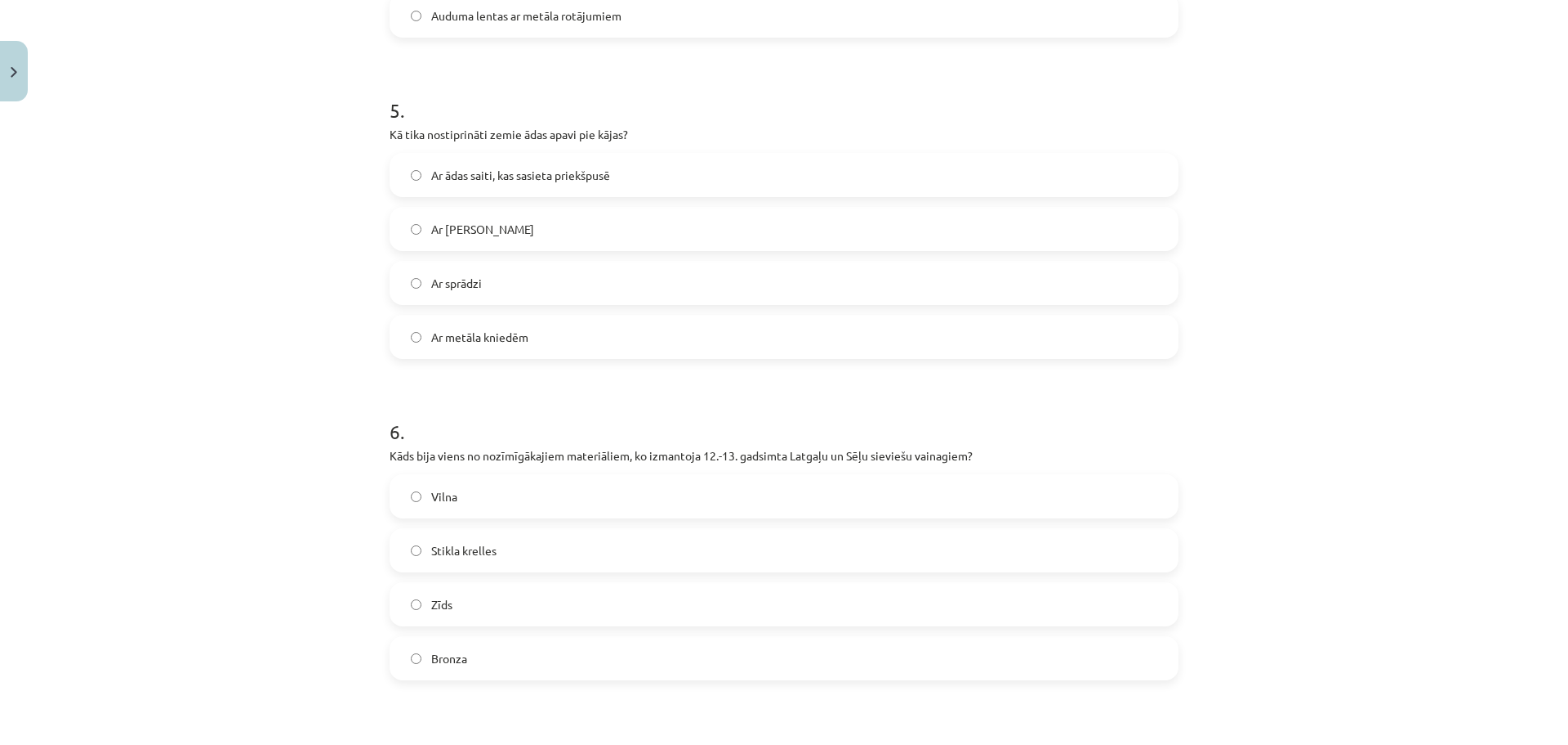
click at [583, 330] on label "Ar metāla kniedēm" at bounding box center [784, 336] width 785 height 41
click at [1128, 203] on div "Ar ādas saiti, kas sasieta priekšpusē Ar lina auklu Ar sprādzi Ar metāla kniedēm" at bounding box center [784, 255] width 789 height 206
click at [1119, 178] on label "Ar ādas saiti, kas sasieta priekšpusē" at bounding box center [784, 175] width 785 height 41
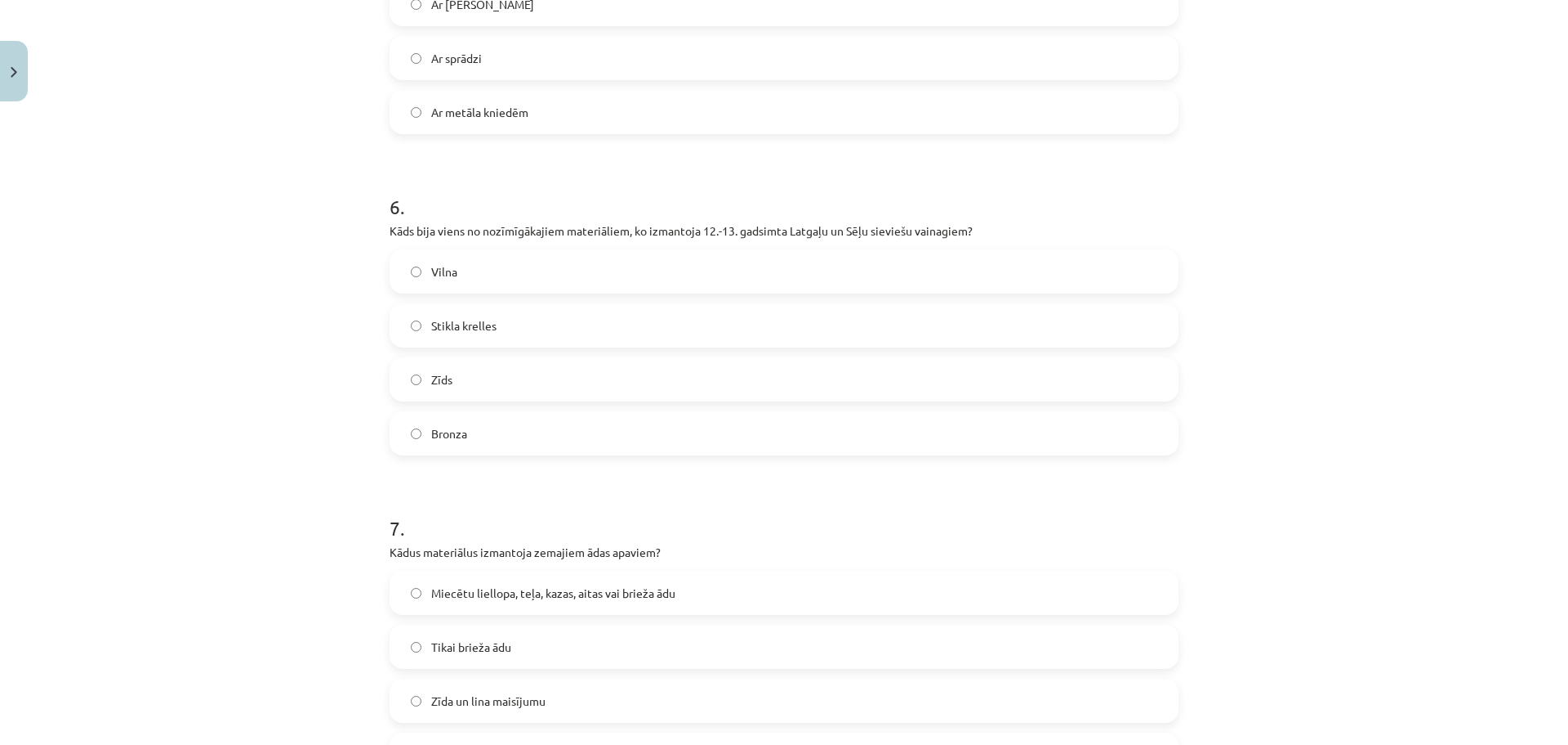
scroll to position [1775, 0]
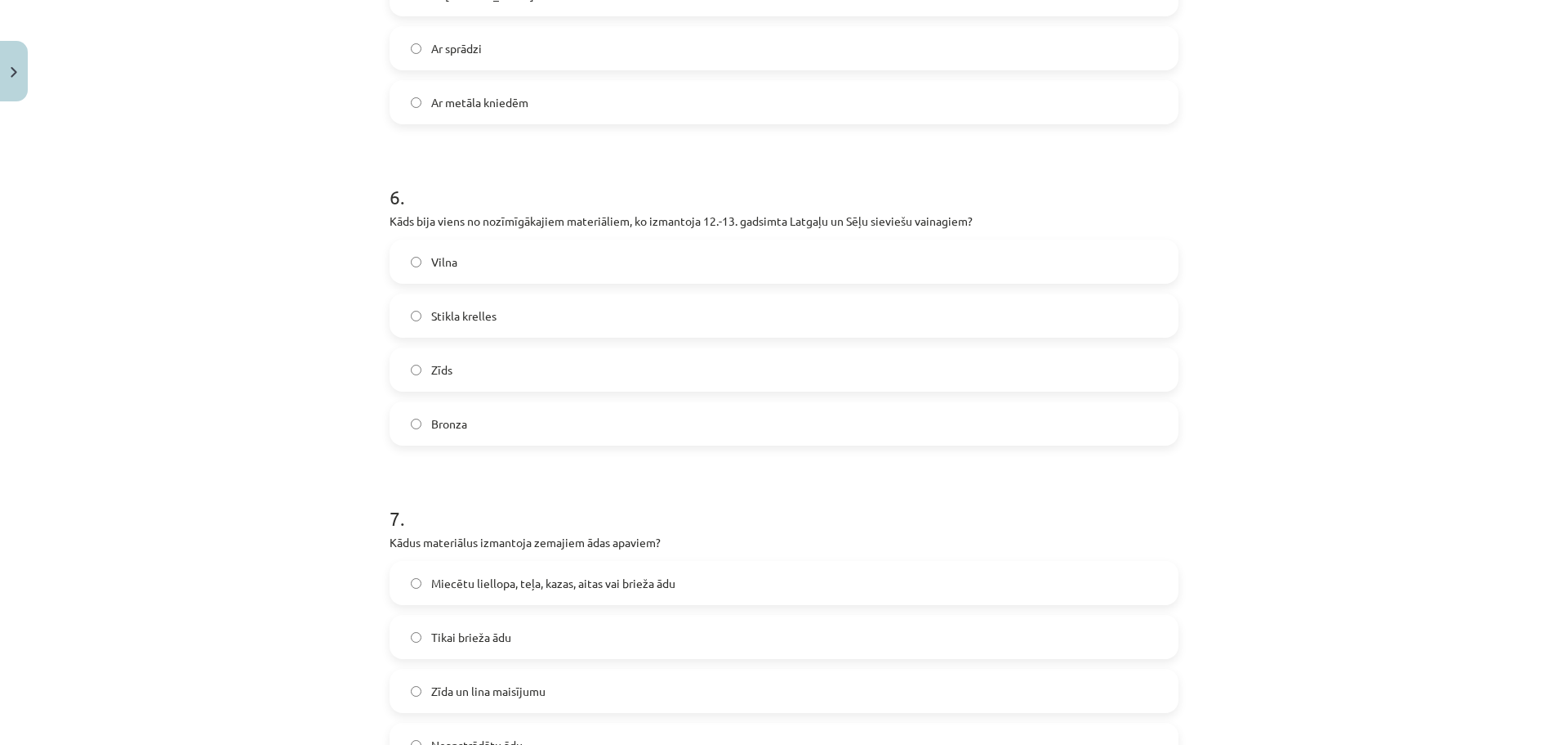
click at [760, 323] on label "Stikla krelles" at bounding box center [784, 316] width 785 height 41
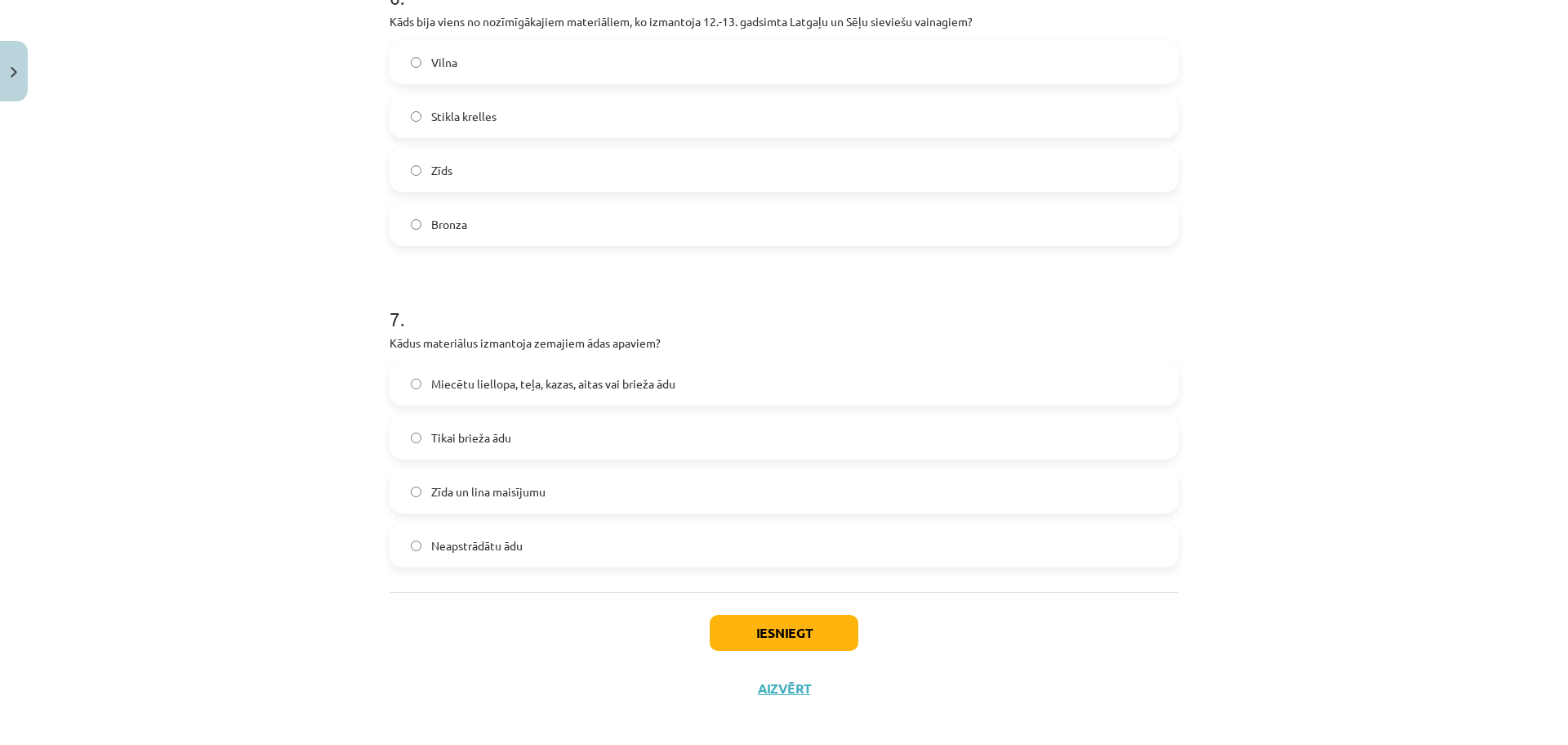
scroll to position [1986, 0]
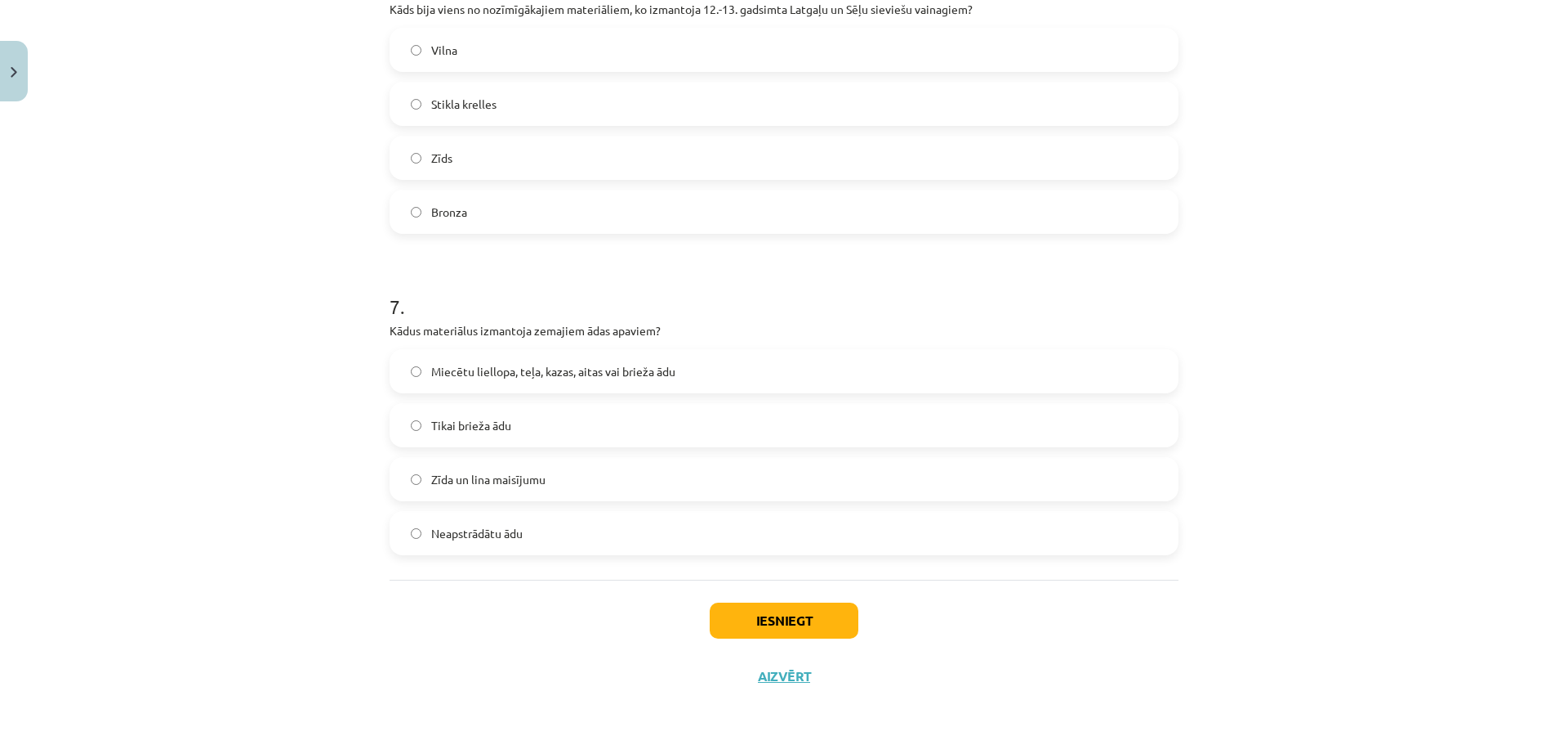
click at [583, 367] on span "Miecētu liellopa, teļa, kazas, aitas vai brieža ādu" at bounding box center [554, 372] width 245 height 18
click at [784, 613] on button "Iesniegt" at bounding box center [784, 620] width 149 height 36
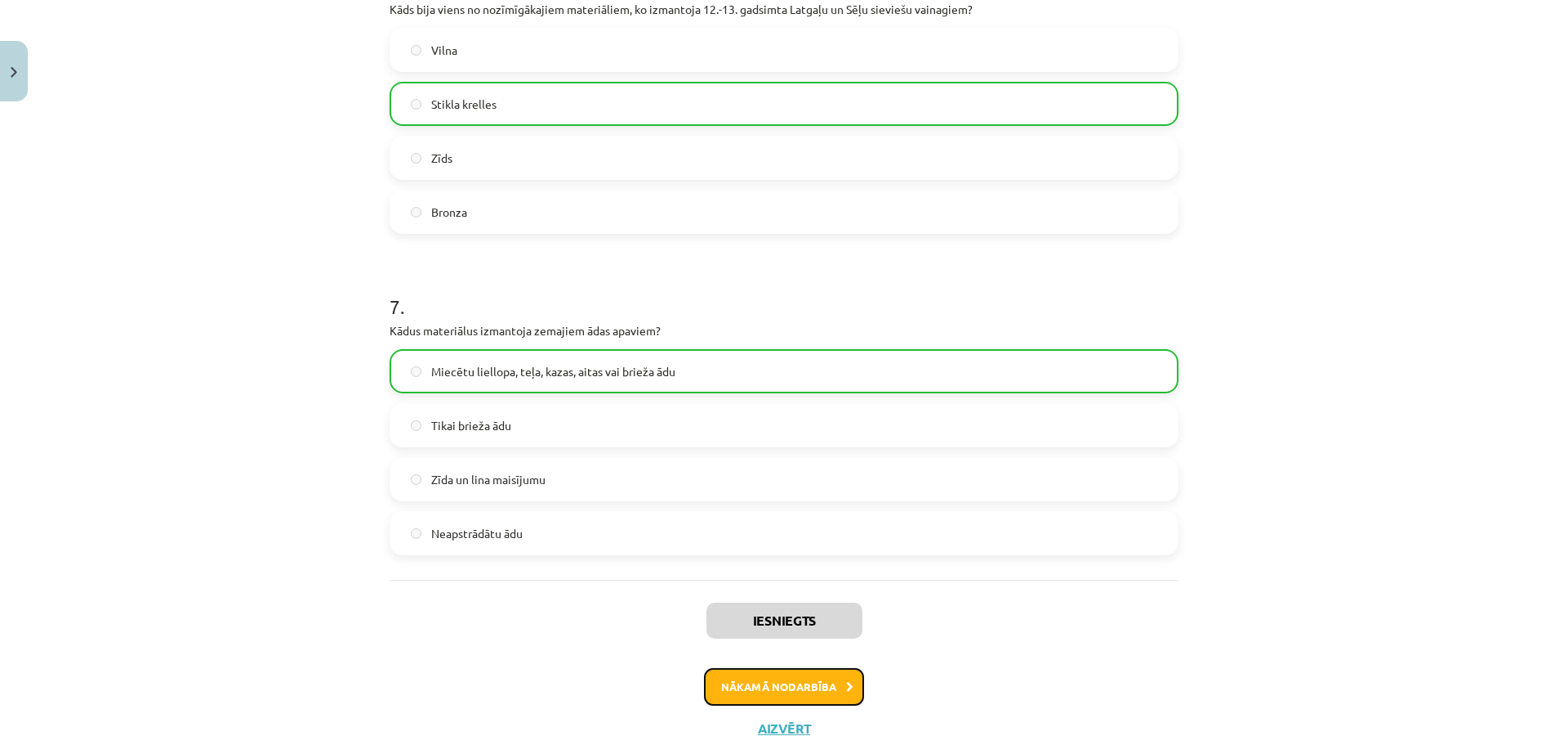
click at [754, 673] on button "Nākamā nodarbība" at bounding box center [784, 686] width 160 height 38
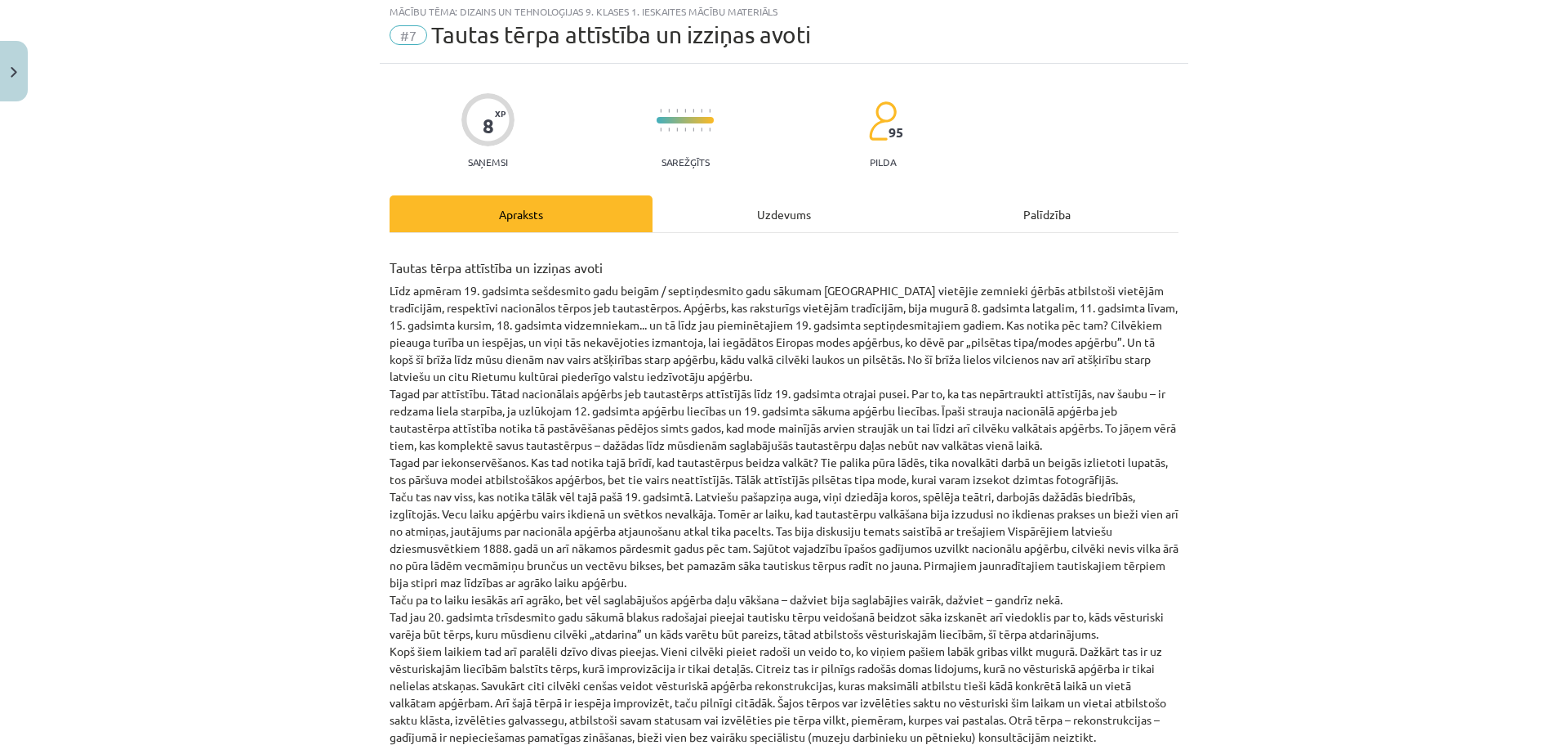
scroll to position [41, 0]
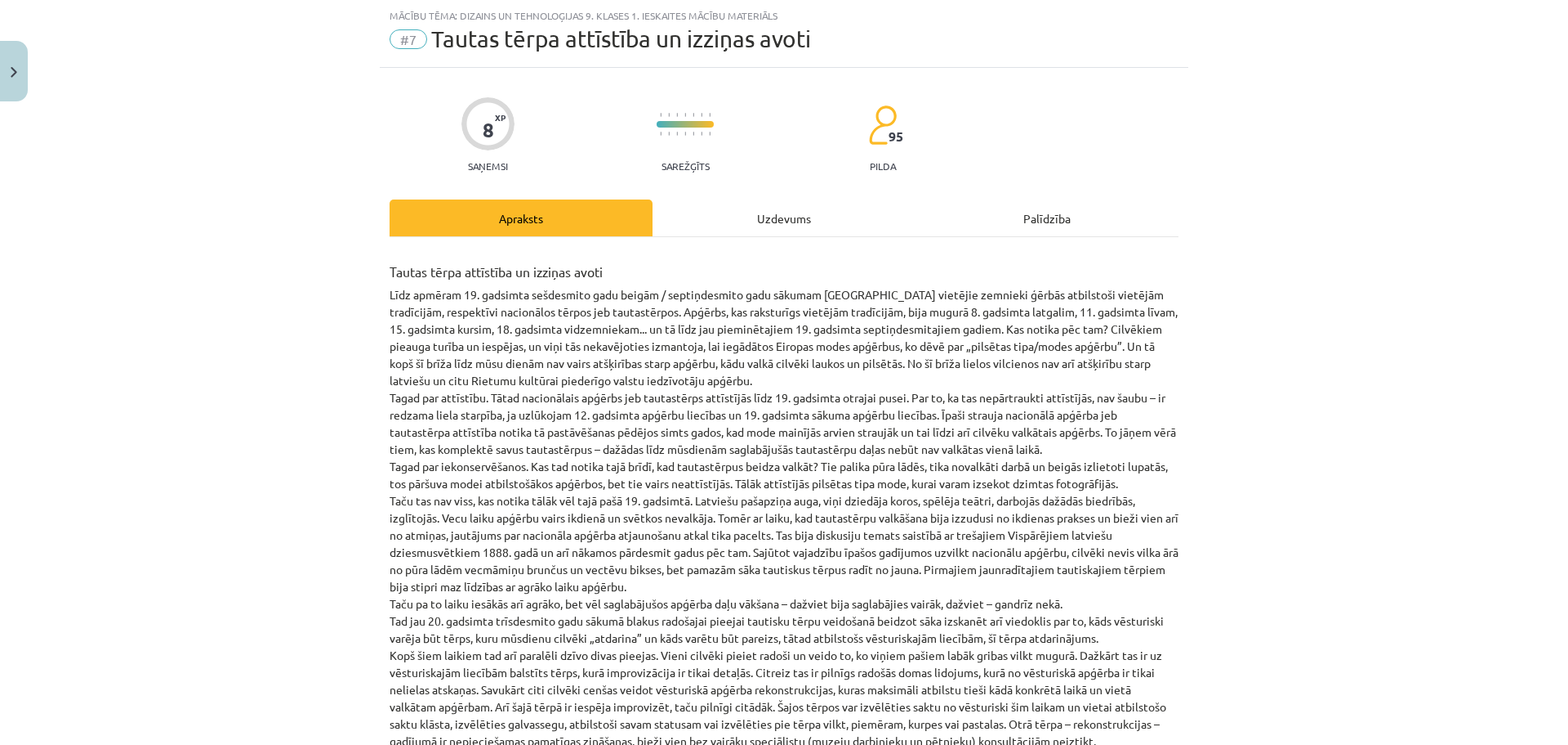
click at [750, 210] on div "Uzdevums" at bounding box center [784, 217] width 263 height 37
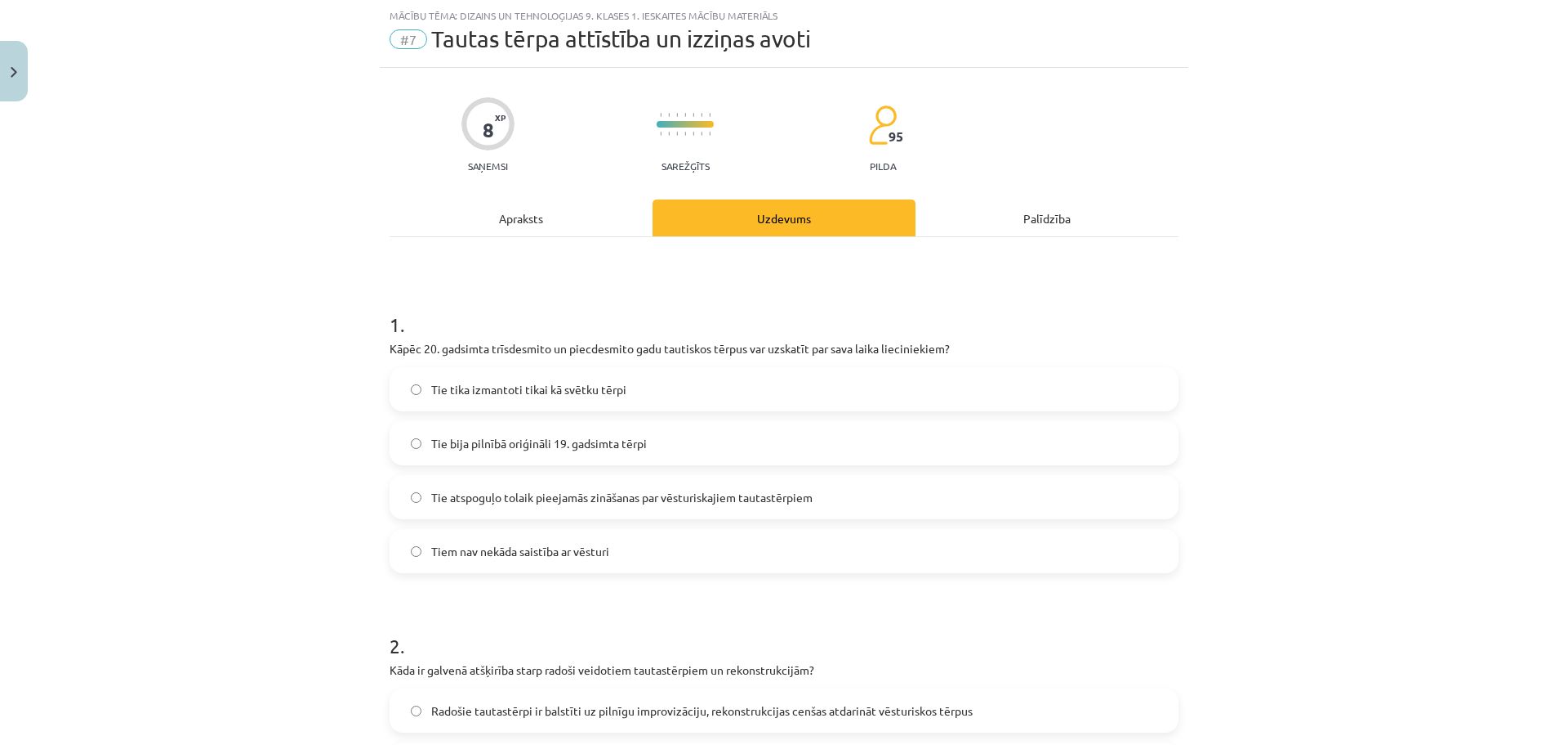
drag, startPoint x: 498, startPoint y: 437, endPoint x: 770, endPoint y: 492, distance: 277.5
click at [770, 492] on span "Tie atspoguļo tolaik pieejamās zināšanas par vēsturiskajiem tautastērpiem" at bounding box center [622, 497] width 381 height 18
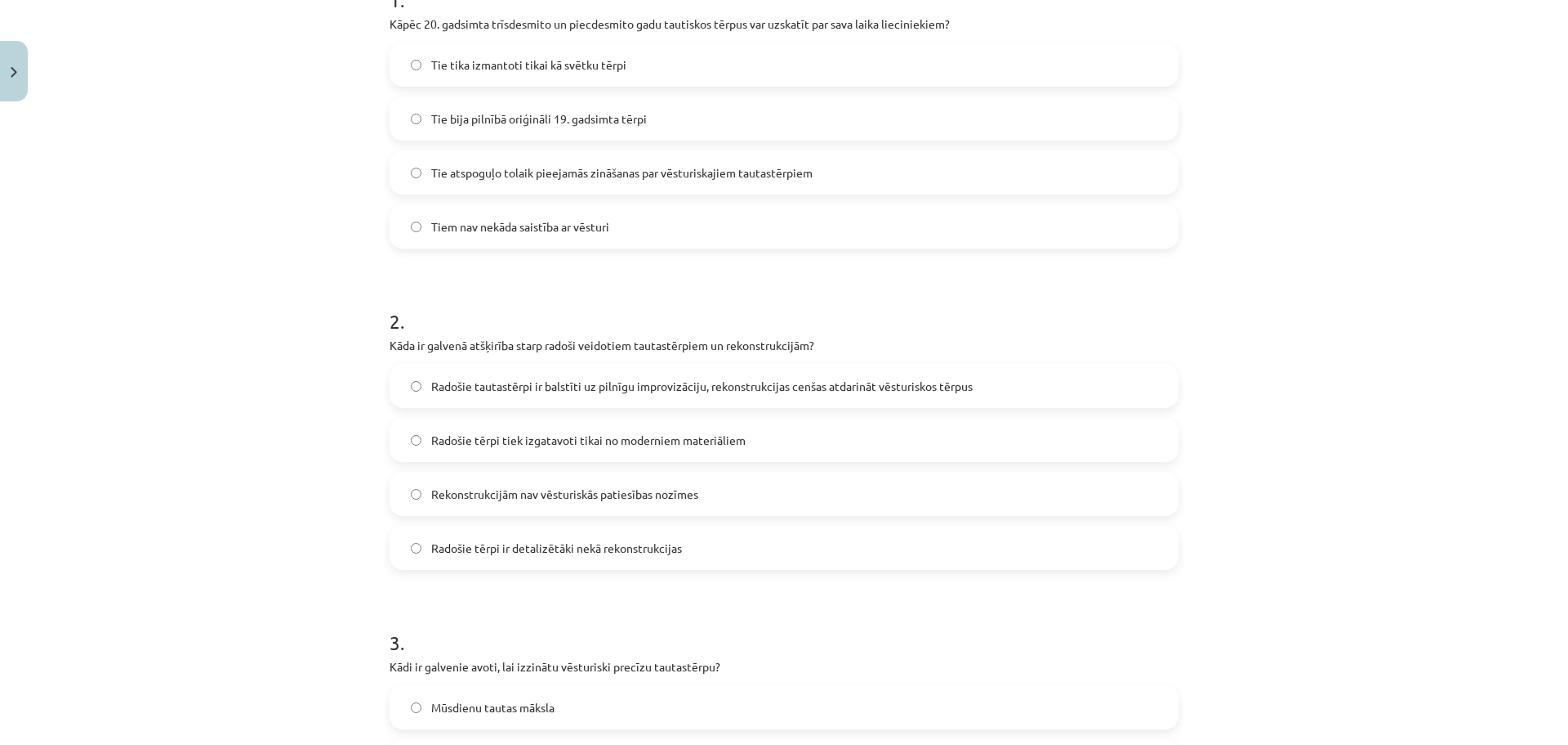
scroll to position [515, 0]
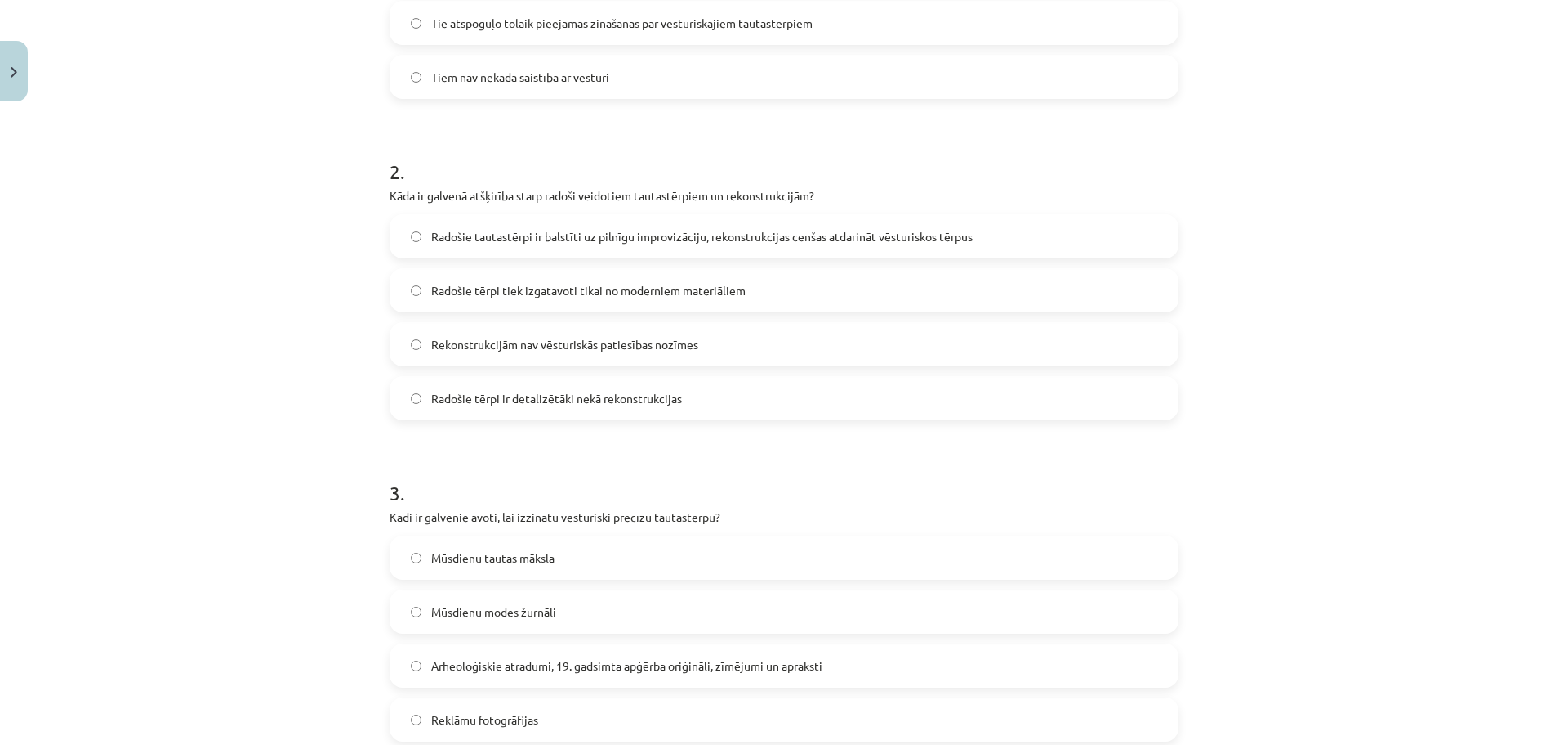
click at [892, 238] on span "Radošie tautastērpi ir balstīti uz pilnīgu improvizāciju, rekonstrukcijas cenša…" at bounding box center [703, 237] width 542 height 18
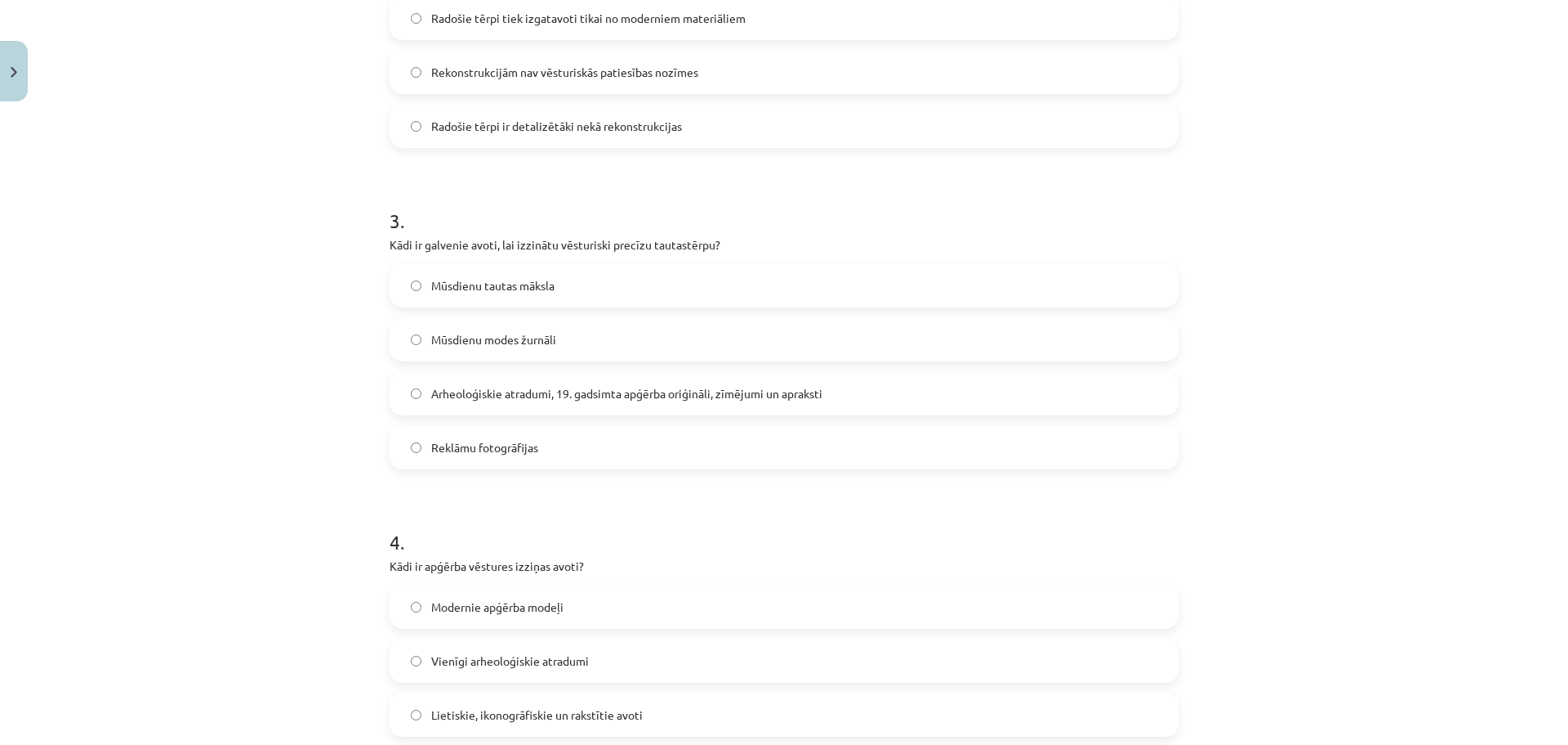
scroll to position [790, 0]
click at [1086, 393] on label "Arheoloģiskie atradumi, 19. gadsimta apģērba oriģināli, zīmējumi un apraksti" at bounding box center [784, 390] width 785 height 41
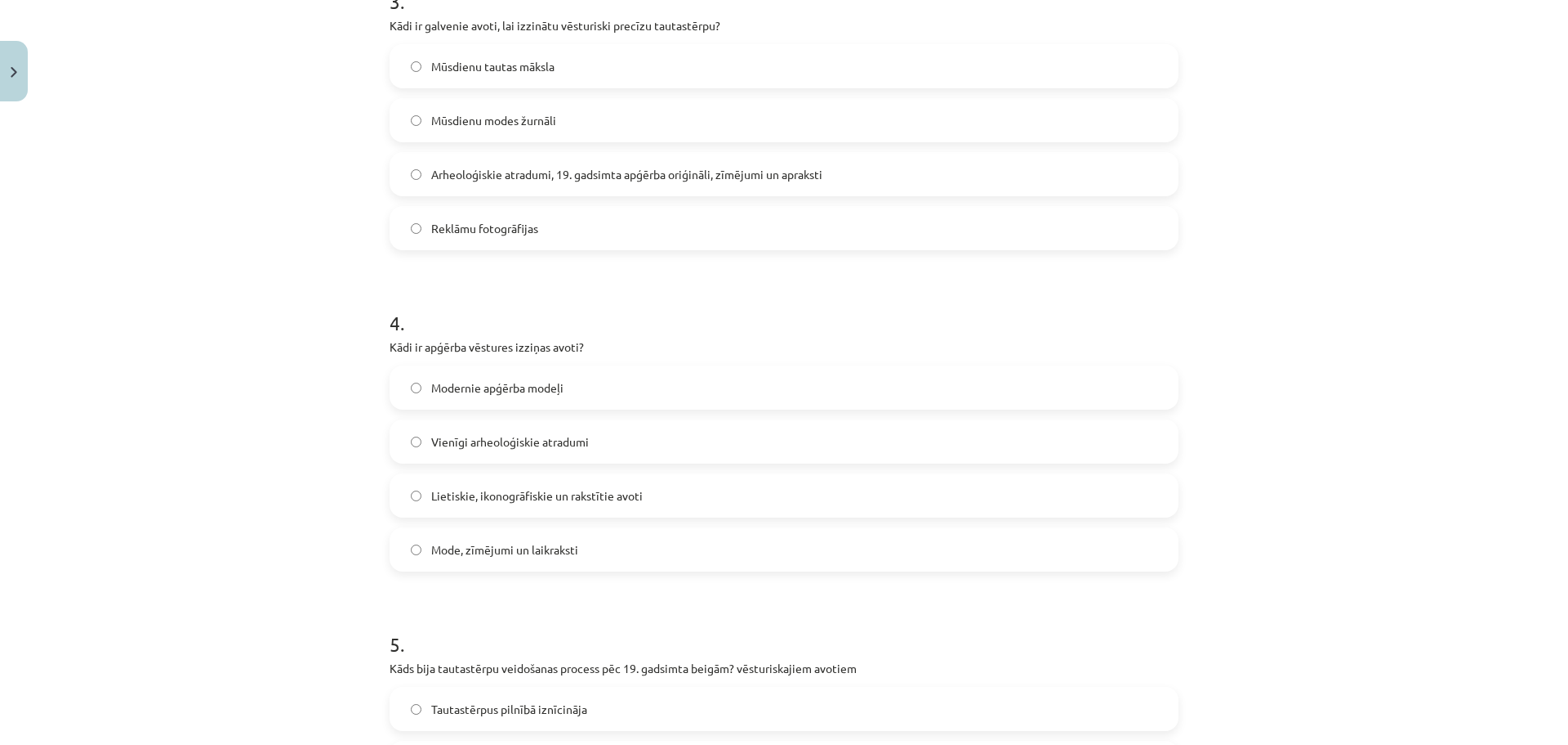
scroll to position [1149, 0]
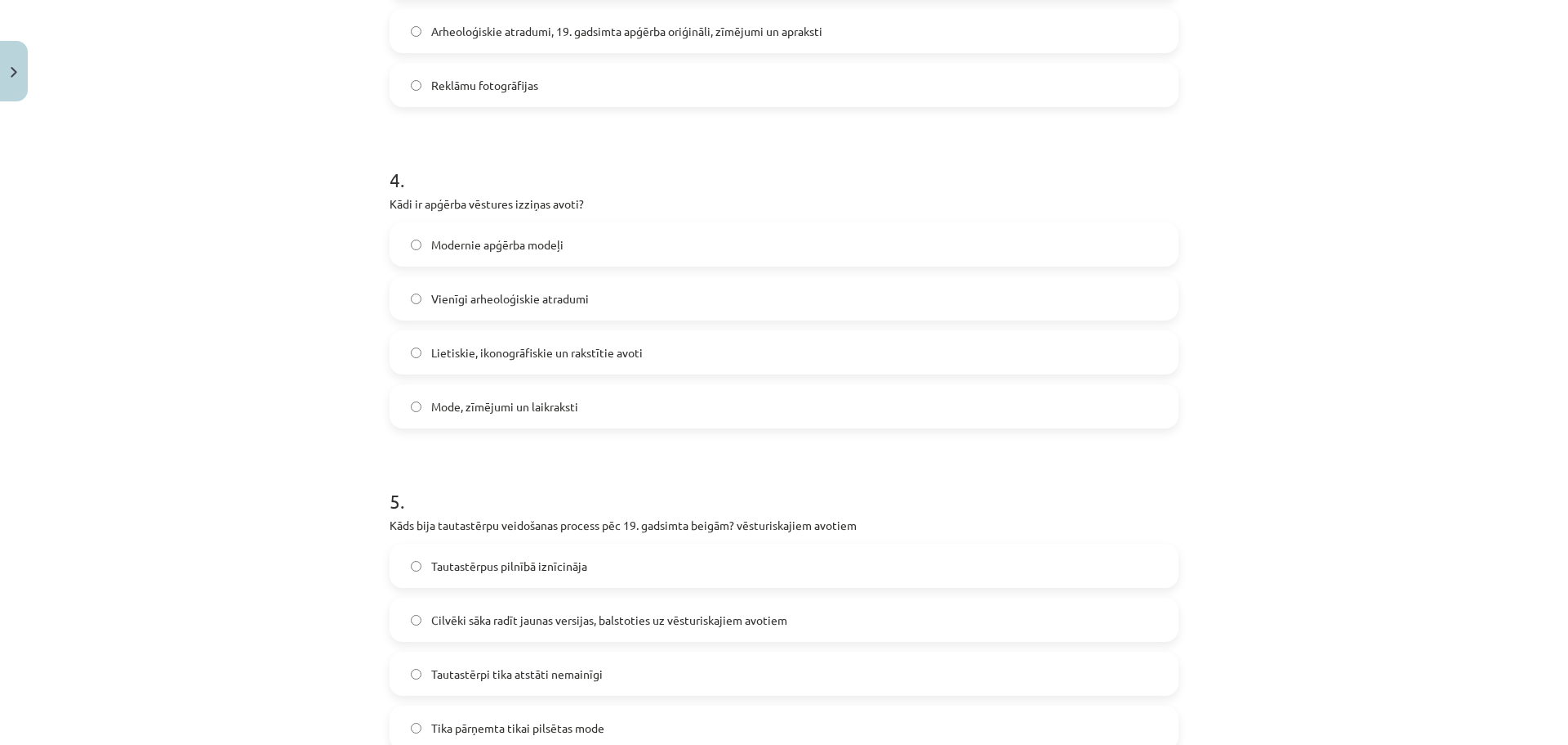
click at [932, 340] on label "Lietiskie, ikonogrāfiskie un rakstītie avoti" at bounding box center [784, 352] width 785 height 41
click at [1082, 637] on label "Cilvēki sāka radīt jaunas versijas, balstoties uz vēsturiskajiem avotiem" at bounding box center [784, 619] width 785 height 41
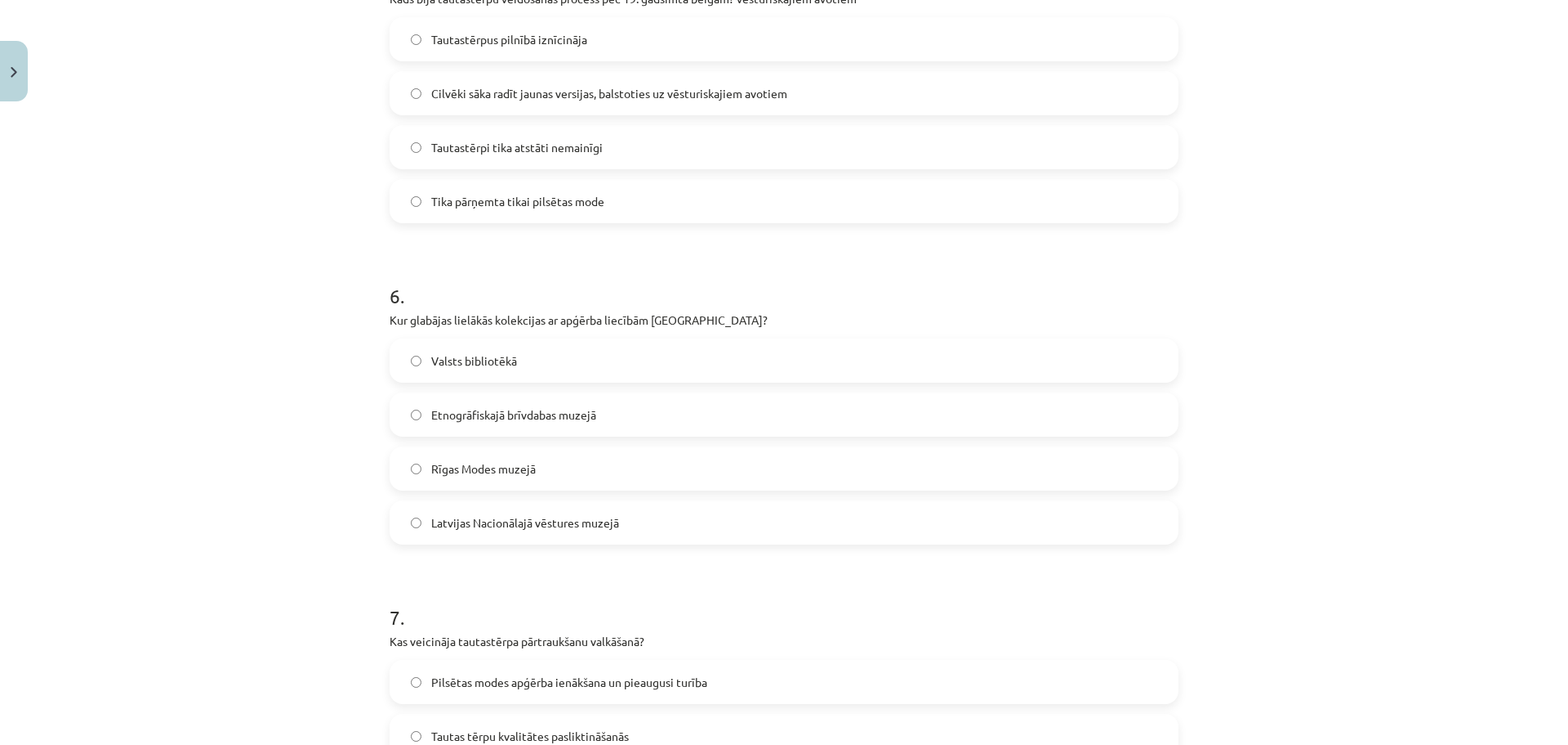
scroll to position [1686, 0]
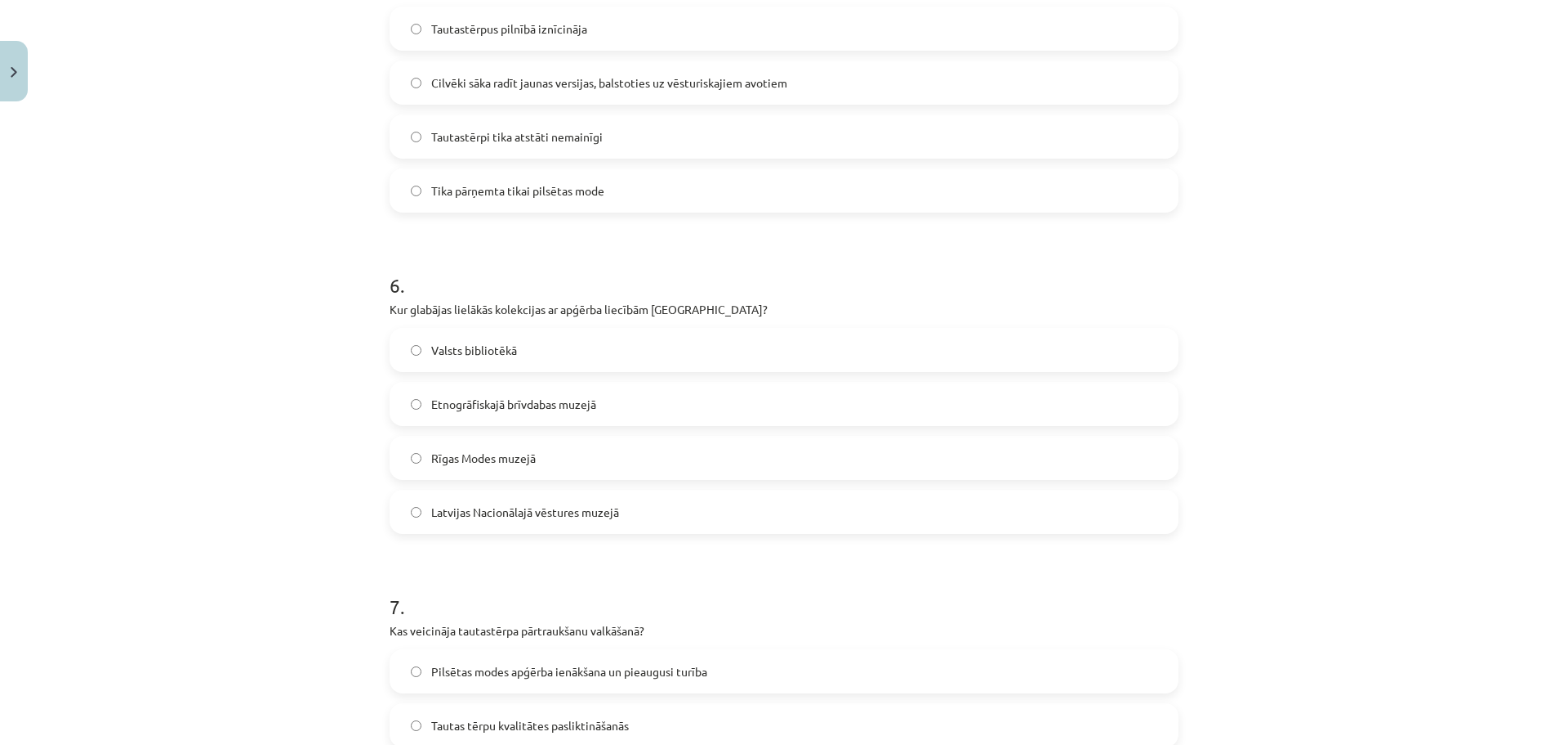
click at [882, 509] on label "Latvijas Nacionālajā vēstures muzejā" at bounding box center [784, 512] width 785 height 41
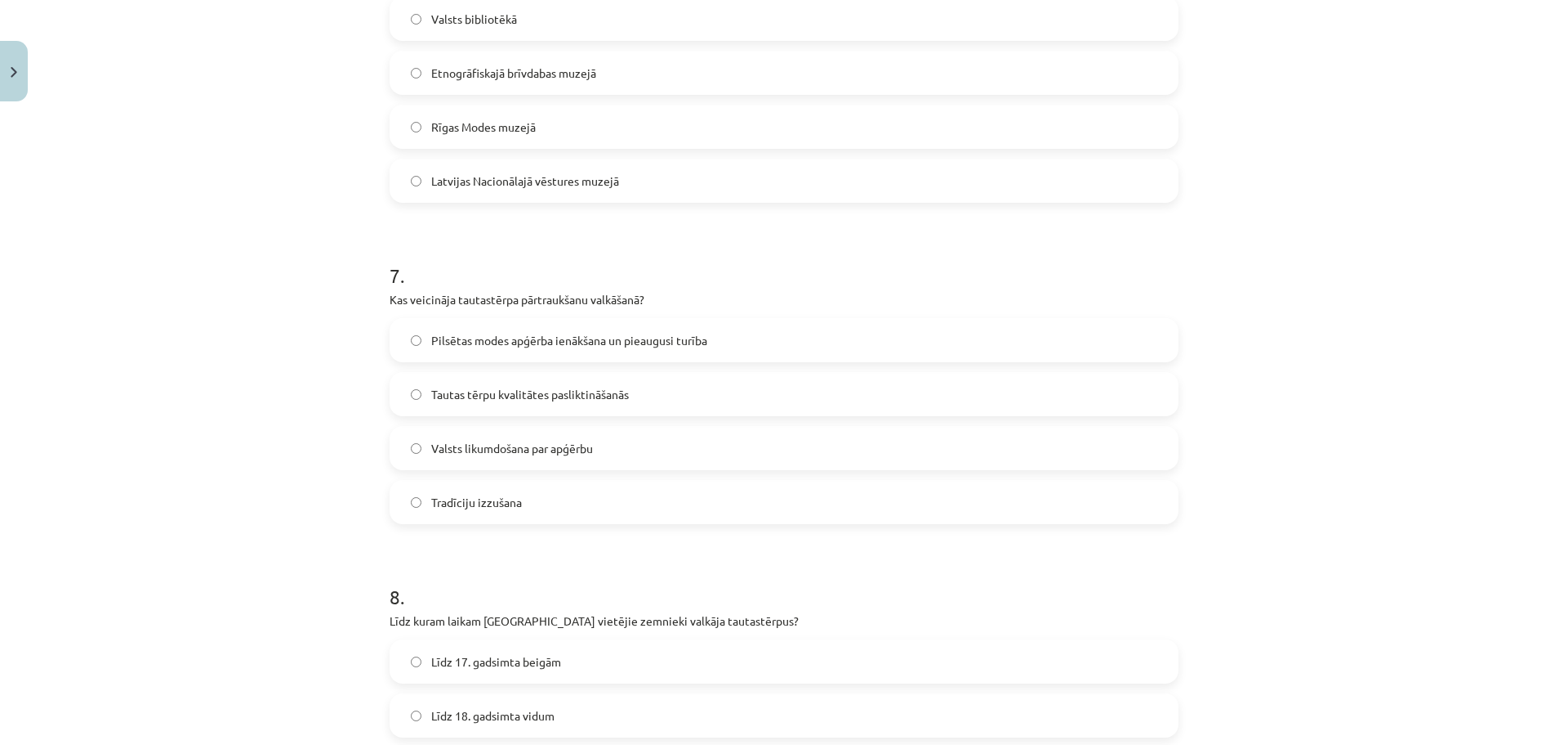
scroll to position [2020, 0]
click at [645, 345] on span "Pilsētas modes apģērba ienākšana un pieaugusi turība" at bounding box center [569, 337] width 276 height 18
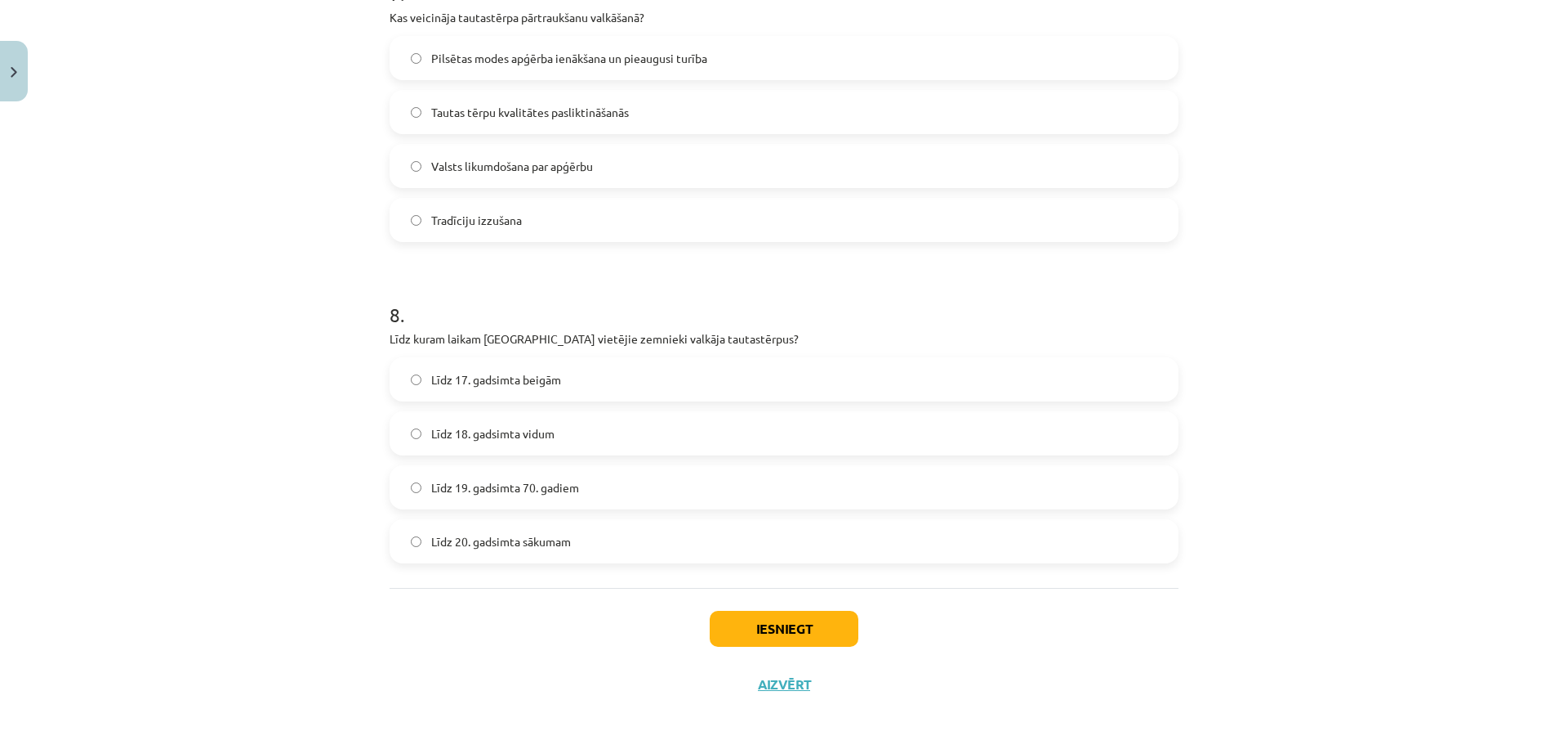
scroll to position [2307, 0]
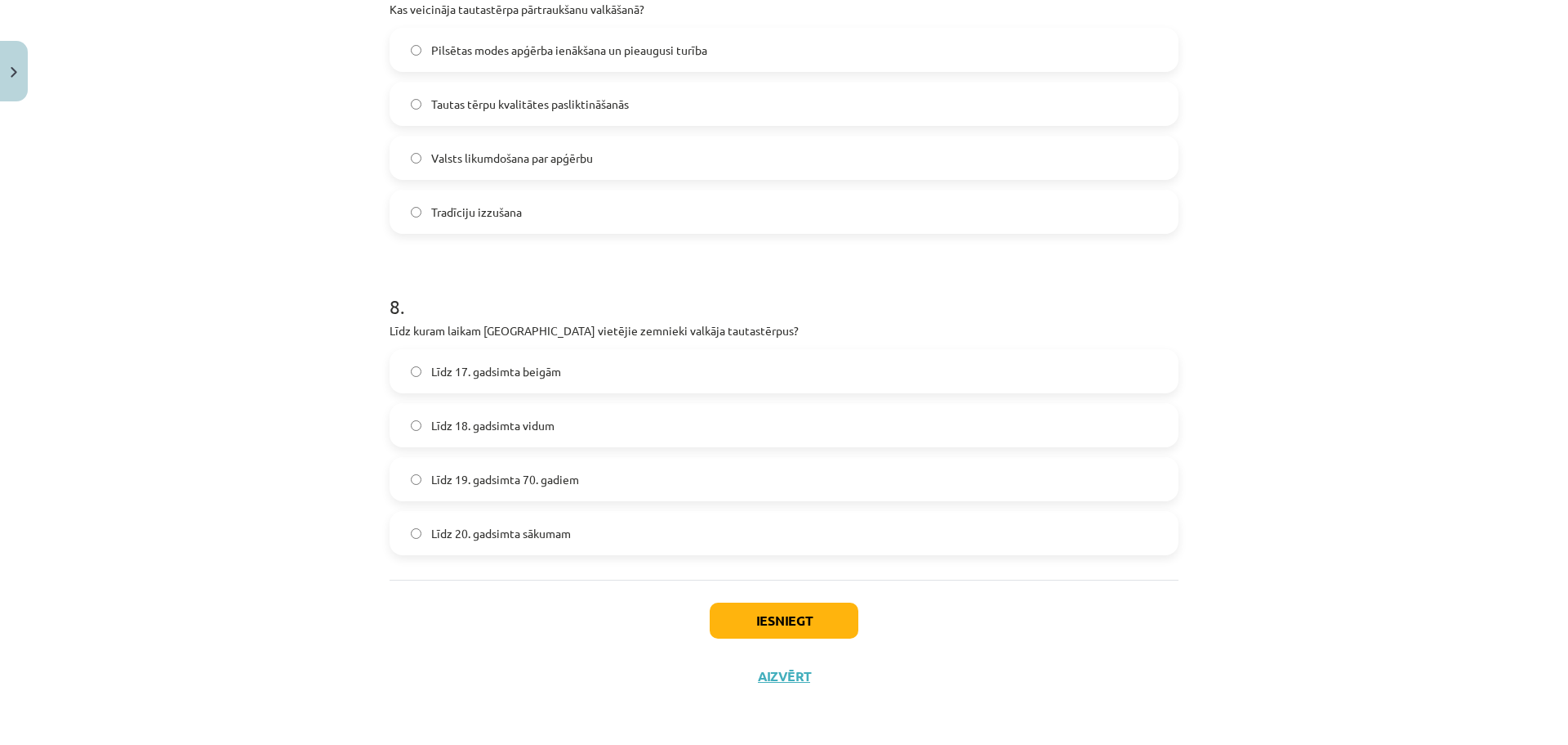
click at [527, 486] on span "Līdz 19. gadsimta 70. gadiem" at bounding box center [506, 480] width 148 height 18
click at [578, 412] on label "Līdz 18. gadsimta vidum" at bounding box center [784, 425] width 785 height 41
click at [751, 611] on button "Iesniegt" at bounding box center [784, 620] width 149 height 36
click at [680, 485] on label "Līdz 19. gadsimta 70. gadiem" at bounding box center [784, 479] width 785 height 41
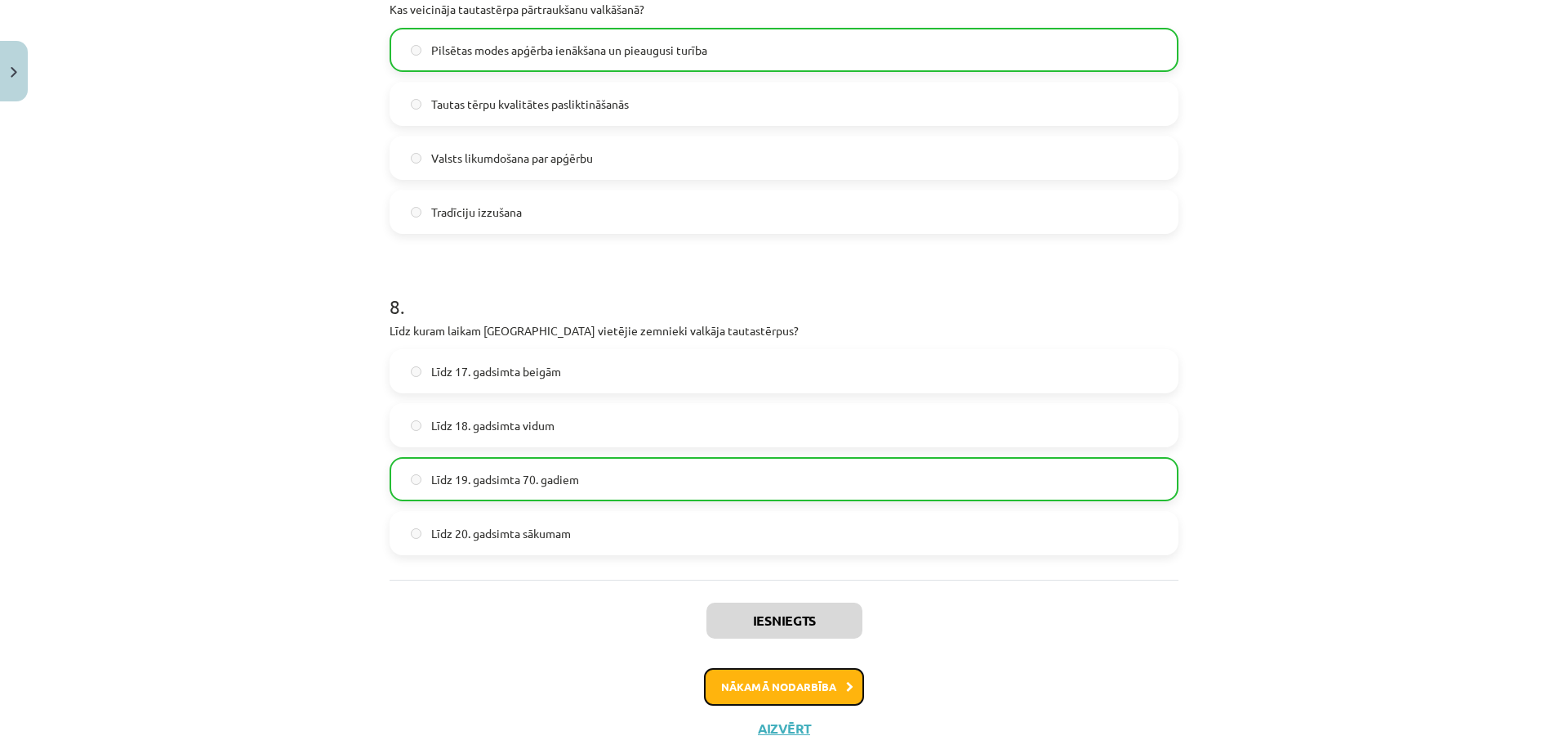
click at [759, 673] on button "Nākamā nodarbība" at bounding box center [784, 686] width 160 height 38
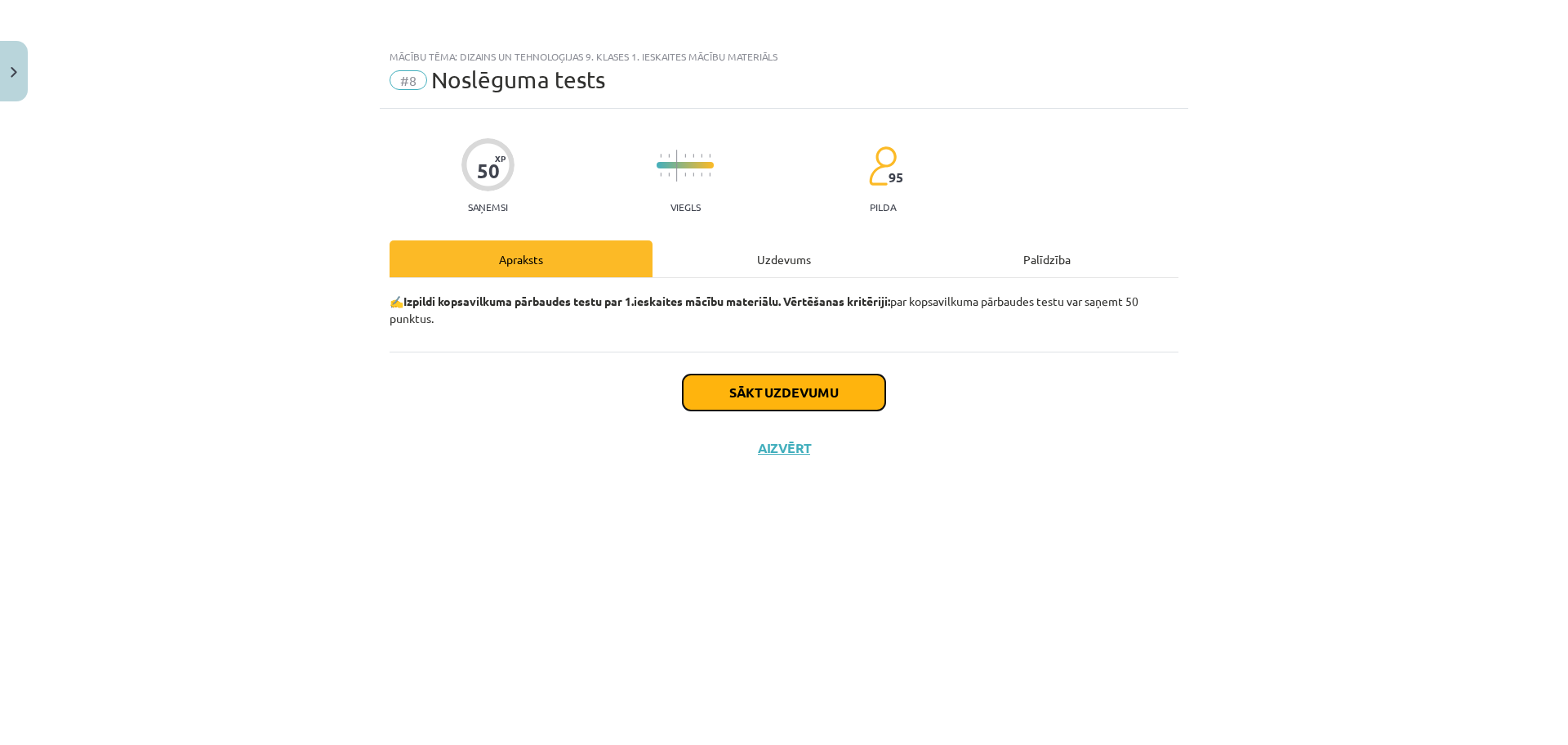
click at [766, 406] on button "Sākt uzdevumu" at bounding box center [784, 392] width 203 height 36
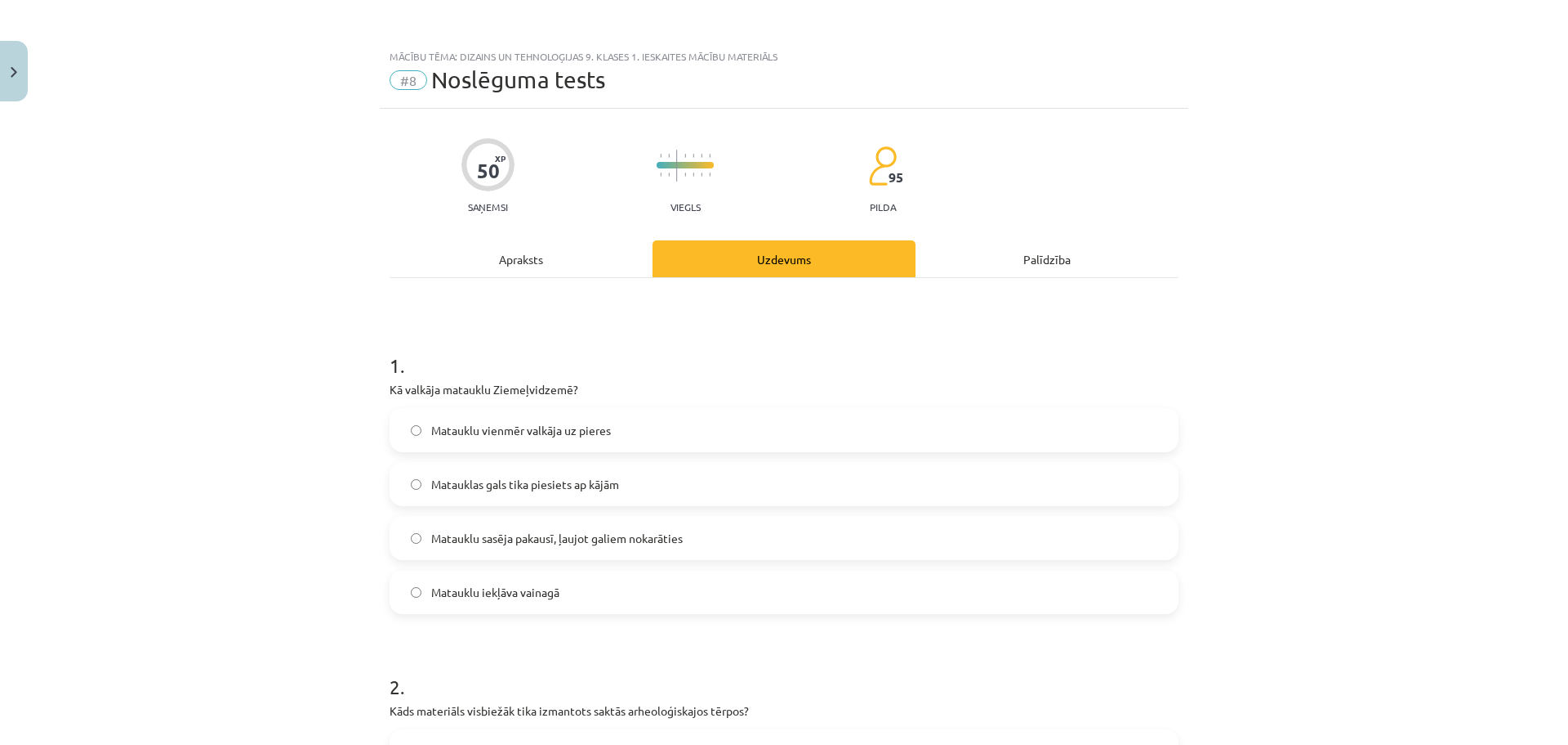
click at [617, 538] on span "Matauklu sasēja pakausī, ļaujot galiem nokarāties" at bounding box center [557, 538] width 251 height 18
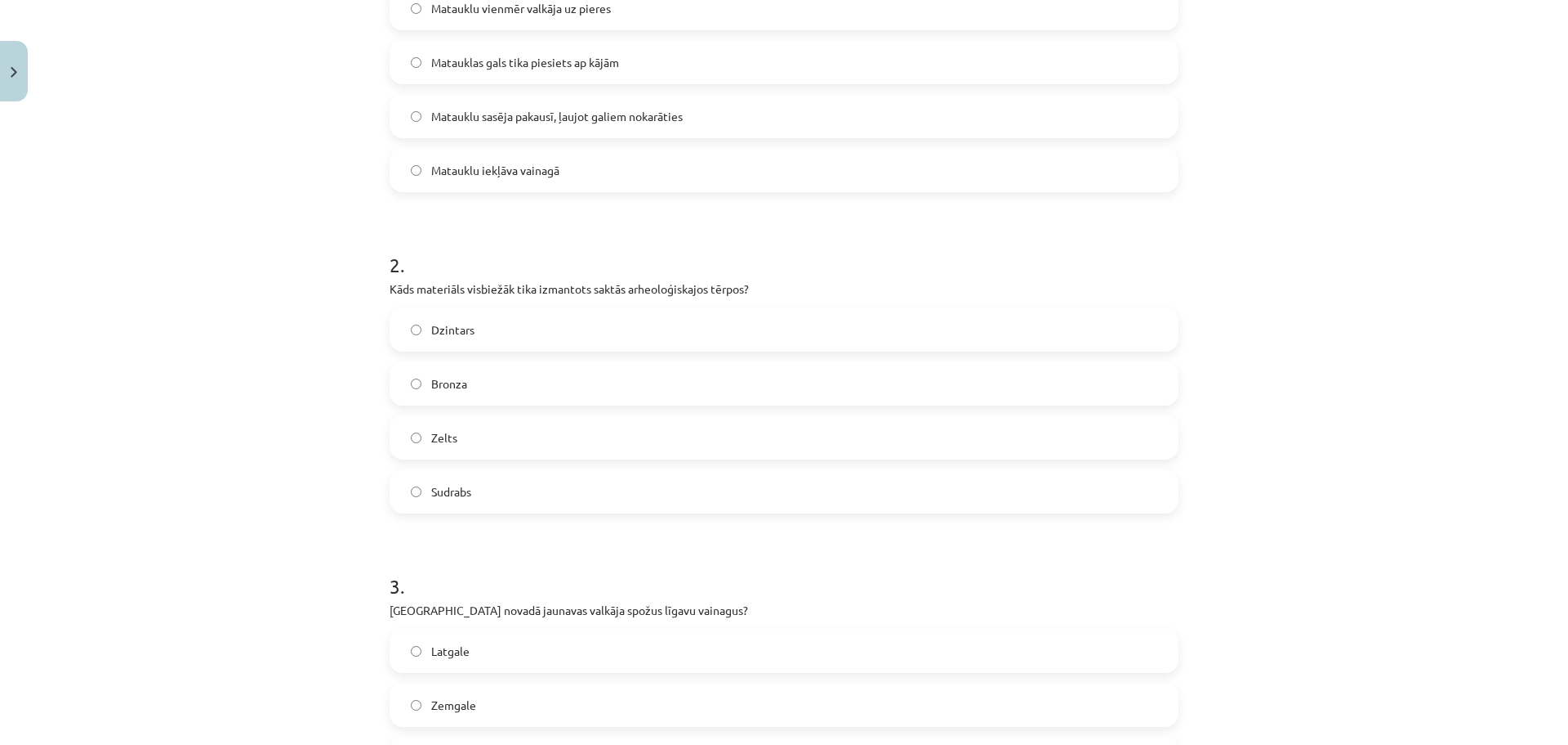
scroll to position [431, 0]
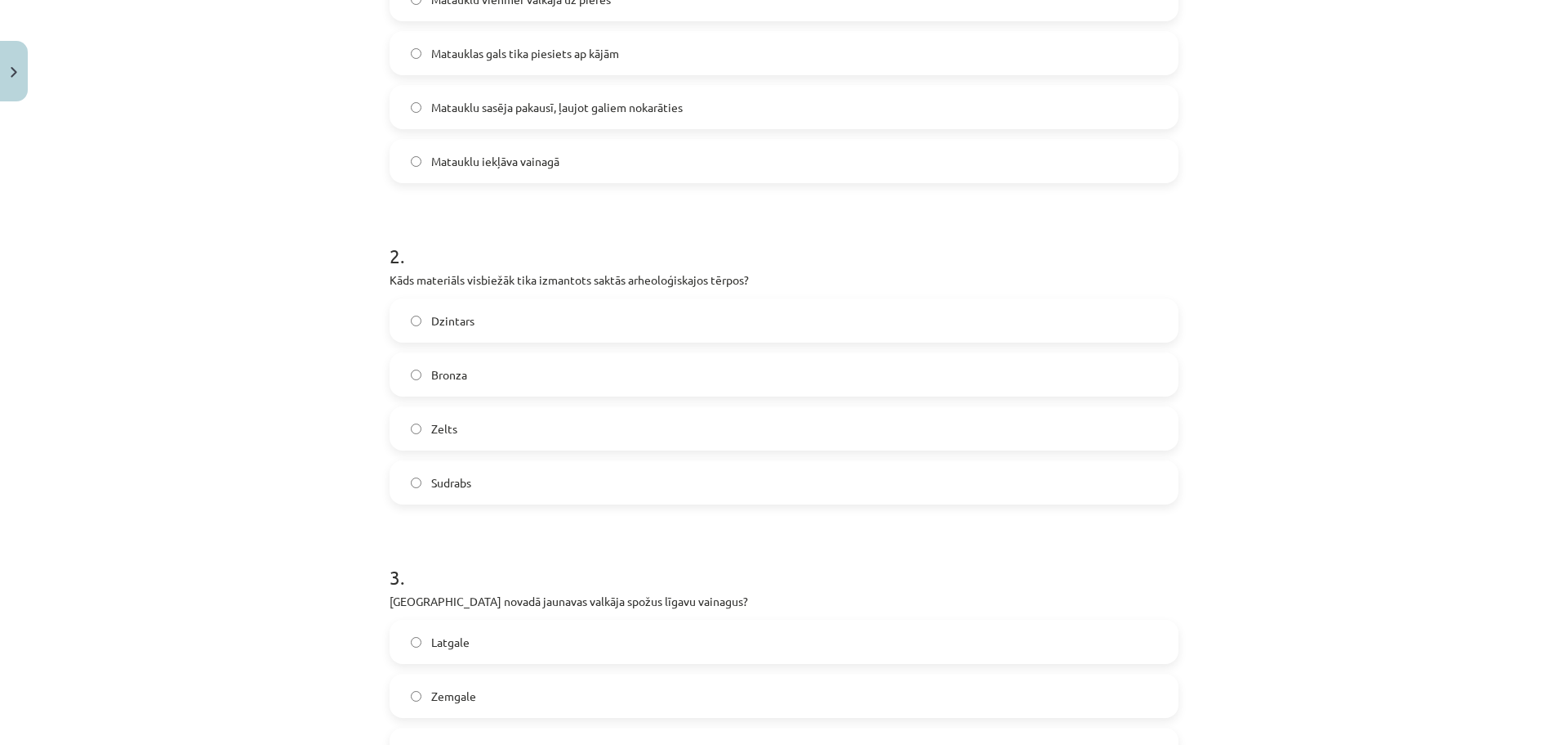
click at [504, 473] on label "Sudrabs" at bounding box center [784, 483] width 785 height 41
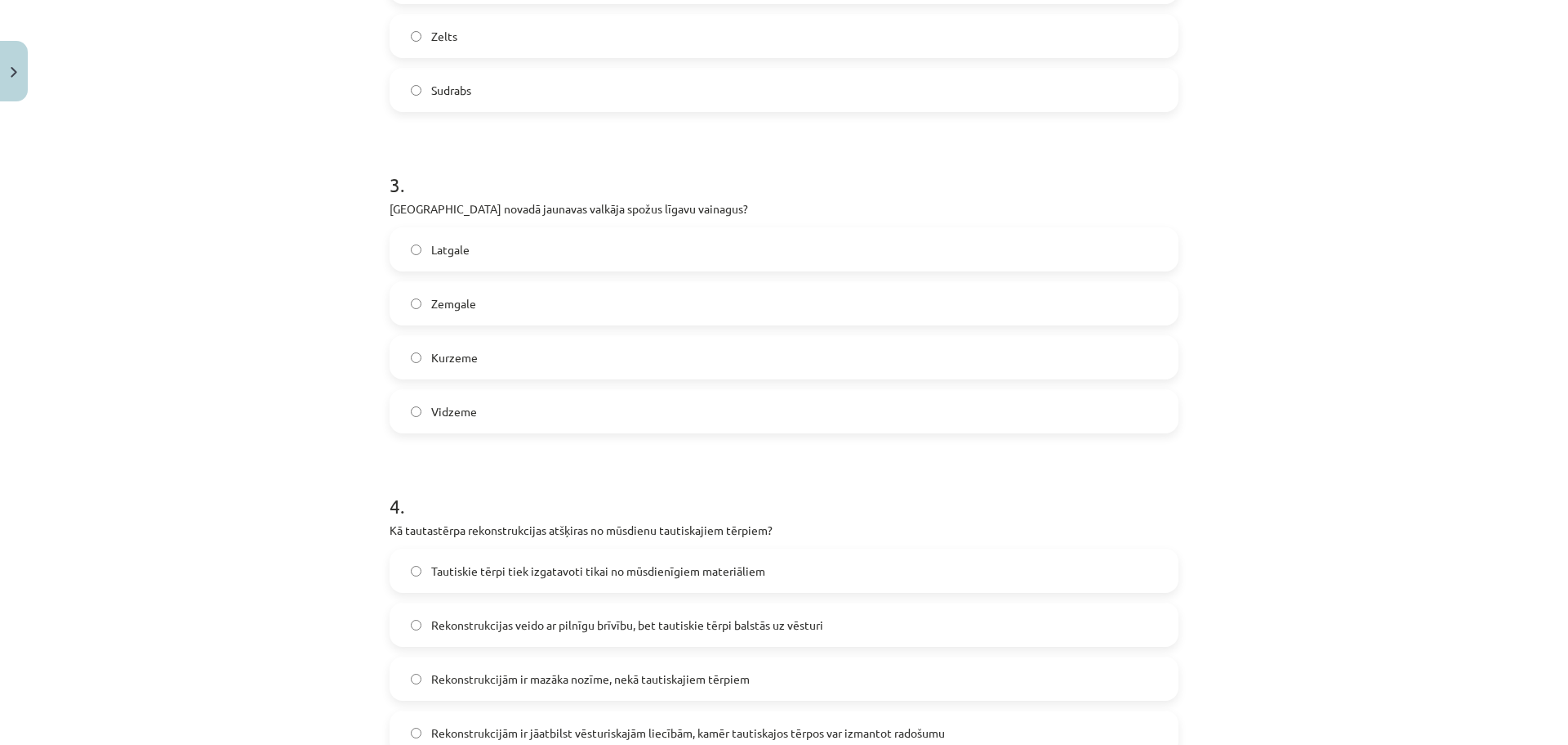
scroll to position [819, 0]
click at [532, 305] on label "Zemgale" at bounding box center [784, 307] width 785 height 41
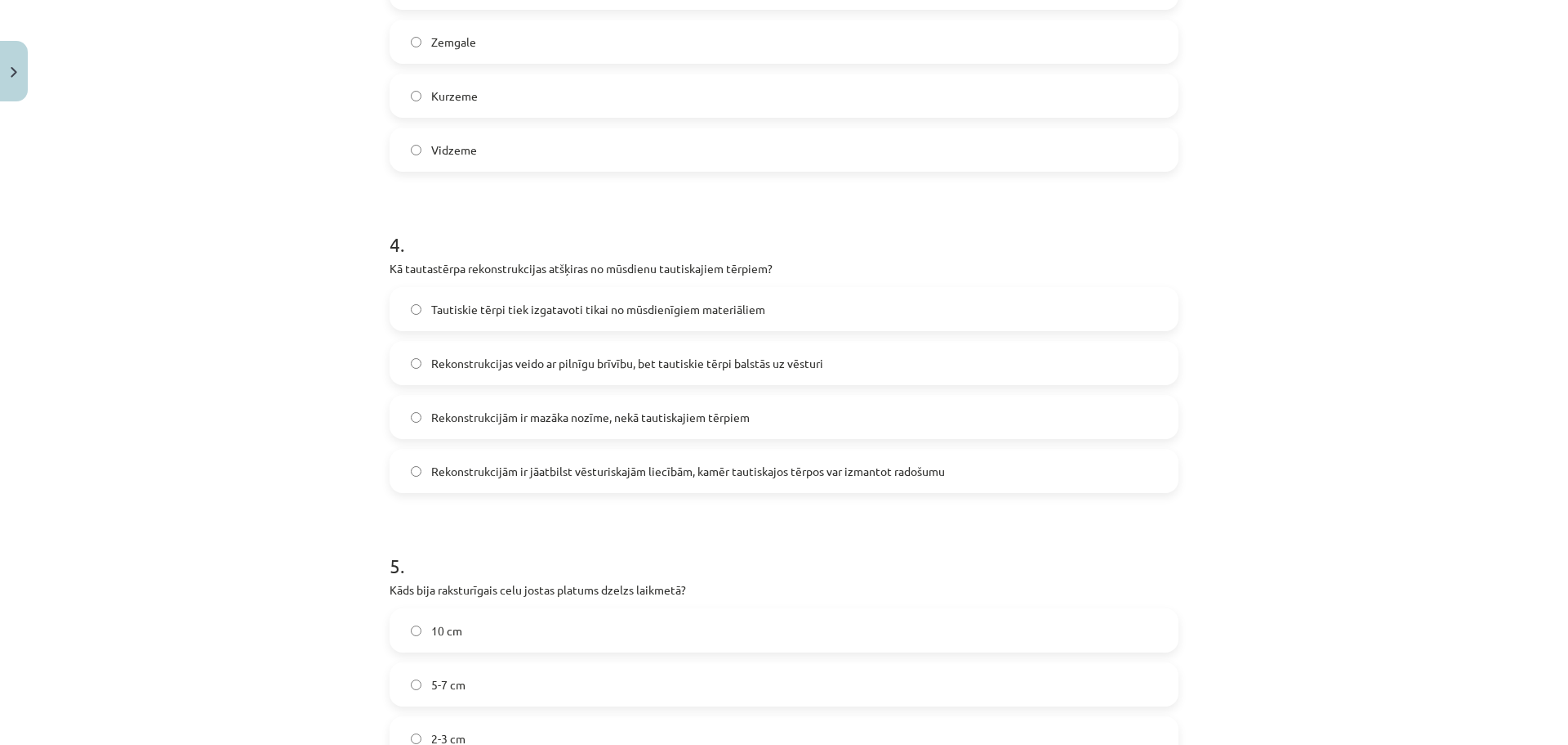
scroll to position [1097, 0]
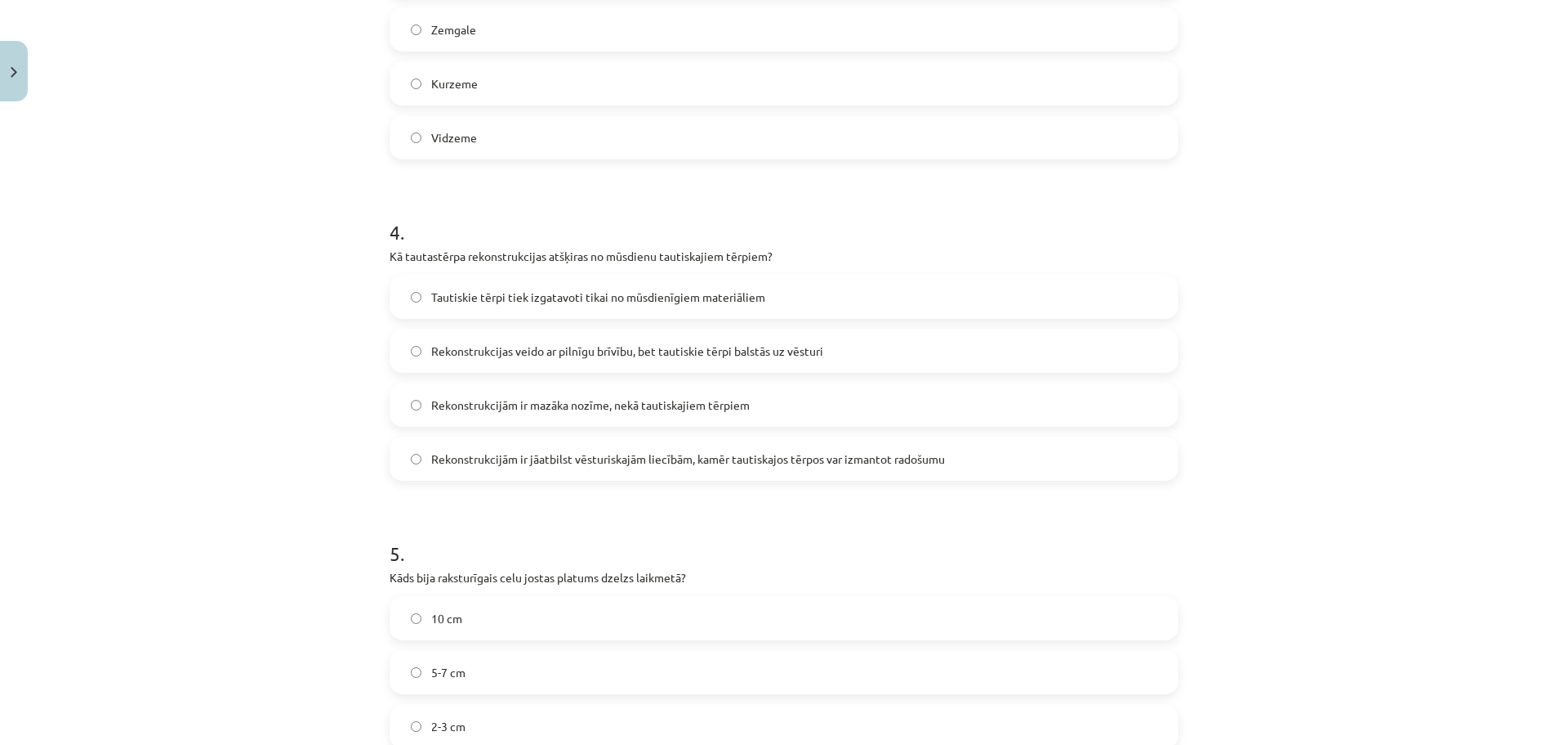
click at [848, 465] on span "Rekonstrukcijām ir jāatbilst vēsturiskajām liecībām, kamēr tautiskajos tērpos v…" at bounding box center [688, 459] width 514 height 18
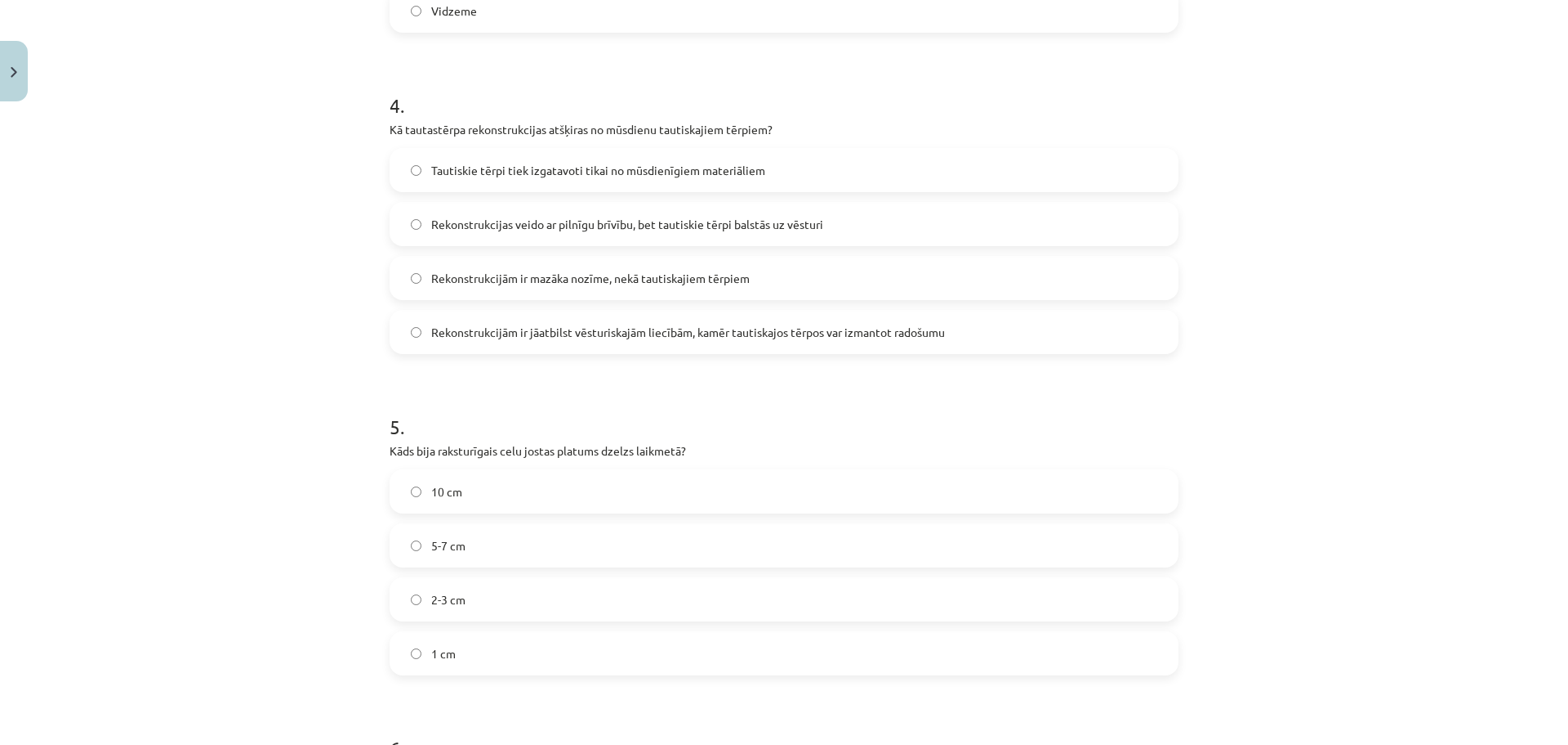
scroll to position [1389, 0]
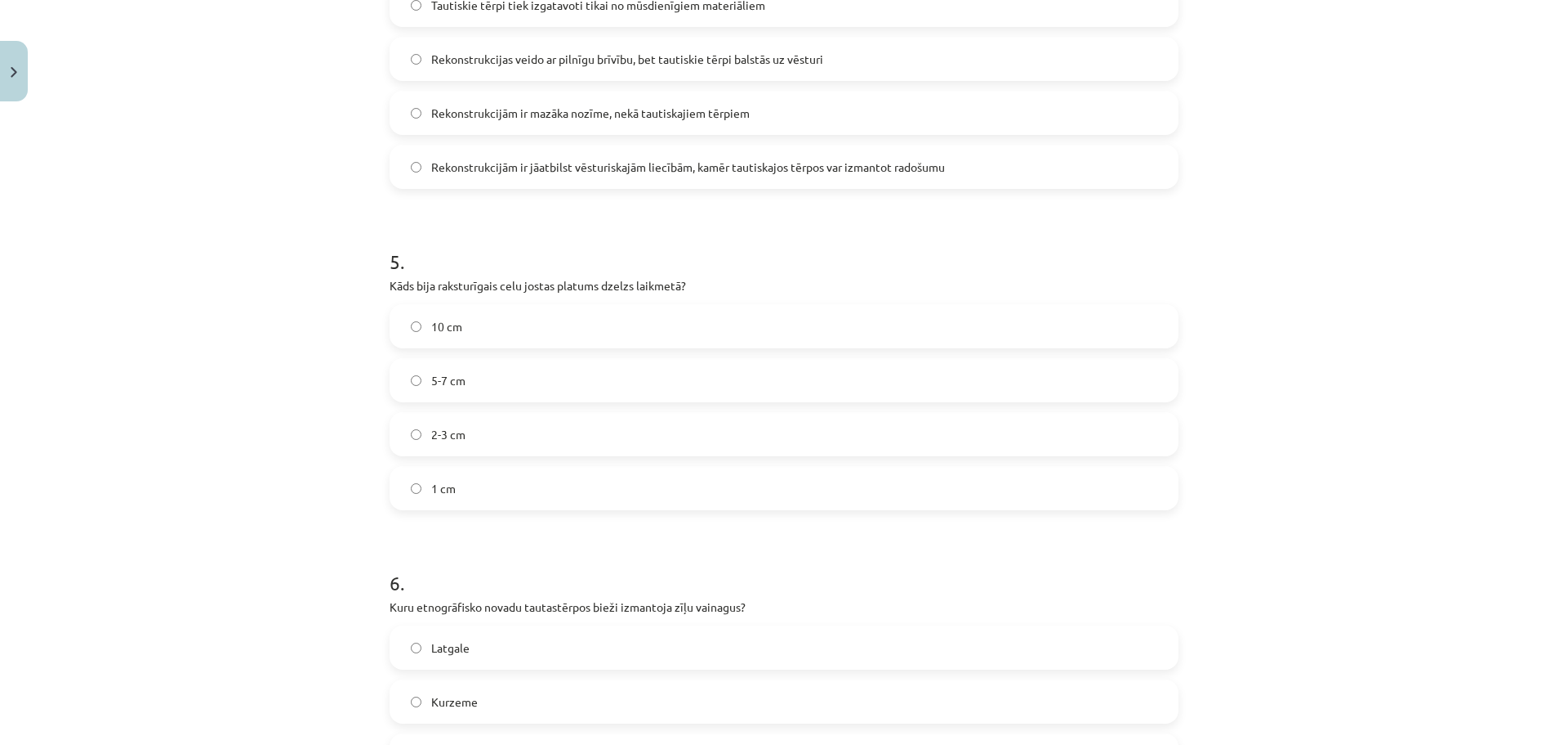
click at [1094, 389] on label "5-7 cm" at bounding box center [784, 380] width 785 height 41
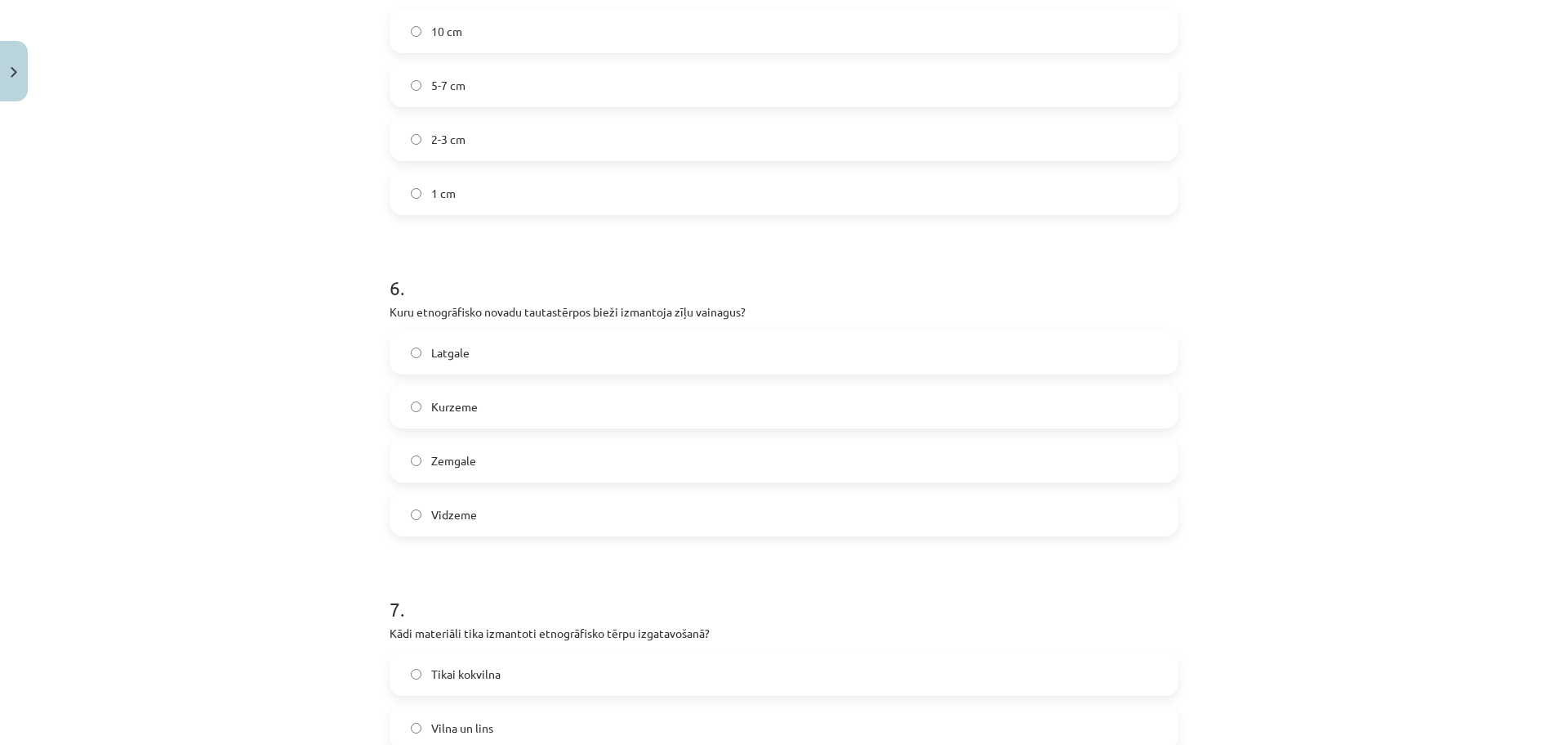
scroll to position [1772, 0]
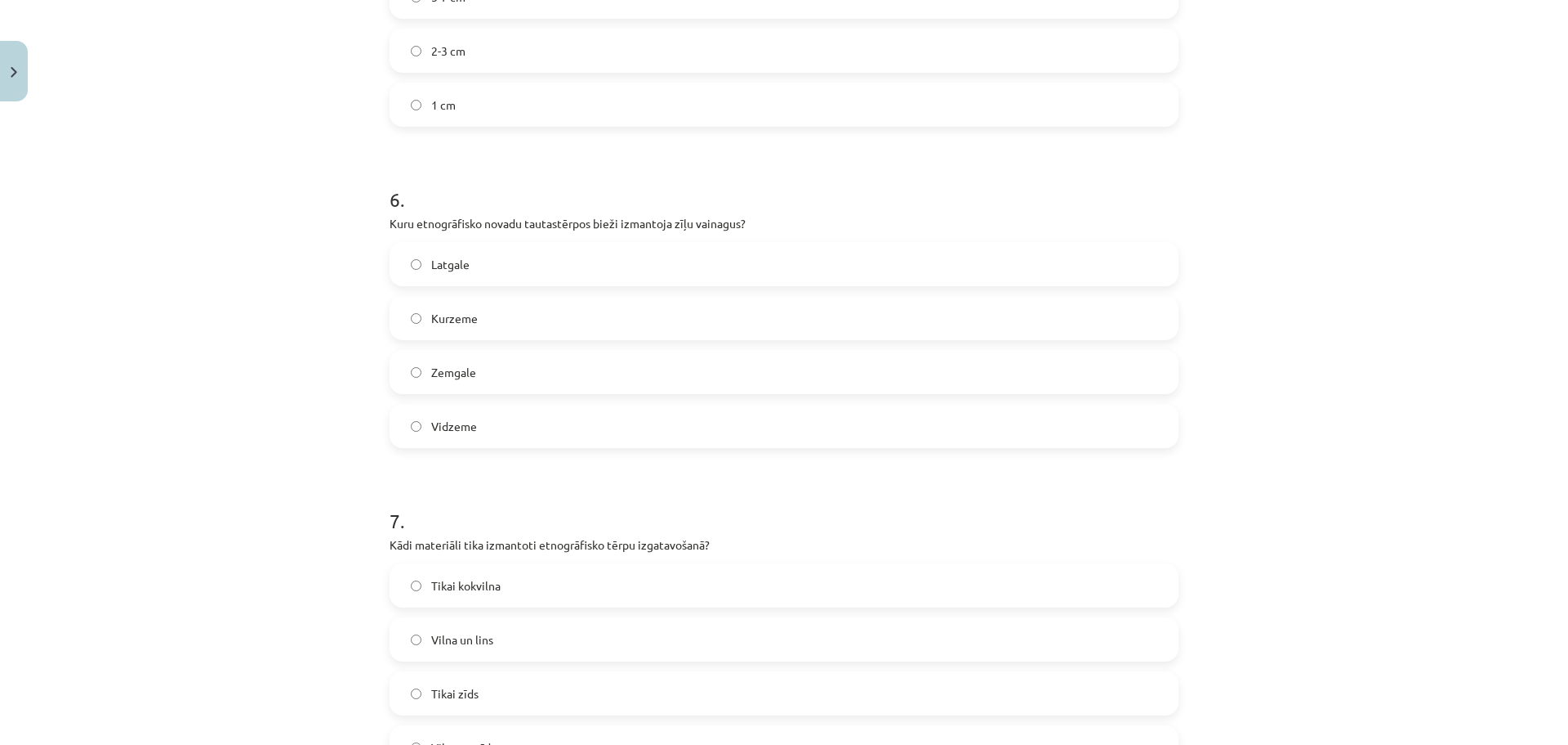
drag, startPoint x: 650, startPoint y: 261, endPoint x: 969, endPoint y: 268, distance: 319.1
click at [969, 268] on label "Latgale" at bounding box center [784, 264] width 785 height 41
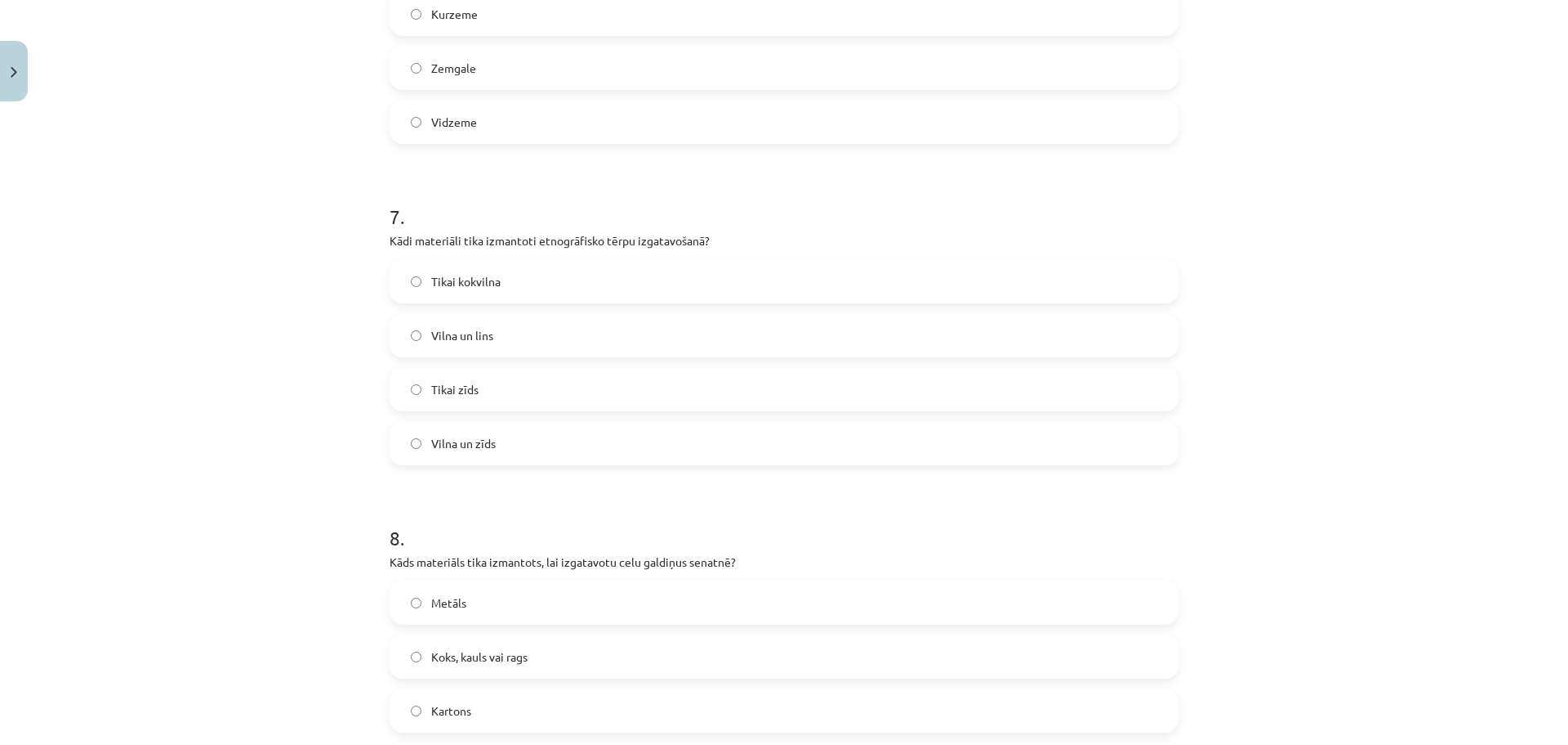
scroll to position [2118, 0]
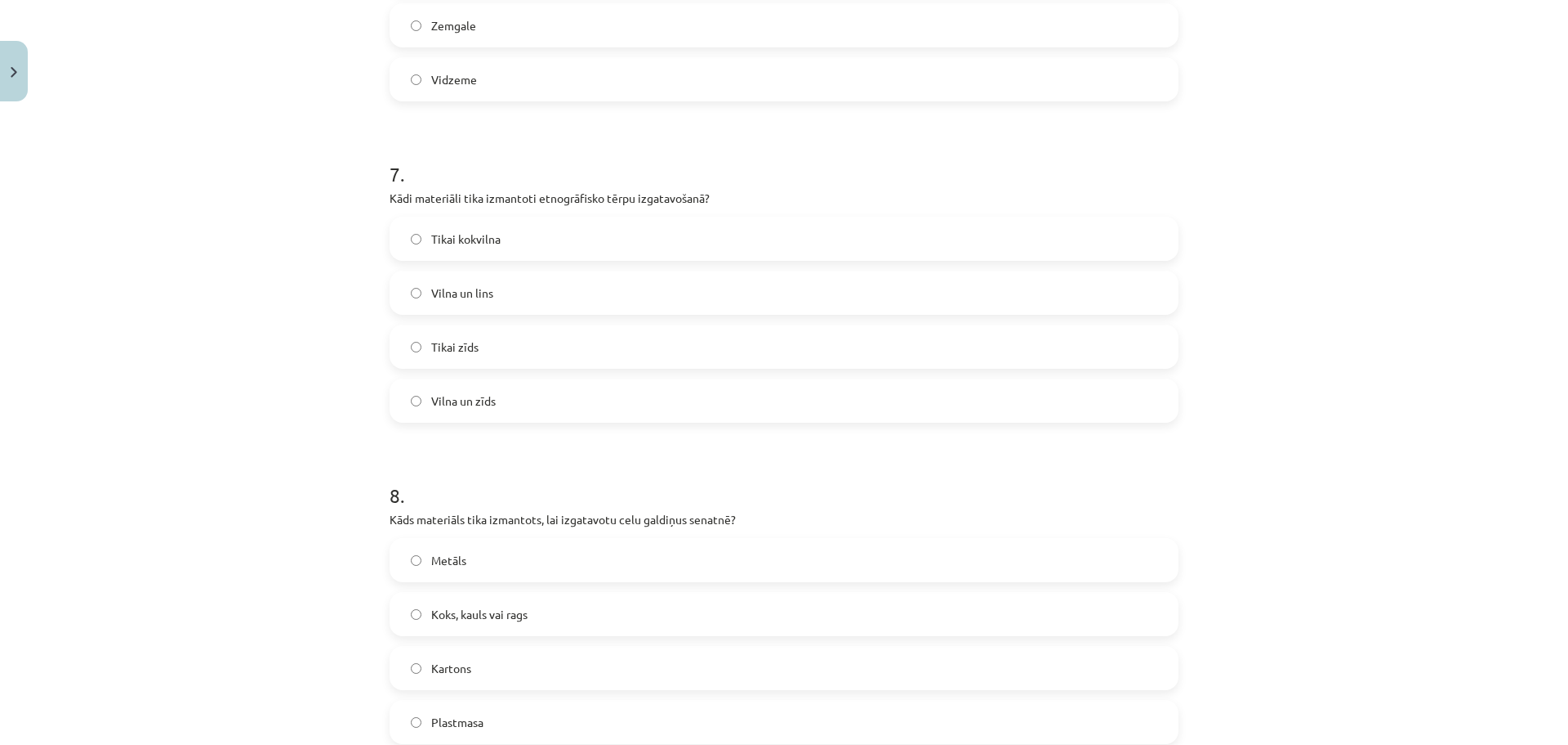
click at [570, 297] on label "Vilna un lins" at bounding box center [784, 293] width 785 height 41
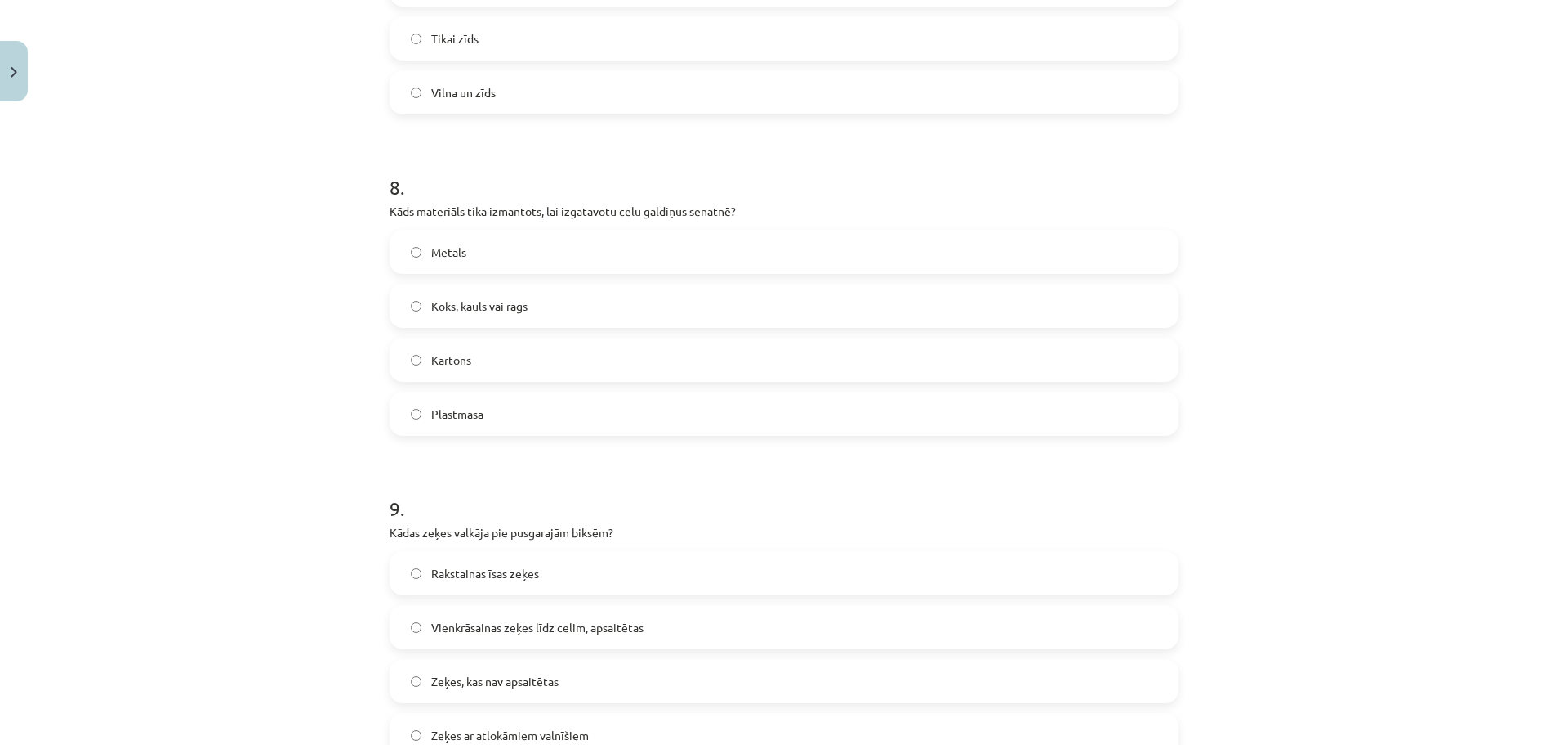
scroll to position [2493, 0]
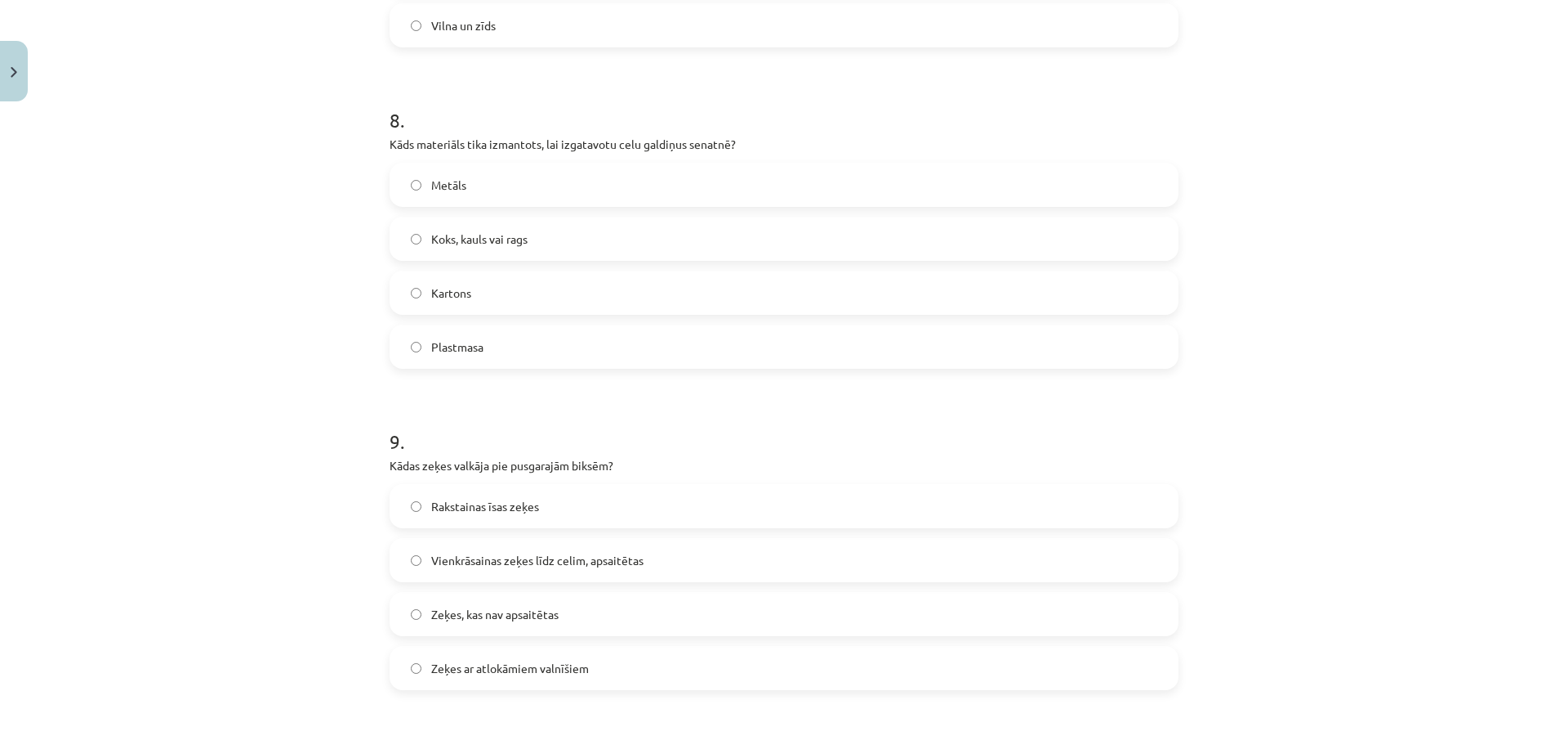
click at [551, 241] on label "Koks, kauls vai rags" at bounding box center [784, 239] width 785 height 41
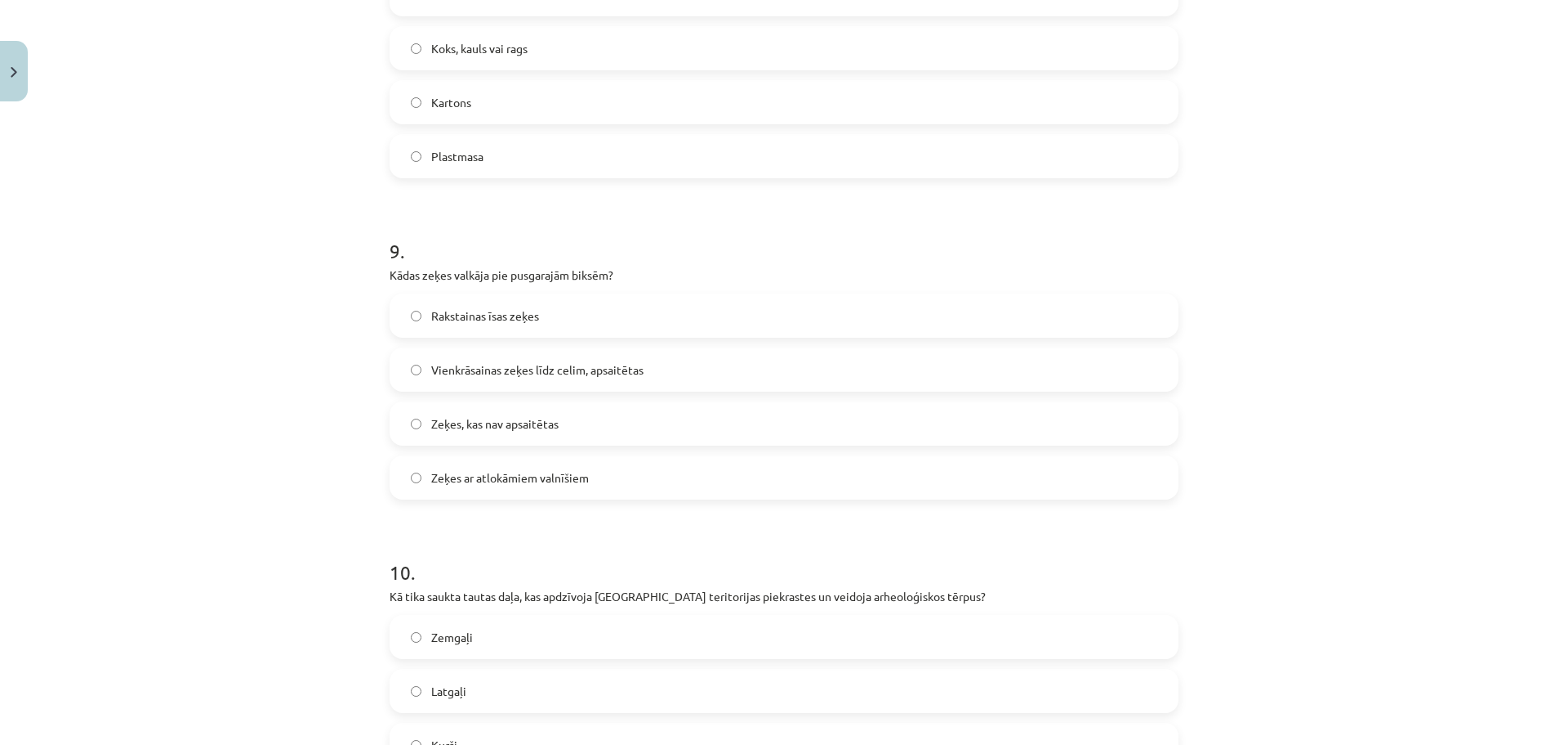
scroll to position [2675, 0]
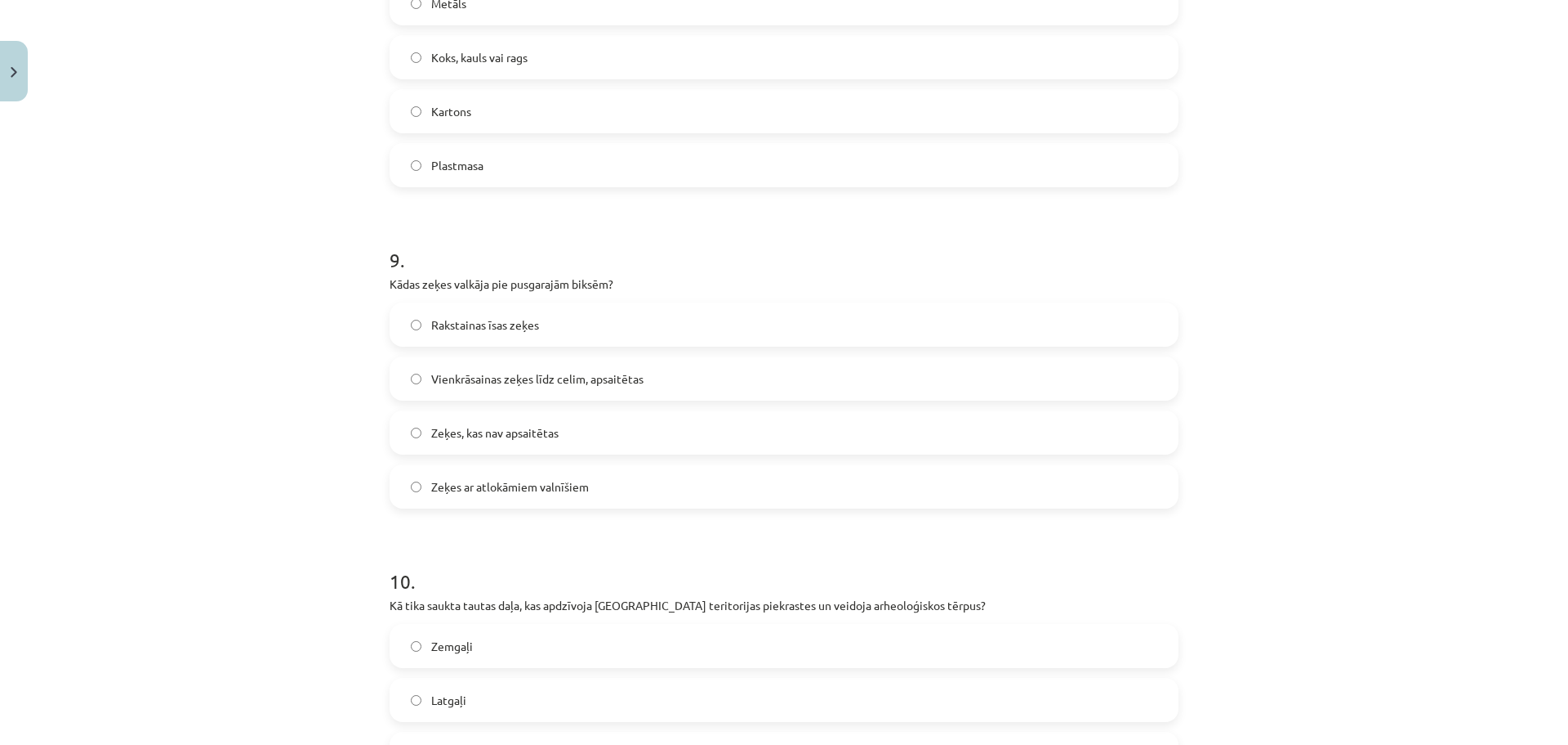
click at [1161, 379] on label "Vienkrāsainas zeķes līdz celim, apsaitētas" at bounding box center [784, 378] width 785 height 41
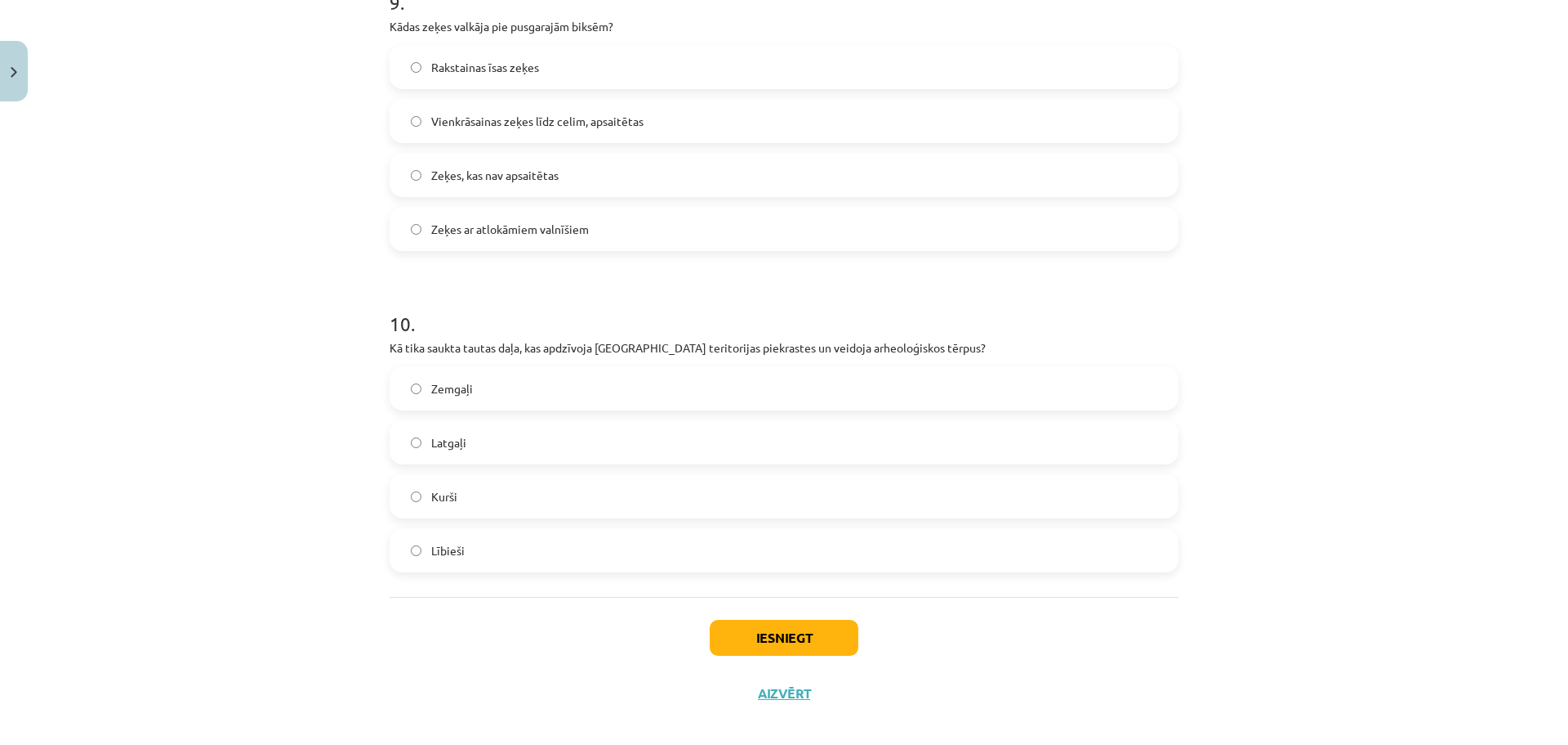
scroll to position [2950, 0]
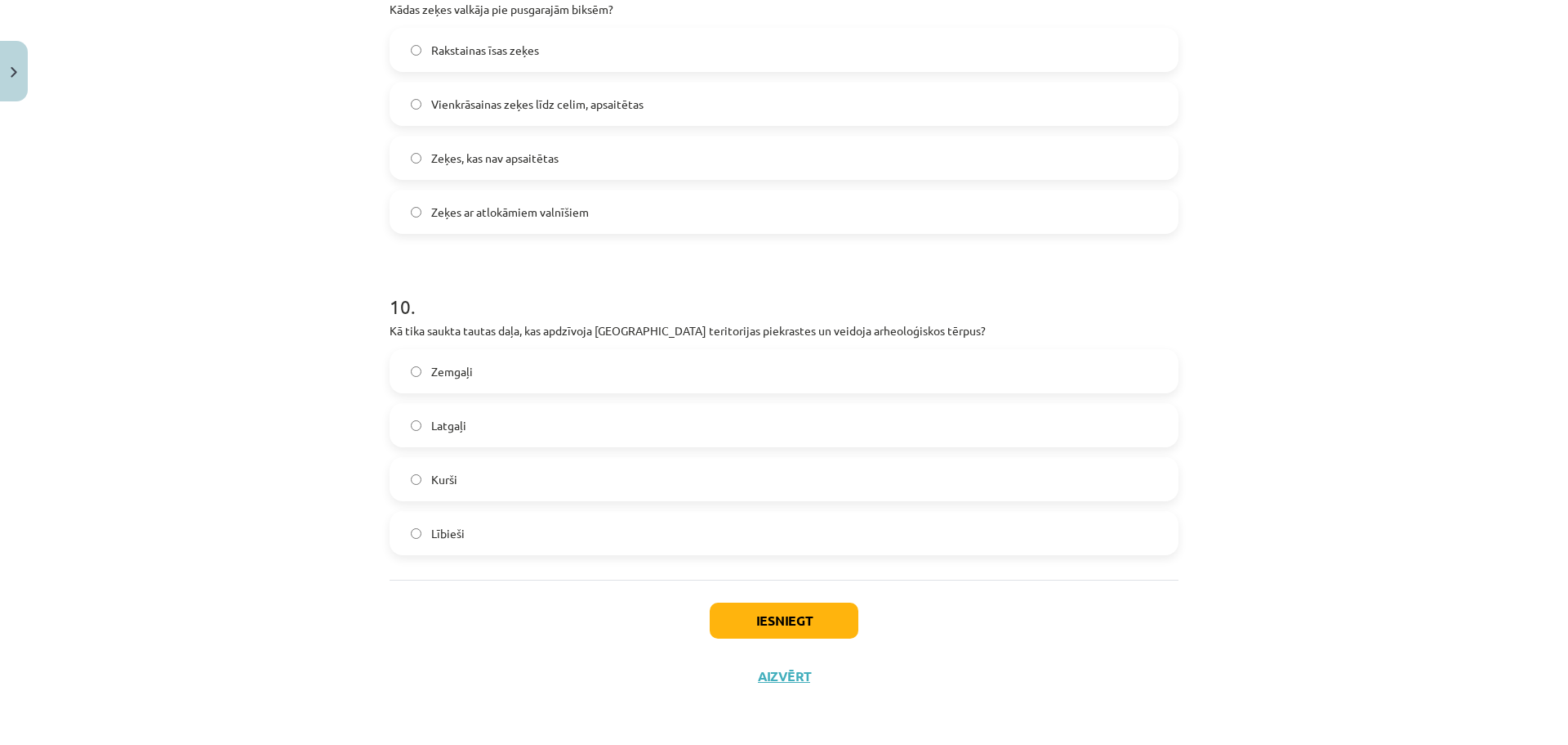
click at [708, 288] on h1 "10 ." at bounding box center [784, 292] width 789 height 51
click at [465, 486] on label "Kurši" at bounding box center [784, 479] width 785 height 41
click at [835, 614] on button "Iesniegt" at bounding box center [784, 620] width 149 height 36
click at [714, 417] on label "Latgaļi" at bounding box center [784, 425] width 785 height 41
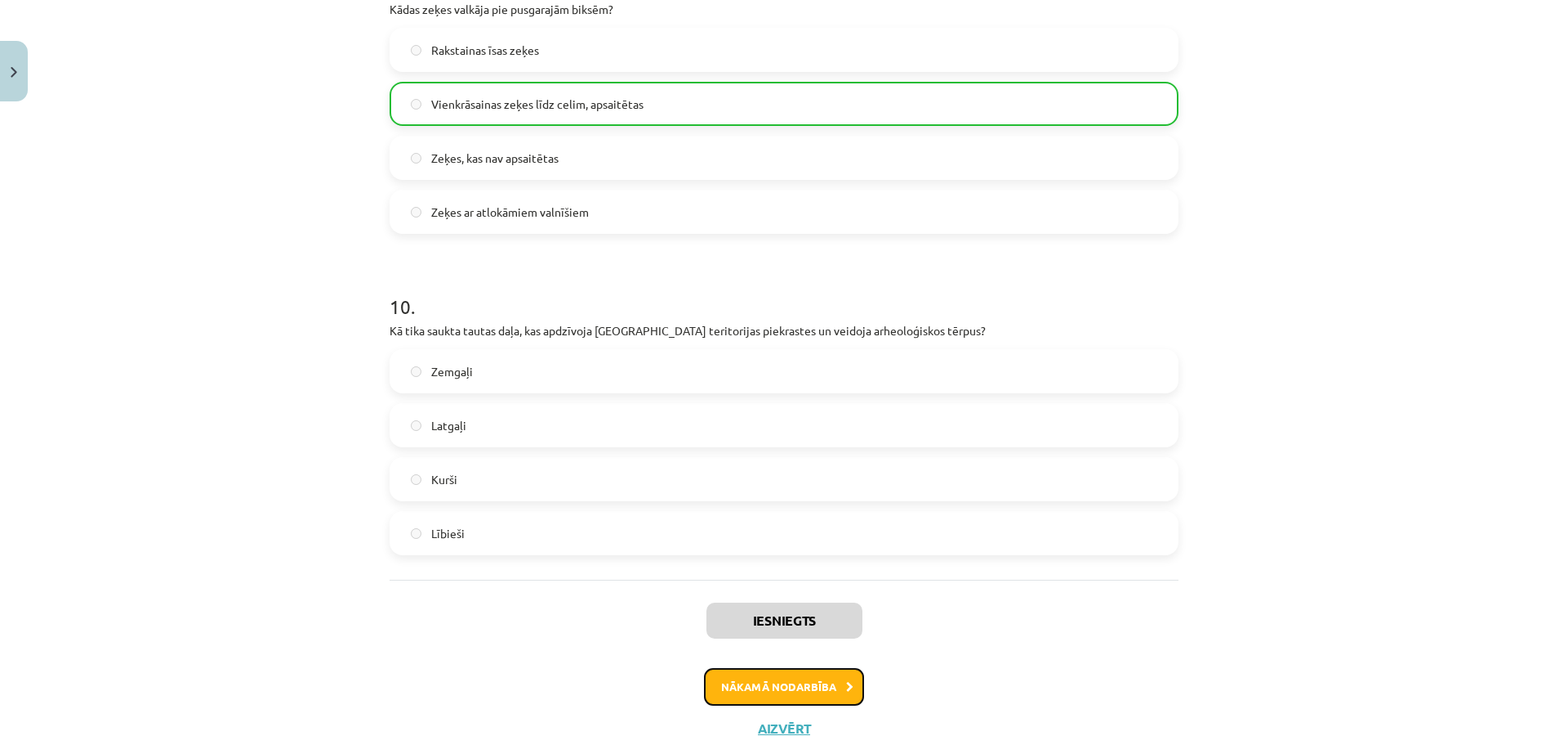
click at [753, 675] on button "Nākamā nodarbība" at bounding box center [784, 686] width 160 height 38
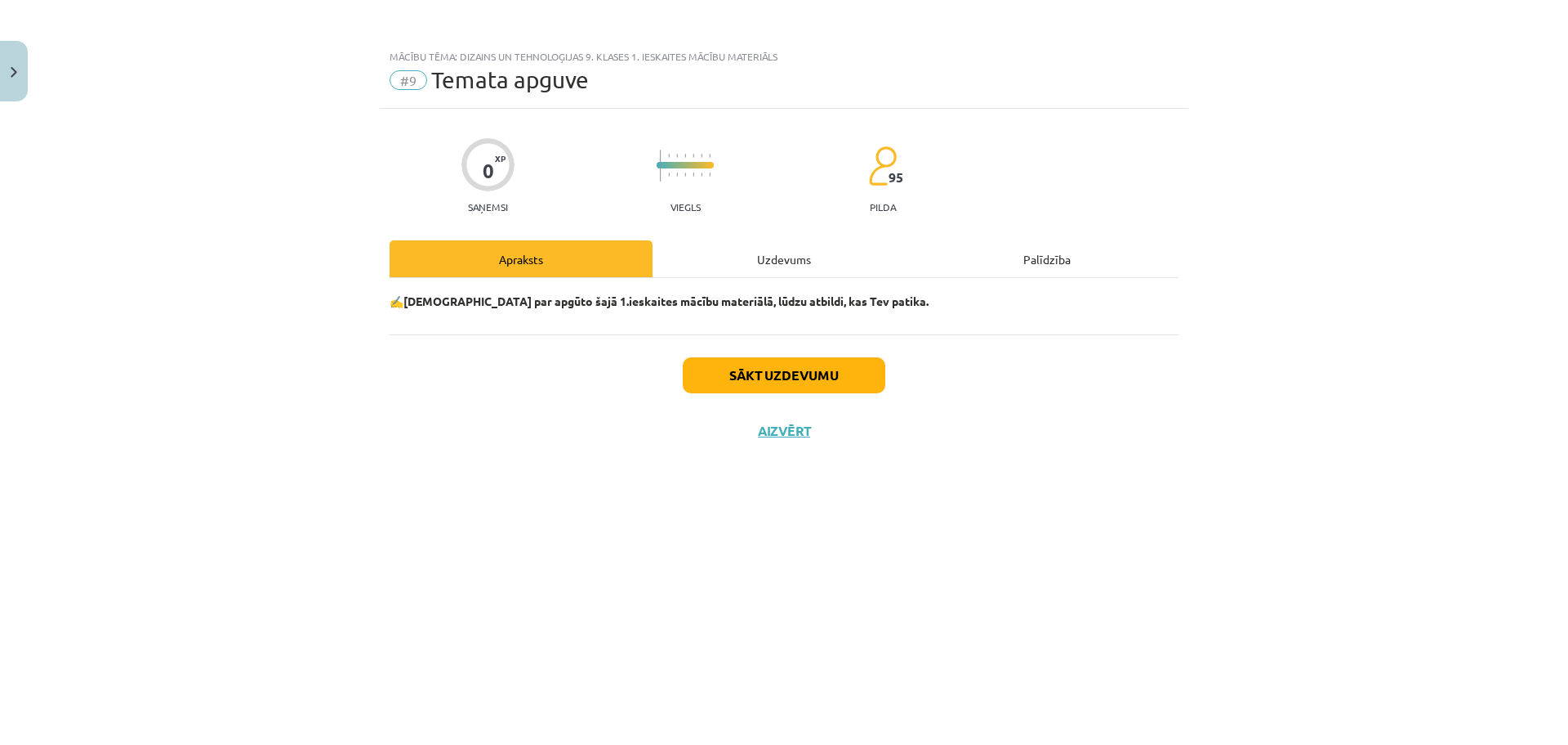
scroll to position [0, 0]
click at [745, 371] on button "Sākt uzdevumu" at bounding box center [784, 374] width 203 height 36
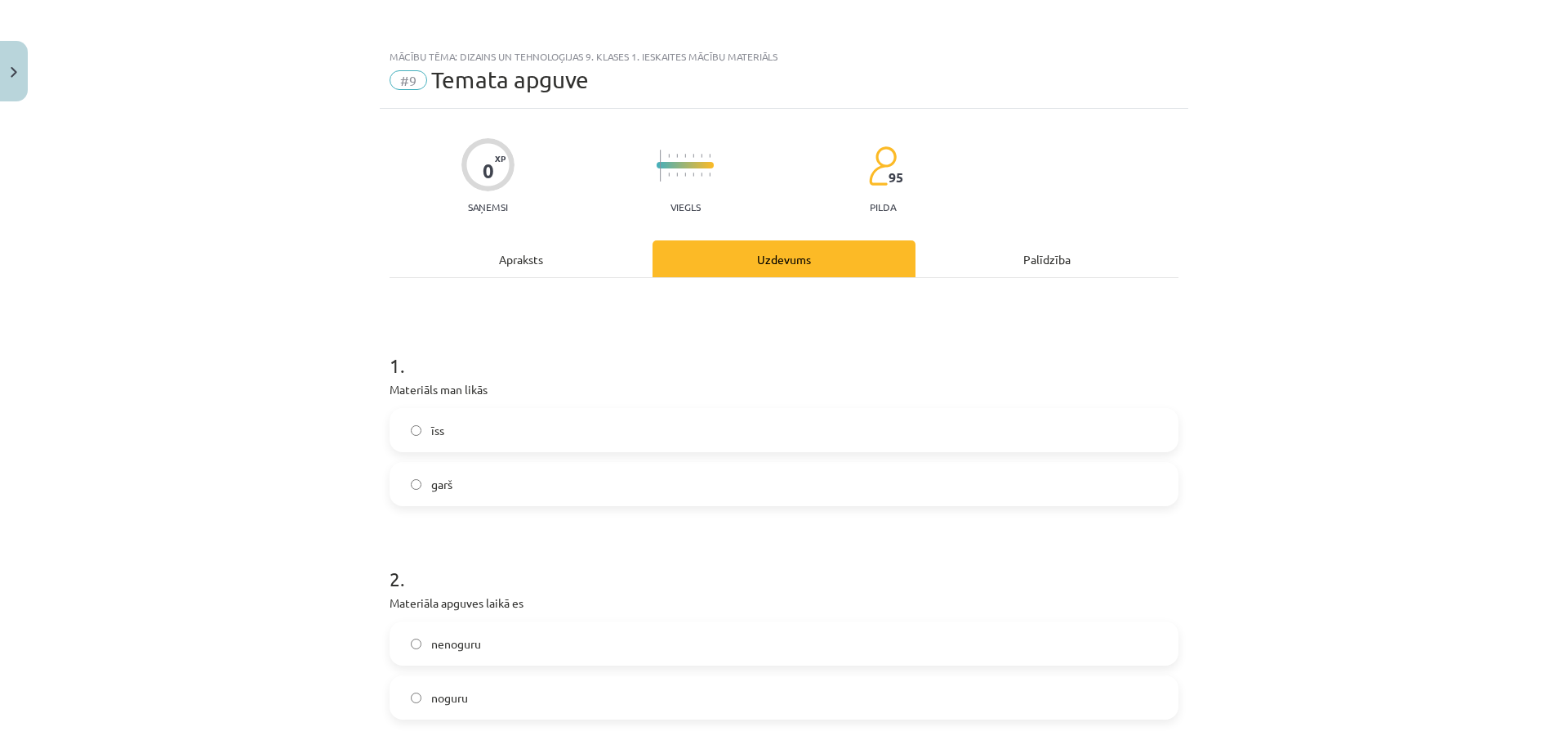
click at [543, 434] on label "īss" at bounding box center [784, 430] width 785 height 41
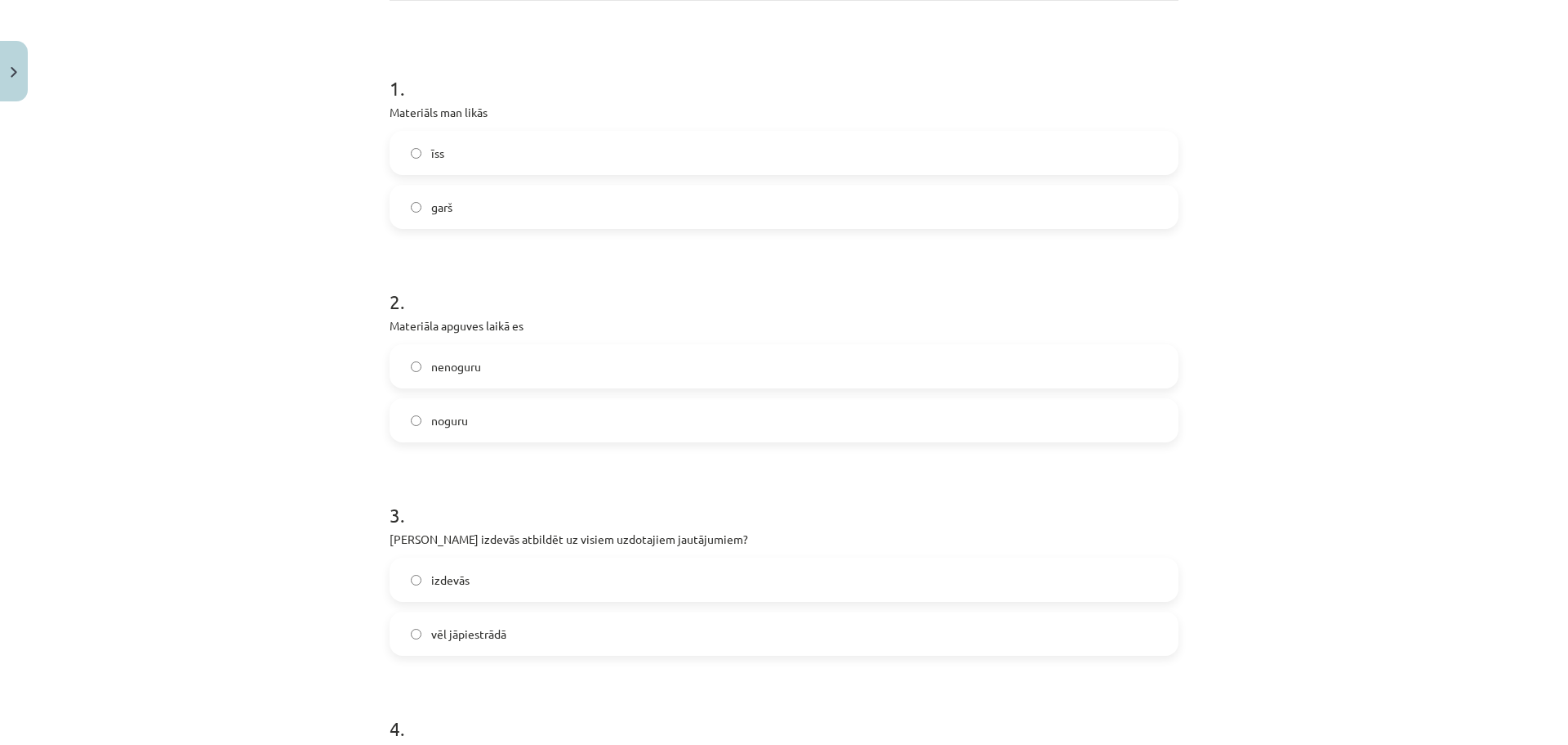
scroll to position [345, 0]
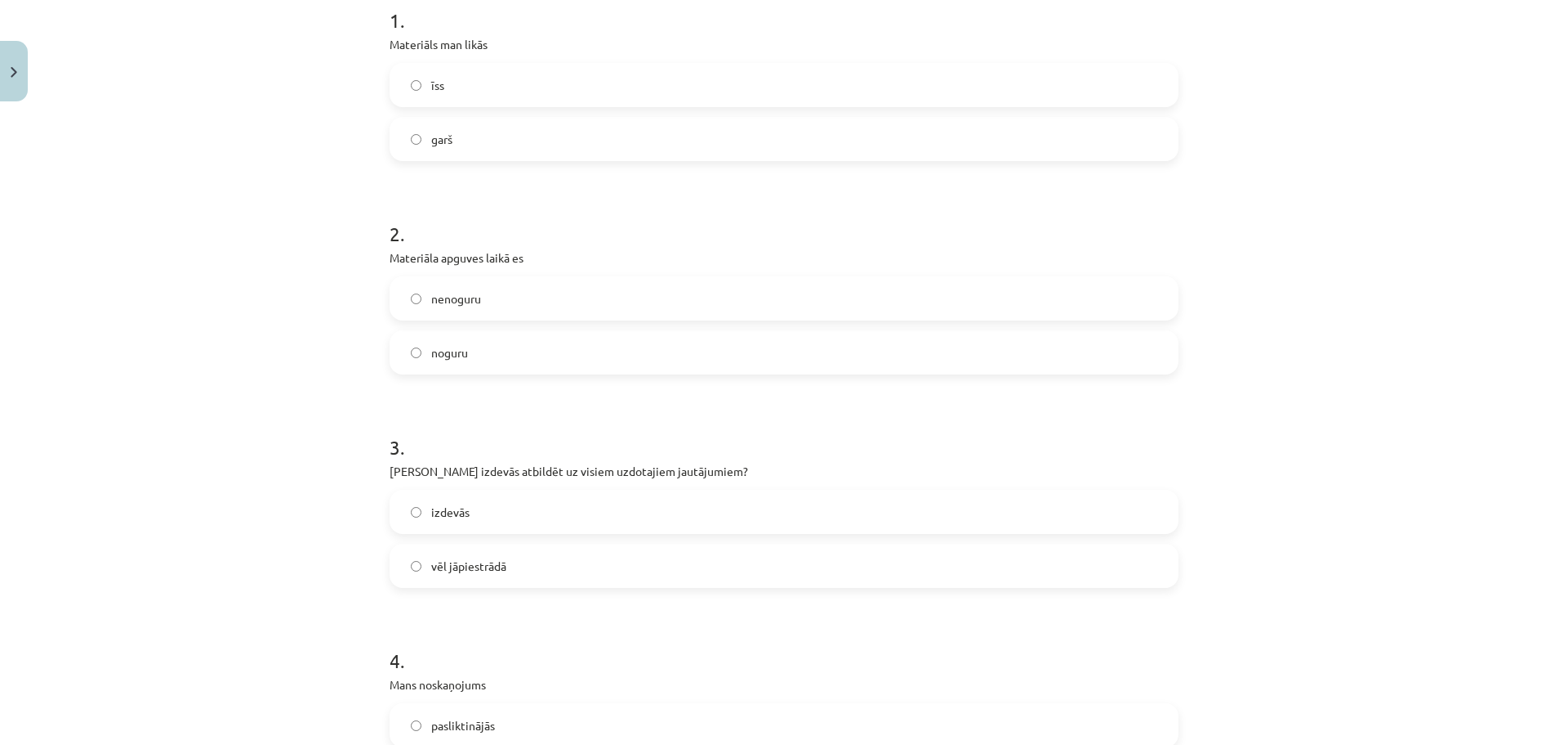
click at [937, 298] on label "nenoguru" at bounding box center [784, 298] width 785 height 41
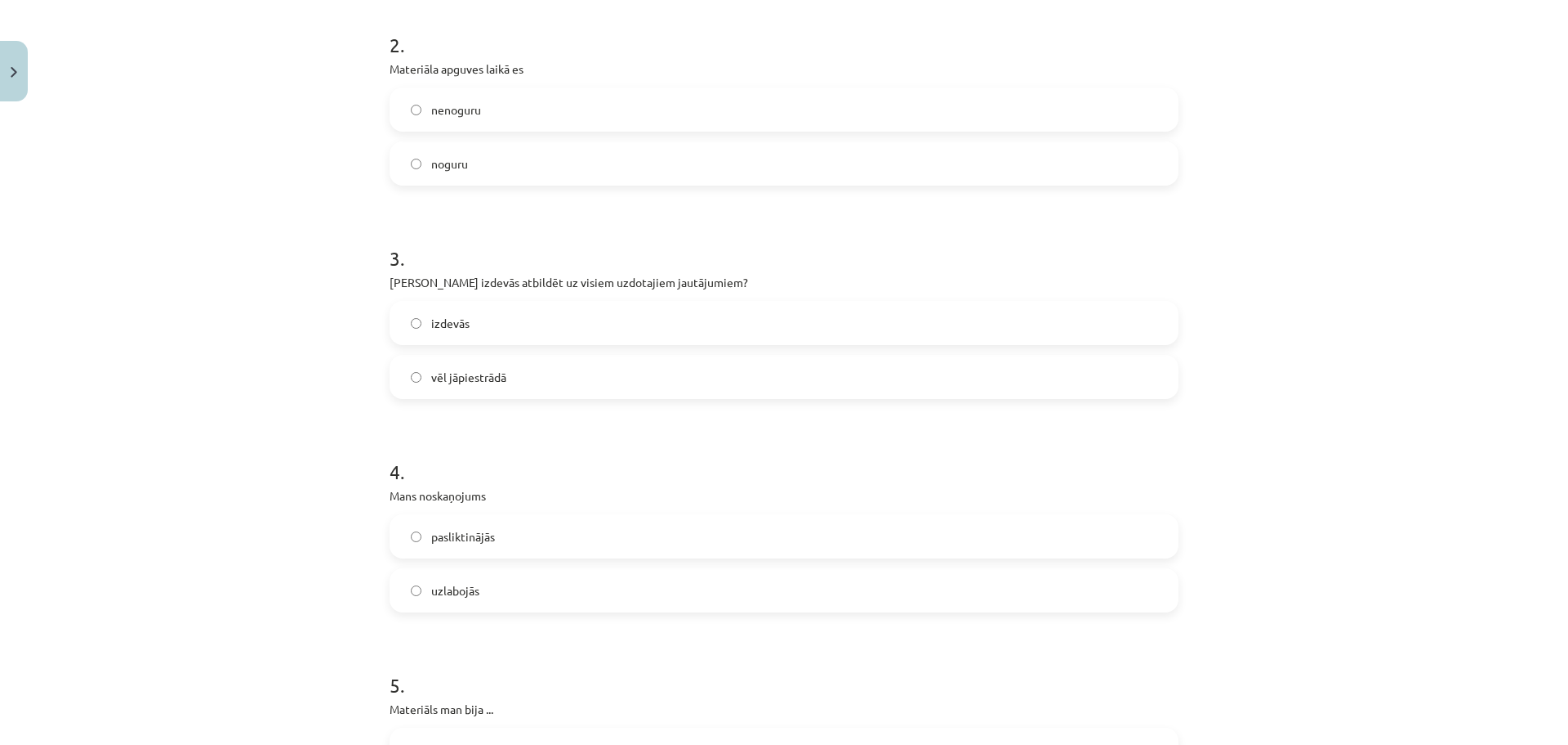
scroll to position [535, 0]
click at [769, 316] on label "izdevās" at bounding box center [784, 321] width 785 height 41
click at [788, 376] on label "vēl jāpiestrādā" at bounding box center [784, 375] width 785 height 41
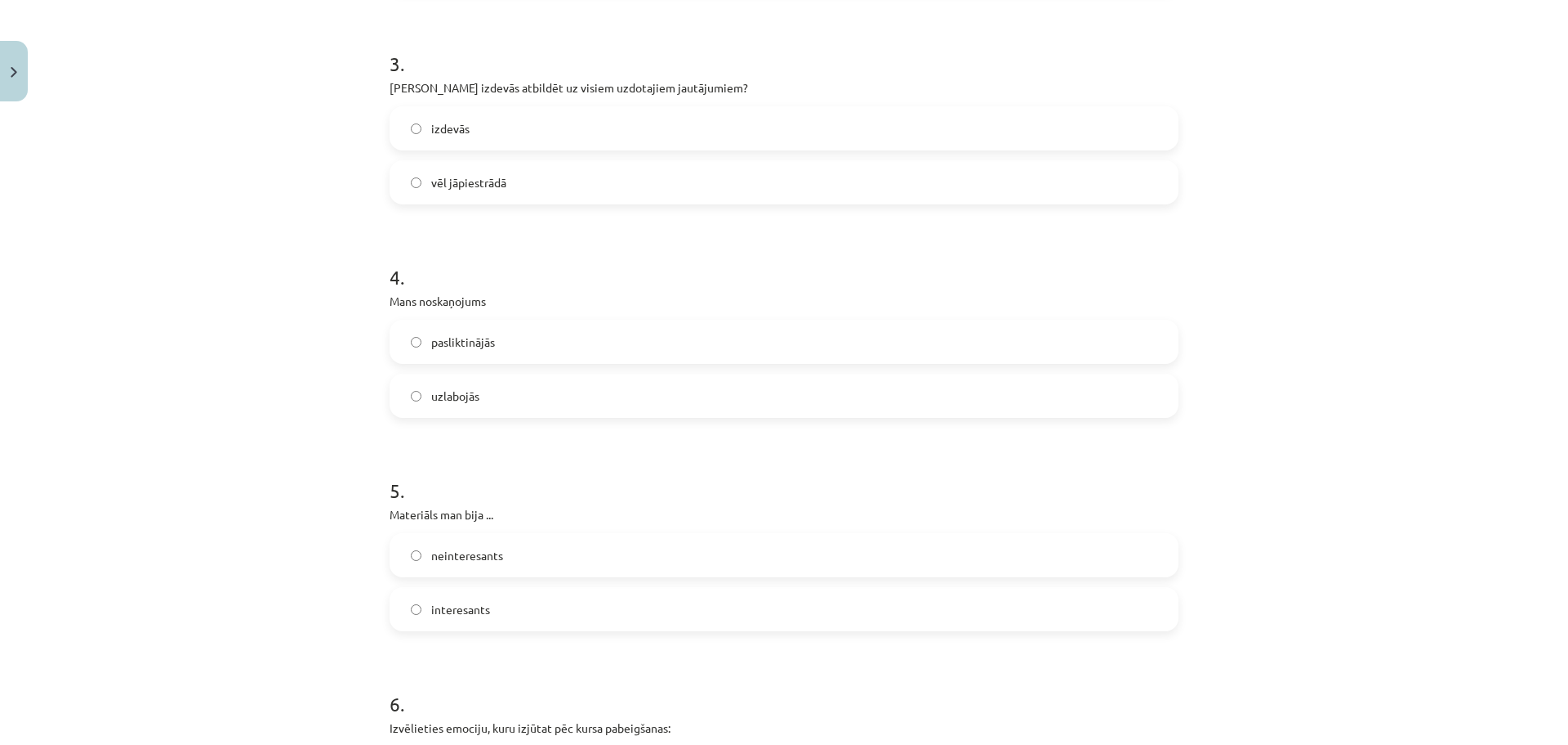
scroll to position [733, 0]
click at [621, 409] on label "uzlabojās" at bounding box center [784, 391] width 785 height 41
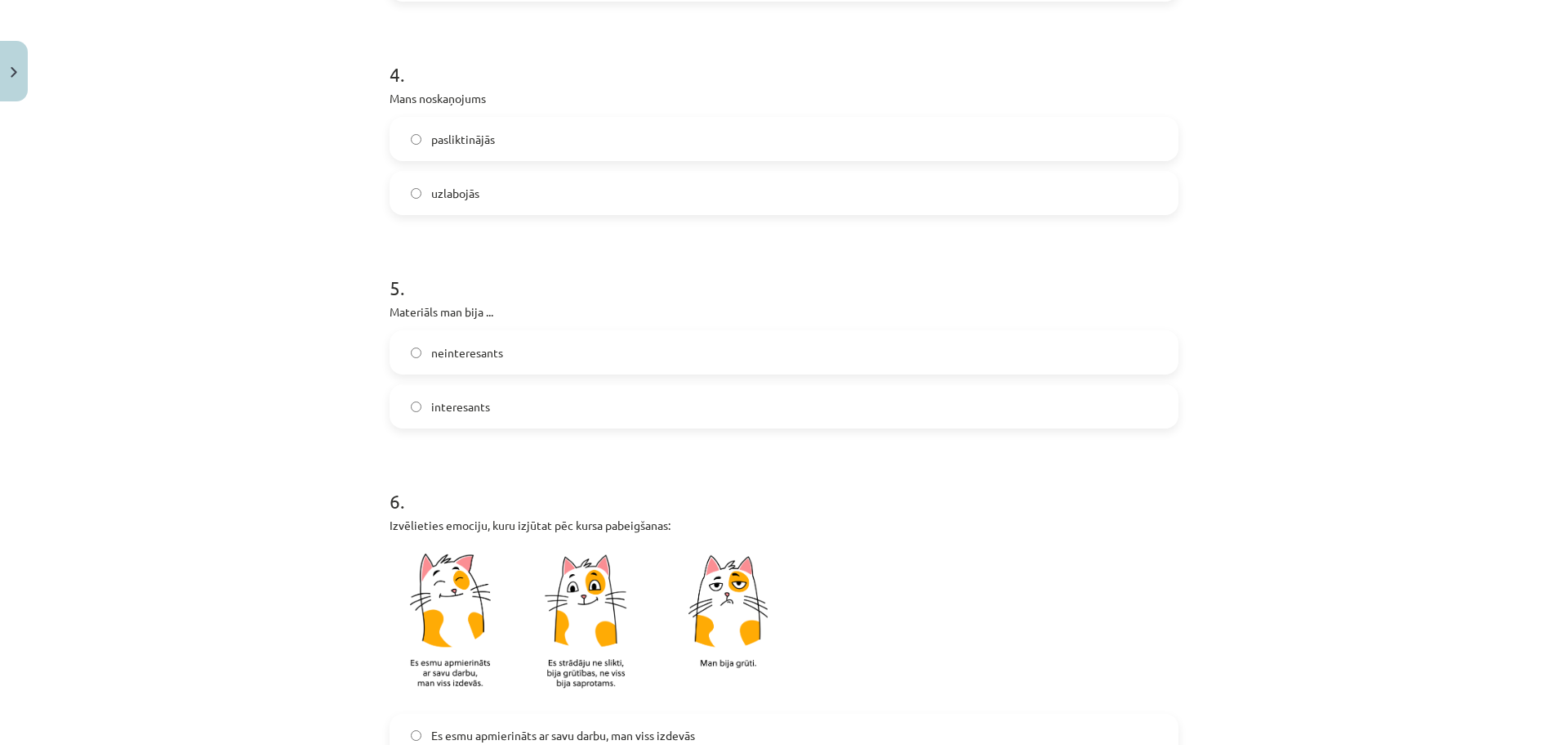
scroll to position [976, 0]
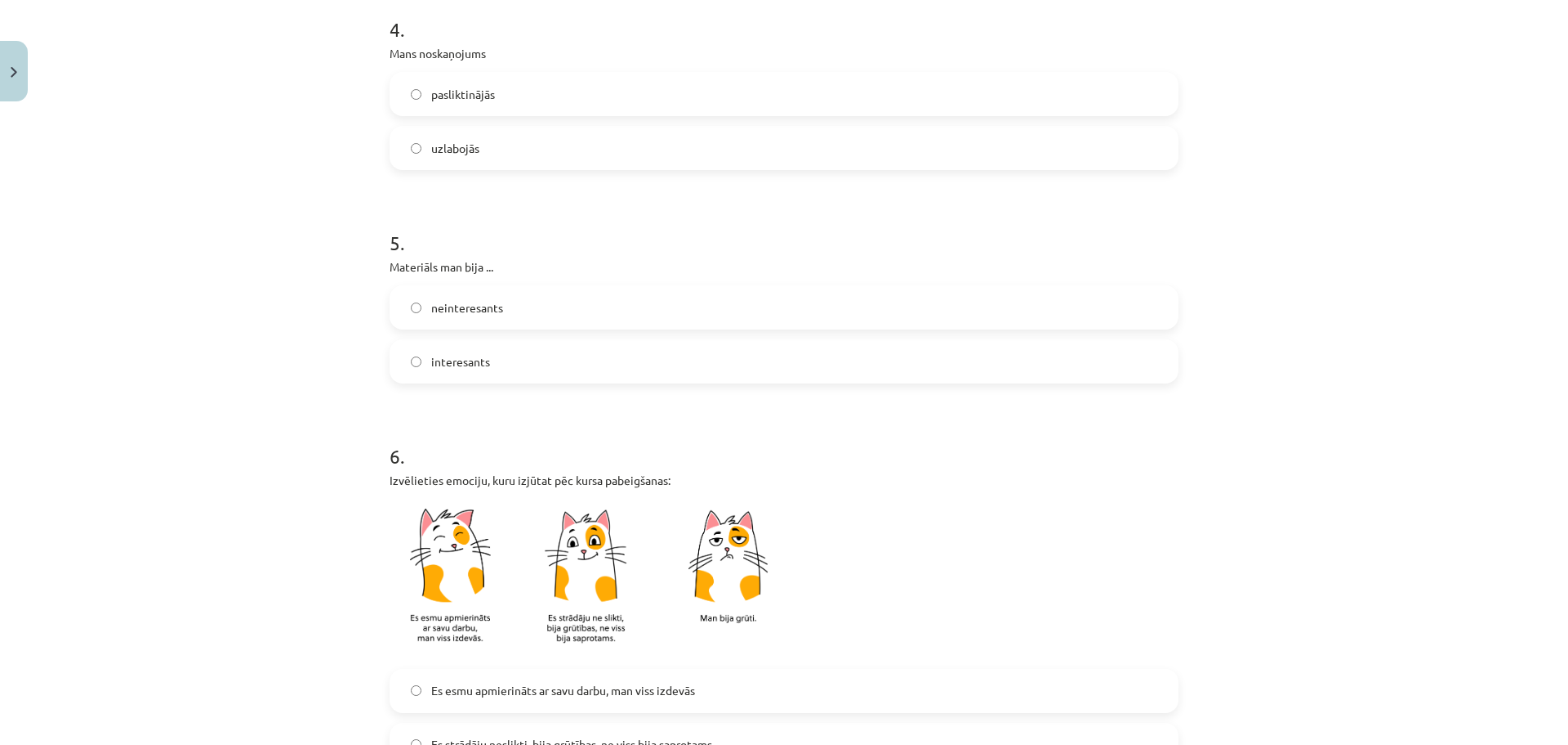
click at [516, 358] on label "interesants" at bounding box center [784, 361] width 785 height 41
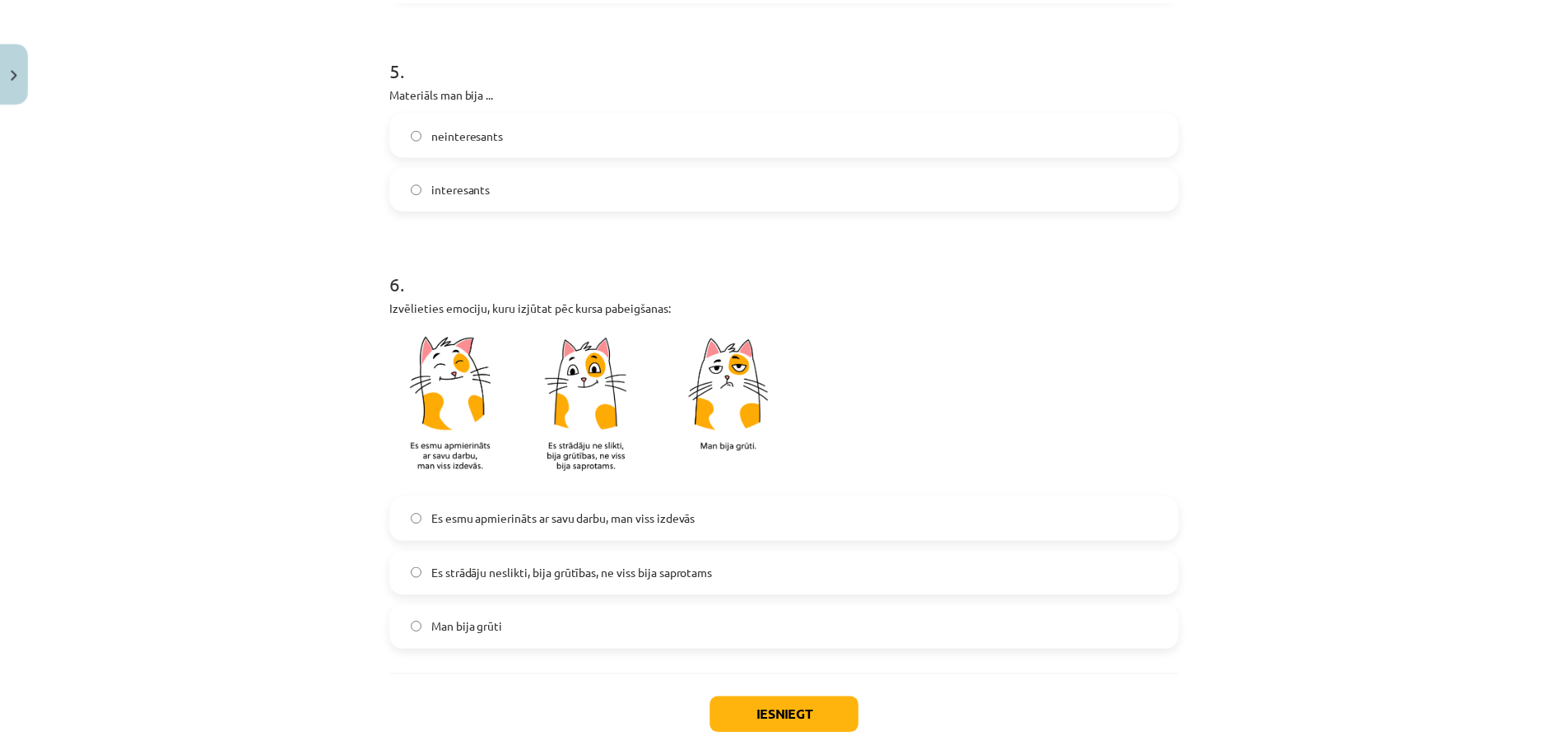
scroll to position [1204, 0]
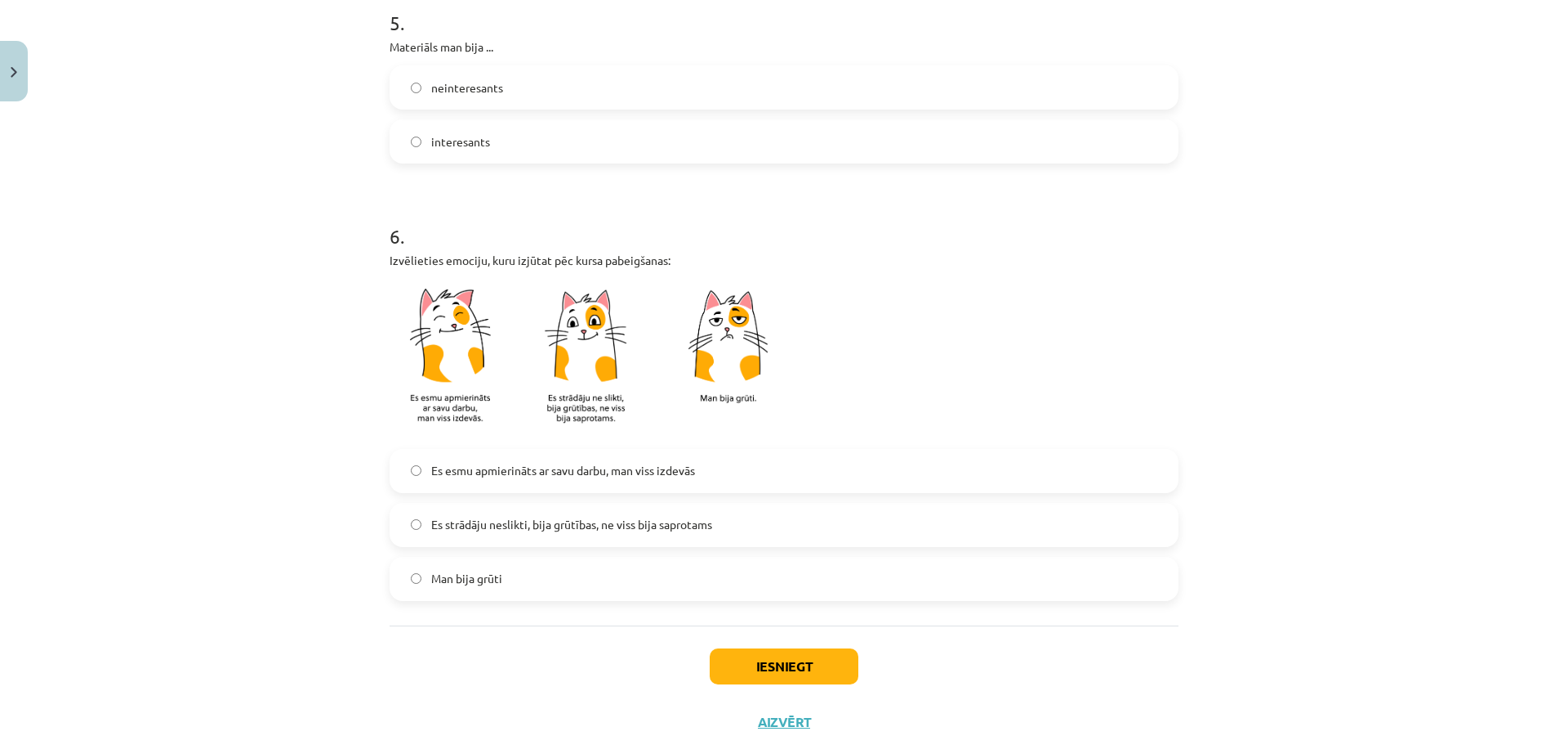
click at [1092, 523] on label "Es strādāju neslikti, bija grūtības, ne viss bija saprotams" at bounding box center [784, 525] width 785 height 41
click at [759, 661] on button "Iesniegt" at bounding box center [784, 666] width 149 height 36
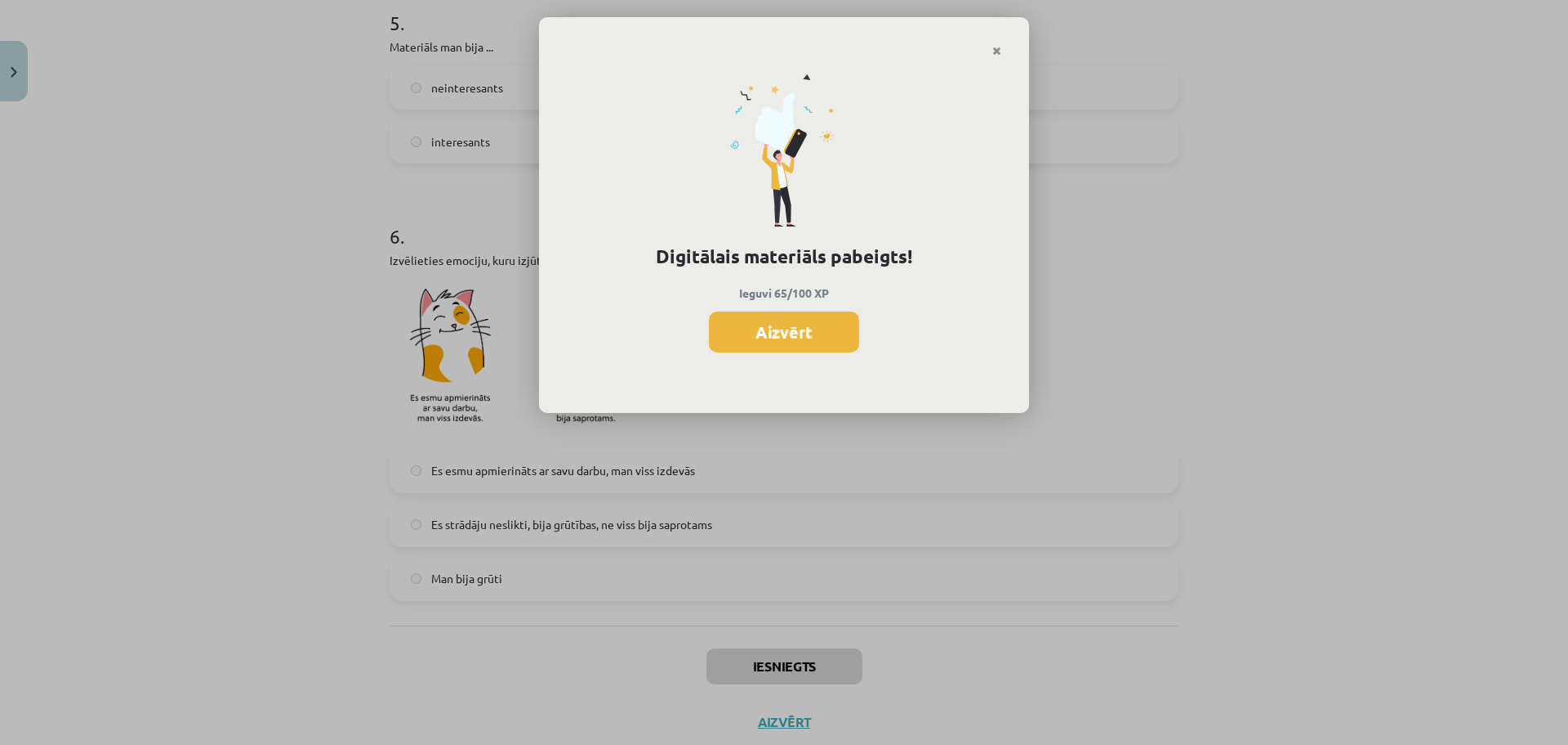
click at [759, 661] on div "Digitālais materiāls pabeigts! Ieguvi 65/100 XP Aizvērt" at bounding box center [784, 372] width 1568 height 745
click at [783, 329] on button "Aizvērt" at bounding box center [784, 332] width 150 height 41
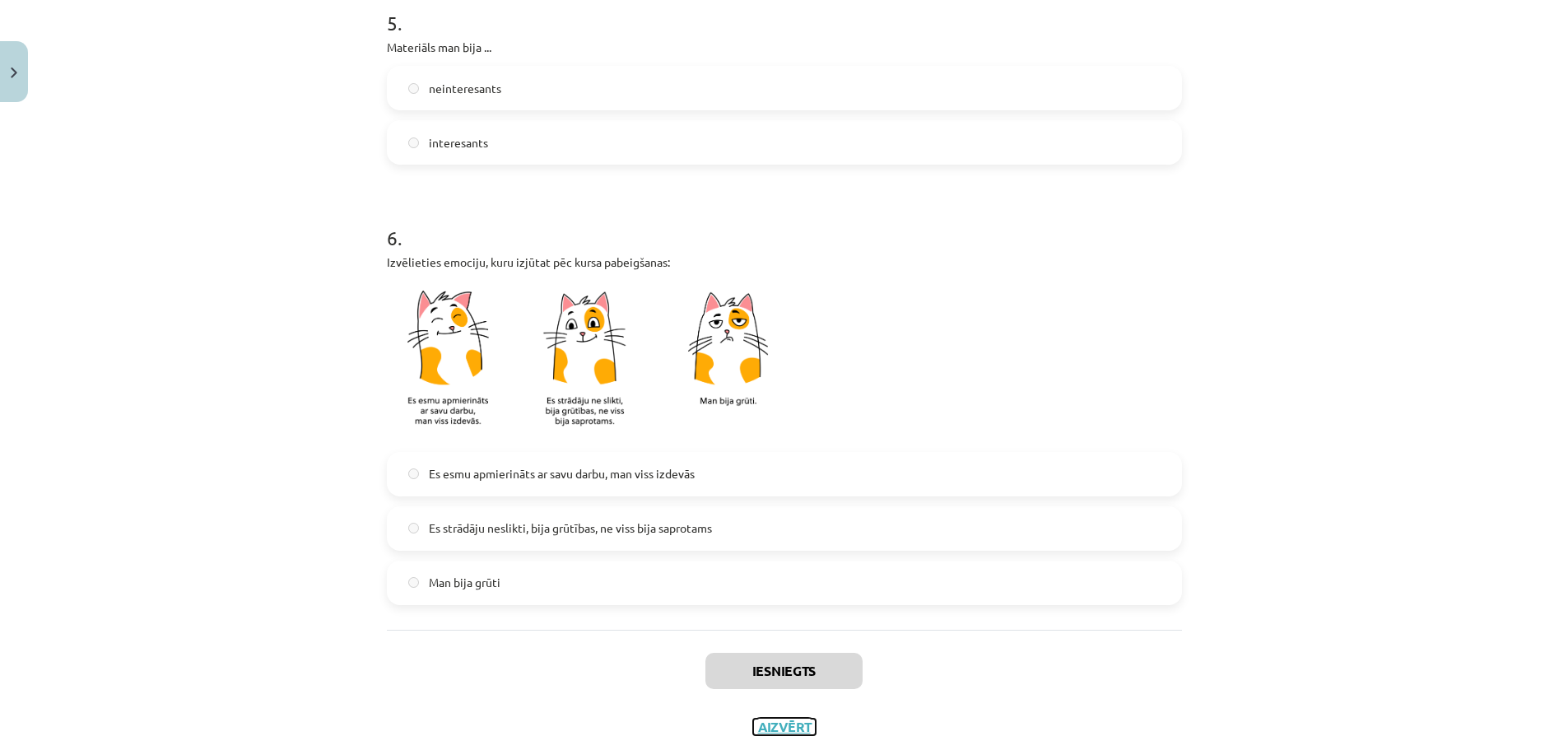
click at [770, 726] on button "Aizvērt" at bounding box center [784, 726] width 63 height 17
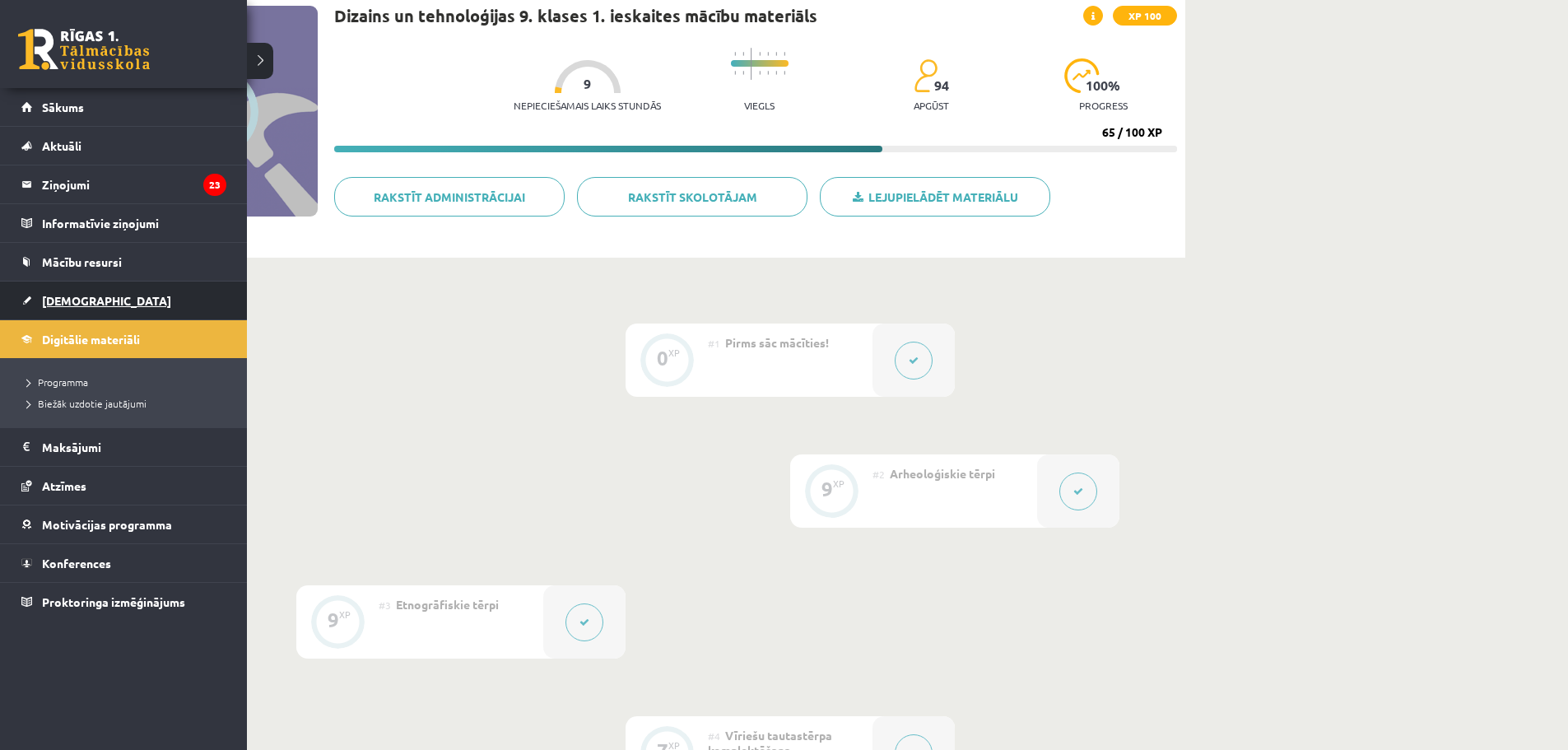
click at [79, 300] on span "[DEMOGRAPHIC_DATA]" at bounding box center [107, 299] width 130 height 15
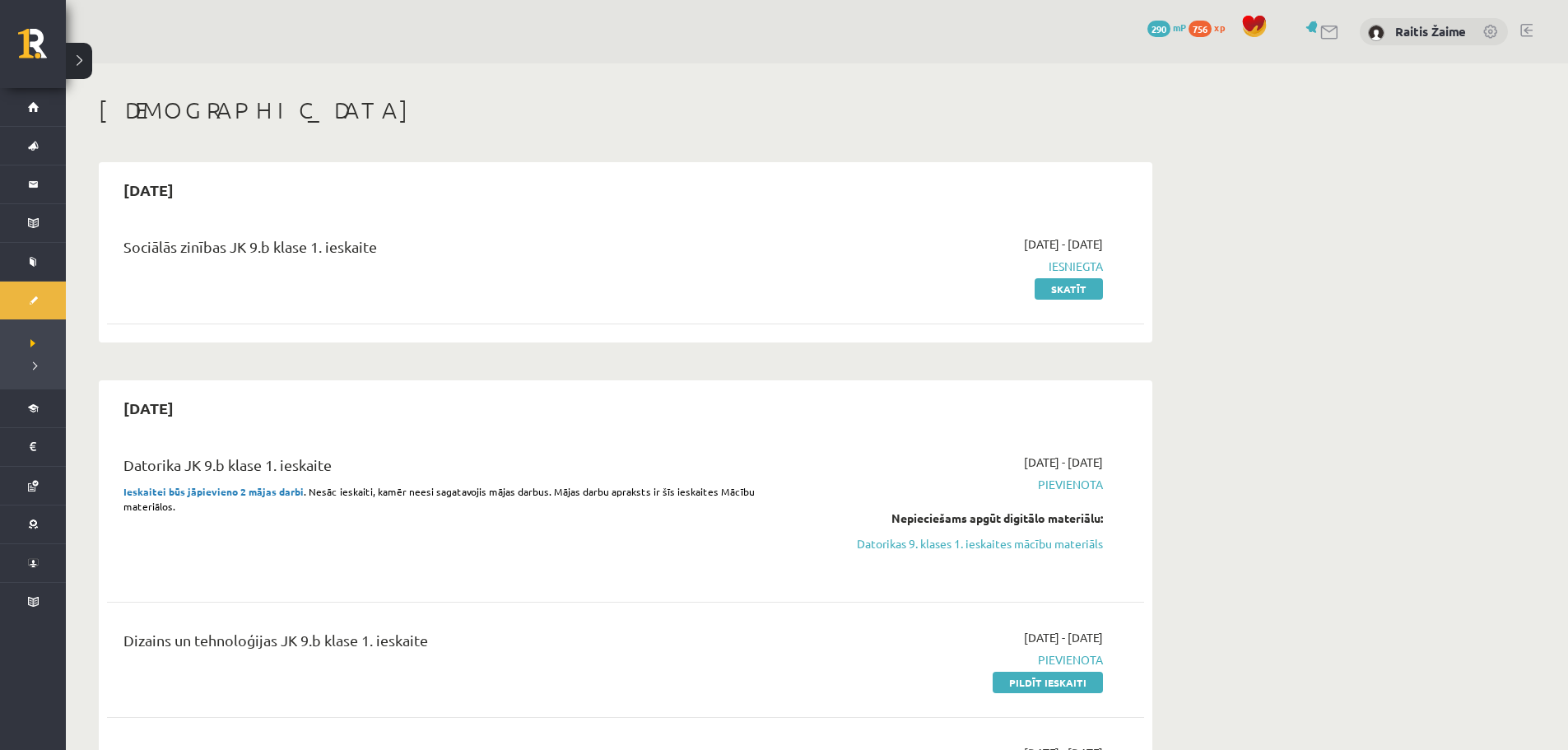
click at [1564, 45] on div "0 Dāvanas 290 mP 756 xp Raitis Žaime" at bounding box center [817, 31] width 1502 height 64
click at [1564, 43] on div "0 Dāvanas 290 mP 756 xp Raitis Žaime" at bounding box center [817, 31] width 1502 height 64
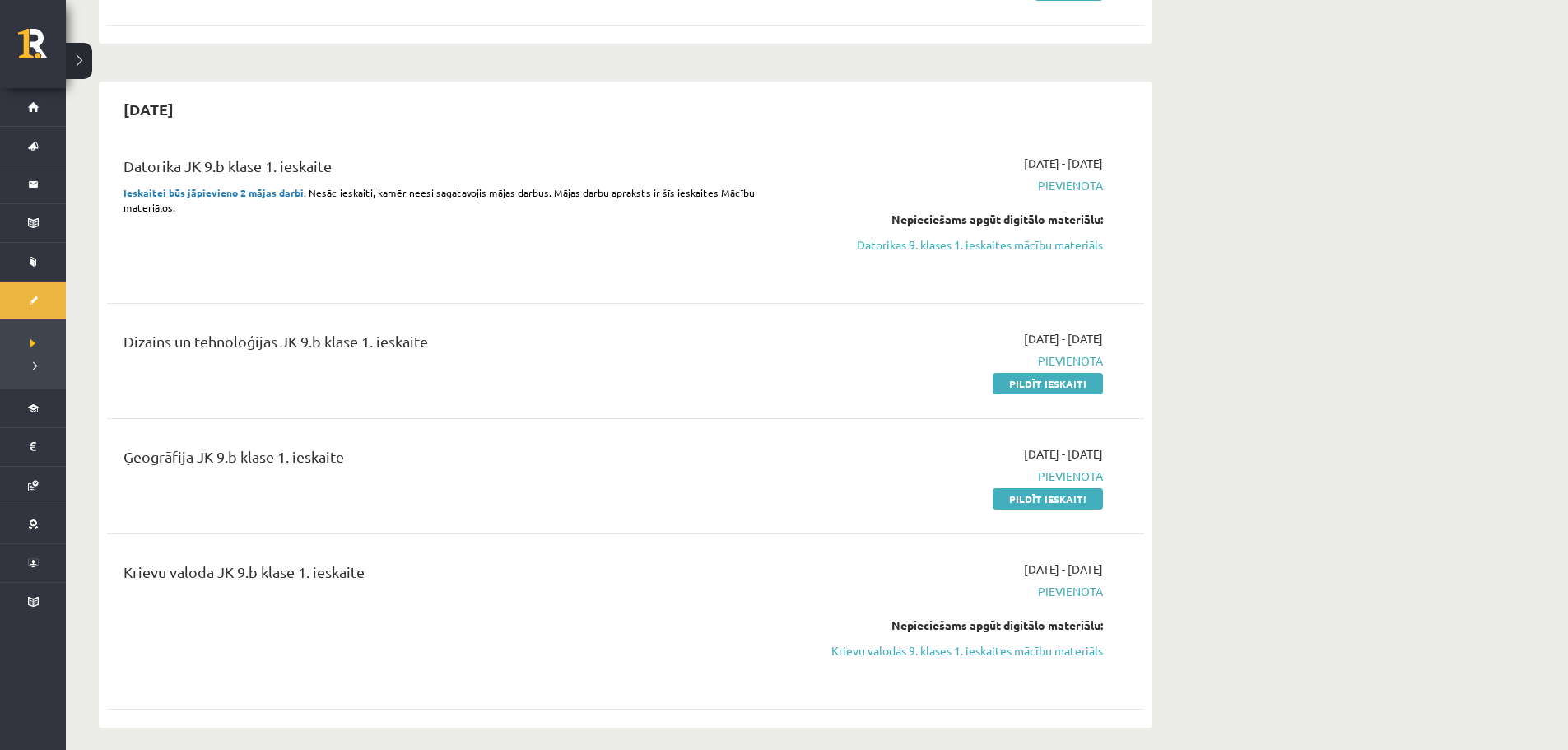
scroll to position [330, 0]
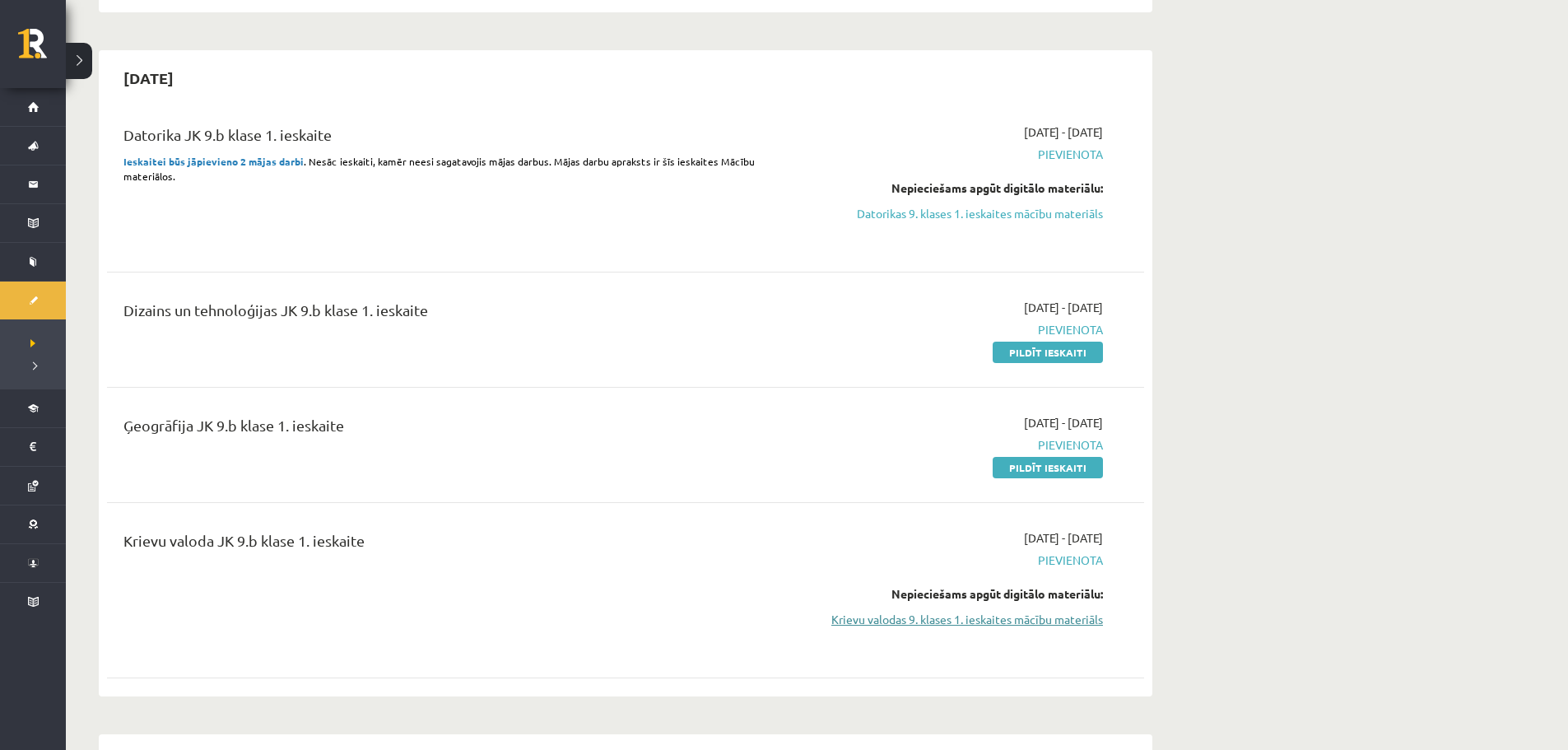
click at [988, 624] on link "Krievu valodas 9. klases 1. ieskaites mācību materiāls" at bounding box center [947, 619] width 310 height 18
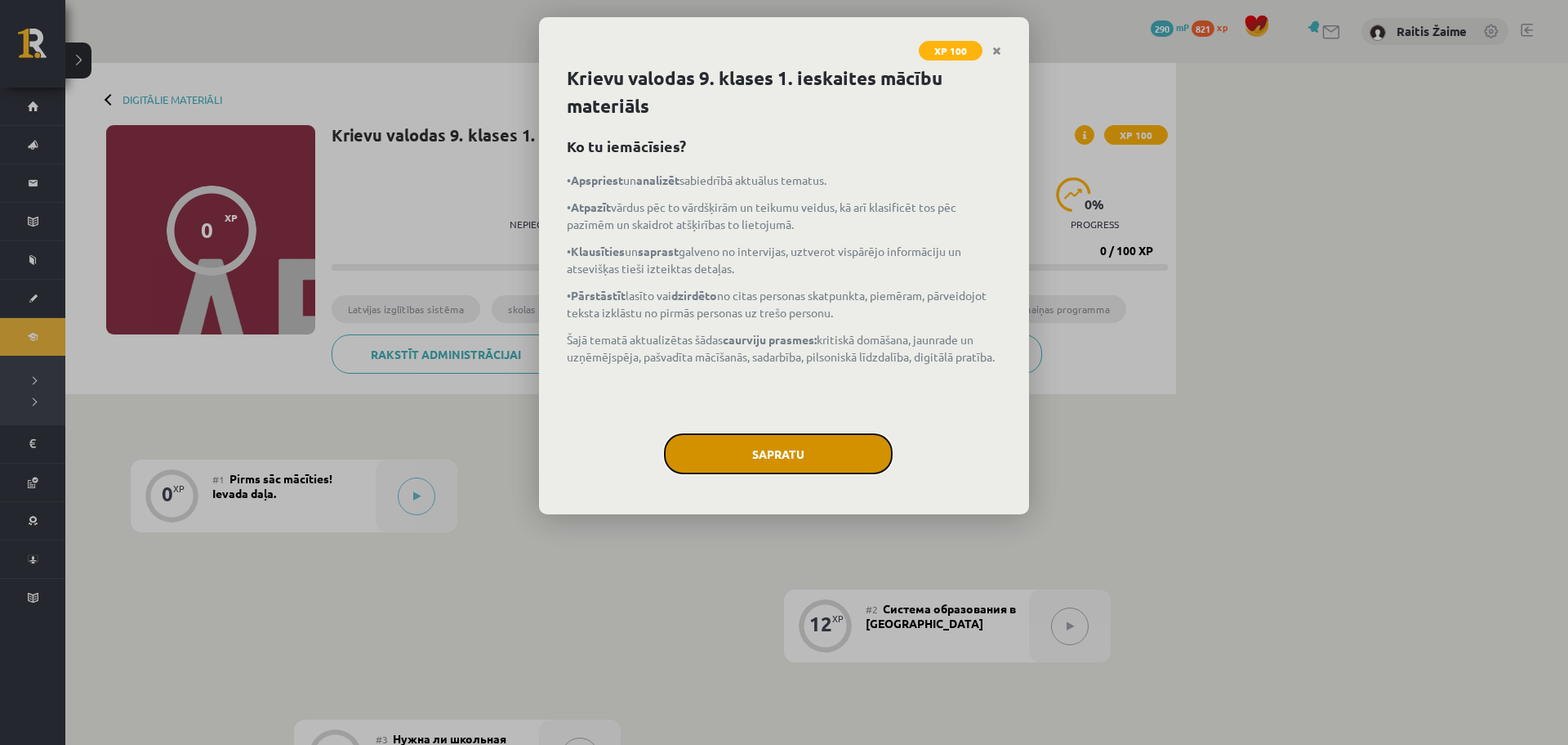
click at [731, 462] on button "Sapratu" at bounding box center [778, 453] width 229 height 41
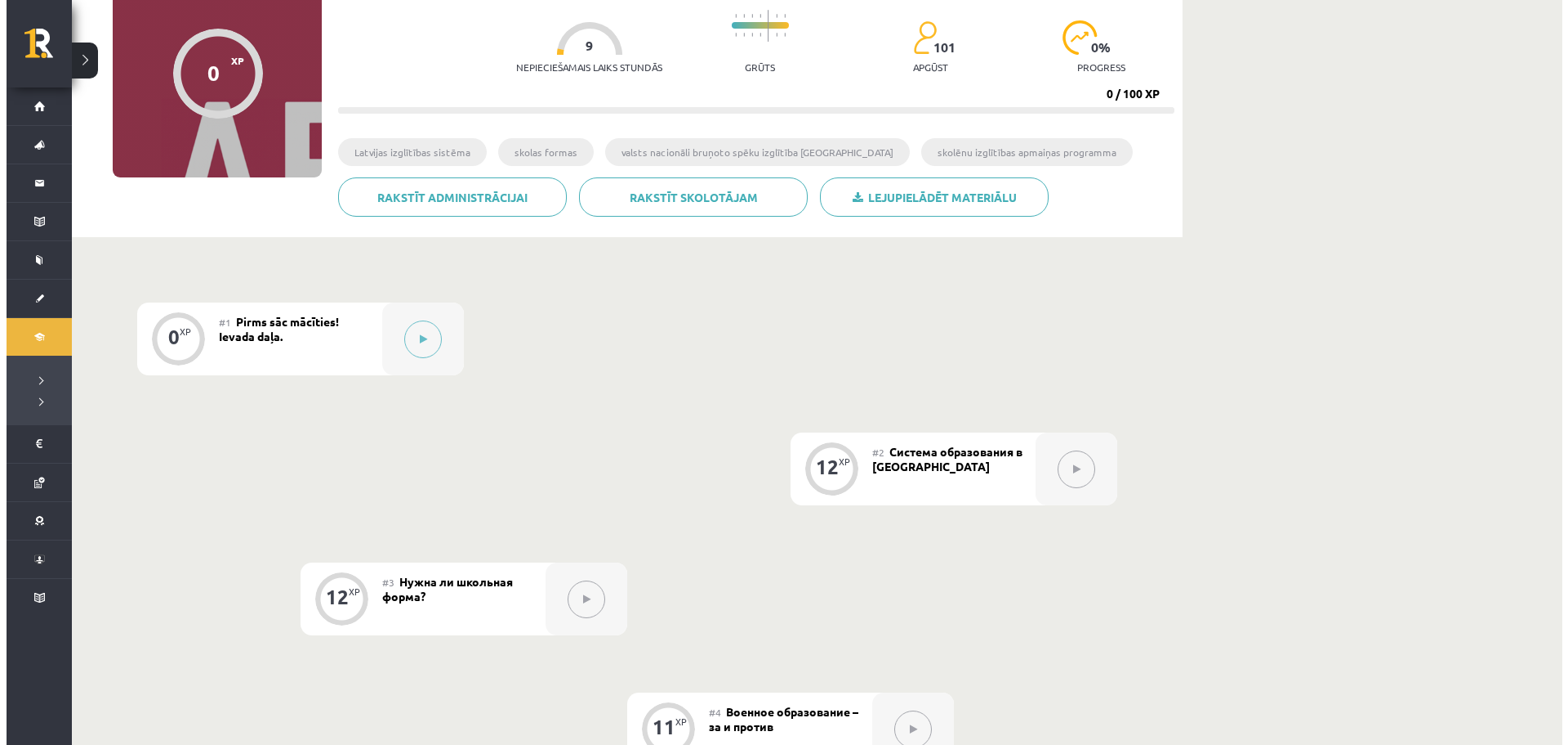
scroll to position [102, 0]
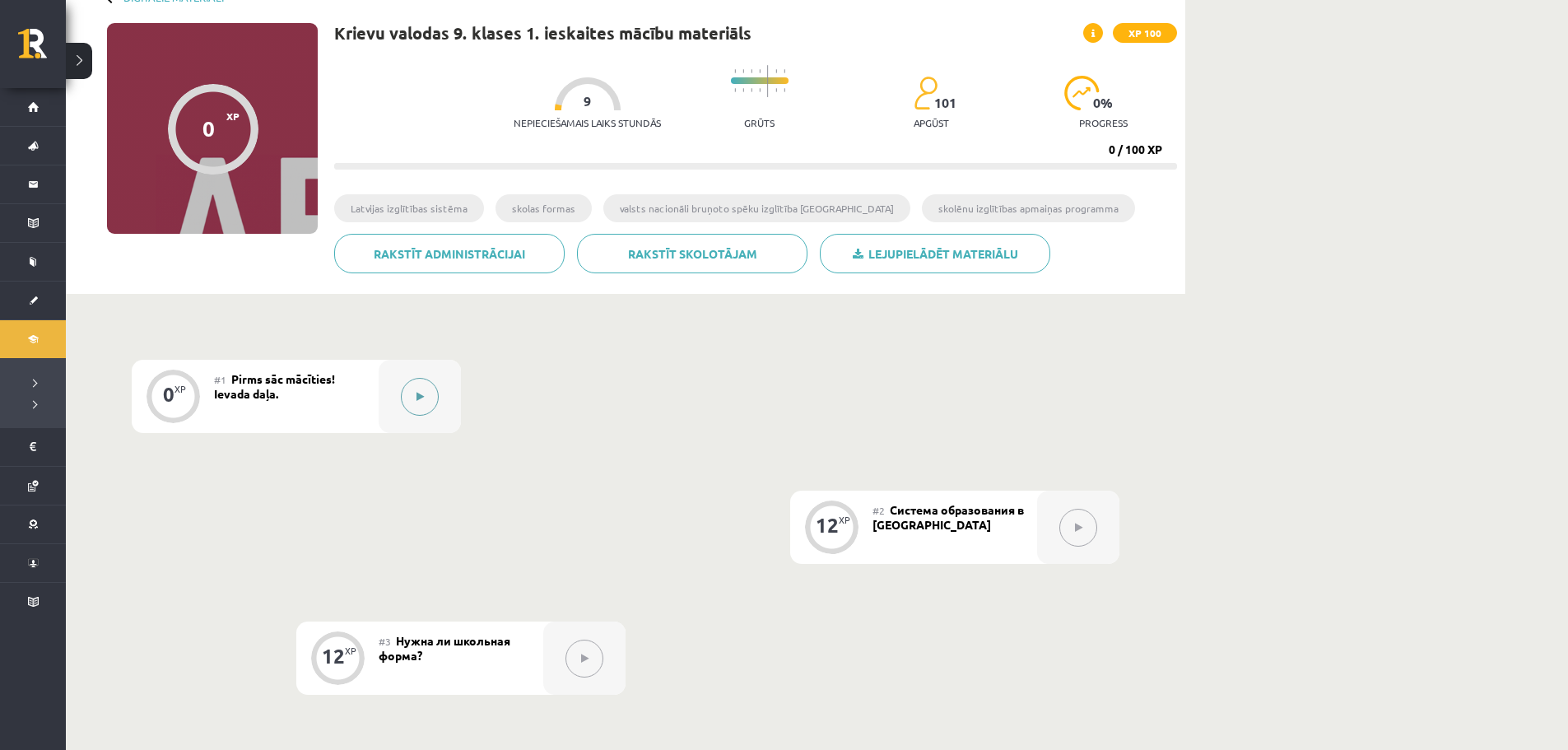
click at [441, 404] on div at bounding box center [420, 396] width 82 height 74
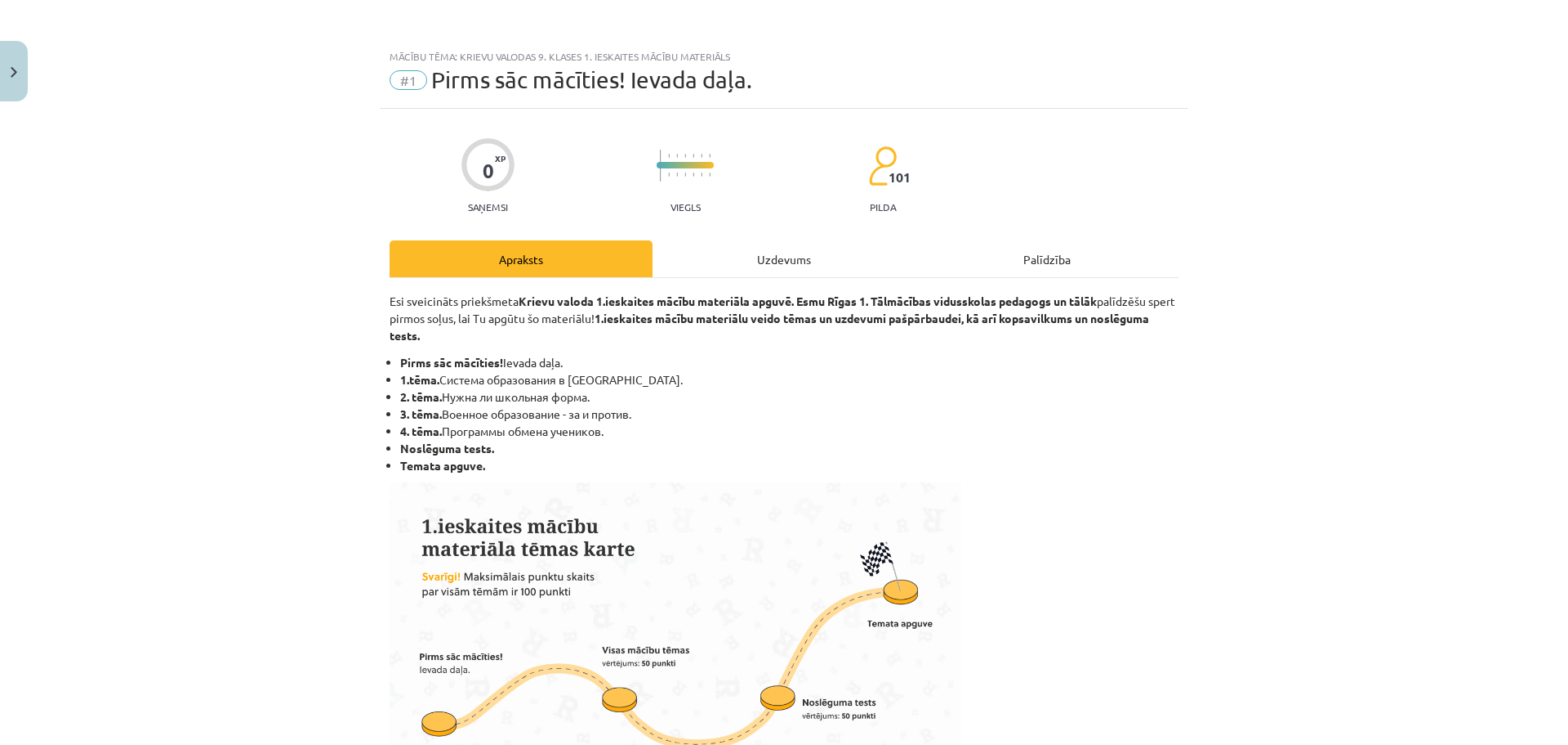
click at [762, 262] on div "Uzdevums" at bounding box center [784, 258] width 263 height 37
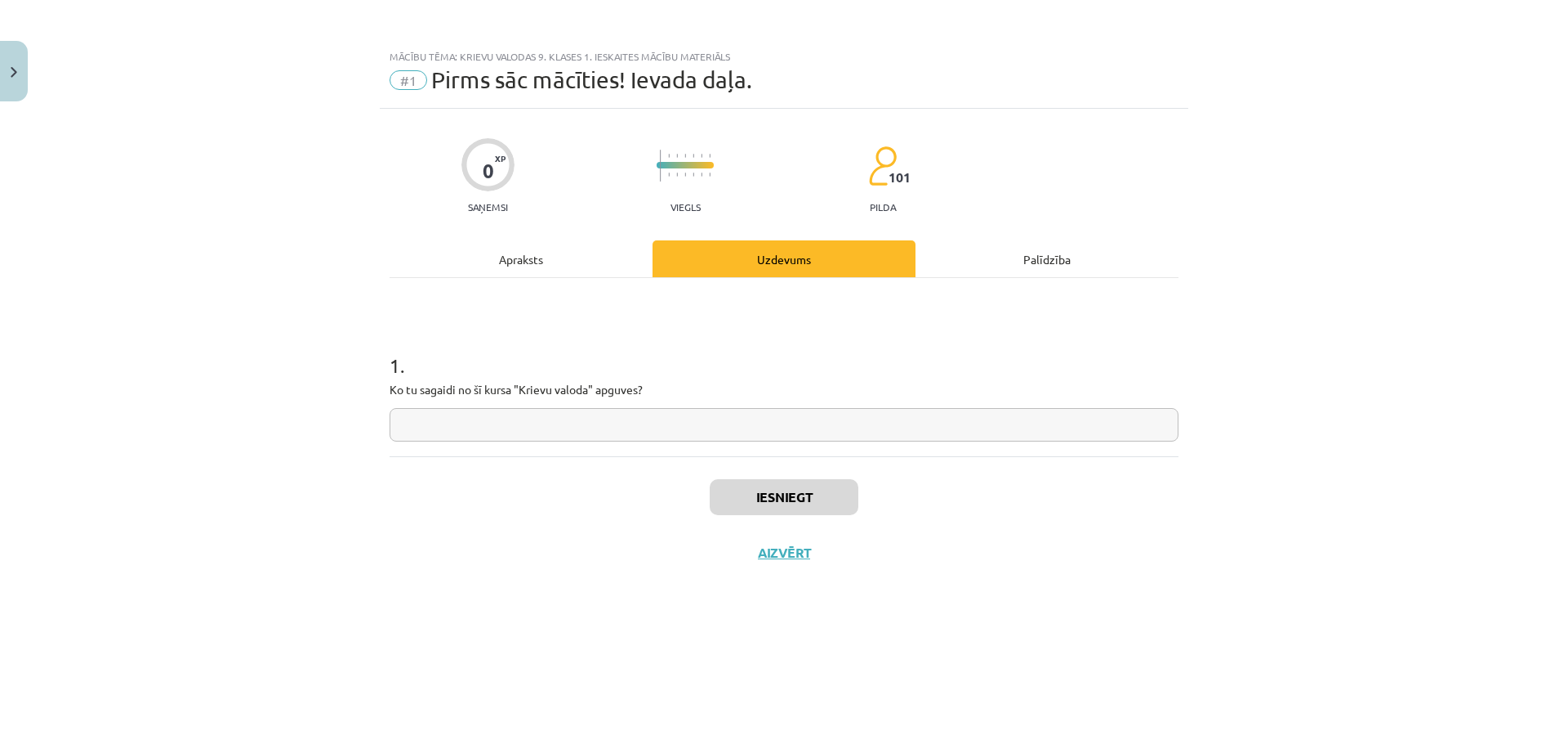
click at [672, 434] on input "text" at bounding box center [784, 424] width 789 height 33
type input "**********"
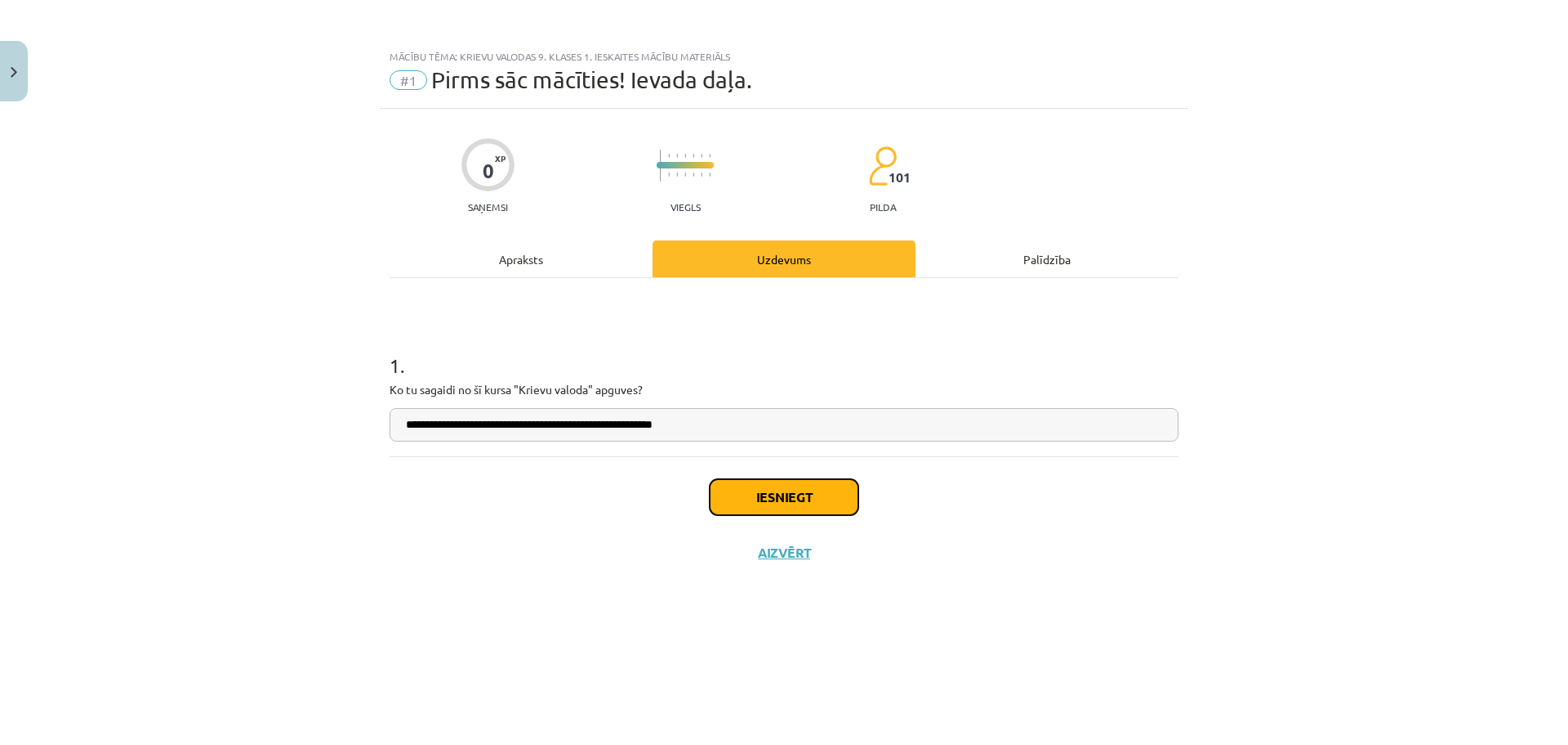
click at [760, 480] on button "Iesniegt" at bounding box center [784, 496] width 149 height 36
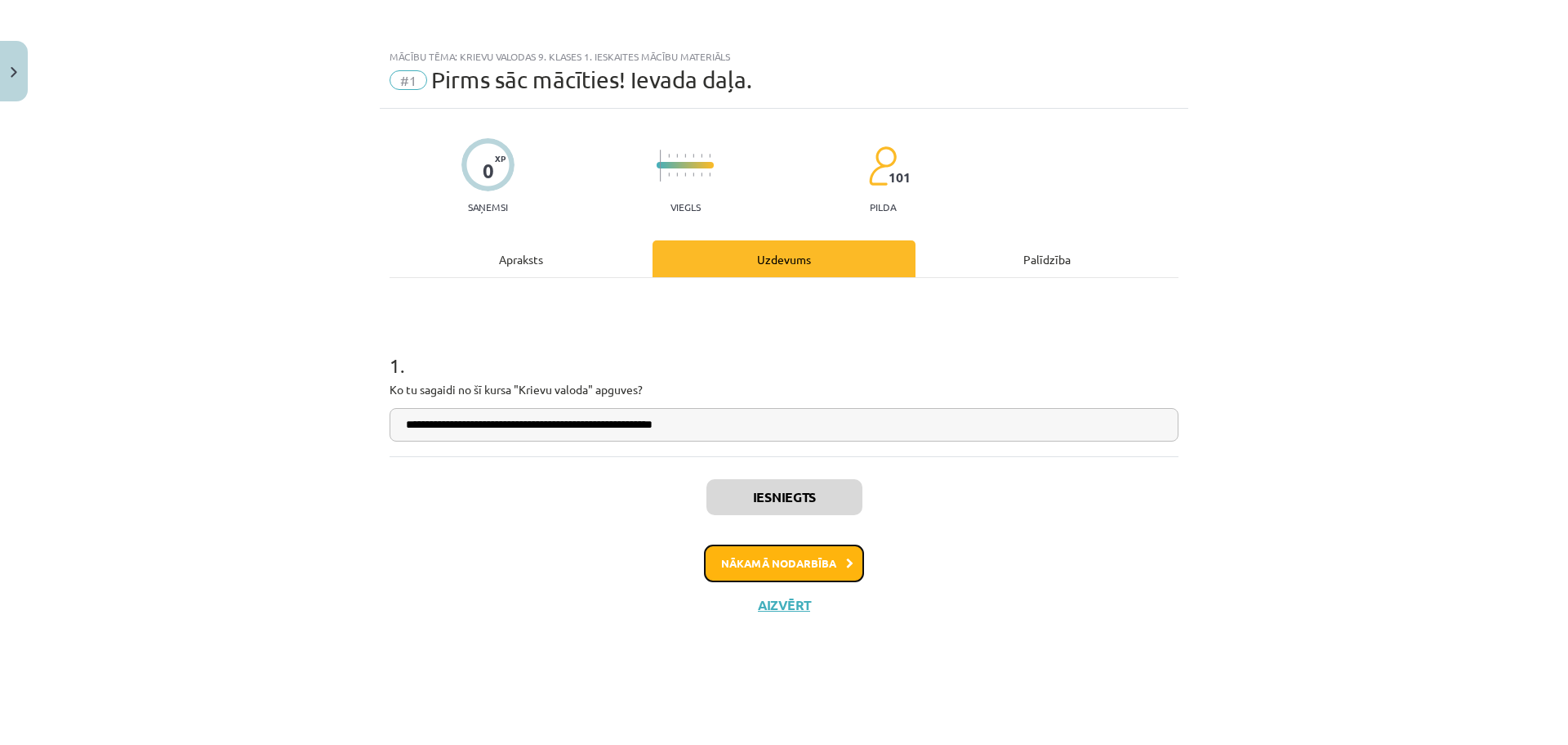
click at [794, 562] on button "Nākamā nodarbība" at bounding box center [784, 563] width 160 height 38
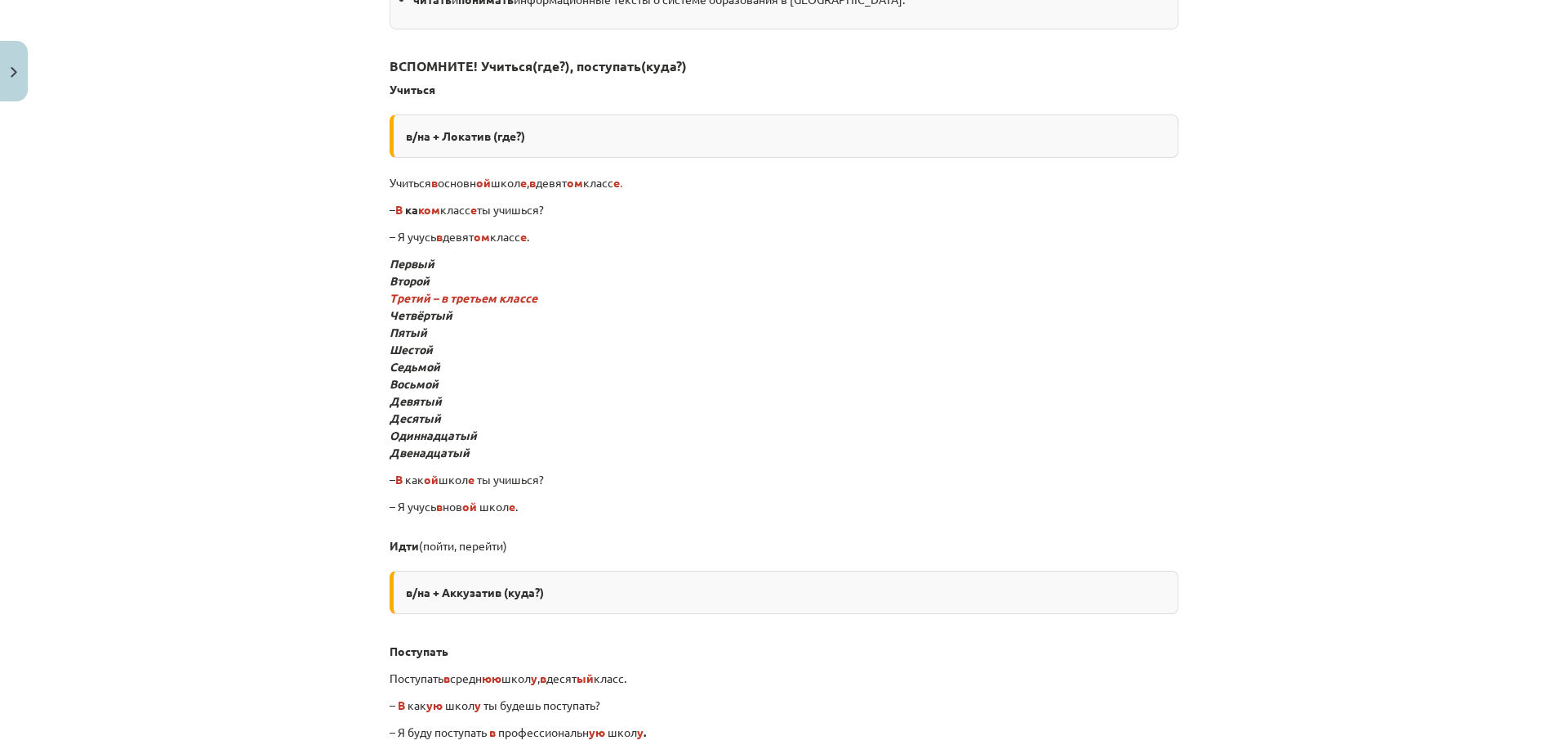
scroll to position [346, 0]
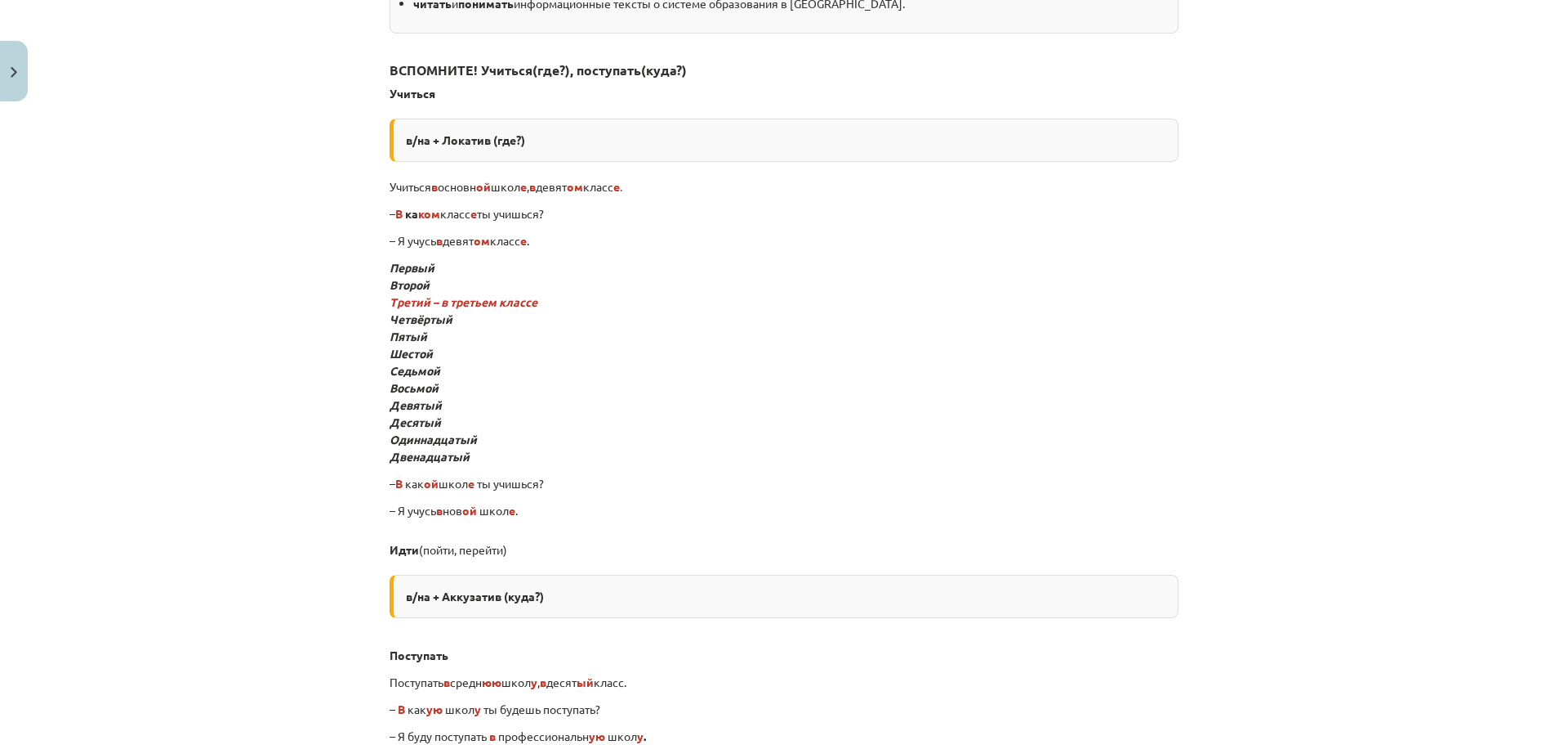
drag, startPoint x: 1547, startPoint y: 149, endPoint x: 1548, endPoint y: 106, distance: 43.0
click at [1548, 106] on div "Mācību tēma: Krievu valodas 9. klases 1. ieskaites mācību materiāls #2 Система …" at bounding box center [784, 372] width 1568 height 745
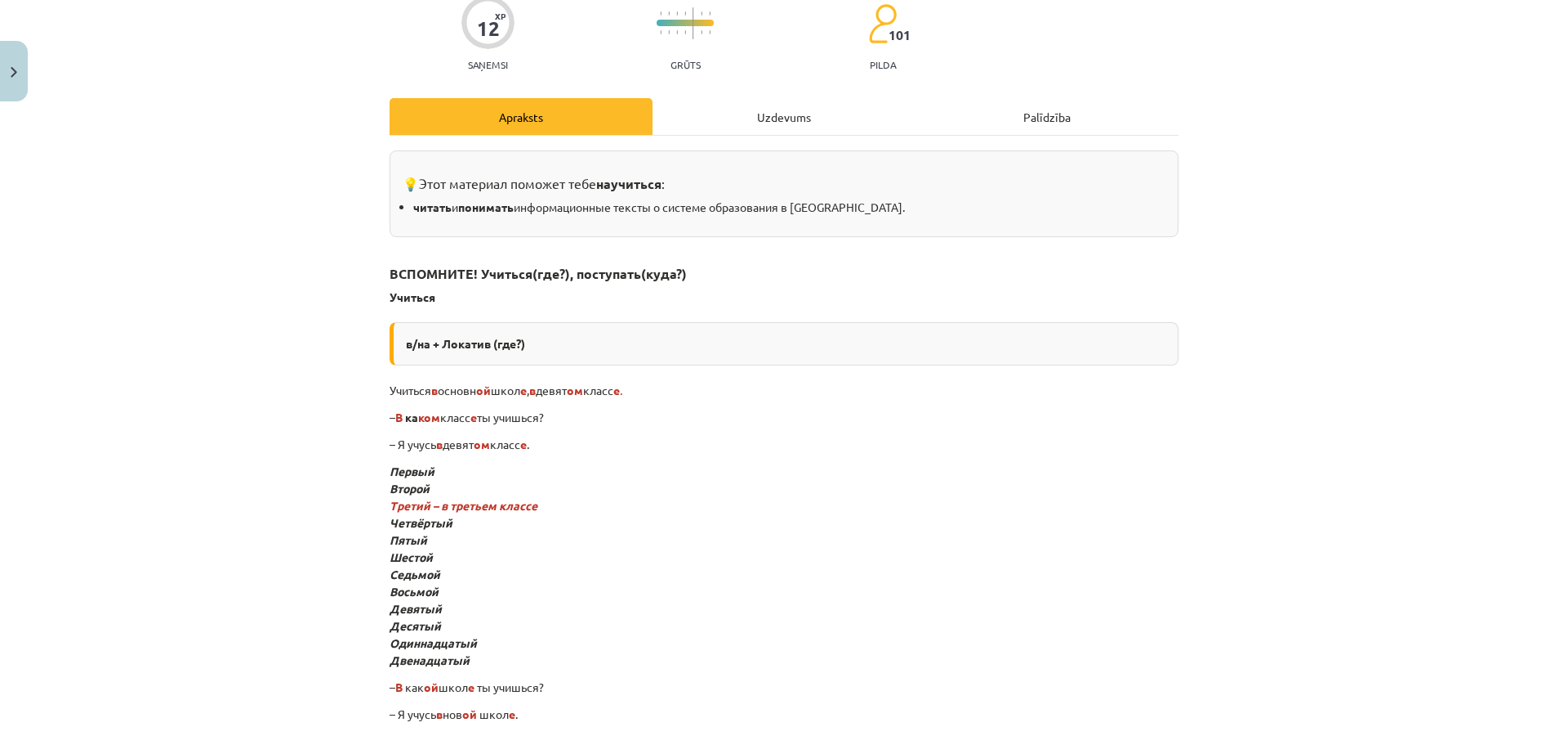
scroll to position [121, 0]
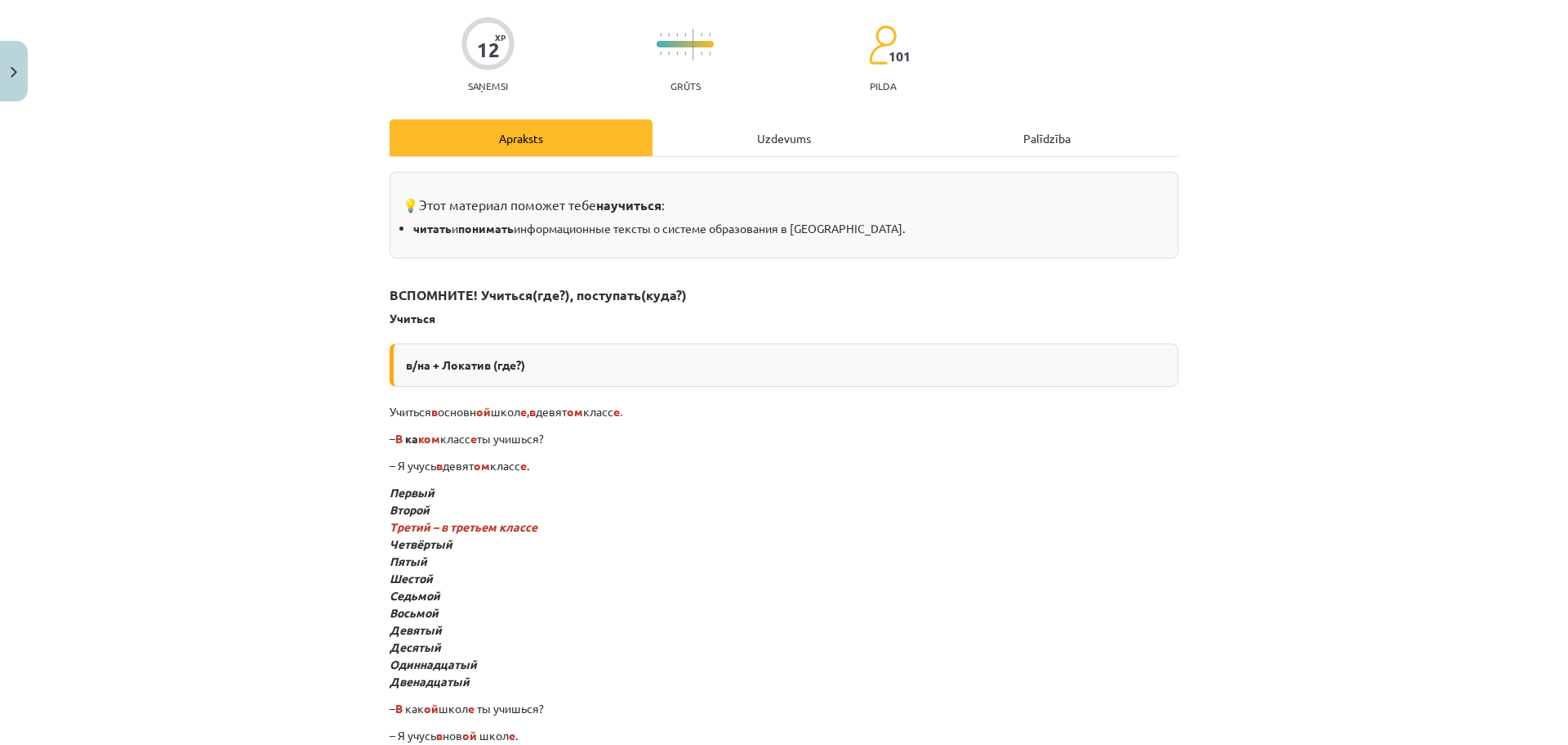
click at [729, 132] on div "Uzdevums" at bounding box center [784, 137] width 263 height 37
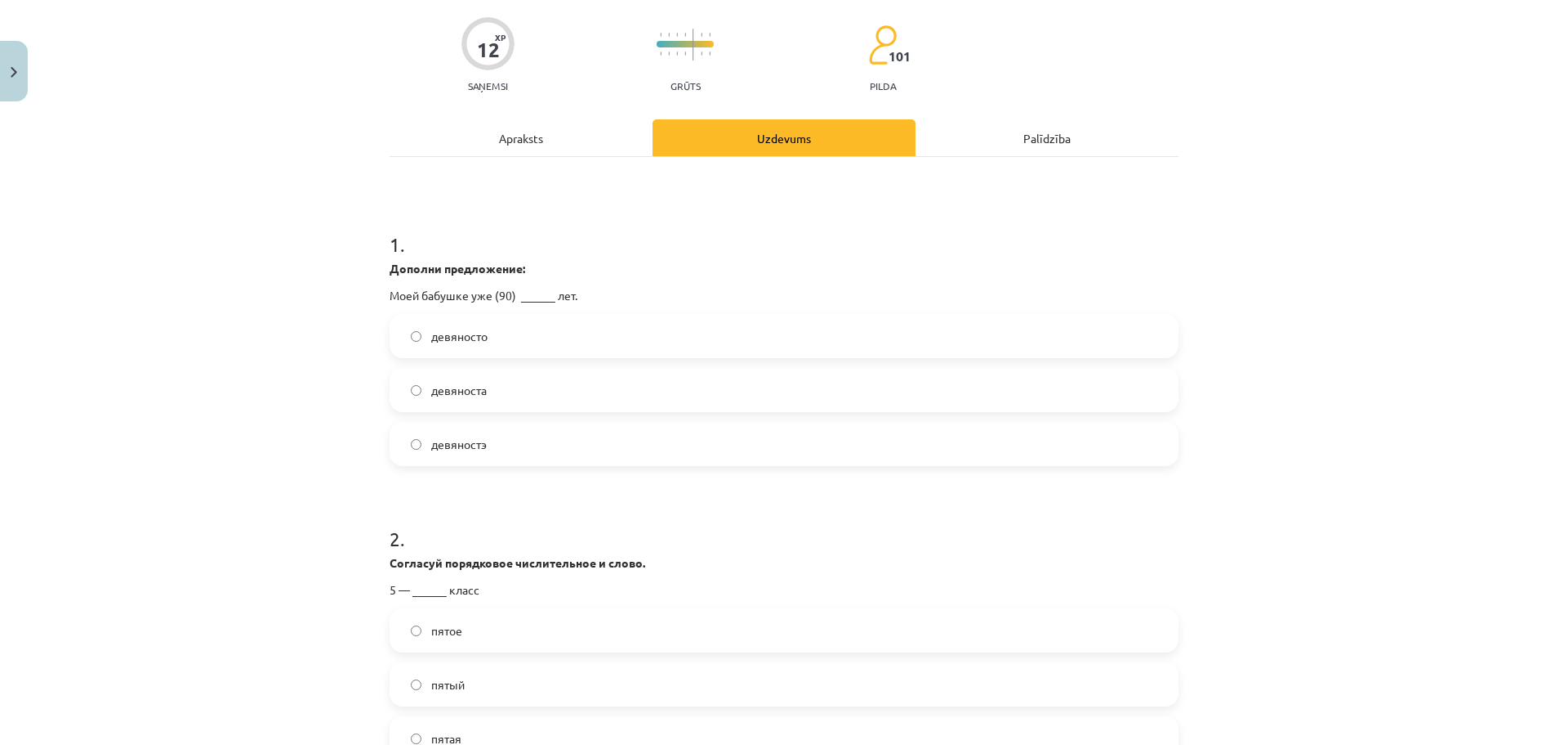
scroll to position [41, 0]
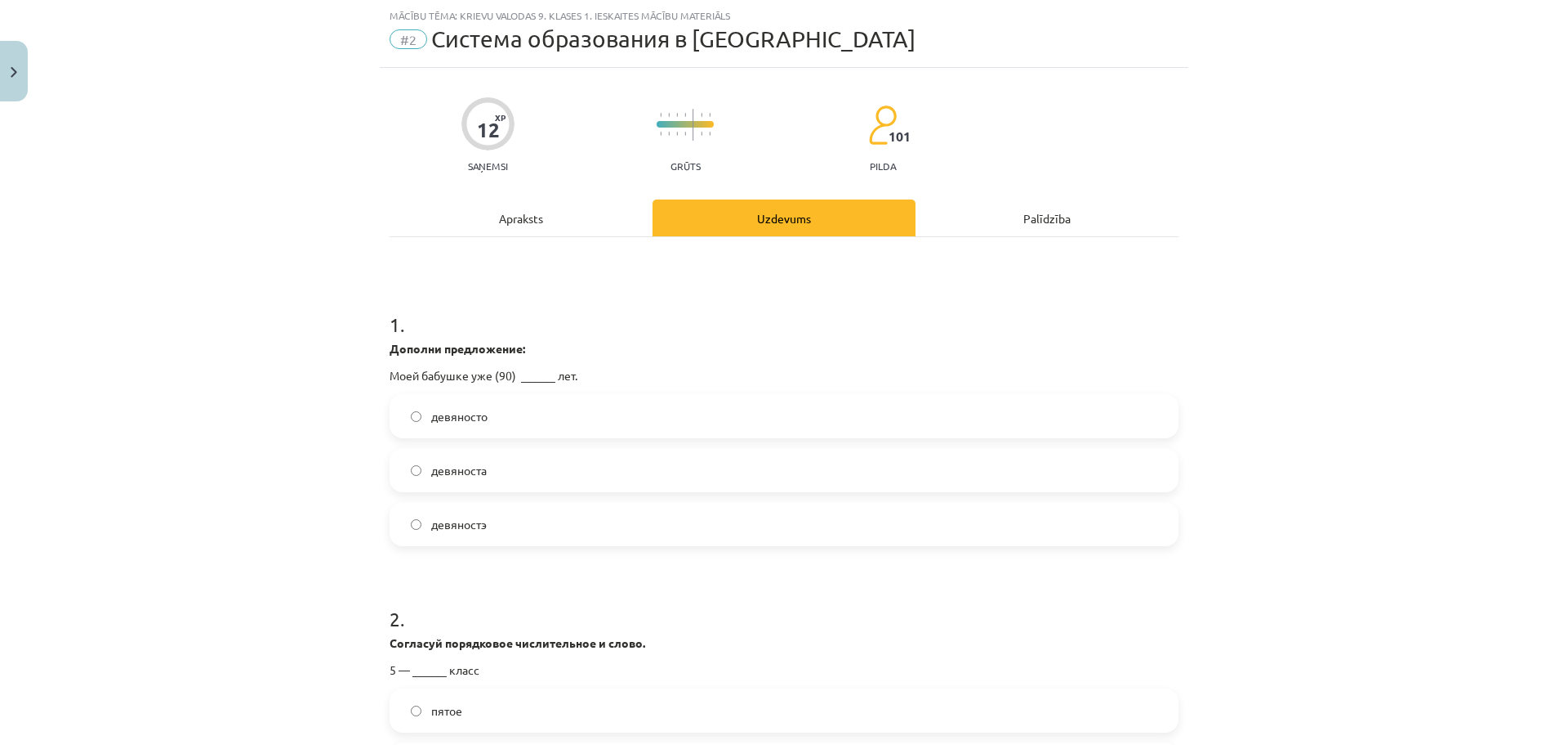
click at [572, 429] on label "девяносто" at bounding box center [784, 416] width 785 height 41
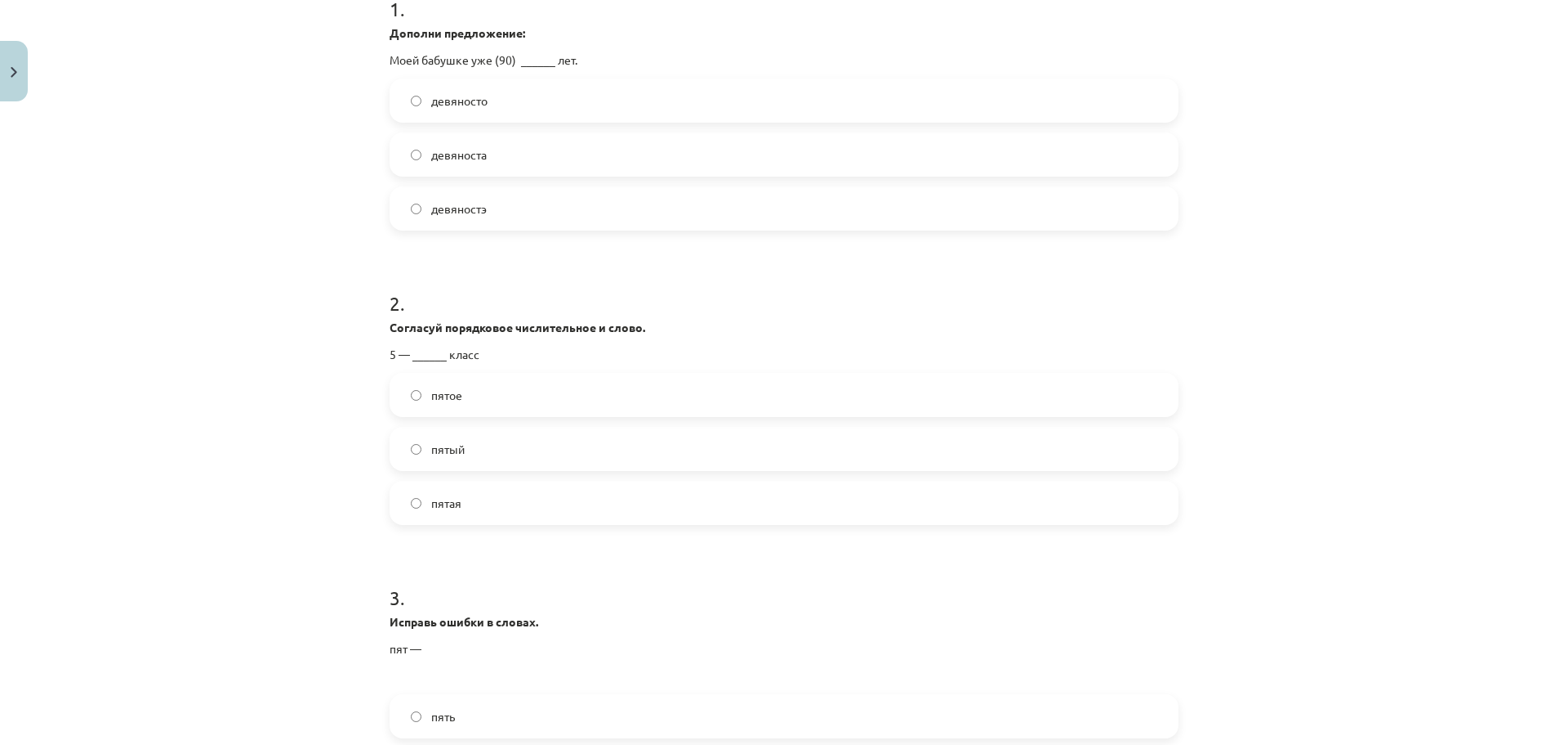
scroll to position [365, 0]
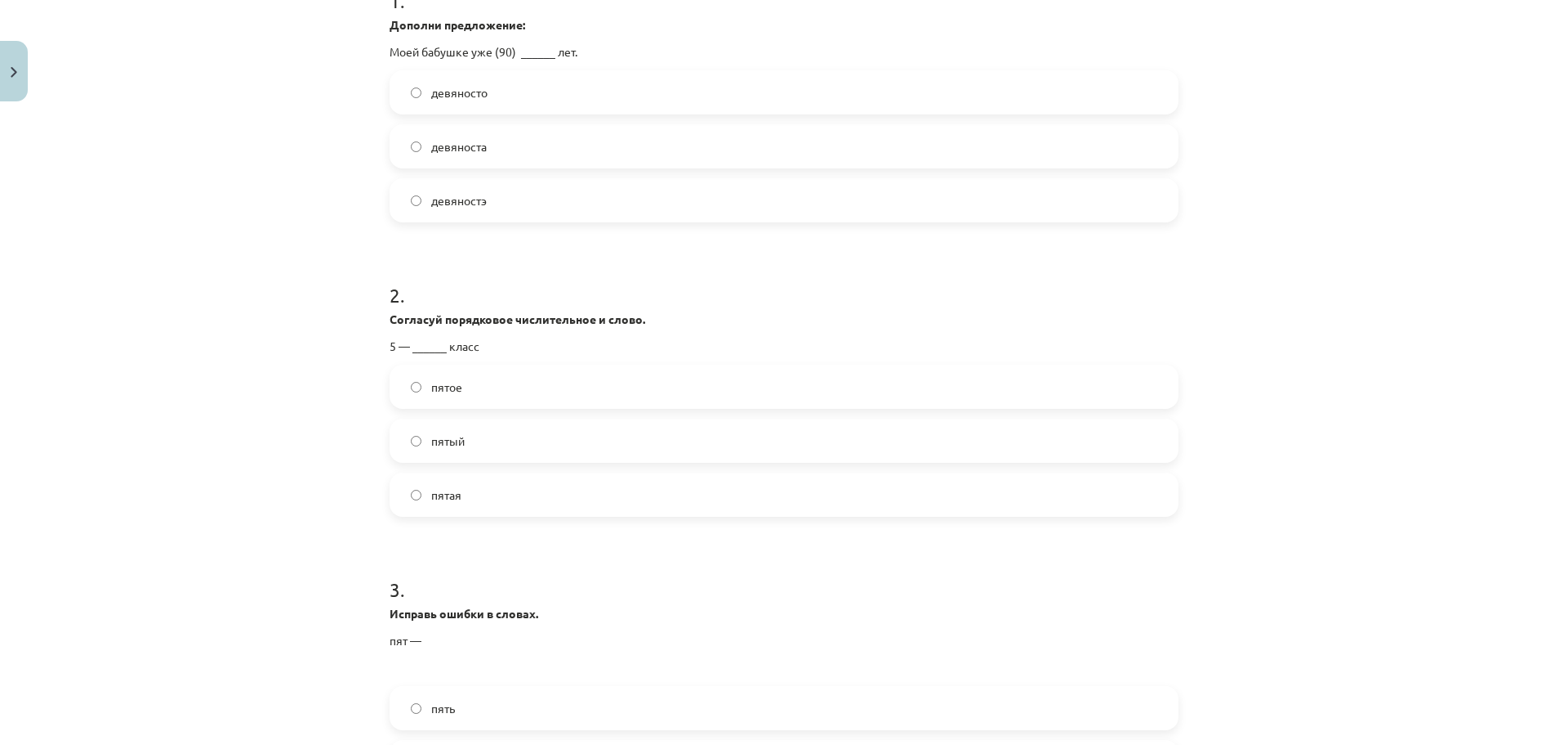
click at [629, 439] on label "пятый" at bounding box center [784, 441] width 785 height 41
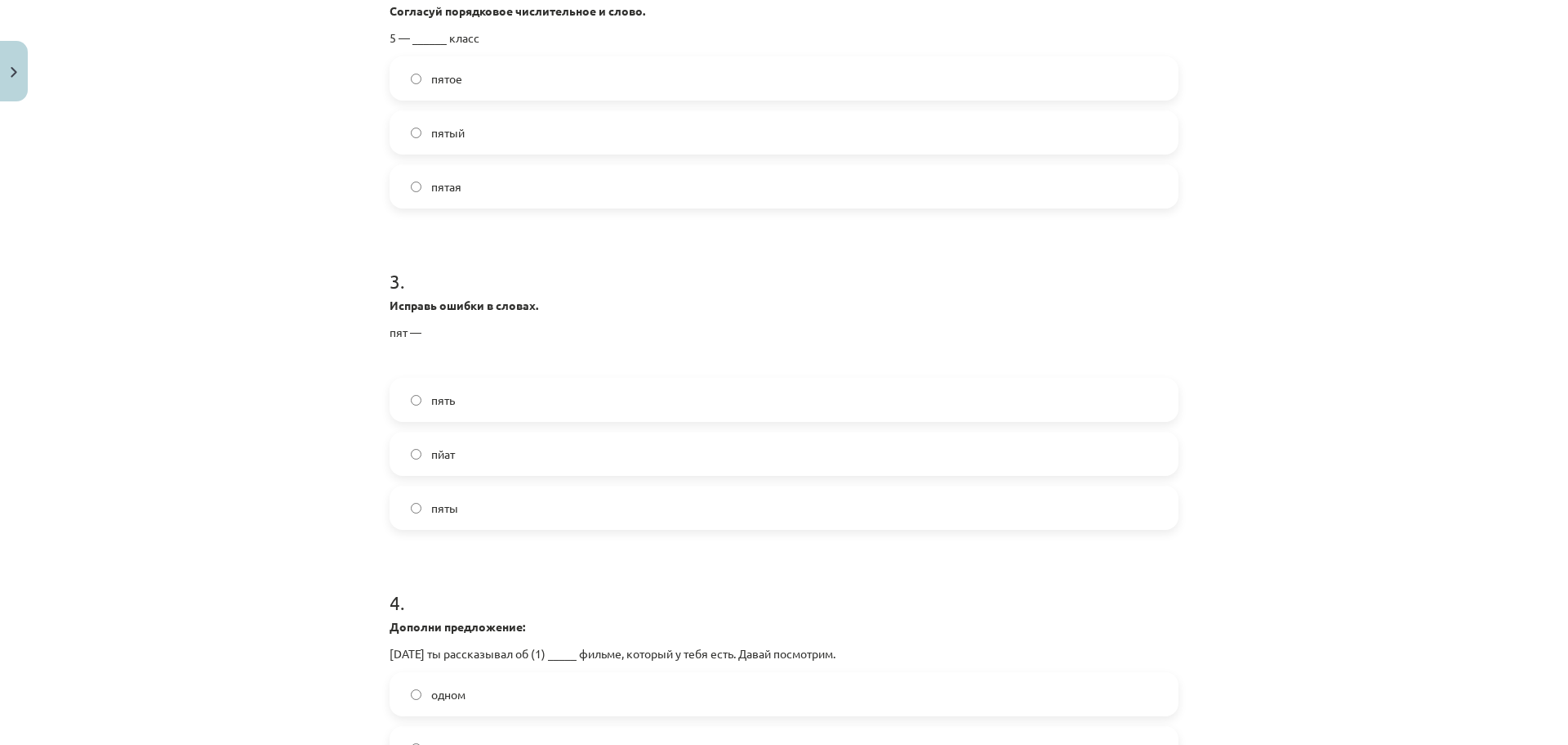
scroll to position [682, 0]
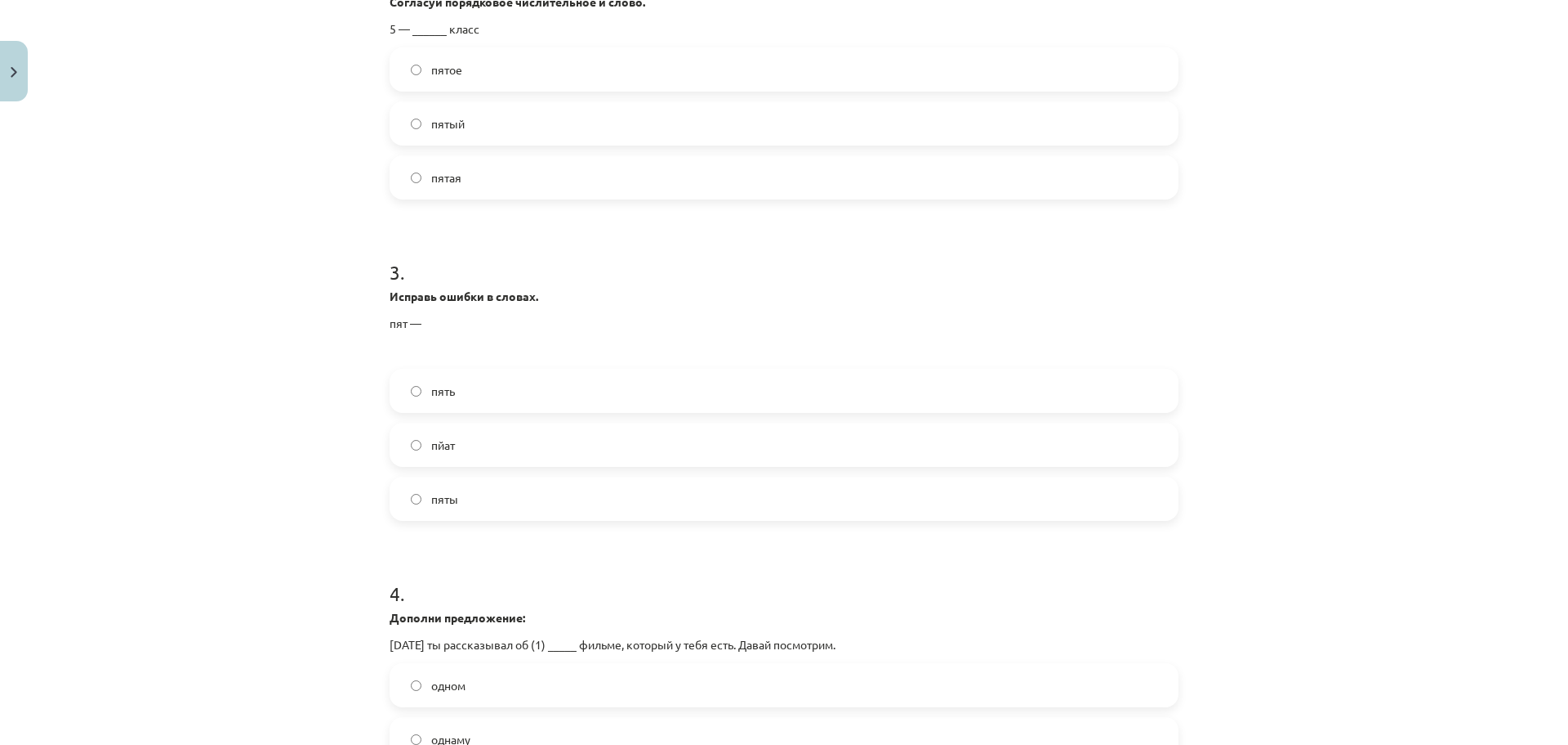
click at [458, 385] on label "пять" at bounding box center [784, 391] width 785 height 41
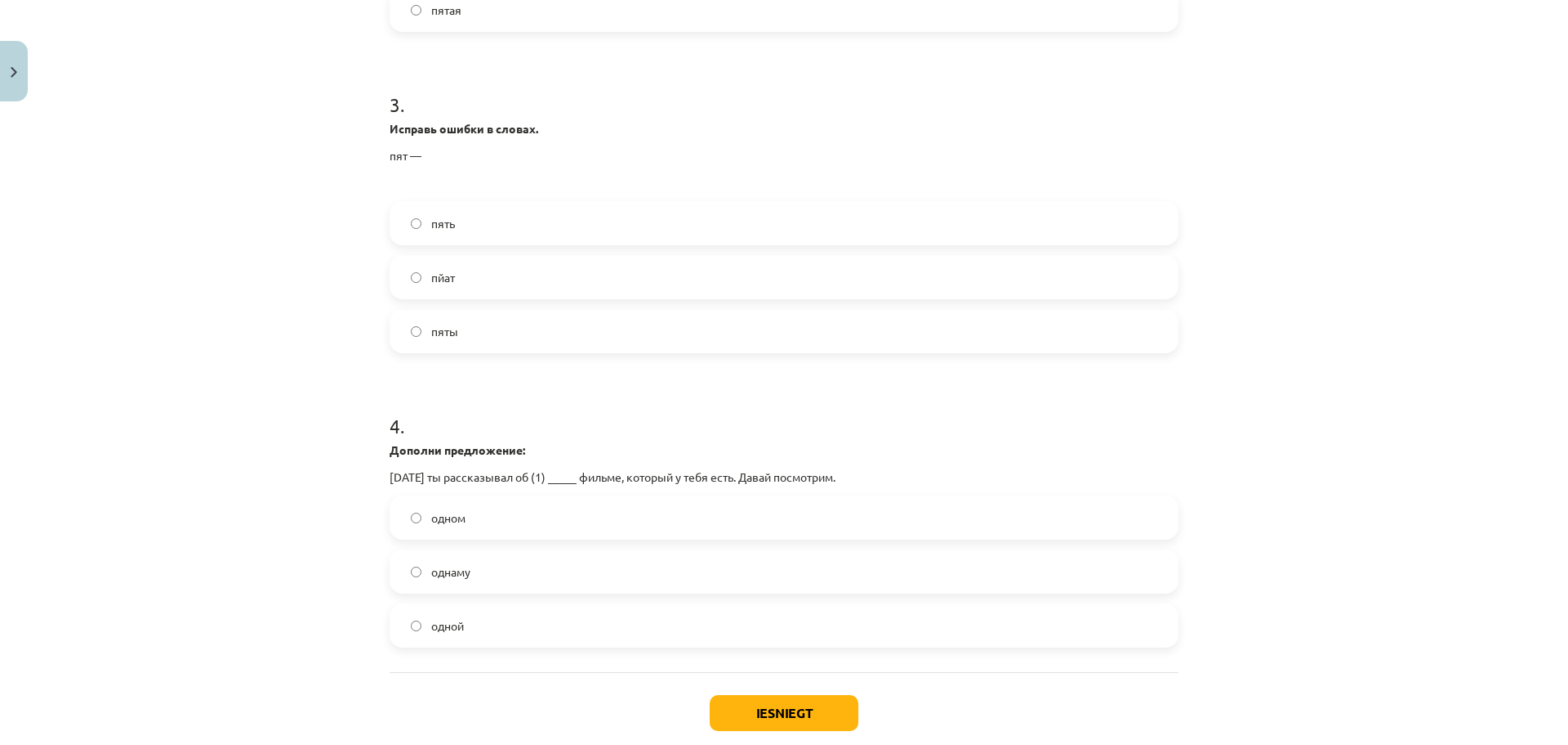
scroll to position [855, 0]
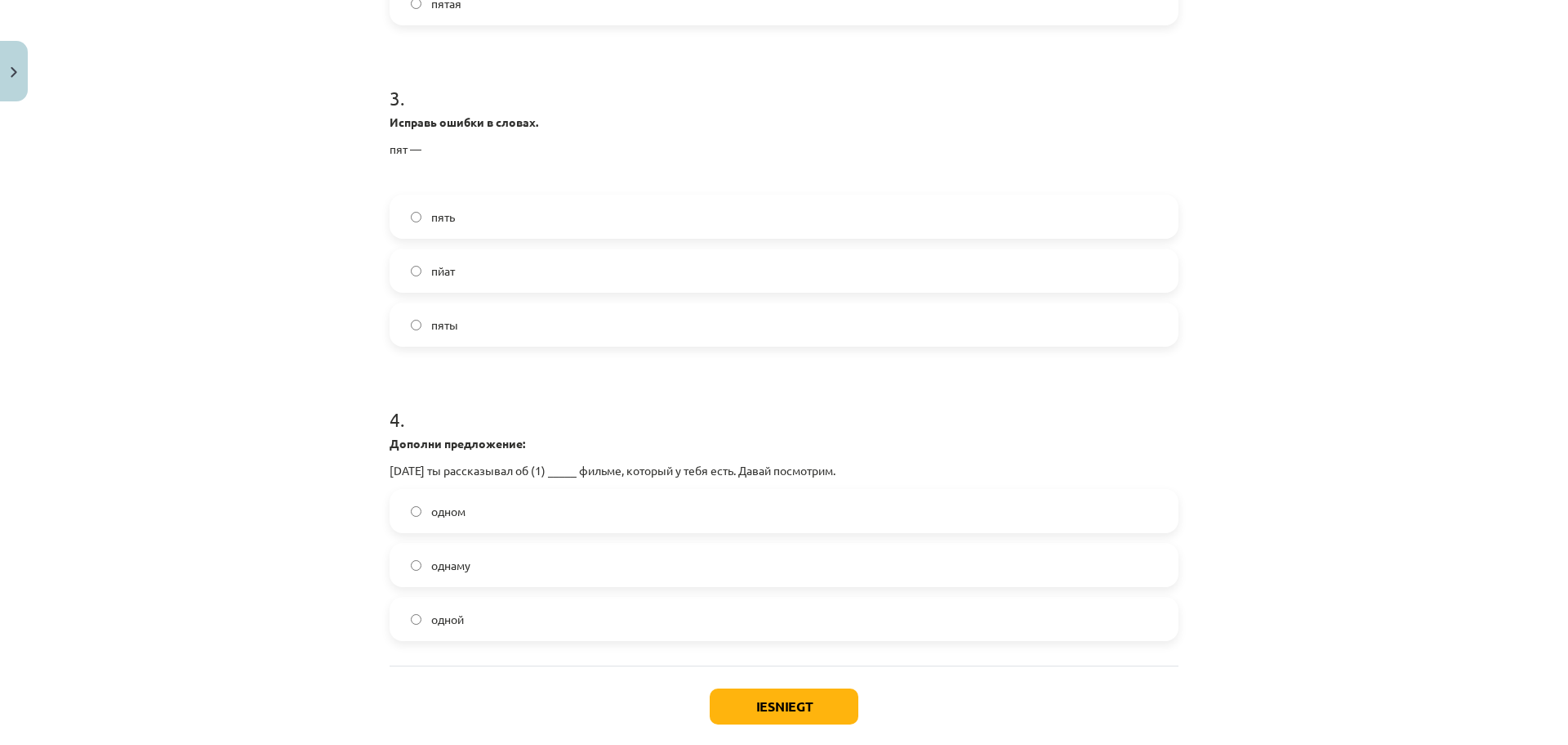
click at [531, 520] on label "одном" at bounding box center [784, 511] width 785 height 41
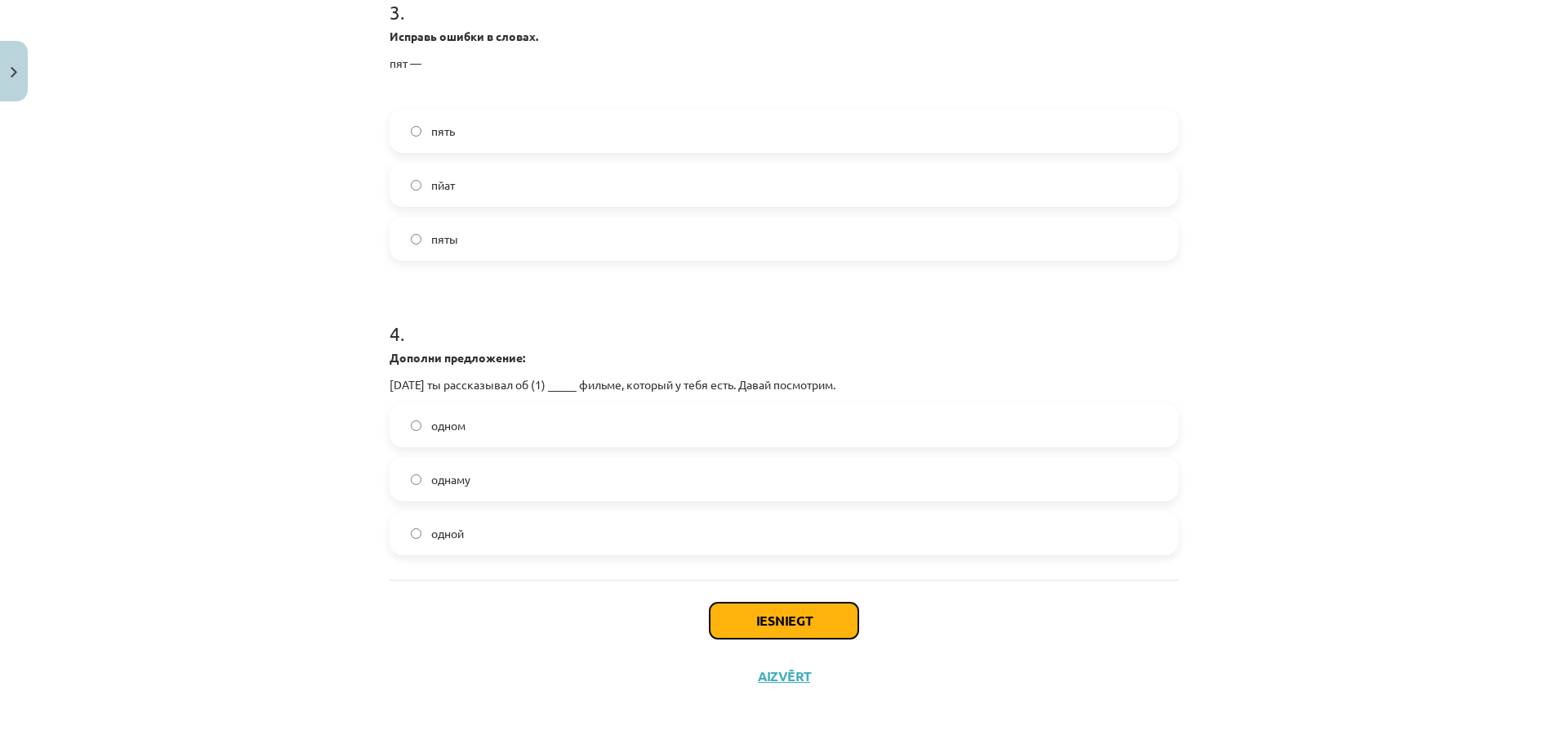
click at [751, 603] on button "Iesniegt" at bounding box center [784, 620] width 149 height 36
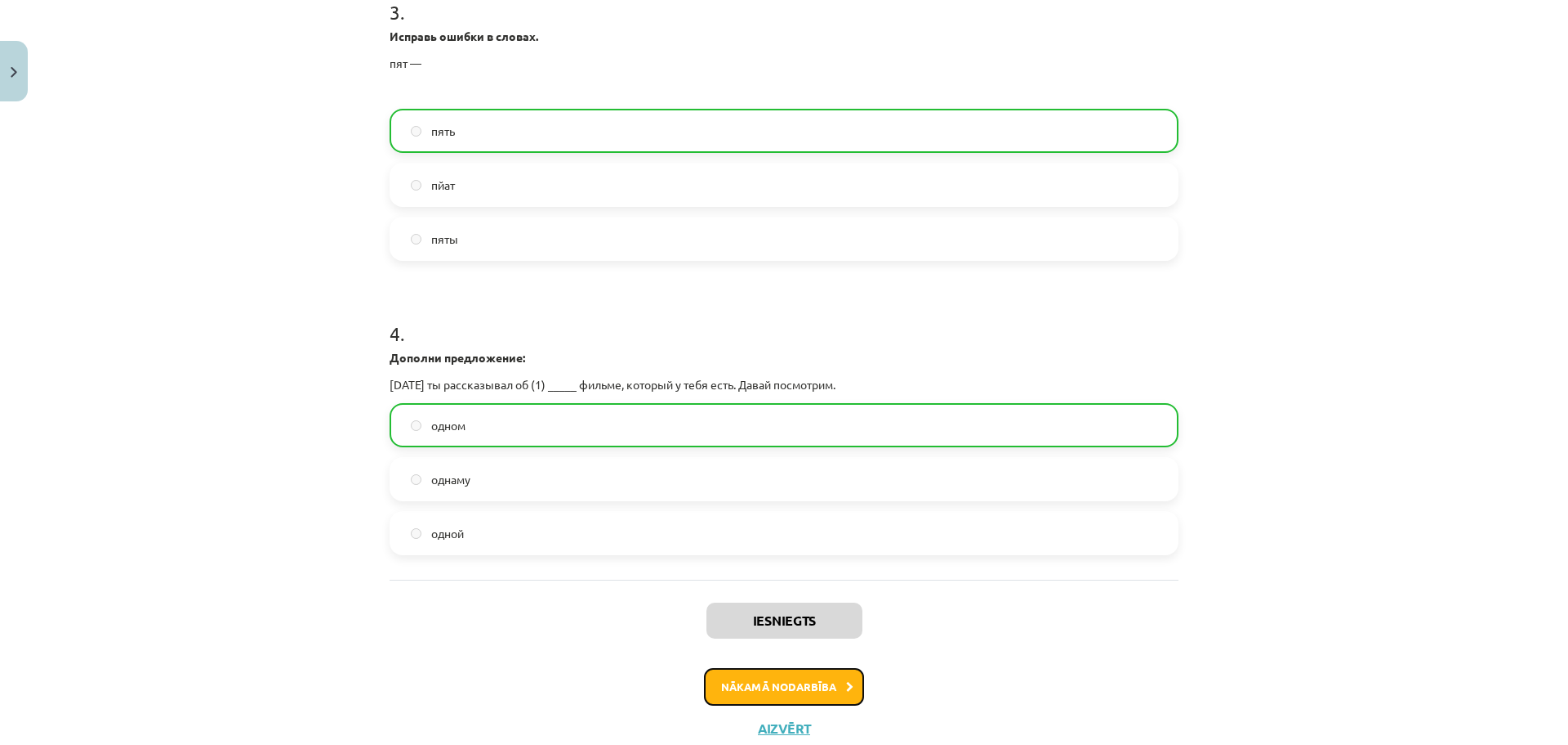
click at [789, 689] on button "Nākamā nodarbība" at bounding box center [784, 686] width 160 height 38
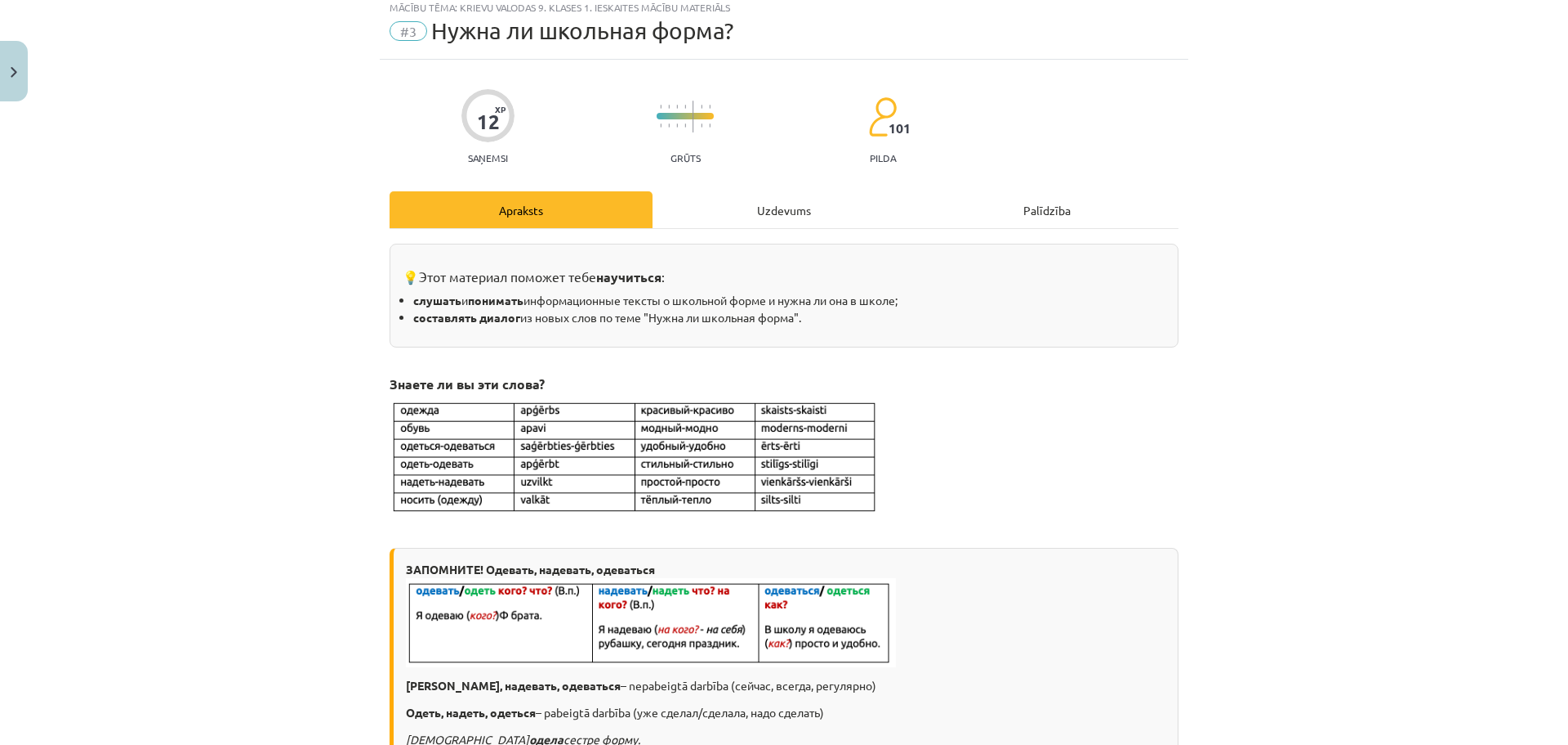
scroll to position [41, 0]
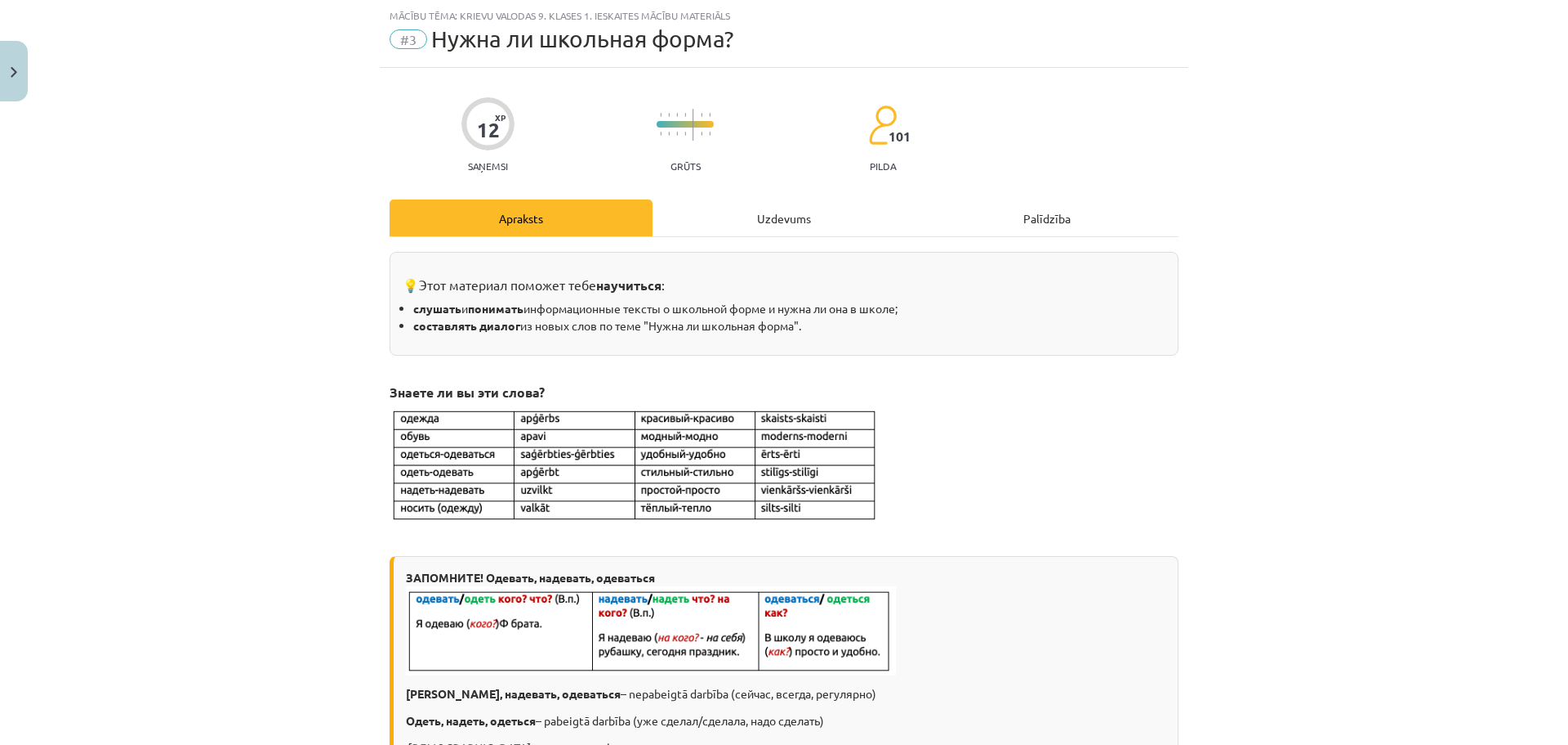
click at [762, 210] on div "Uzdevums" at bounding box center [784, 217] width 263 height 37
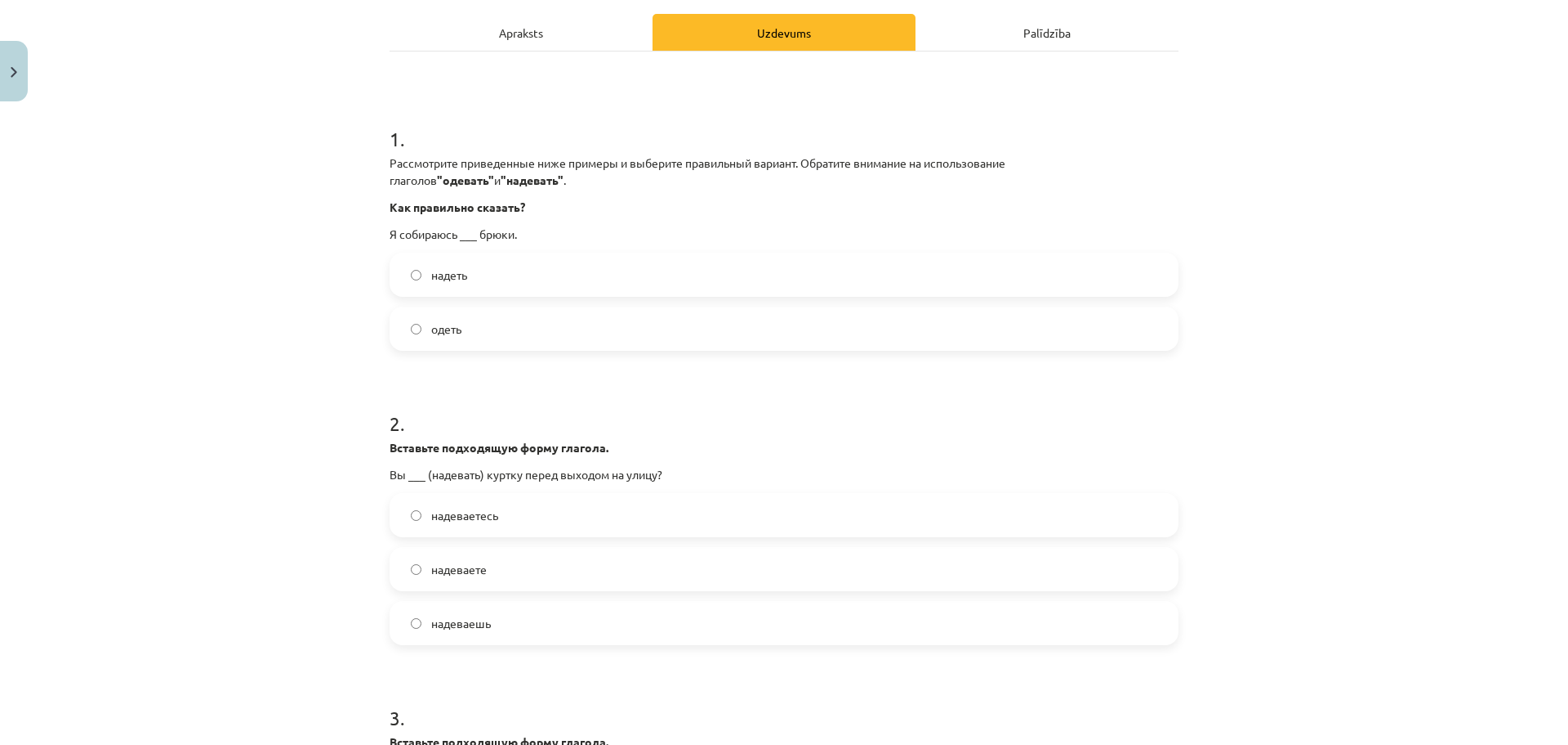
scroll to position [222, 0]
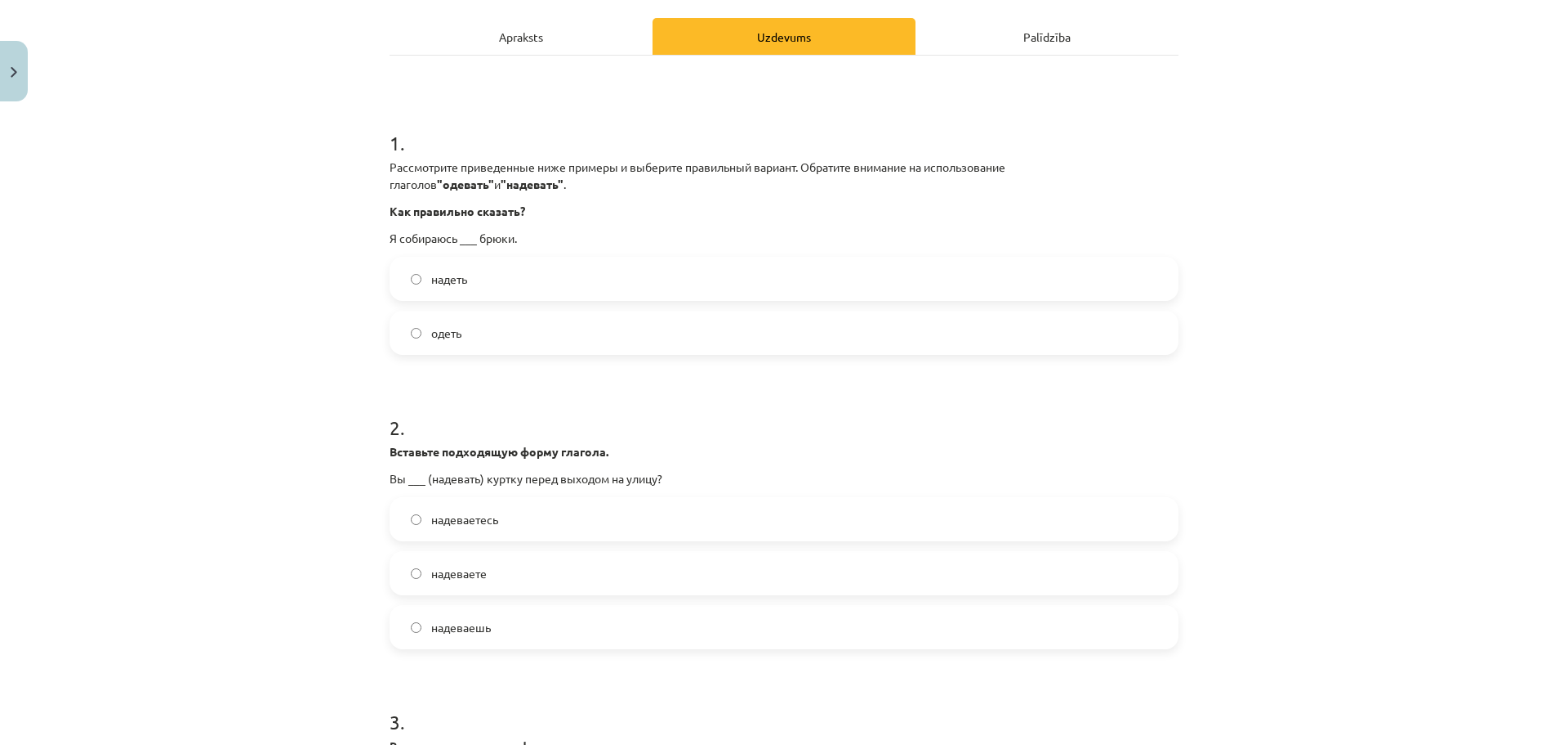
click at [1002, 333] on label "одеть" at bounding box center [784, 333] width 785 height 41
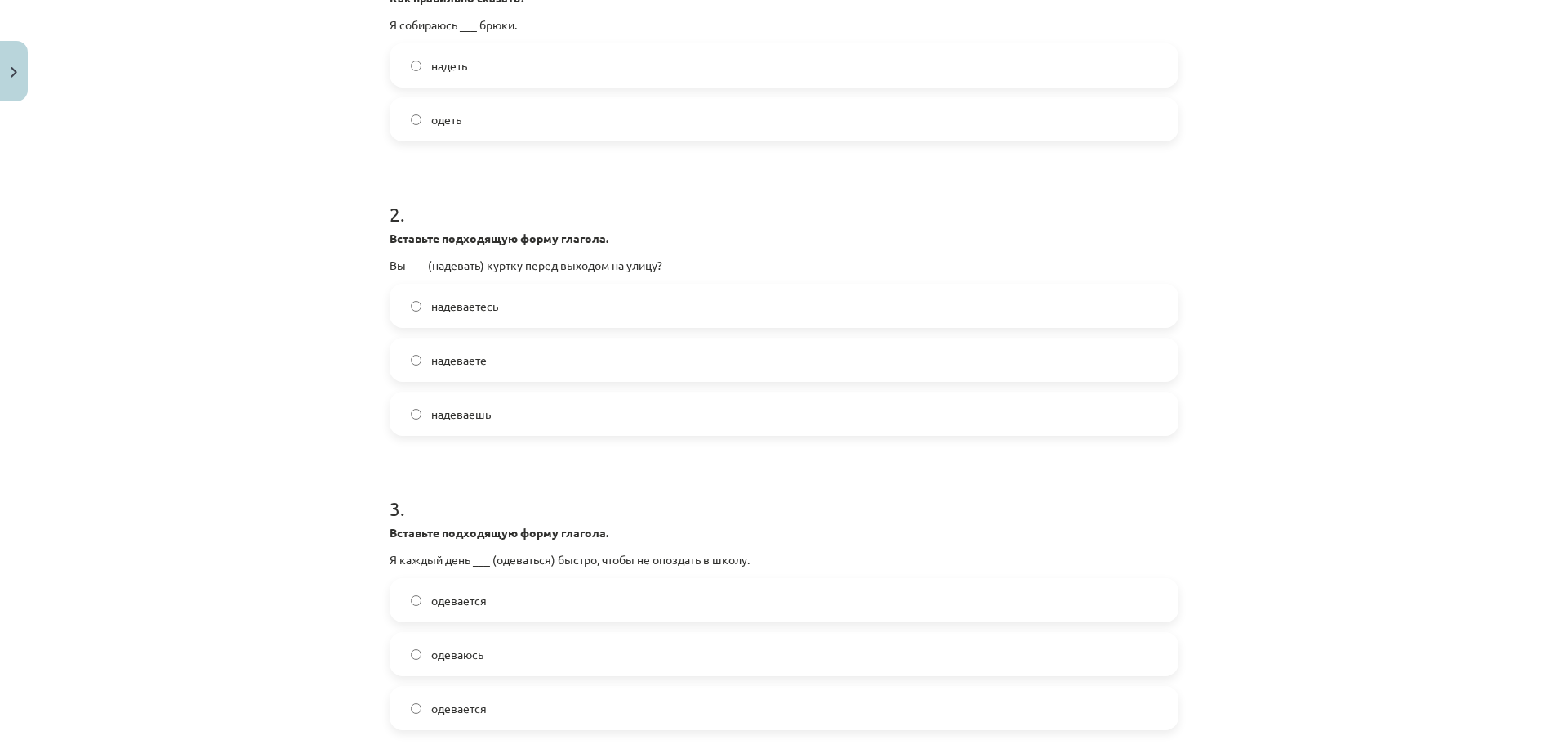
scroll to position [440, 0]
click at [833, 307] on label "надеваетесь" at bounding box center [784, 301] width 785 height 41
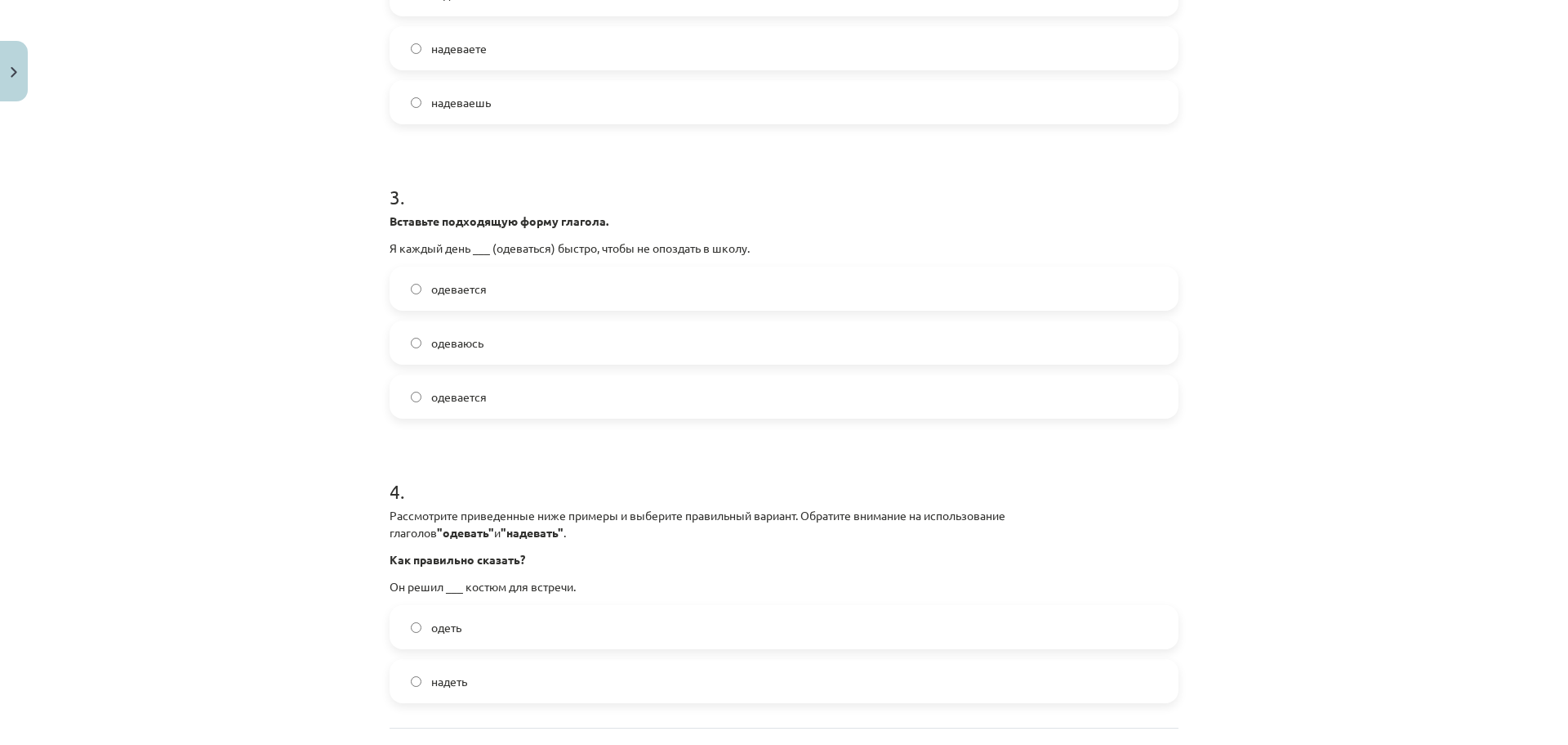
scroll to position [756, 0]
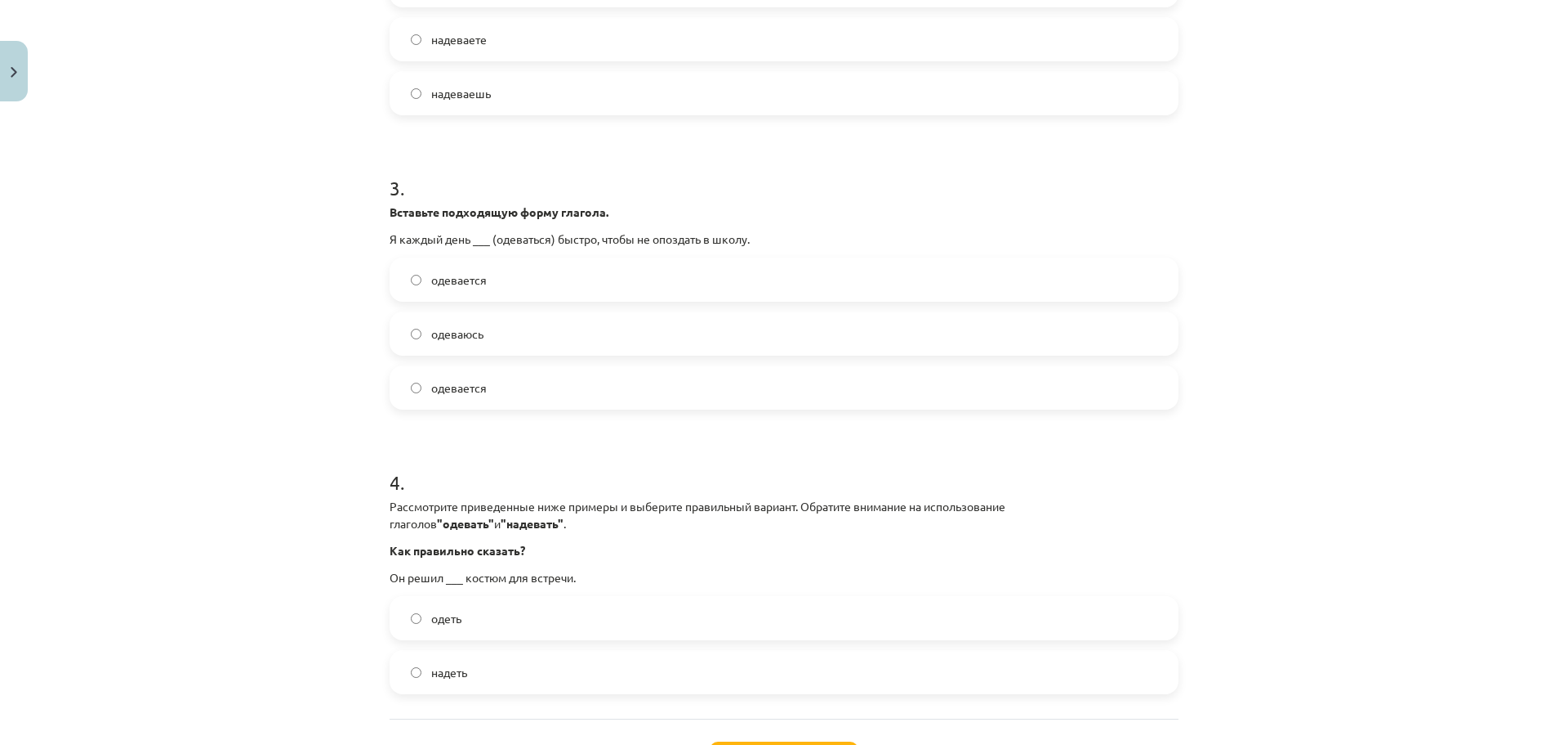
click at [646, 332] on label "одеваюсь" at bounding box center [784, 333] width 785 height 41
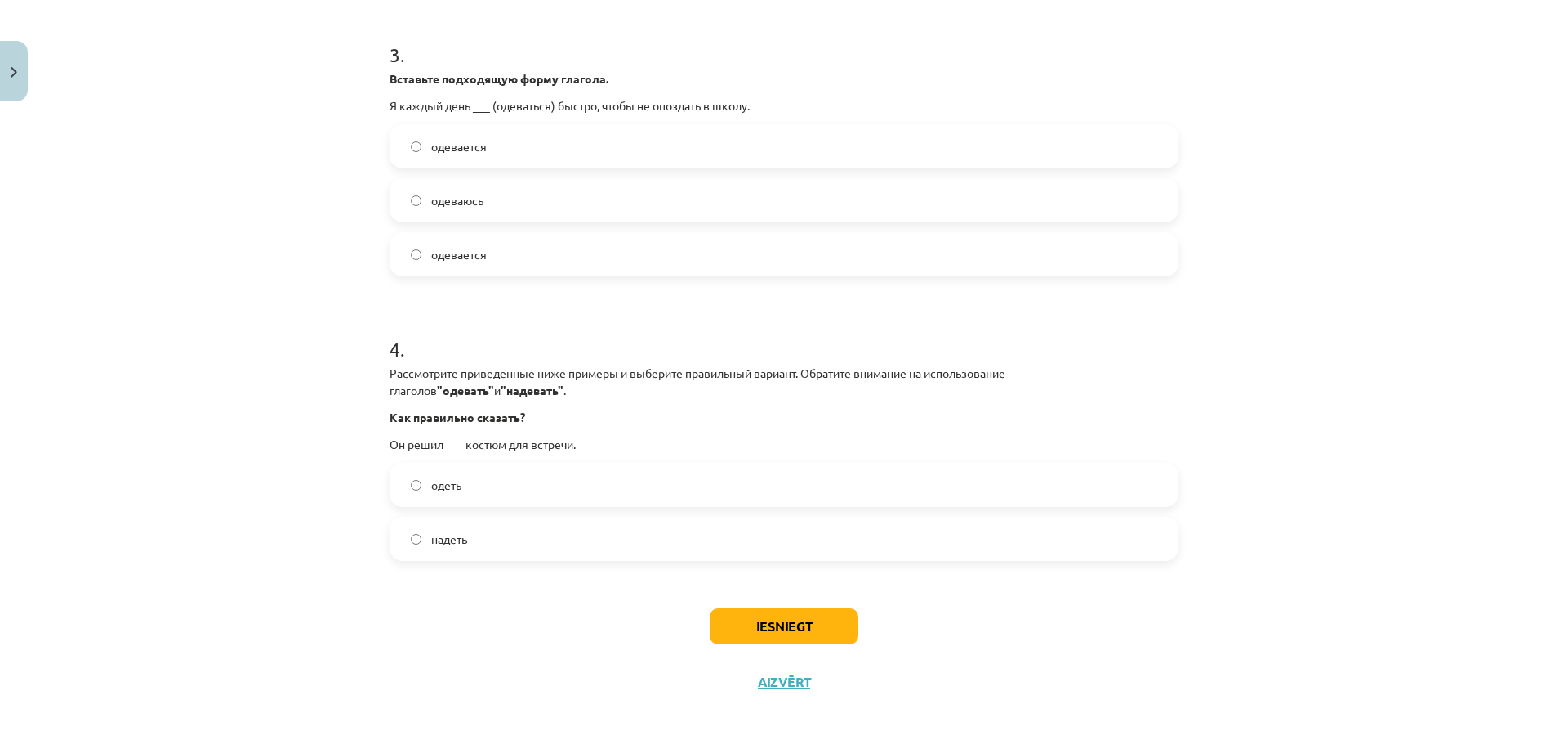
scroll to position [895, 0]
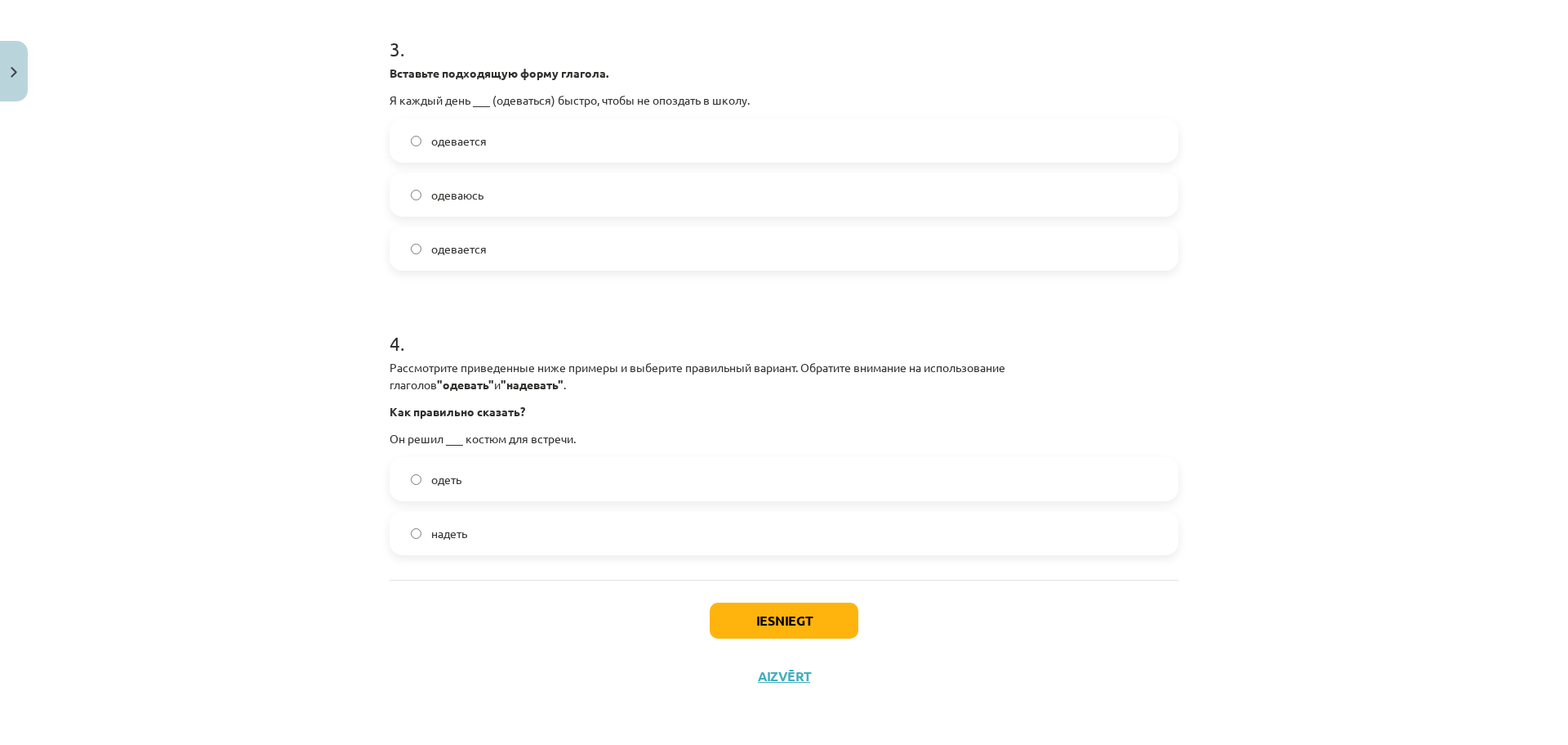
click at [912, 527] on label "надеть" at bounding box center [784, 532] width 785 height 41
click at [762, 611] on button "Iesniegt" at bounding box center [784, 620] width 149 height 36
click at [728, 518] on label "надеть" at bounding box center [784, 532] width 785 height 41
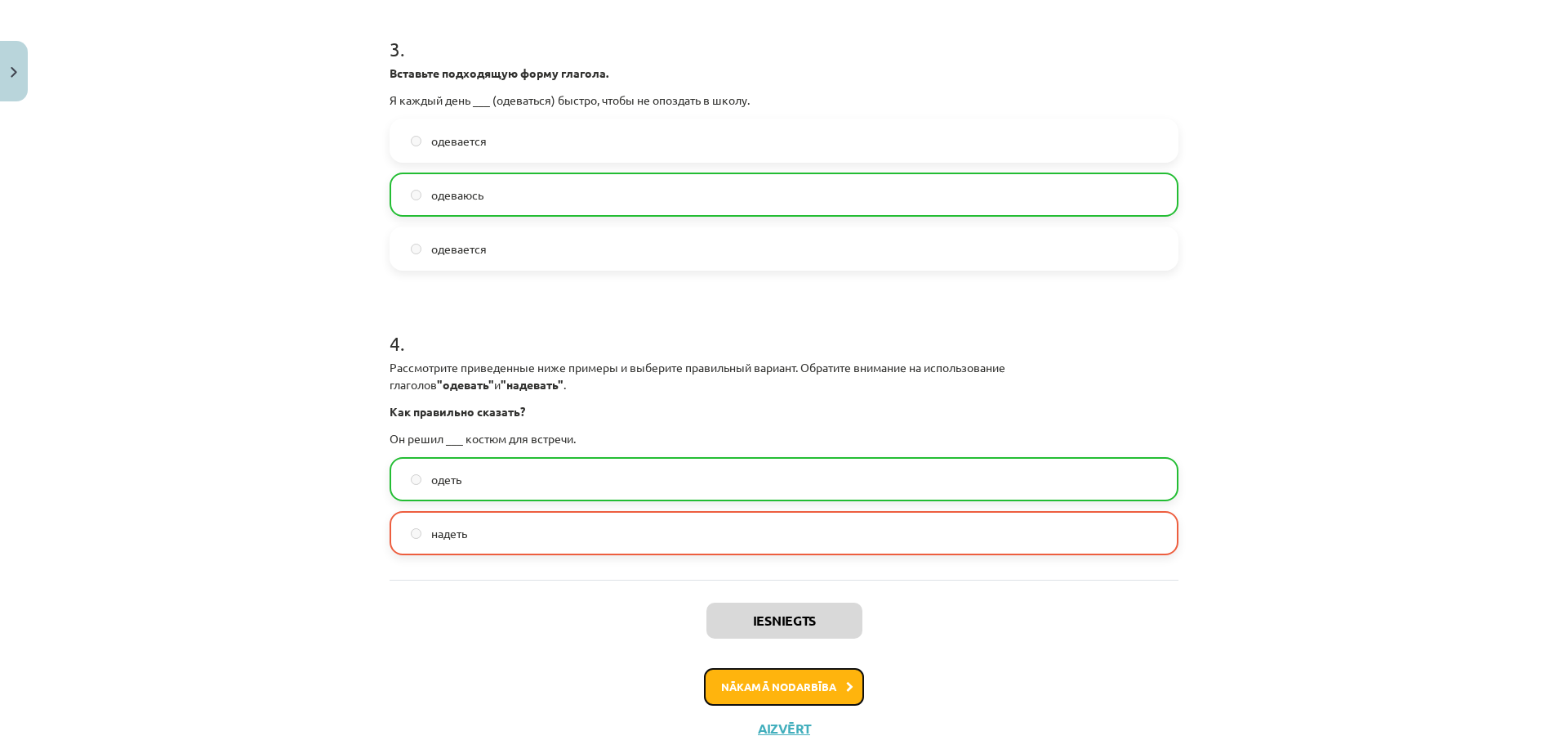
click at [779, 684] on button "Nākamā nodarbība" at bounding box center [784, 686] width 160 height 38
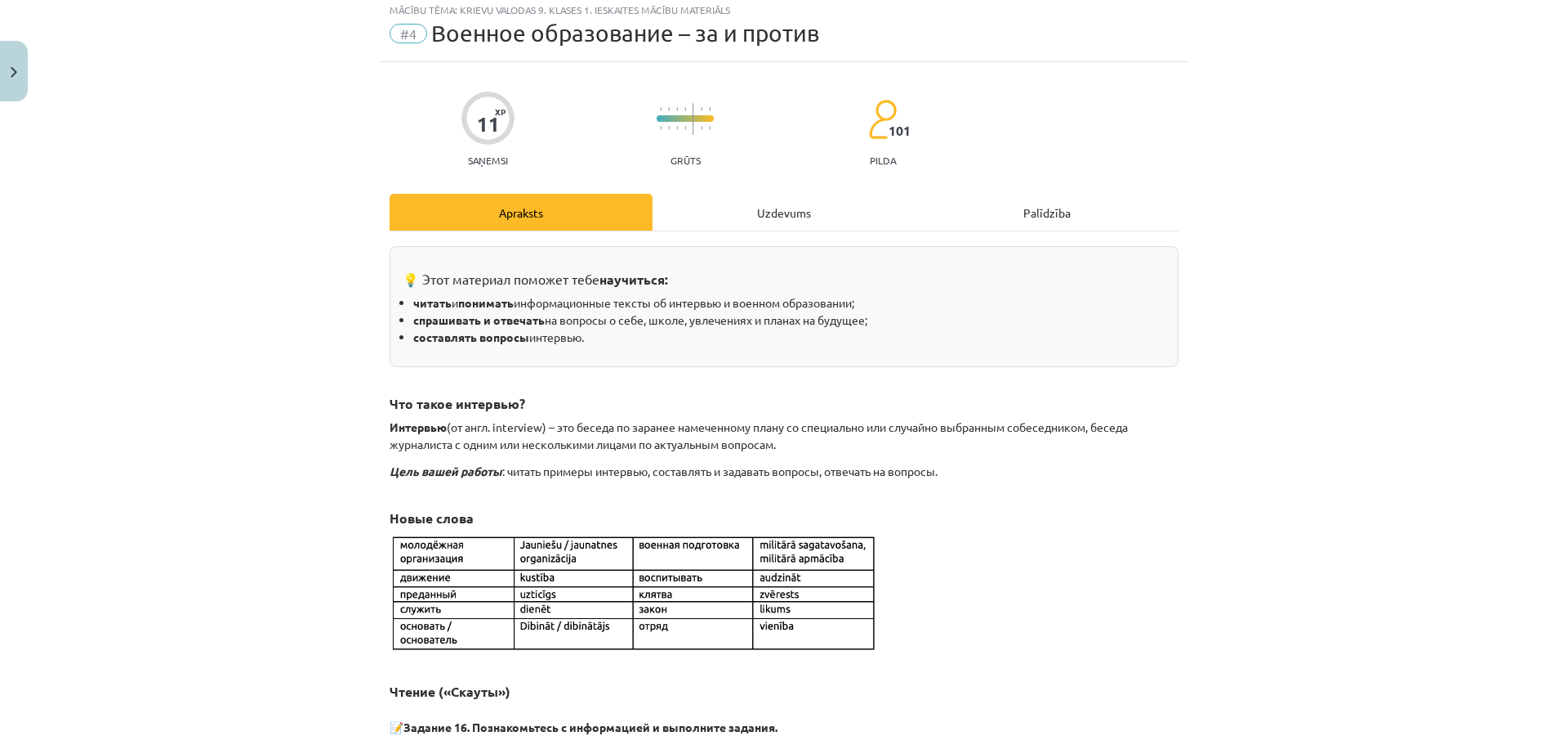
scroll to position [41, 0]
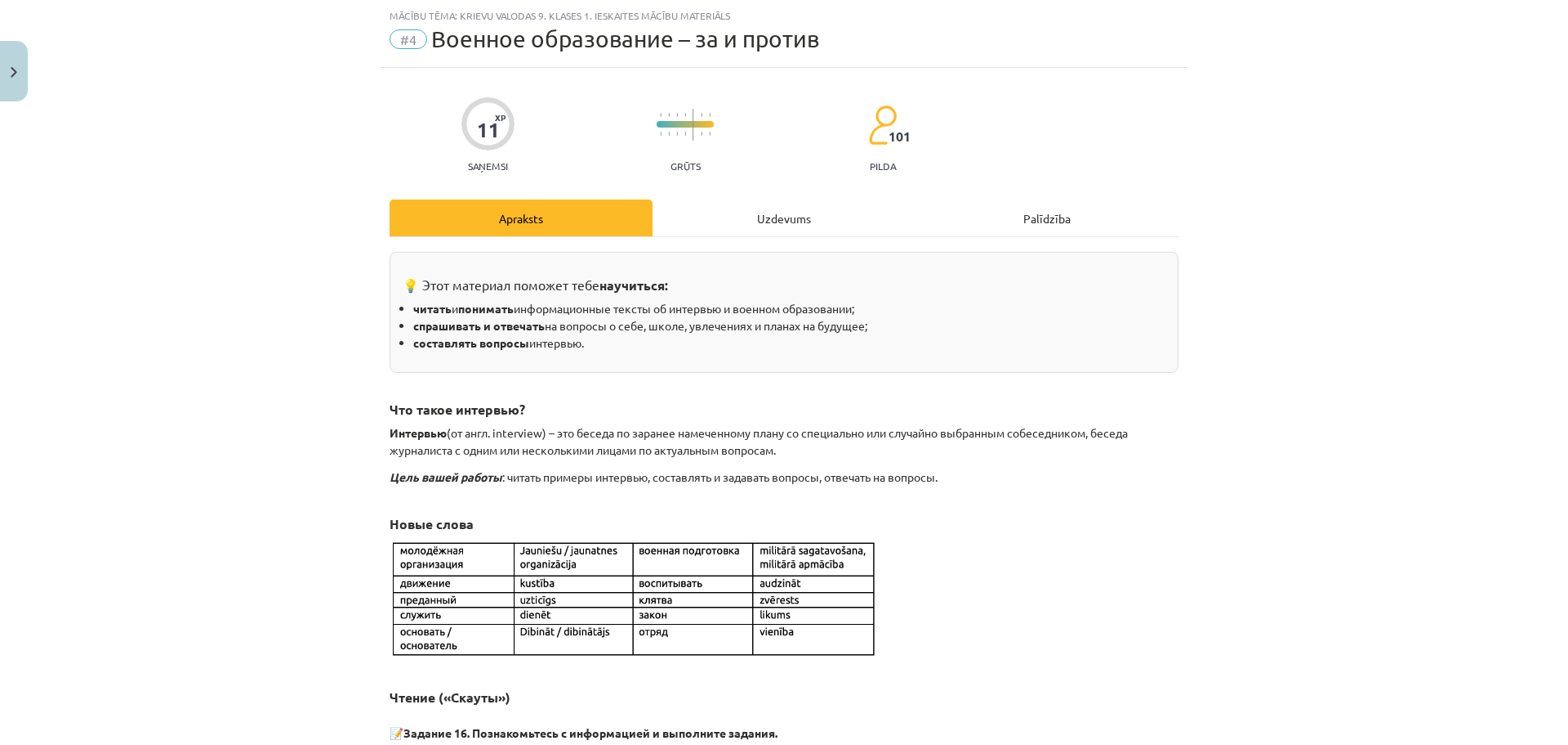
click at [726, 218] on div "Uzdevums" at bounding box center [784, 217] width 263 height 37
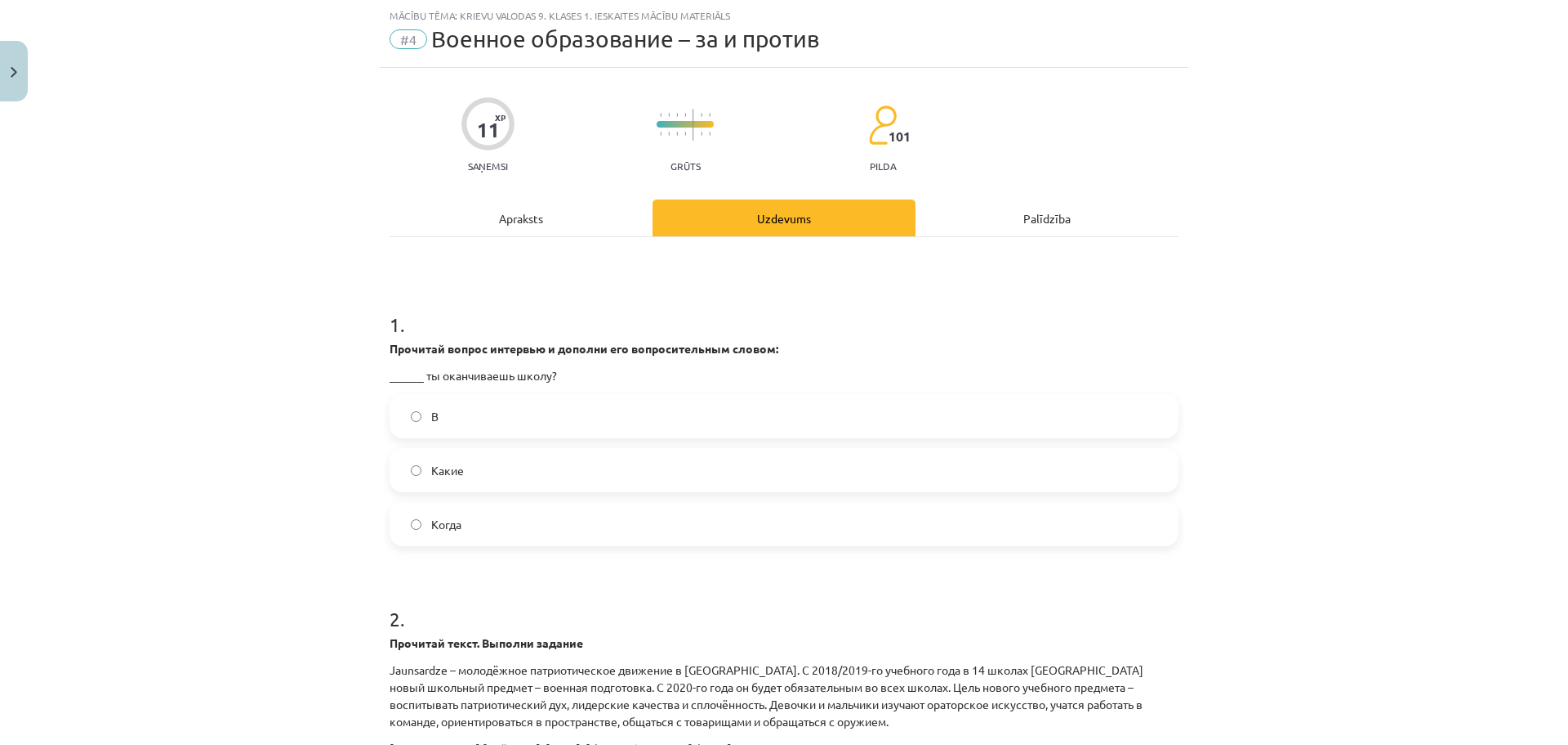
click at [567, 483] on label "Какие" at bounding box center [784, 470] width 785 height 41
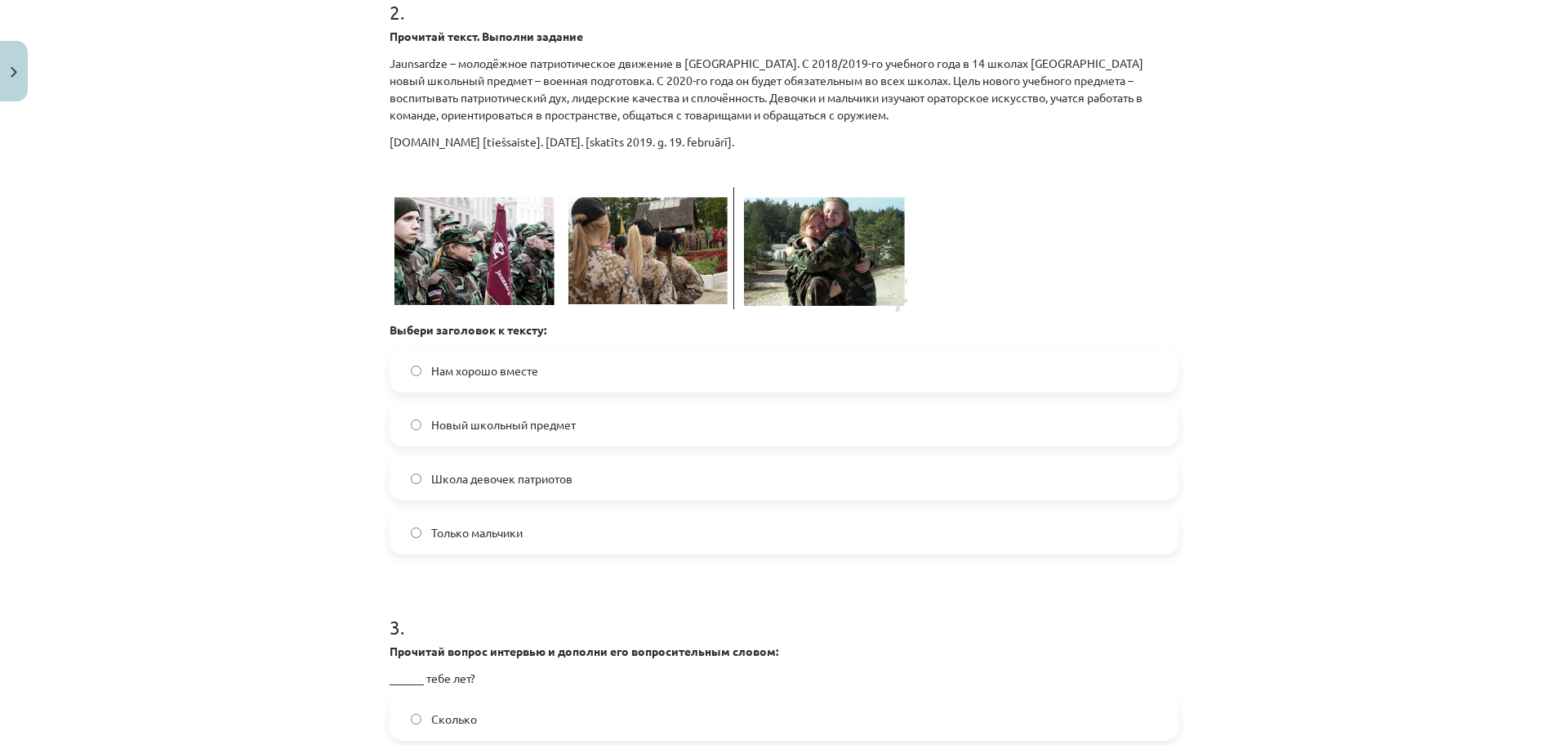
scroll to position [659, 0]
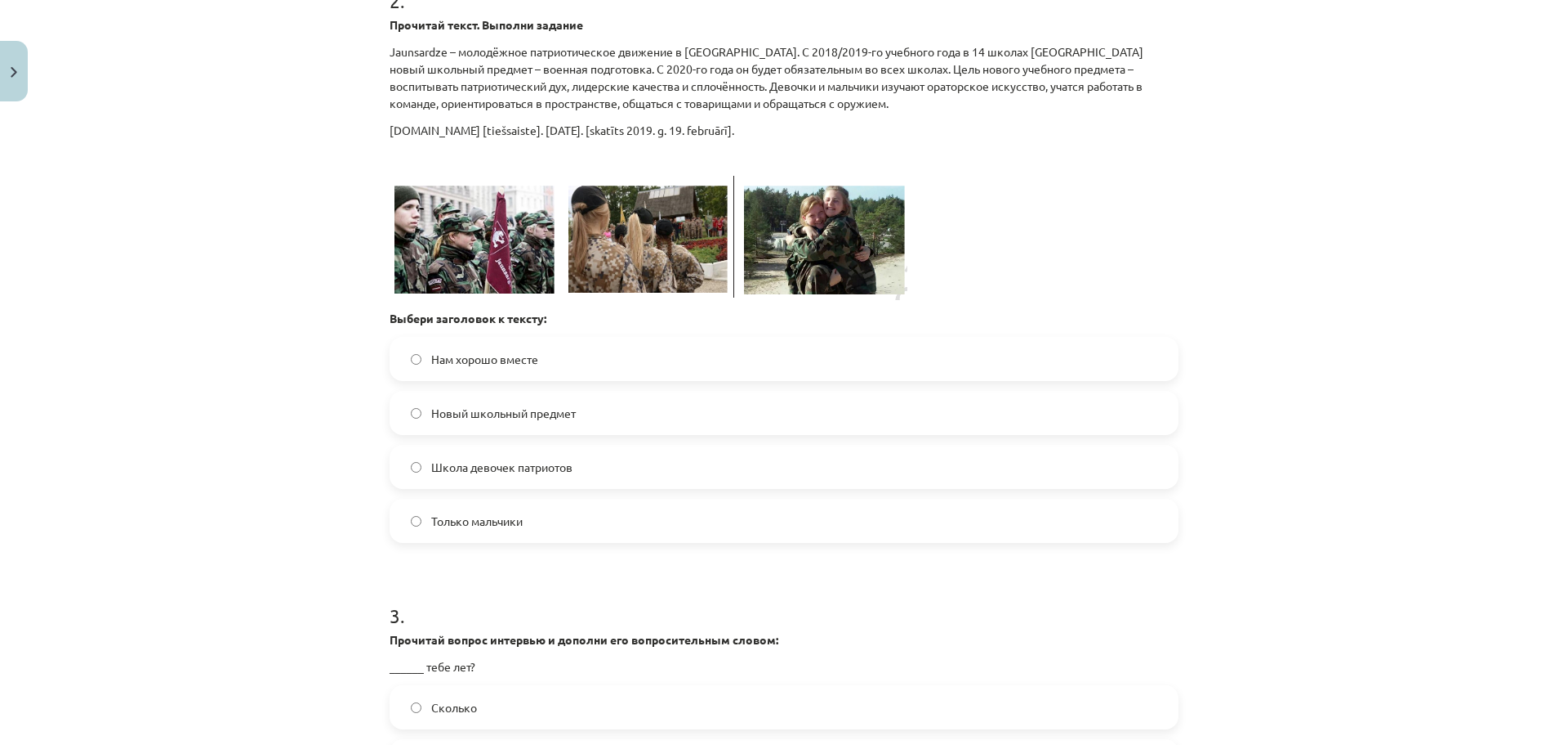
click at [683, 362] on label "Нам хорошо вместе" at bounding box center [784, 359] width 785 height 41
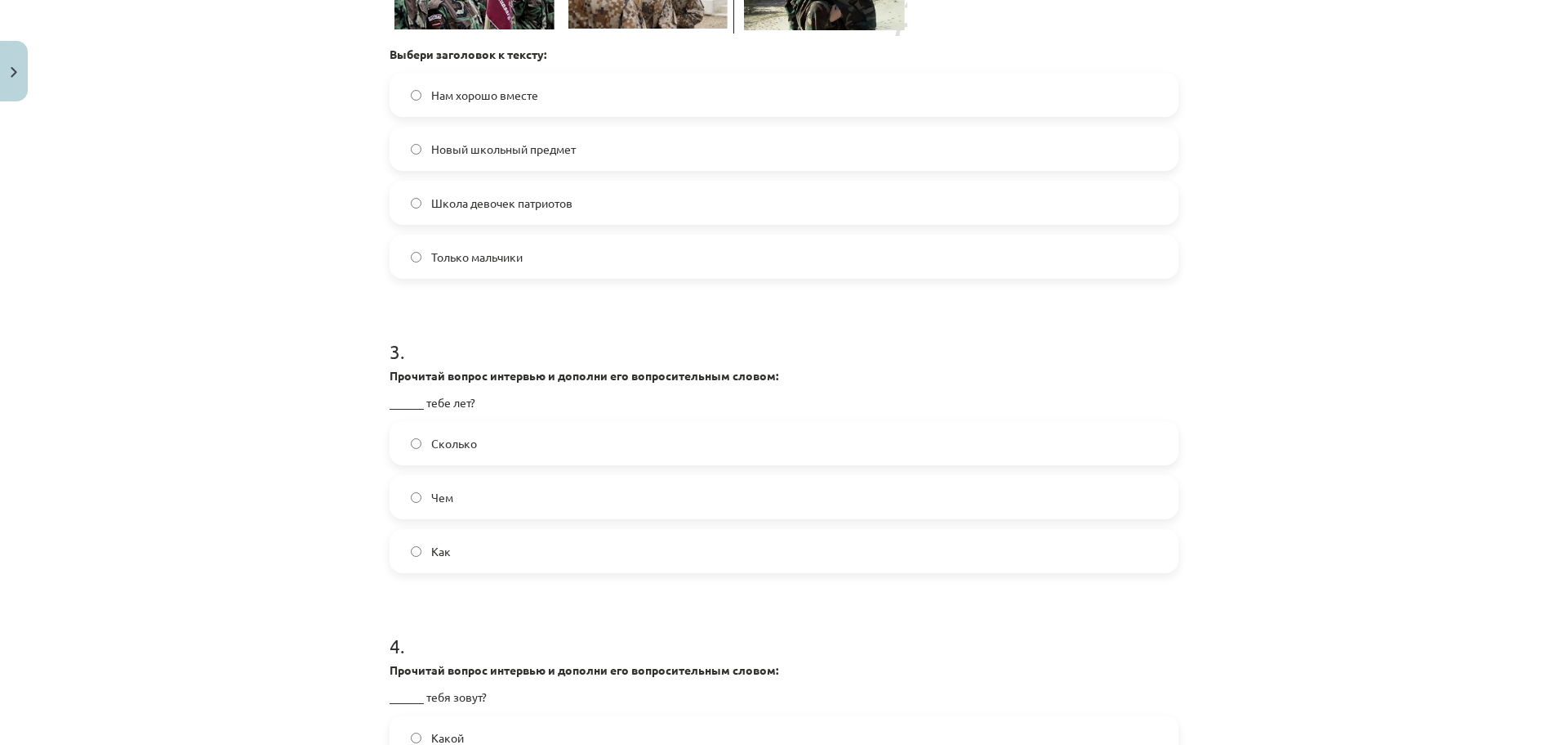
scroll to position [927, 0]
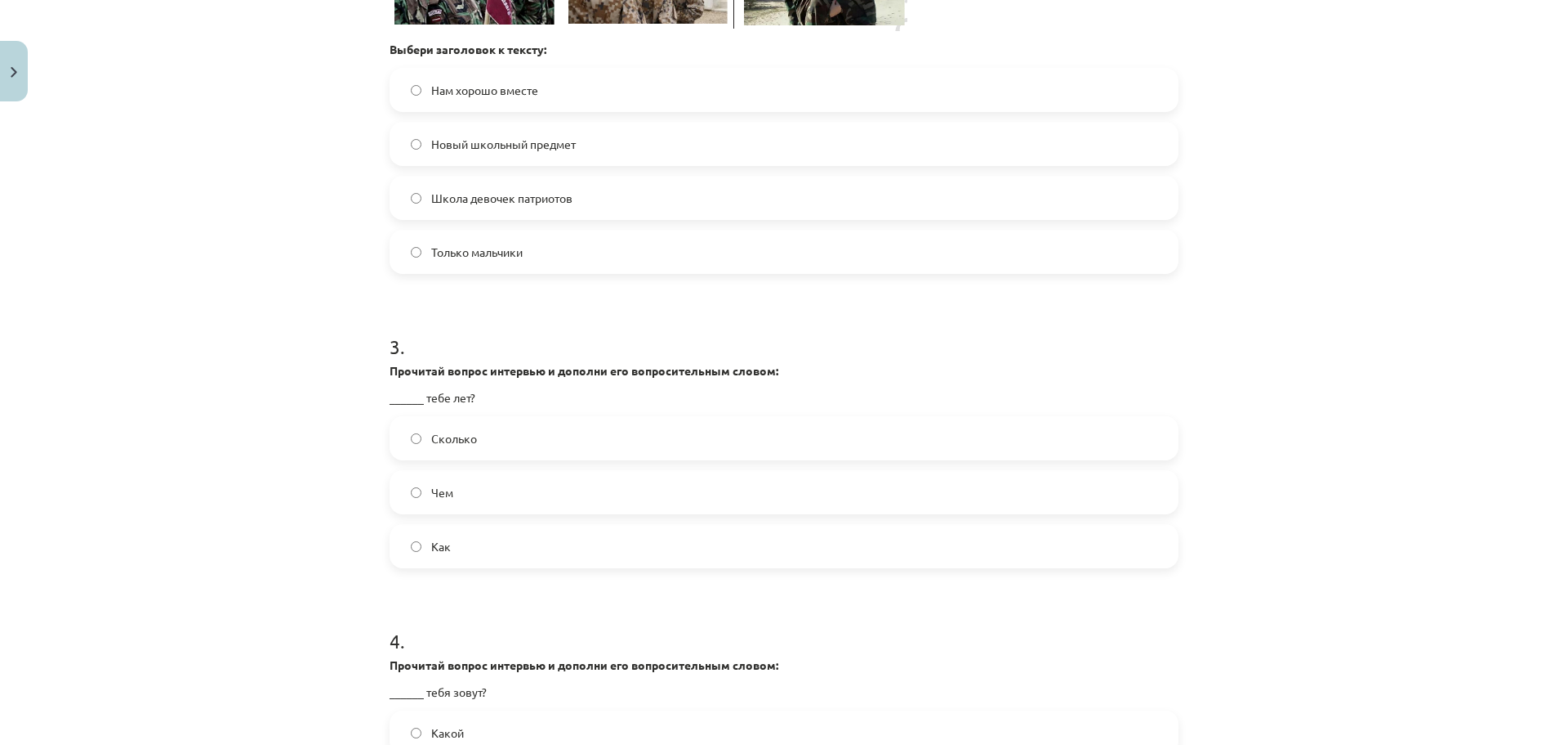
click at [840, 442] on label "Сколько" at bounding box center [784, 438] width 785 height 41
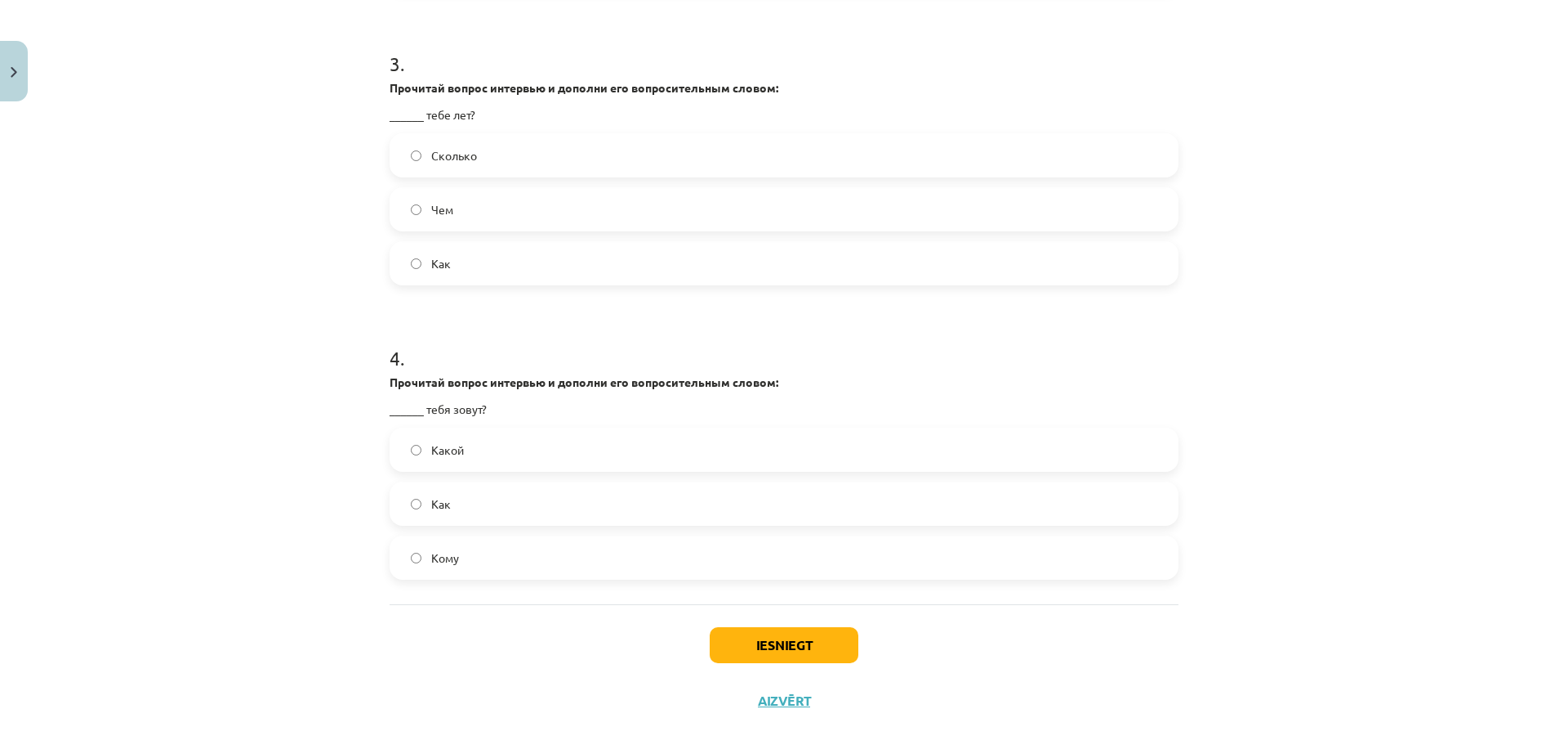
scroll to position [1217, 0]
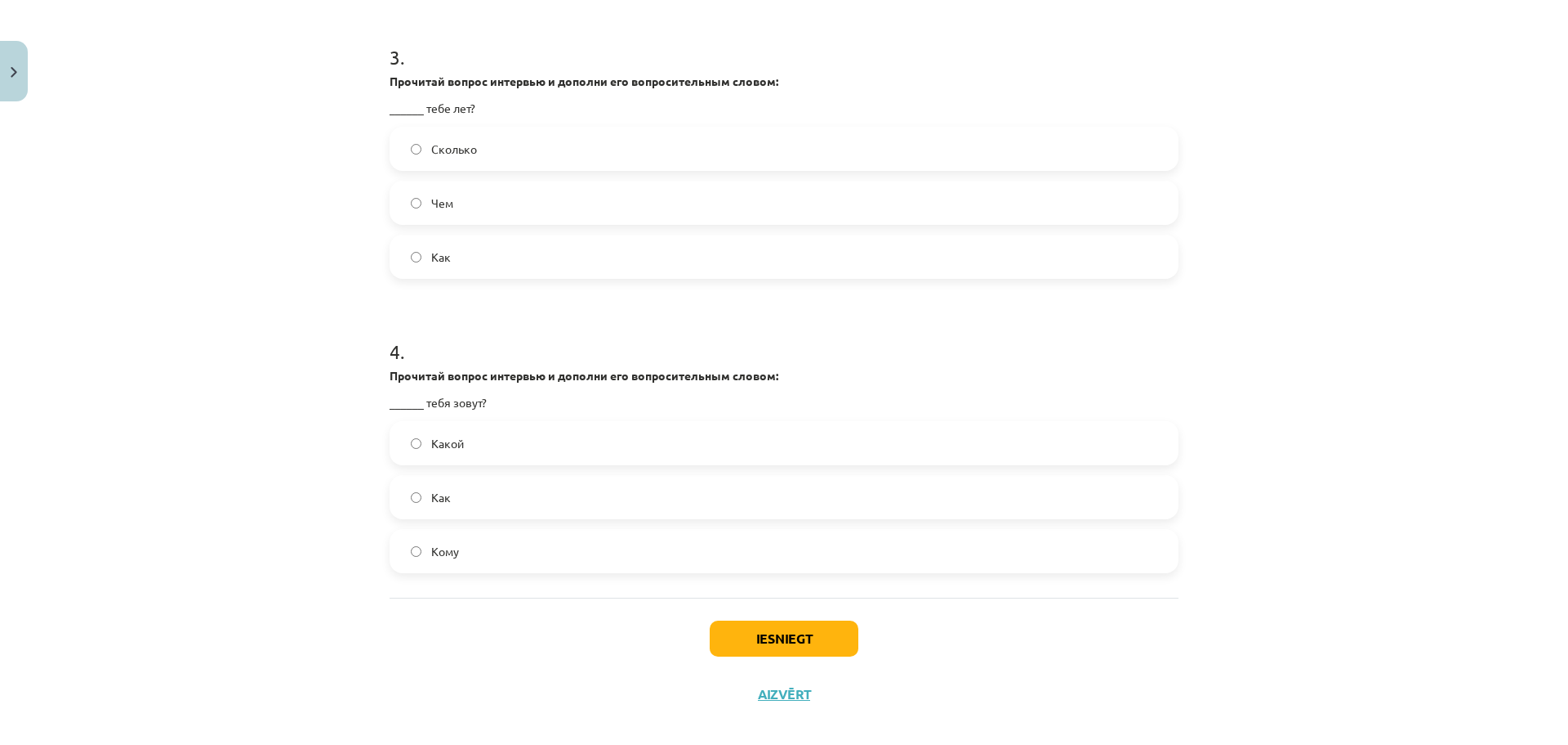
click at [713, 504] on label "Как" at bounding box center [784, 497] width 785 height 41
click at [791, 640] on button "Iesniegt" at bounding box center [784, 638] width 149 height 36
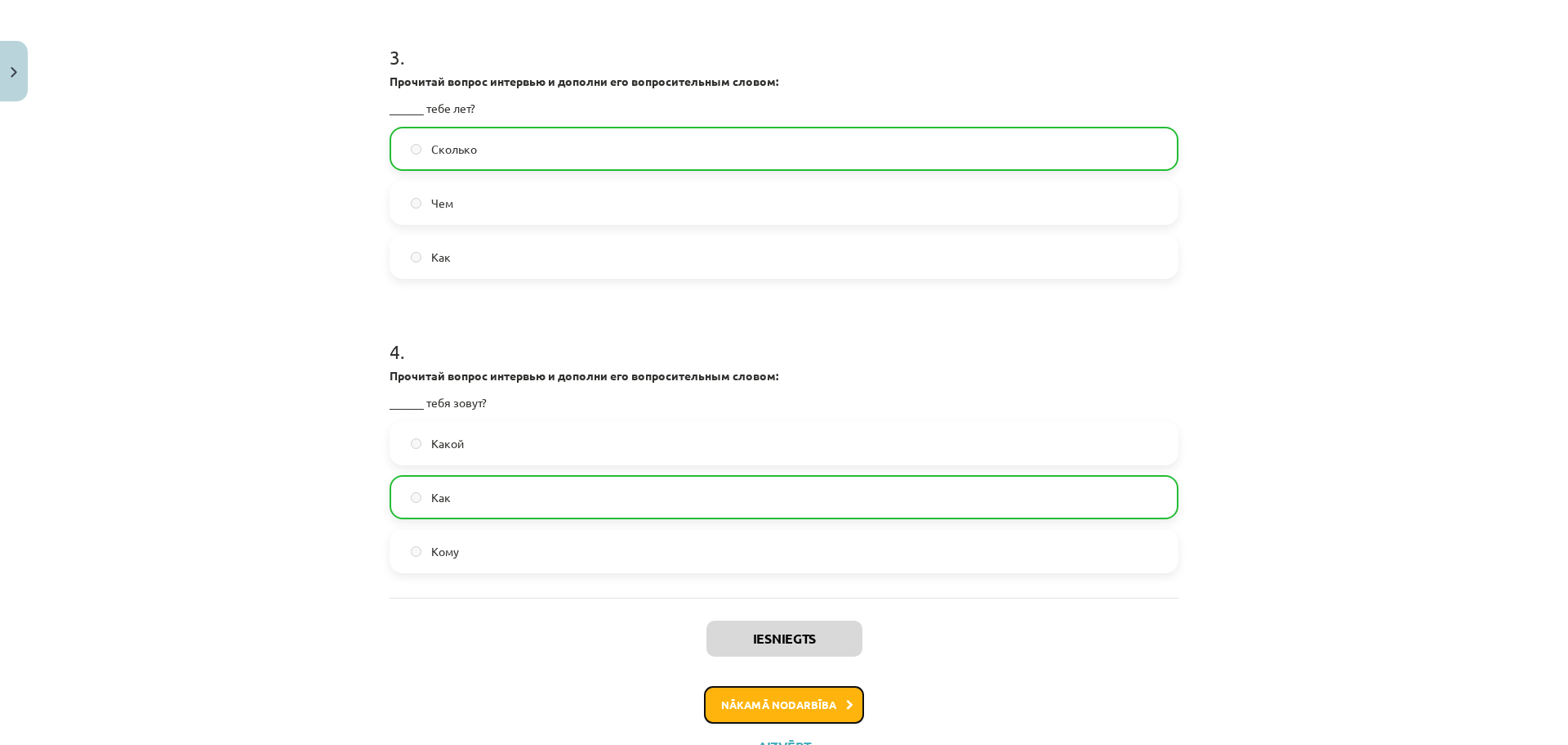
click at [778, 691] on button "Nākamā nodarbība" at bounding box center [784, 704] width 160 height 38
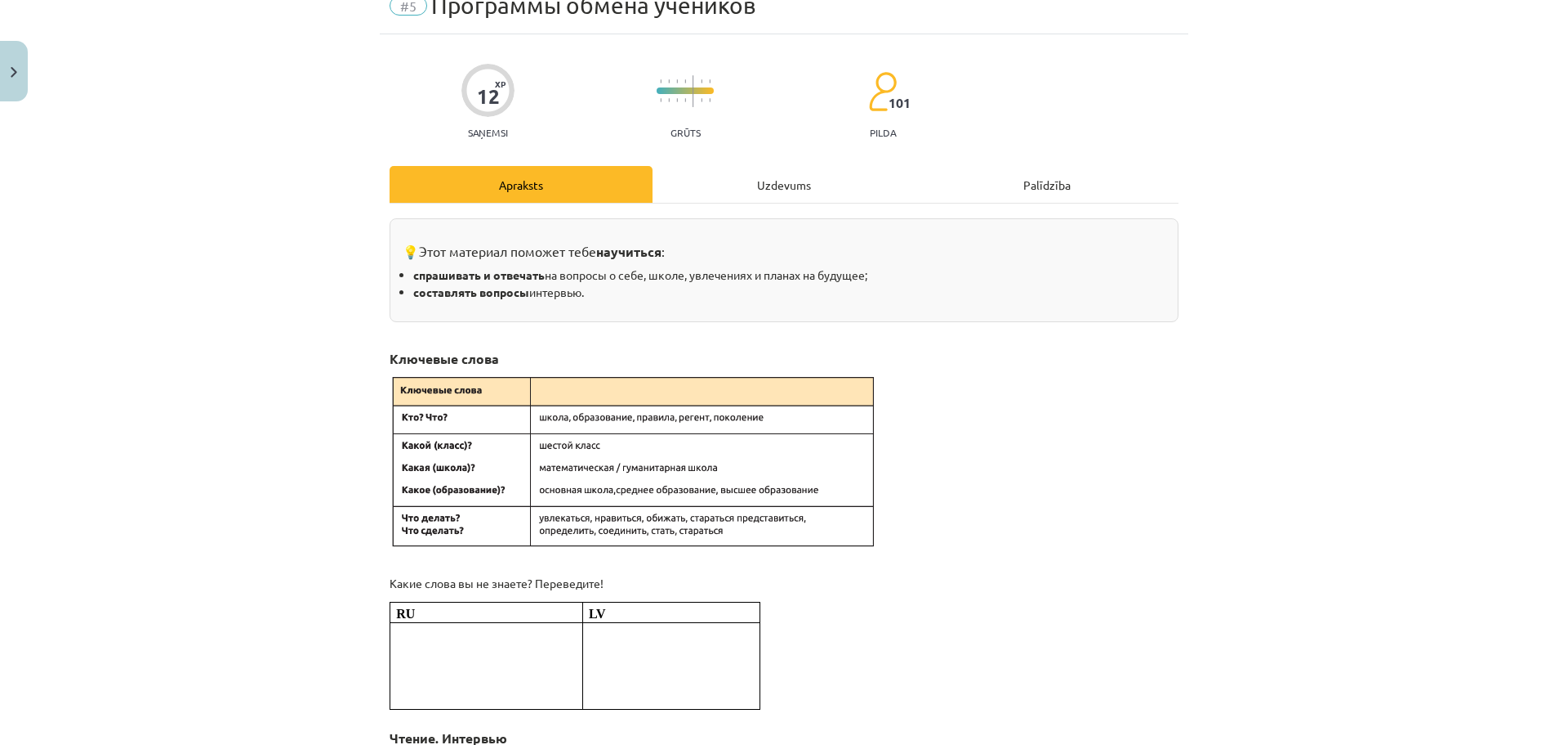
scroll to position [41, 0]
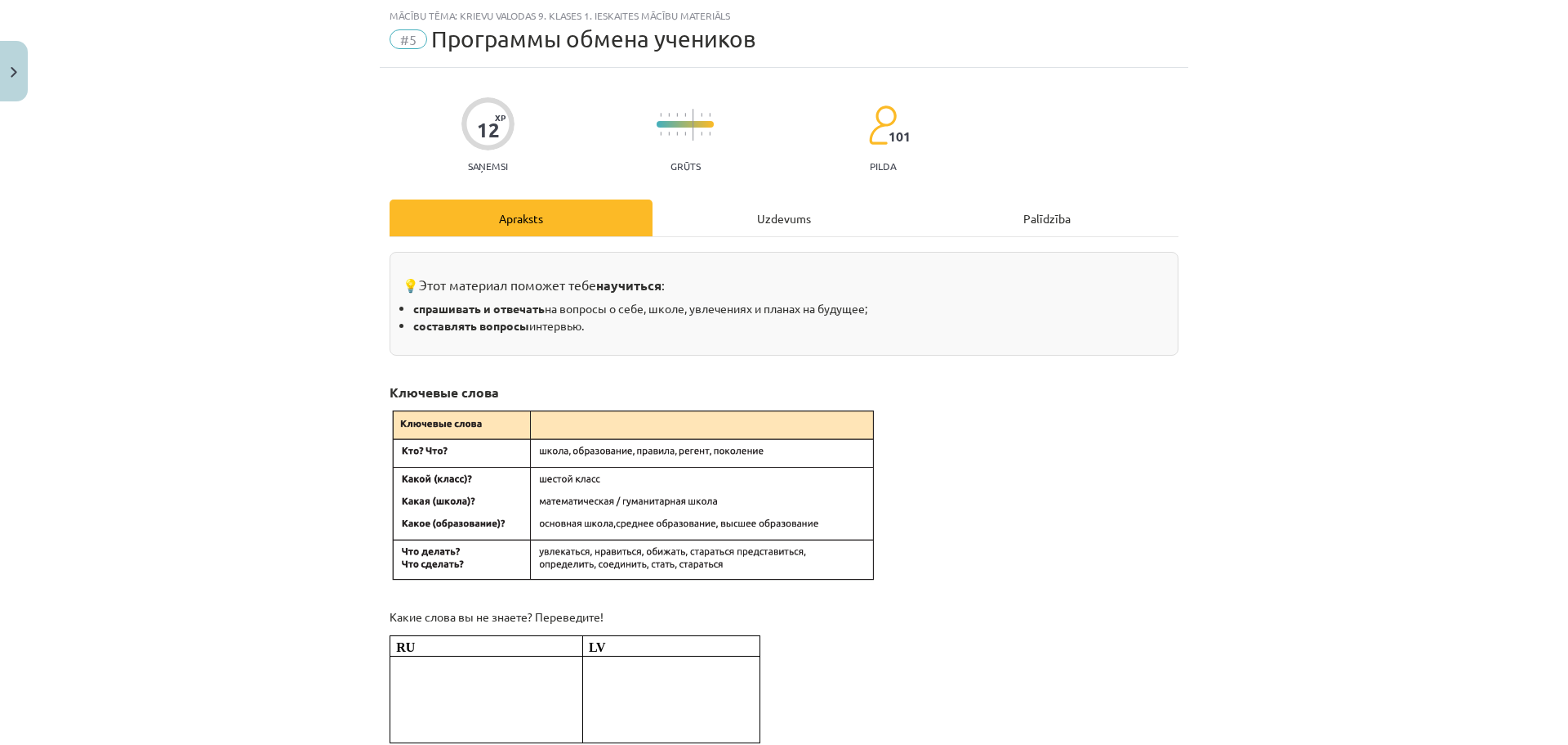
click at [786, 218] on div "Uzdevums" at bounding box center [784, 217] width 263 height 37
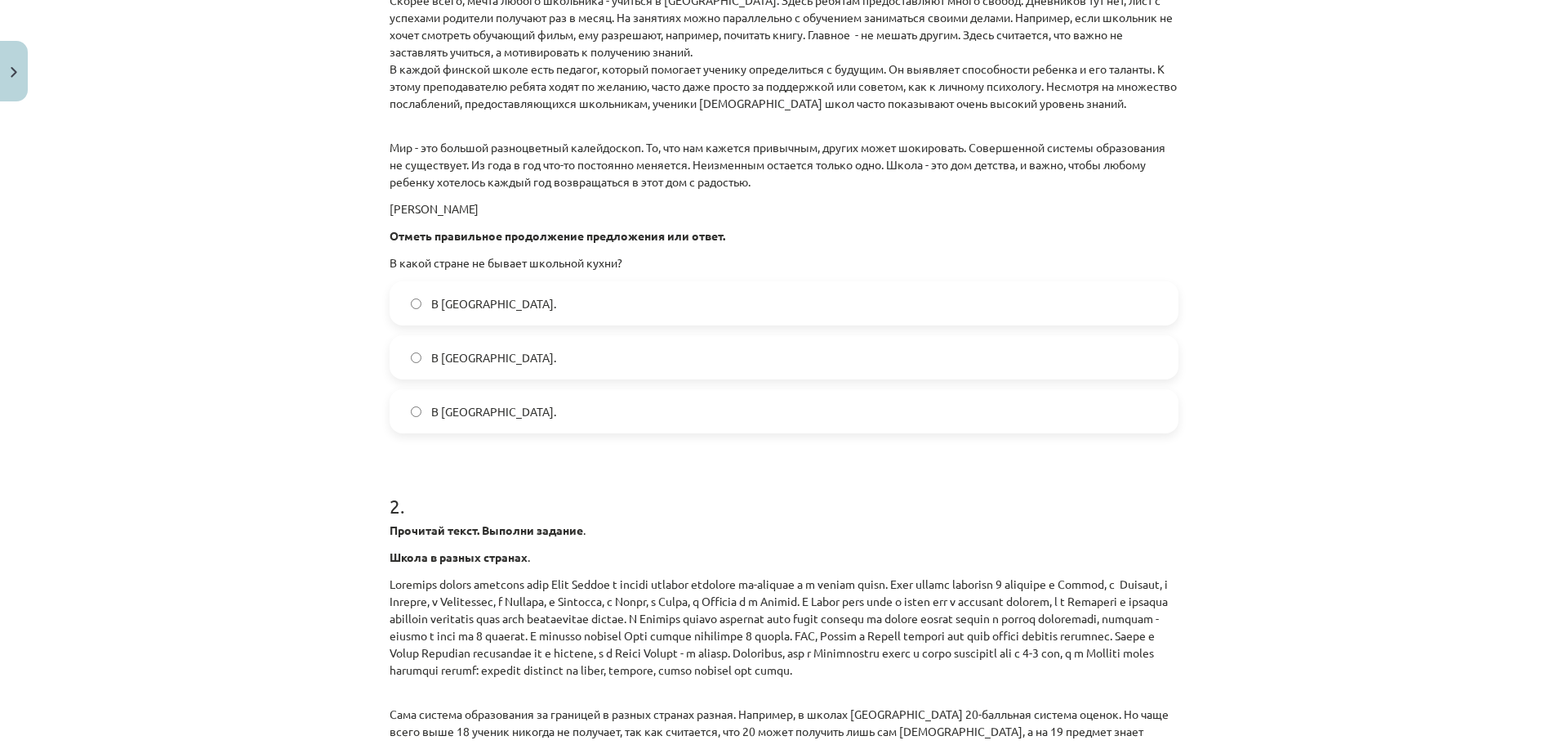
scroll to position [1105, 0]
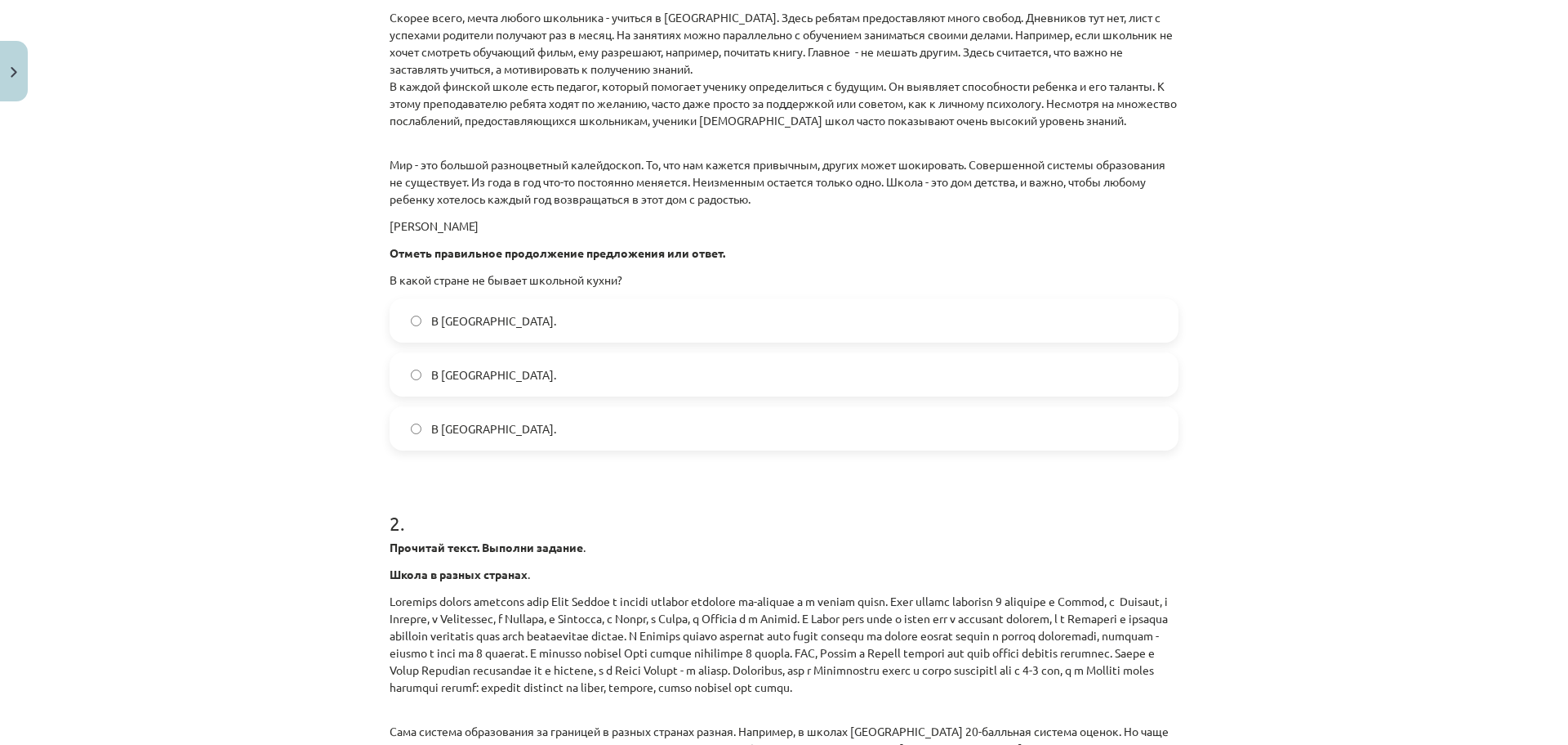
click at [870, 388] on label "В Японии." at bounding box center [784, 374] width 785 height 41
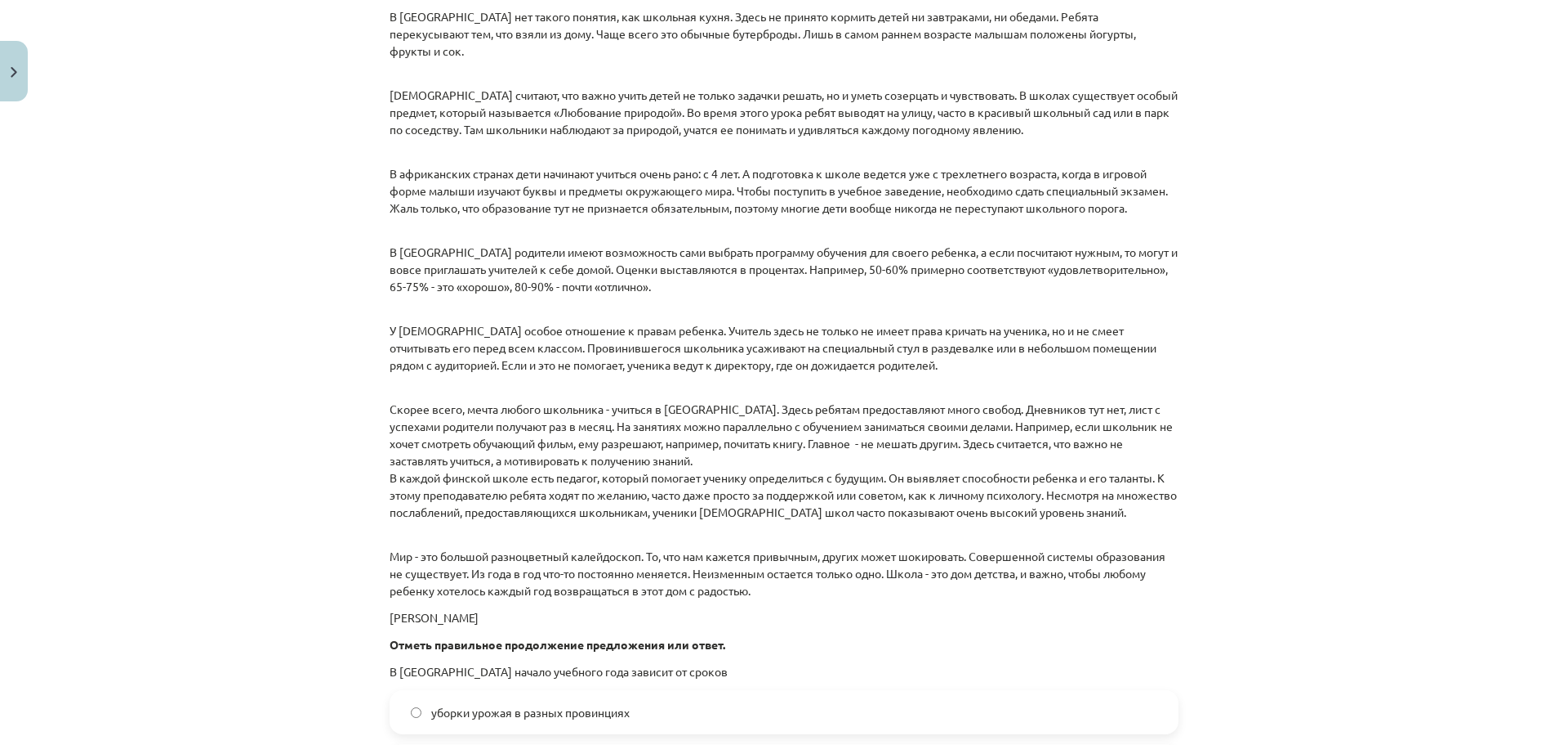
scroll to position [2209, 0]
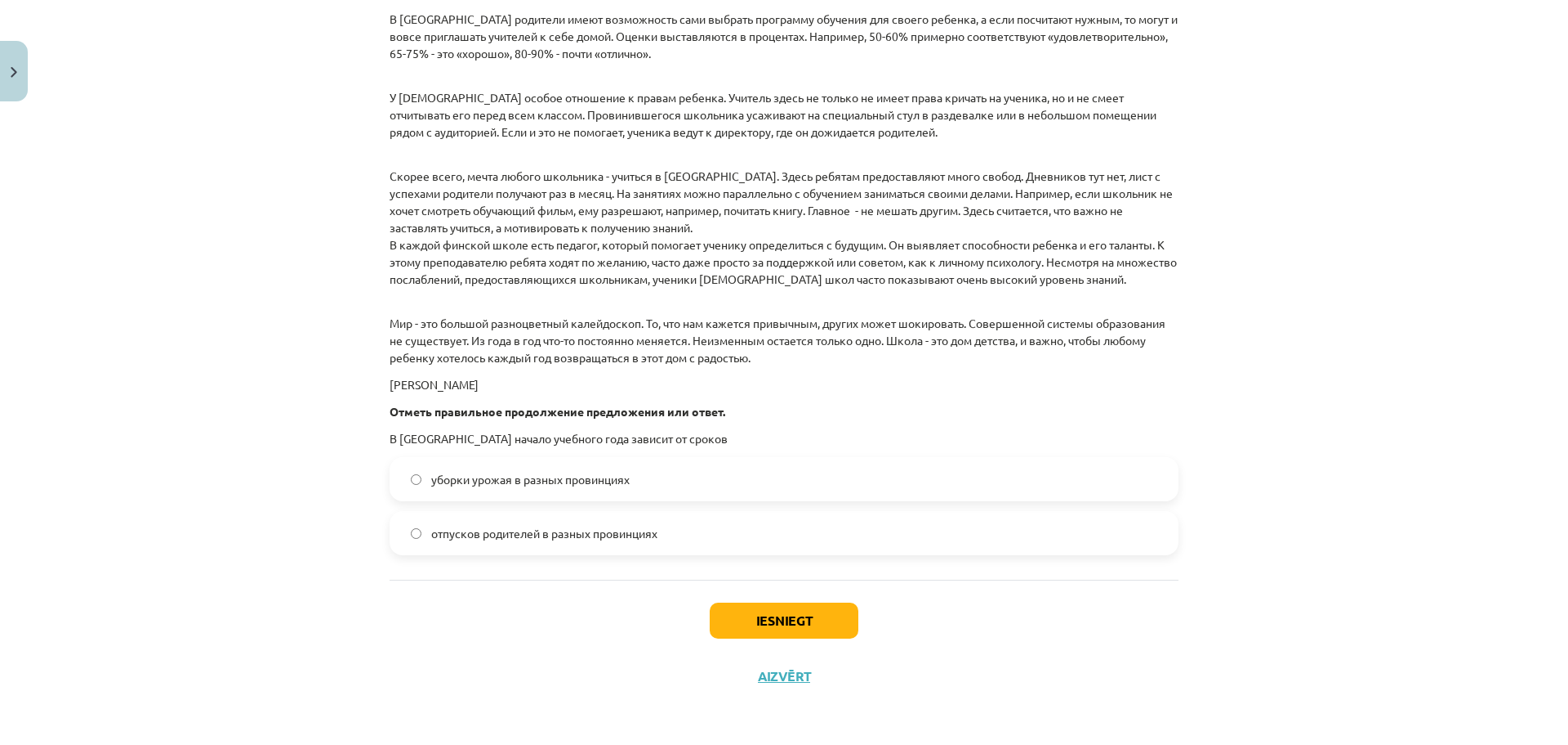
click at [1073, 539] on label "отпусков родителей в разных провинциях" at bounding box center [784, 532] width 785 height 41
click at [745, 630] on button "Iesniegt" at bounding box center [784, 620] width 149 height 36
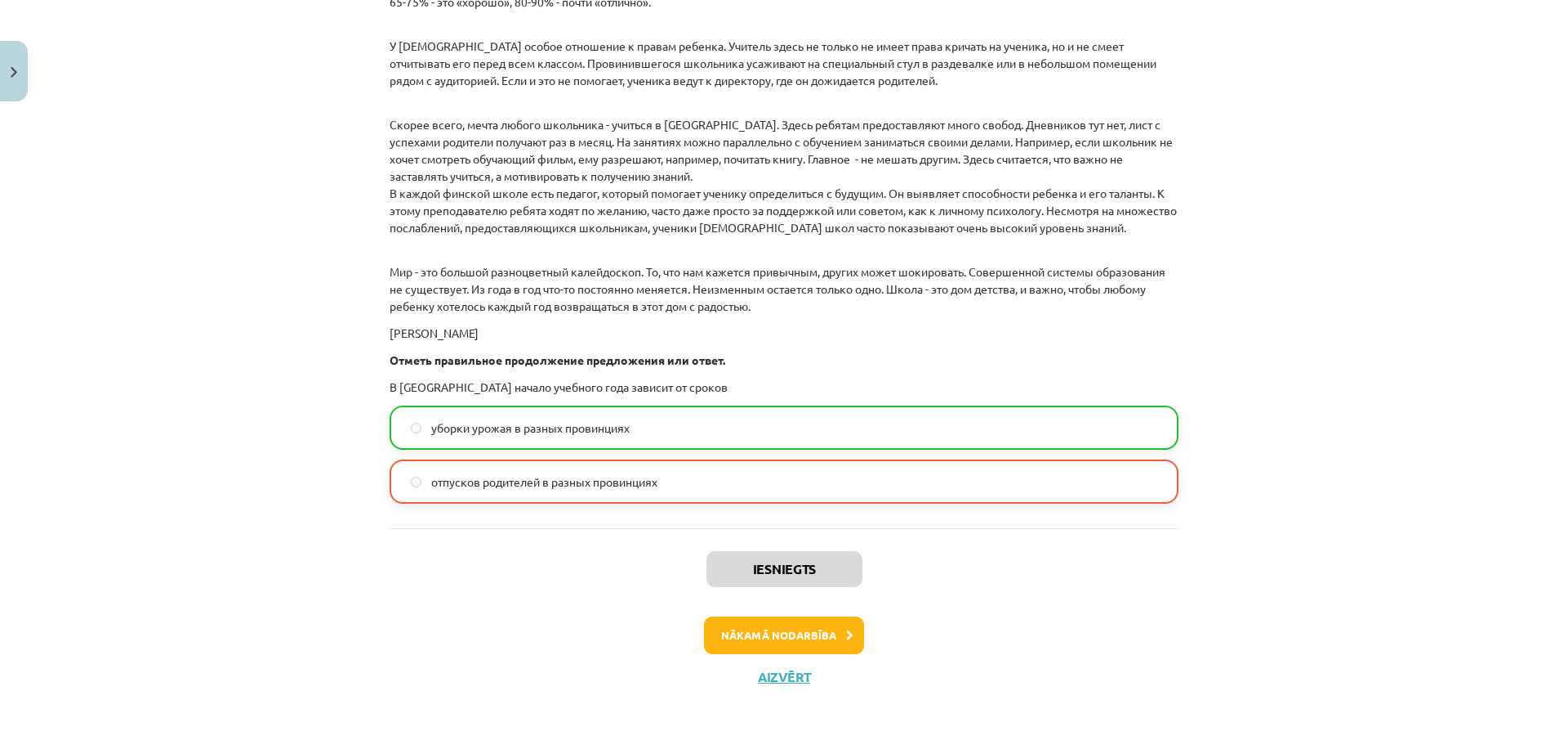
scroll to position [2261, 0]
click at [780, 634] on button "Nākamā nodarbība" at bounding box center [784, 634] width 160 height 38
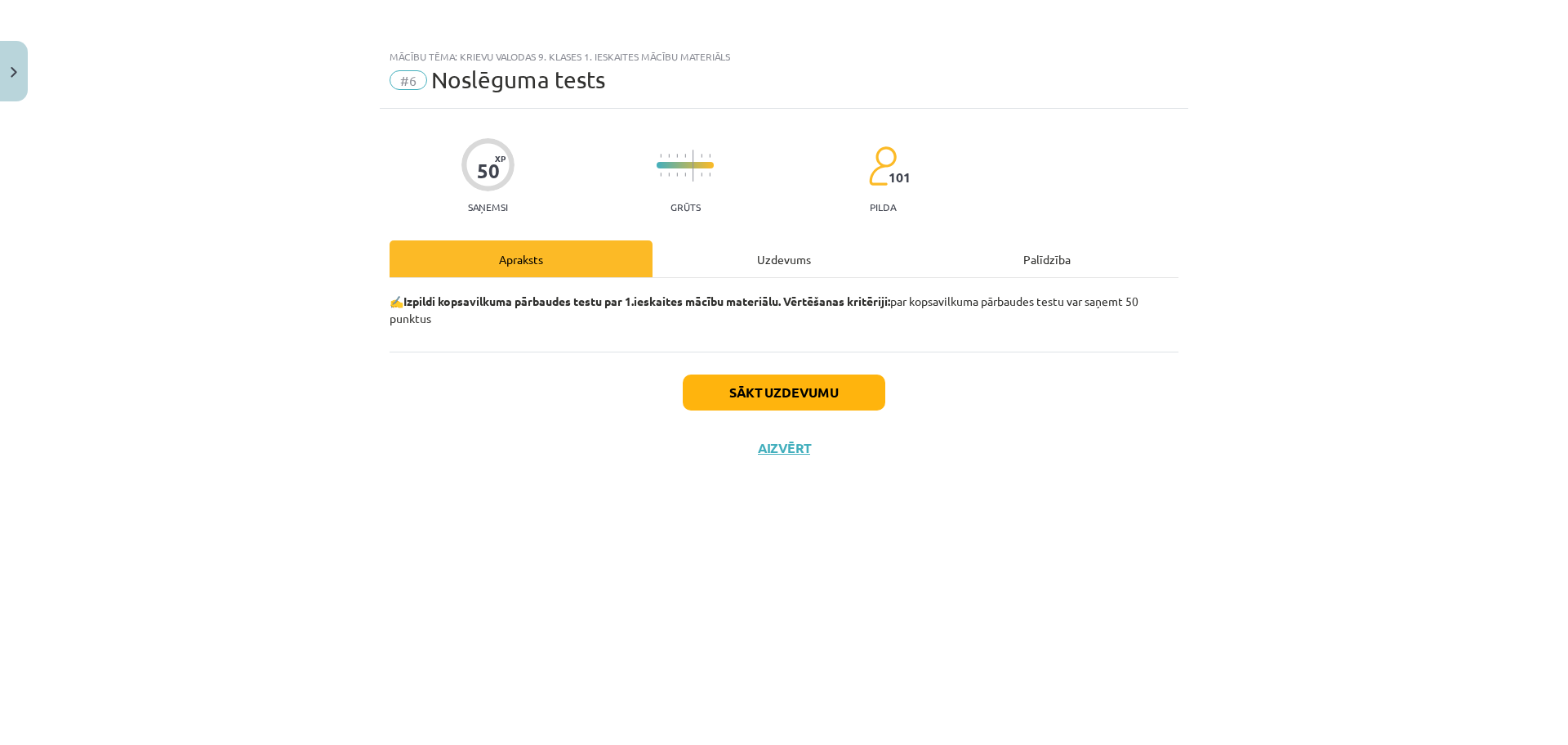
scroll to position [0, 0]
click at [777, 407] on button "Sākt uzdevumu" at bounding box center [784, 392] width 203 height 36
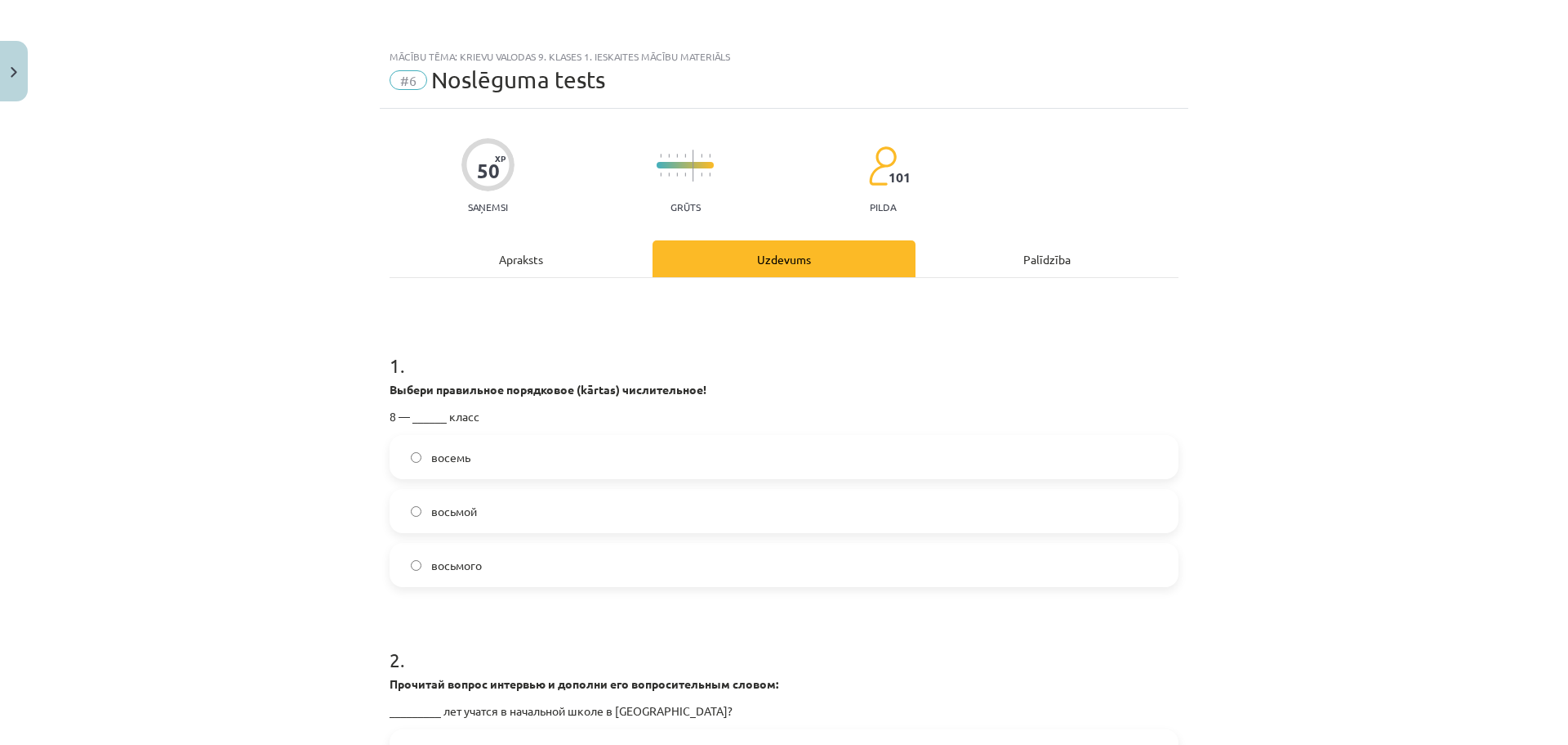
drag, startPoint x: 610, startPoint y: 509, endPoint x: 963, endPoint y: 506, distance: 353.0
click at [963, 506] on label "восьмой" at bounding box center [784, 511] width 785 height 41
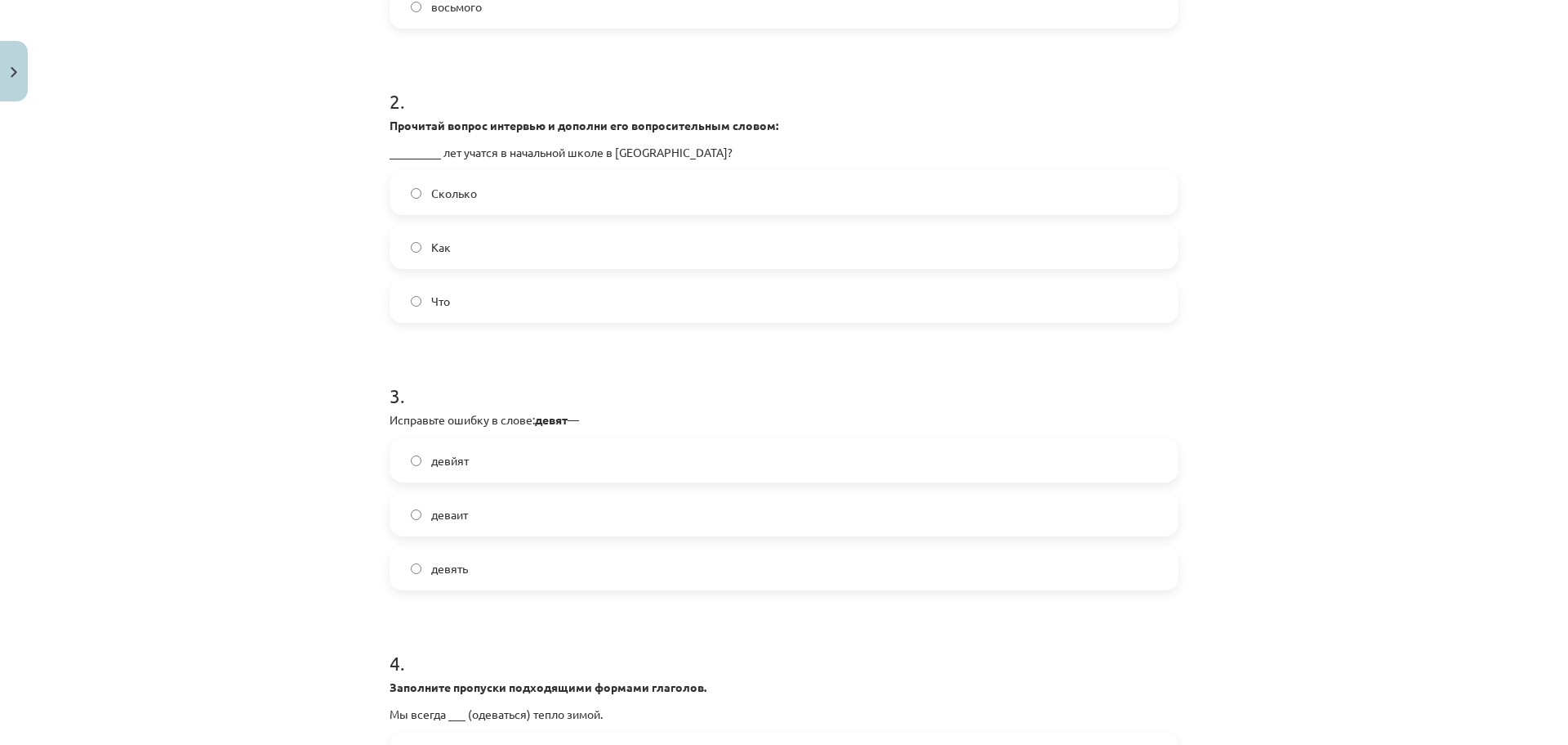
scroll to position [554, 0]
click at [629, 195] on label "Сколько" at bounding box center [784, 197] width 785 height 41
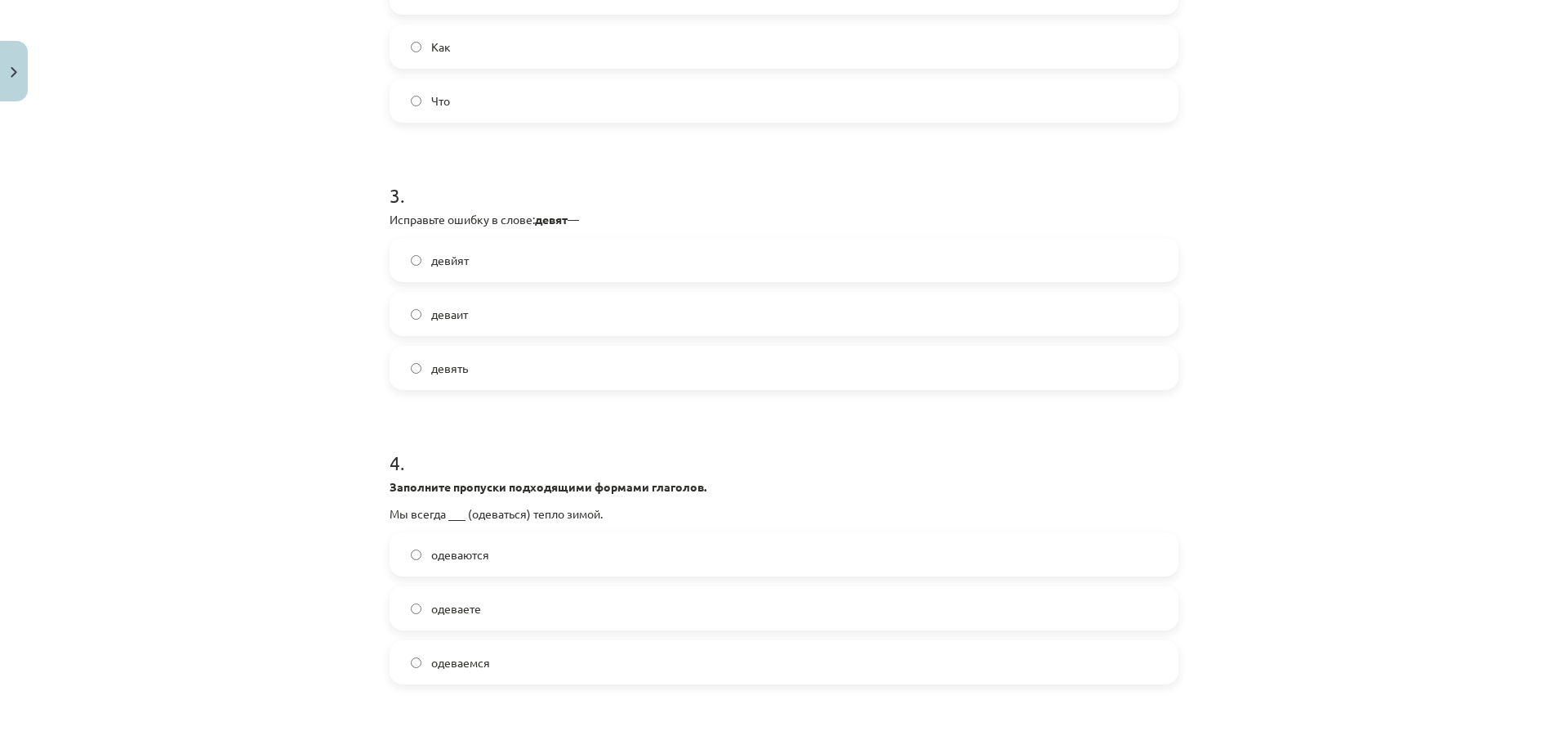
scroll to position [755, 0]
click at [507, 271] on label "девйят" at bounding box center [784, 264] width 785 height 41
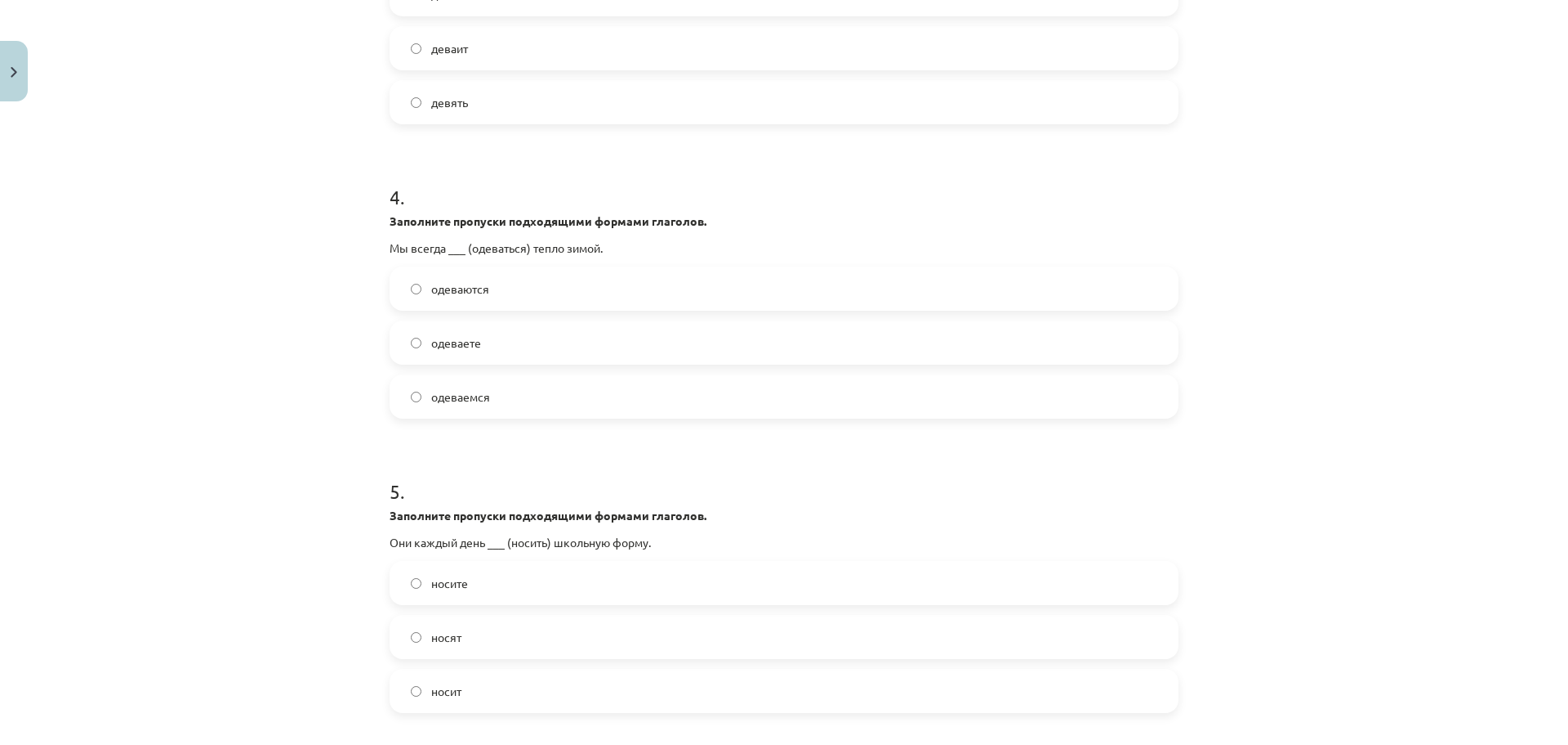
scroll to position [1039, 0]
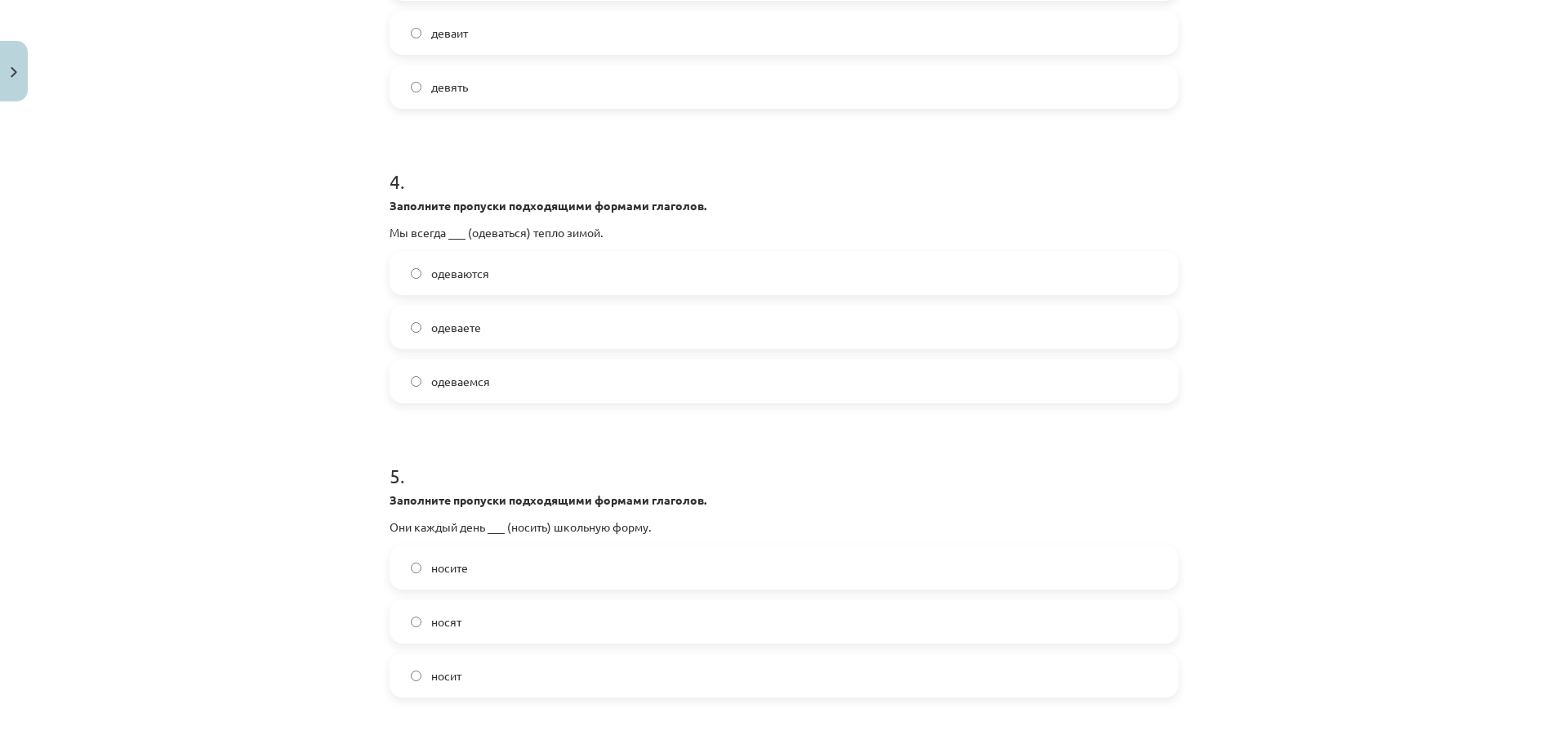
drag, startPoint x: 516, startPoint y: 371, endPoint x: 524, endPoint y: 407, distance: 36.9
click at [524, 407] on form "1 . Выбери правильное порядковое (kārtas) числительное! 8 — ______ класс восемь…" at bounding box center [784, 714] width 789 height 2855
click at [533, 376] on label "одеваемся" at bounding box center [784, 381] width 785 height 41
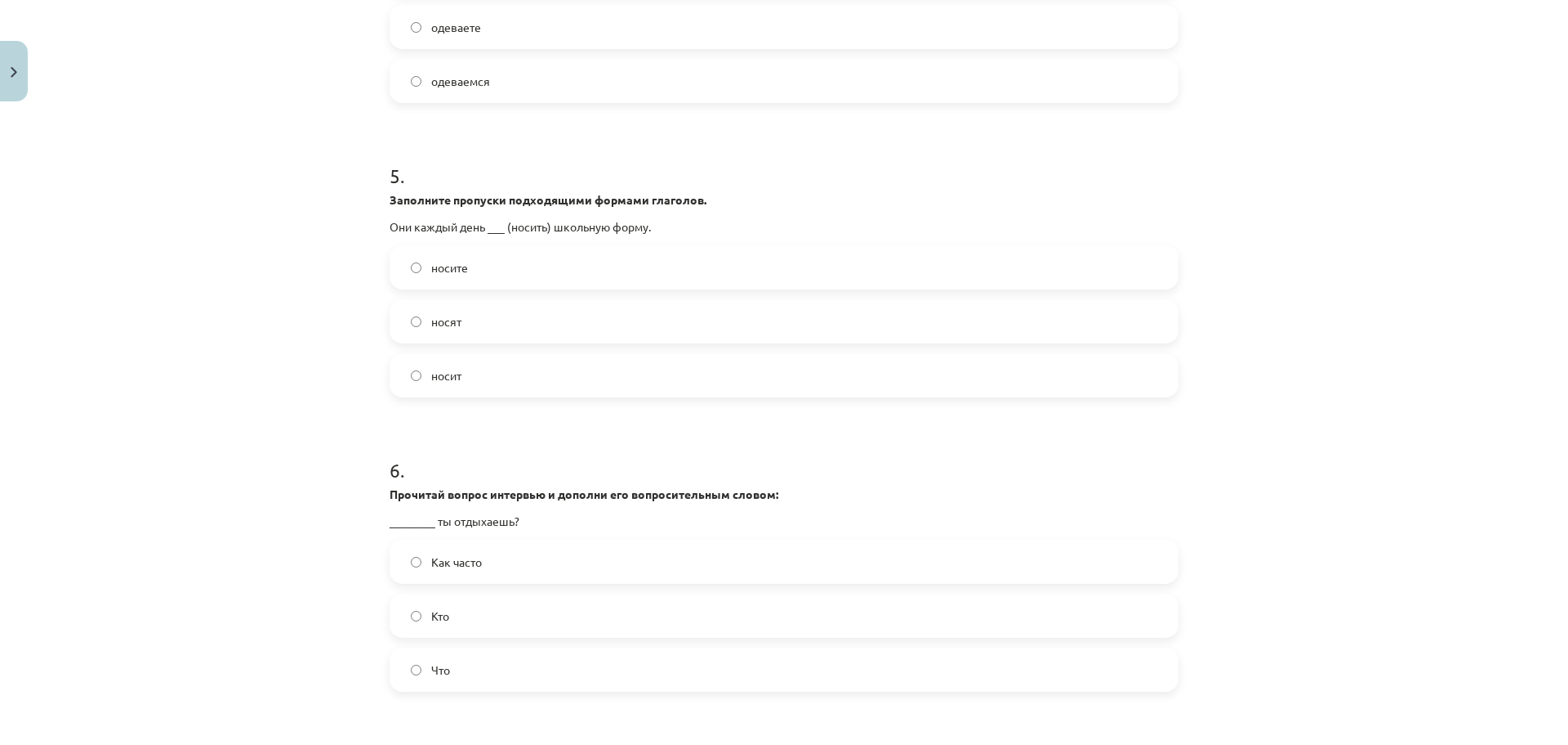
click at [692, 318] on label "носят" at bounding box center [784, 321] width 785 height 41
click at [1026, 284] on label "носите" at bounding box center [784, 267] width 785 height 41
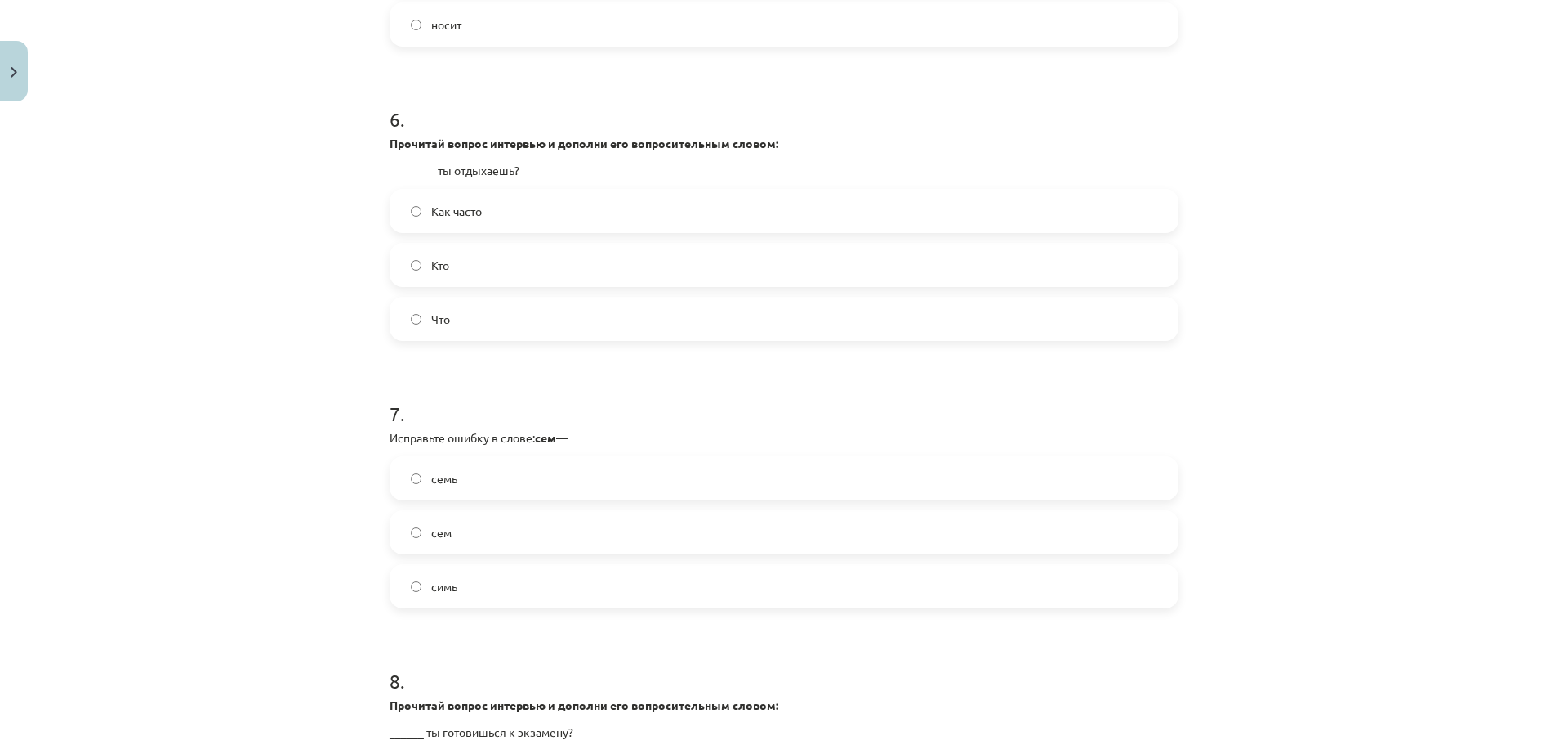
scroll to position [1709, 0]
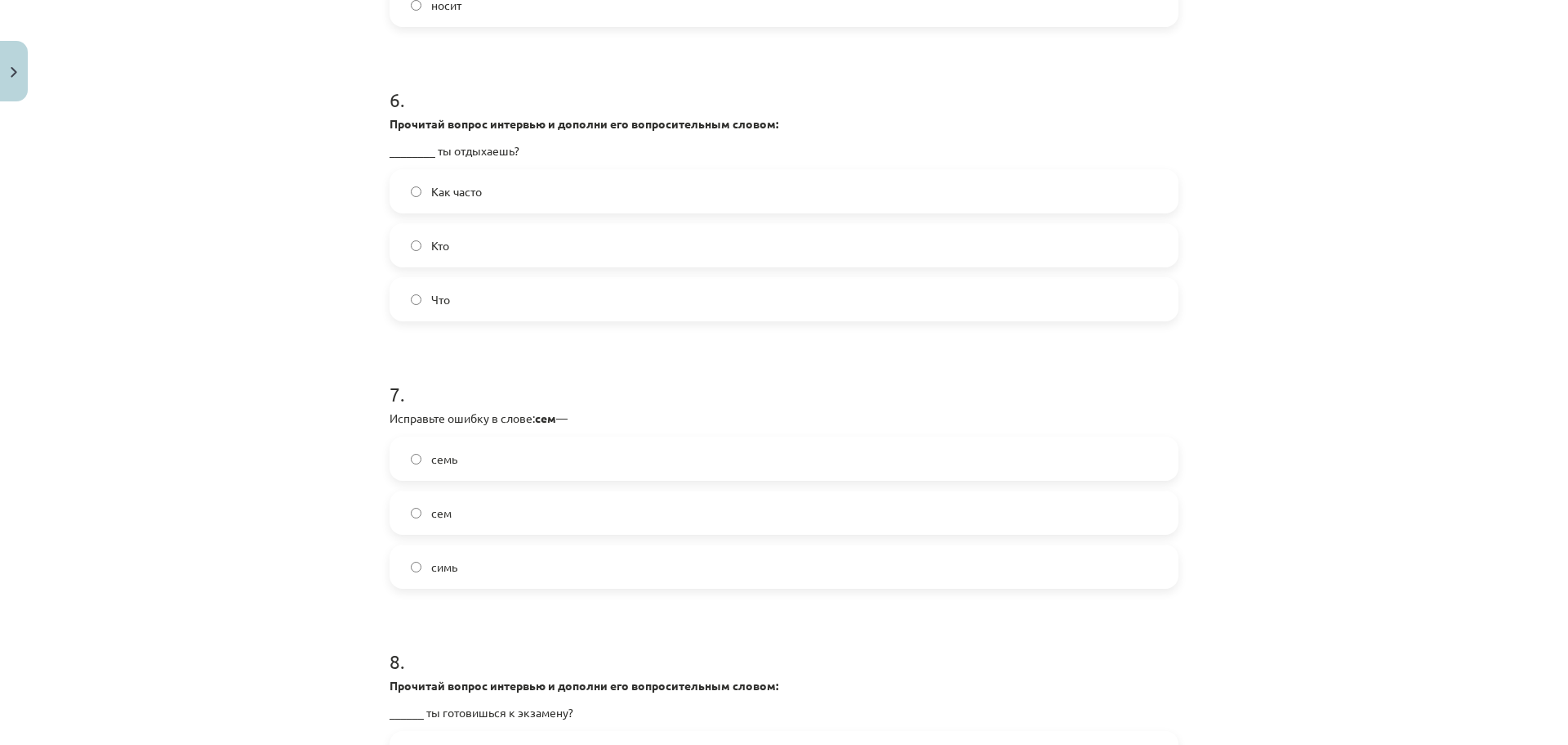
click at [471, 185] on span "Как часто" at bounding box center [457, 192] width 51 height 18
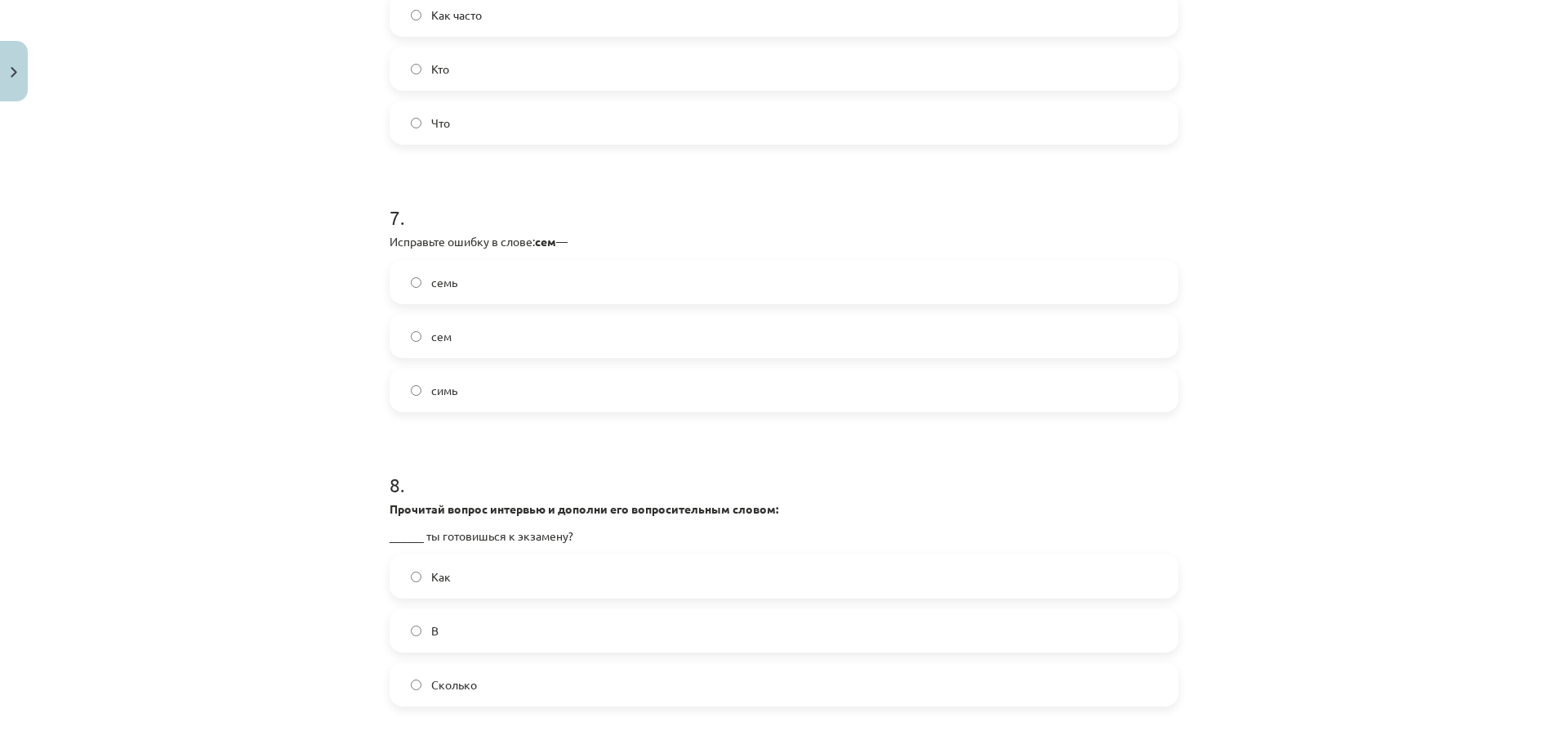
scroll to position [1913, 0]
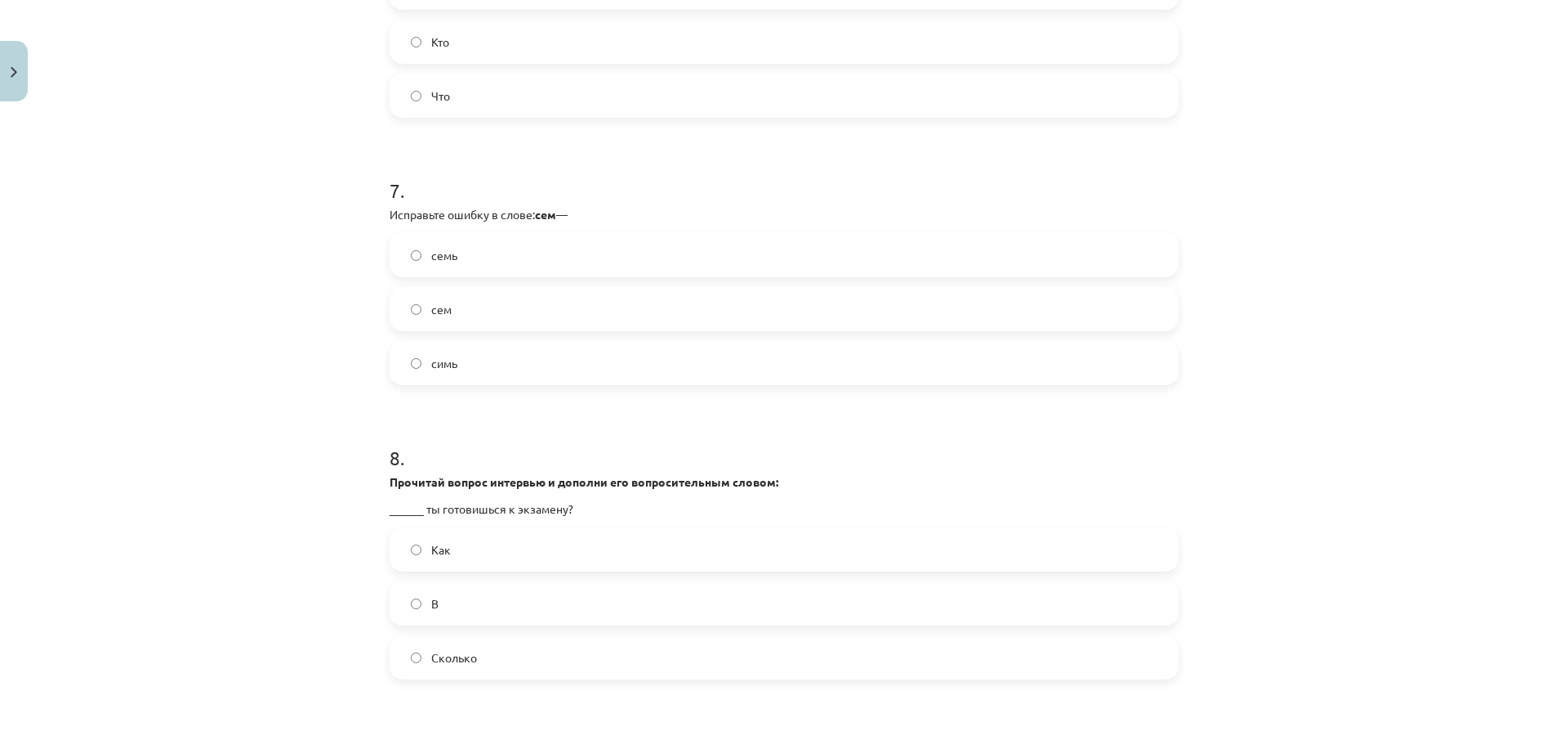
click at [505, 253] on label "семь" at bounding box center [784, 255] width 785 height 41
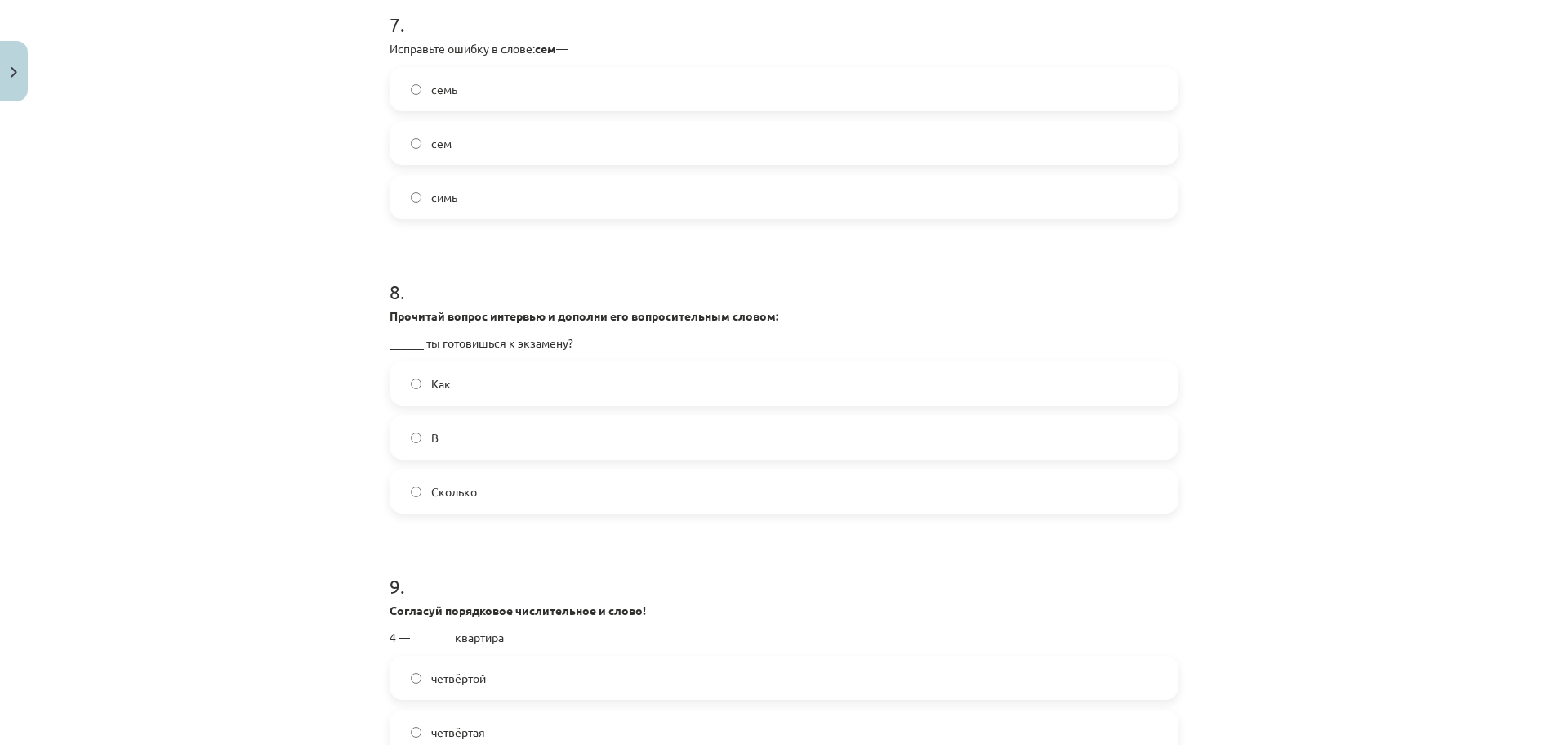
scroll to position [2137, 0]
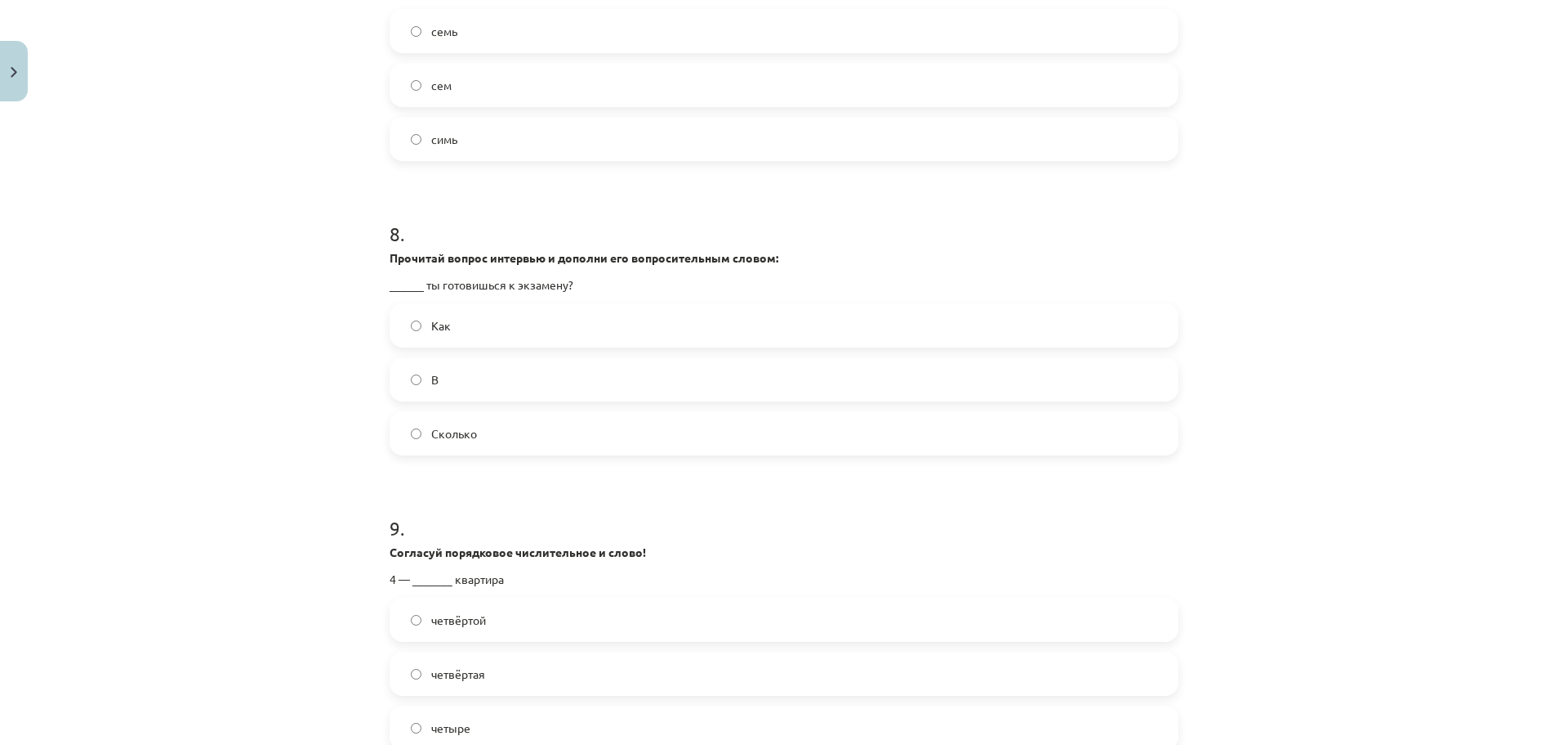
click at [643, 336] on label "Как" at bounding box center [784, 326] width 785 height 41
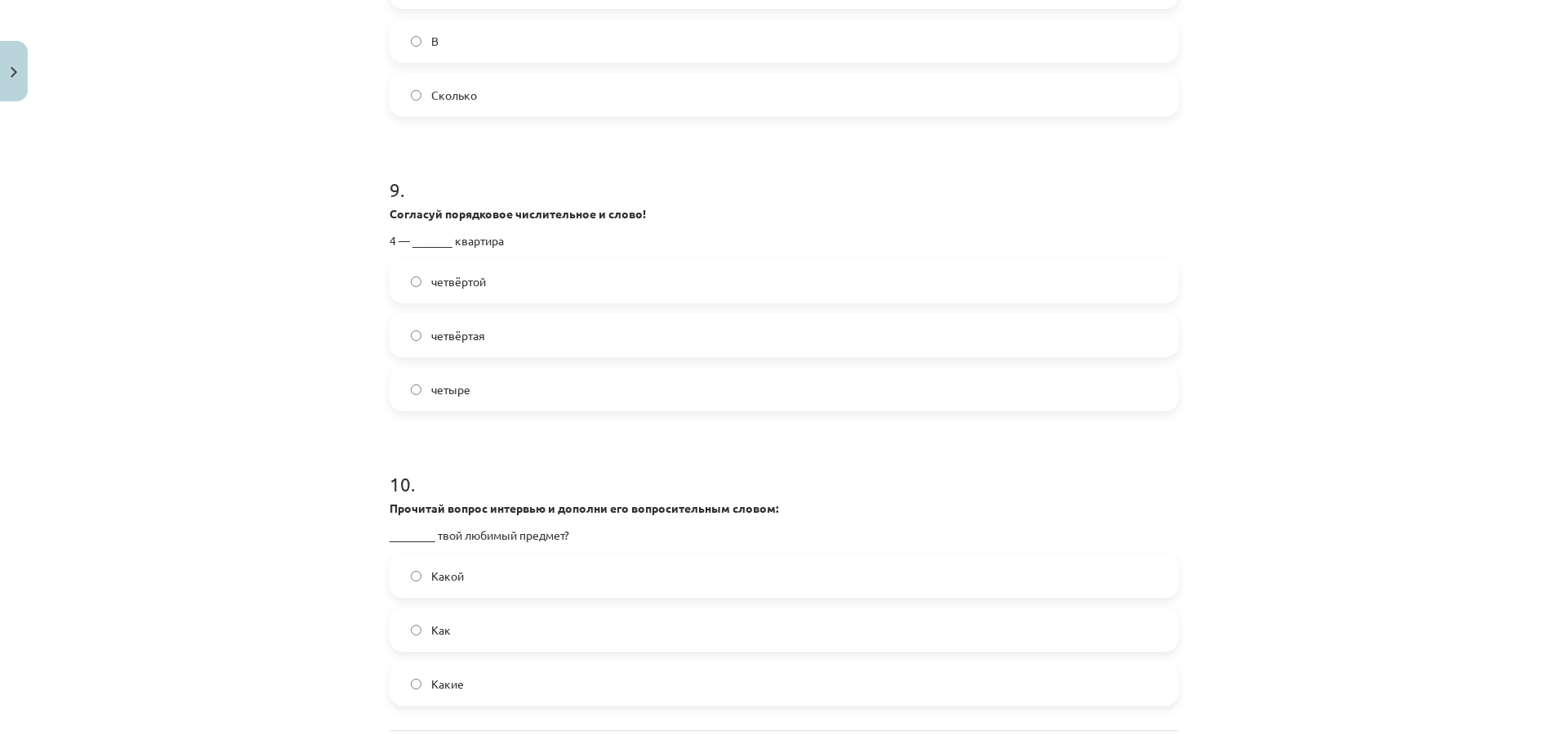
scroll to position [2480, 0]
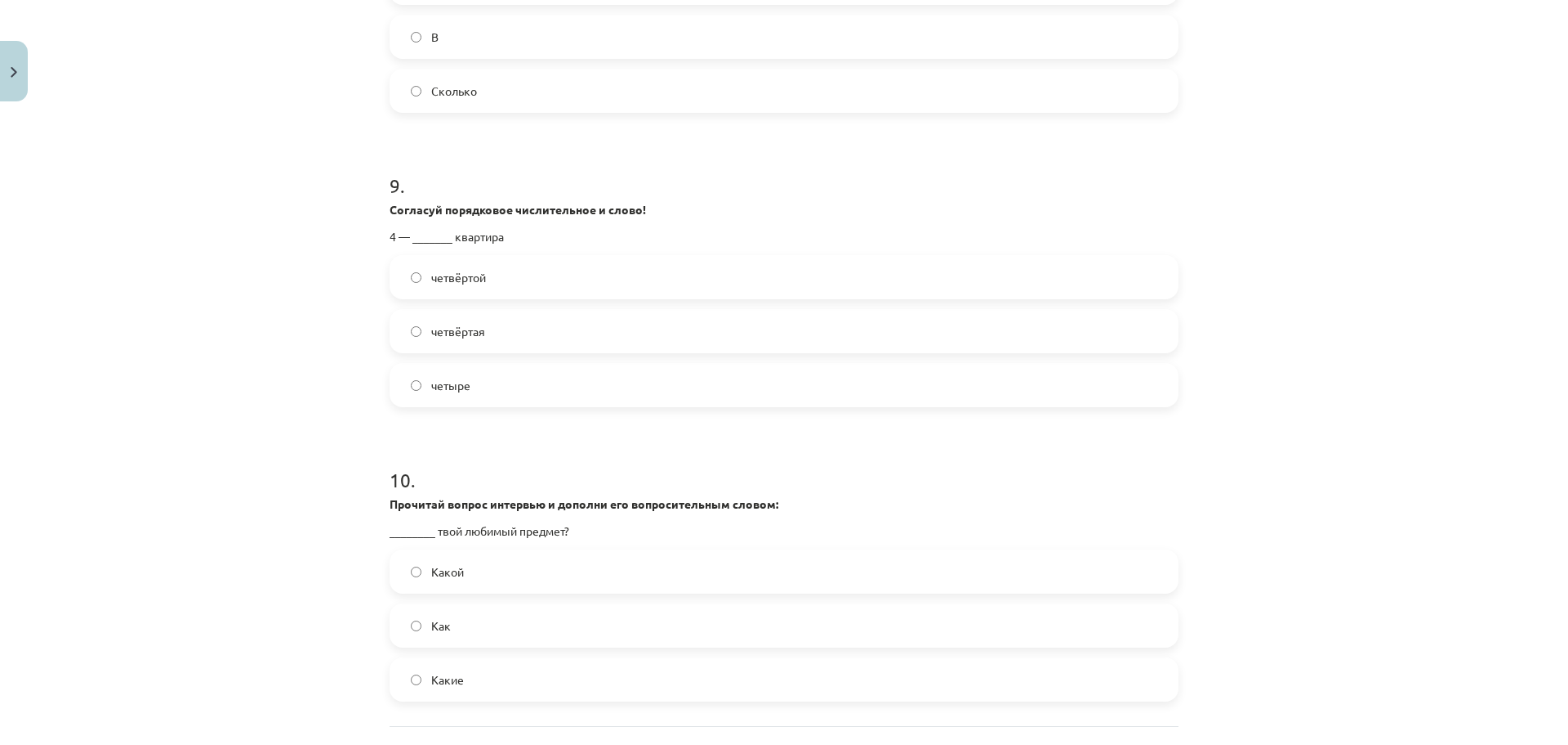
click at [646, 290] on label "четвёртой" at bounding box center [784, 277] width 785 height 41
click at [690, 563] on label "Какой" at bounding box center [784, 571] width 785 height 41
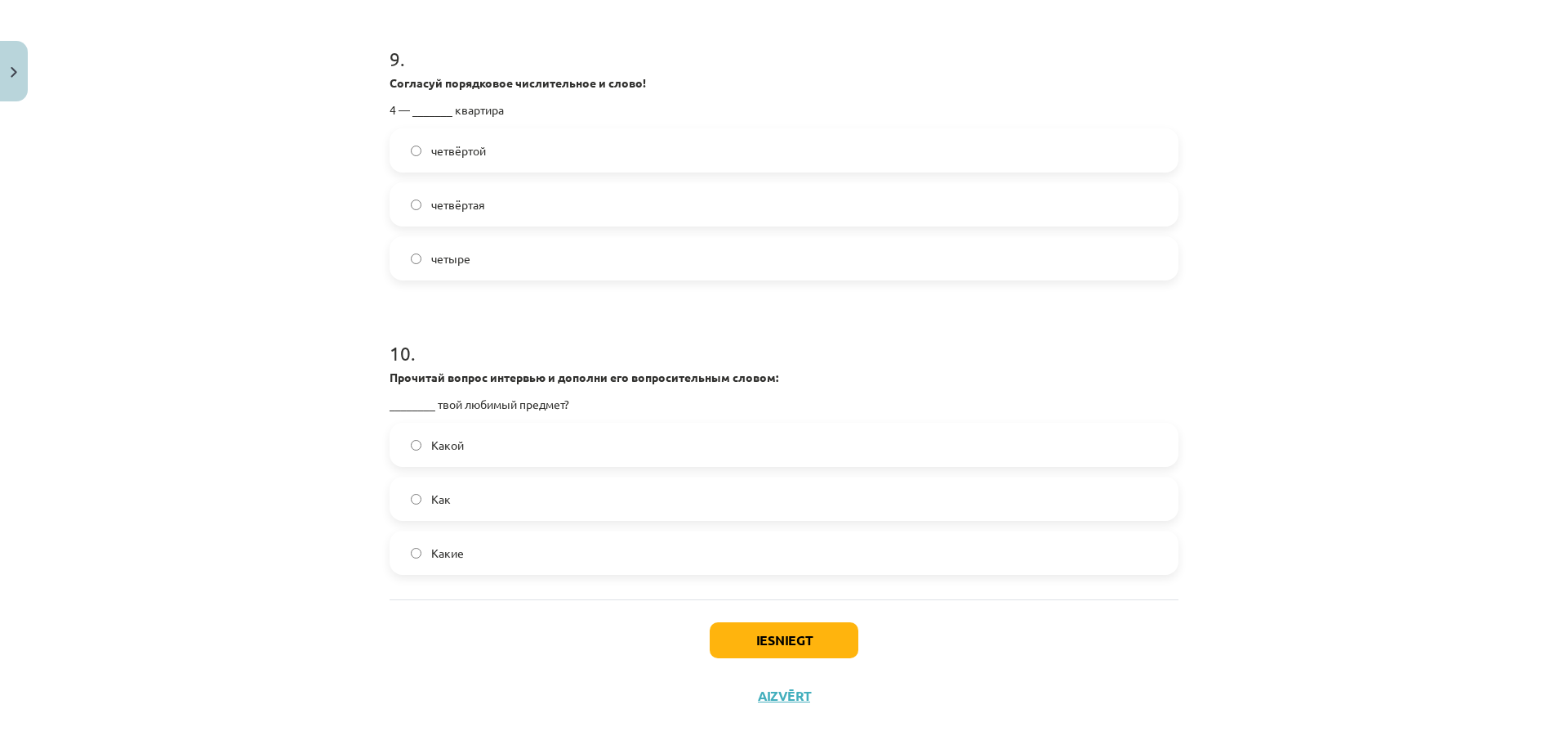
scroll to position [2626, 0]
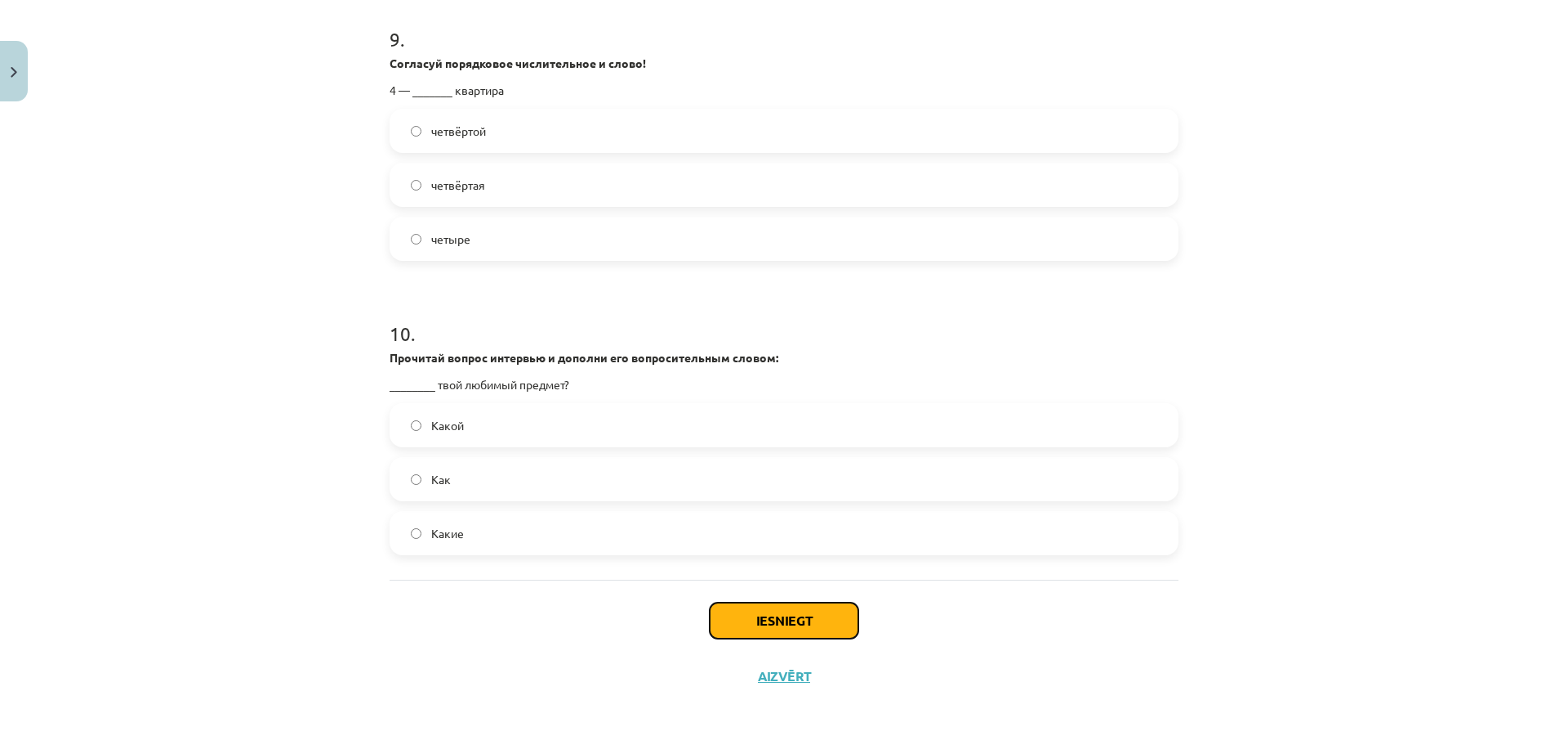
click at [779, 628] on button "Iesniegt" at bounding box center [784, 620] width 149 height 36
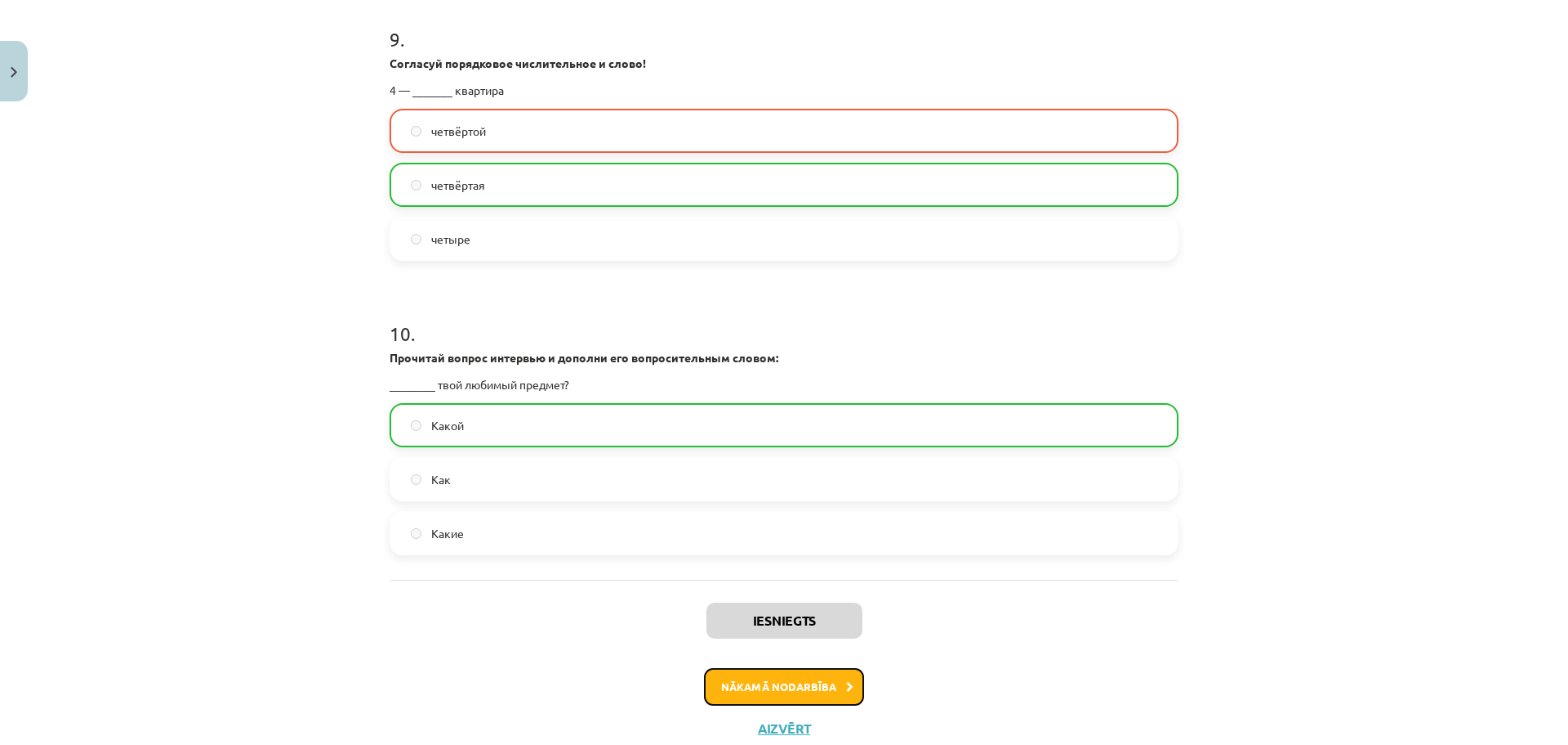
click at [780, 680] on button "Nākamā nodarbība" at bounding box center [784, 686] width 160 height 38
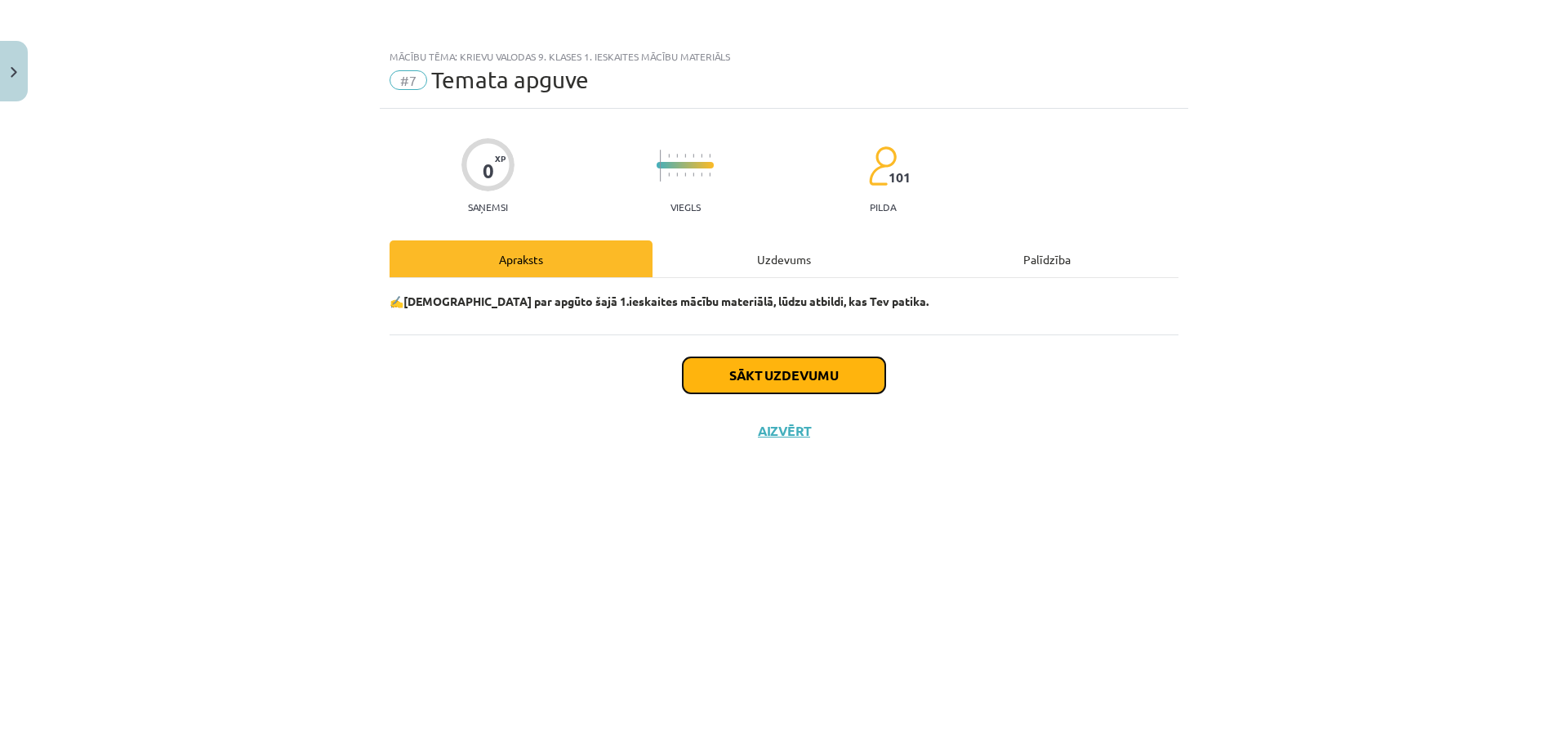
click at [827, 372] on button "Sākt uzdevumu" at bounding box center [784, 374] width 203 height 36
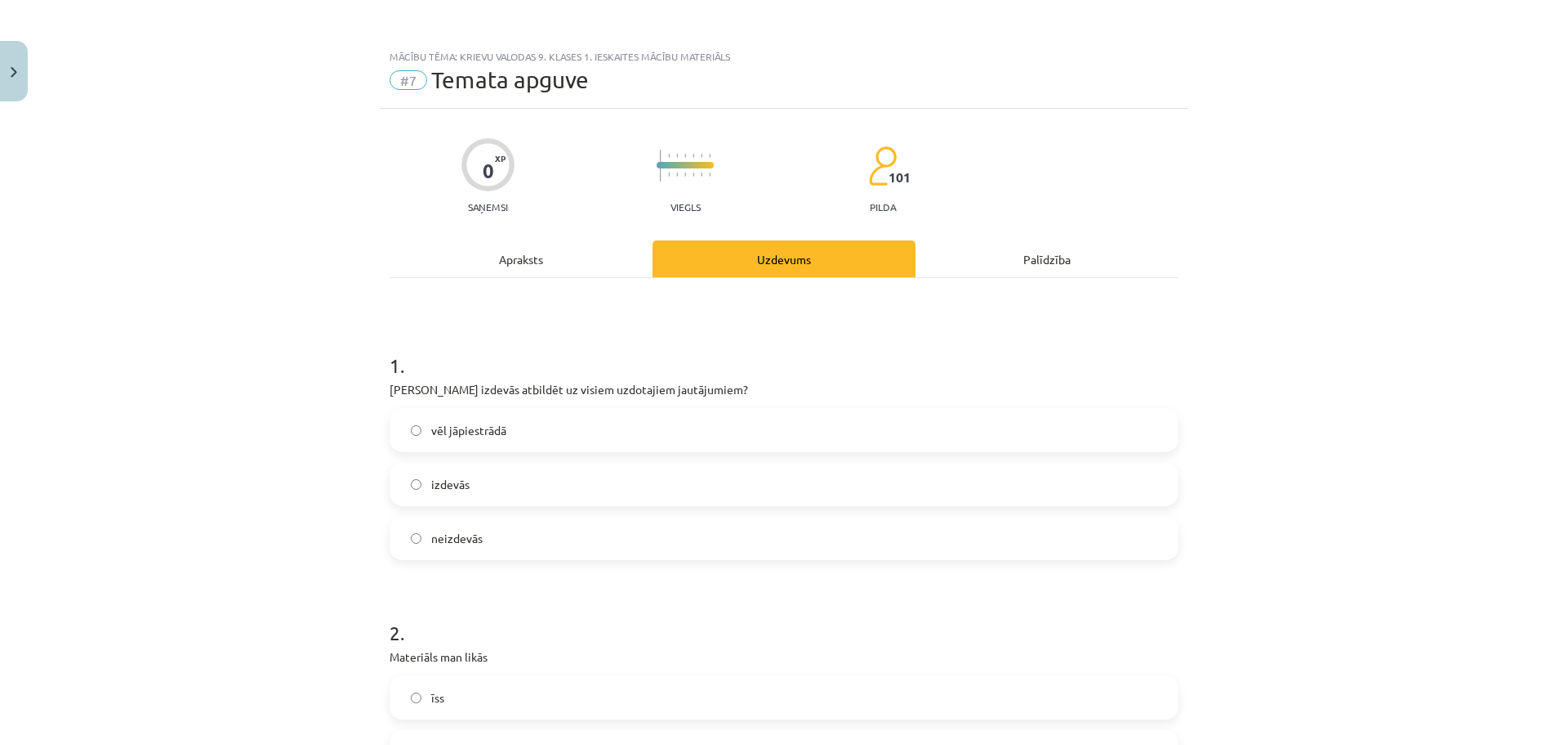
click at [683, 436] on label "vēl jāpiestrādā" at bounding box center [784, 430] width 785 height 41
click at [835, 495] on label "izdevās" at bounding box center [784, 484] width 785 height 41
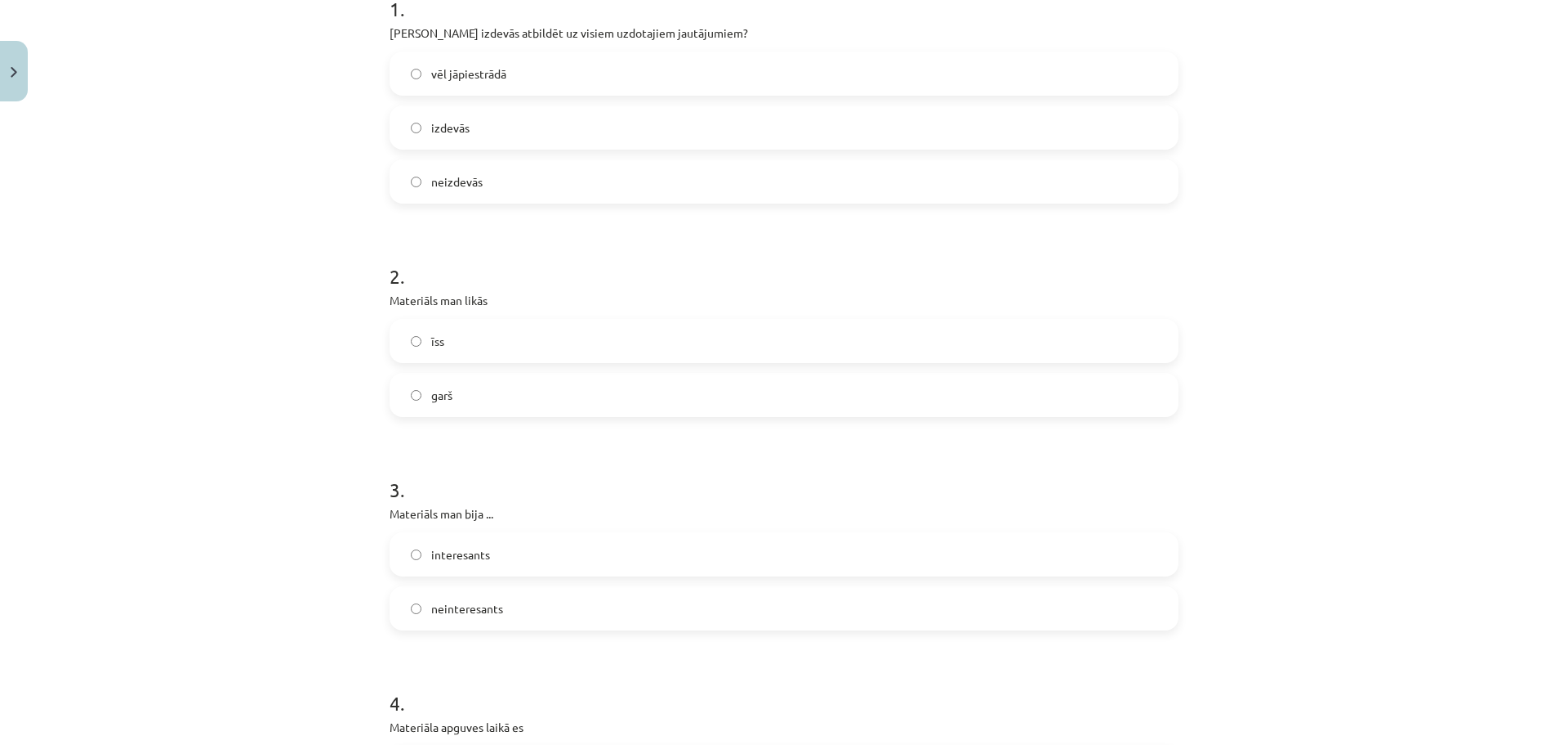
scroll to position [364, 0]
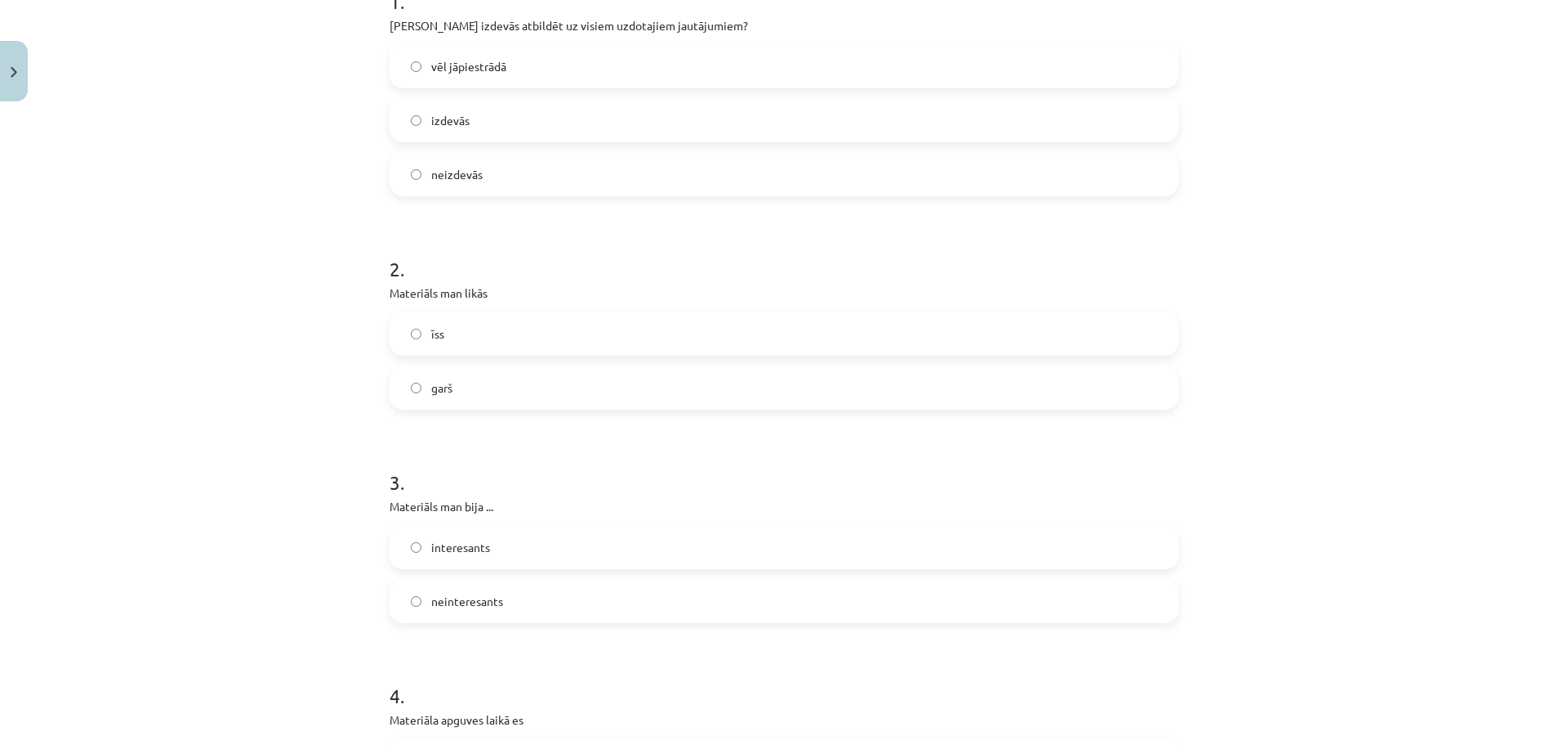
click at [1060, 333] on label "īss" at bounding box center [784, 333] width 785 height 41
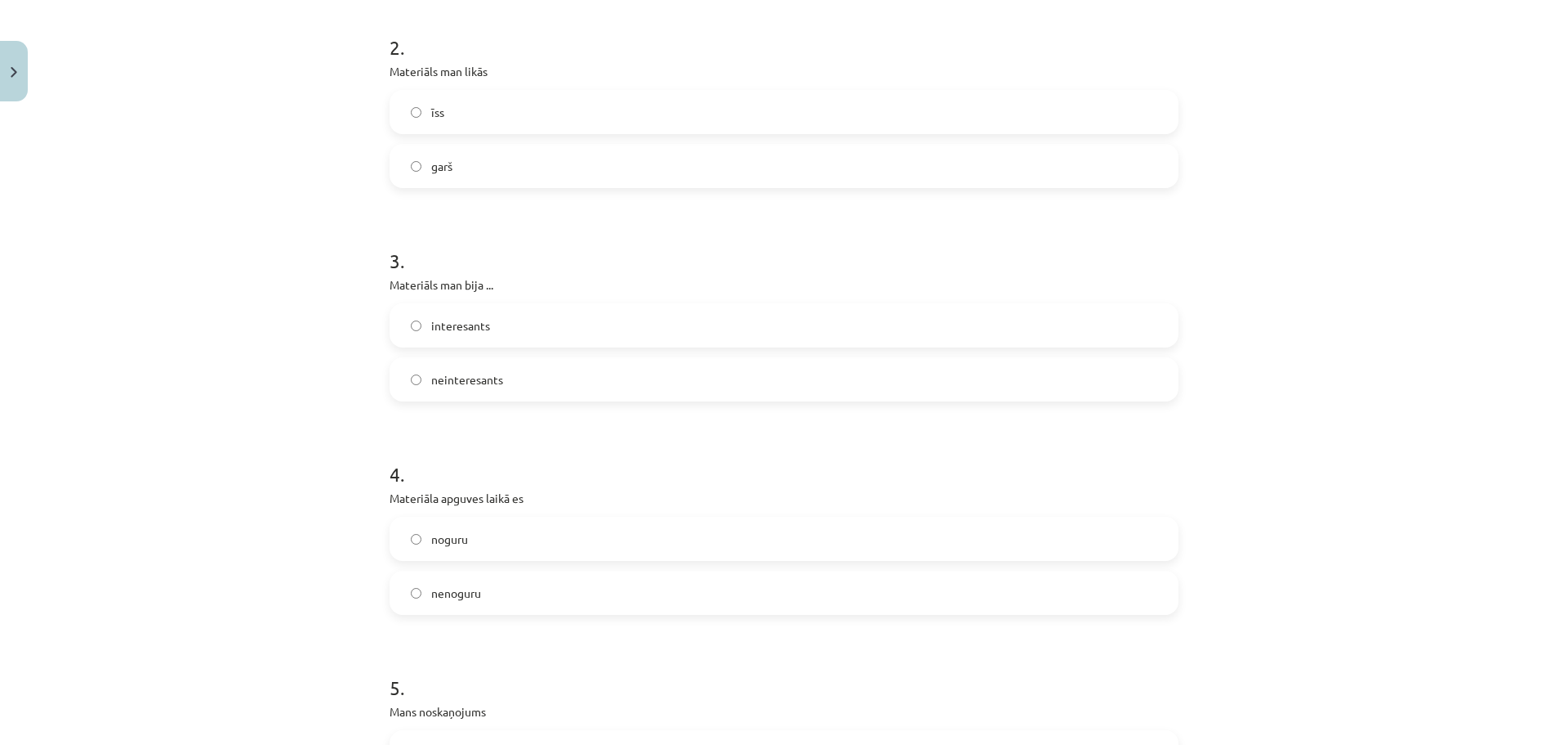
scroll to position [594, 0]
click at [535, 314] on label "interesants" at bounding box center [784, 316] width 785 height 41
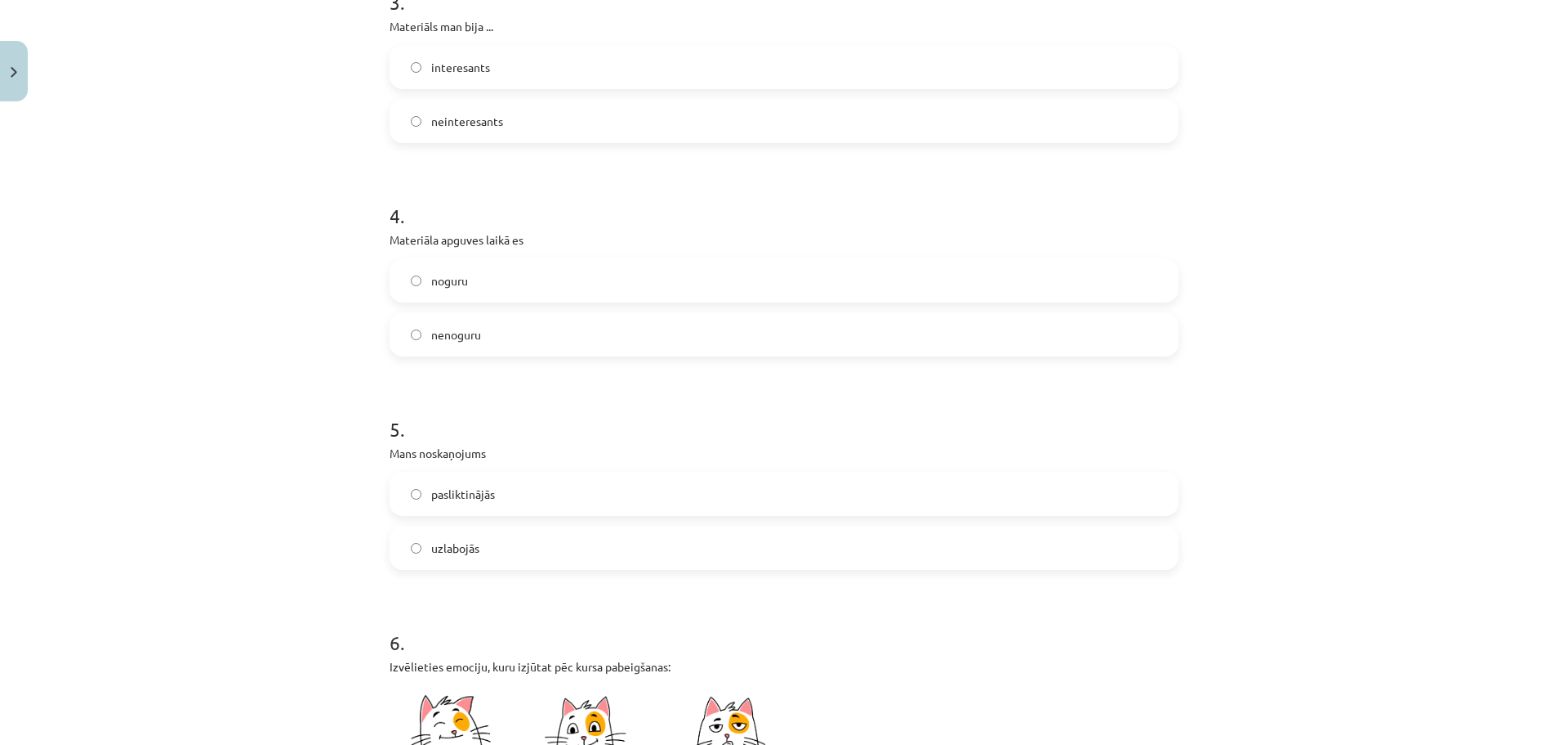
scroll to position [855, 0]
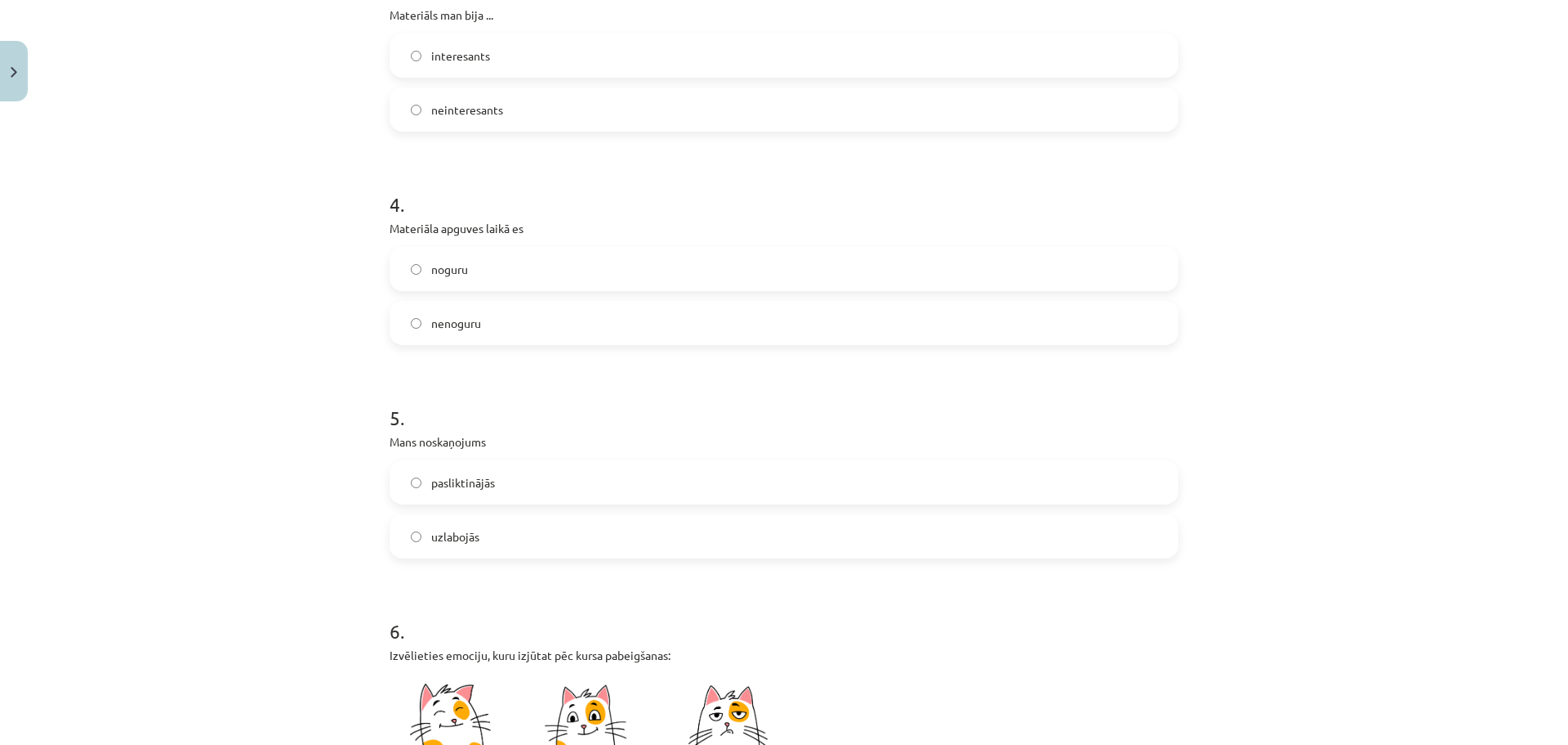
click at [1144, 331] on label "nenoguru" at bounding box center [784, 323] width 785 height 41
click at [950, 536] on label "uzlabojās" at bounding box center [784, 536] width 785 height 41
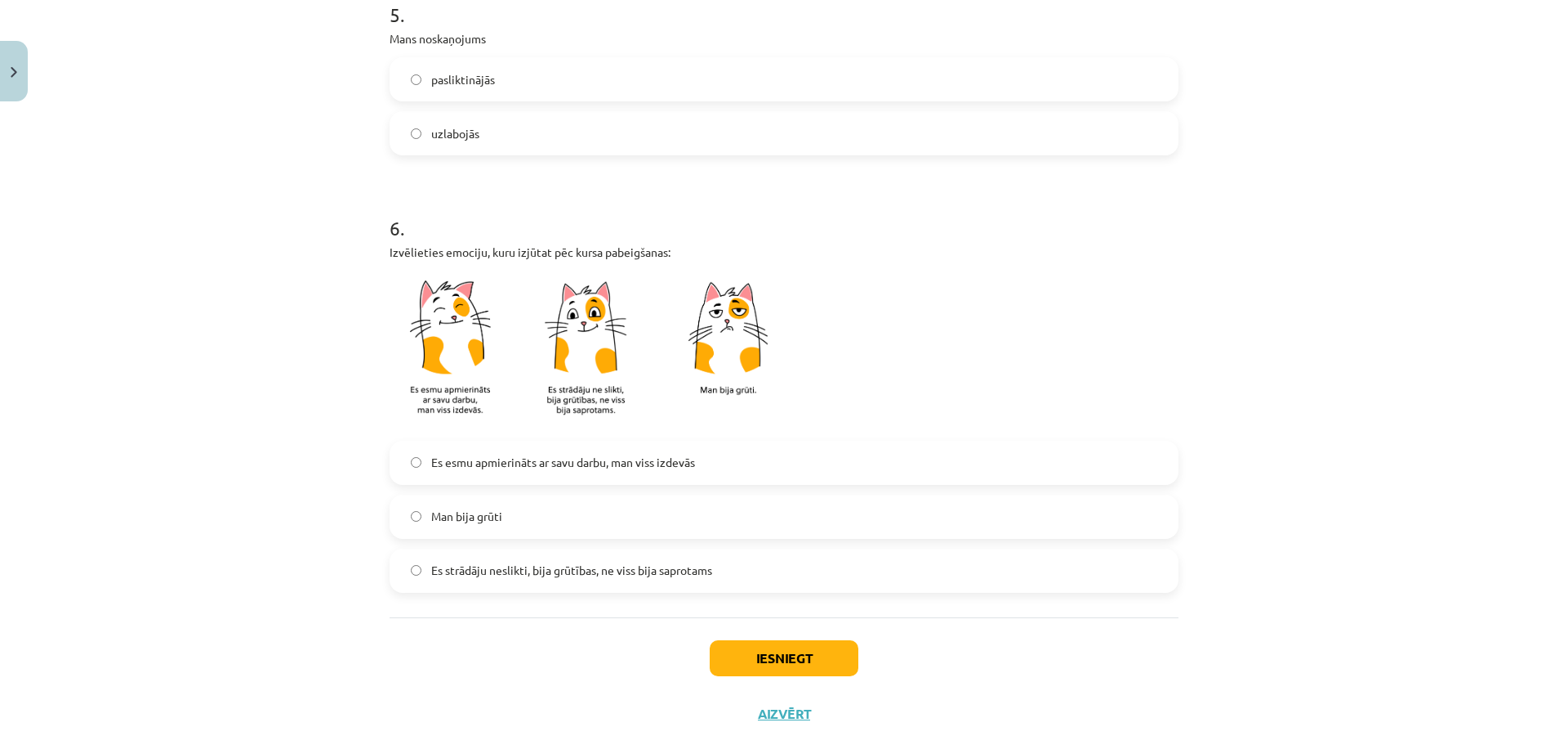
scroll to position [1268, 0]
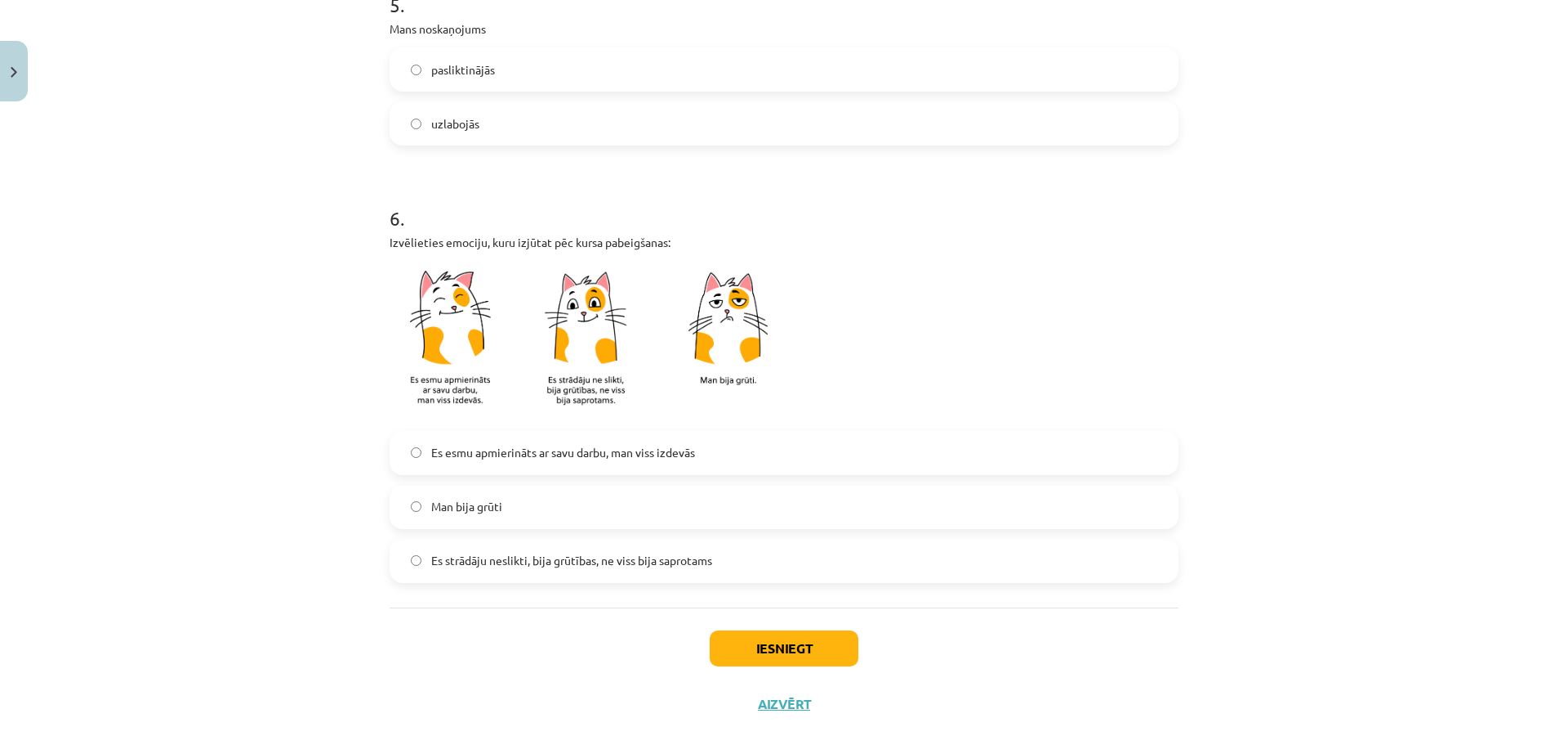
click at [783, 450] on label "Es esmu apmierināts ar savu darbu, man viss izdevās" at bounding box center [784, 452] width 785 height 41
click at [757, 642] on button "Iesniegt" at bounding box center [784, 647] width 149 height 36
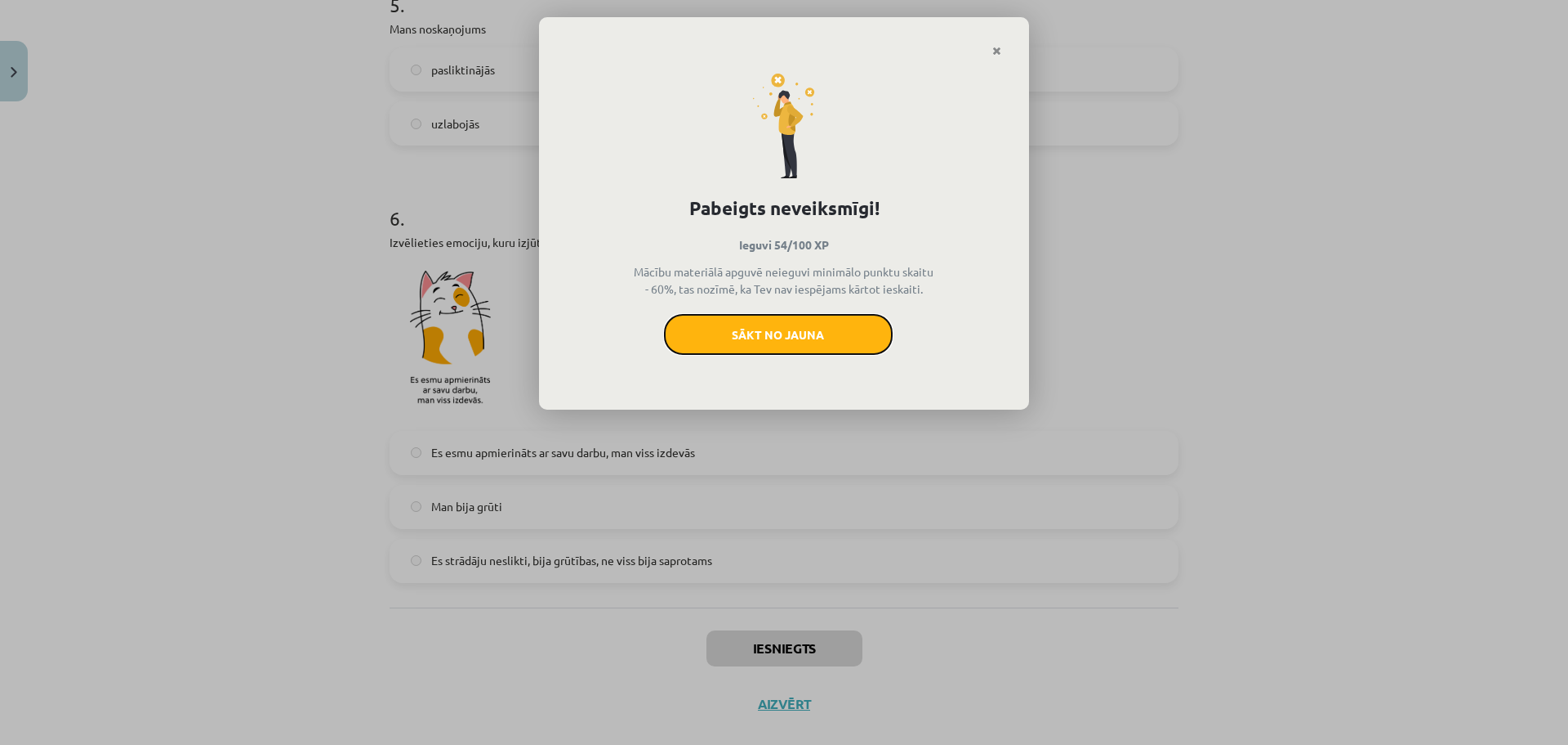
click at [817, 336] on button "Sākt no jauna" at bounding box center [778, 334] width 229 height 41
